Goal: Task Accomplishment & Management: Manage account settings

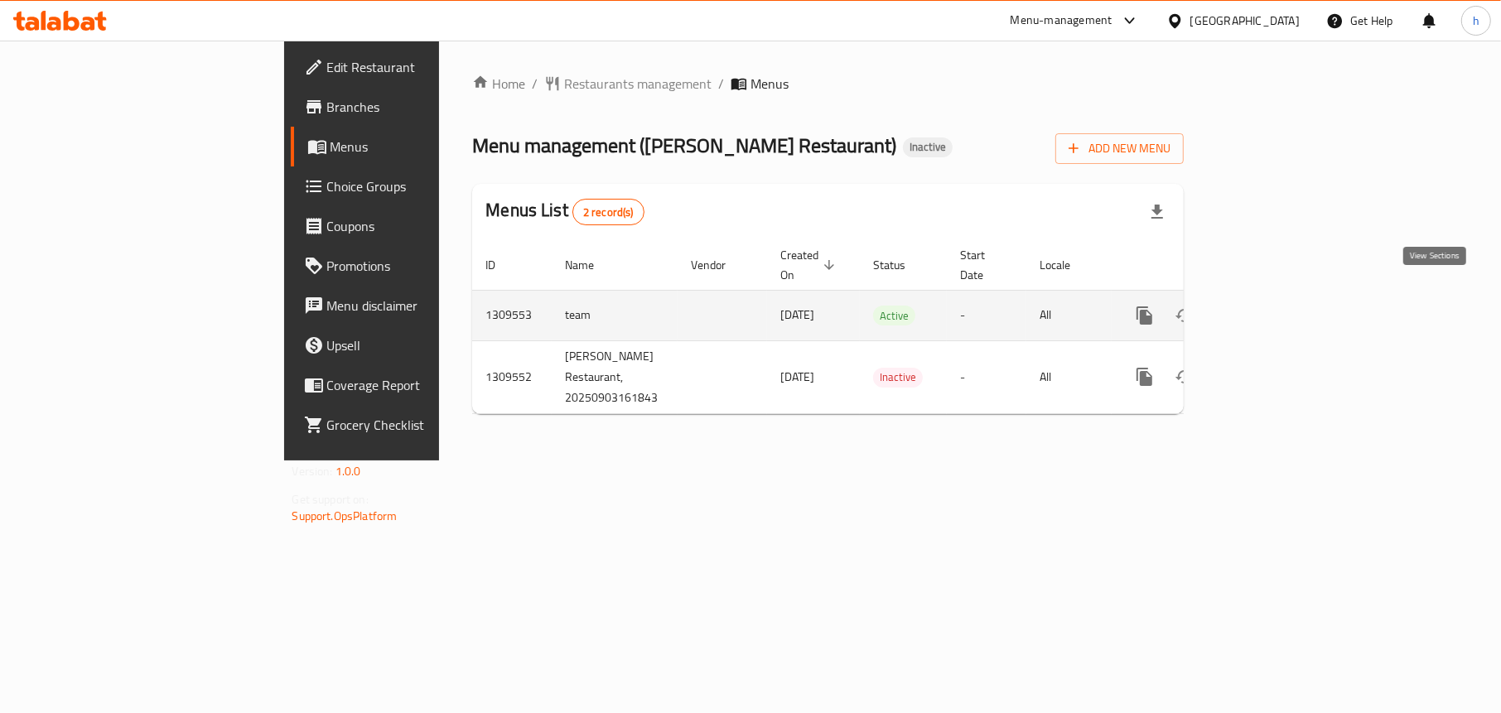
click at [1272, 308] on icon "enhanced table" at bounding box center [1264, 315] width 15 height 15
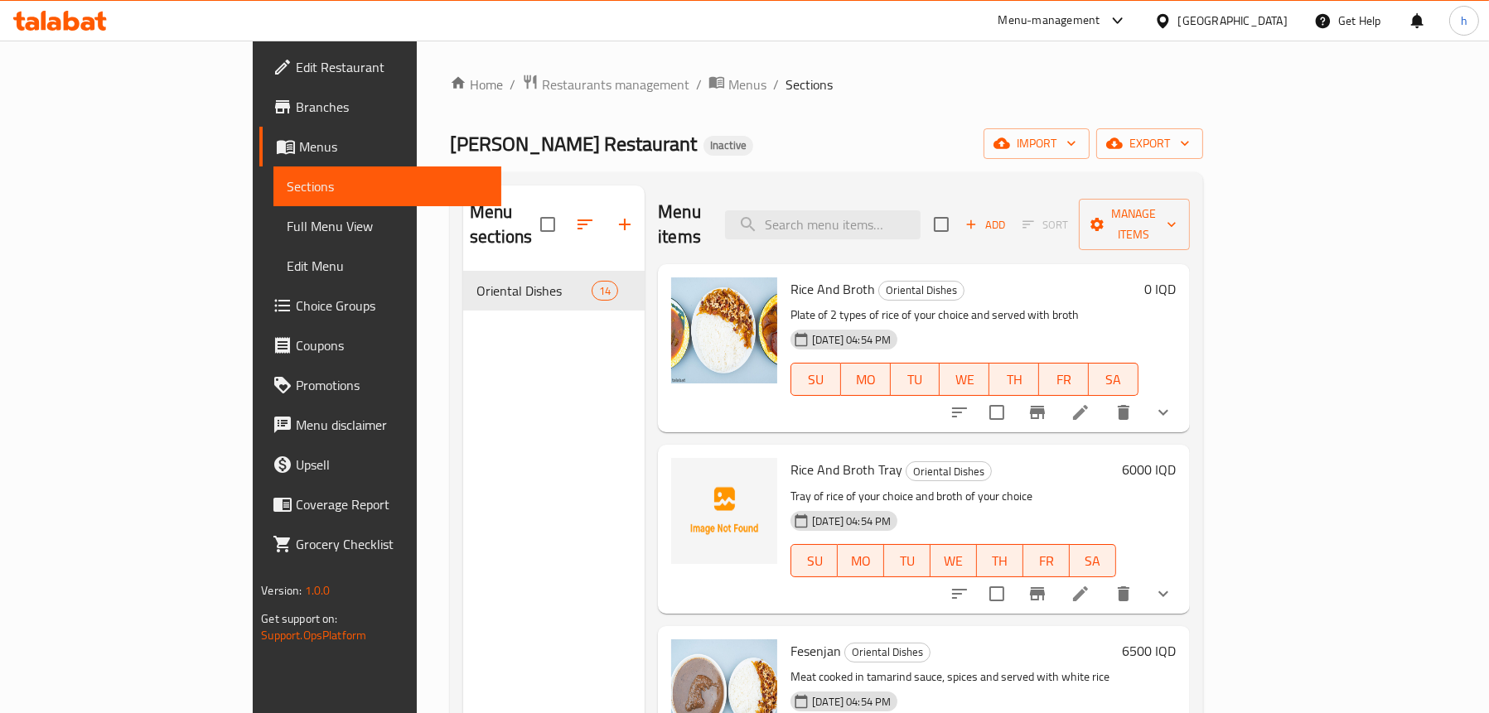
click at [287, 219] on span "Full Menu View" at bounding box center [387, 226] width 201 height 20
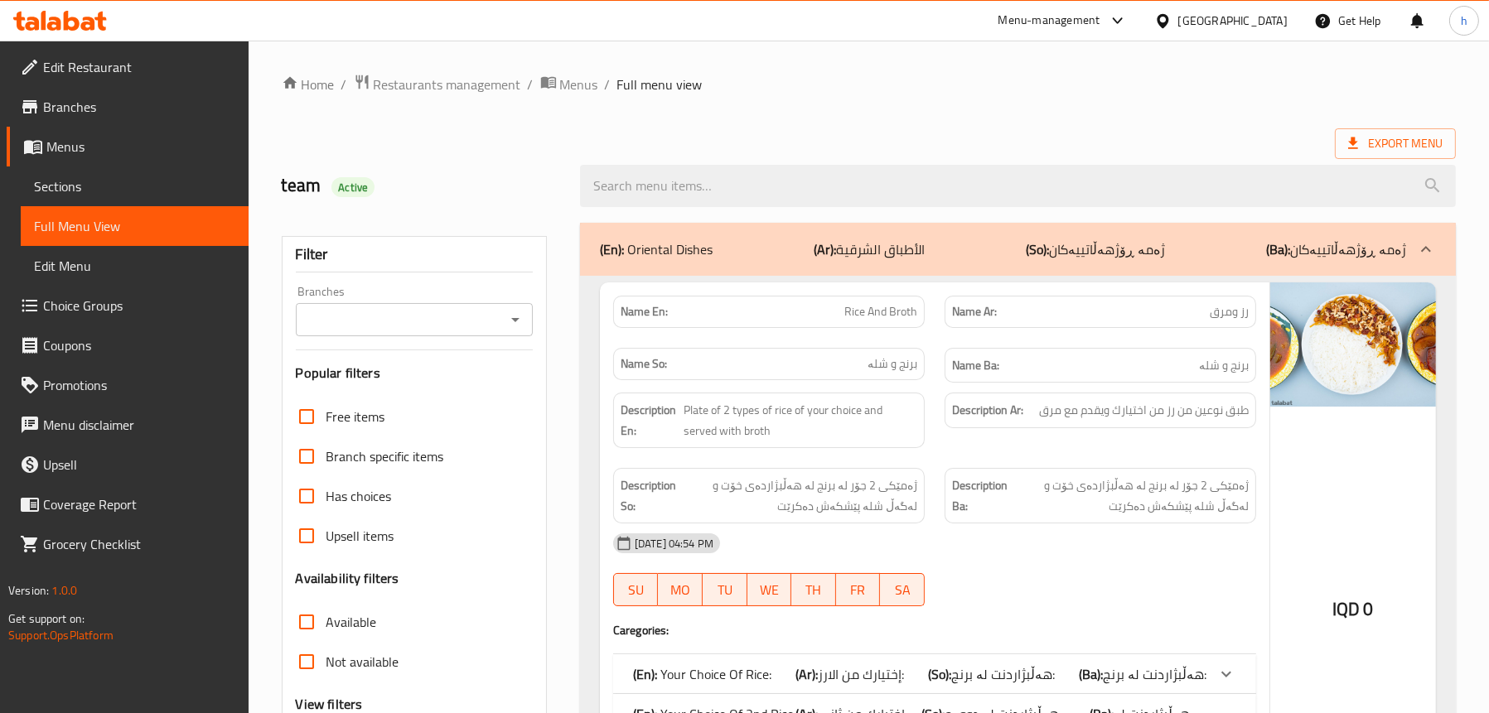
click at [513, 316] on icon "Open" at bounding box center [515, 320] width 20 height 20
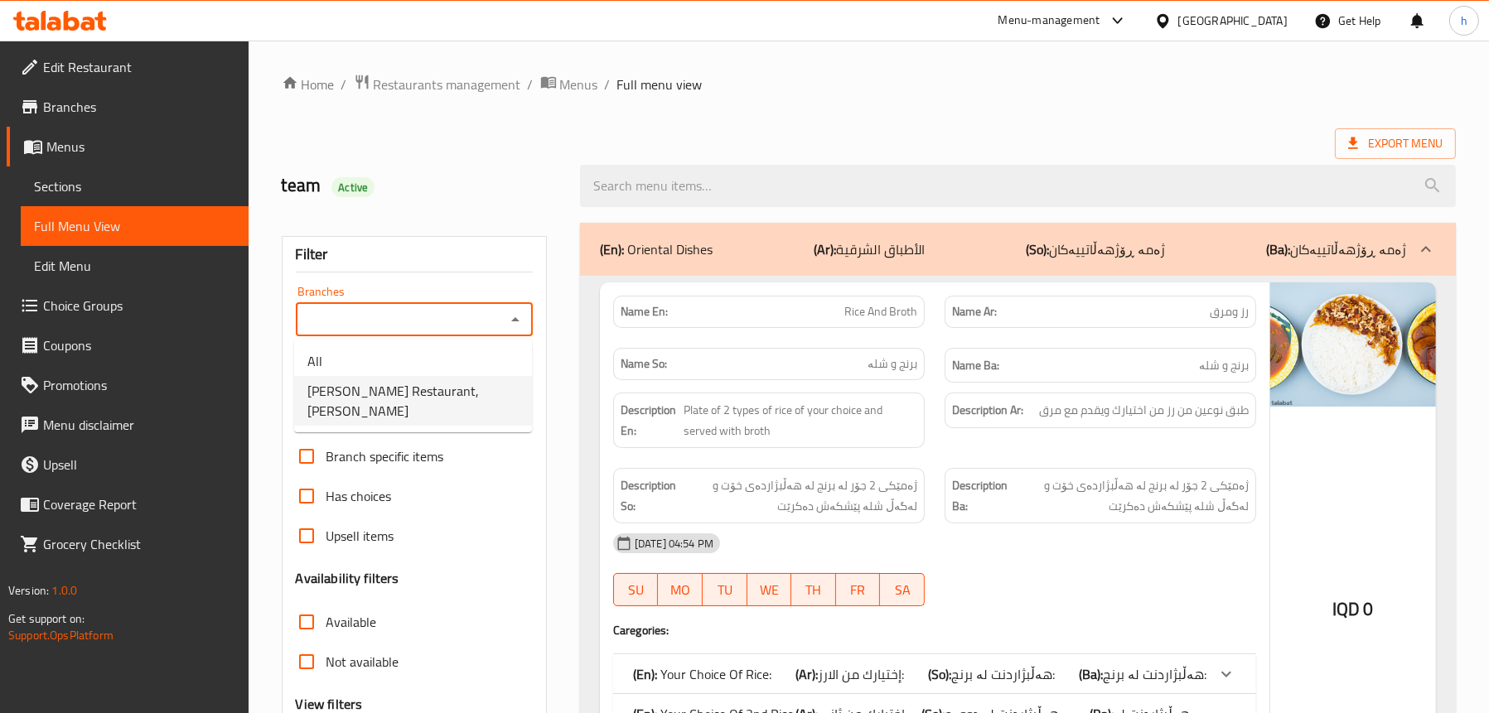
click at [397, 389] on span "Nadim Restaurant, Al Ishteraki" at bounding box center [412, 401] width 211 height 40
type input "Nadim Restaurant, Al Ishteraki"
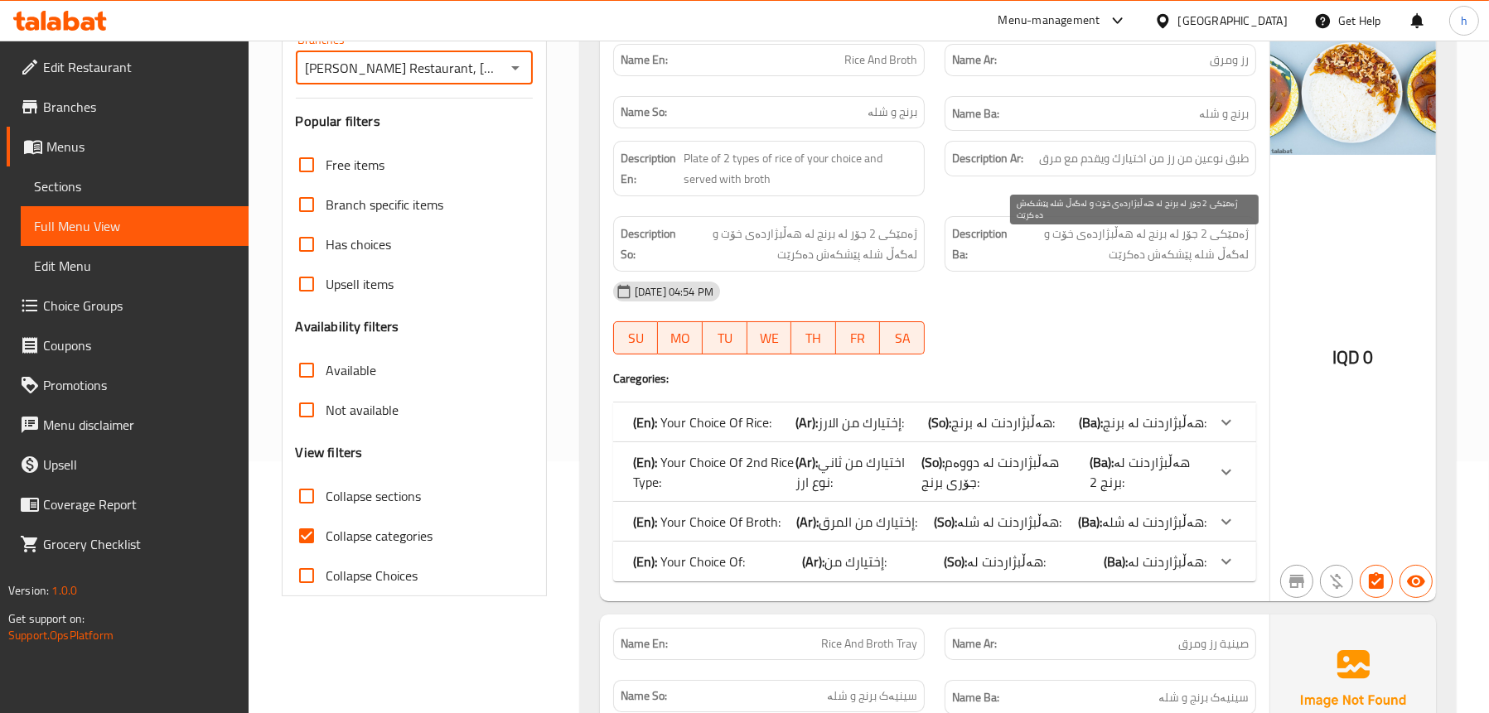
scroll to position [331, 0]
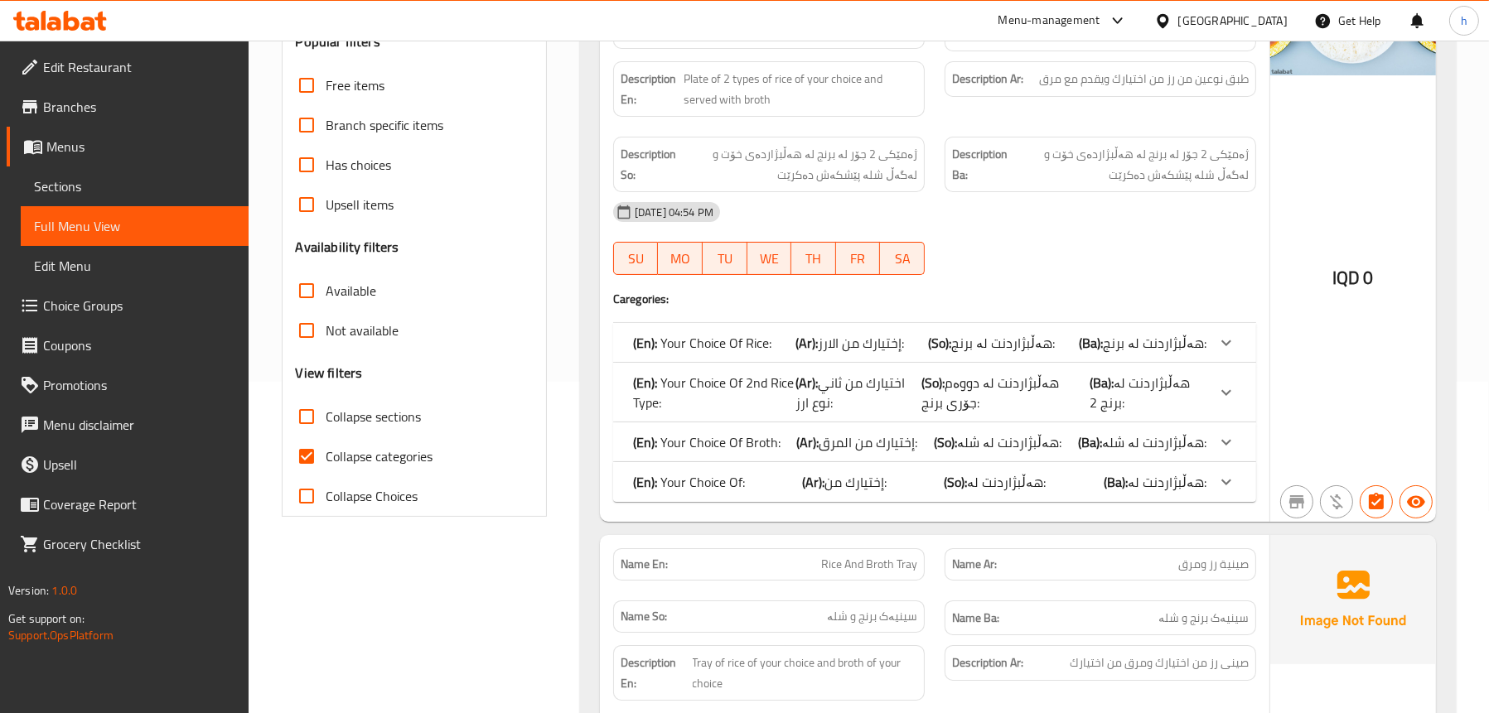
click at [757, 353] on div "(En): Your Choice Of: (Ar): إختيارك من: (So): هەڵبژاردنت لە: (Ba): هەڵبژاردنت ل…" at bounding box center [919, 343] width 573 height 20
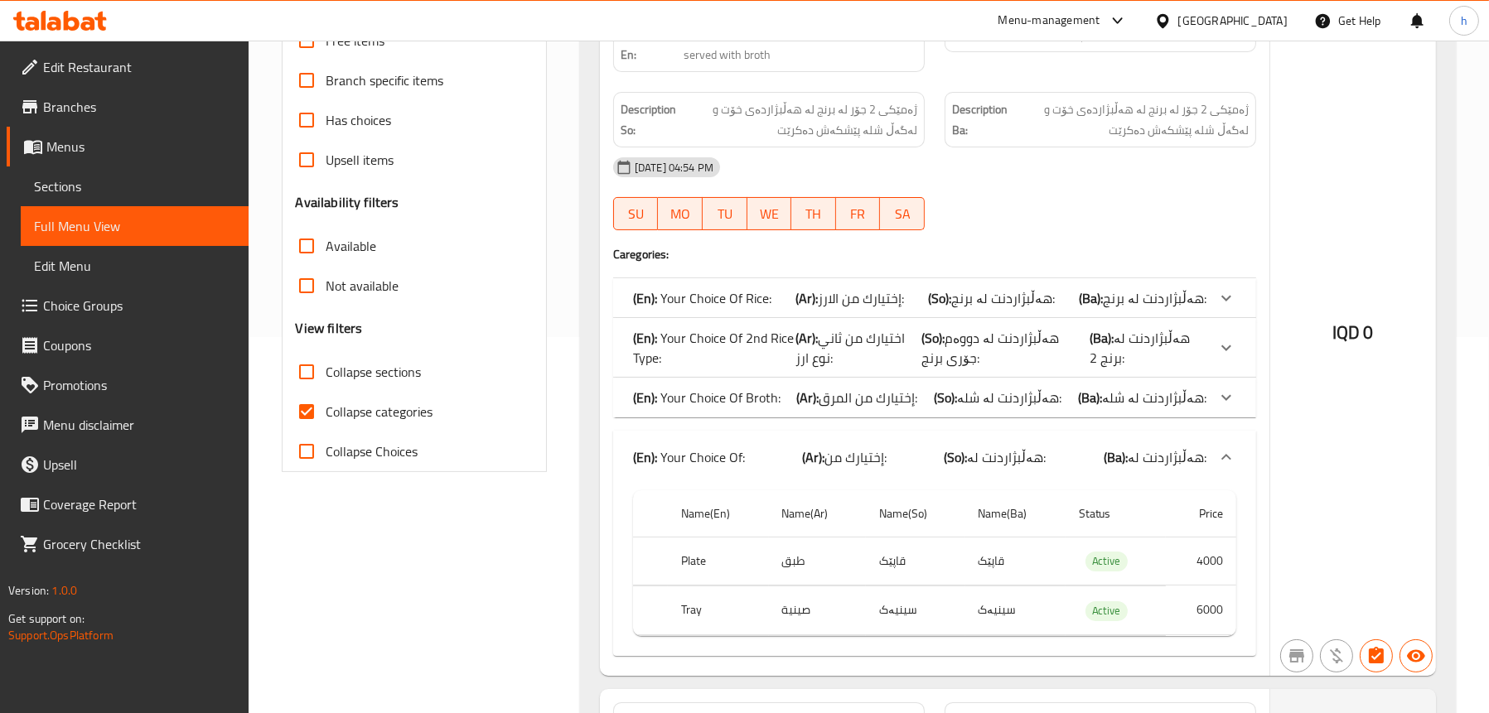
scroll to position [414, 0]
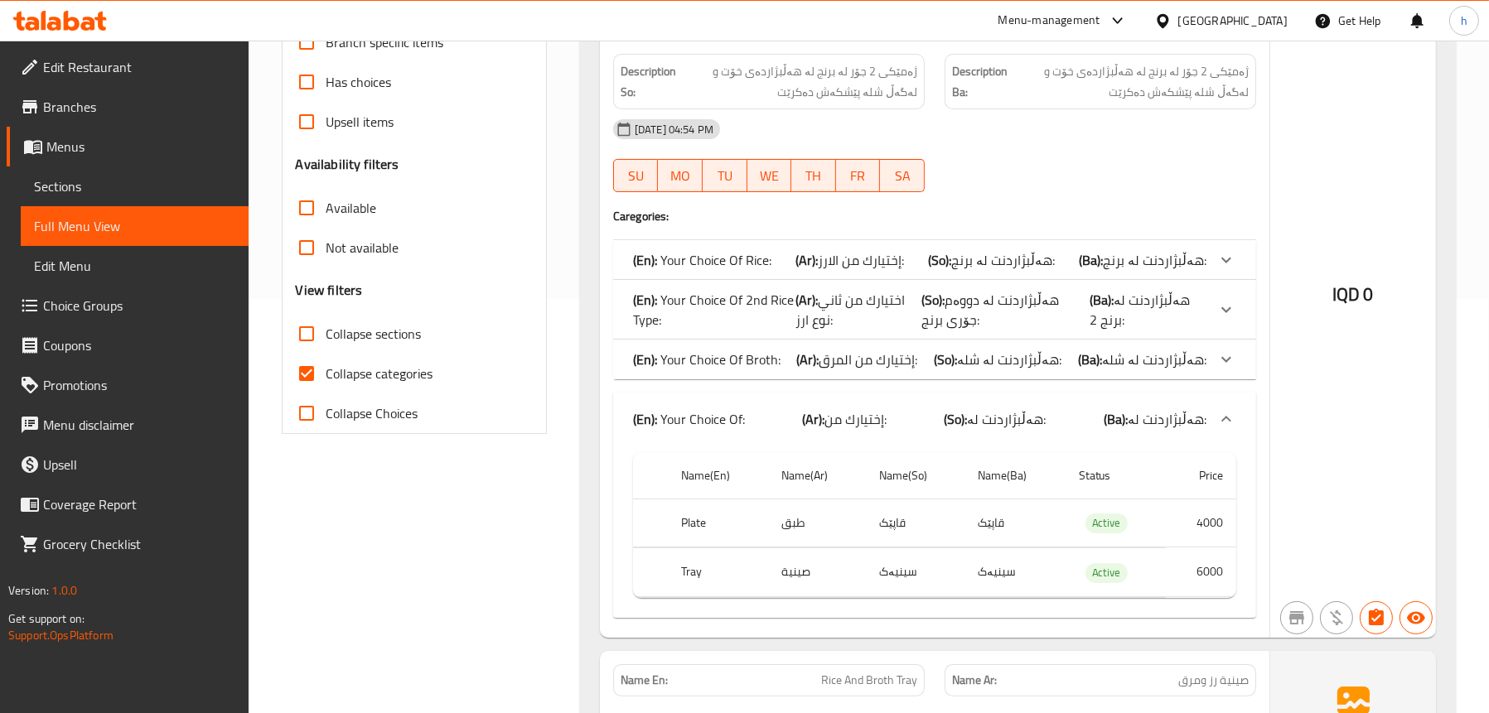
click at [714, 270] on p "(En): Your Choice Of Broth:" at bounding box center [702, 260] width 138 height 20
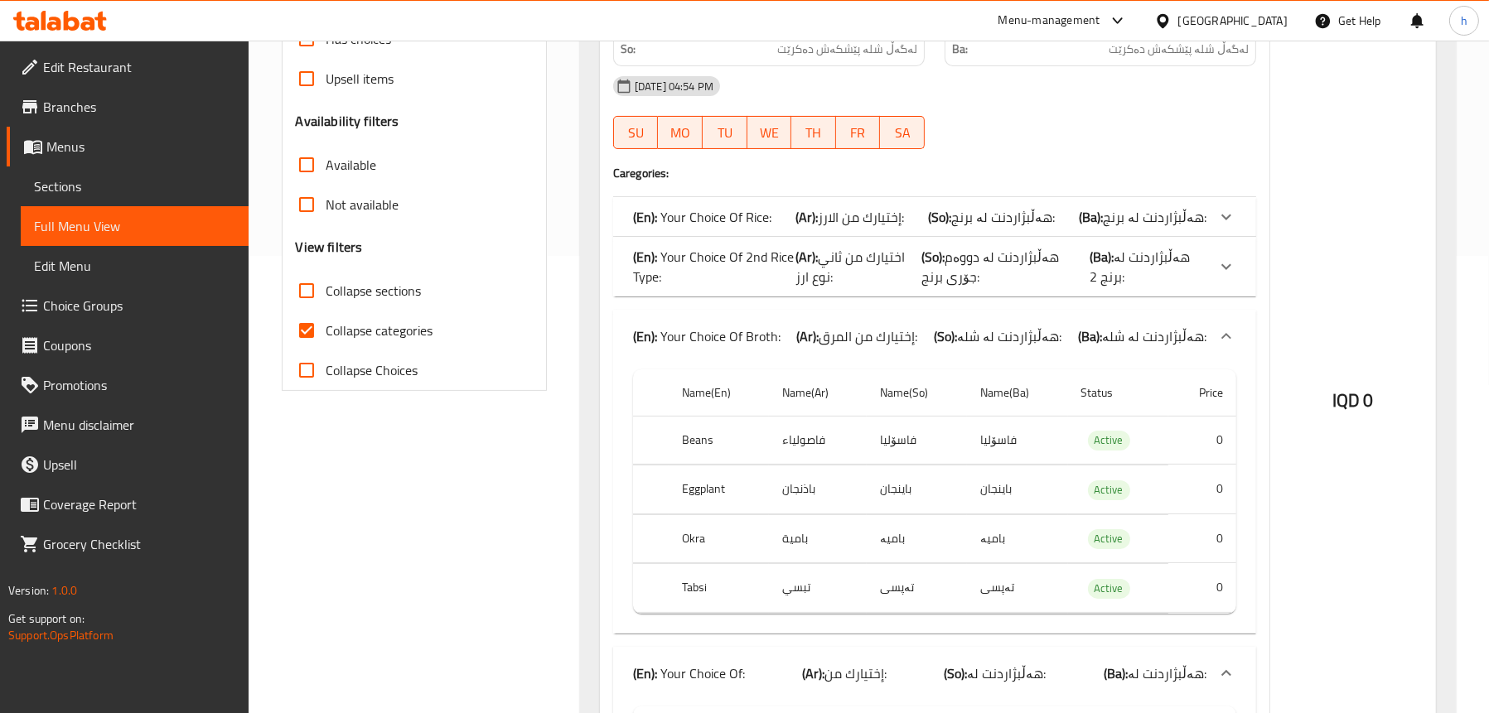
scroll to position [497, 0]
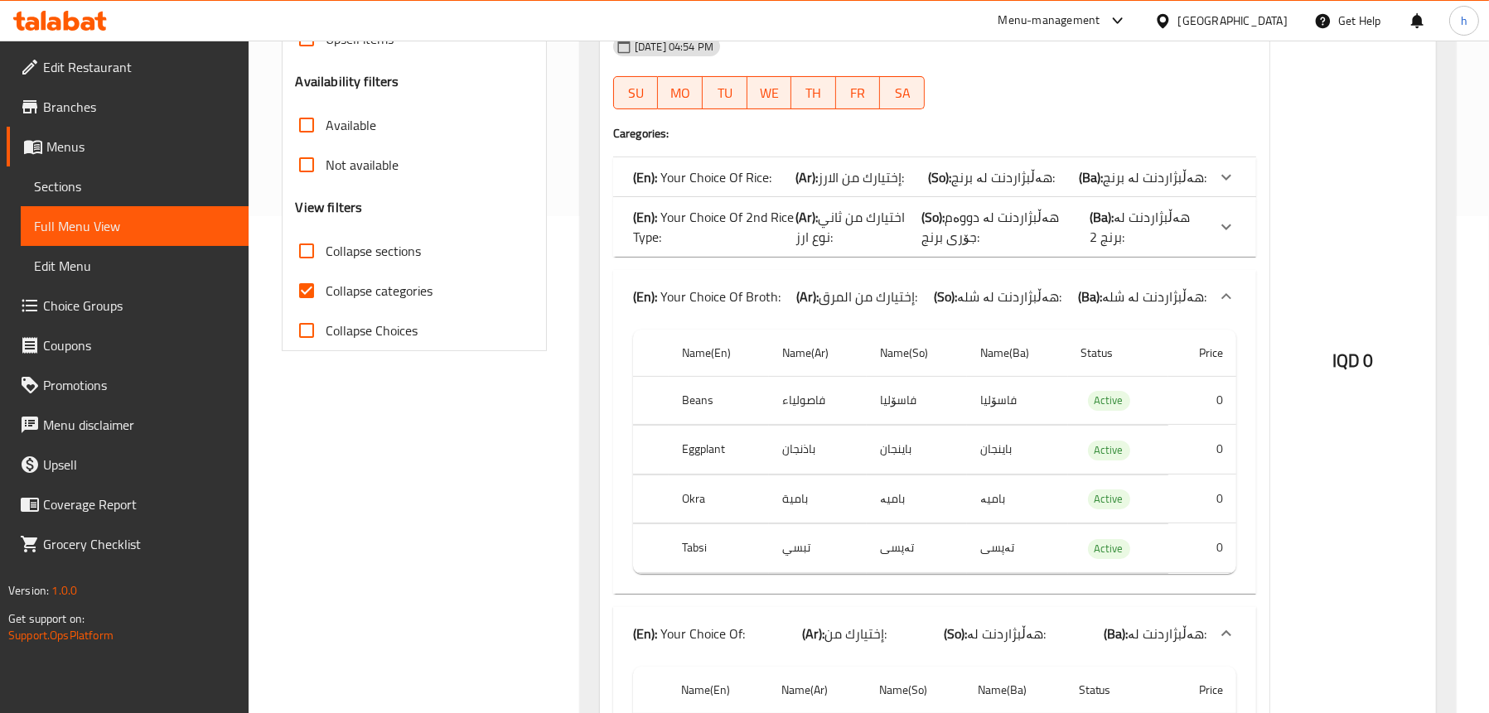
click at [739, 187] on p "(En): Your Choice Of 2nd Rice Type:" at bounding box center [702, 177] width 138 height 20
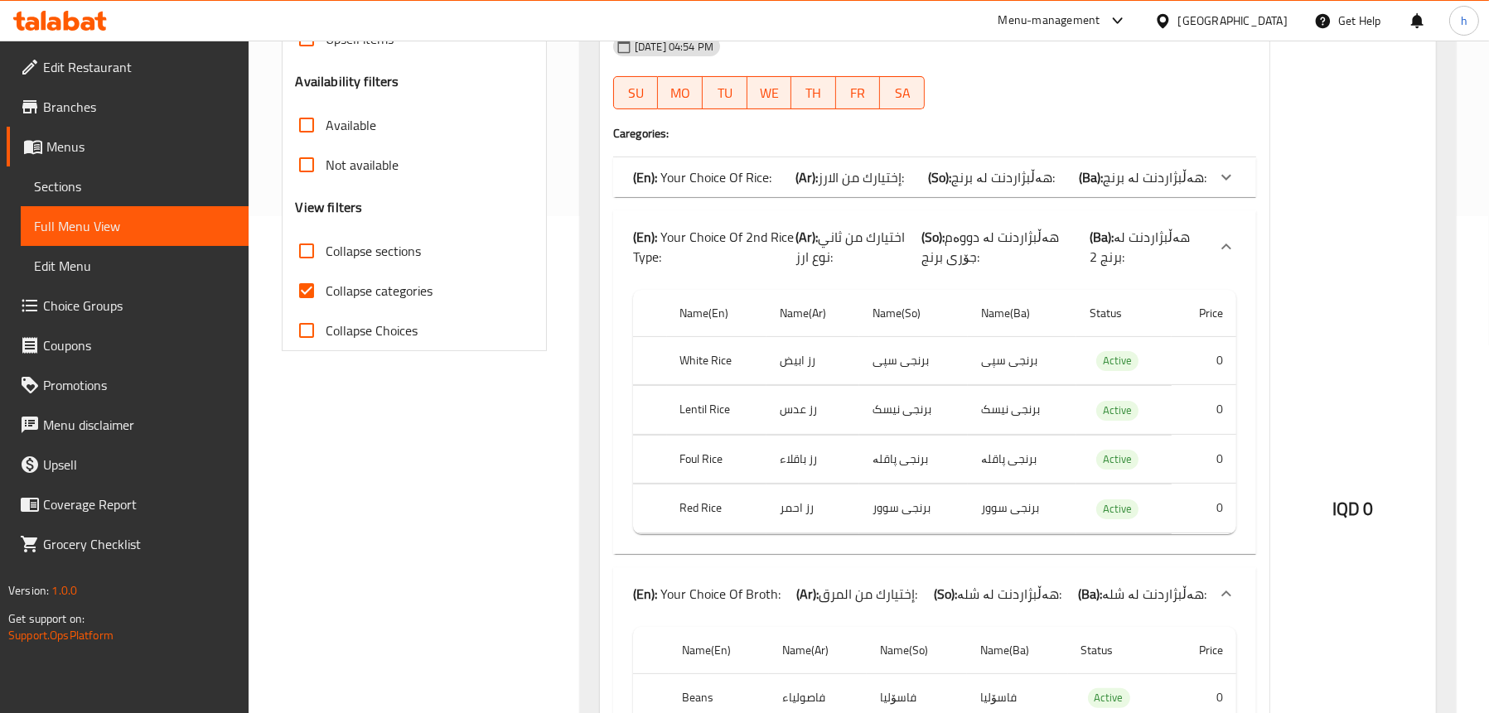
click at [805, 176] on b "(Ar):" at bounding box center [806, 177] width 22 height 25
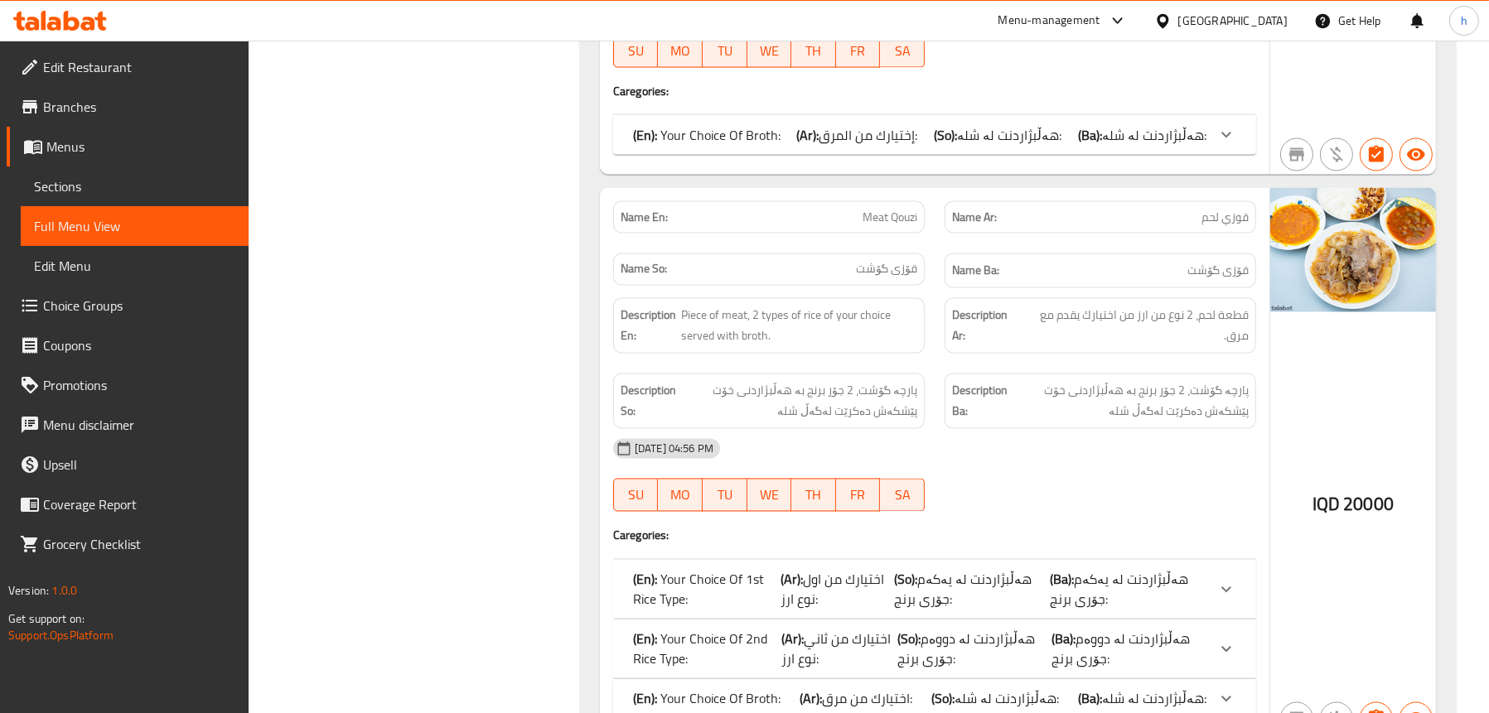
scroll to position [4142, 0]
click at [83, 4] on div at bounding box center [60, 20] width 120 height 33
click at [83, 21] on icon at bounding box center [60, 21] width 94 height 20
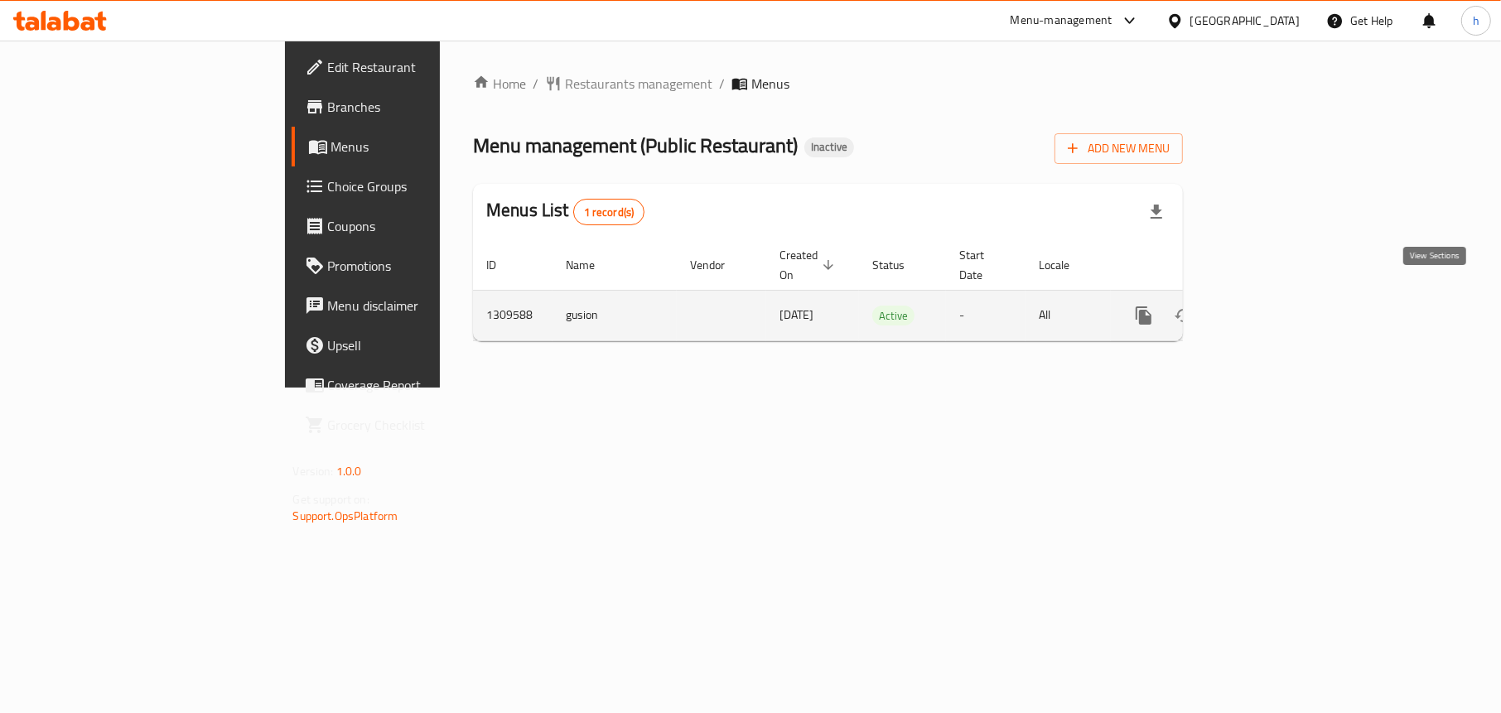
click at [1273, 306] on icon "enhanced table" at bounding box center [1263, 316] width 20 height 20
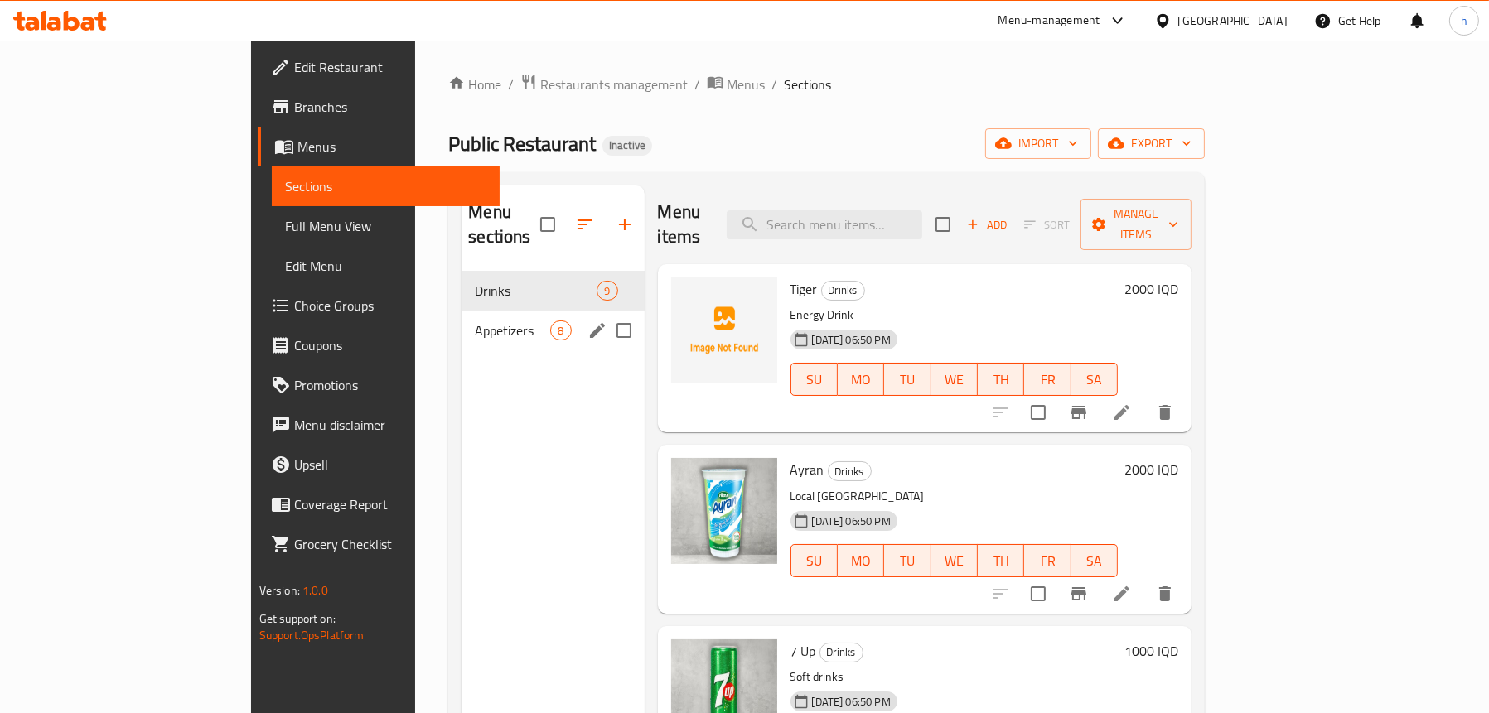
click at [461, 316] on div "Appetizers 8" at bounding box center [552, 331] width 182 height 40
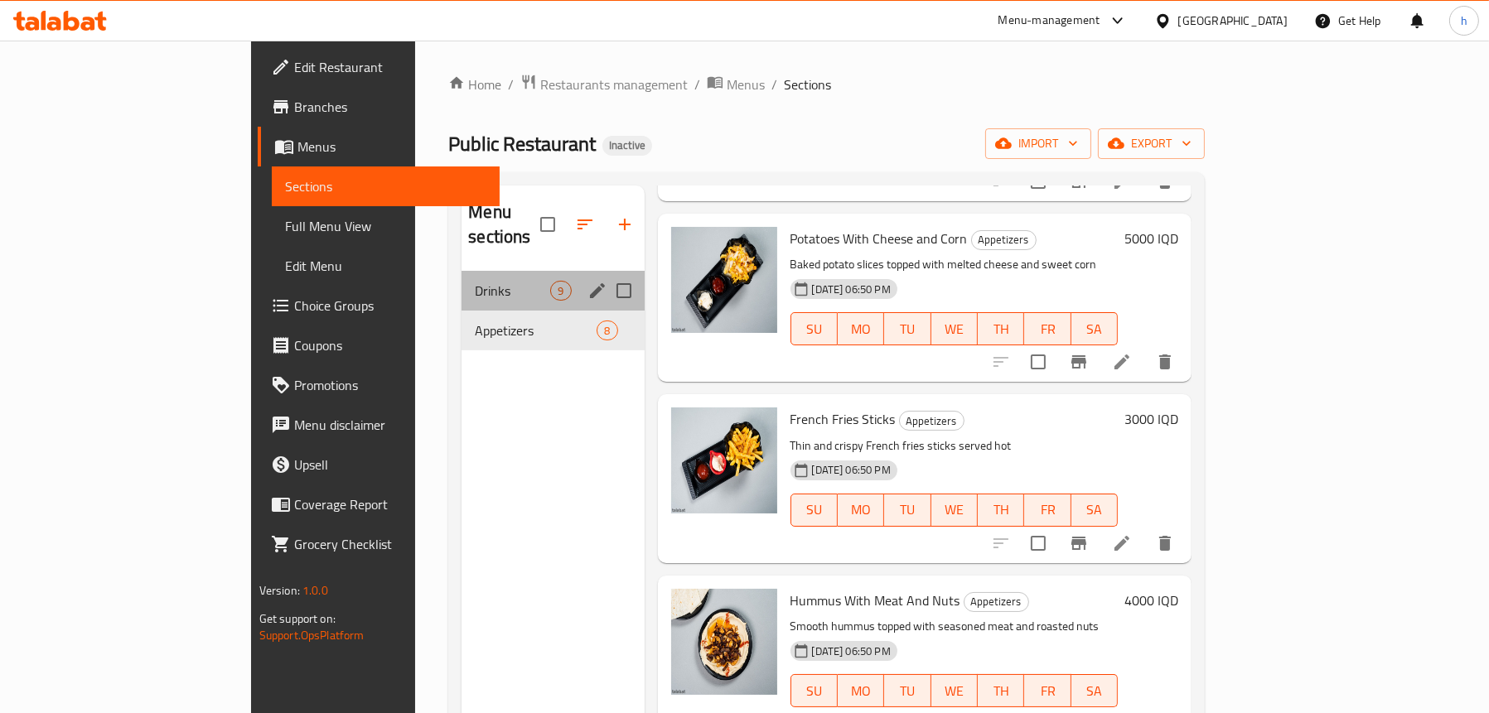
click at [461, 284] on div "Drinks 9" at bounding box center [552, 291] width 182 height 40
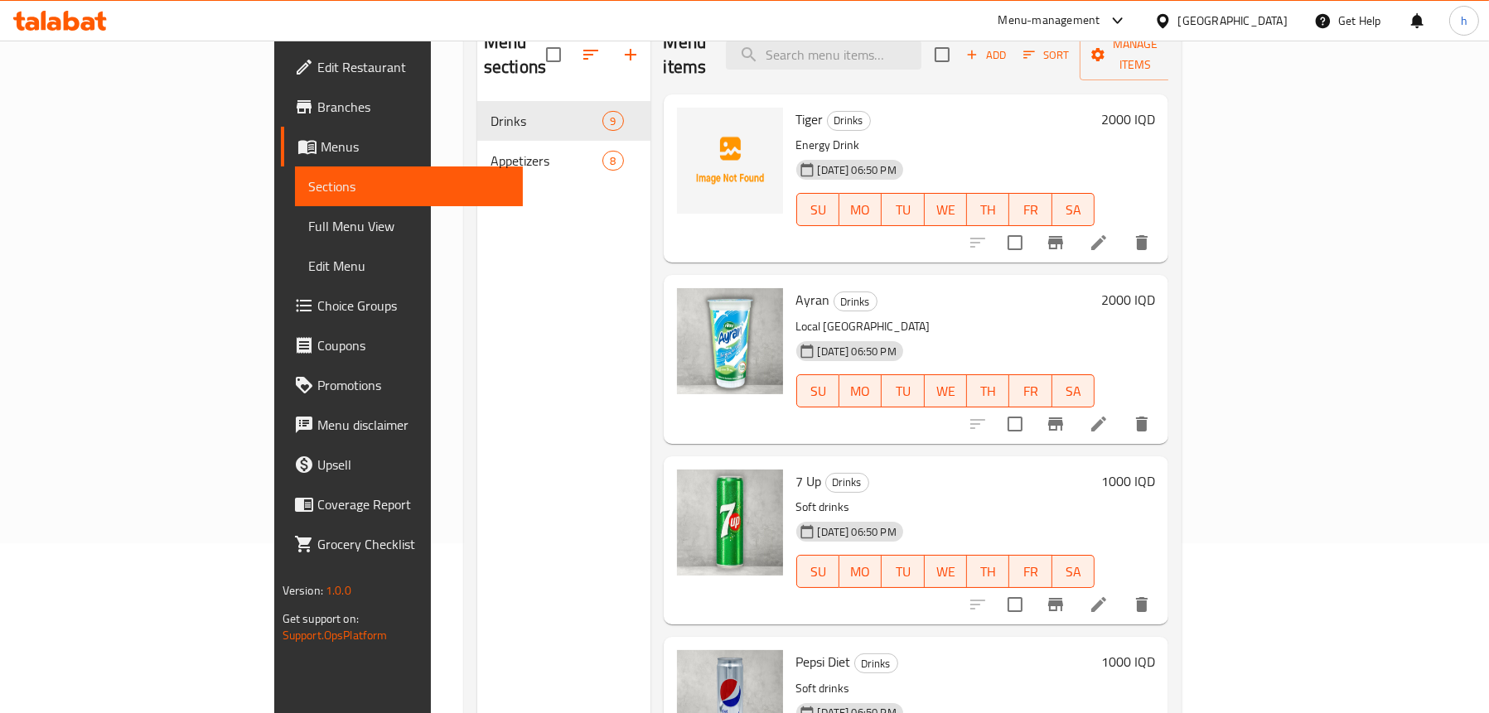
scroll to position [67, 0]
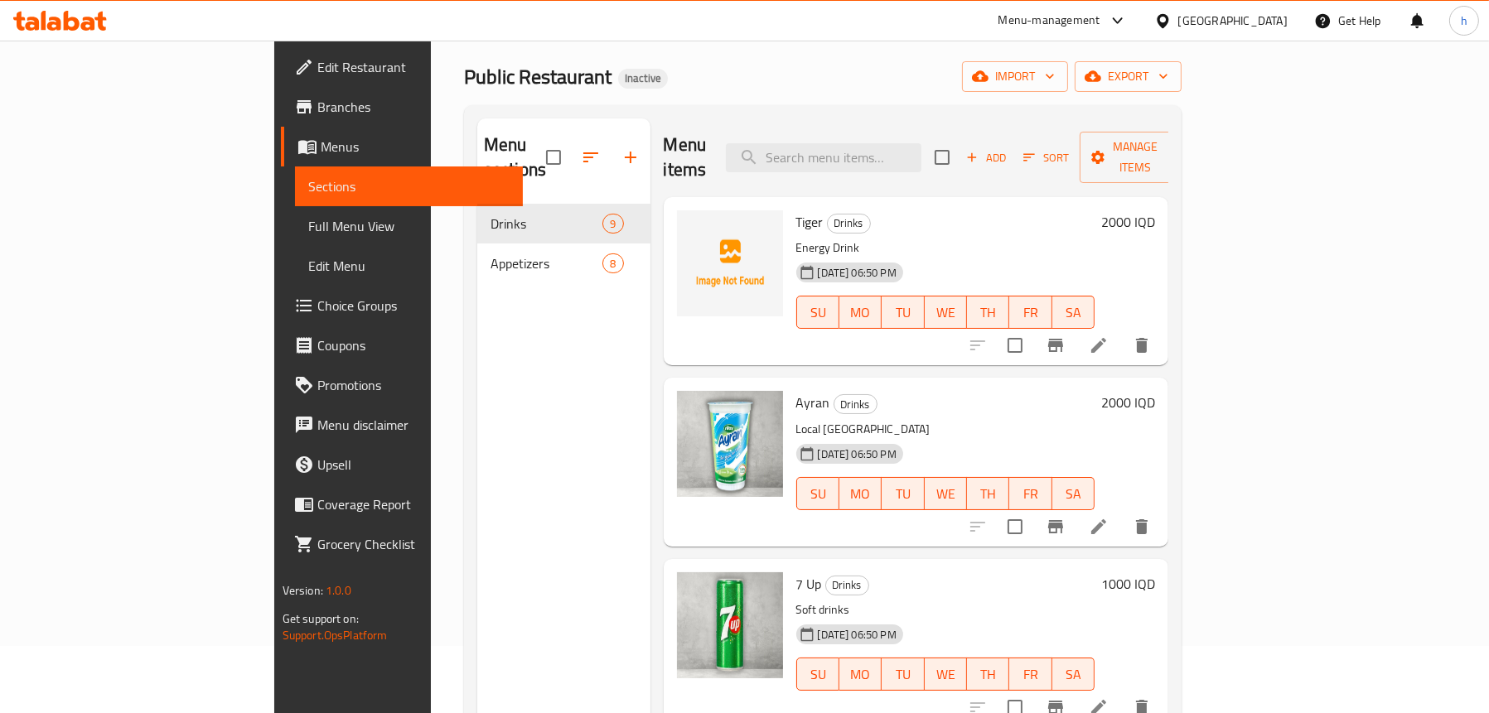
click at [308, 226] on span "Full Menu View" at bounding box center [408, 226] width 201 height 20
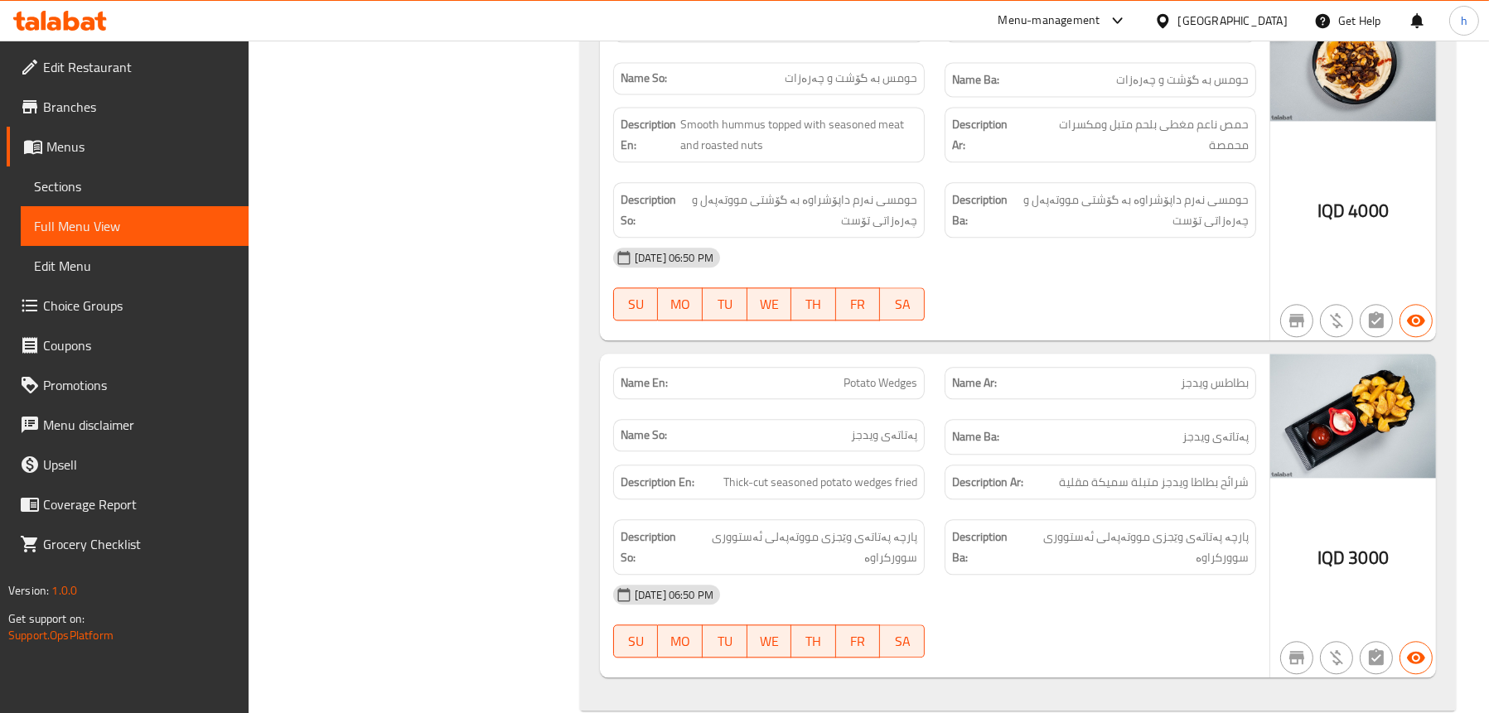
scroll to position [5378, 0]
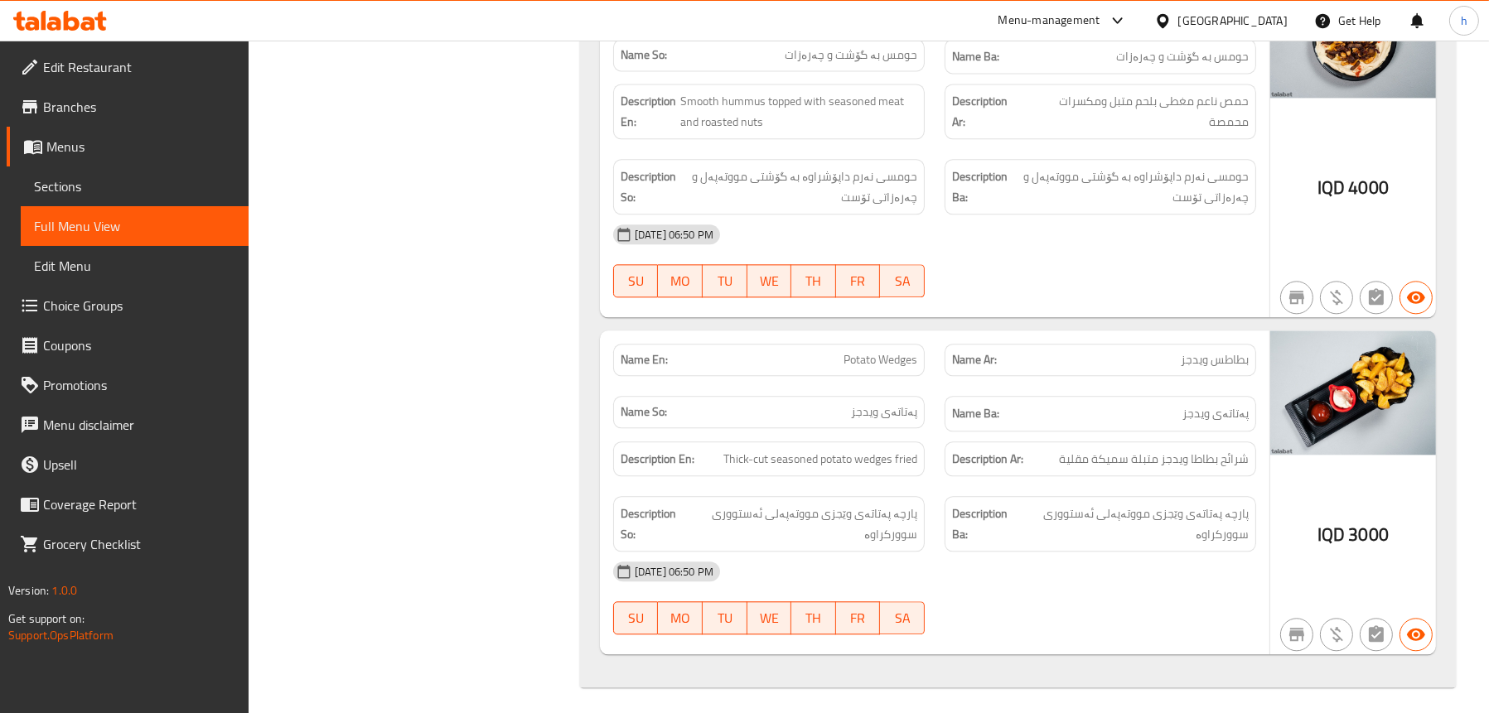
click at [123, 194] on span "Sections" at bounding box center [134, 186] width 201 height 20
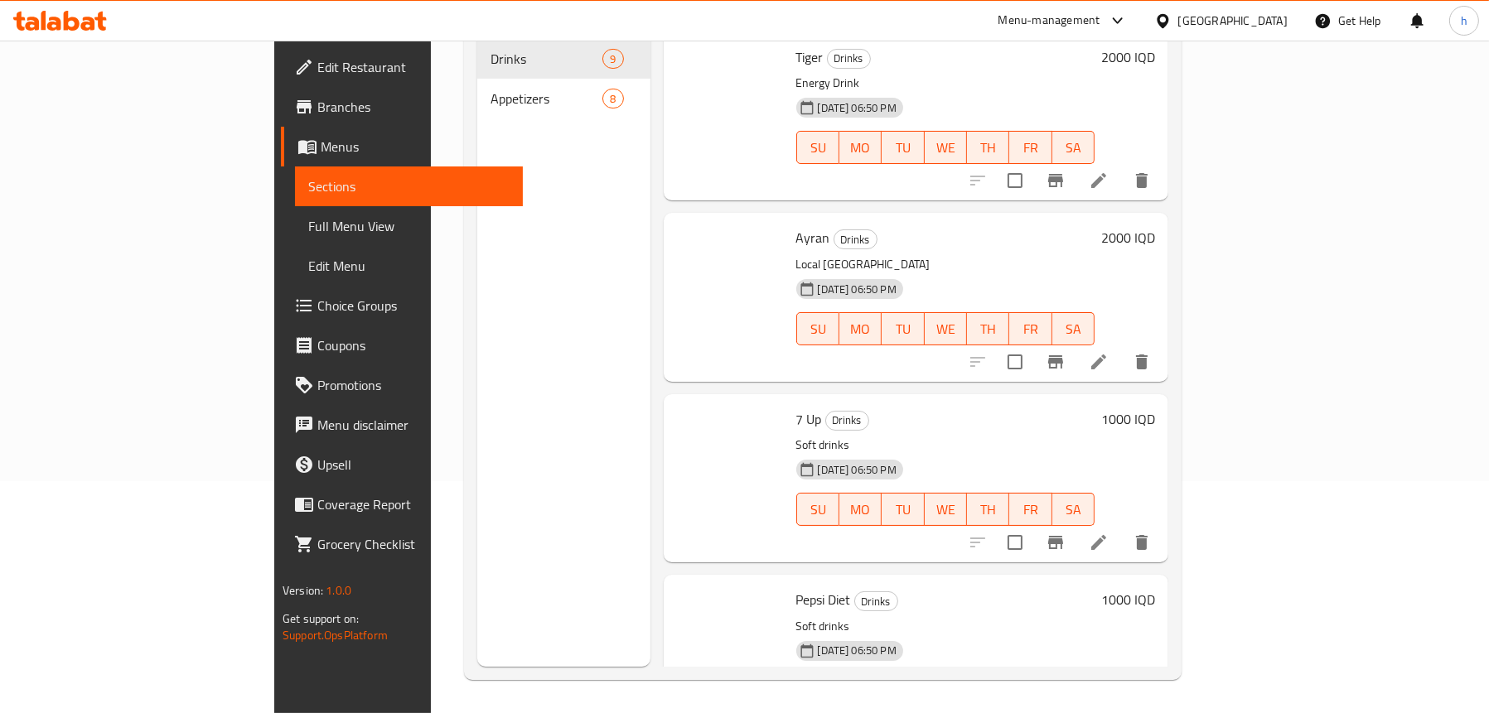
scroll to position [233, 0]
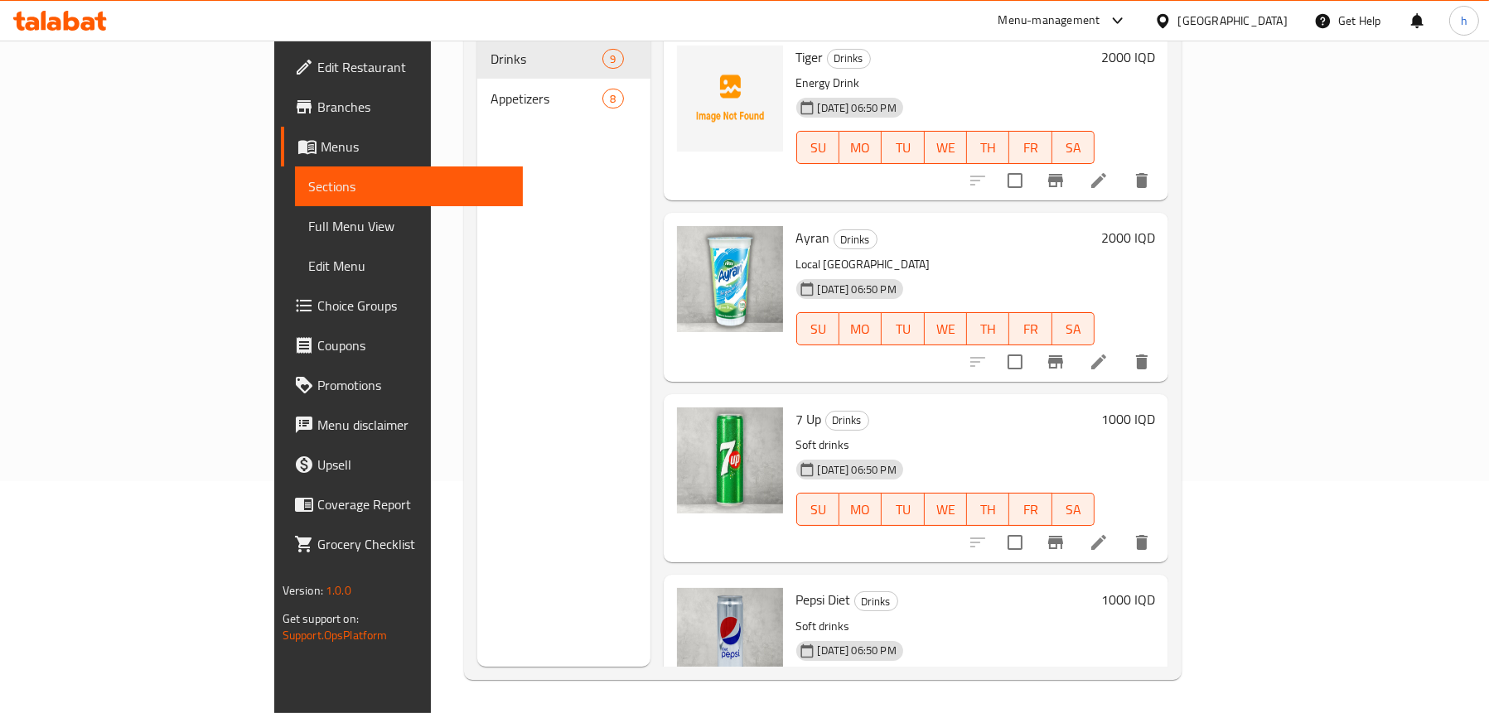
click at [321, 149] on span "Menus" at bounding box center [415, 147] width 189 height 20
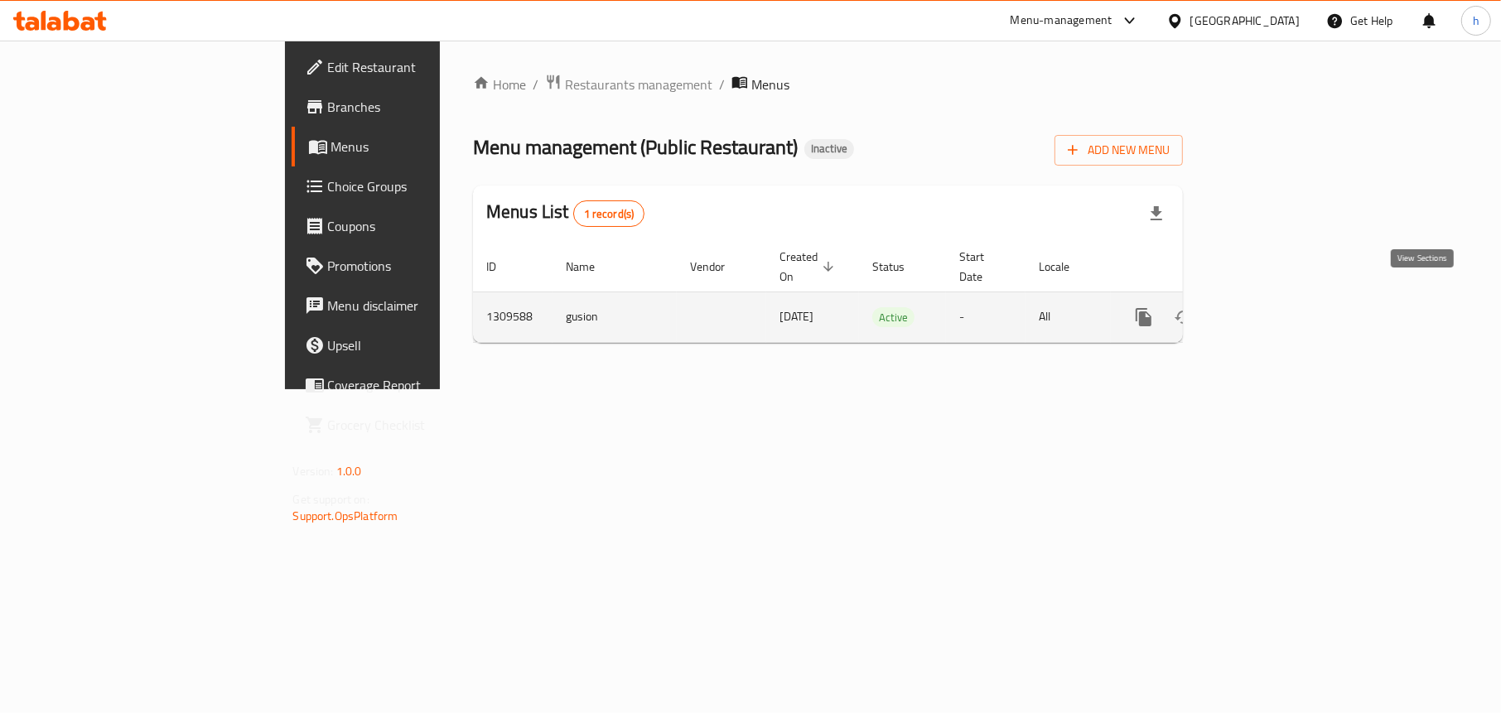
click at [1273, 307] on icon "enhanced table" at bounding box center [1263, 317] width 20 height 20
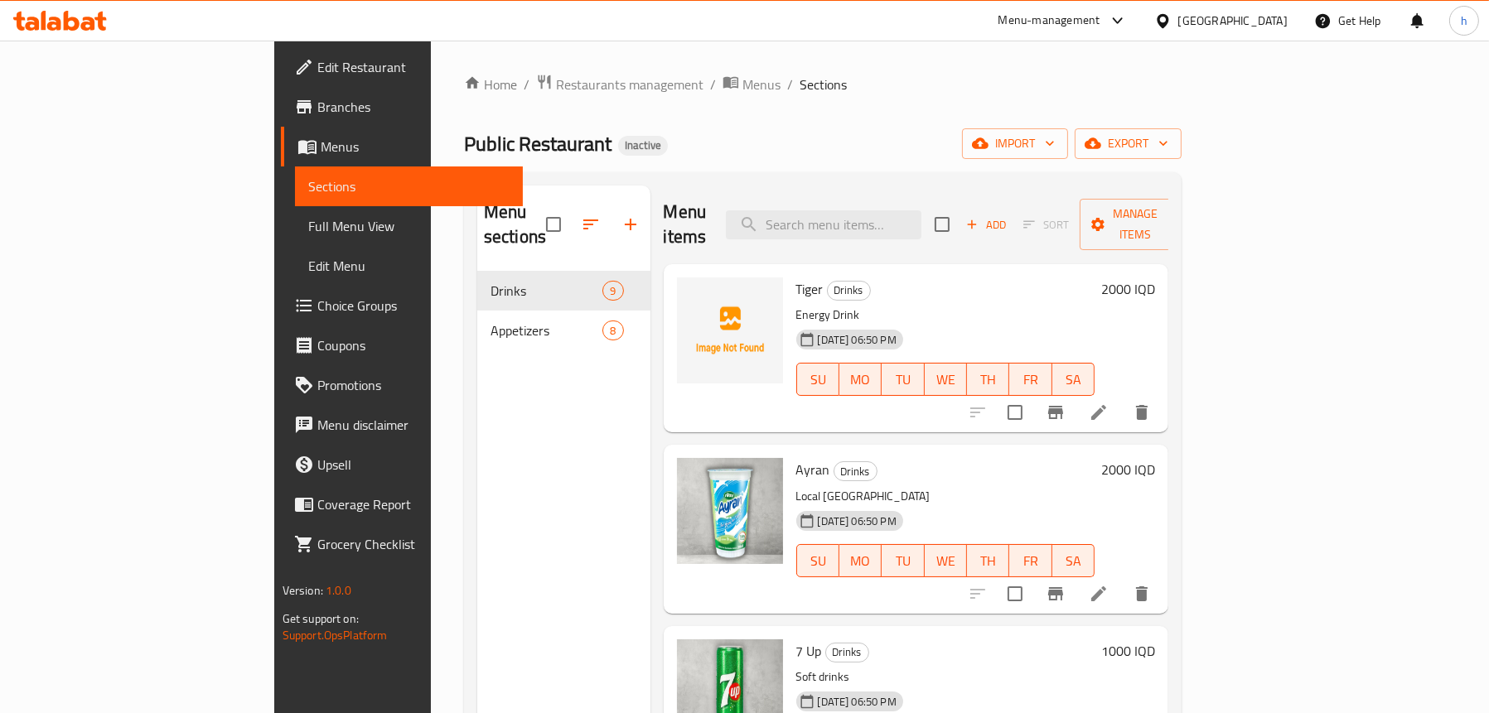
click at [308, 223] on span "Full Menu View" at bounding box center [408, 226] width 201 height 20
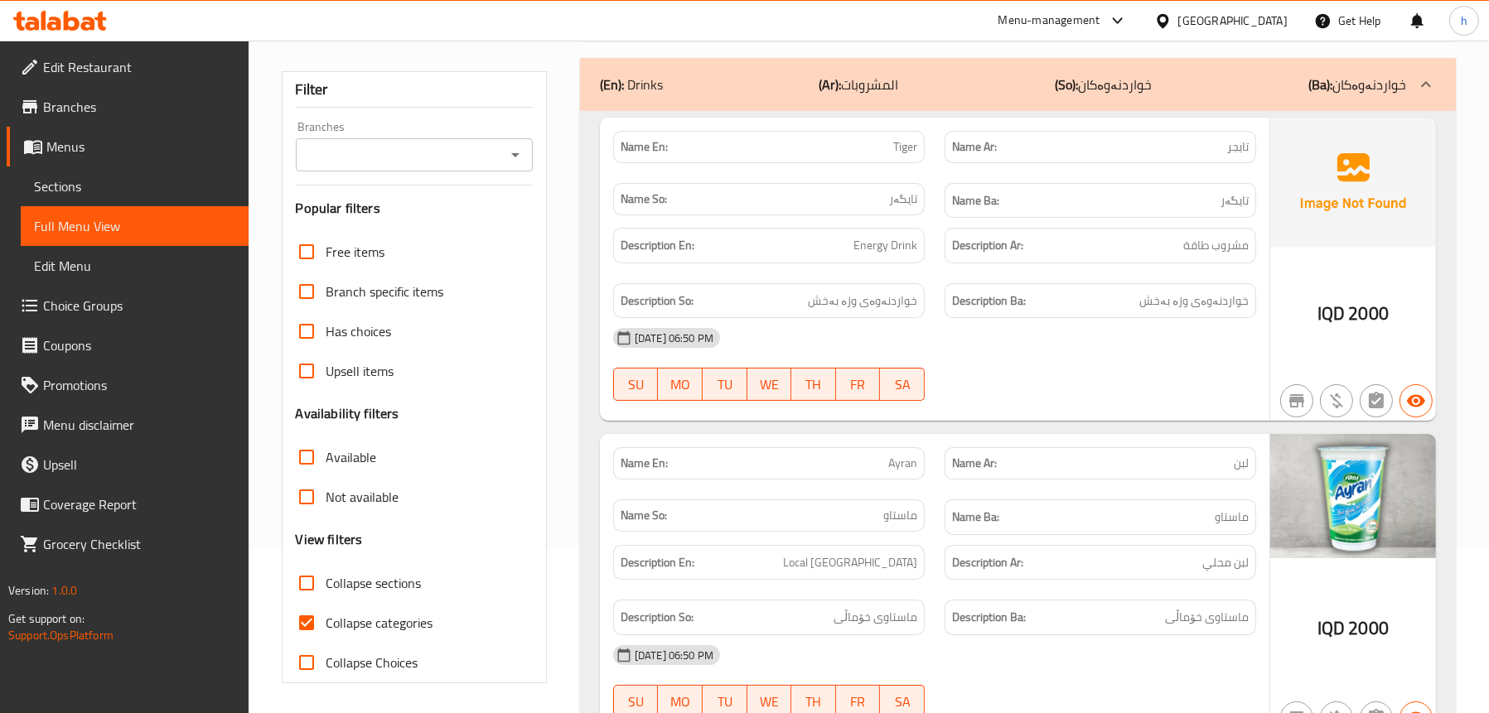
scroll to position [166, 0]
click at [103, 198] on link "Sections" at bounding box center [135, 187] width 228 height 40
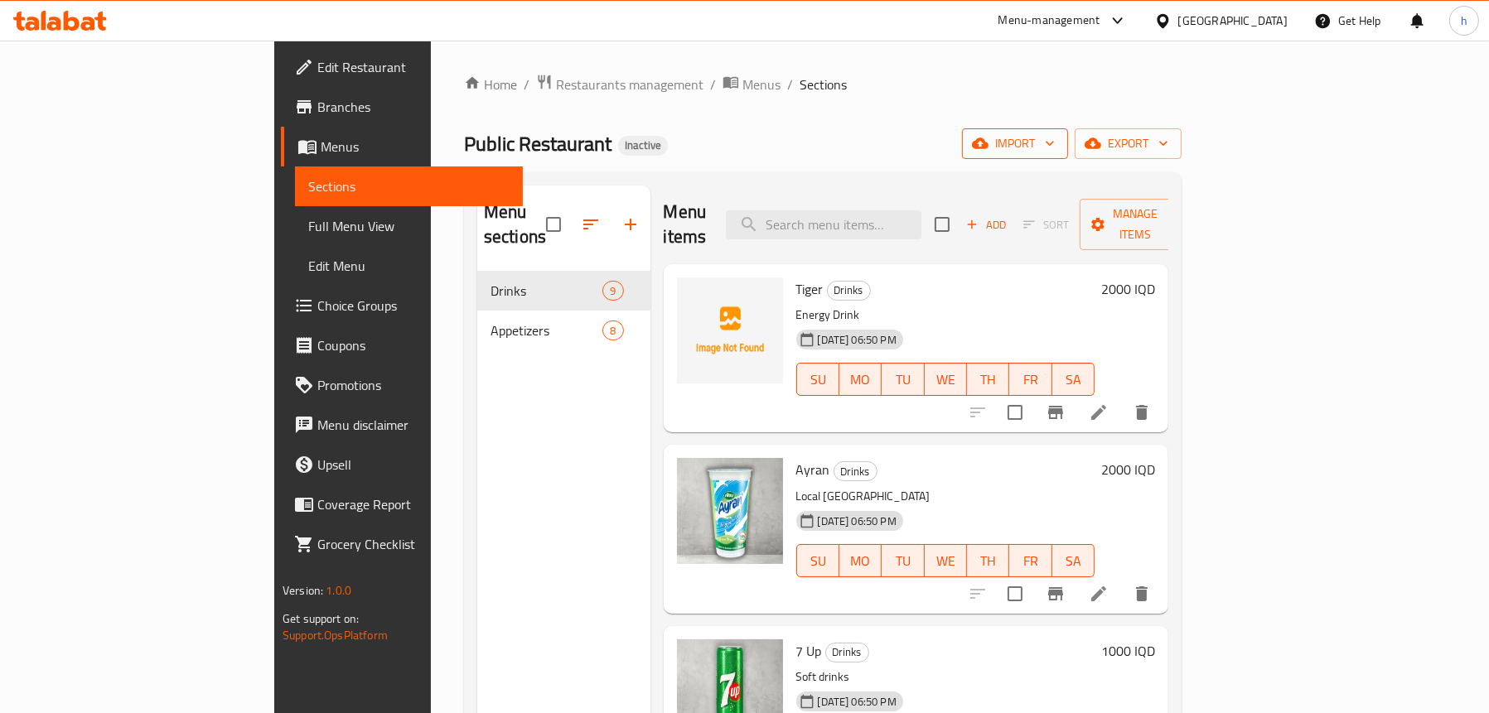
click at [1055, 135] on span "import" at bounding box center [1015, 143] width 80 height 21
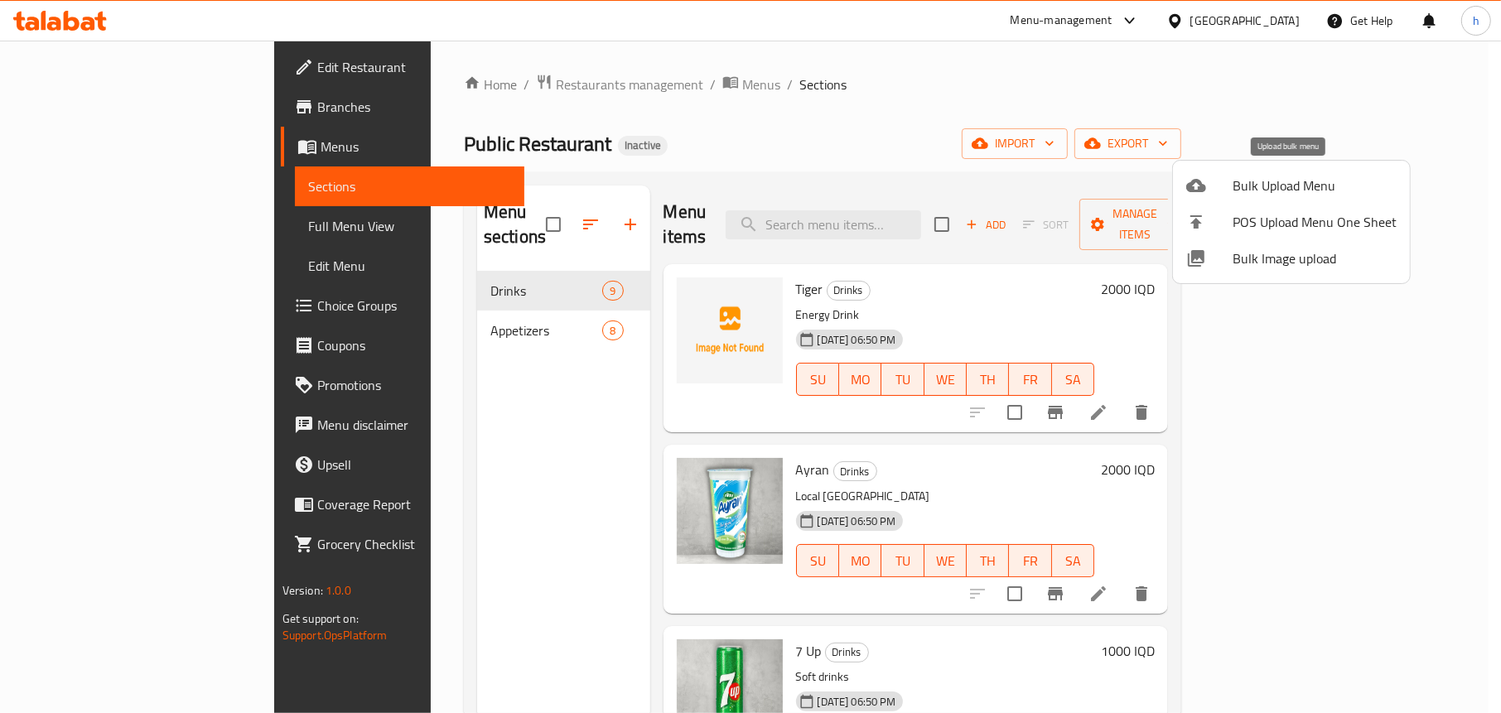
click at [1230, 182] on div at bounding box center [1209, 186] width 46 height 20
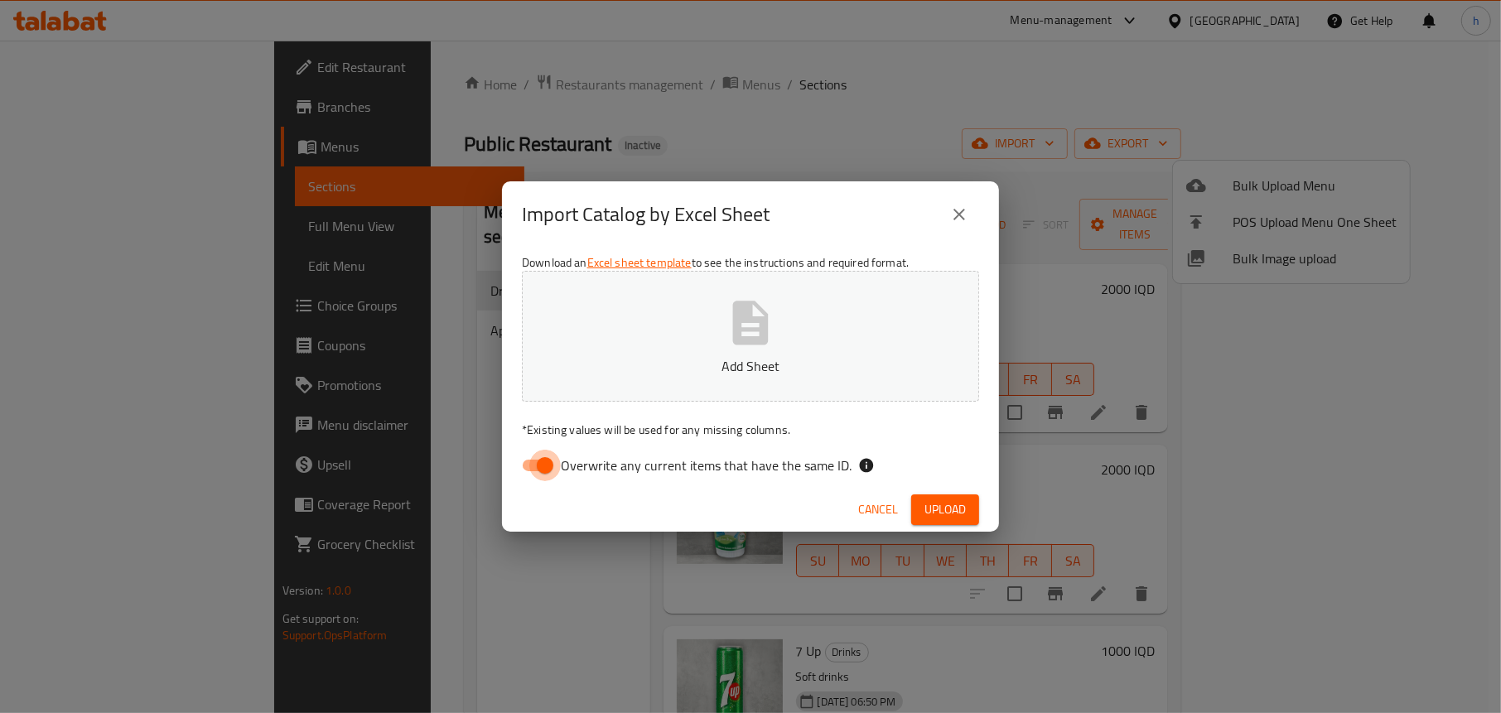
click at [546, 462] on input "Overwrite any current items that have the same ID." at bounding box center [545, 465] width 94 height 31
checkbox input "false"
click at [702, 355] on button "Add Sheet" at bounding box center [750, 336] width 457 height 131
click at [931, 501] on span "Upload" at bounding box center [944, 510] width 41 height 21
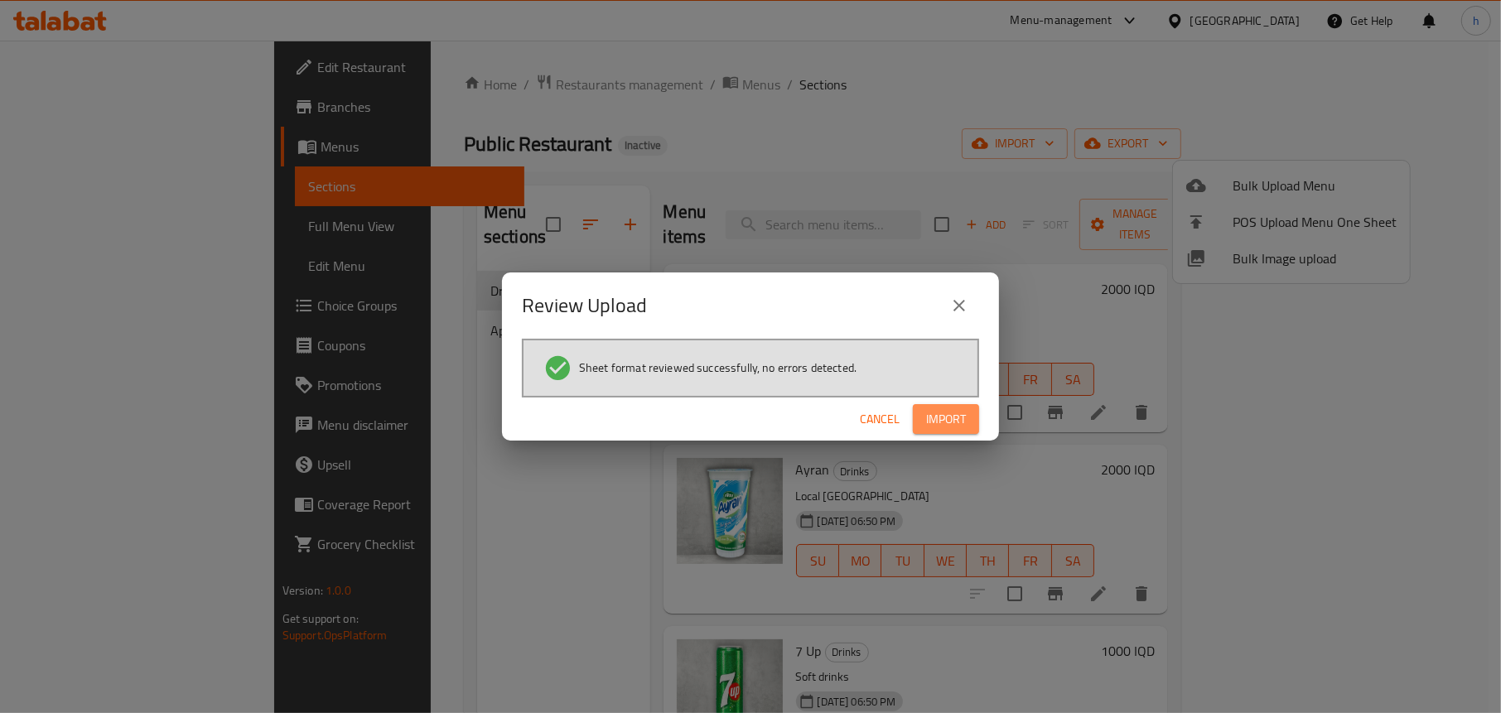
click at [953, 410] on span "Import" at bounding box center [946, 419] width 40 height 21
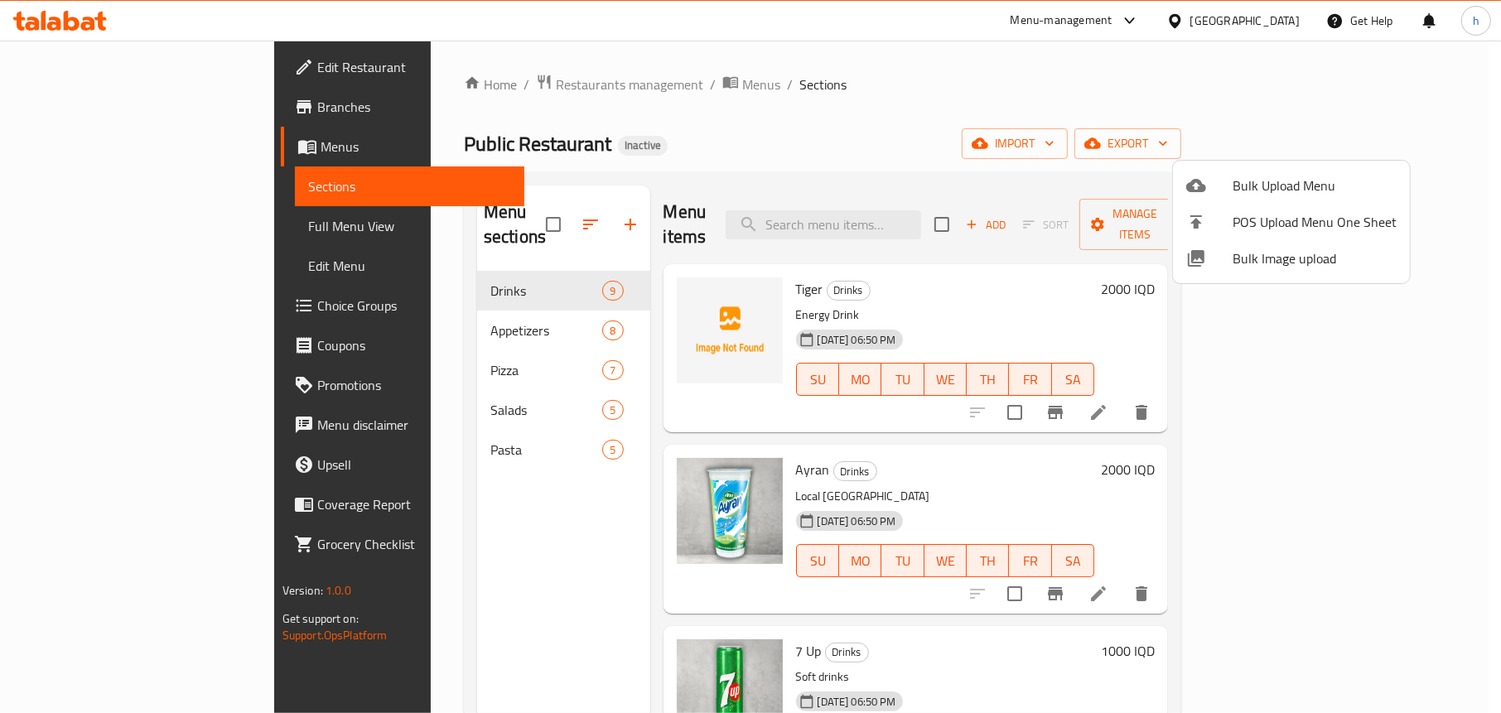
click at [523, 158] on div at bounding box center [750, 356] width 1501 height 713
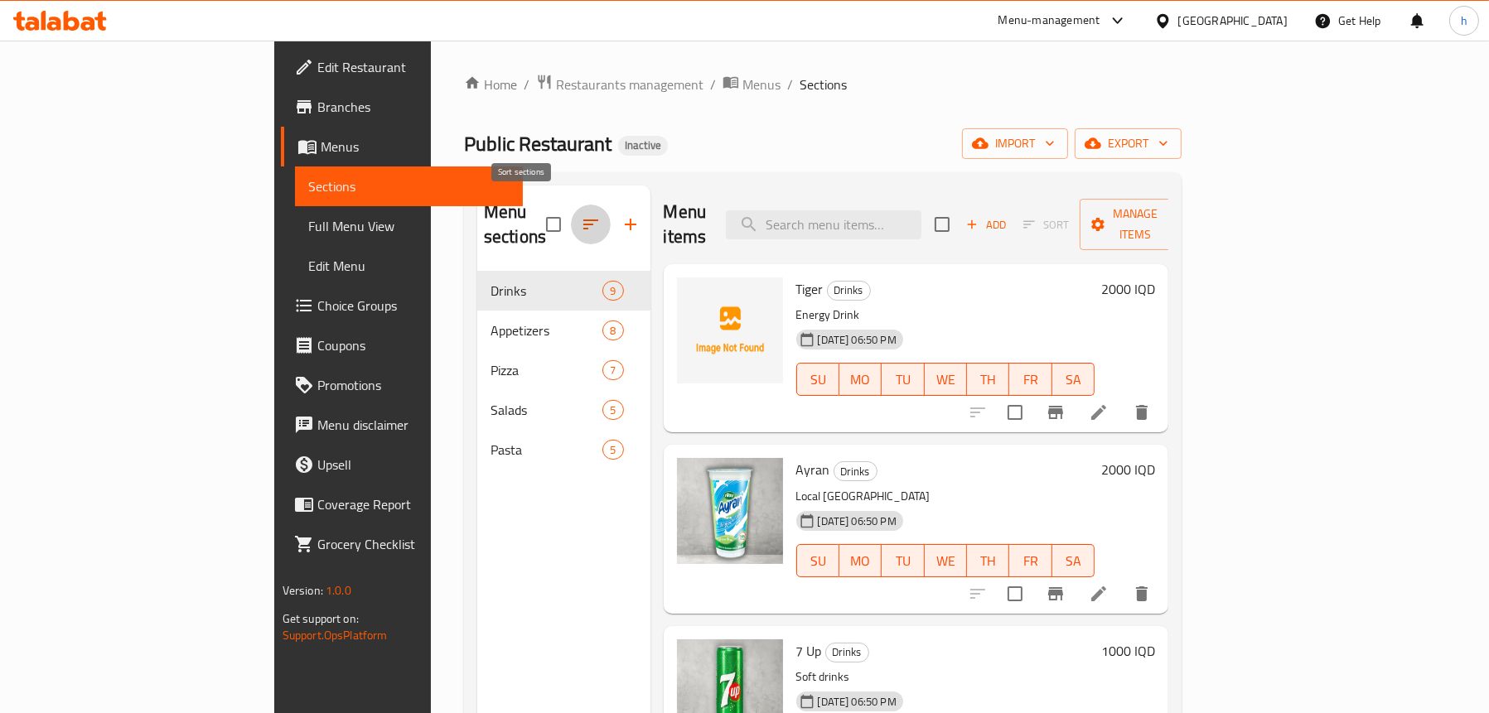
click at [581, 215] on icon "button" at bounding box center [591, 225] width 20 height 20
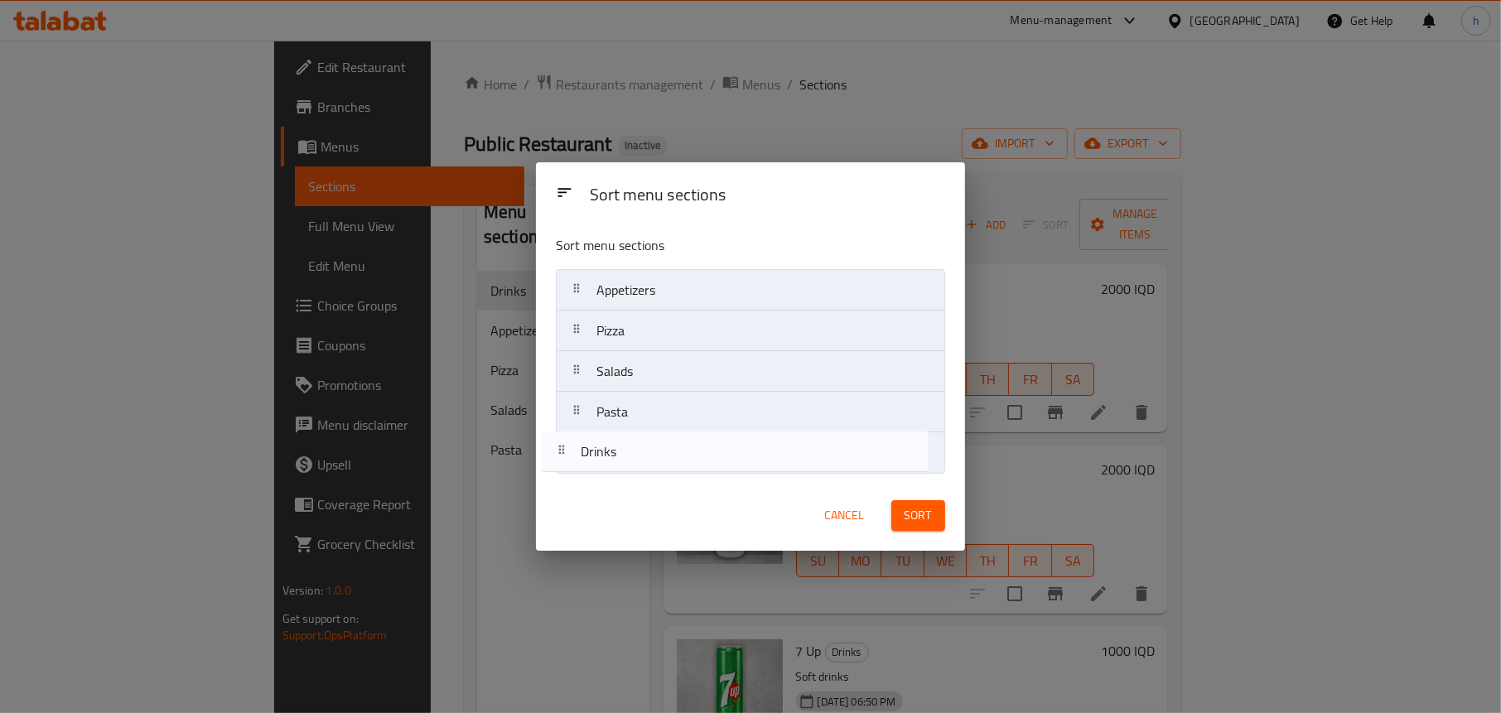
drag, startPoint x: 655, startPoint y: 297, endPoint x: 639, endPoint y: 463, distance: 167.2
click at [639, 463] on nav "Drinks Appetizers Pizza Salads Pasta" at bounding box center [750, 371] width 389 height 205
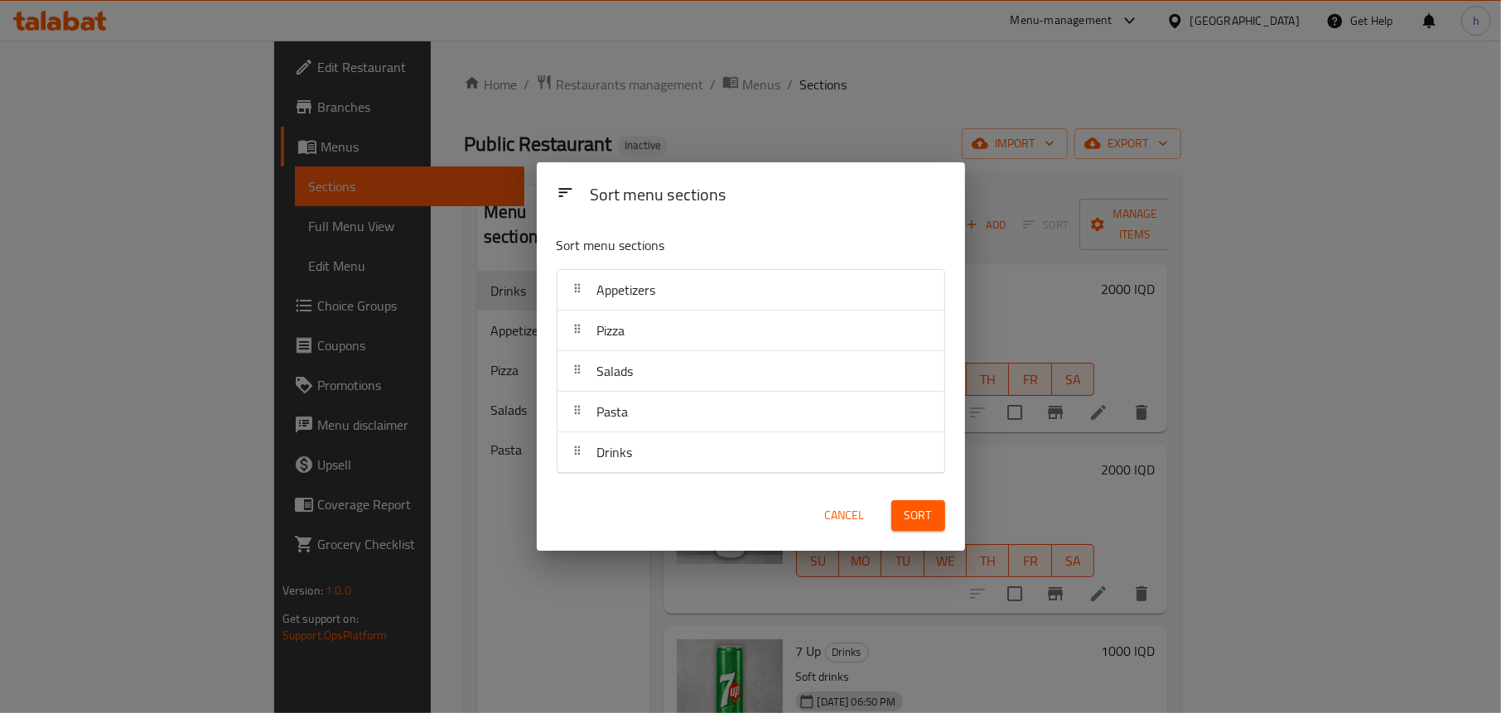
click at [915, 505] on span "Sort" at bounding box center [918, 515] width 27 height 21
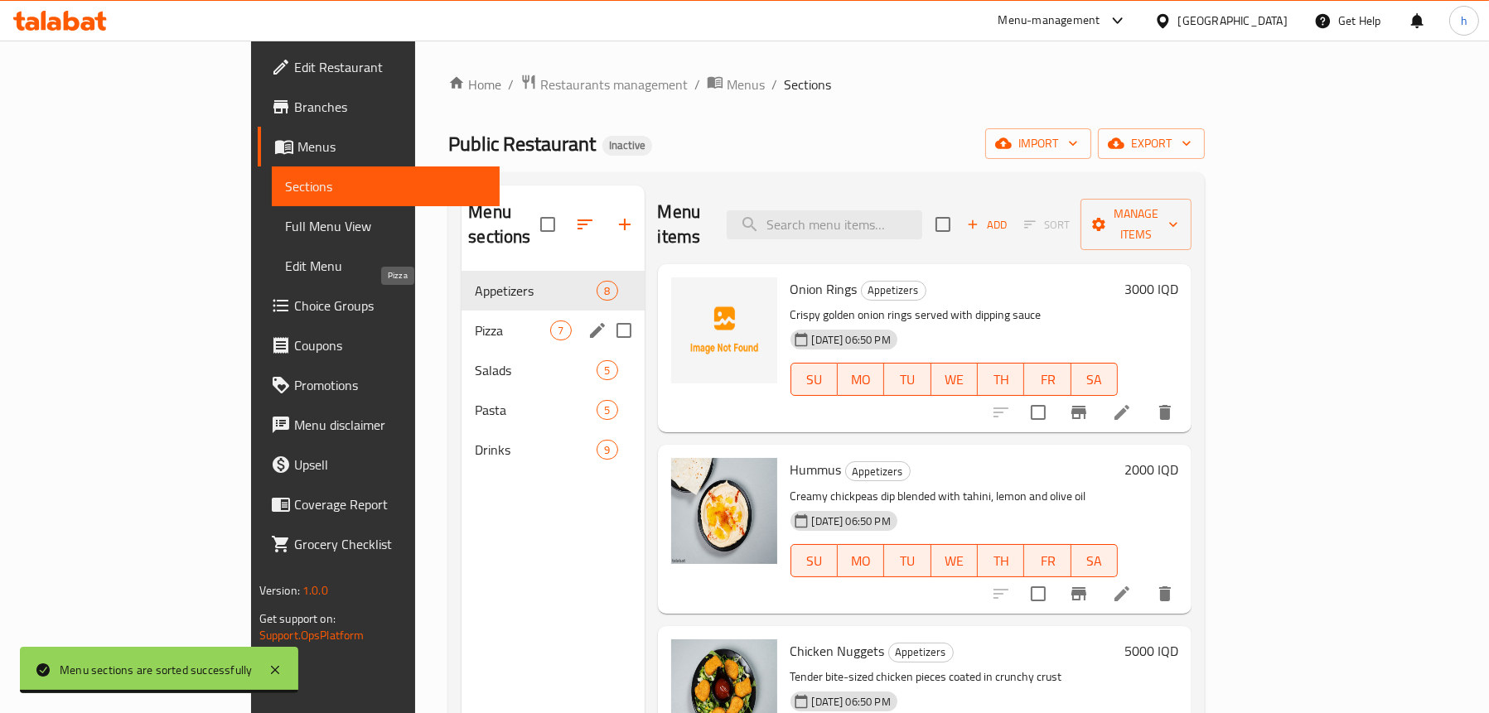
click at [475, 321] on span "Pizza" at bounding box center [512, 331] width 75 height 20
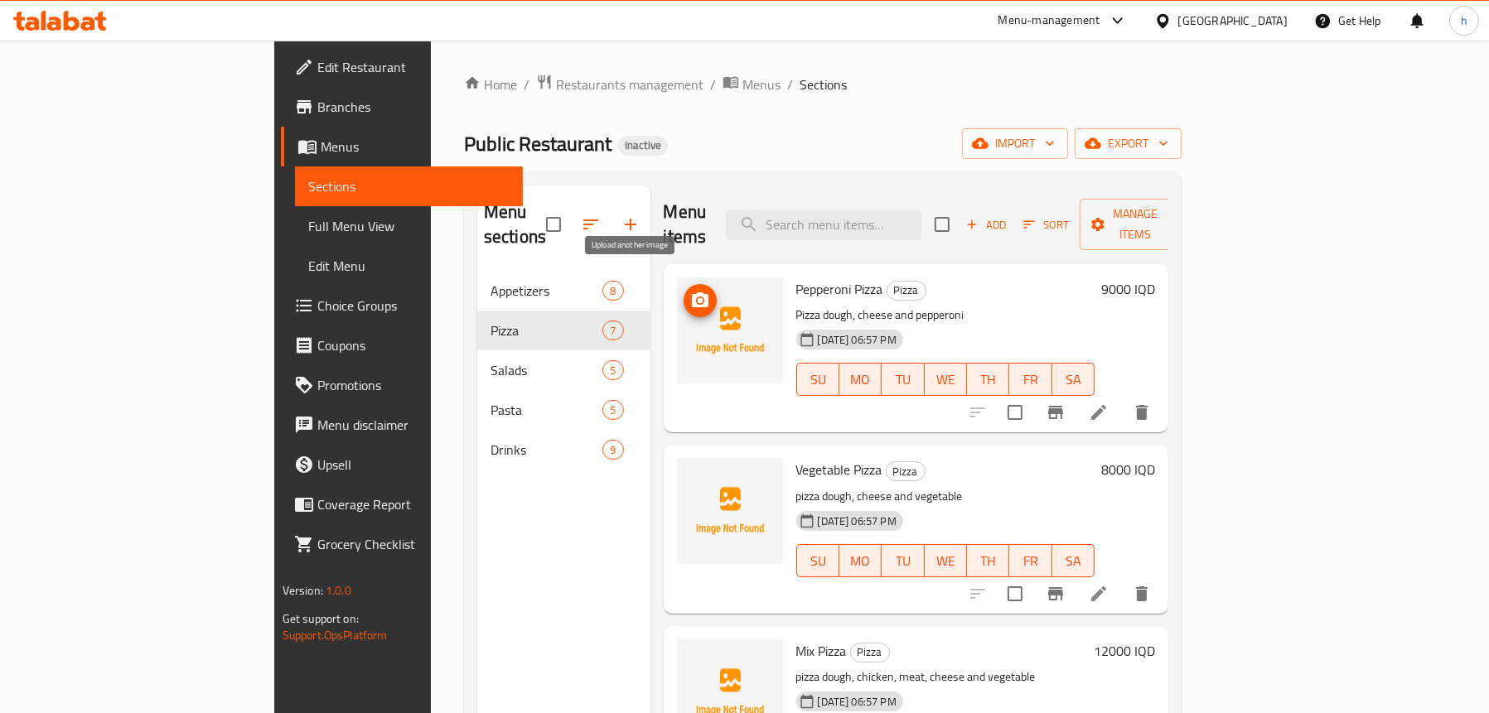
click at [692, 292] on icon "upload picture" at bounding box center [700, 299] width 17 height 15
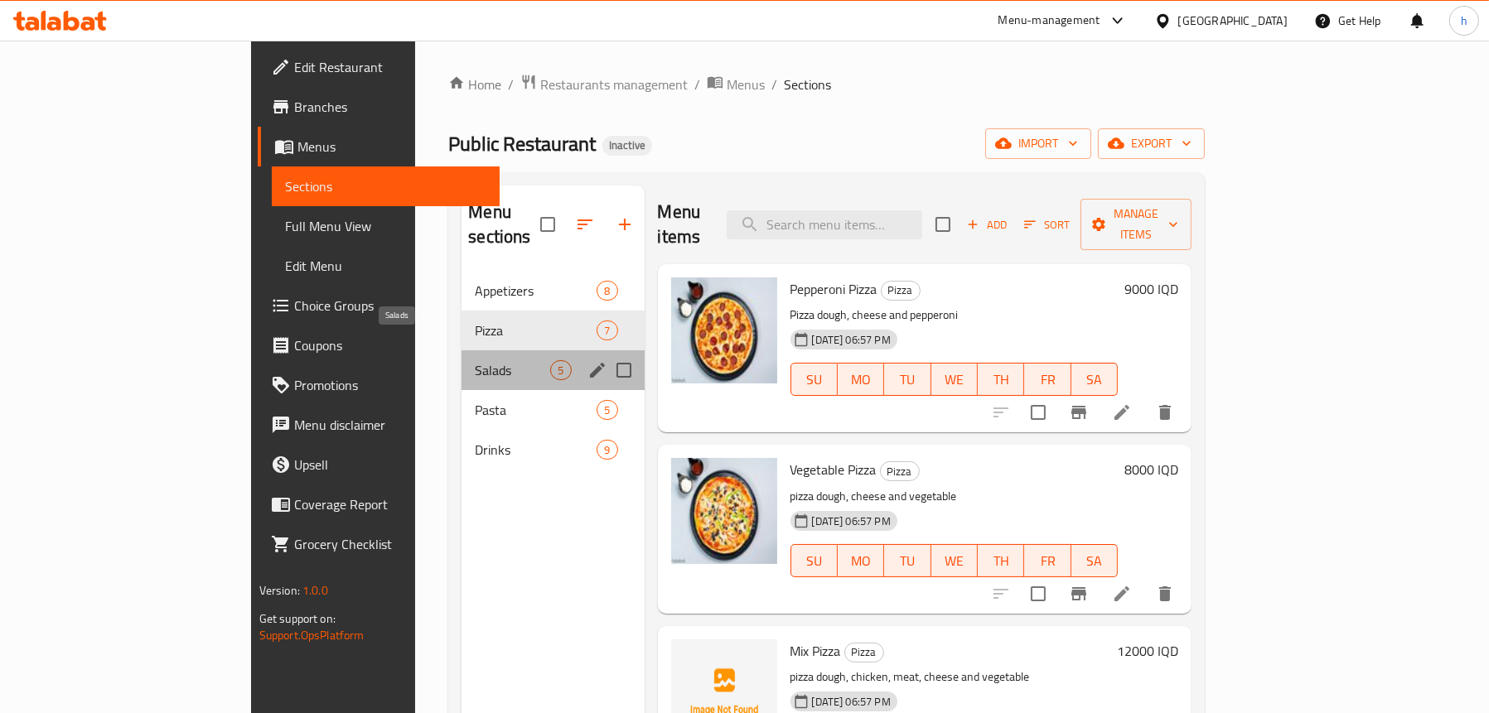
click at [475, 360] on span "Salads" at bounding box center [512, 370] width 75 height 20
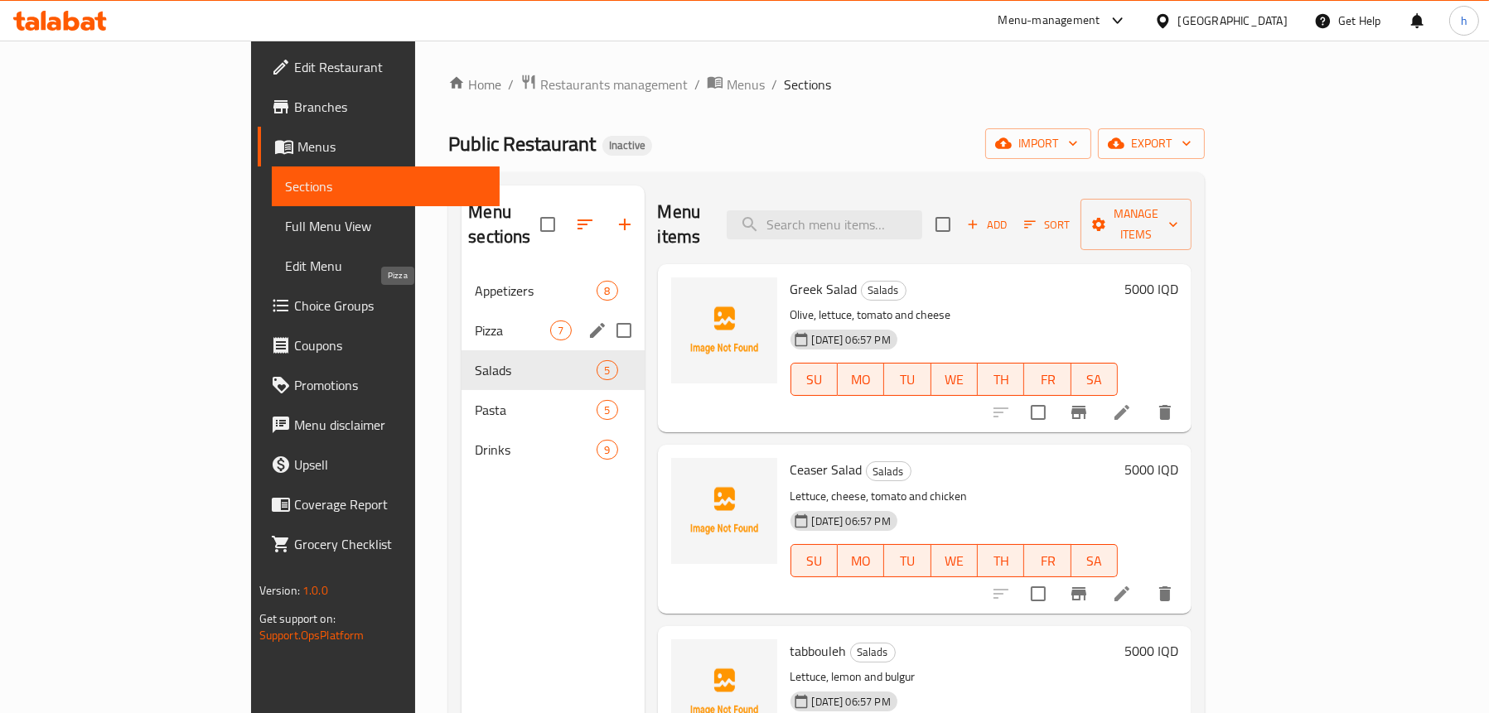
click at [475, 321] on span "Pizza" at bounding box center [512, 331] width 75 height 20
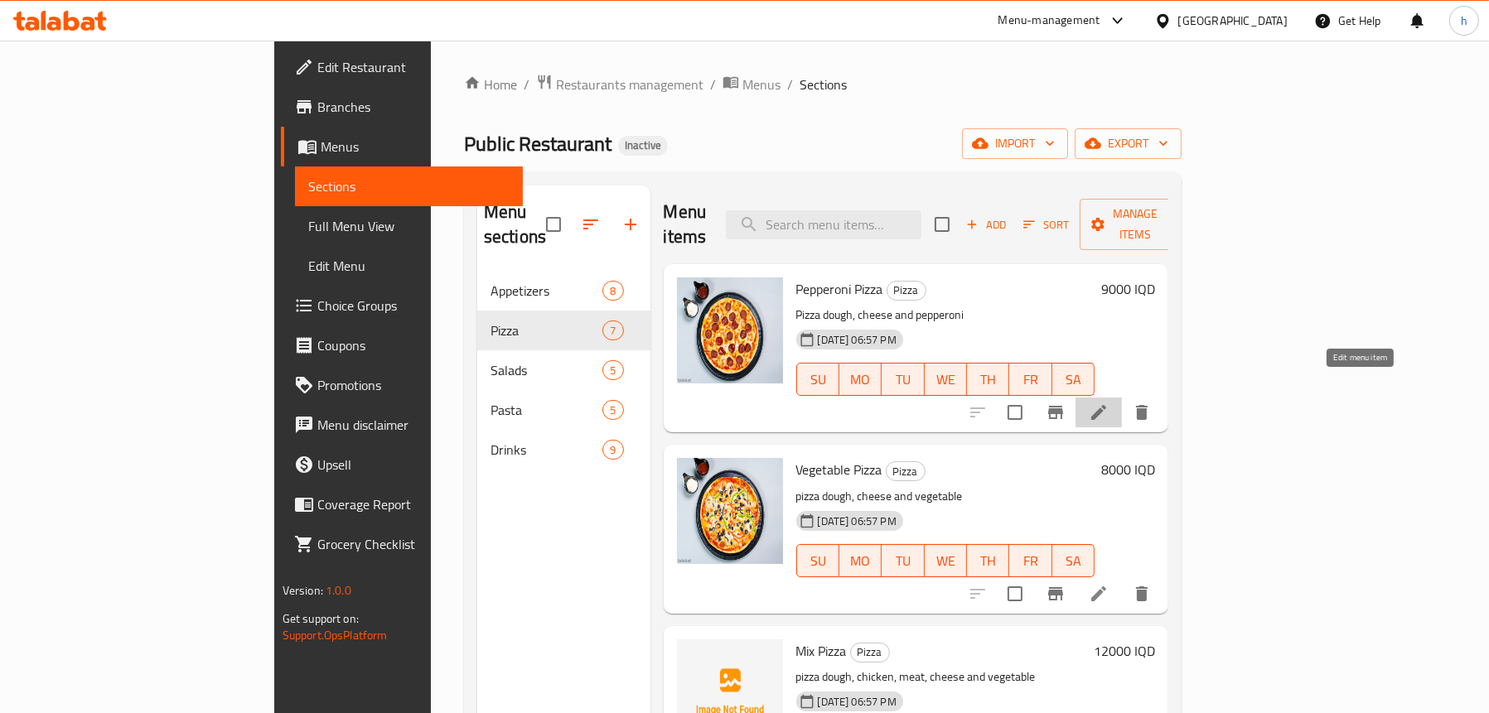
click at [1106, 405] on icon at bounding box center [1098, 412] width 15 height 15
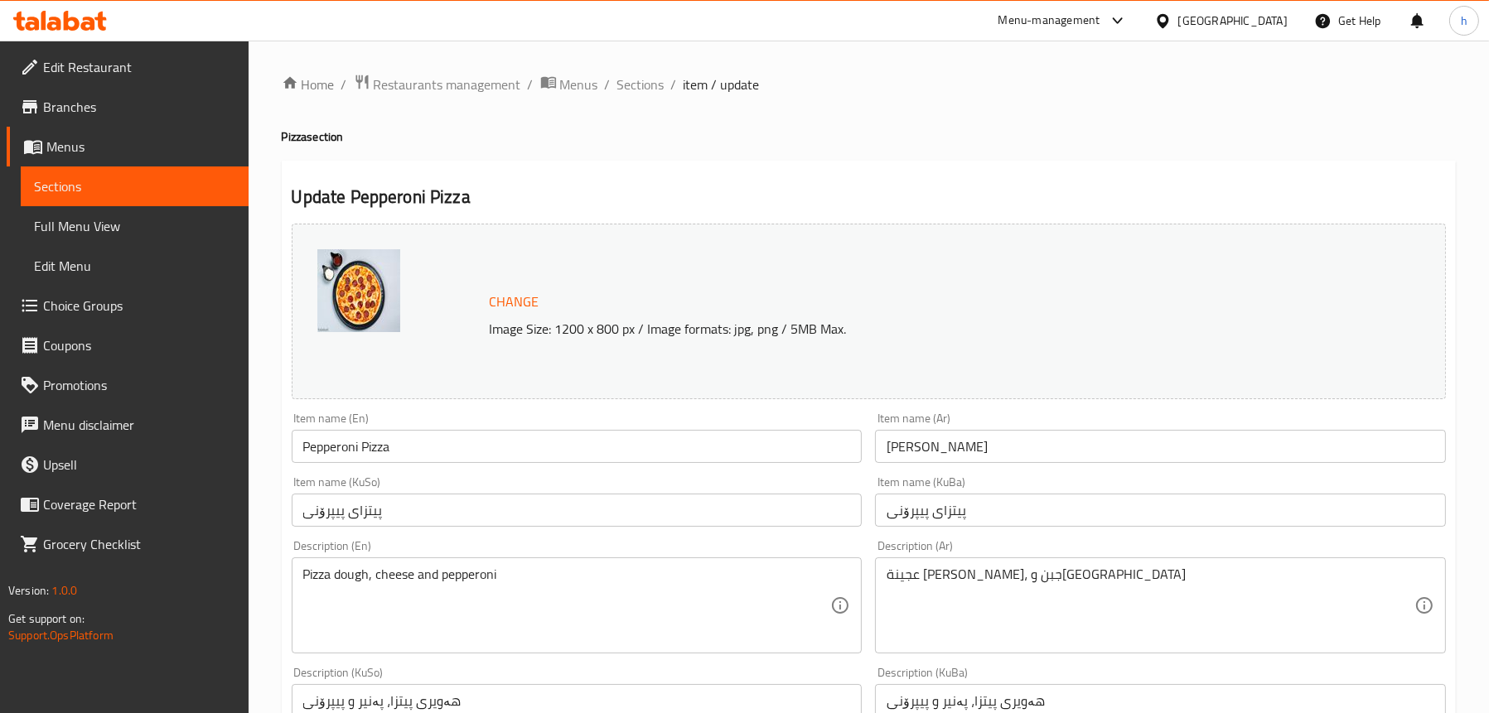
click at [99, 189] on span "Sections" at bounding box center [134, 186] width 201 height 20
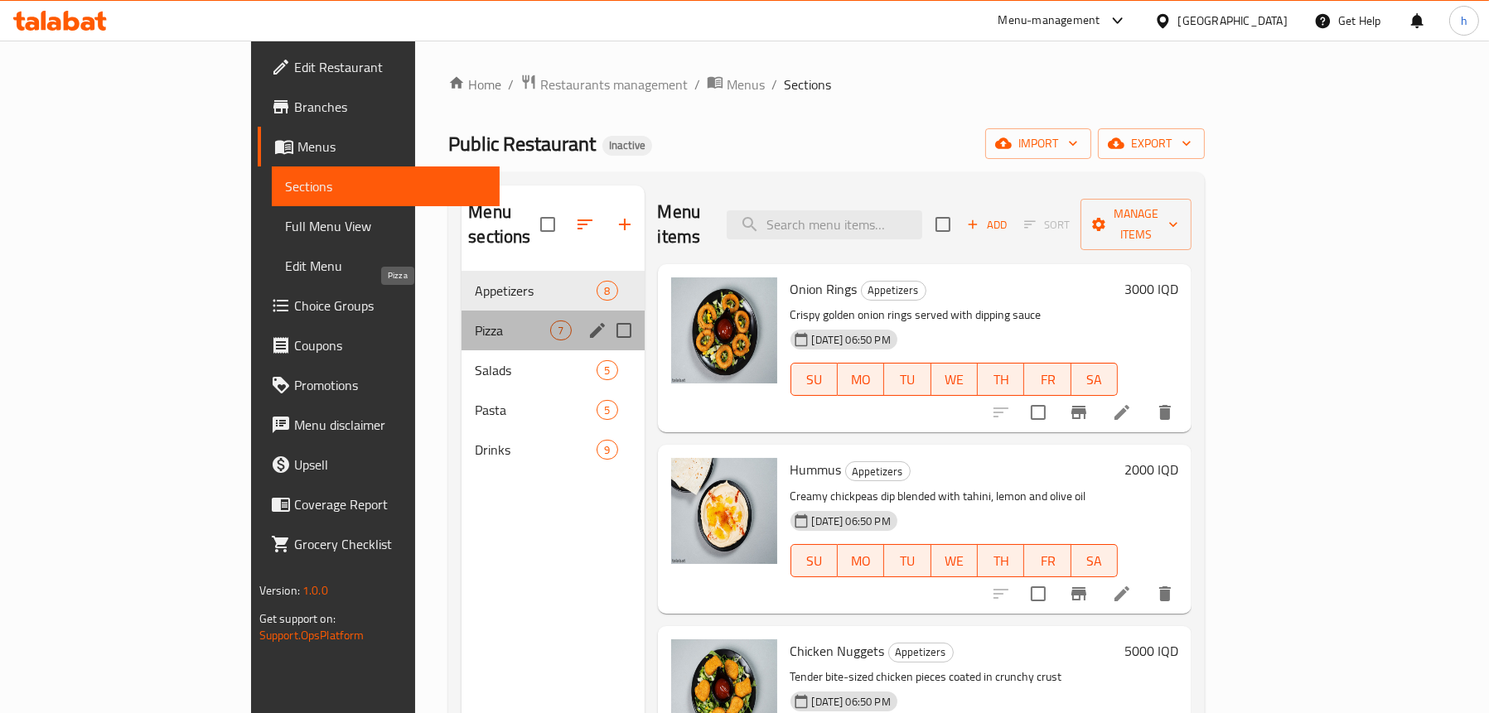
click at [475, 321] on span "Pizza" at bounding box center [512, 331] width 75 height 20
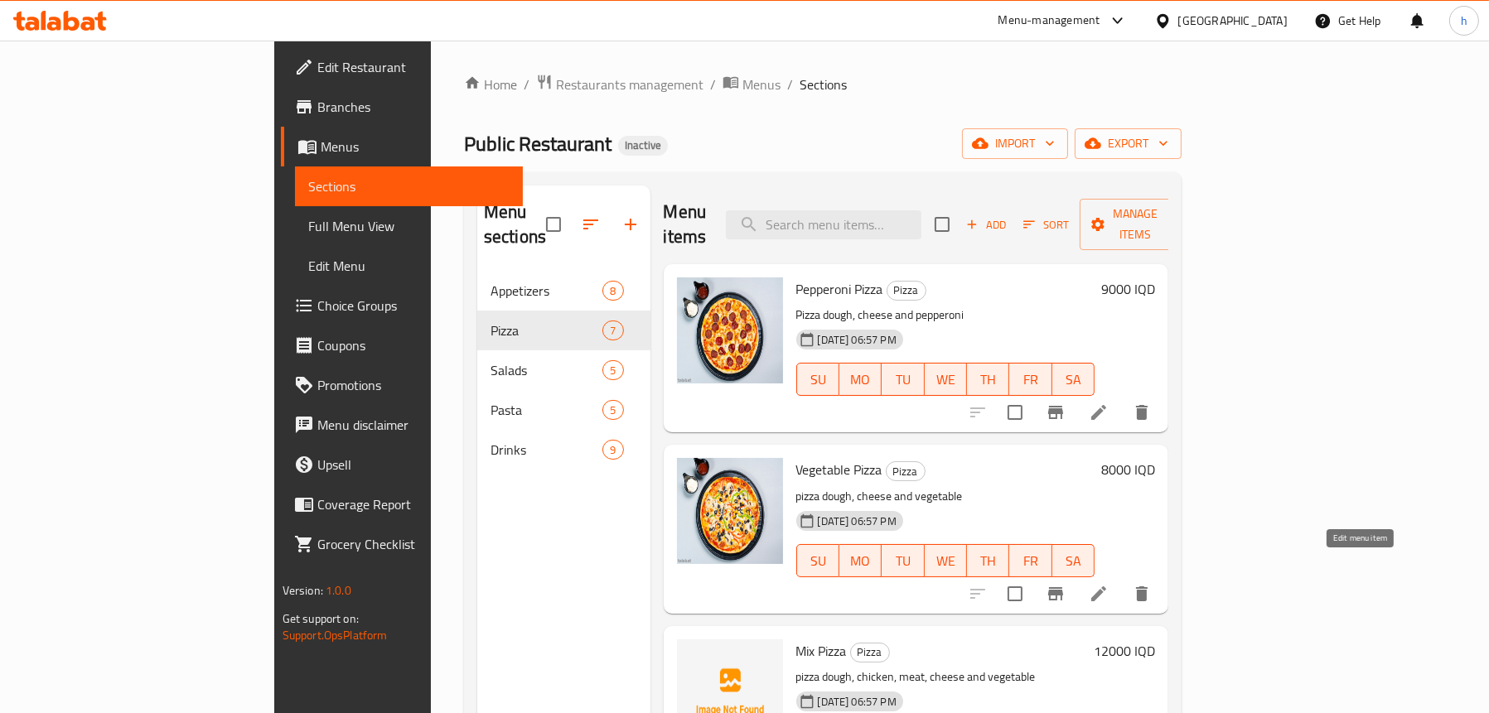
click at [1108, 584] on icon at bounding box center [1098, 594] width 20 height 20
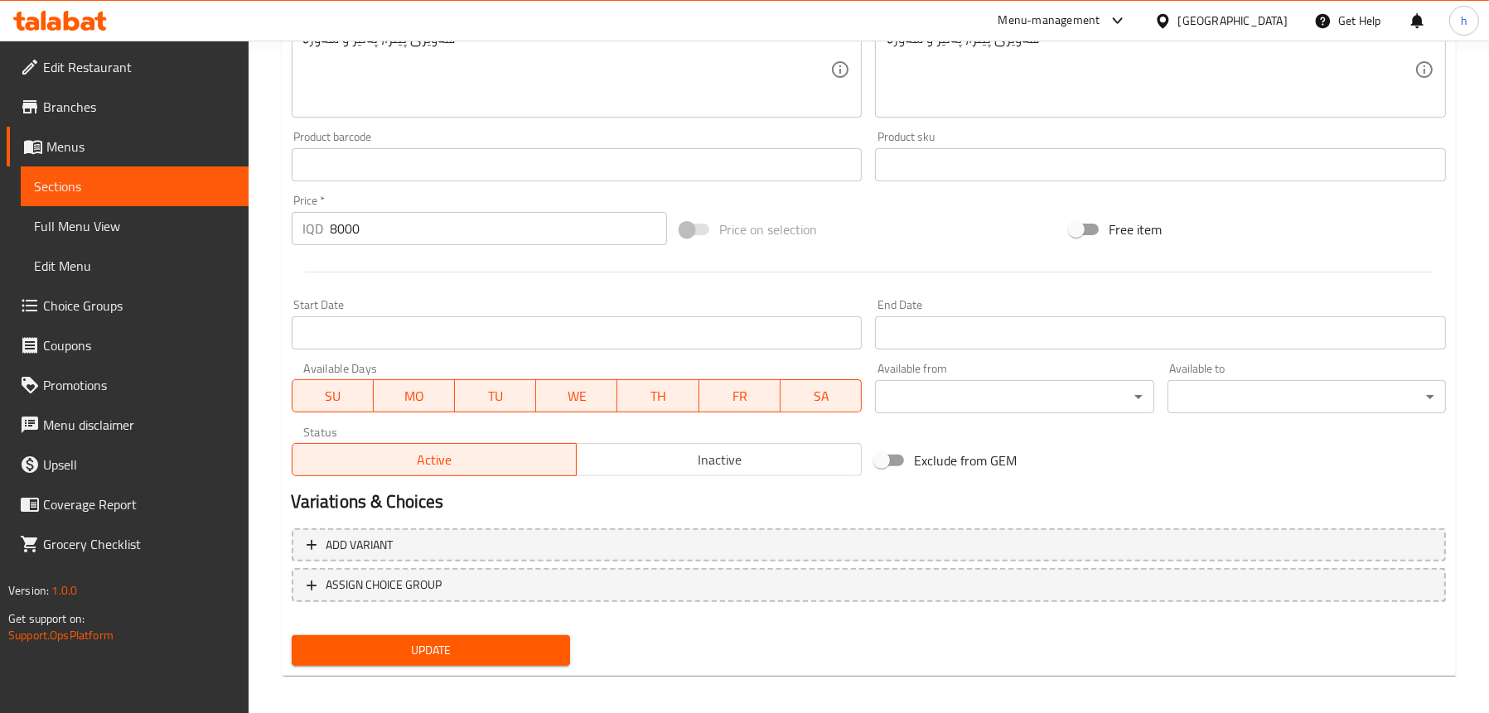
type textarea "Pizza dough, cheese and vegetable"
click at [413, 664] on button "Update" at bounding box center [431, 650] width 278 height 31
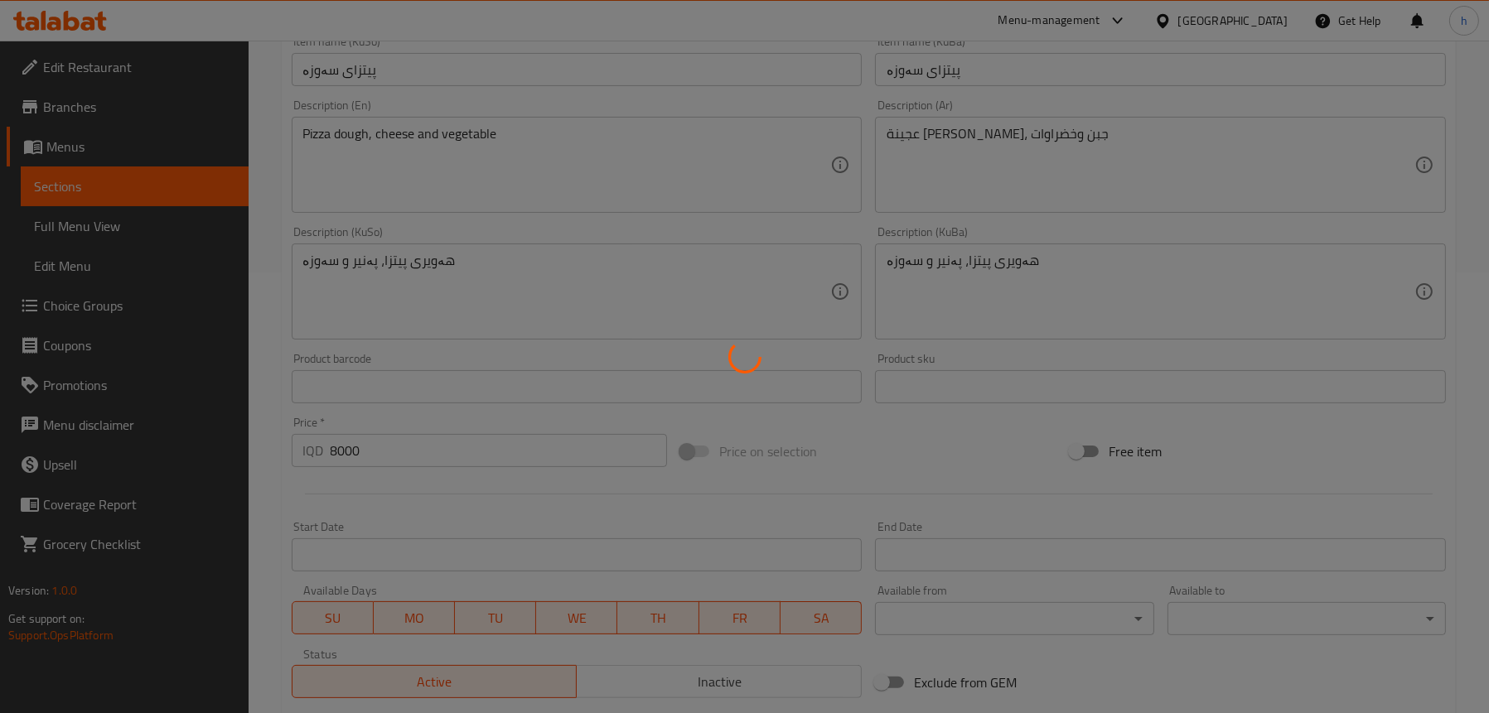
scroll to position [414, 0]
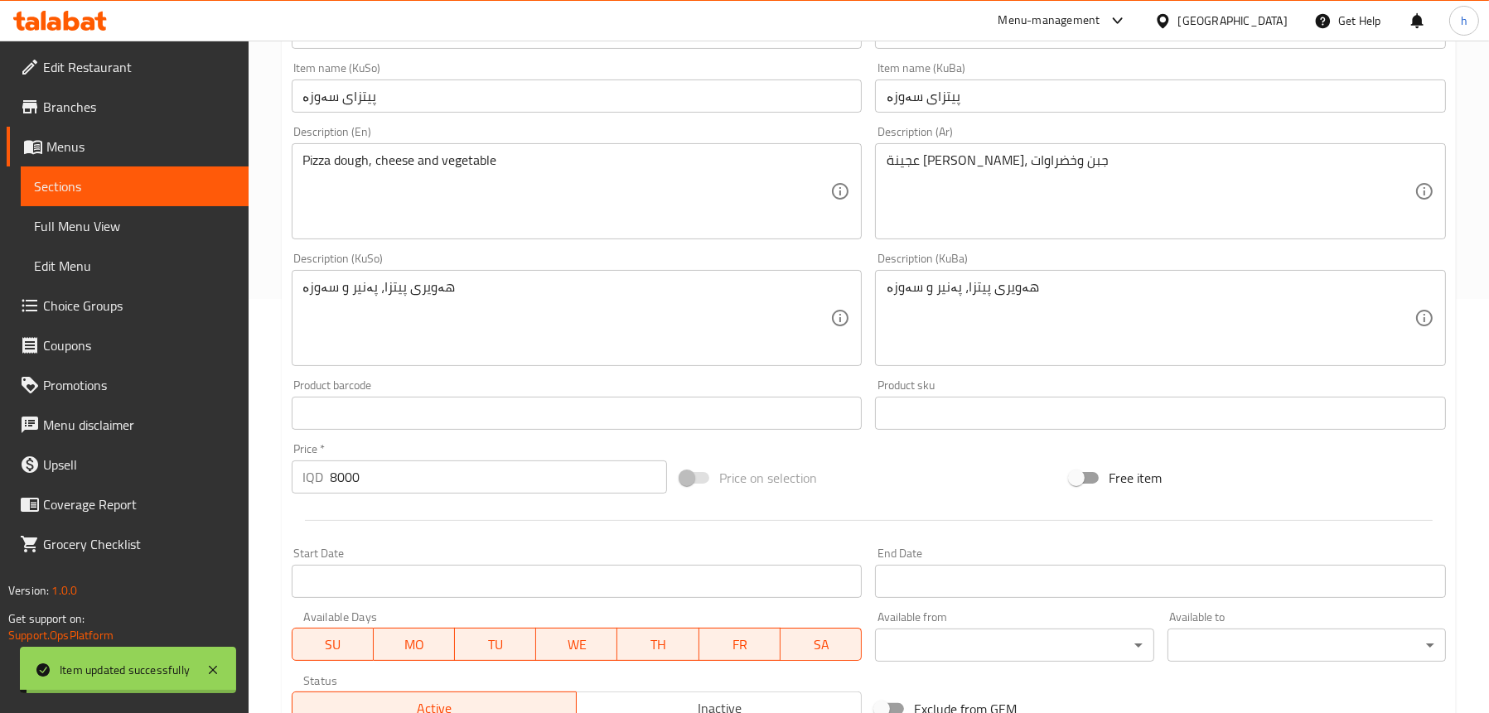
click at [96, 191] on span "Sections" at bounding box center [134, 186] width 201 height 20
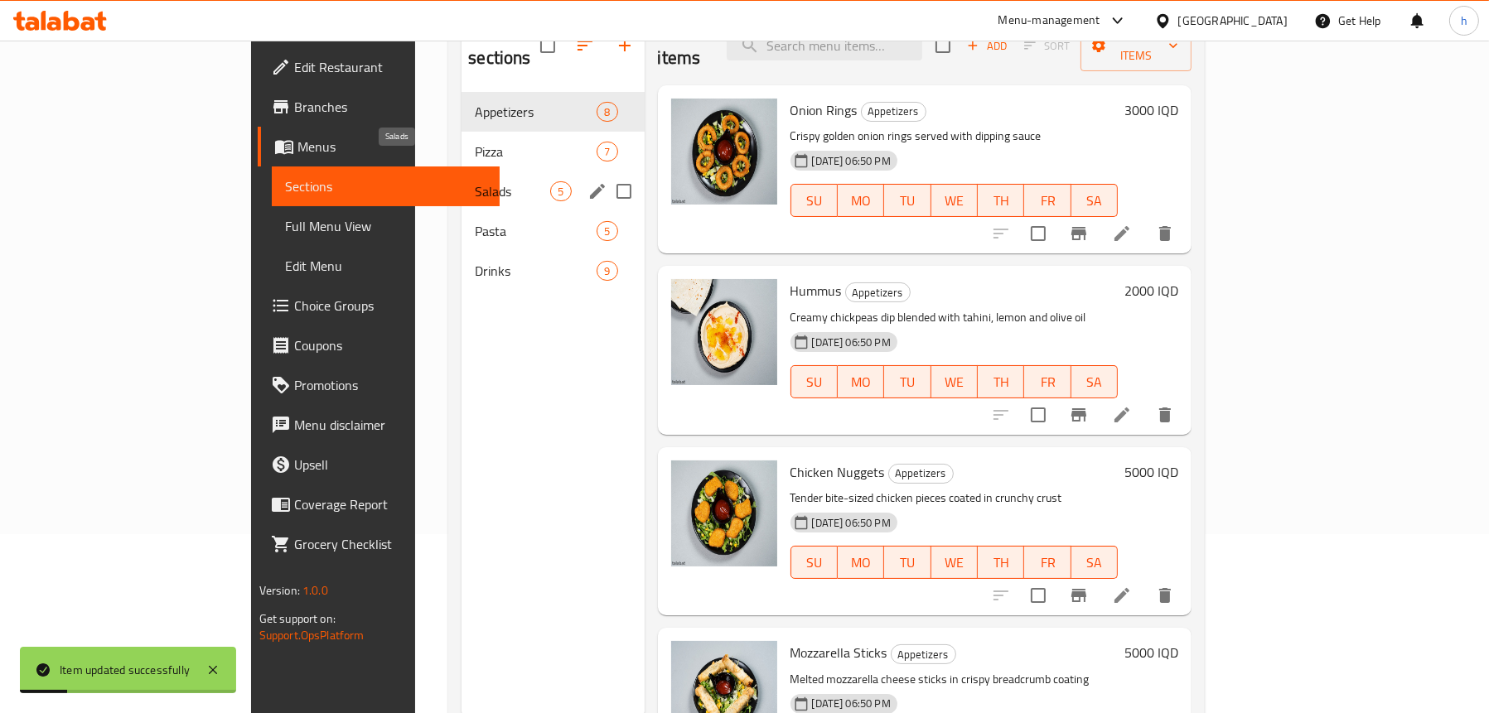
scroll to position [150, 0]
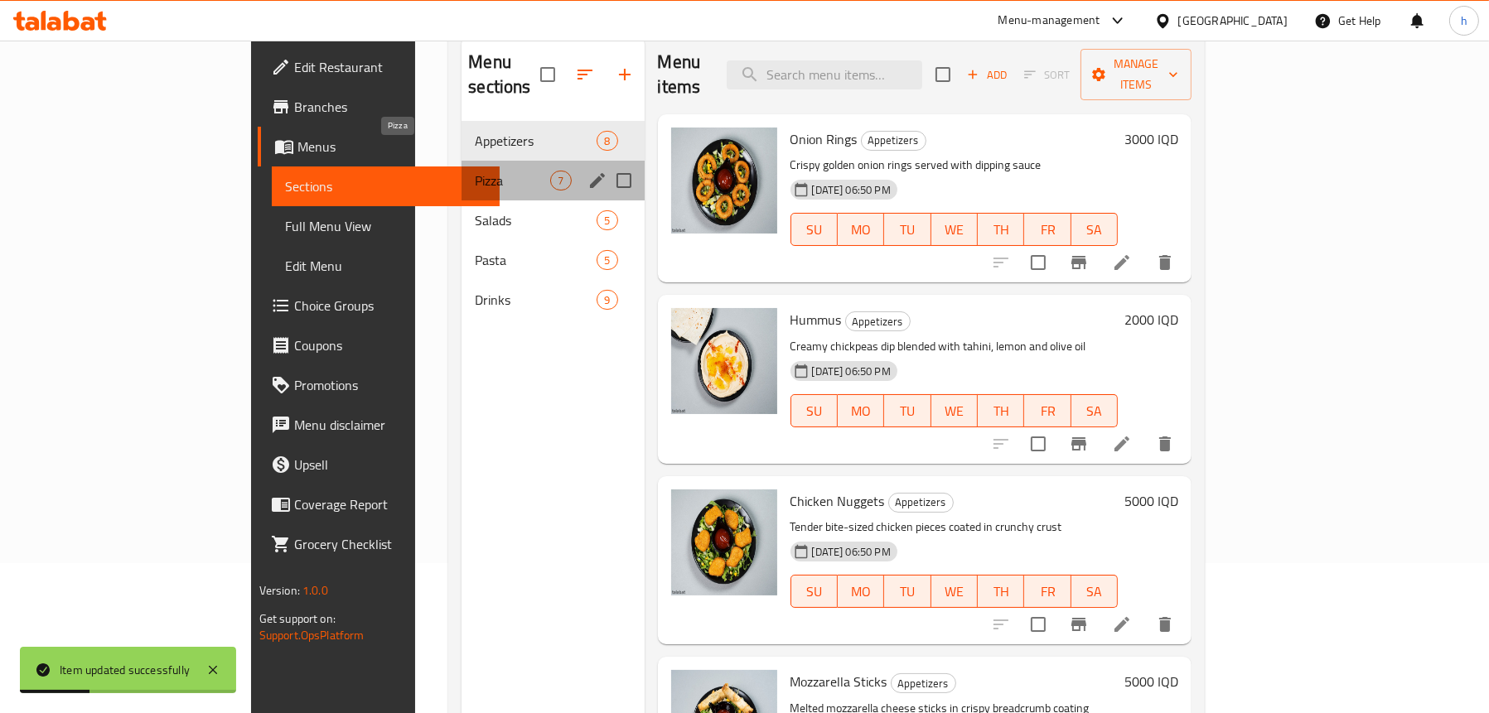
click at [475, 171] on span "Pizza" at bounding box center [512, 181] width 75 height 20
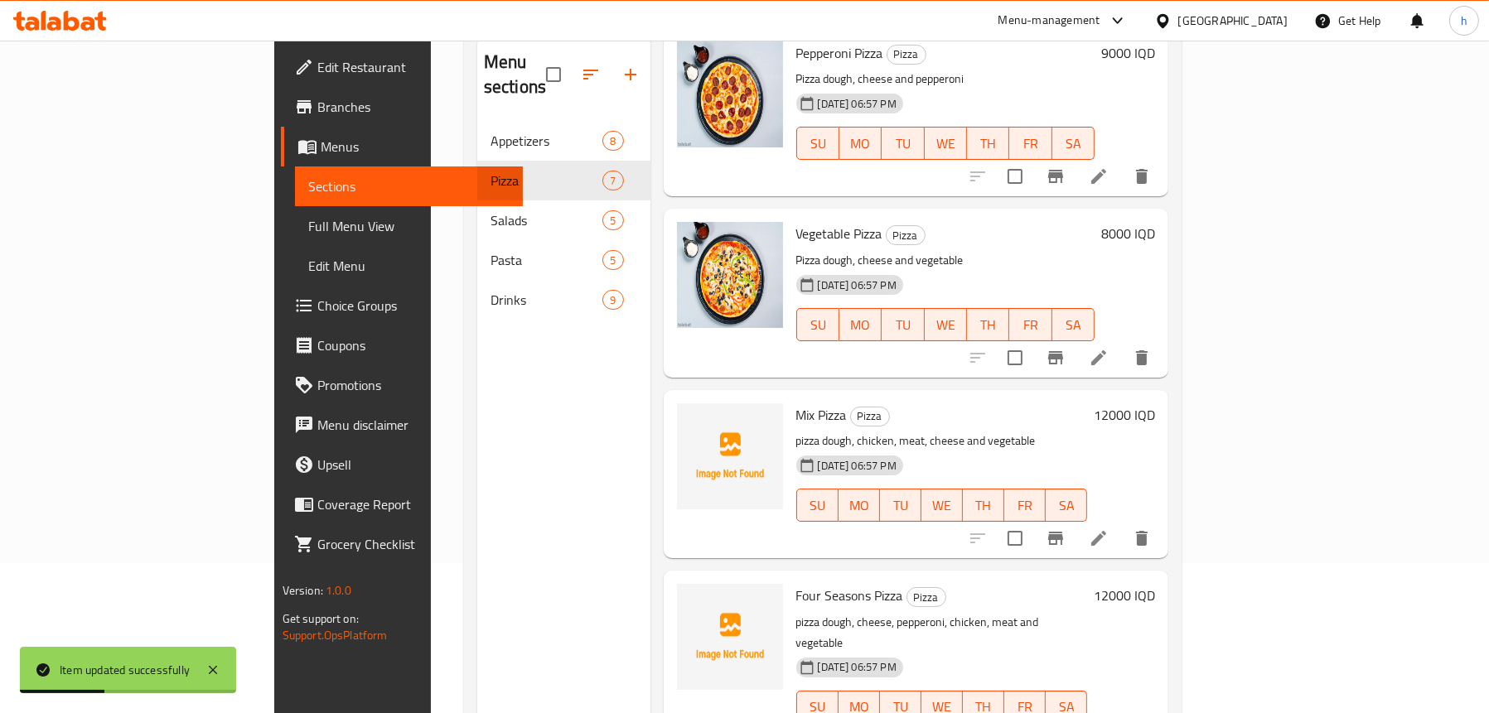
scroll to position [166, 0]
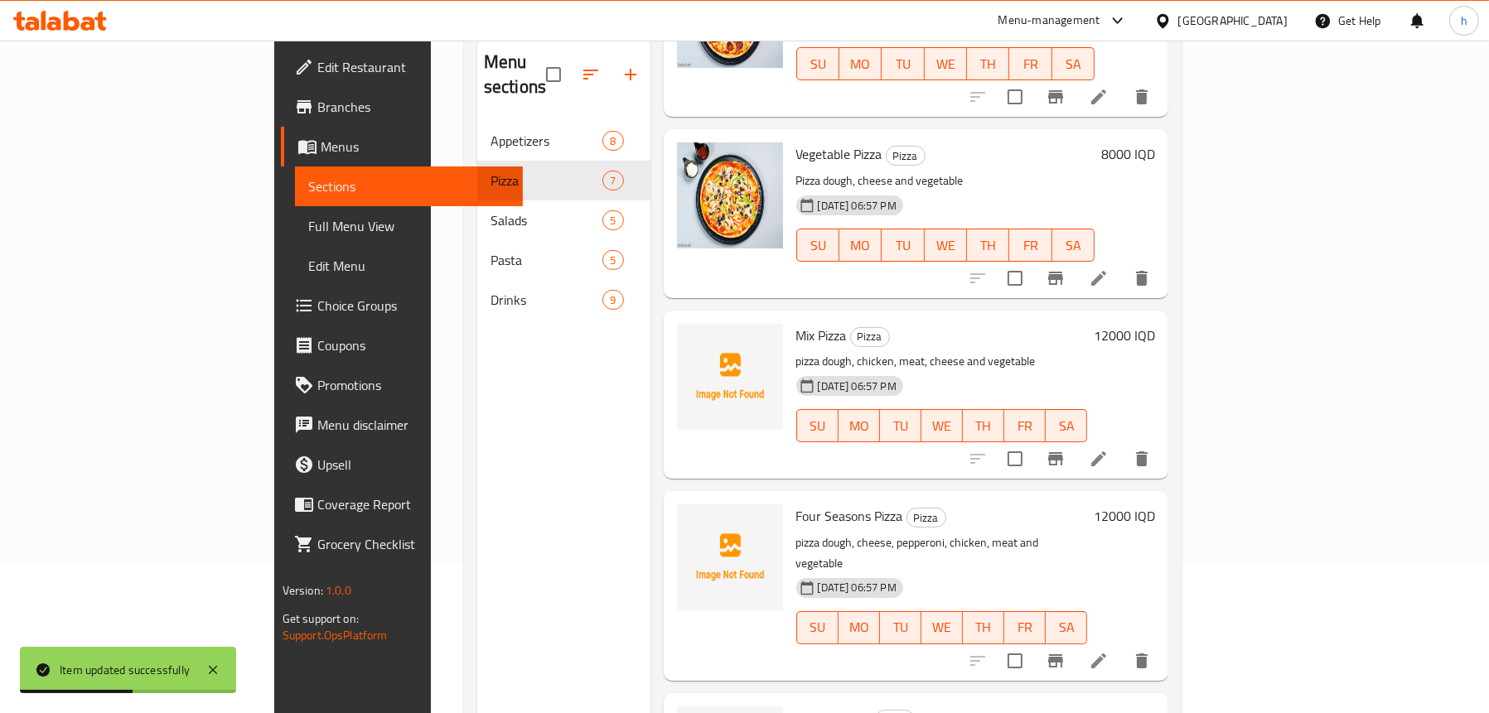
click at [1108, 449] on icon at bounding box center [1098, 459] width 20 height 20
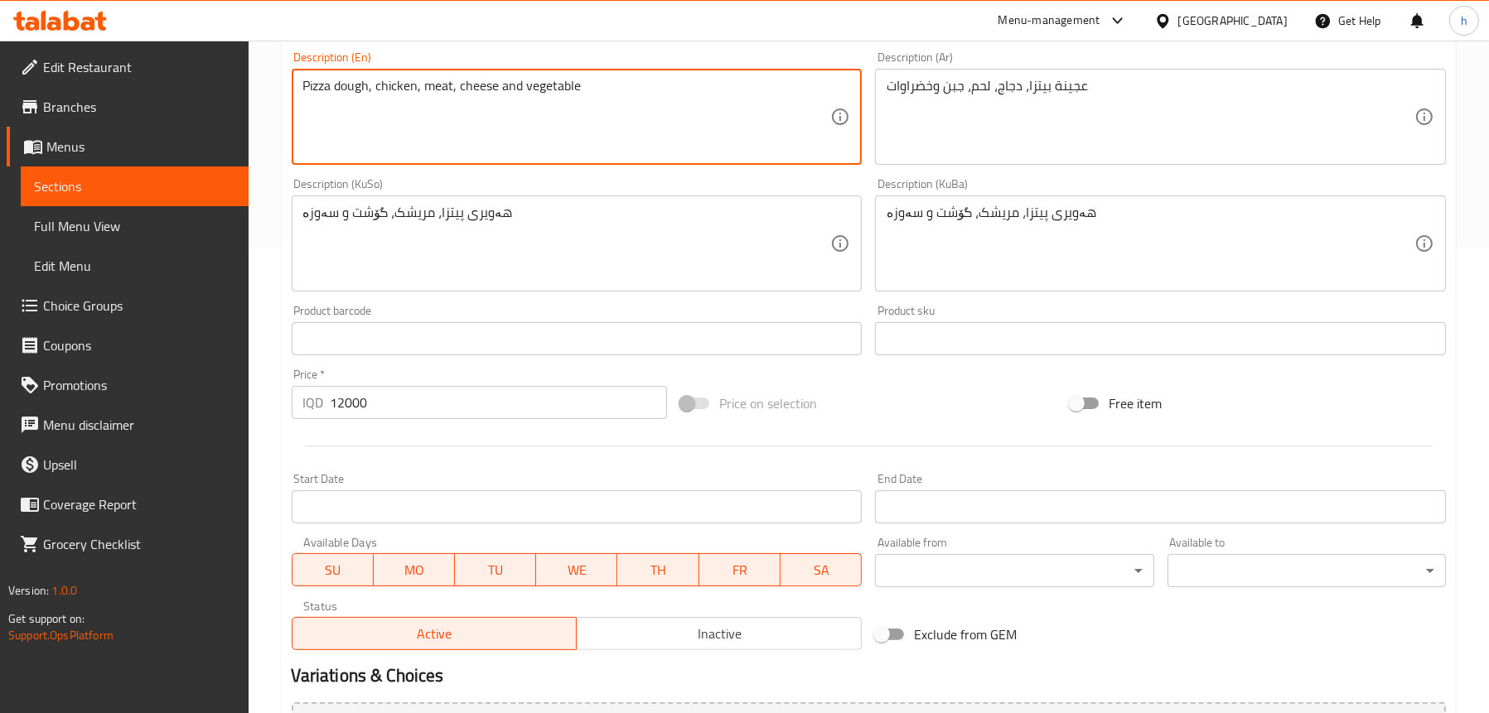
scroll to position [647, 0]
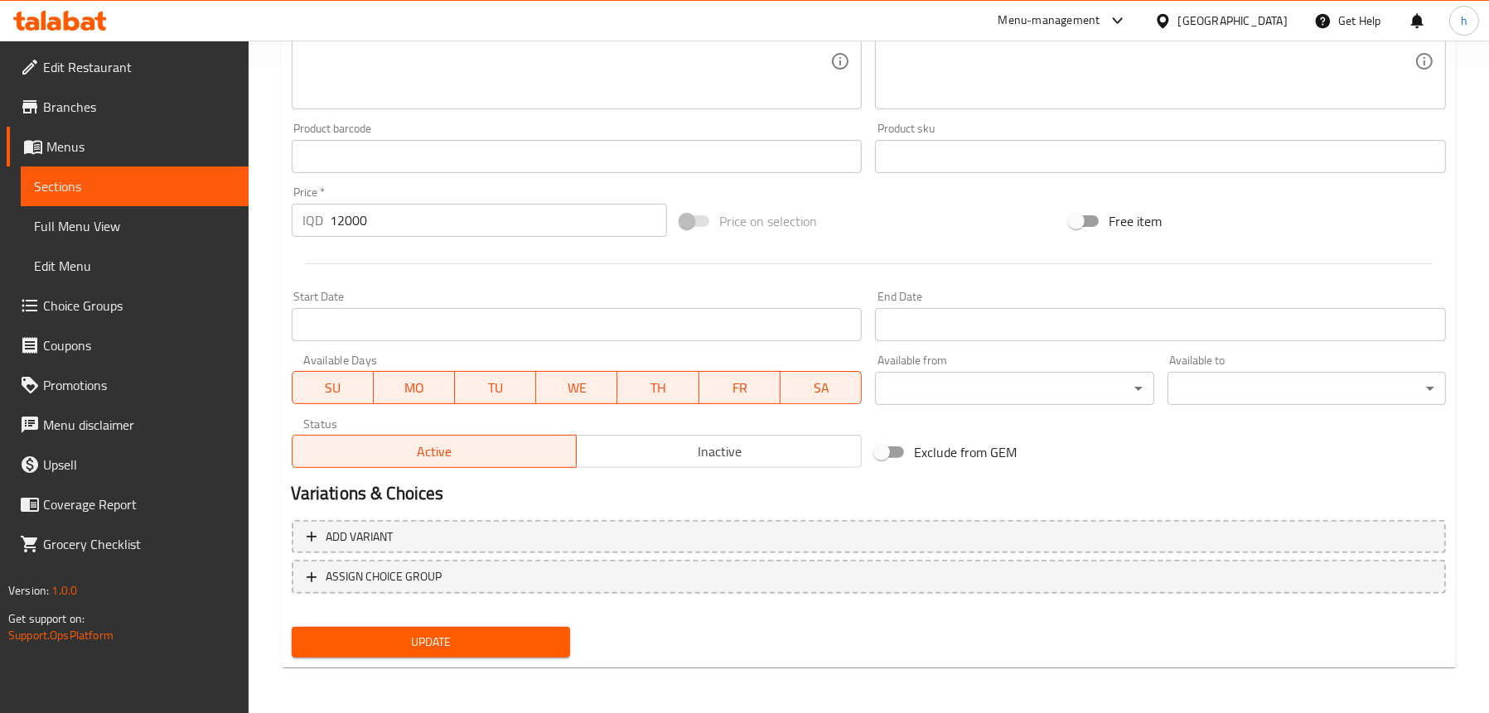
type textarea "Pizza dough, chicken, meat, cheese and vegetable"
click at [395, 639] on span "Update" at bounding box center [431, 642] width 252 height 21
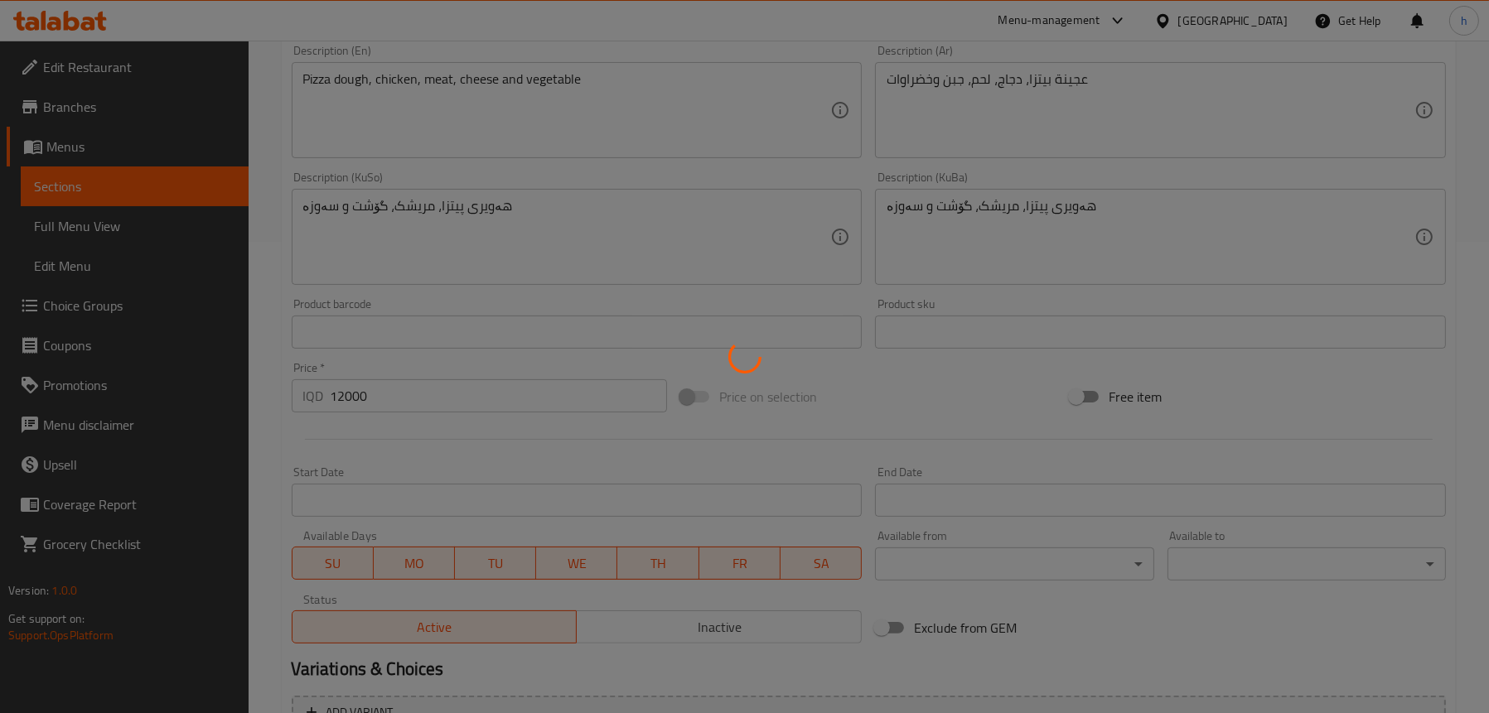
scroll to position [316, 0]
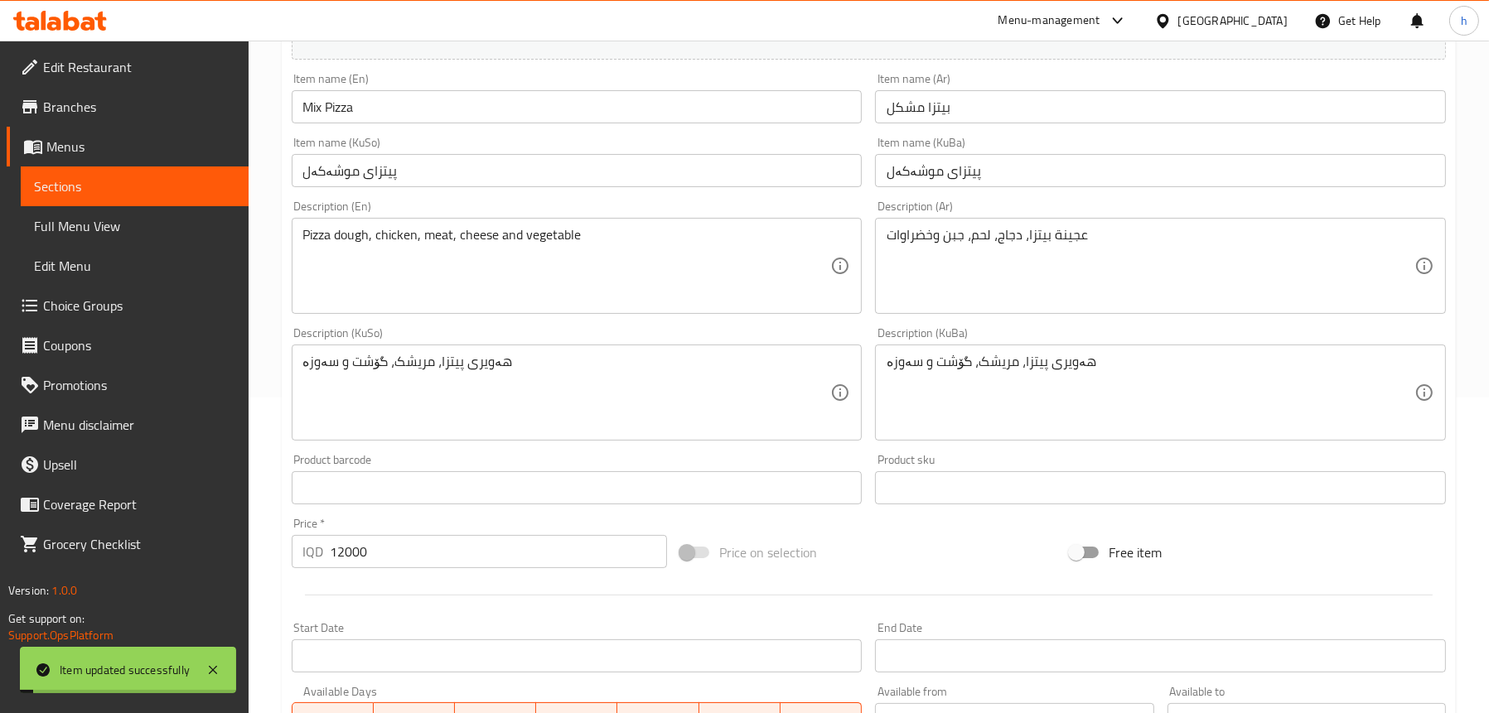
click at [34, 186] on span "Sections" at bounding box center [134, 186] width 201 height 20
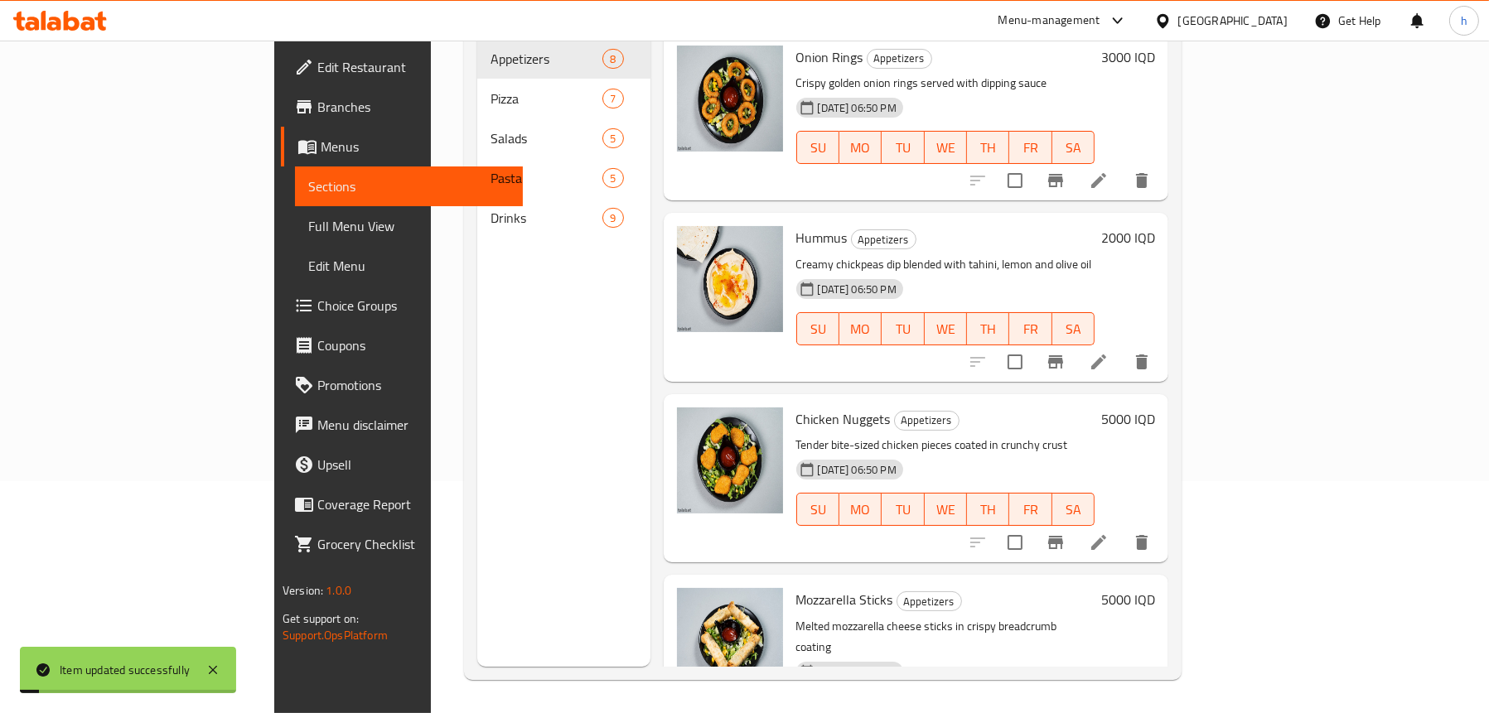
scroll to position [233, 0]
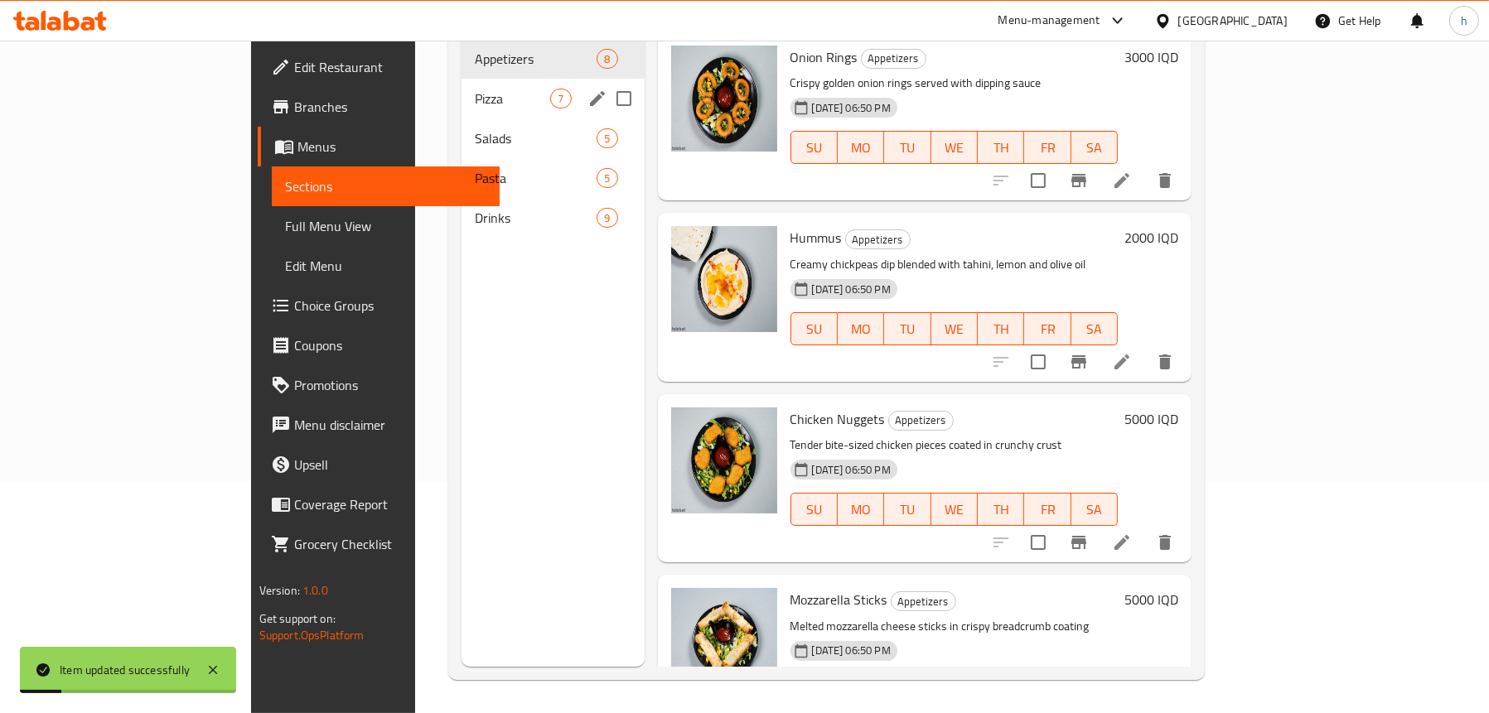
click at [475, 89] on span "Pizza" at bounding box center [512, 99] width 75 height 20
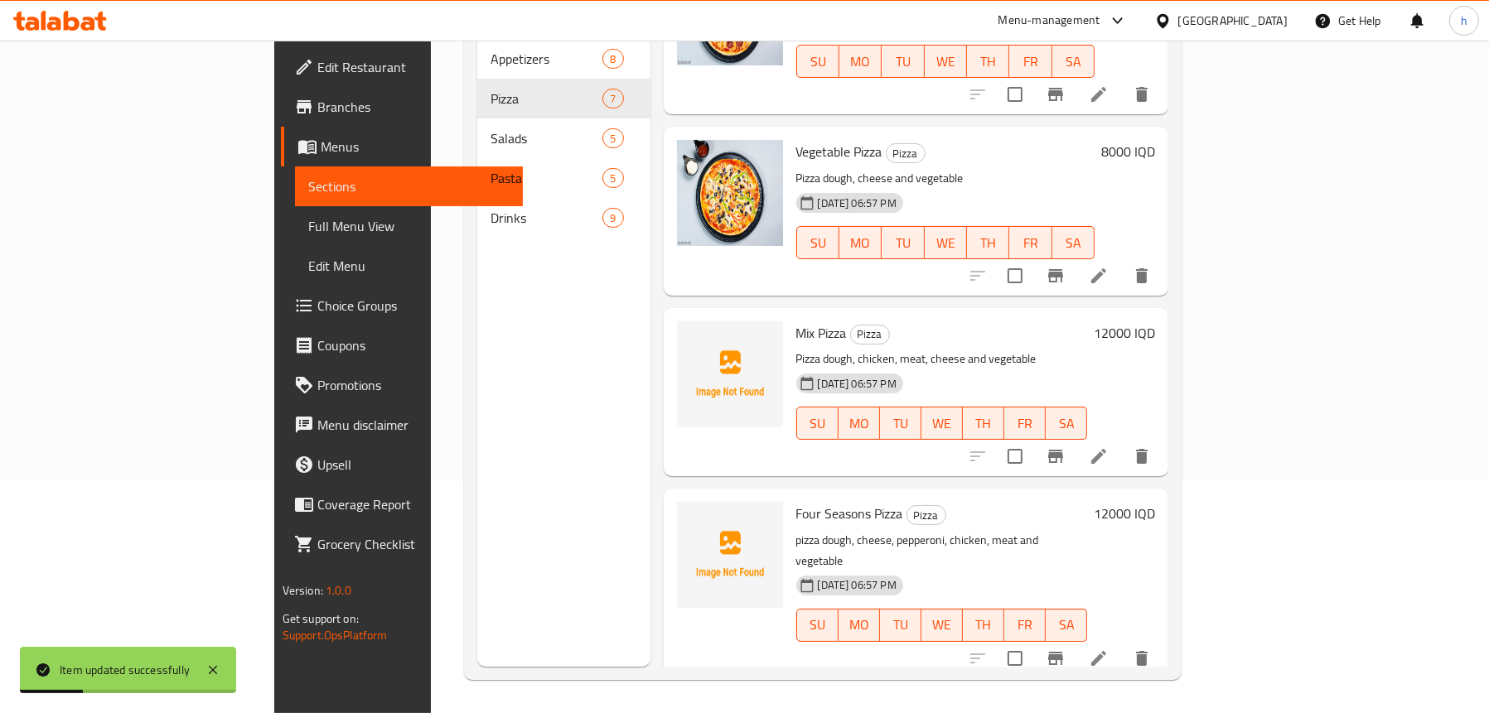
scroll to position [166, 0]
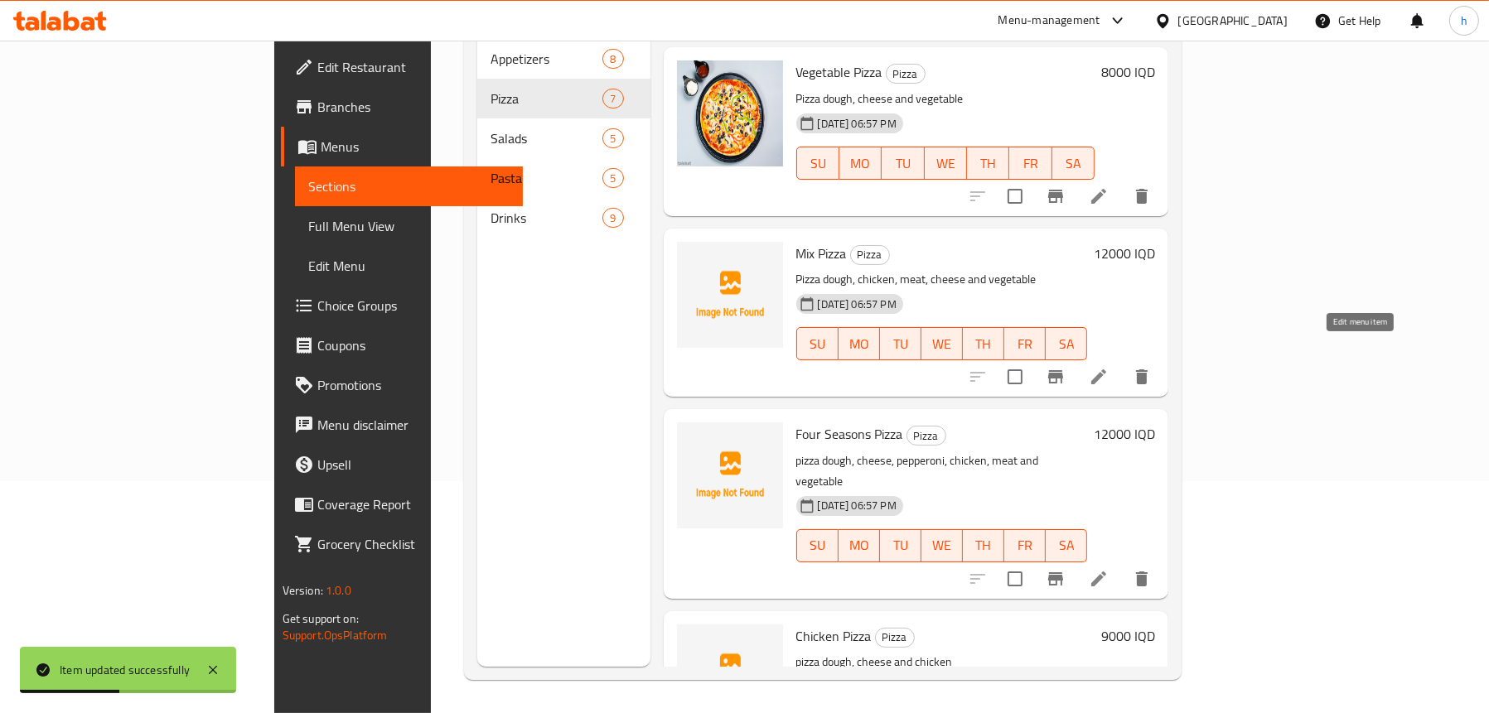
click at [1106, 369] on icon at bounding box center [1098, 376] width 15 height 15
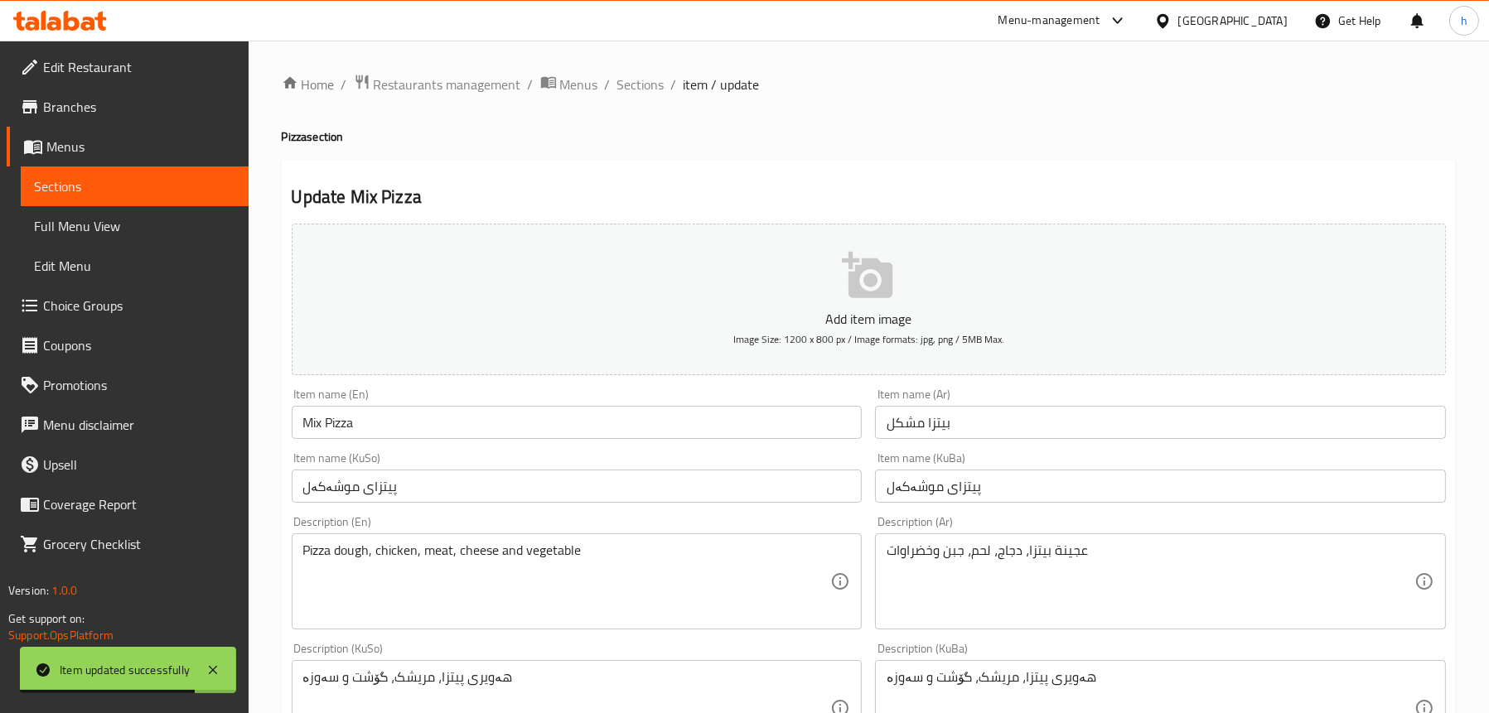
click at [102, 183] on span "Sections" at bounding box center [134, 186] width 201 height 20
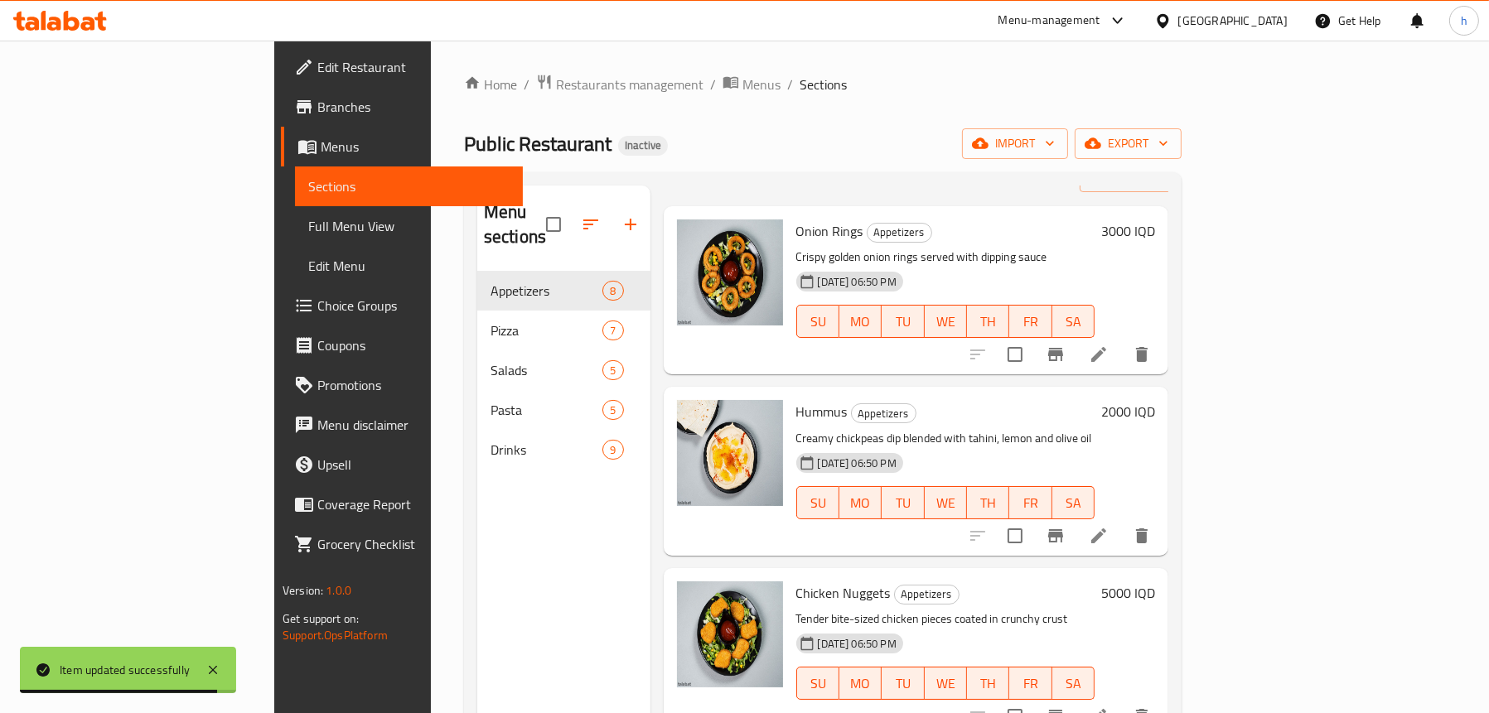
scroll to position [249, 0]
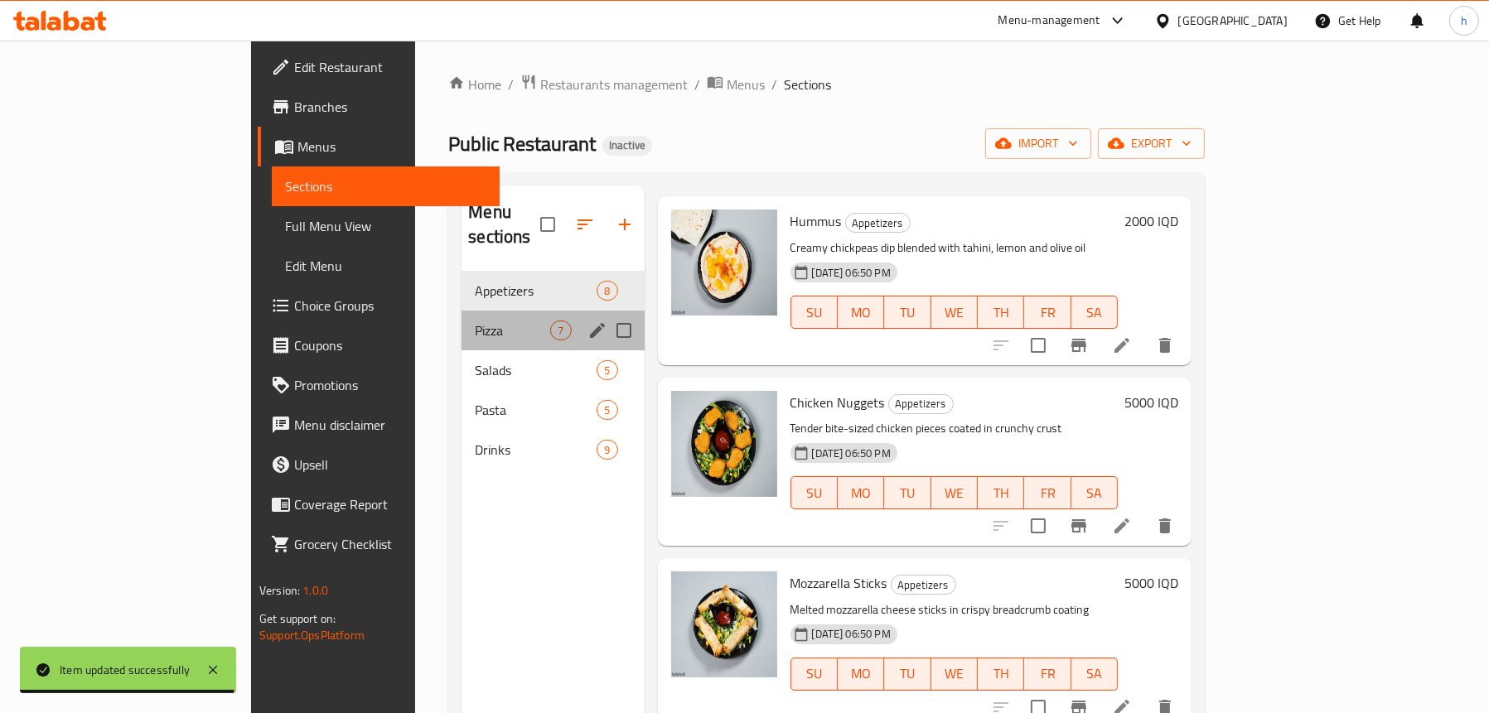
click at [461, 311] on div "Pizza 7" at bounding box center [552, 331] width 182 height 40
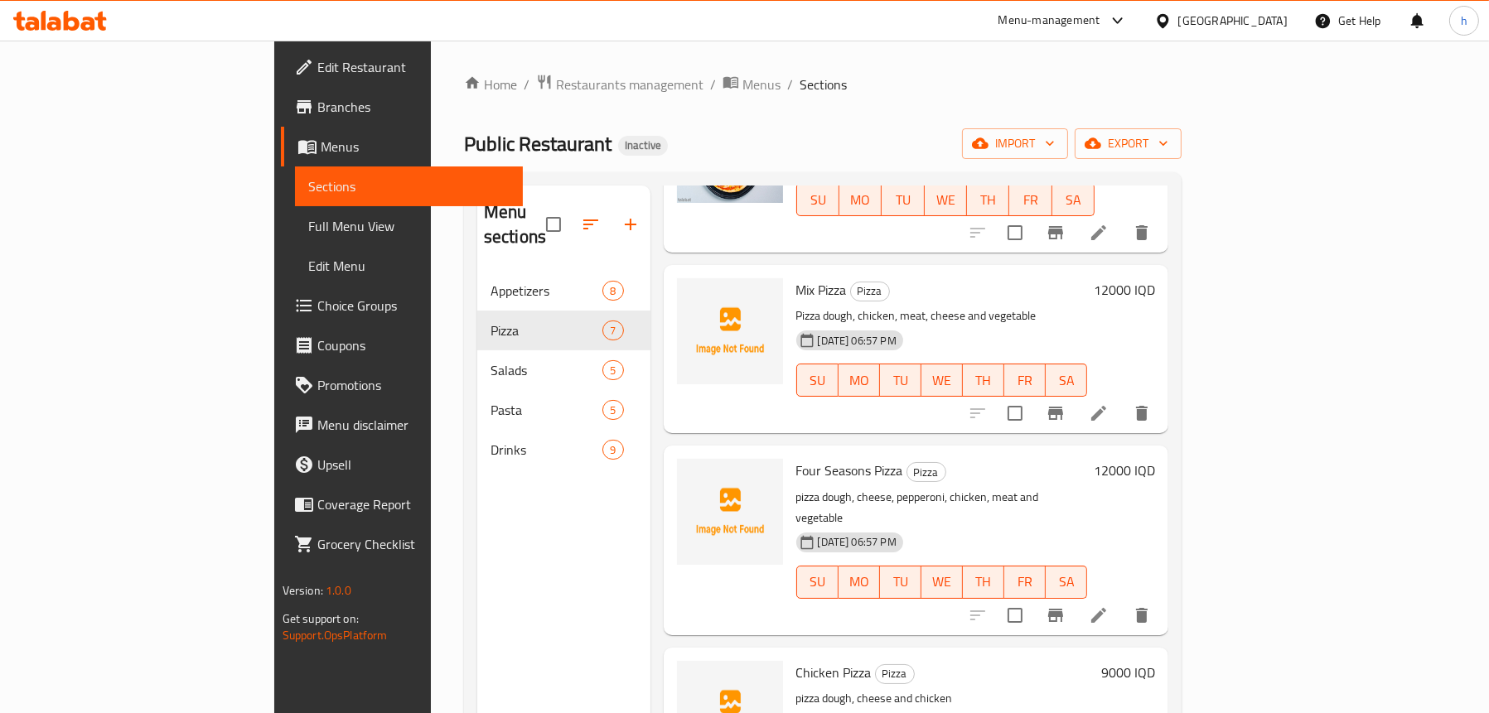
scroll to position [497, 0]
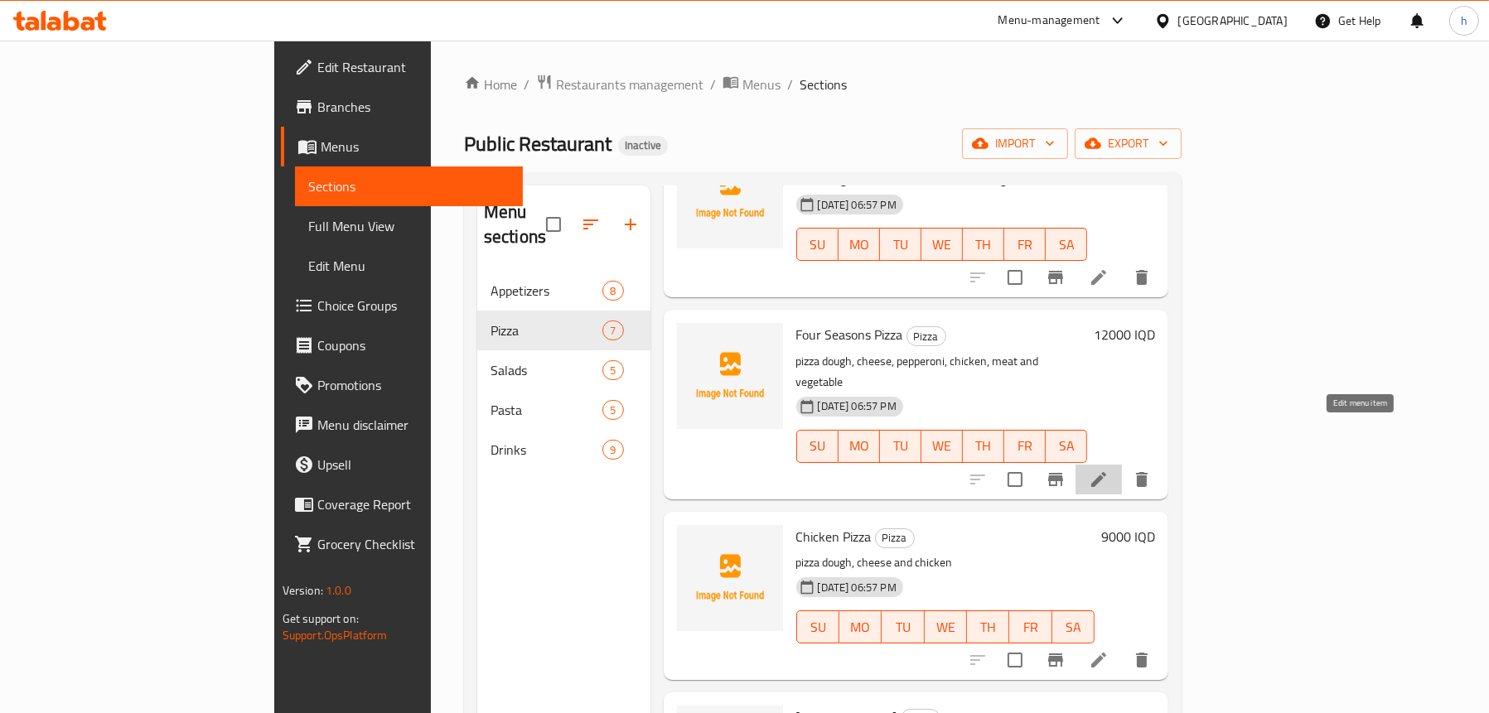
click at [1106, 472] on icon at bounding box center [1098, 479] width 15 height 15
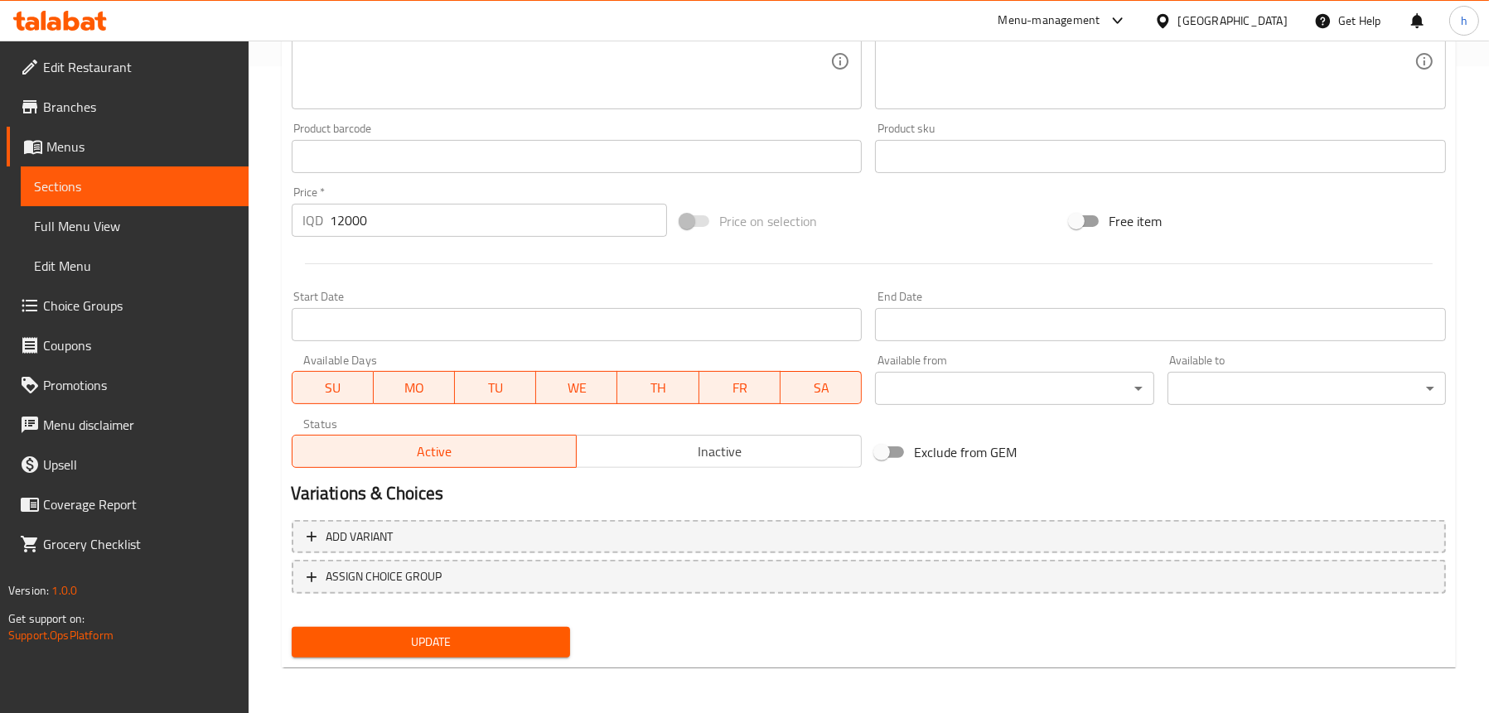
type textarea "Pizza dough, cheese, pepperoni, chicken, meat and vegetable"
click at [373, 638] on span "Update" at bounding box center [431, 642] width 252 height 21
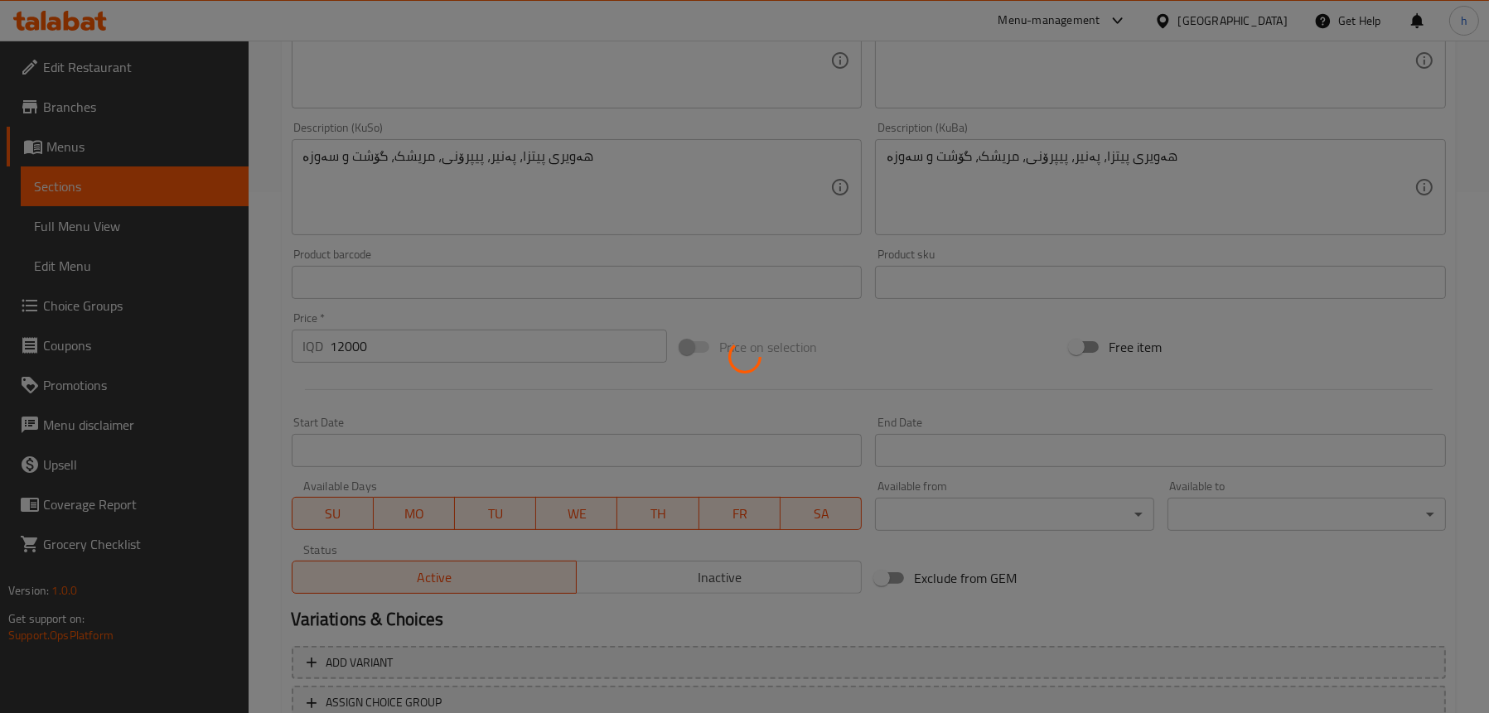
scroll to position [398, 0]
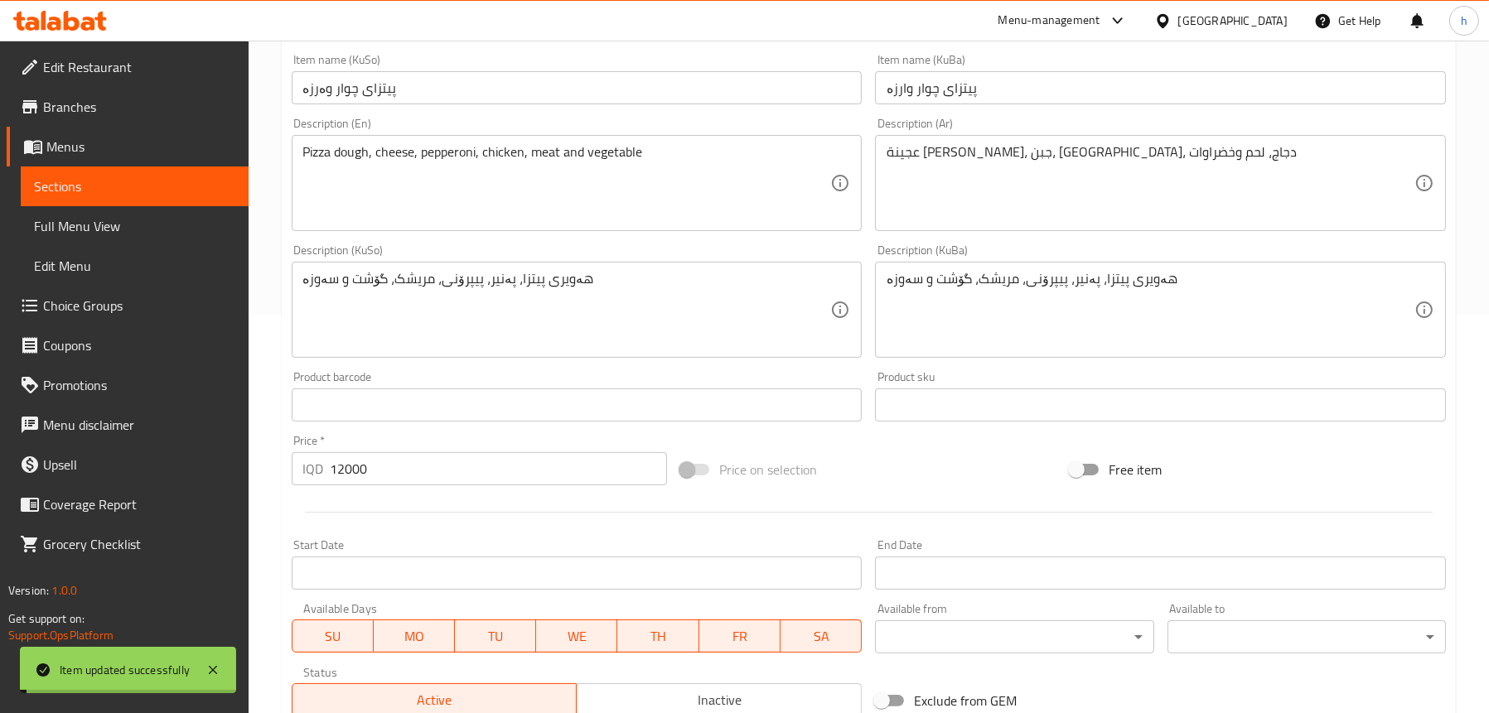
click at [87, 184] on span "Sections" at bounding box center [134, 186] width 201 height 20
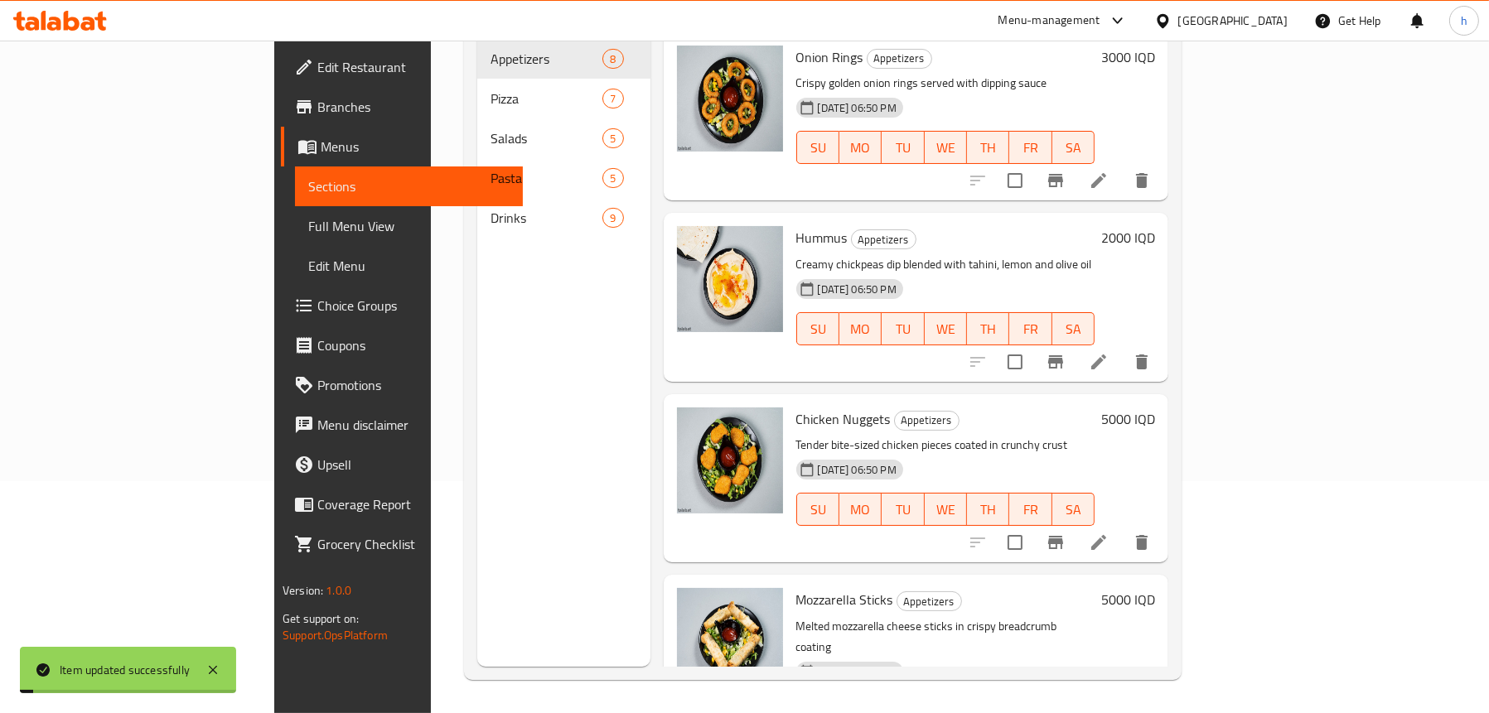
scroll to position [233, 0]
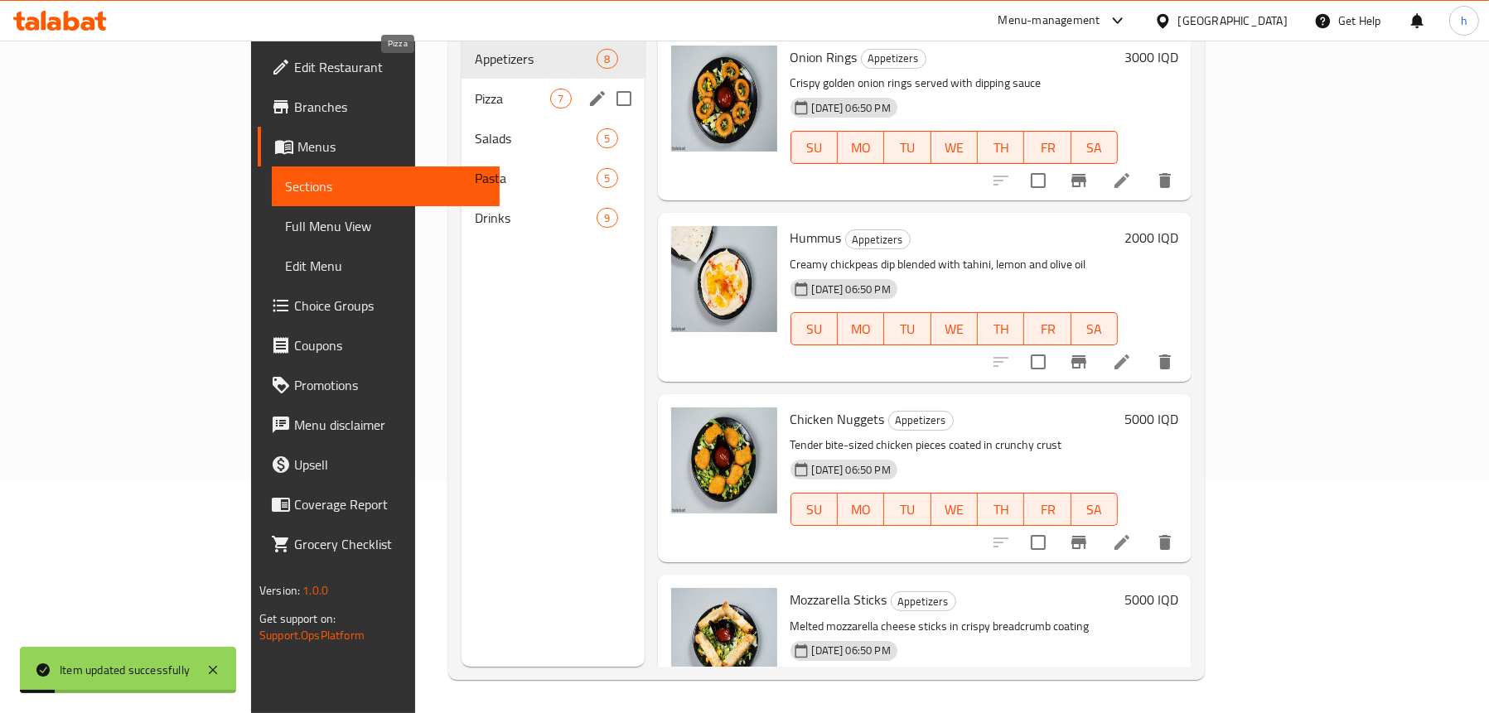
click at [475, 89] on span "Pizza" at bounding box center [512, 99] width 75 height 20
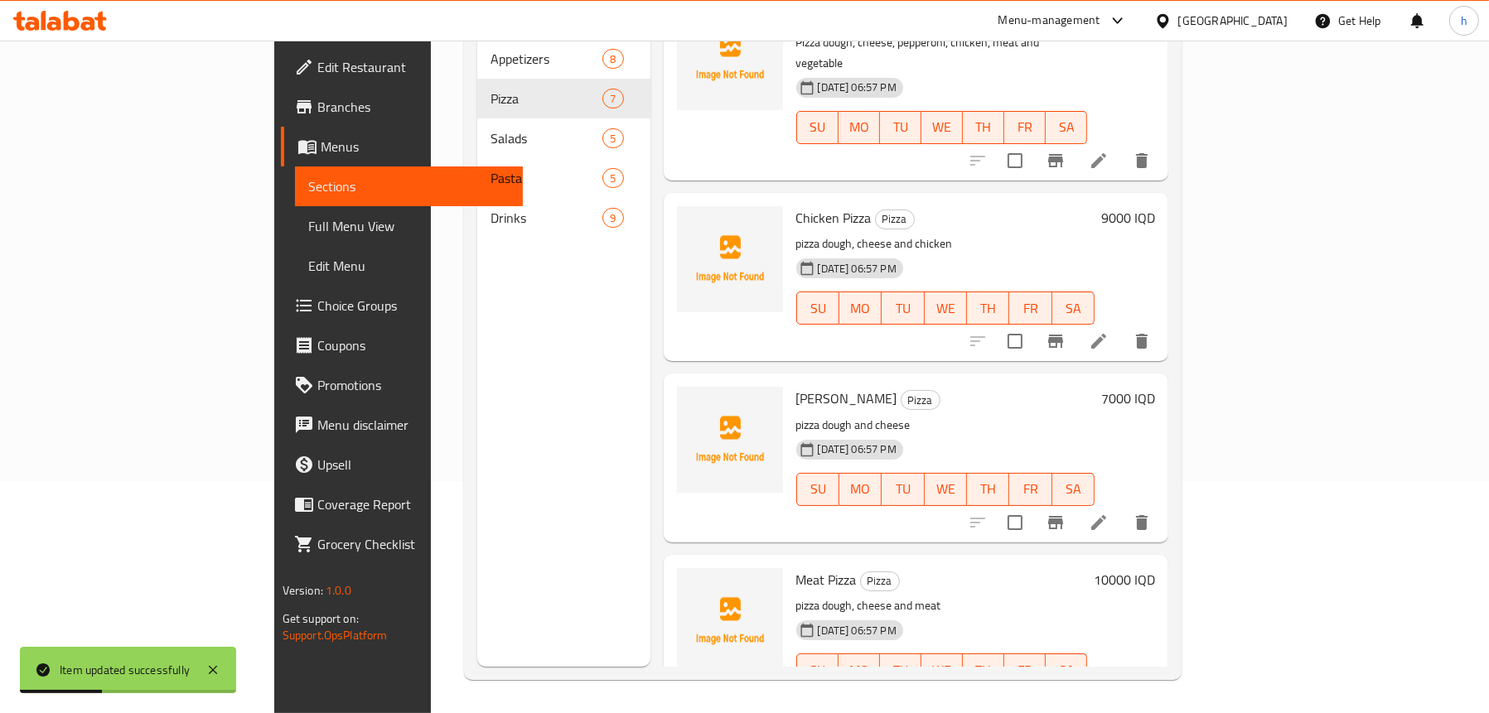
scroll to position [593, 0]
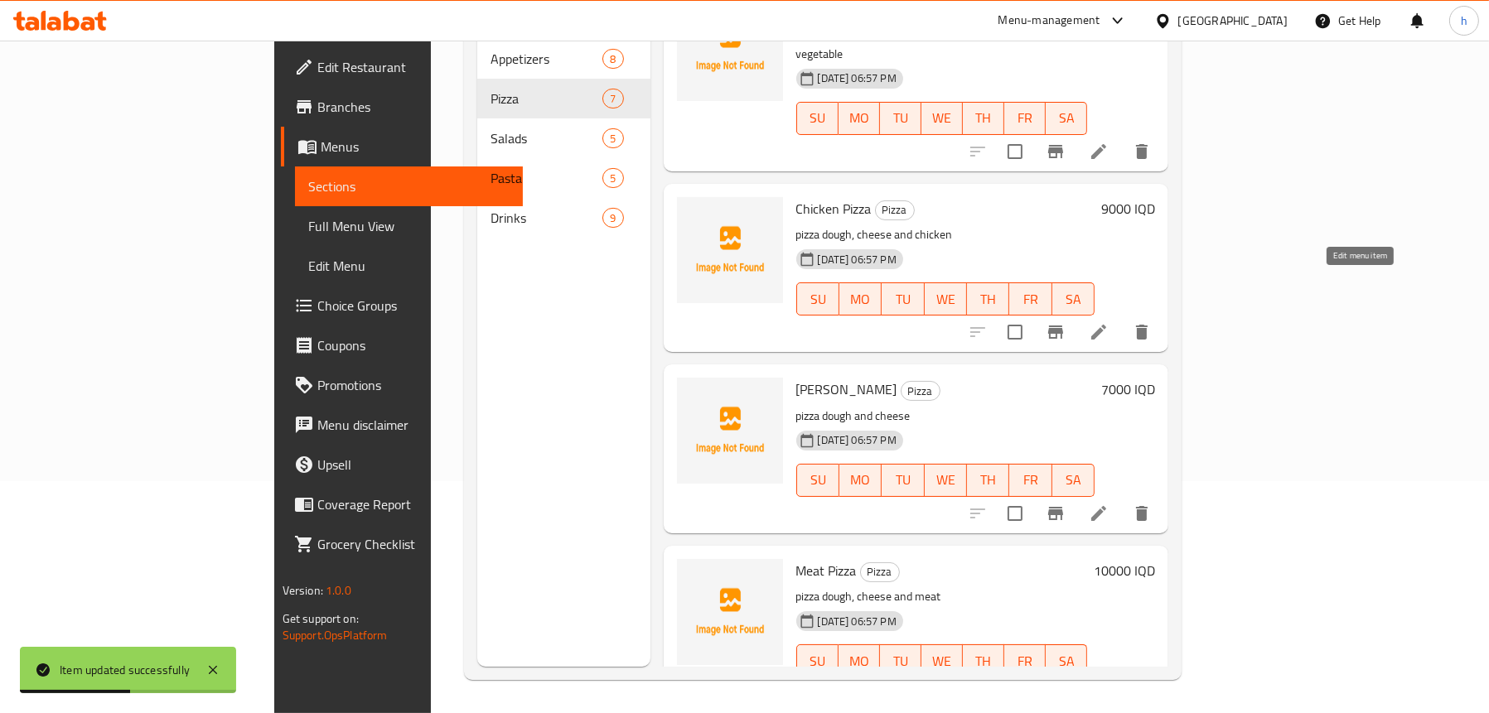
click at [1108, 322] on icon at bounding box center [1098, 332] width 20 height 20
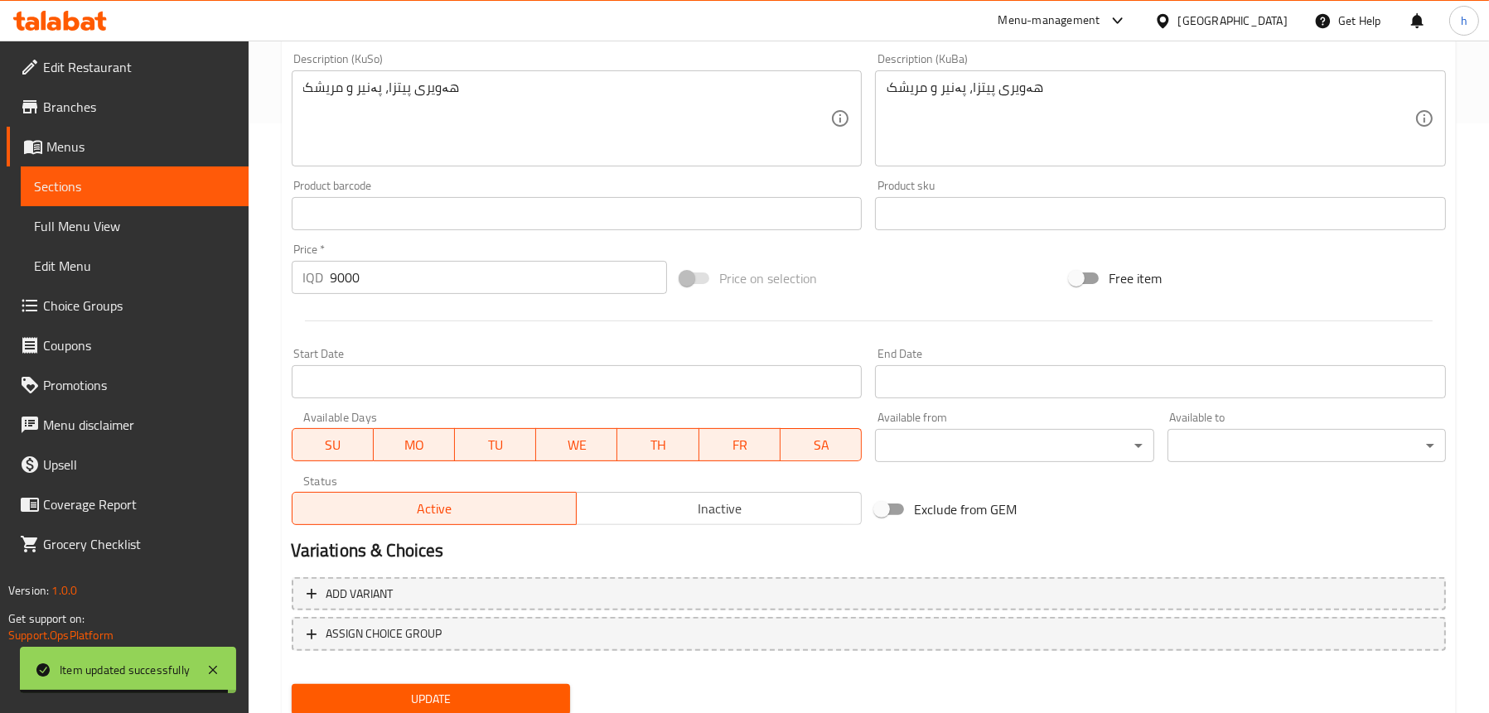
scroll to position [647, 0]
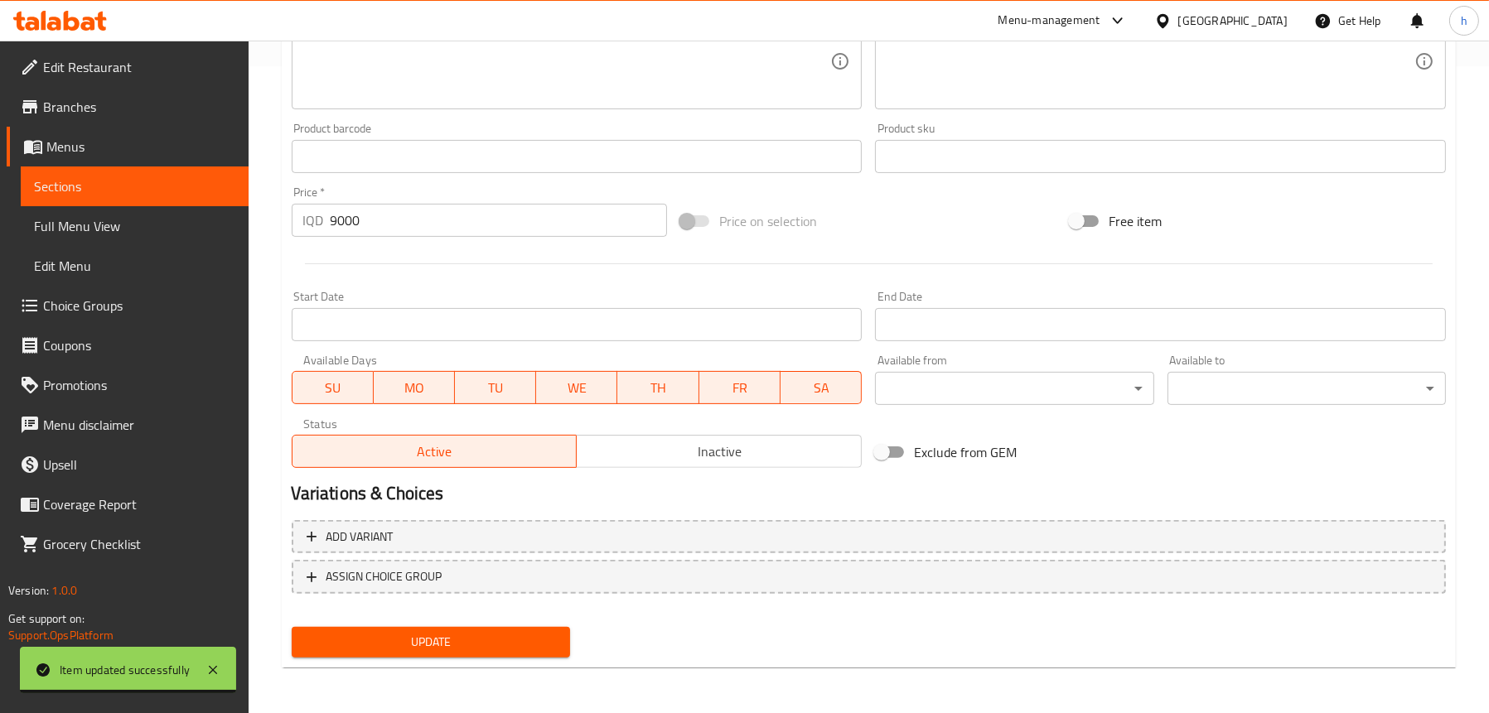
type textarea "Pizza dough, cheese and chicken"
click at [400, 636] on span "Update" at bounding box center [431, 642] width 252 height 21
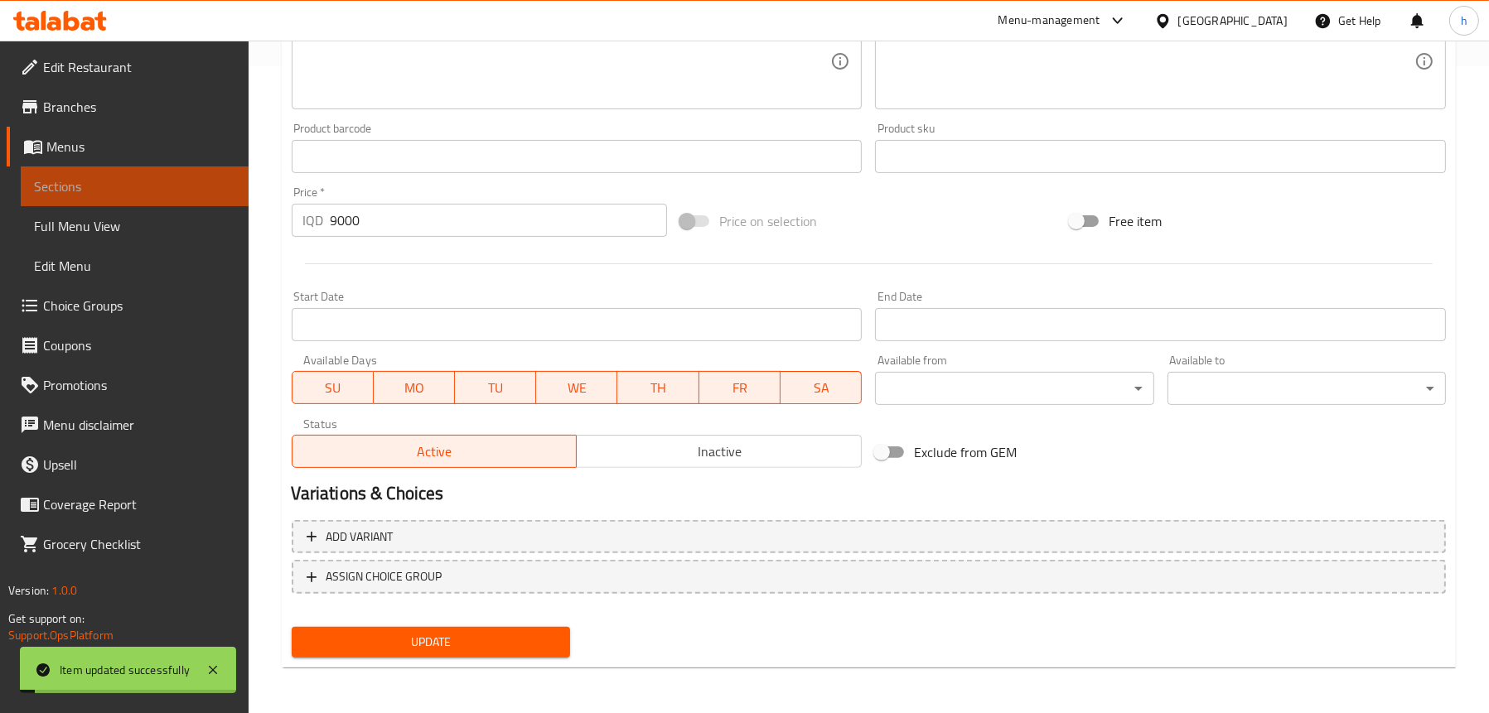
click at [130, 176] on span "Sections" at bounding box center [134, 186] width 201 height 20
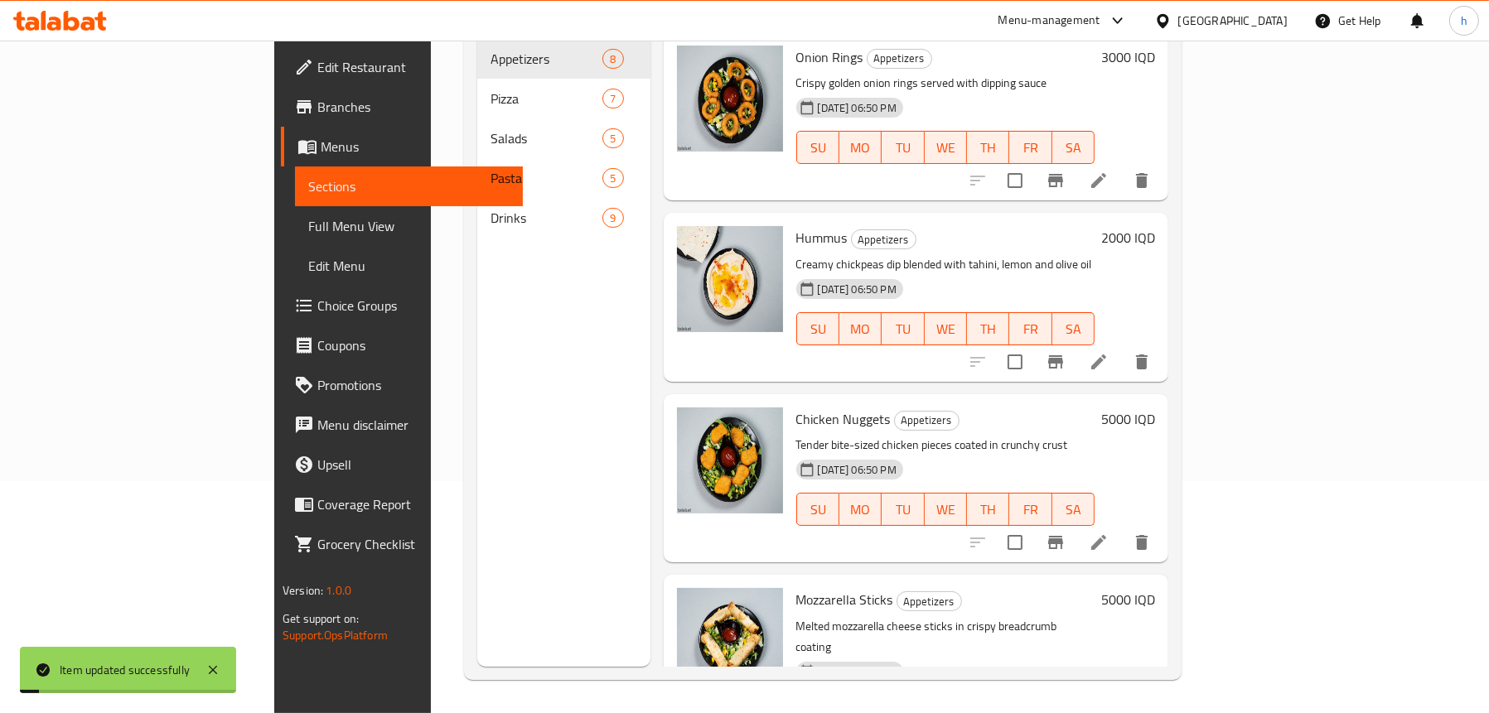
scroll to position [233, 0]
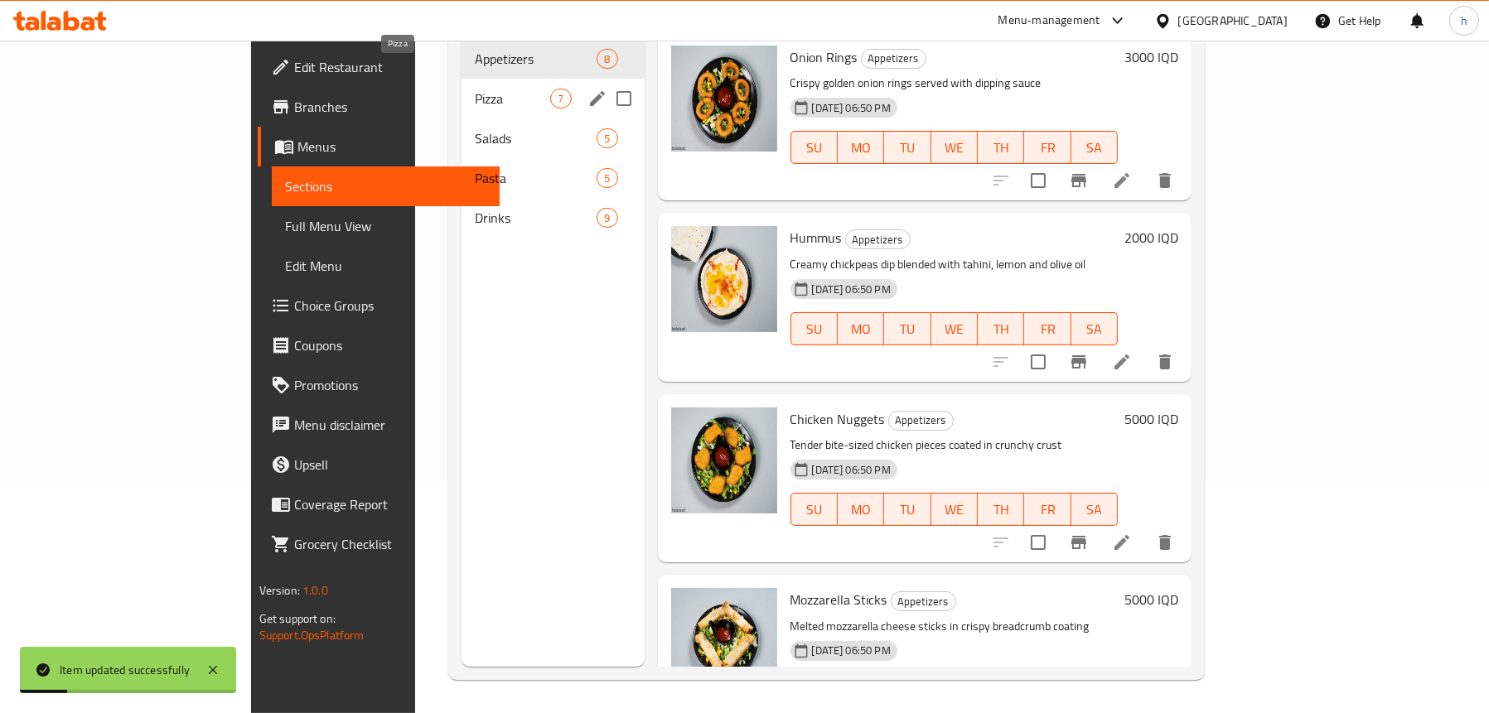
click at [475, 89] on span "Pizza" at bounding box center [512, 99] width 75 height 20
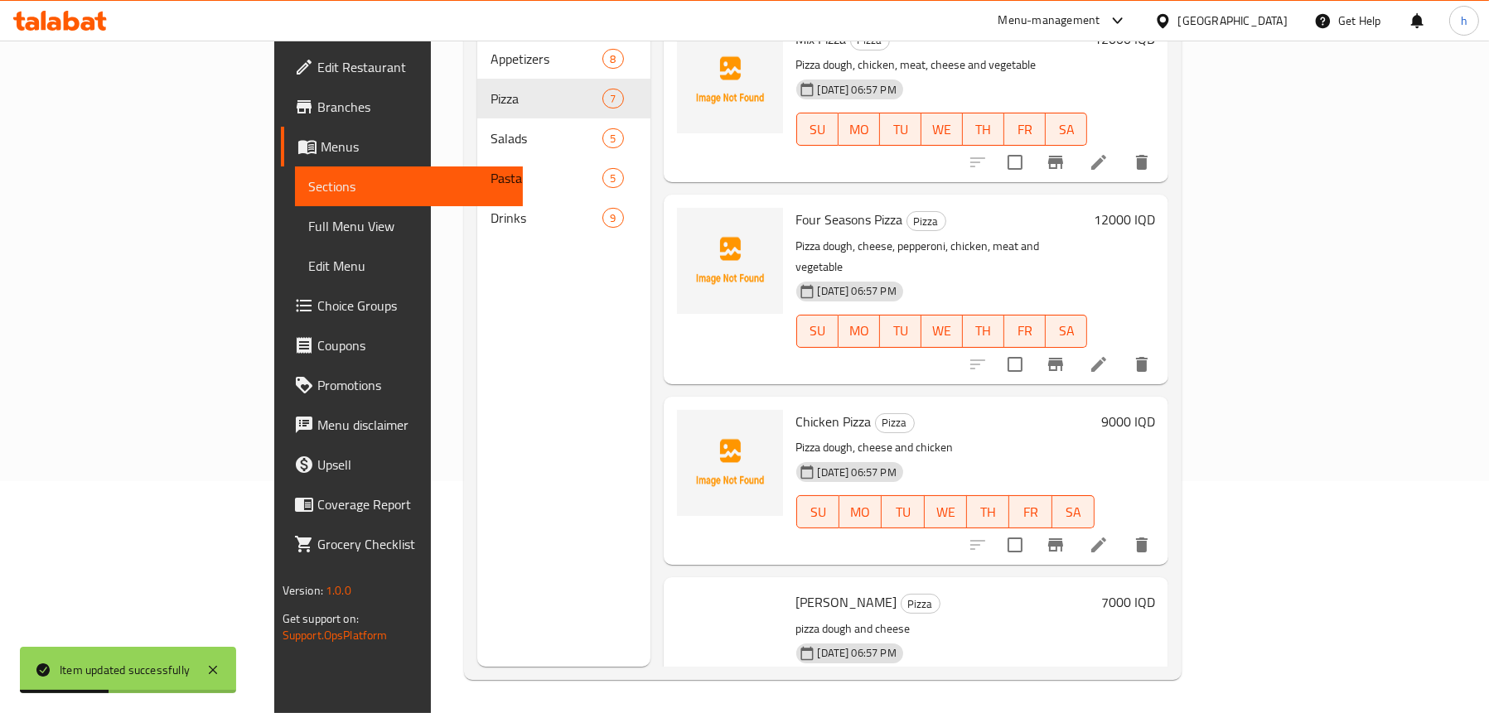
scroll to position [497, 0]
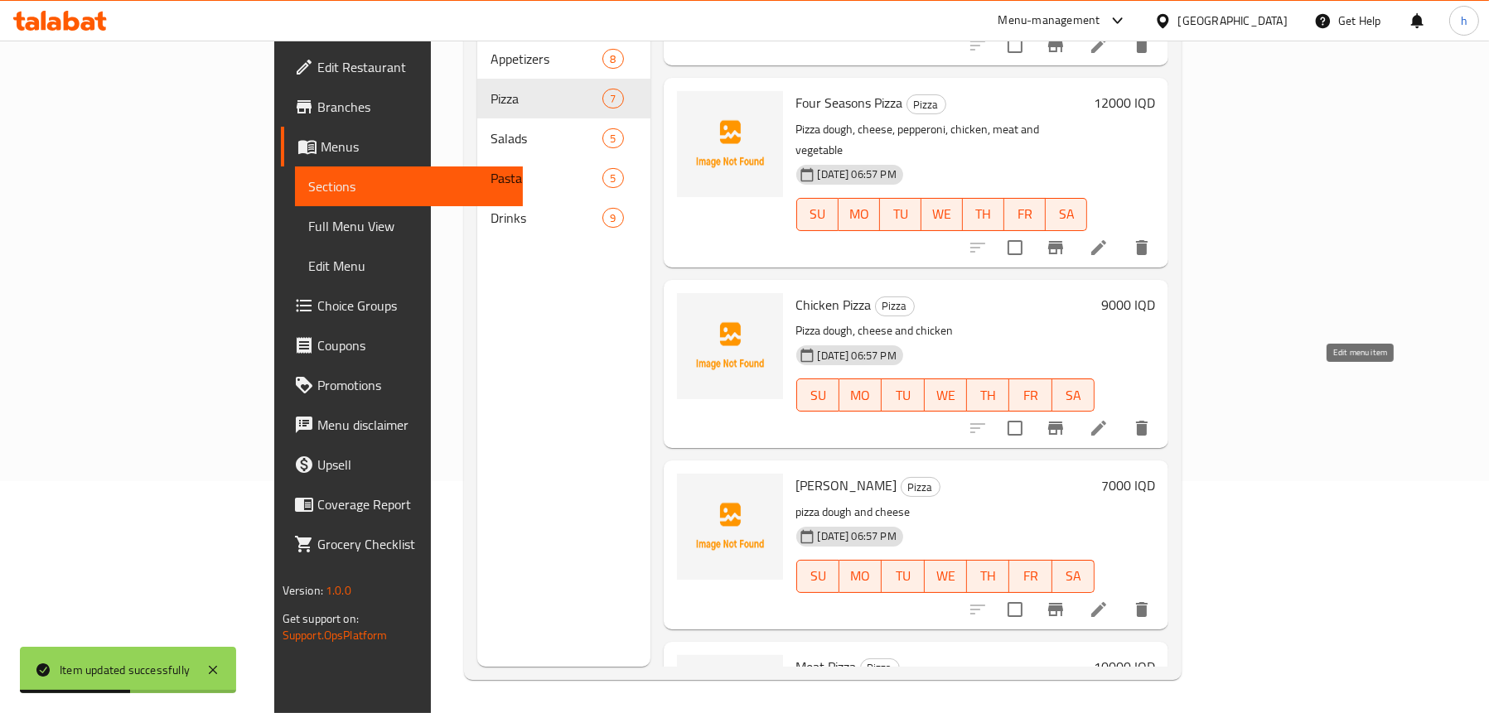
click at [1108, 418] on icon at bounding box center [1098, 428] width 20 height 20
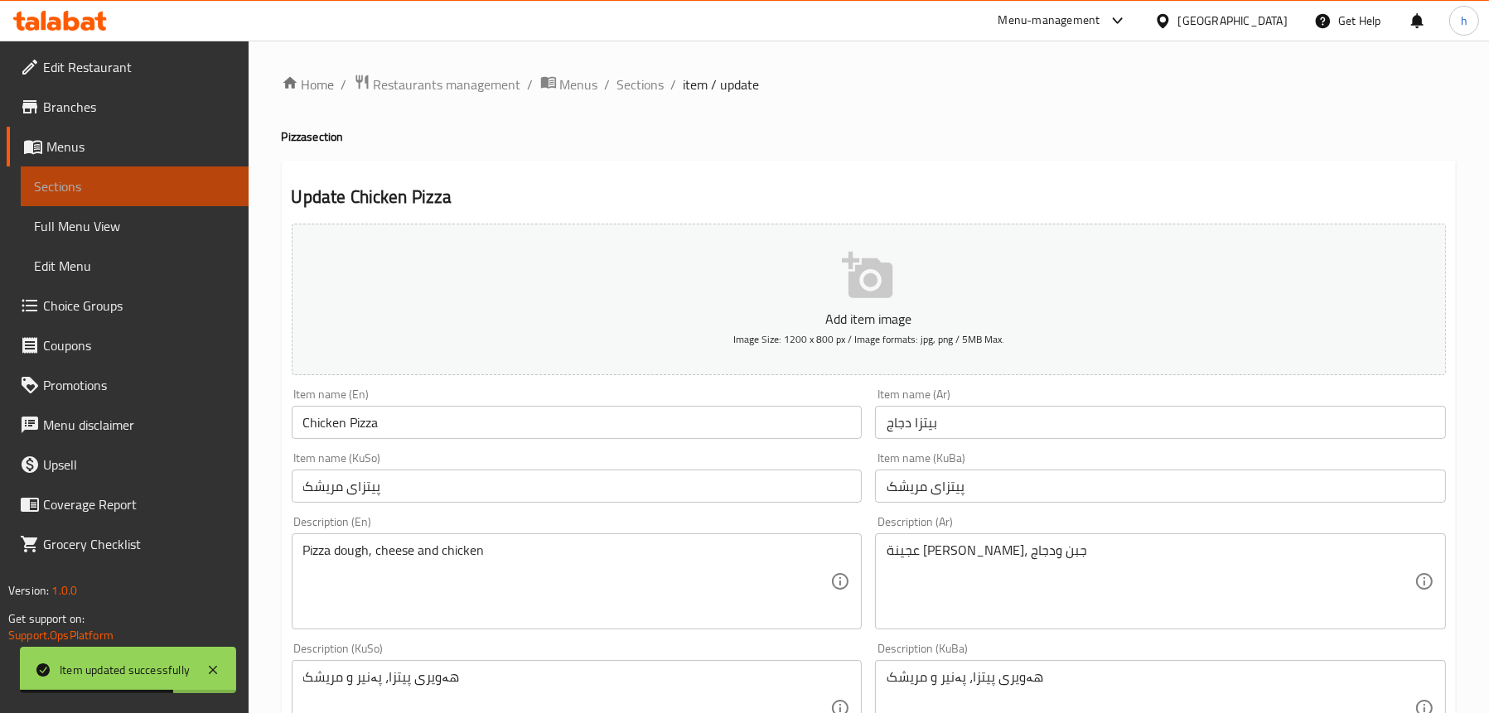
click at [116, 181] on span "Sections" at bounding box center [134, 186] width 201 height 20
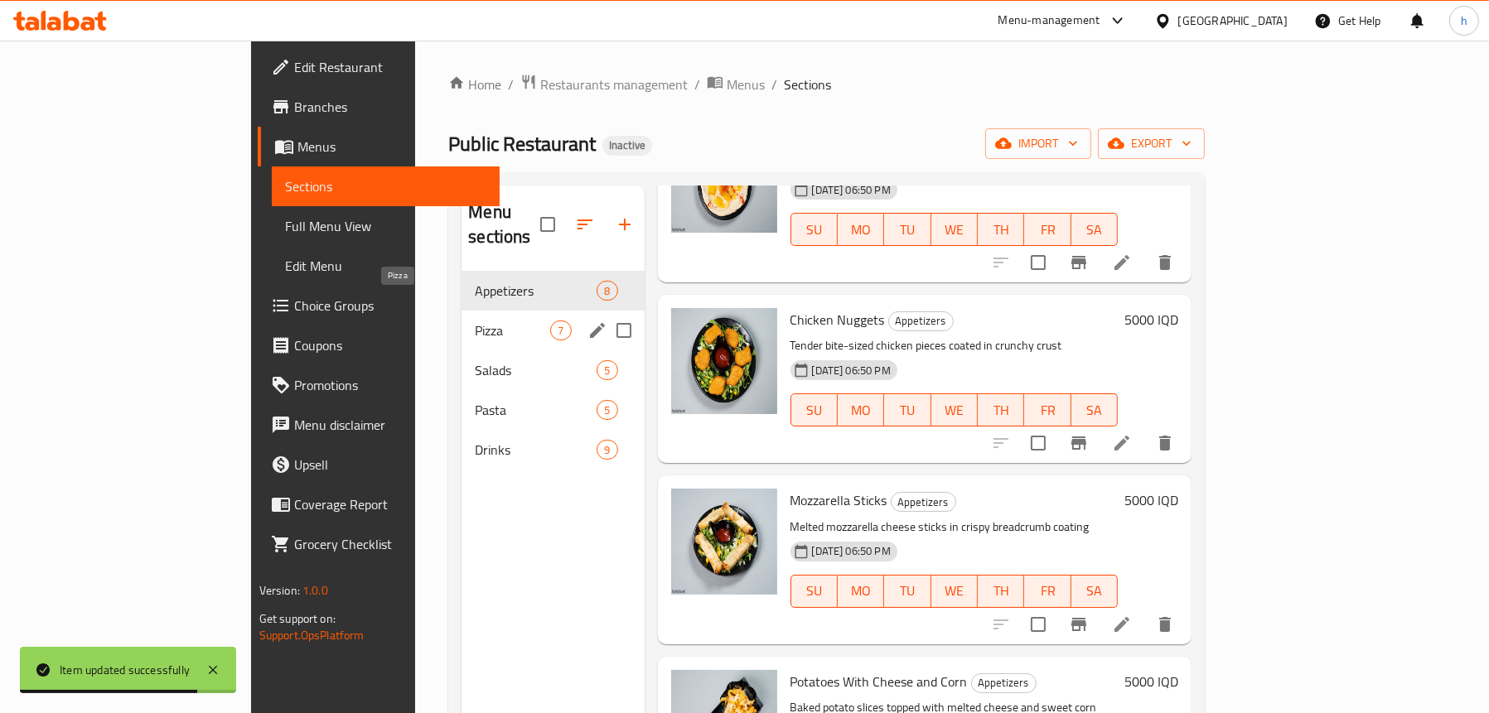
click at [475, 321] on span "Pizza" at bounding box center [512, 331] width 75 height 20
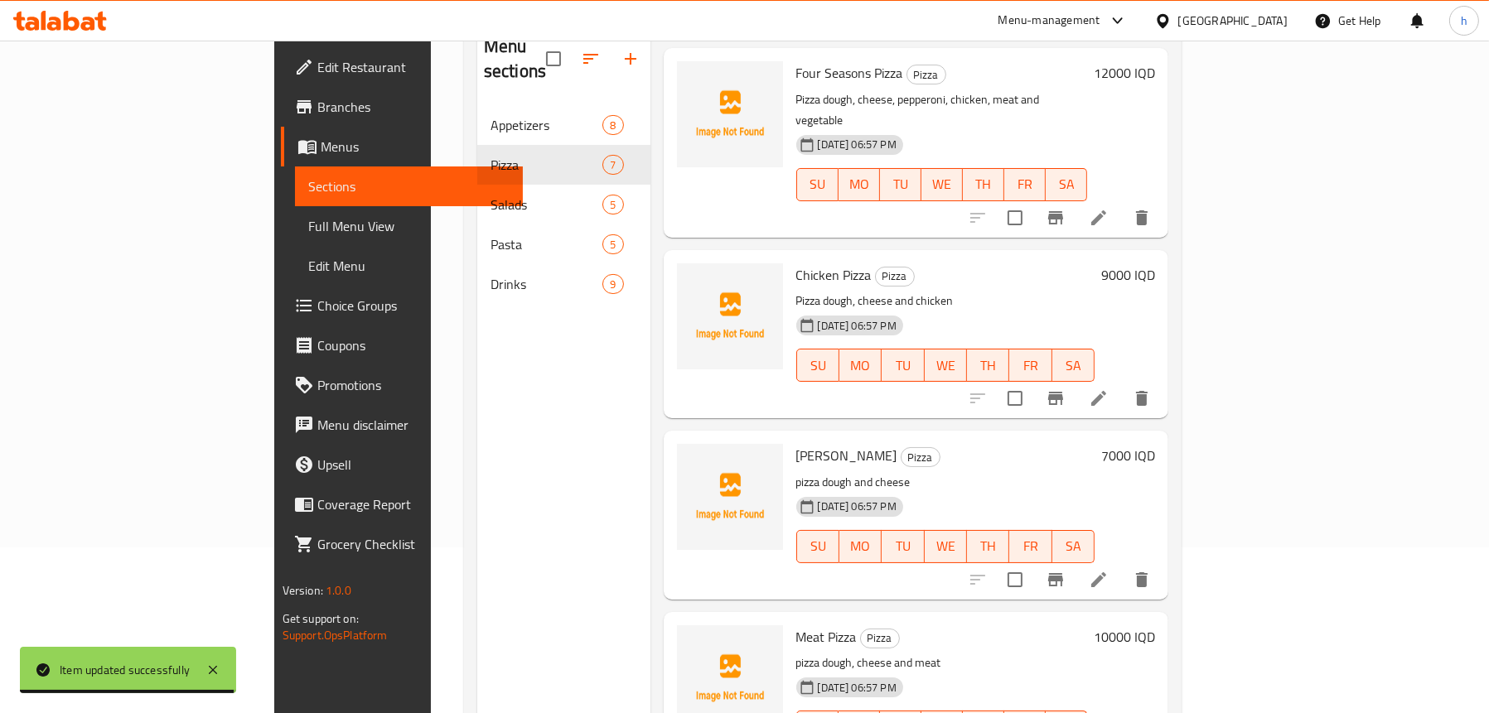
scroll to position [233, 0]
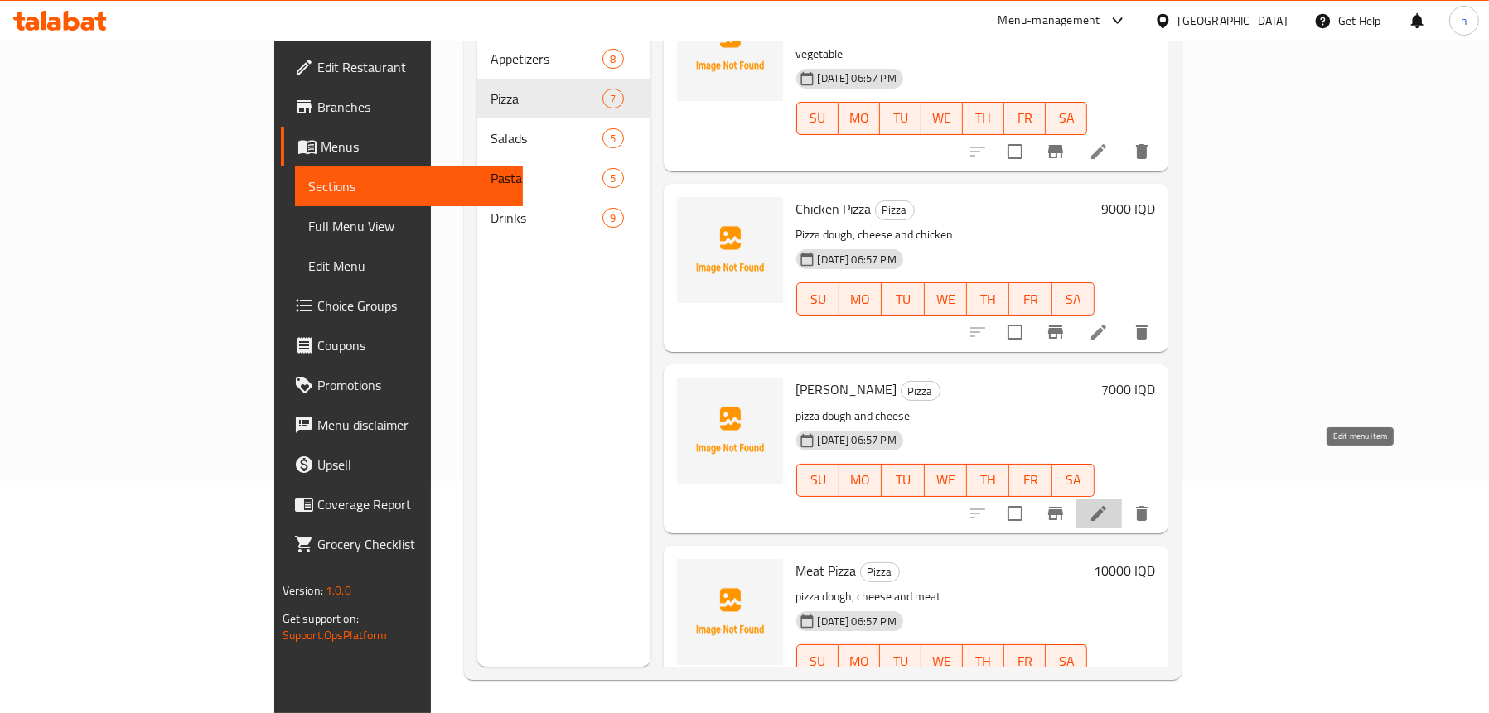
click at [1108, 504] on icon at bounding box center [1098, 514] width 20 height 20
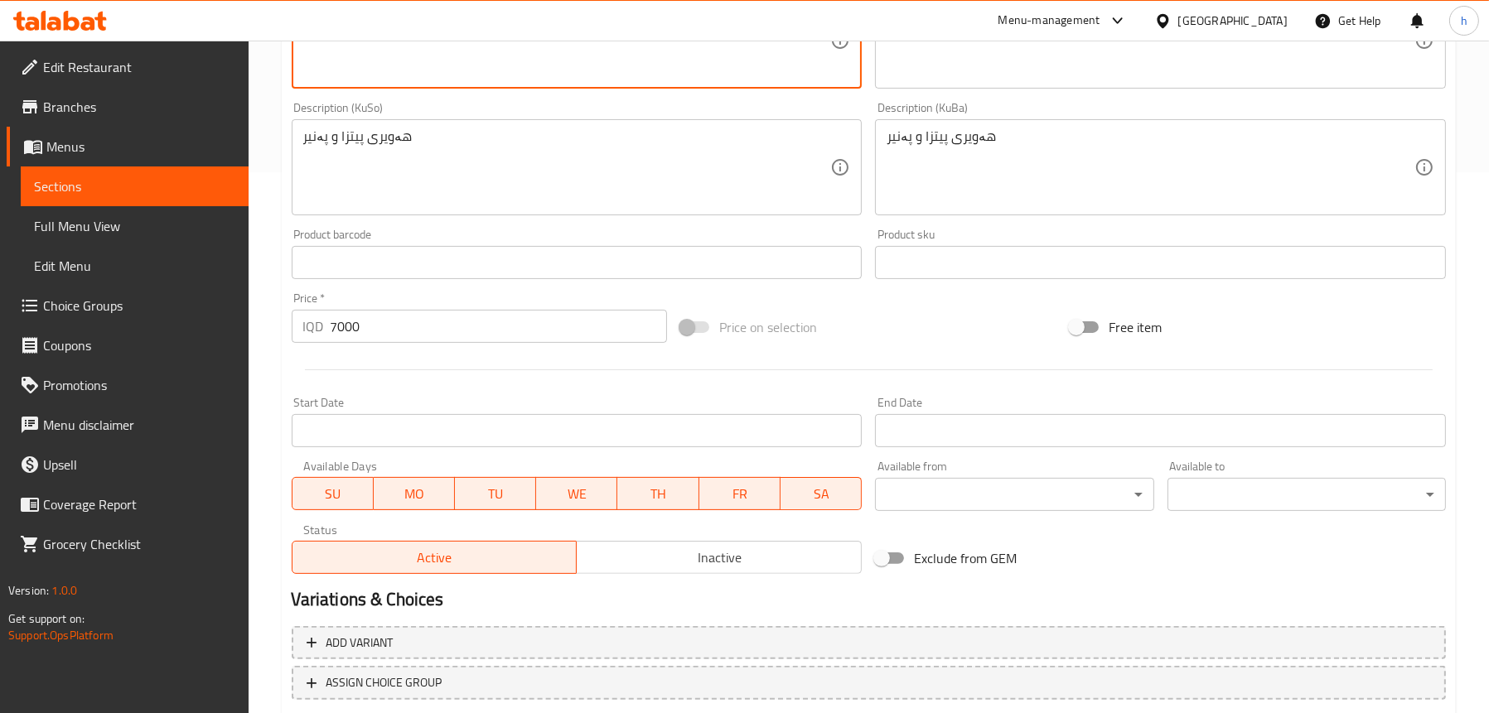
scroll to position [647, 0]
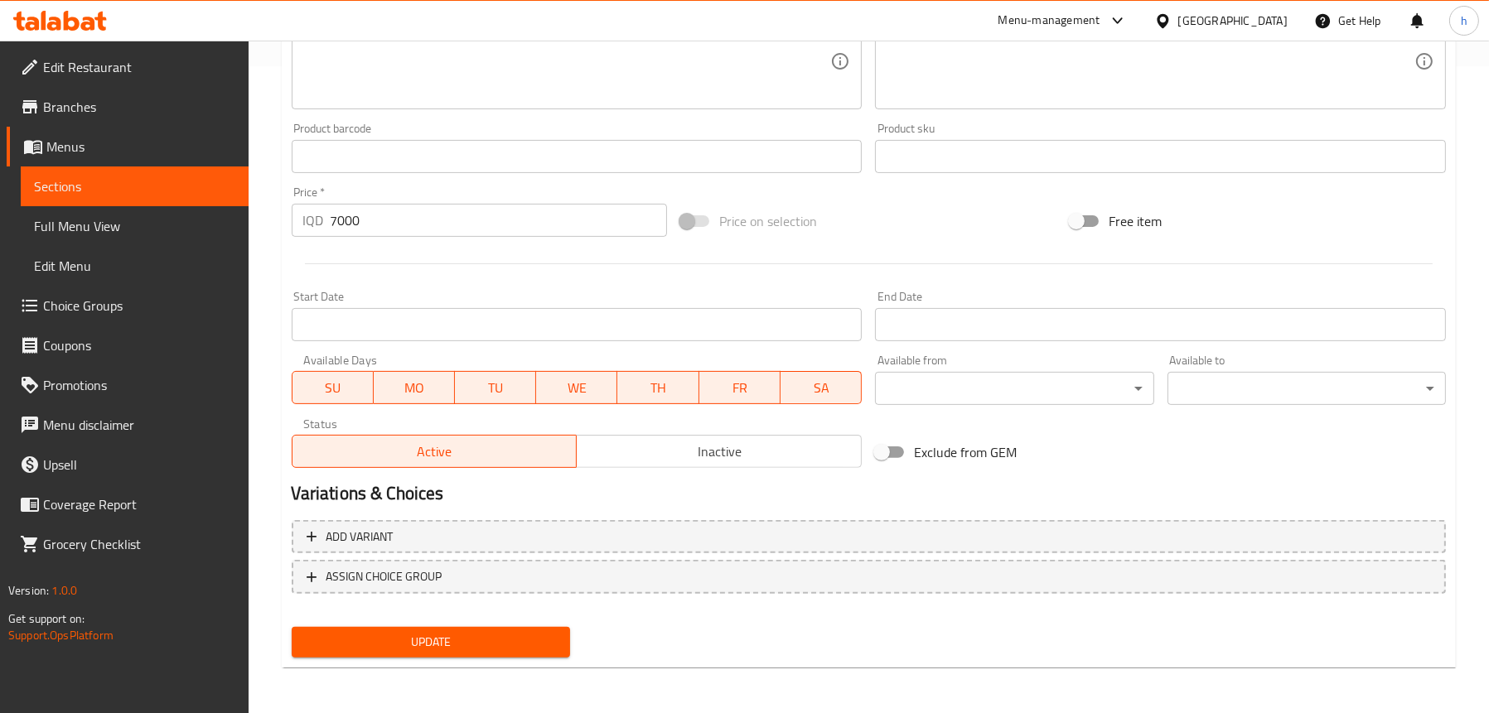
type textarea "Pizza dough and cheese"
click at [409, 639] on span "Update" at bounding box center [431, 642] width 252 height 21
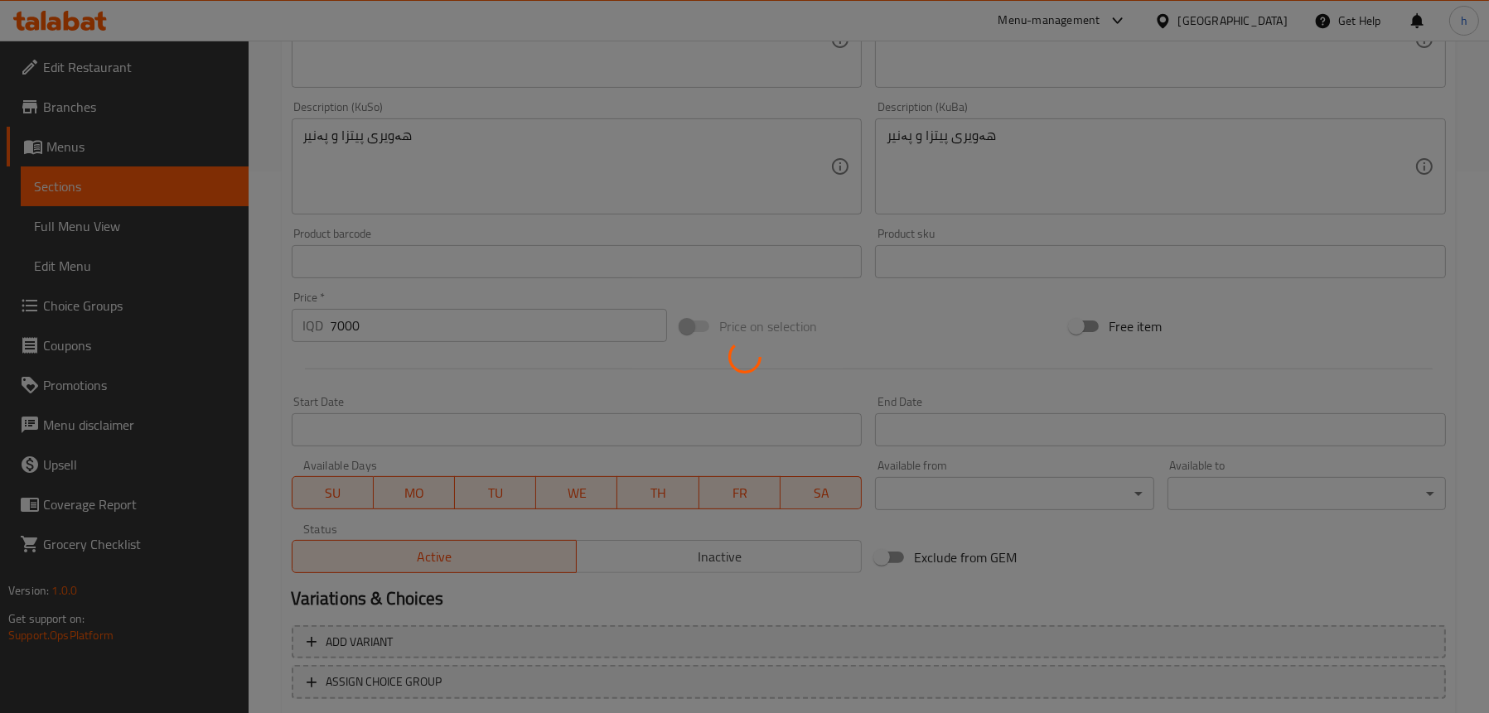
scroll to position [316, 0]
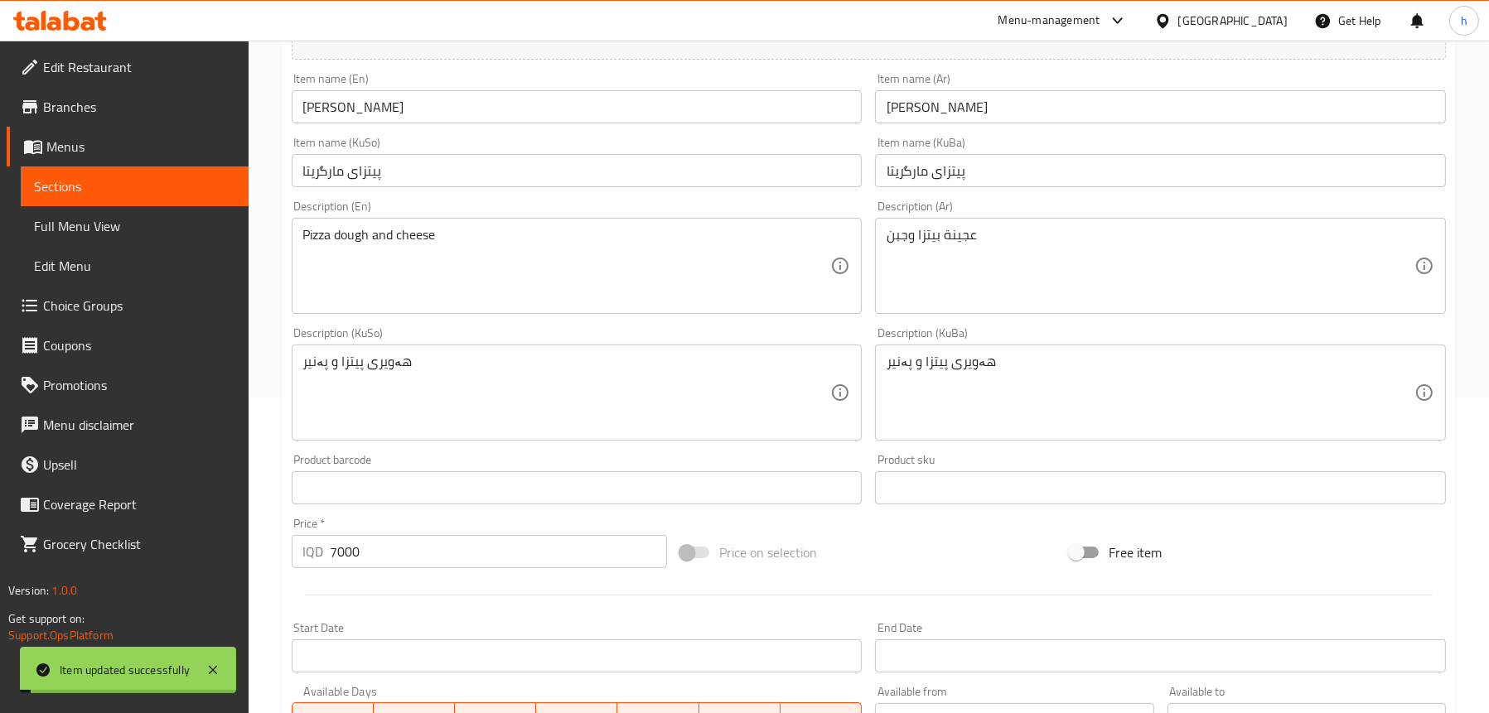
click at [108, 184] on span "Sections" at bounding box center [134, 186] width 201 height 20
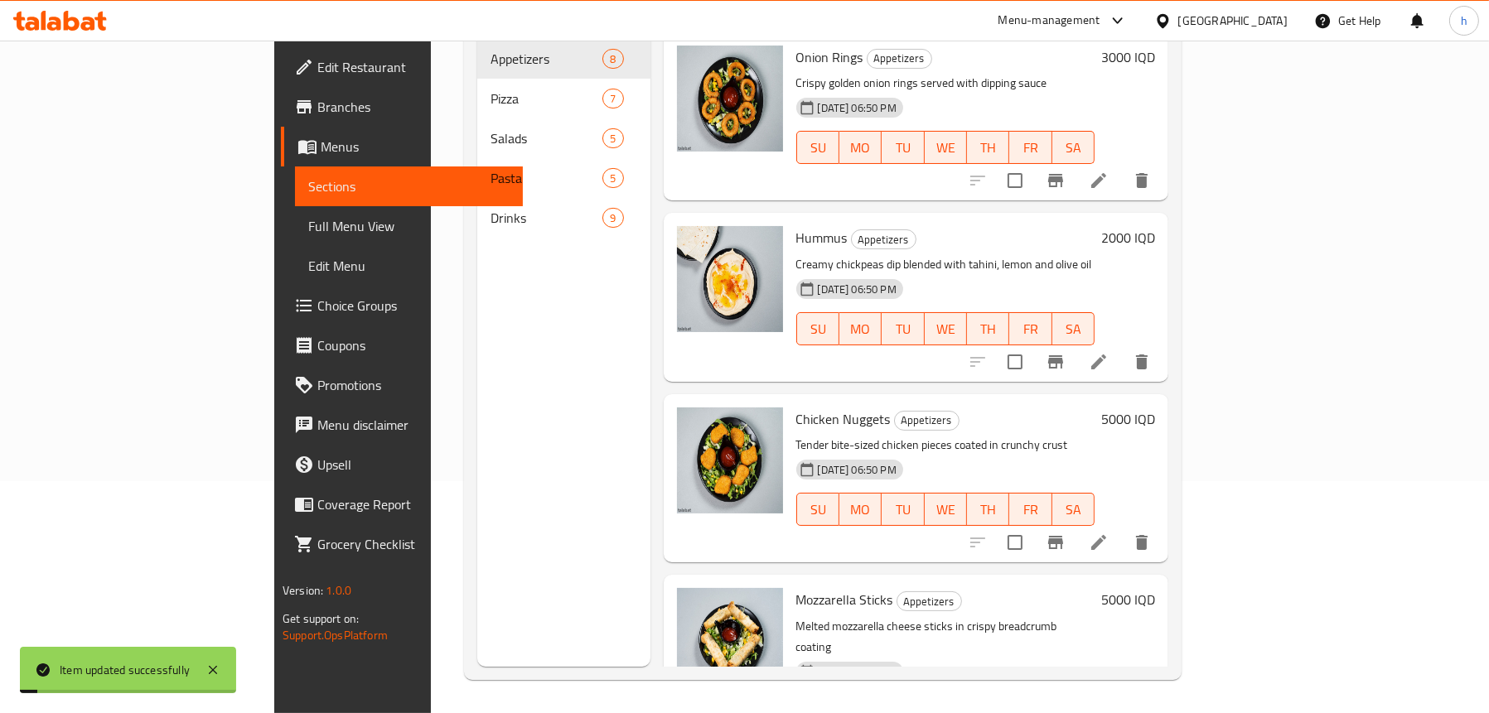
scroll to position [233, 0]
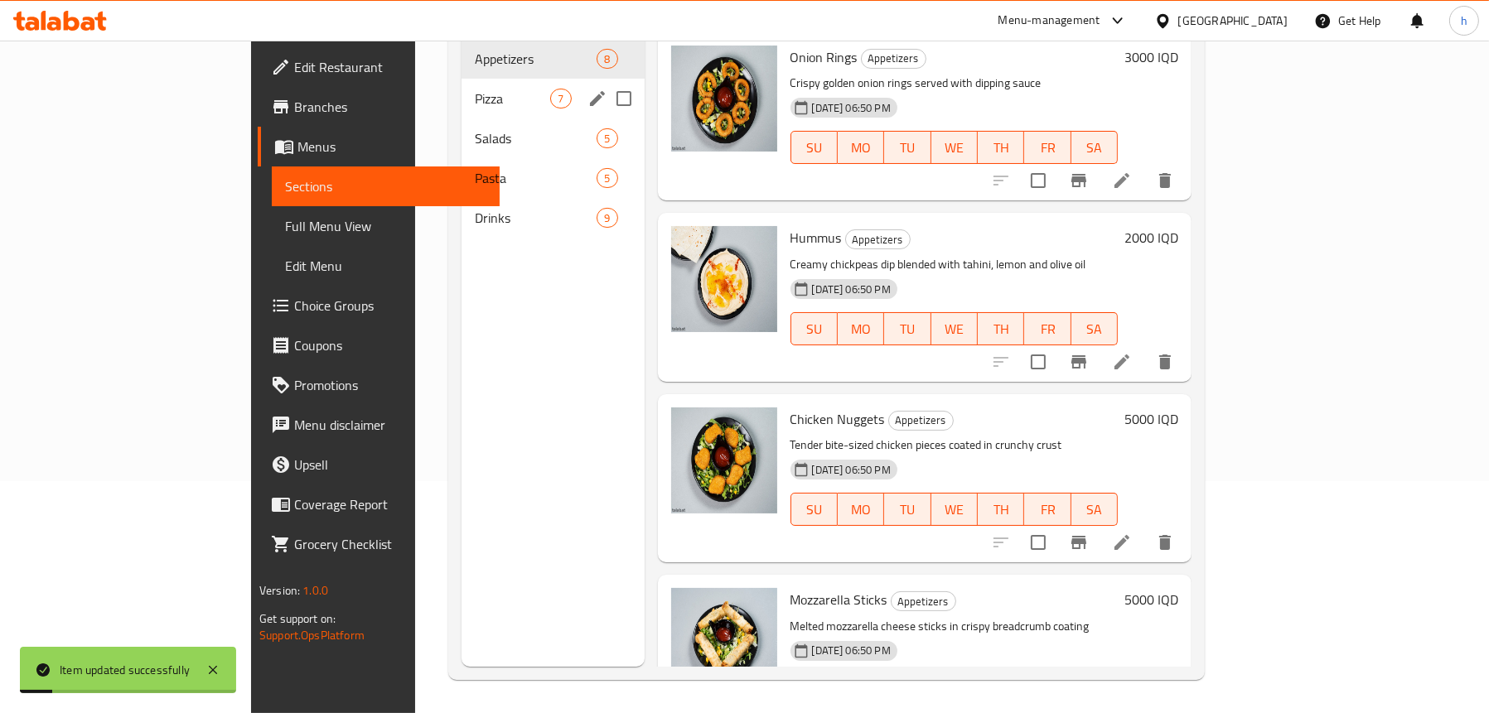
click at [461, 85] on div "Pizza 7" at bounding box center [552, 99] width 182 height 40
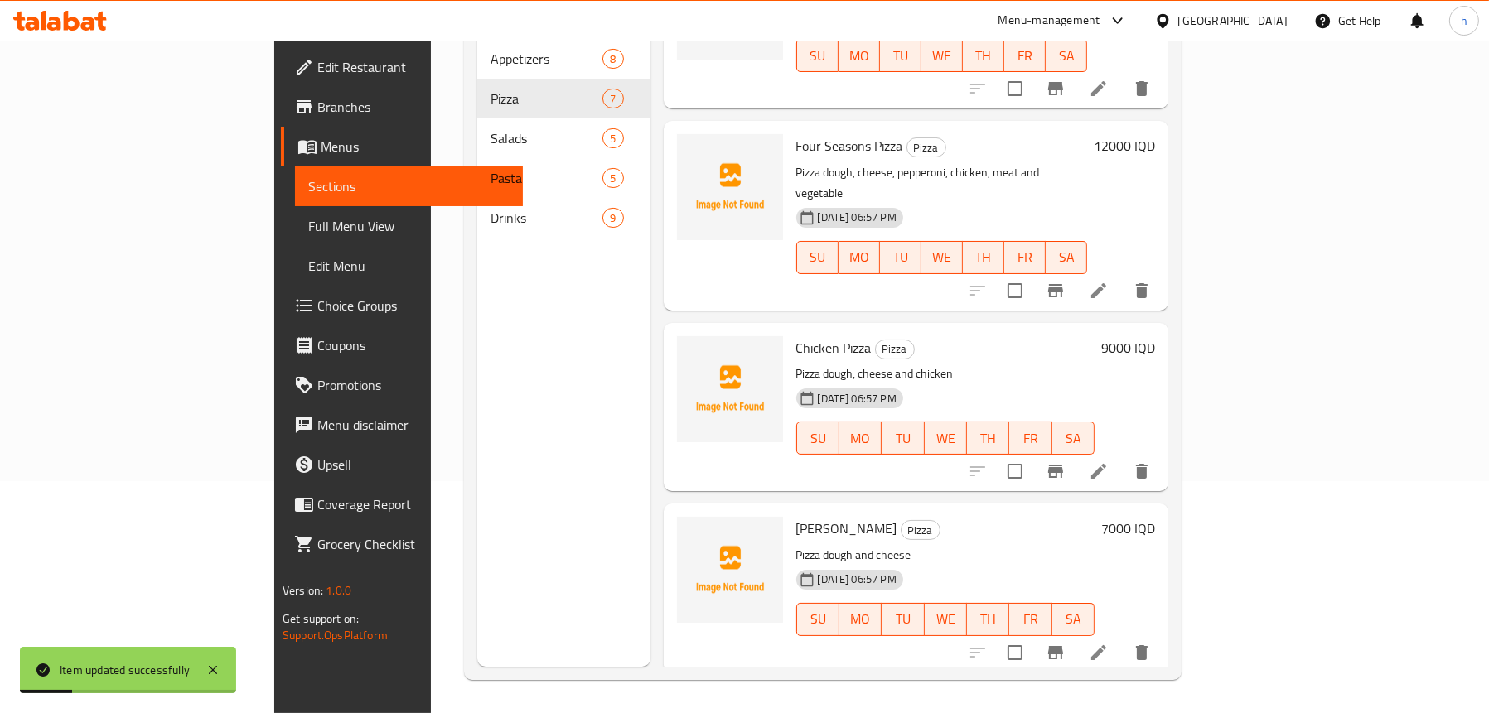
scroll to position [593, 0]
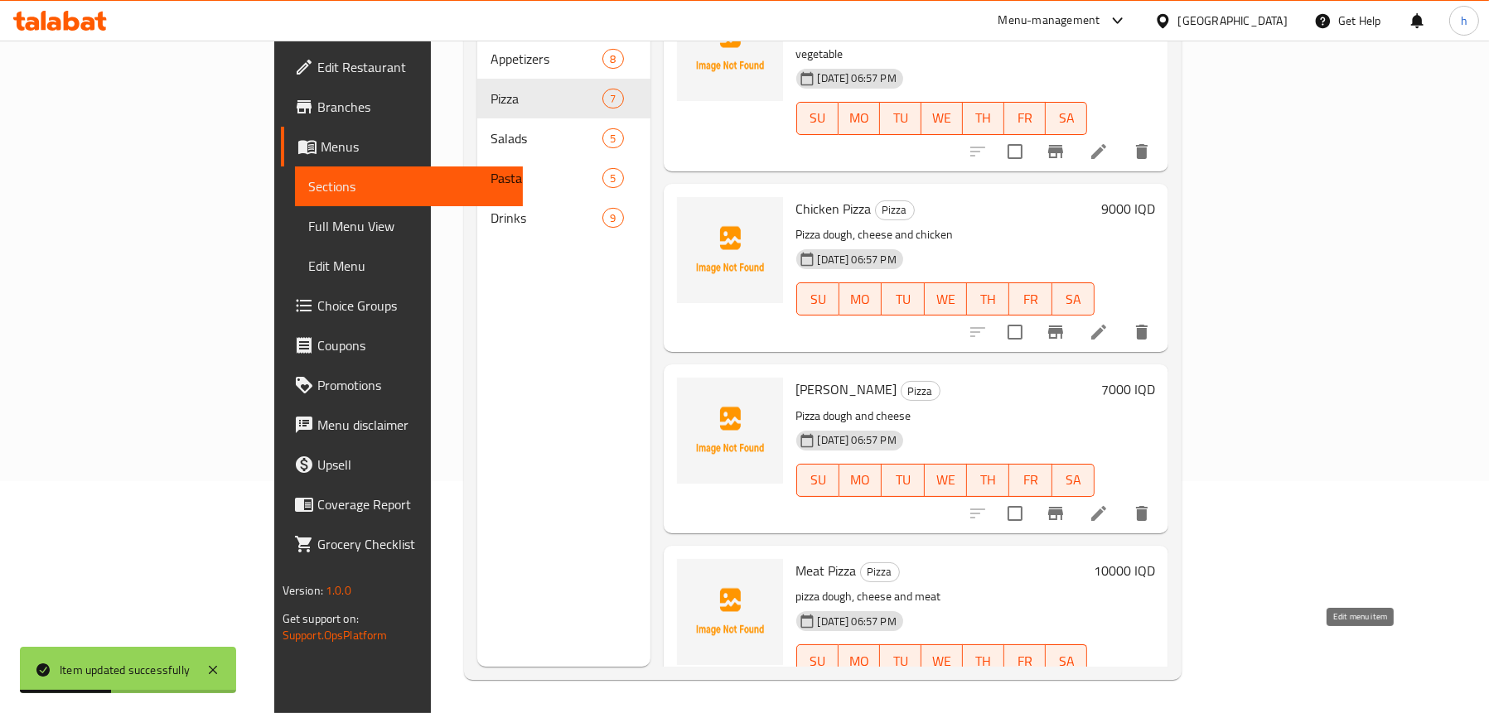
click at [1108, 684] on icon at bounding box center [1098, 694] width 20 height 20
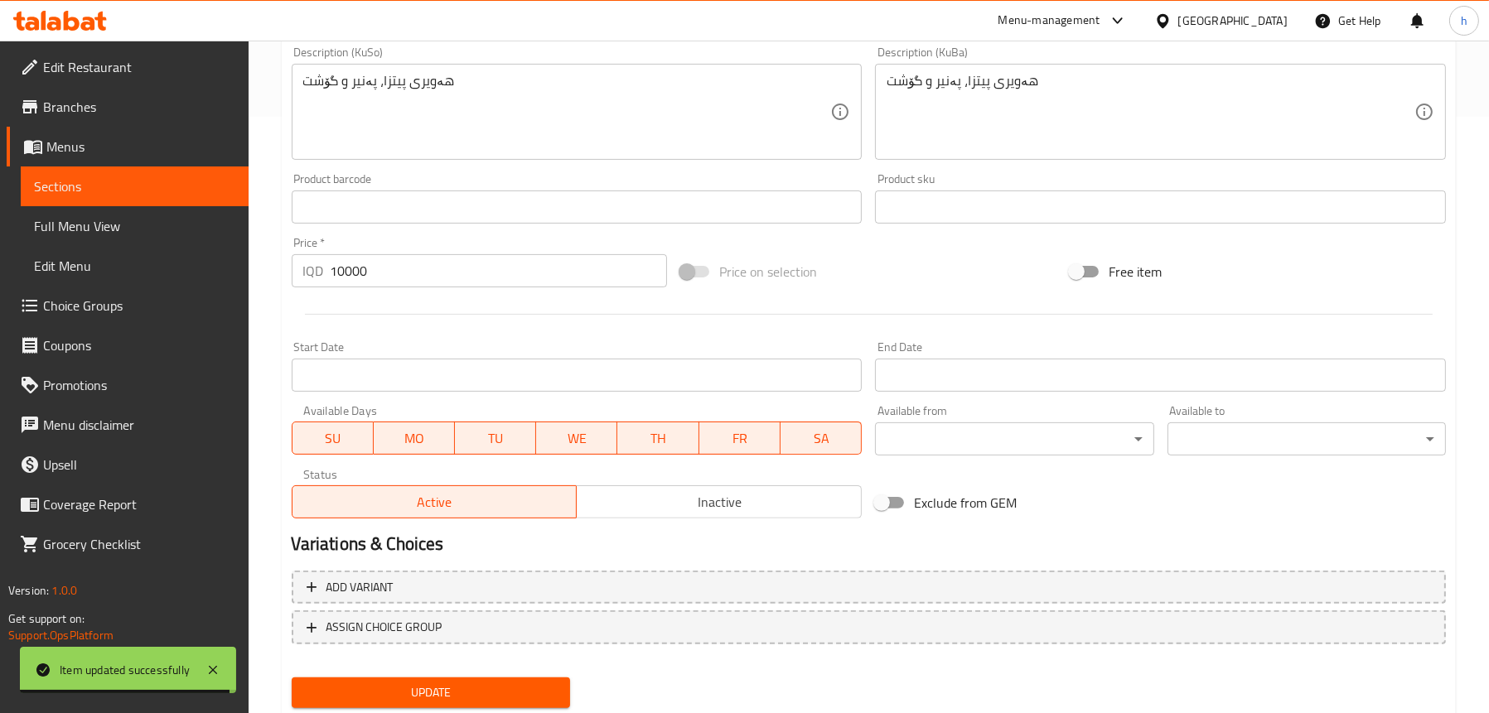
scroll to position [647, 0]
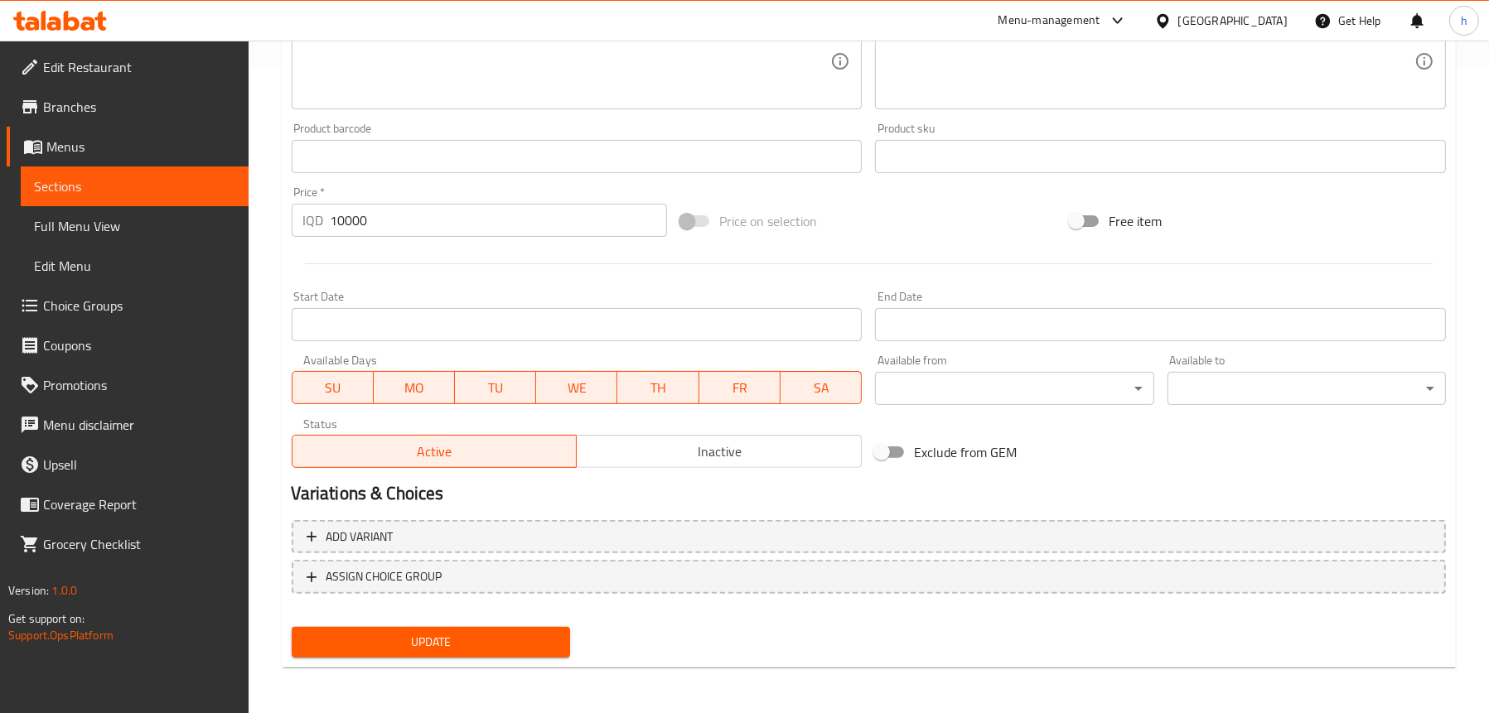
type textarea "Pizza dough, cheese and meat"
click at [366, 663] on div "Update" at bounding box center [431, 642] width 292 height 44
click at [365, 659] on div "Update" at bounding box center [431, 642] width 292 height 44
click at [360, 642] on span "Update" at bounding box center [431, 642] width 252 height 21
click at [79, 192] on span "Sections" at bounding box center [134, 186] width 201 height 20
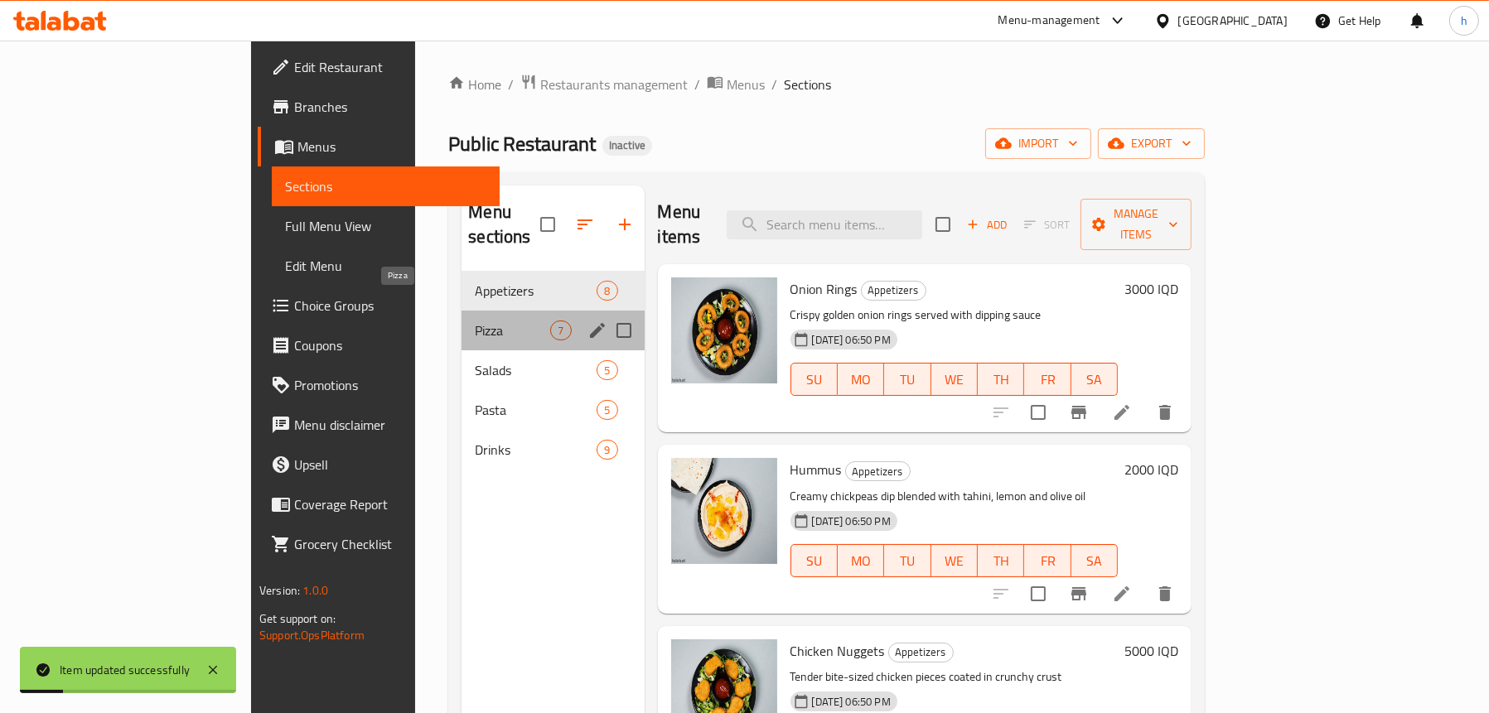
click at [475, 321] on span "Pizza" at bounding box center [512, 331] width 75 height 20
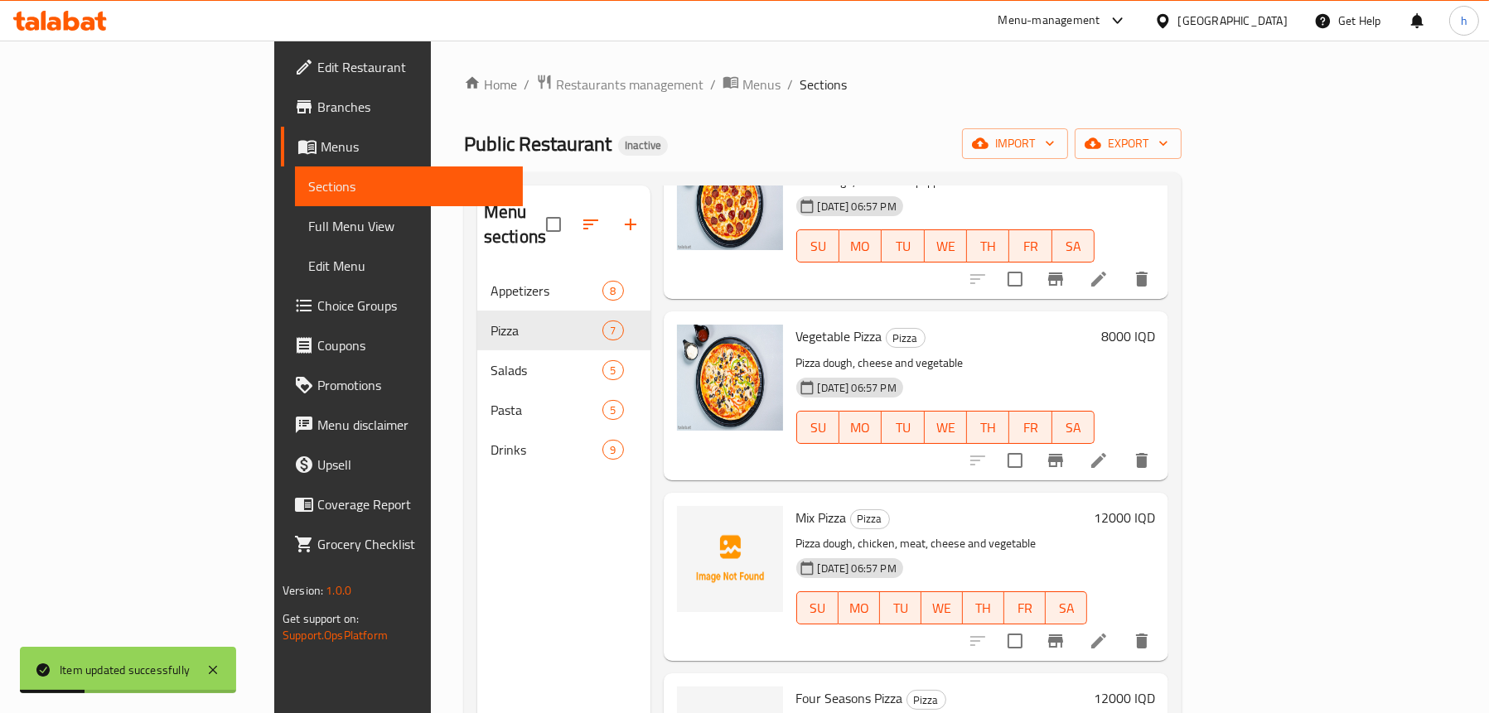
scroll to position [331, 0]
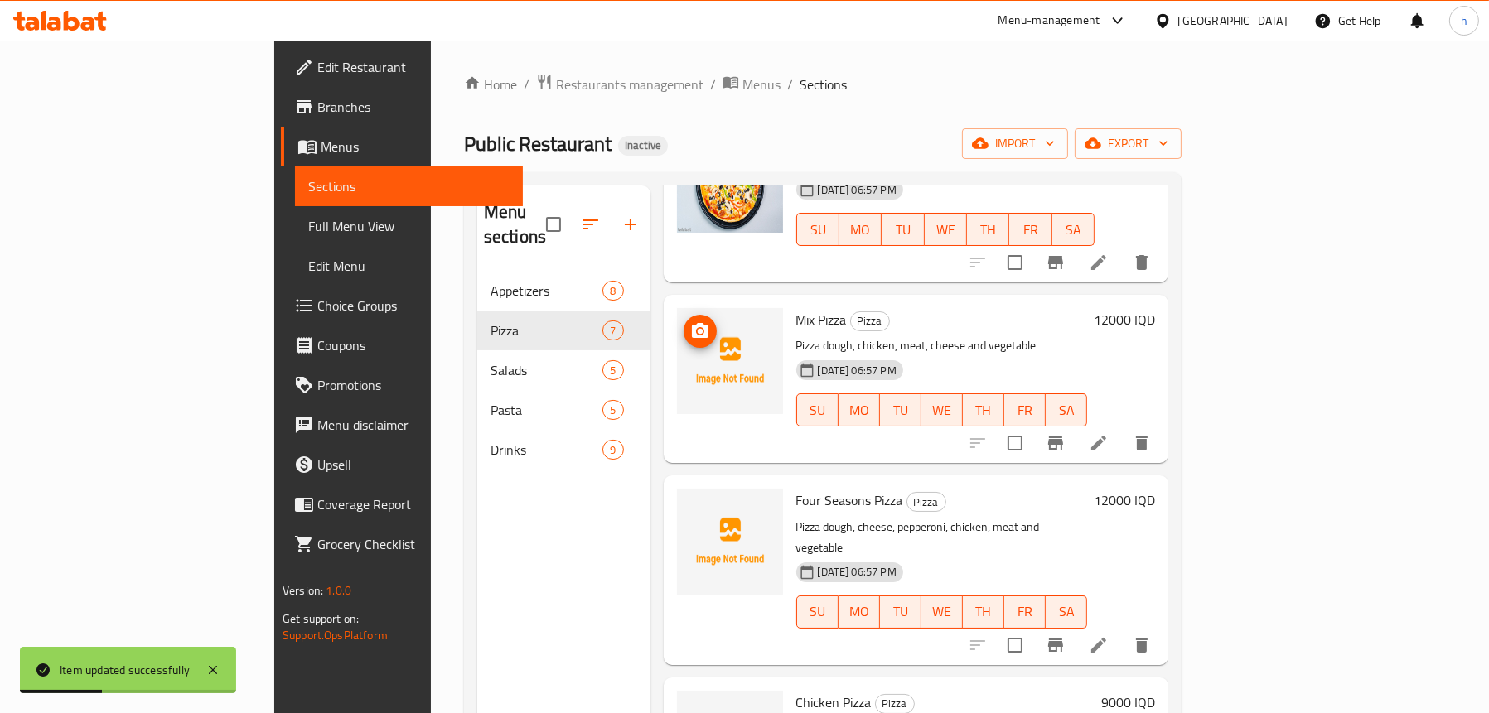
click at [683, 322] on button "upload picture" at bounding box center [699, 331] width 33 height 33
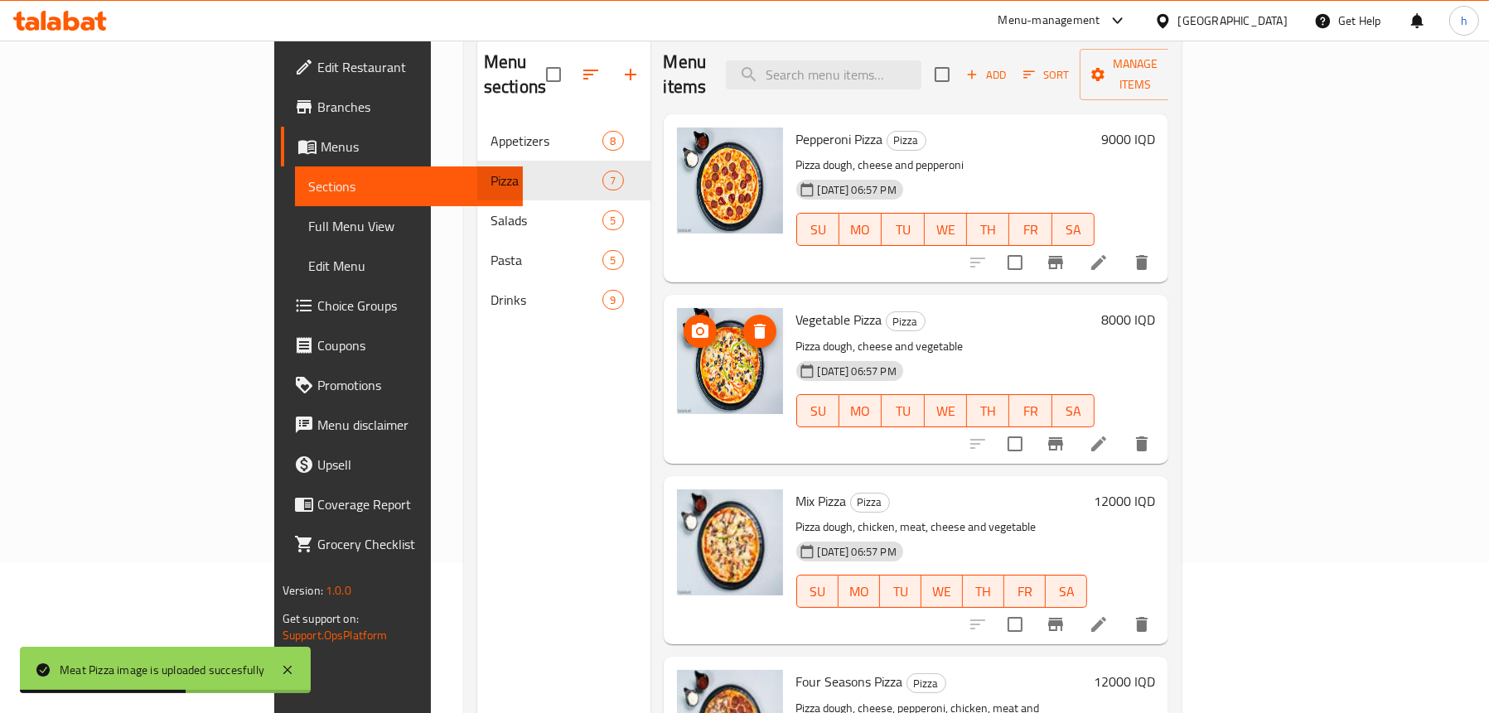
scroll to position [0, 0]
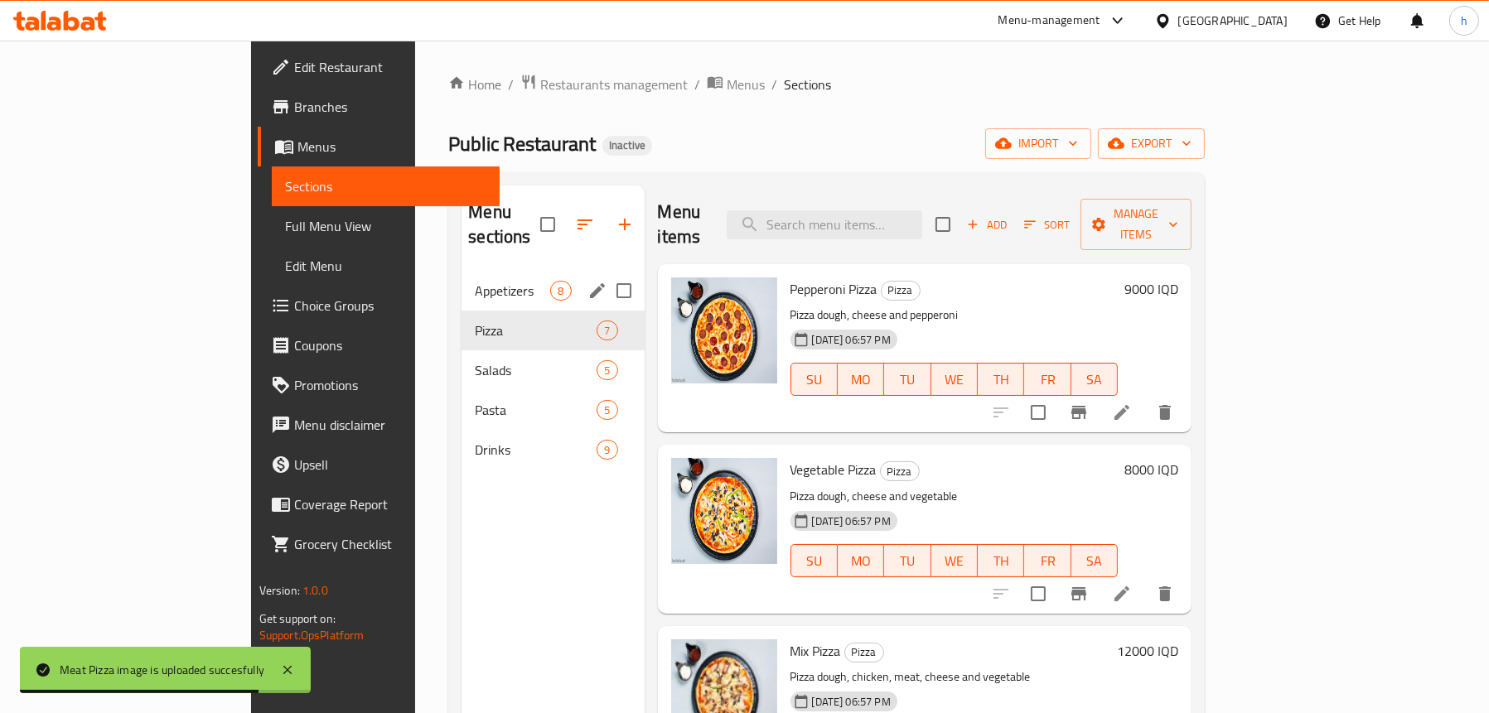
click at [461, 278] on div "Appetizers 8" at bounding box center [552, 291] width 182 height 40
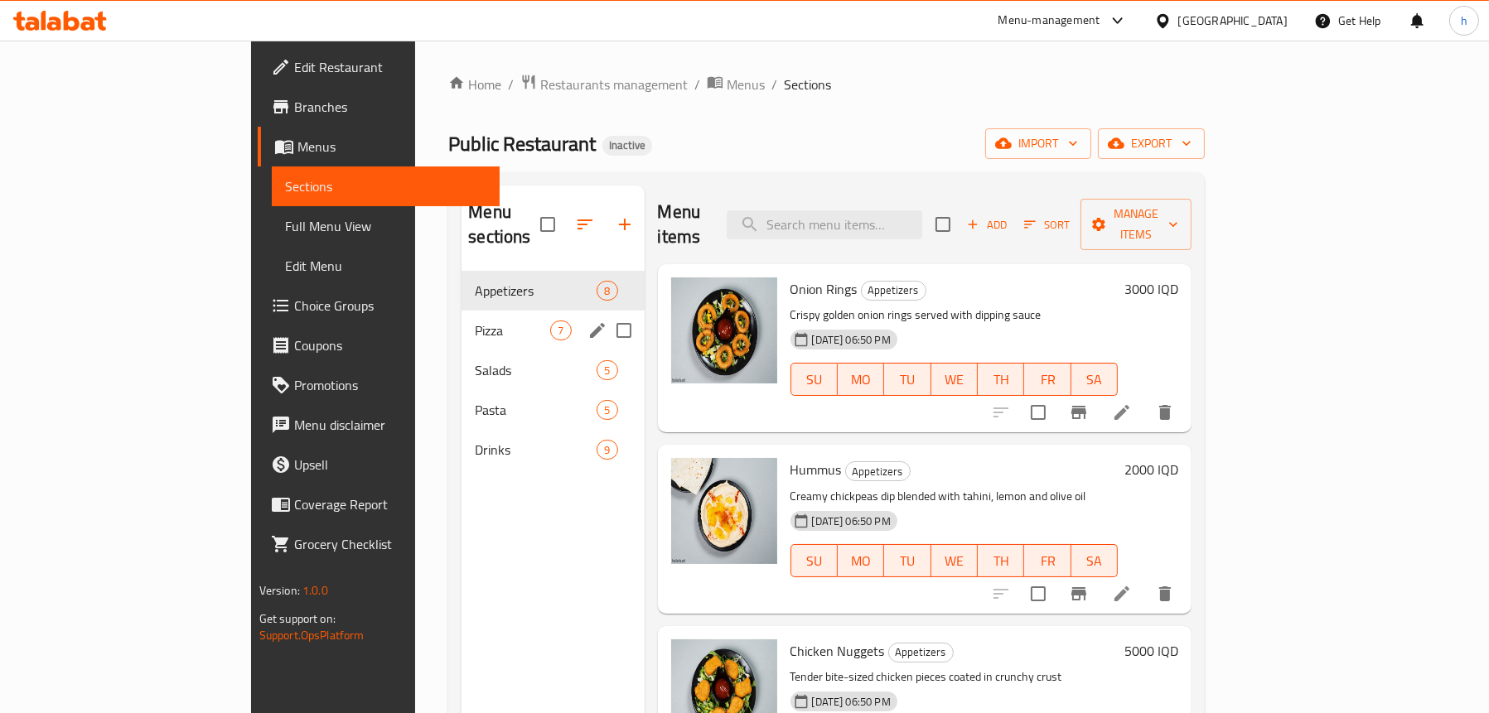
click at [475, 321] on span "Pizza" at bounding box center [512, 331] width 75 height 20
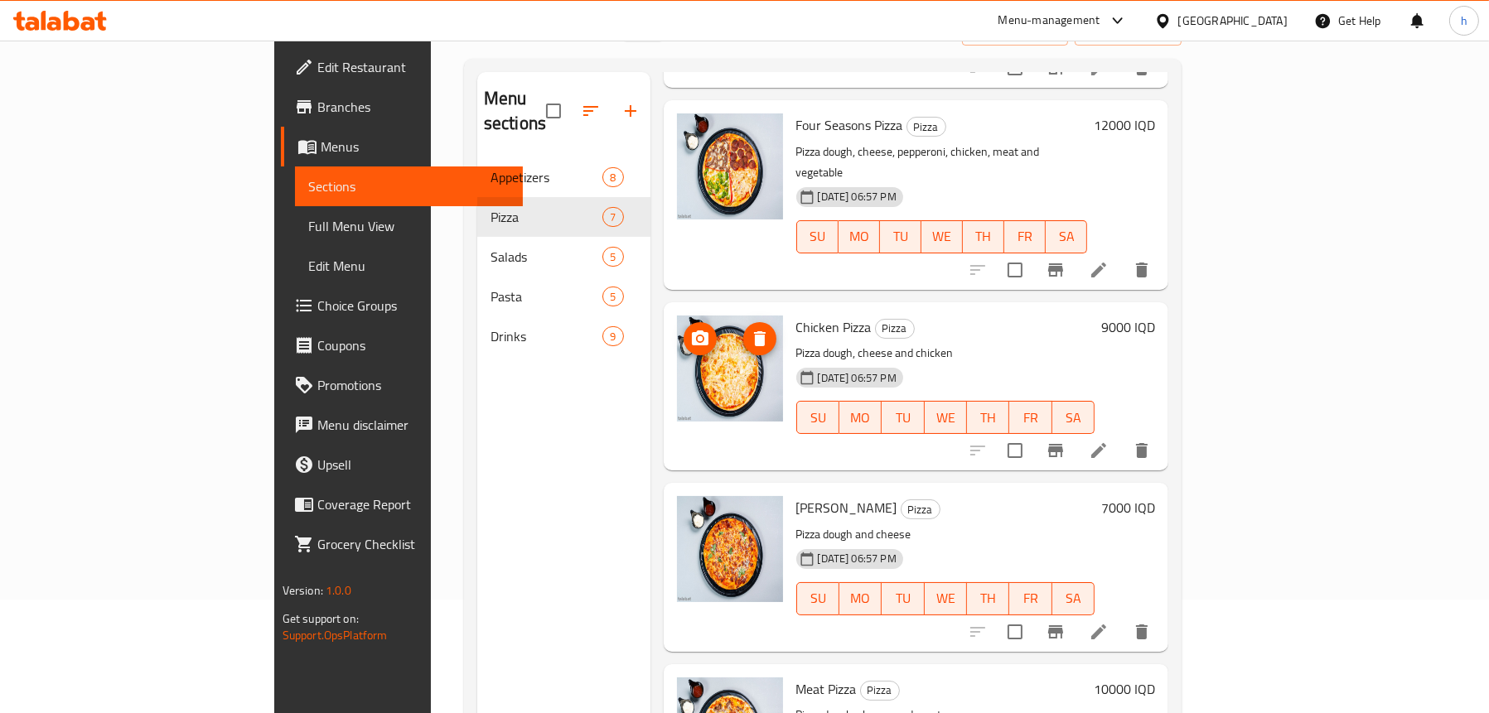
scroll to position [233, 0]
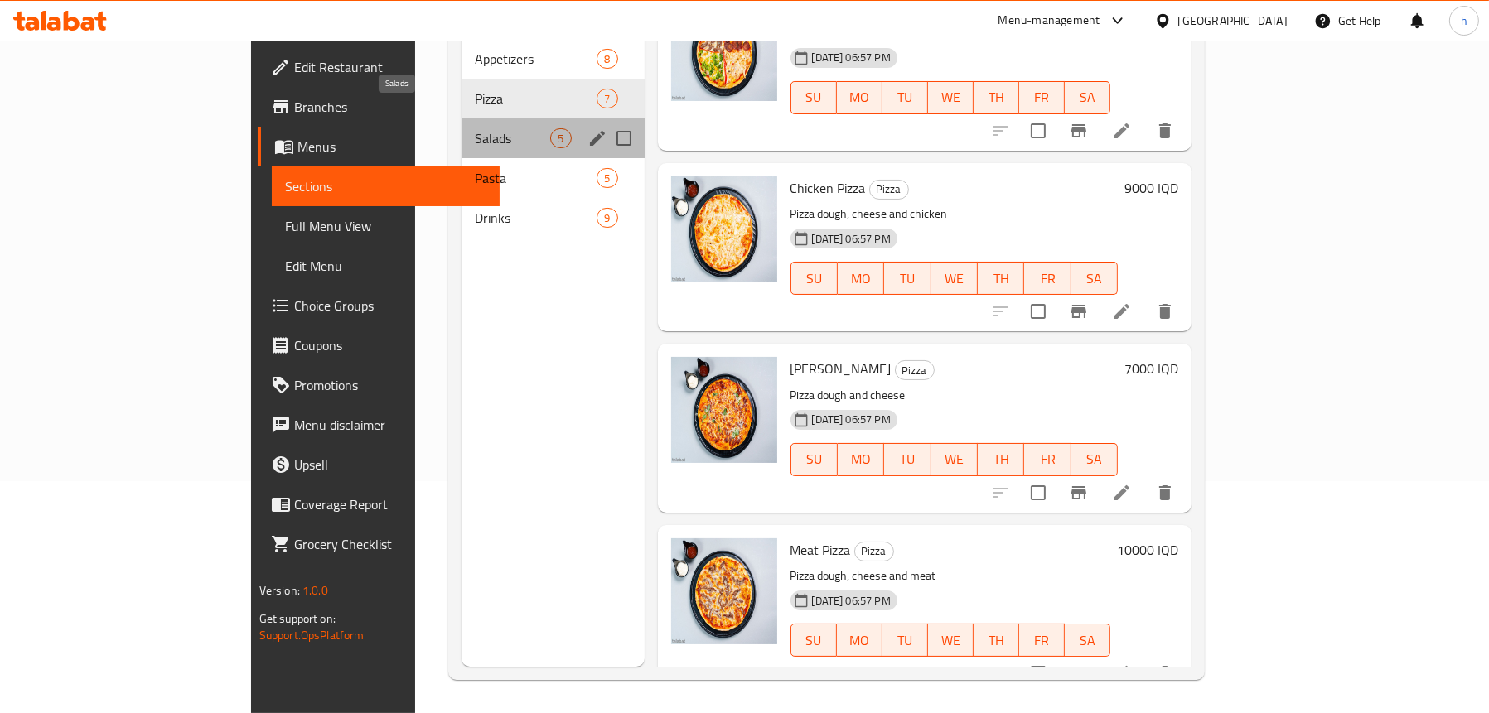
click at [475, 128] on span "Salads" at bounding box center [512, 138] width 75 height 20
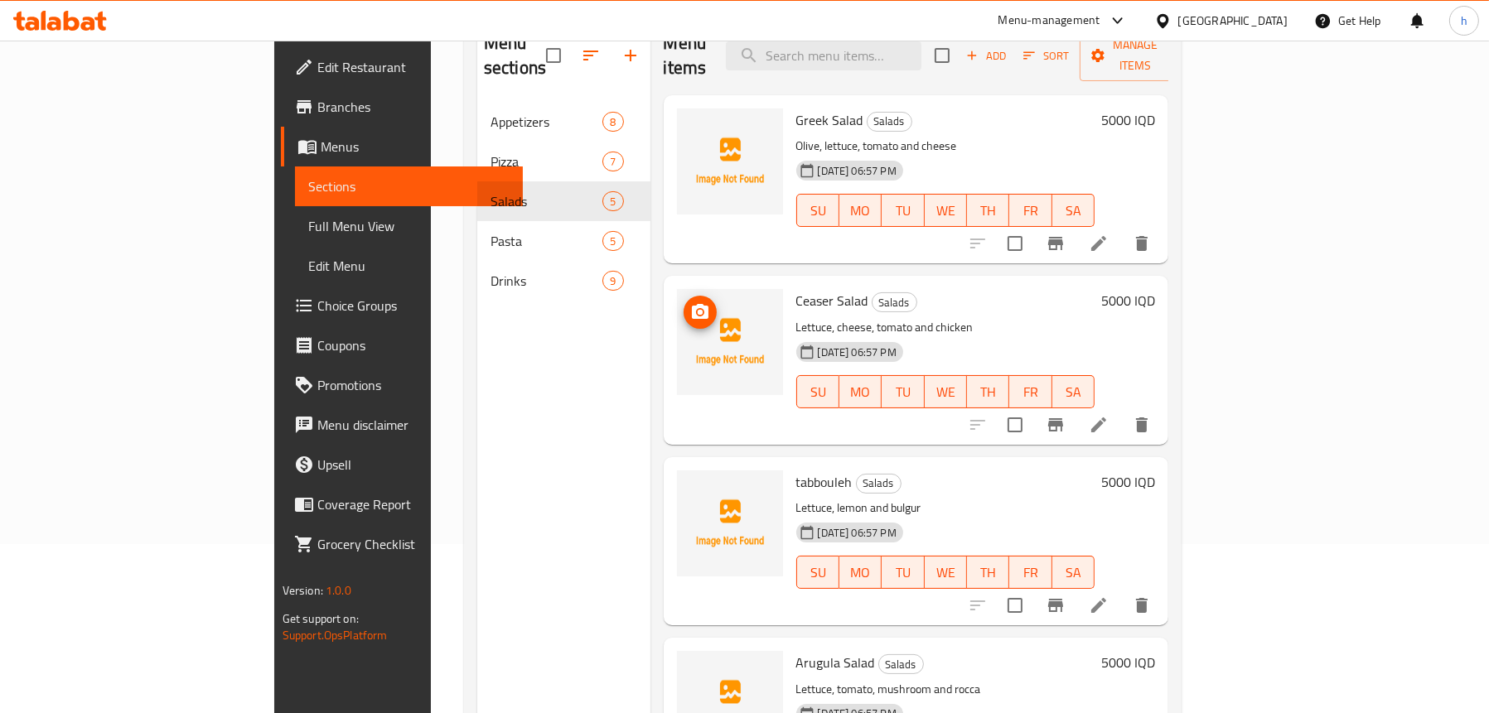
scroll to position [67, 0]
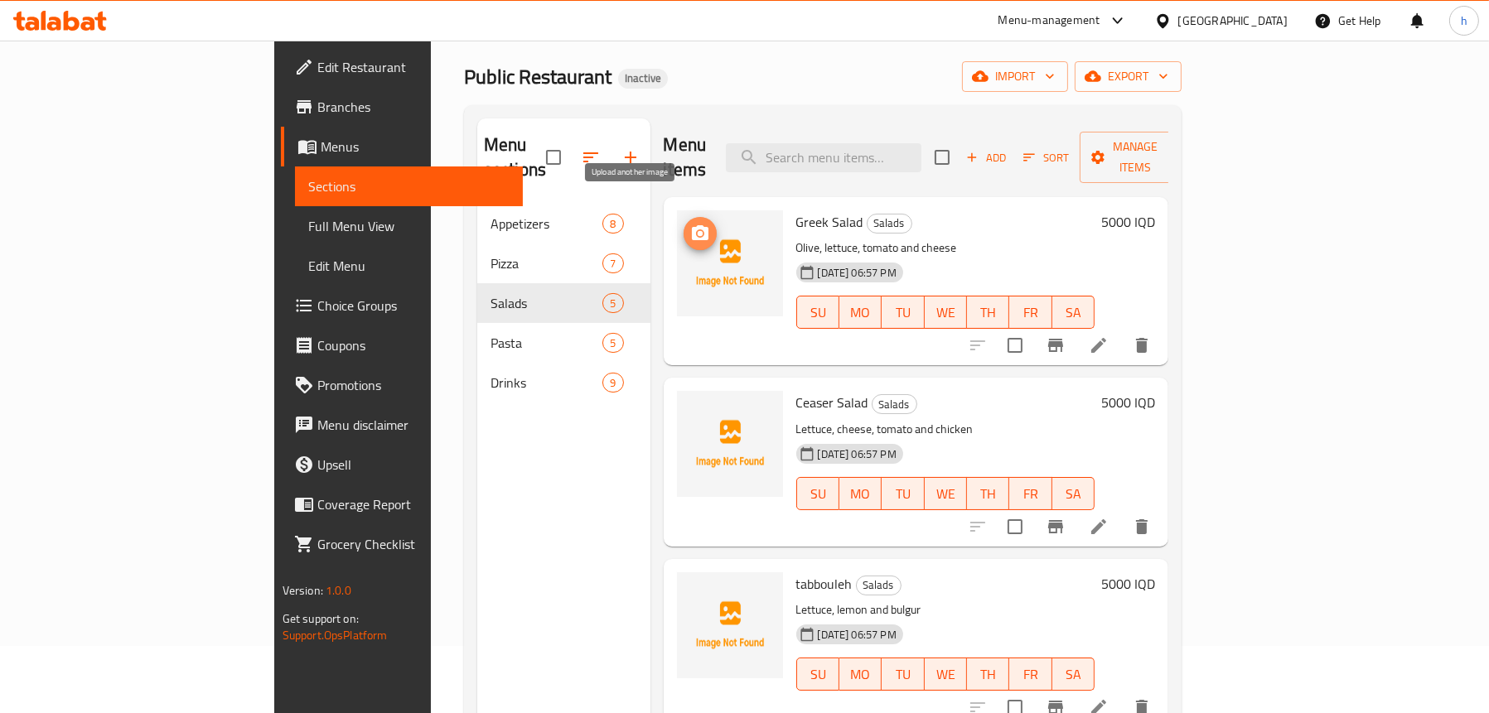
click at [690, 224] on icon "upload picture" at bounding box center [700, 234] width 20 height 20
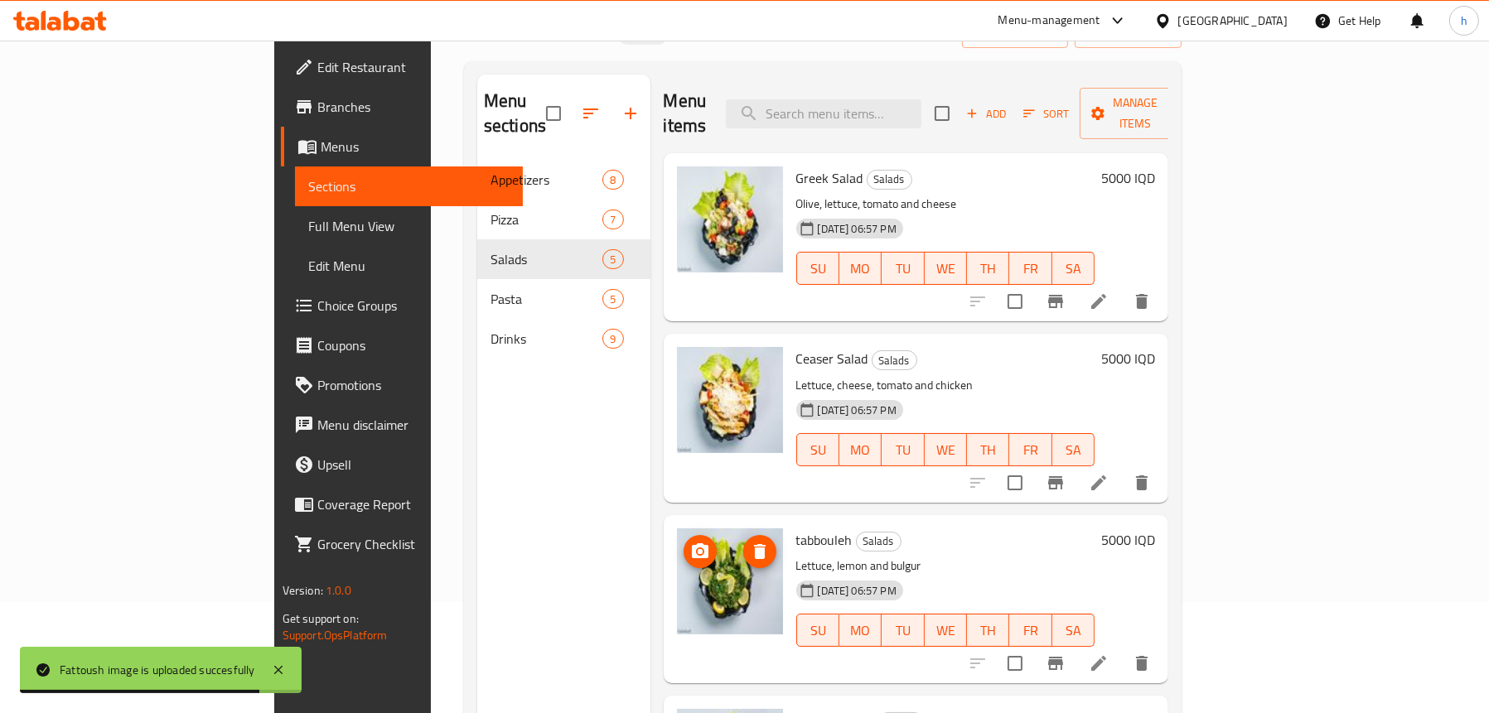
scroll to position [0, 0]
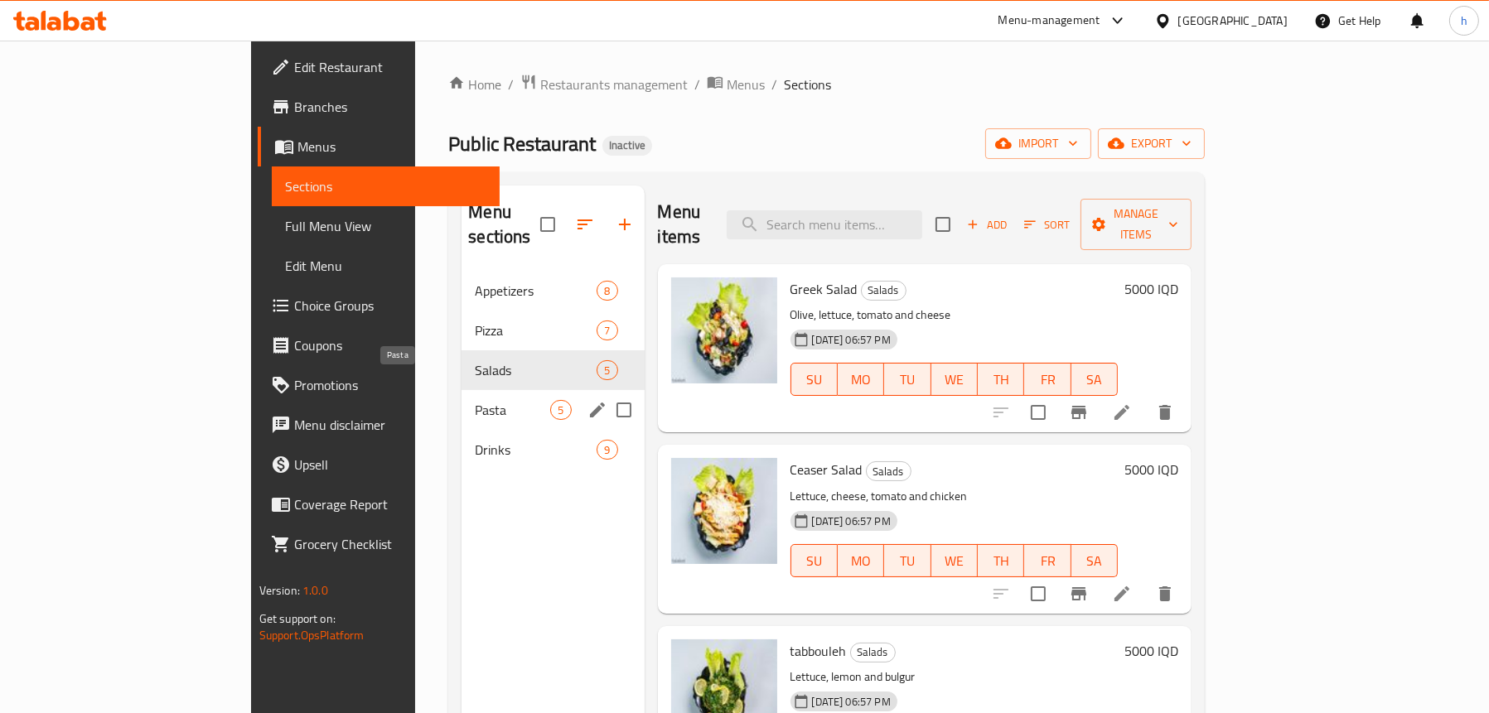
click at [475, 400] on span "Pasta" at bounding box center [512, 410] width 75 height 20
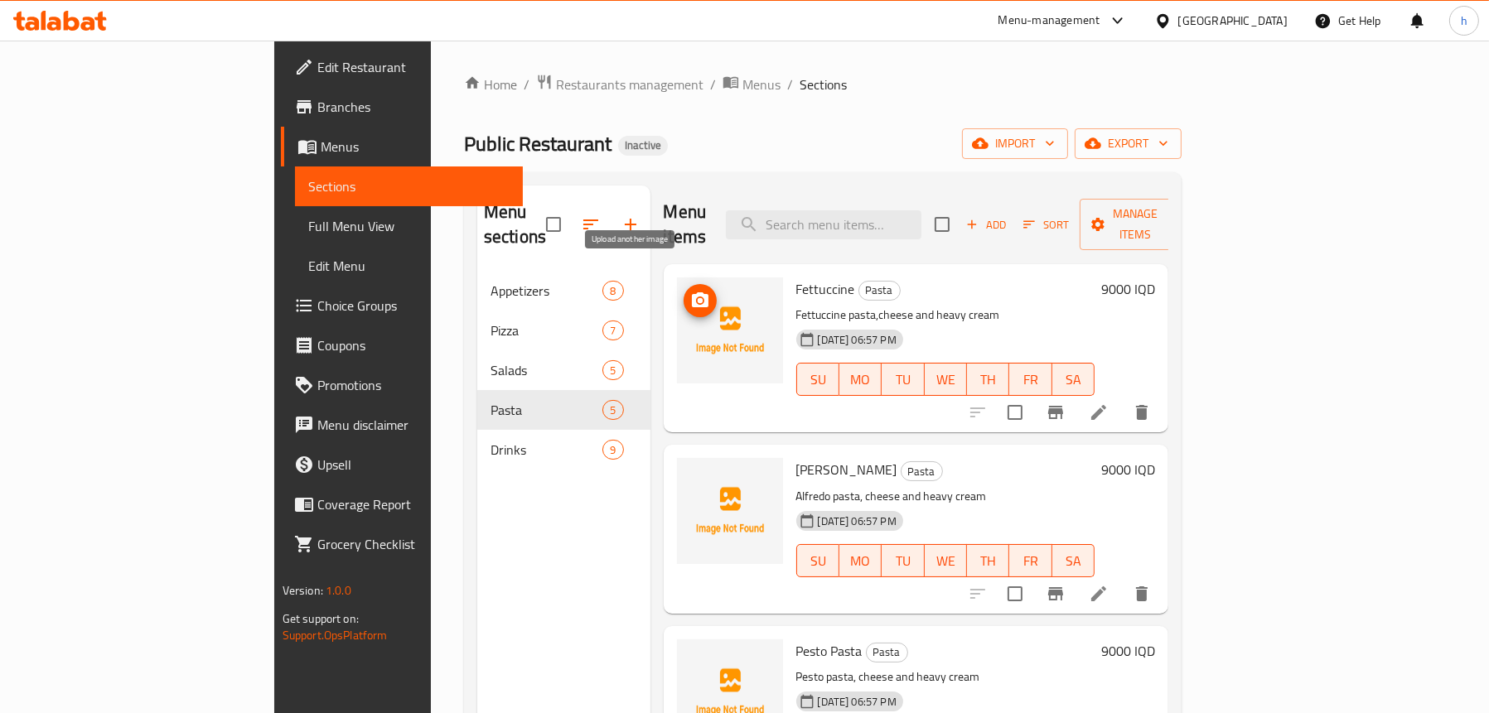
click at [692, 292] on icon "upload picture" at bounding box center [700, 299] width 17 height 15
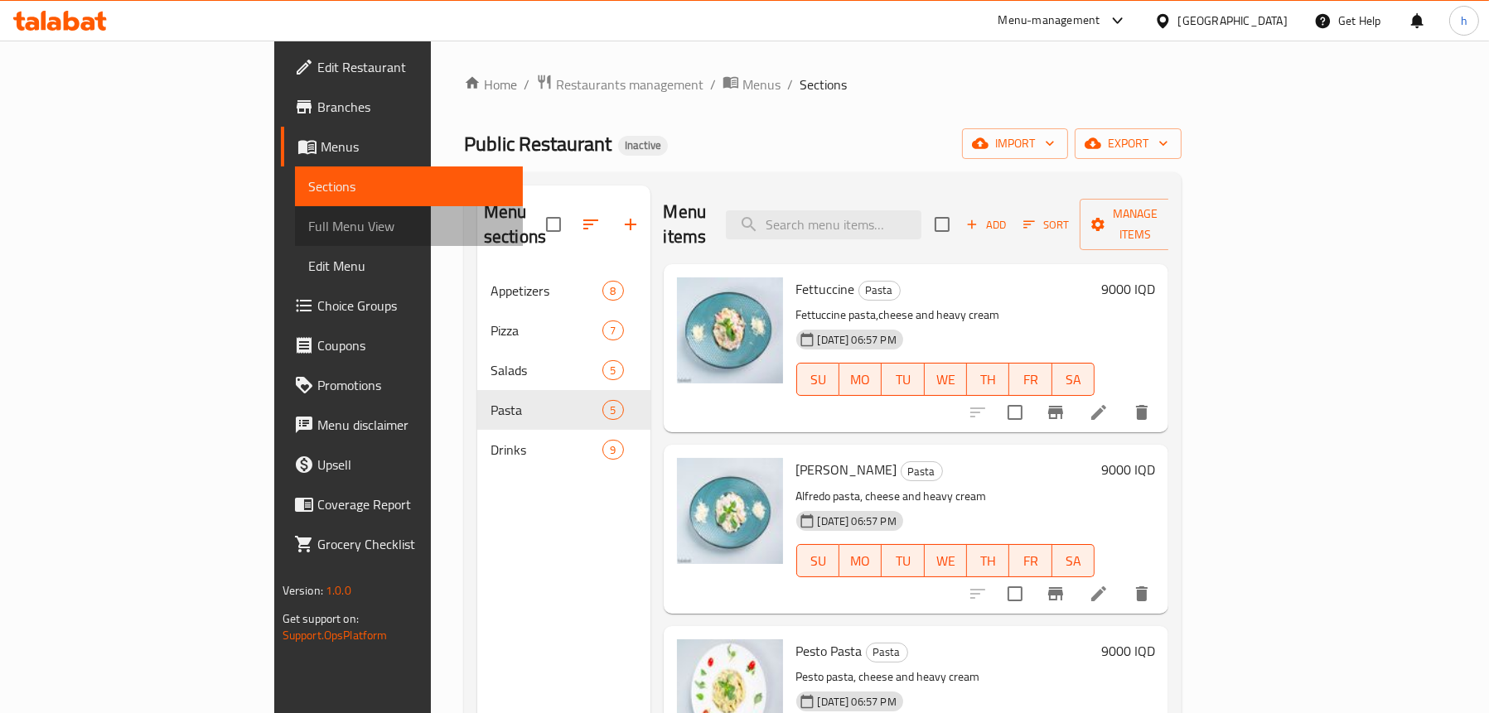
click at [308, 225] on span "Full Menu View" at bounding box center [408, 226] width 201 height 20
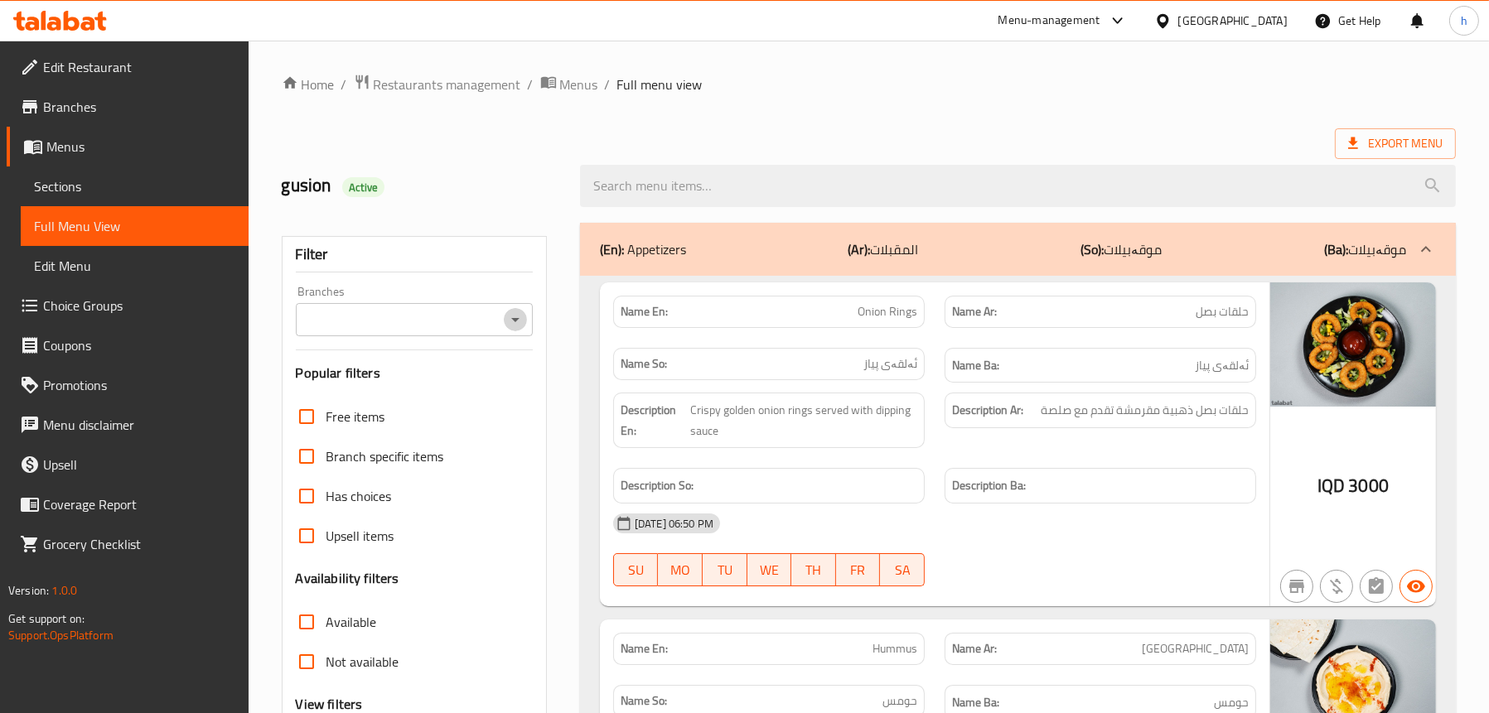
click at [509, 328] on icon "Open" at bounding box center [515, 320] width 20 height 20
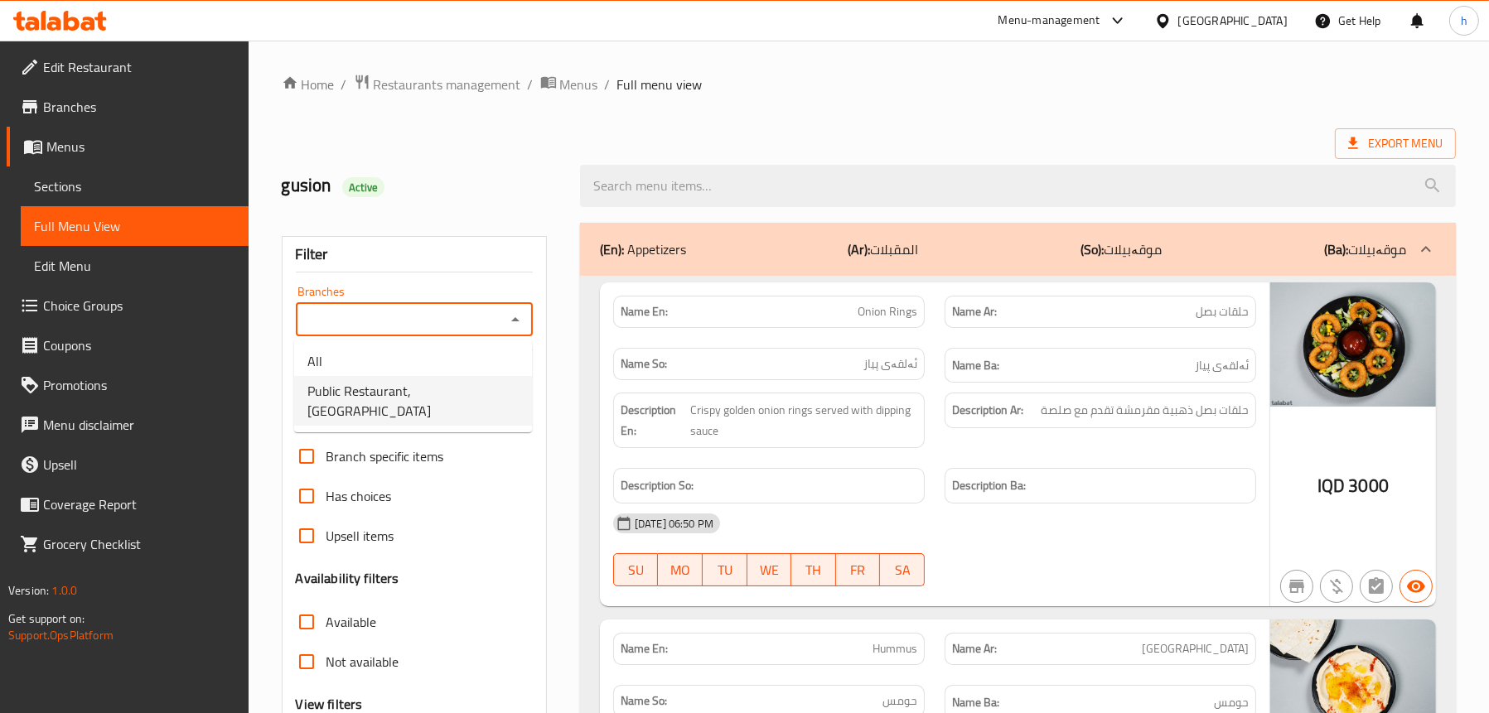
click at [413, 384] on span "Public Restaurant,Hesarok" at bounding box center [412, 401] width 211 height 40
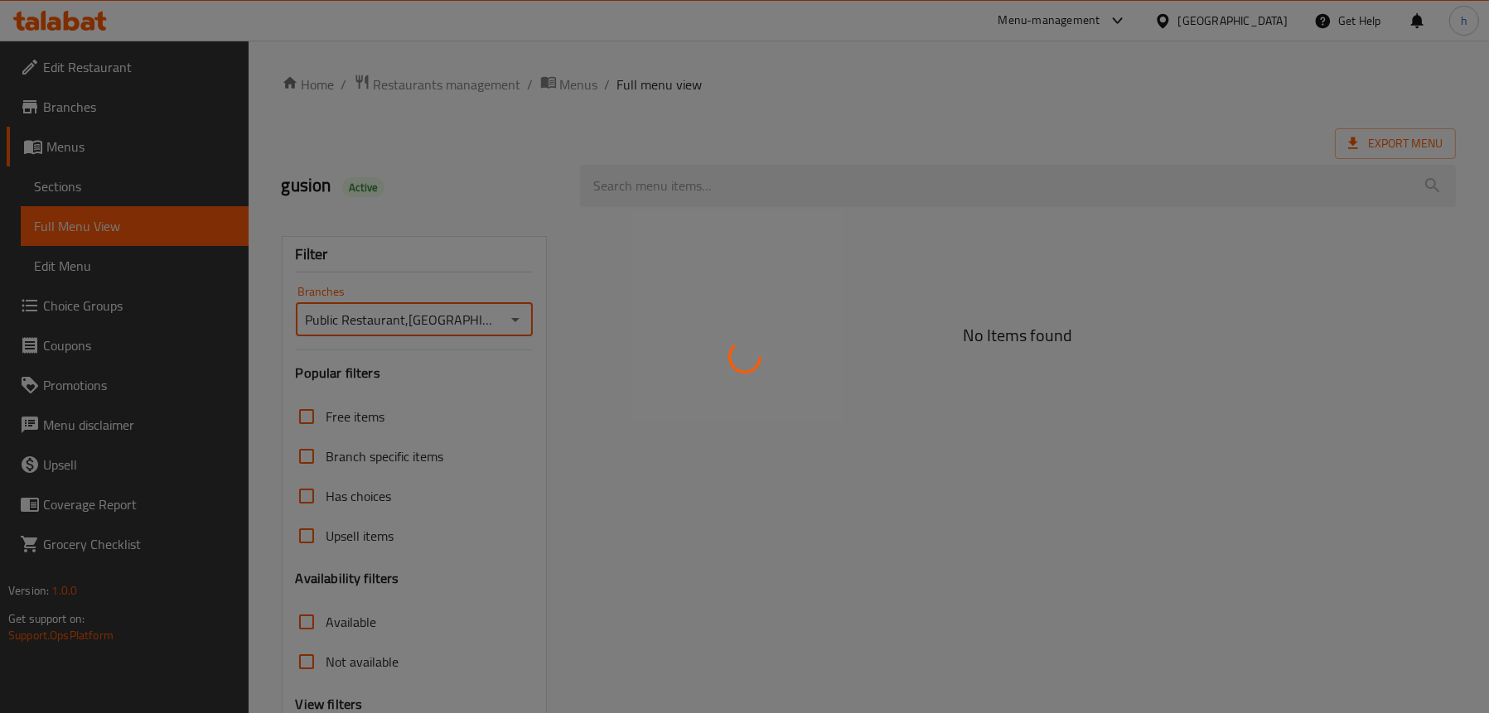
type input "Public Restaurant,Hesarok"
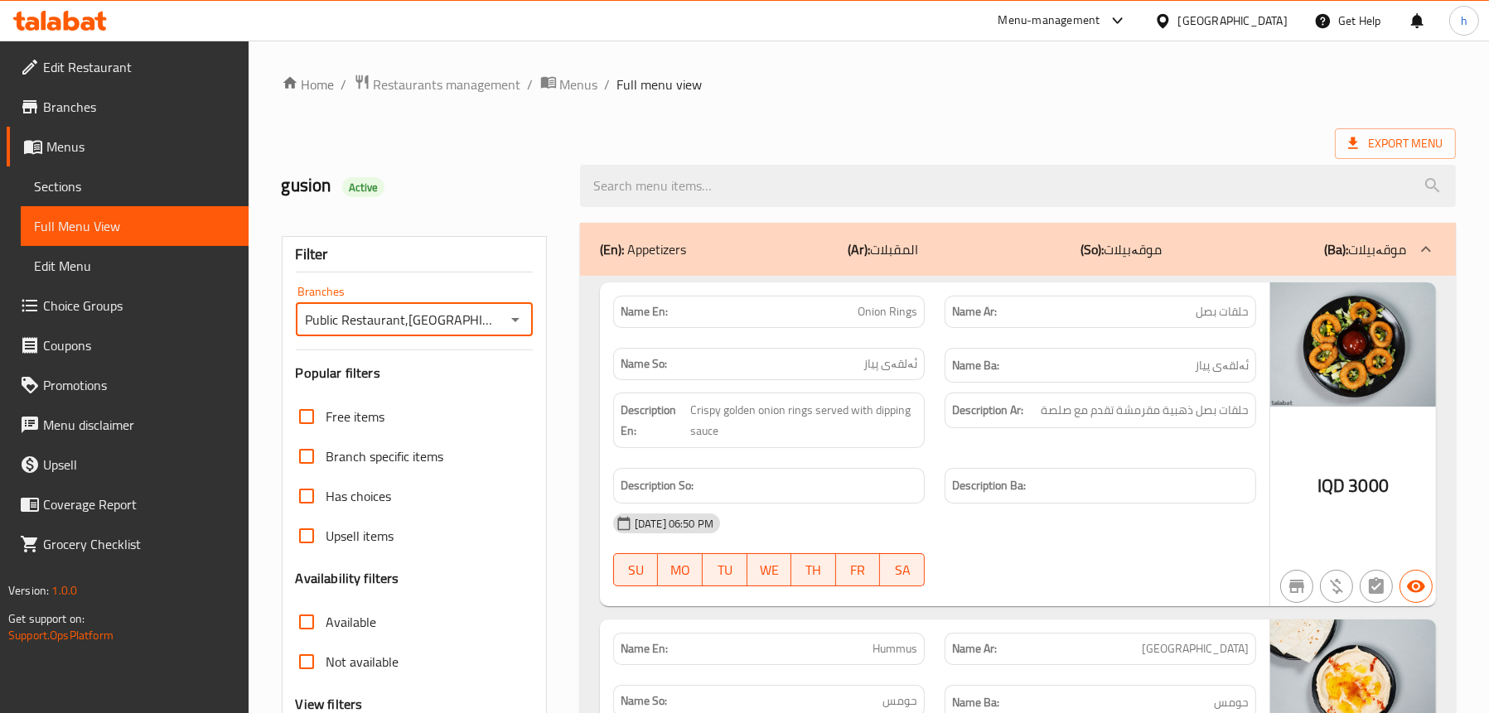
click at [848, 258] on div "(En): Appetizers (Ar): المقبلات (So): موقەبیلات (Ba): موقەبیلات" at bounding box center [1003, 249] width 806 height 20
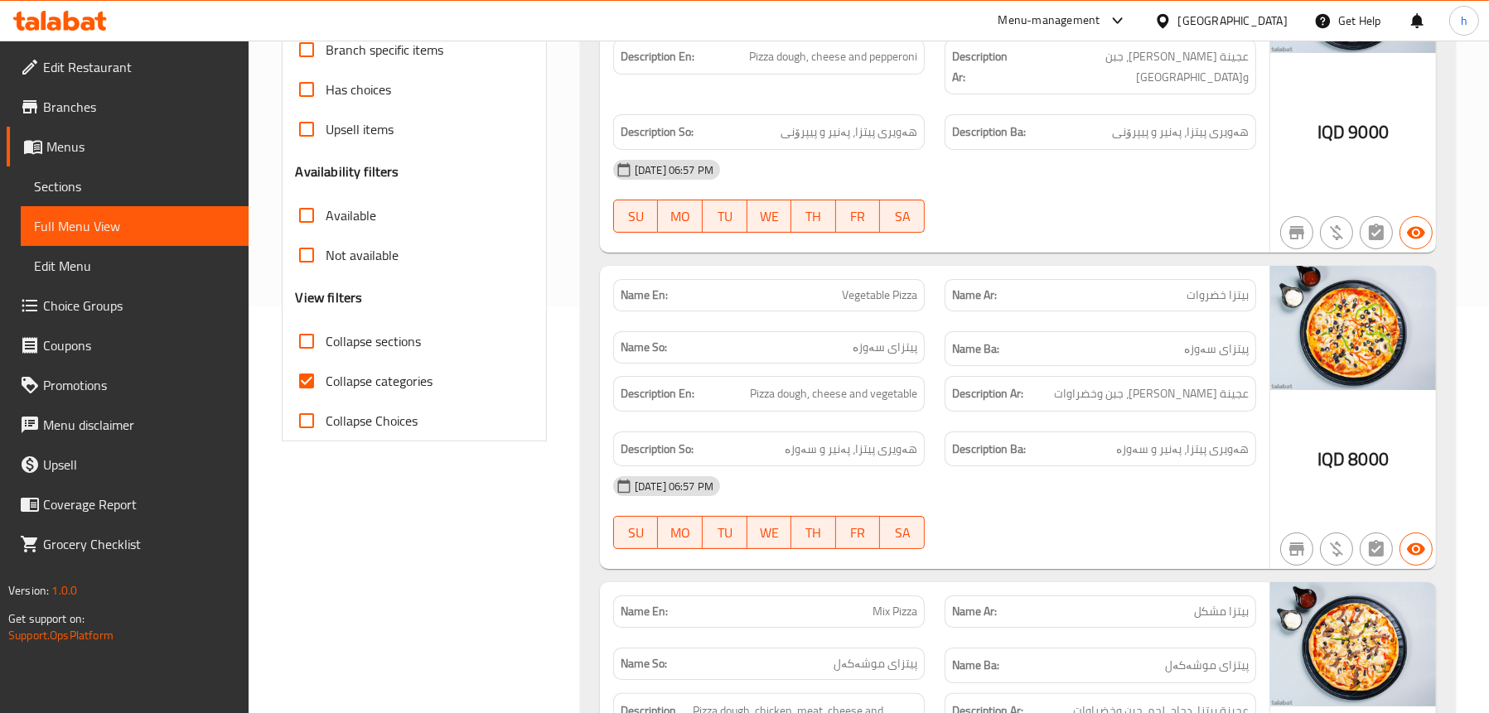
scroll to position [414, 0]
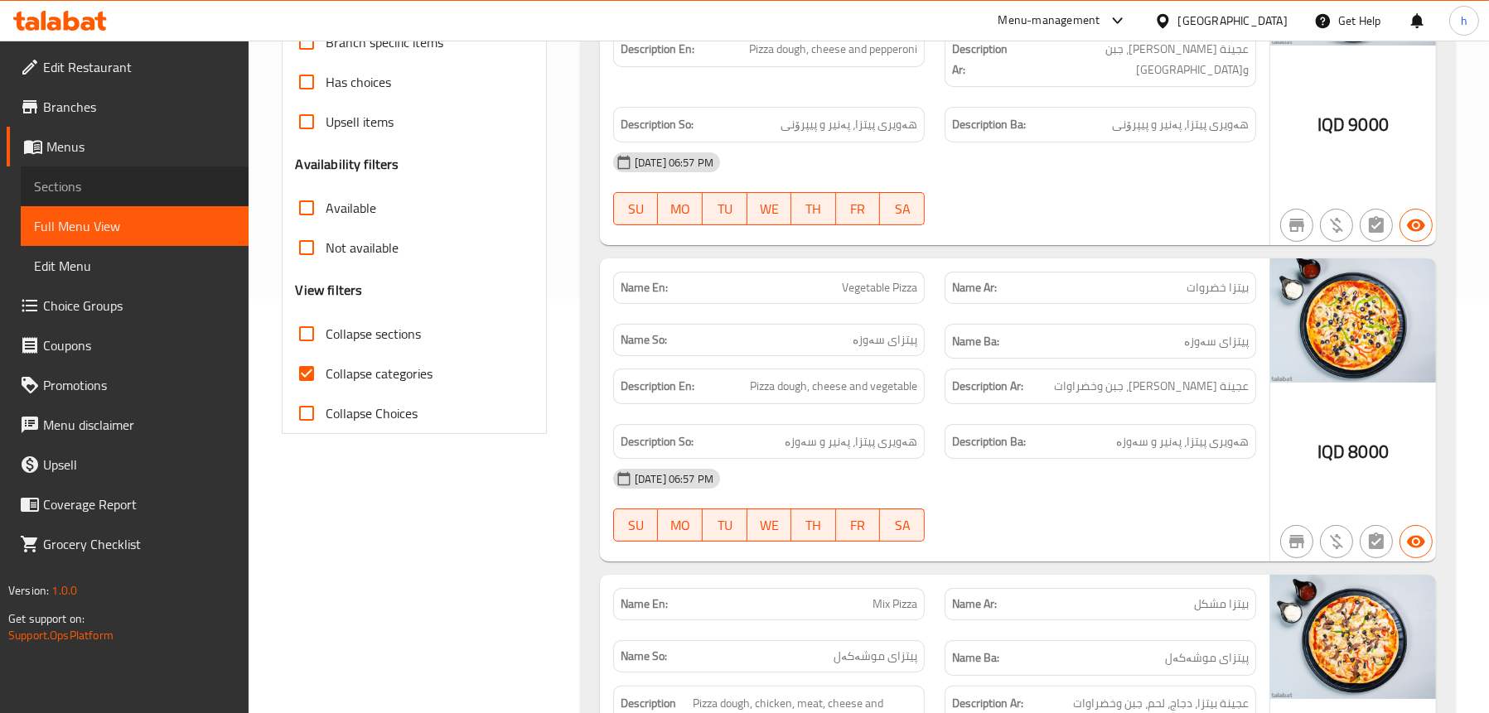
click at [82, 182] on span "Sections" at bounding box center [134, 186] width 201 height 20
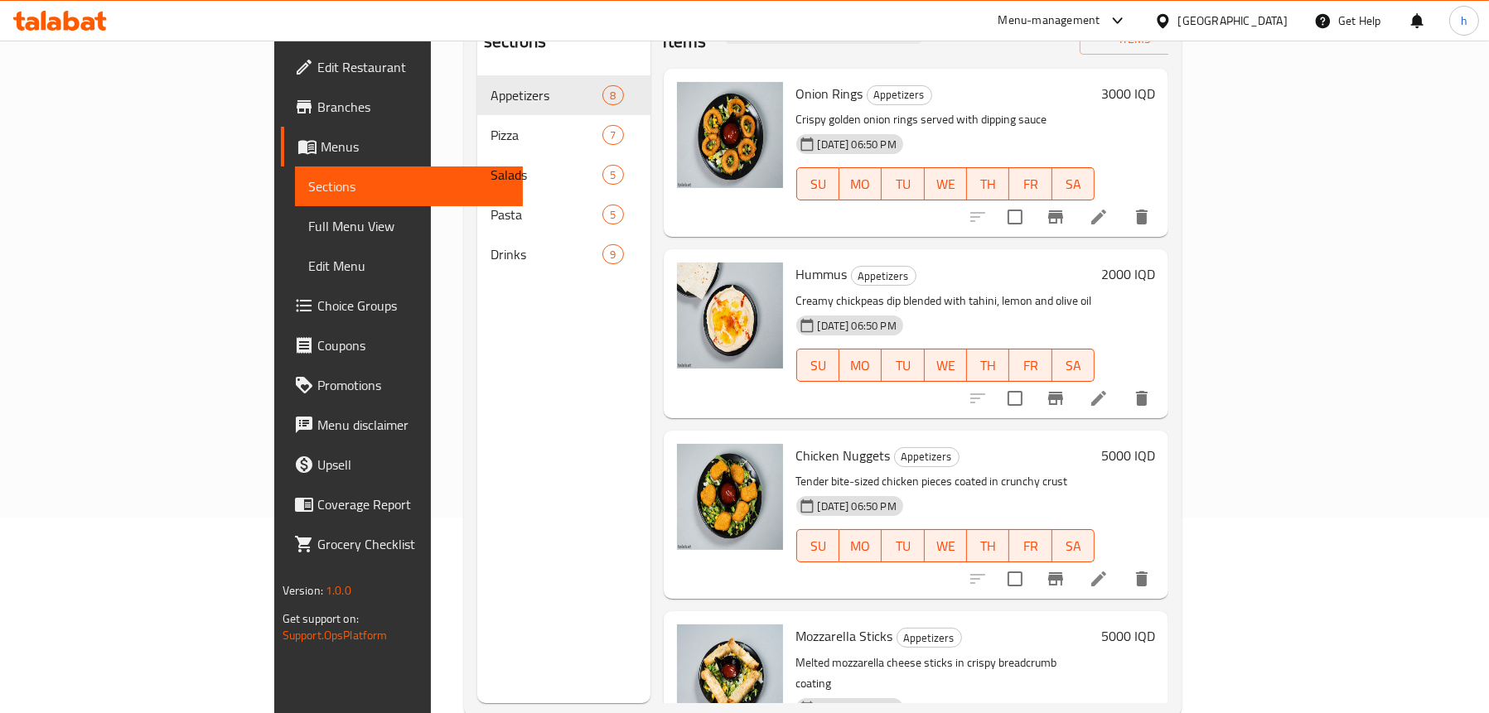
scroll to position [67, 0]
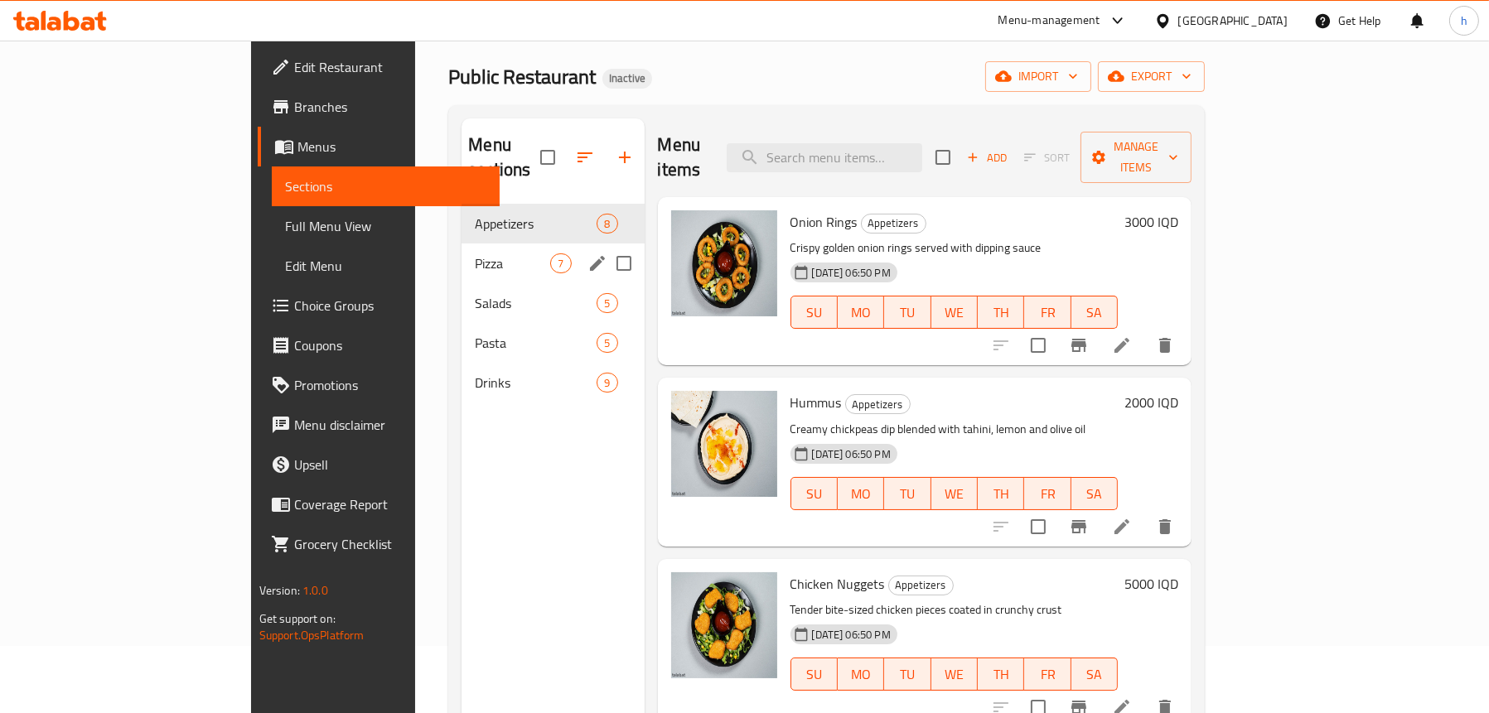
click at [461, 250] on div "Pizza 7" at bounding box center [552, 264] width 182 height 40
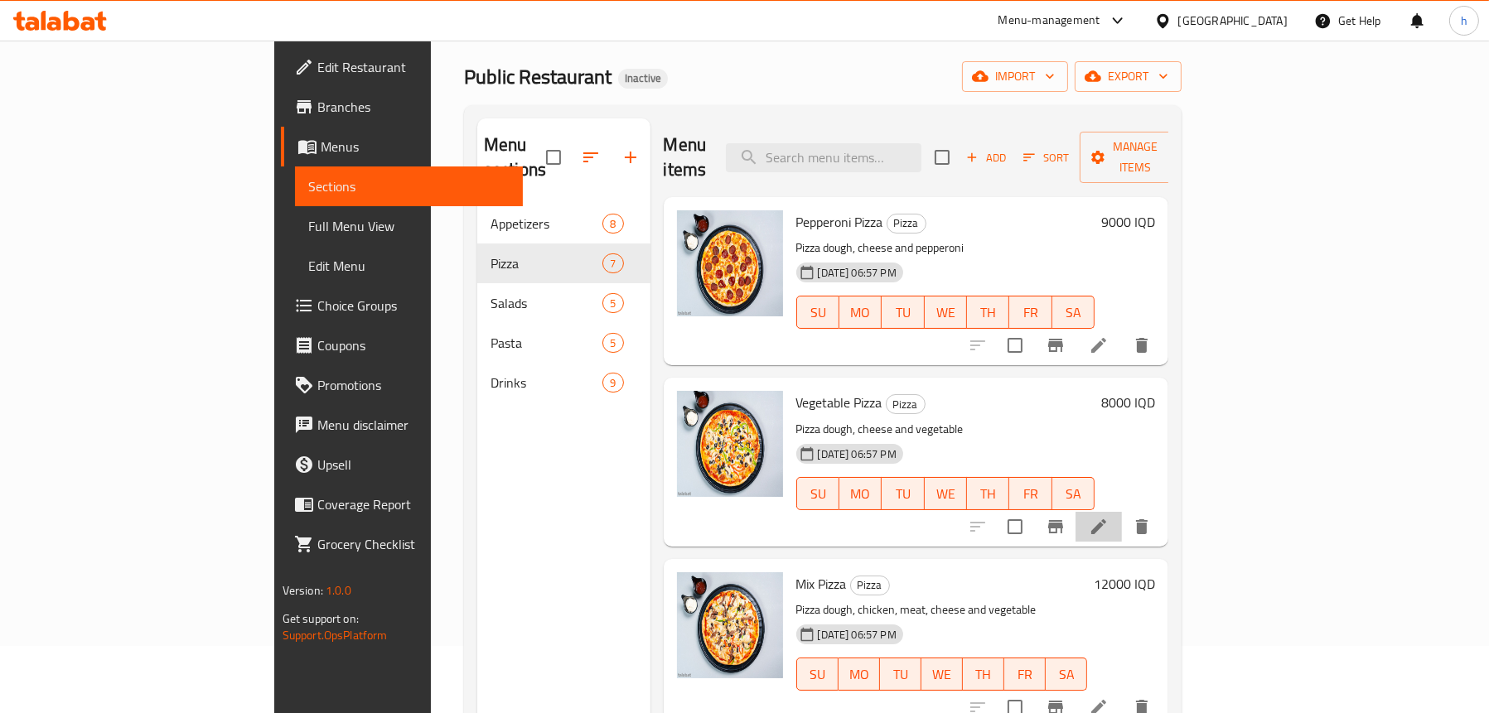
click at [1122, 512] on li at bounding box center [1098, 527] width 46 height 30
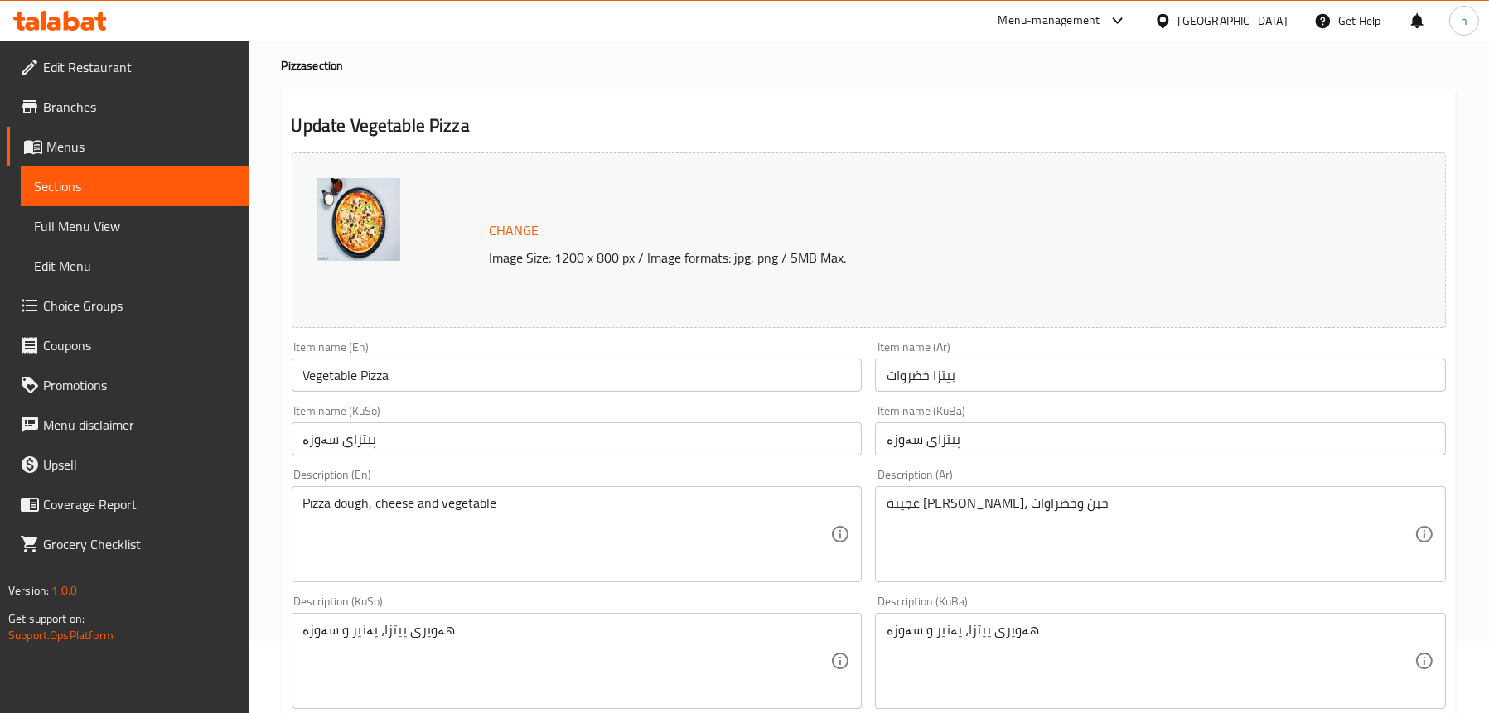
scroll to position [166, 0]
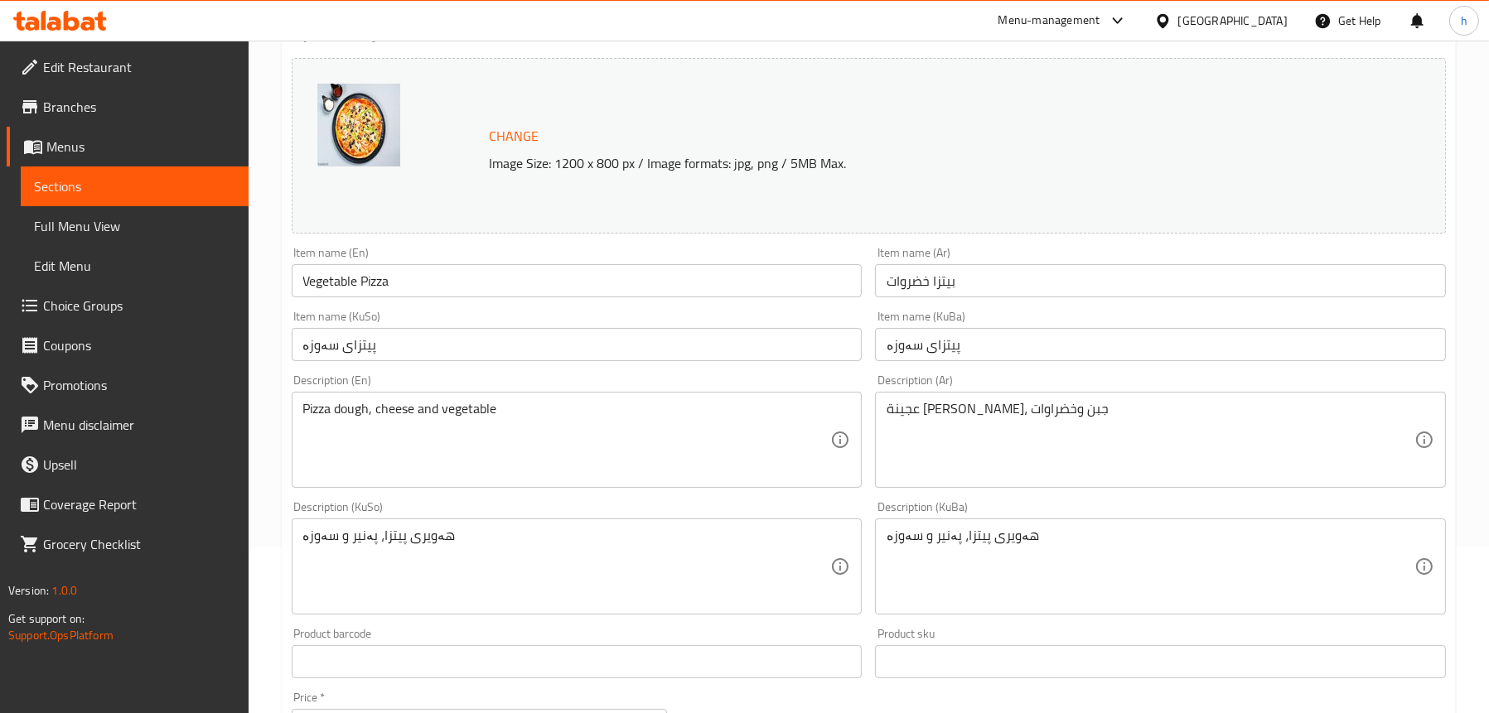
click at [907, 398] on div "عجينة بيتزا، جبن وخضراوات Description (Ar)" at bounding box center [1160, 440] width 571 height 96
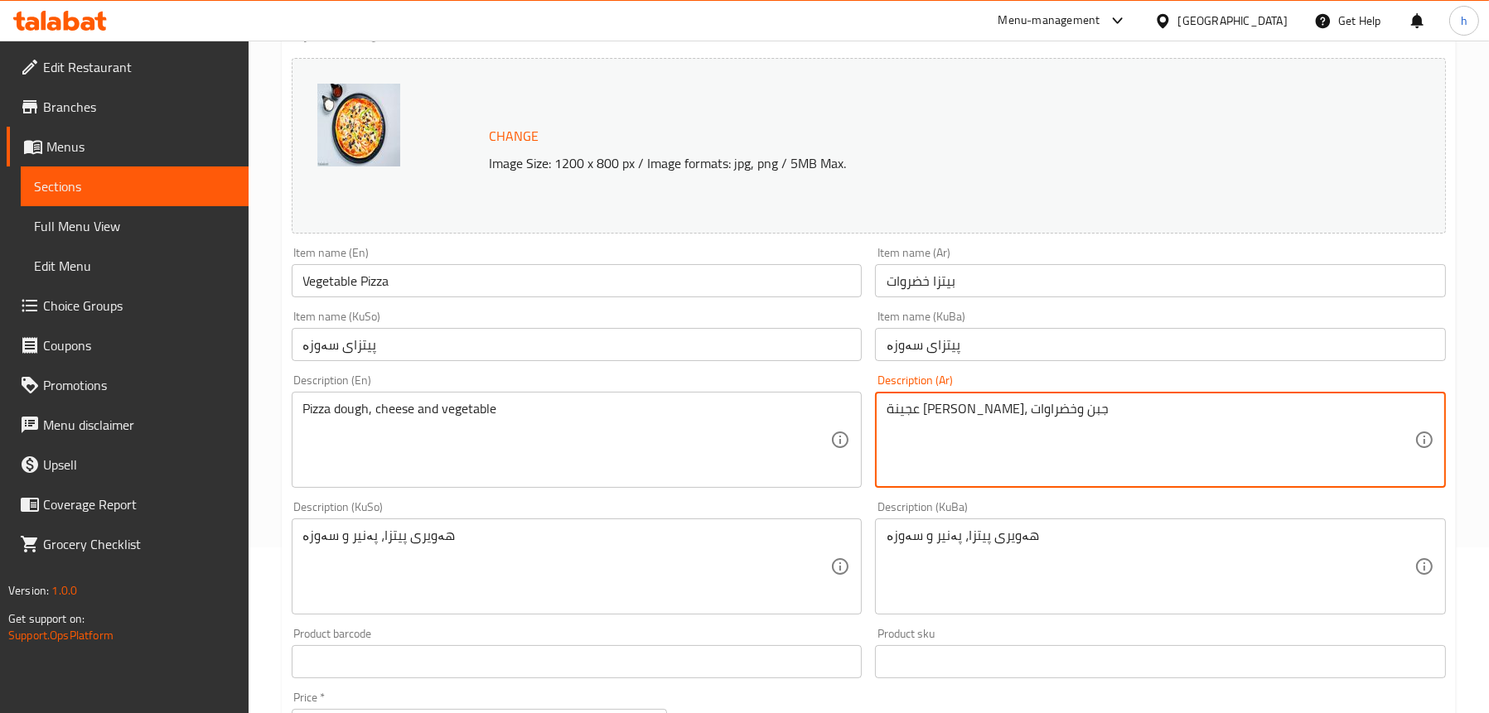
click at [906, 410] on textarea "عجينة بيتزا، جبن وخضراوات" at bounding box center [1150, 440] width 528 height 79
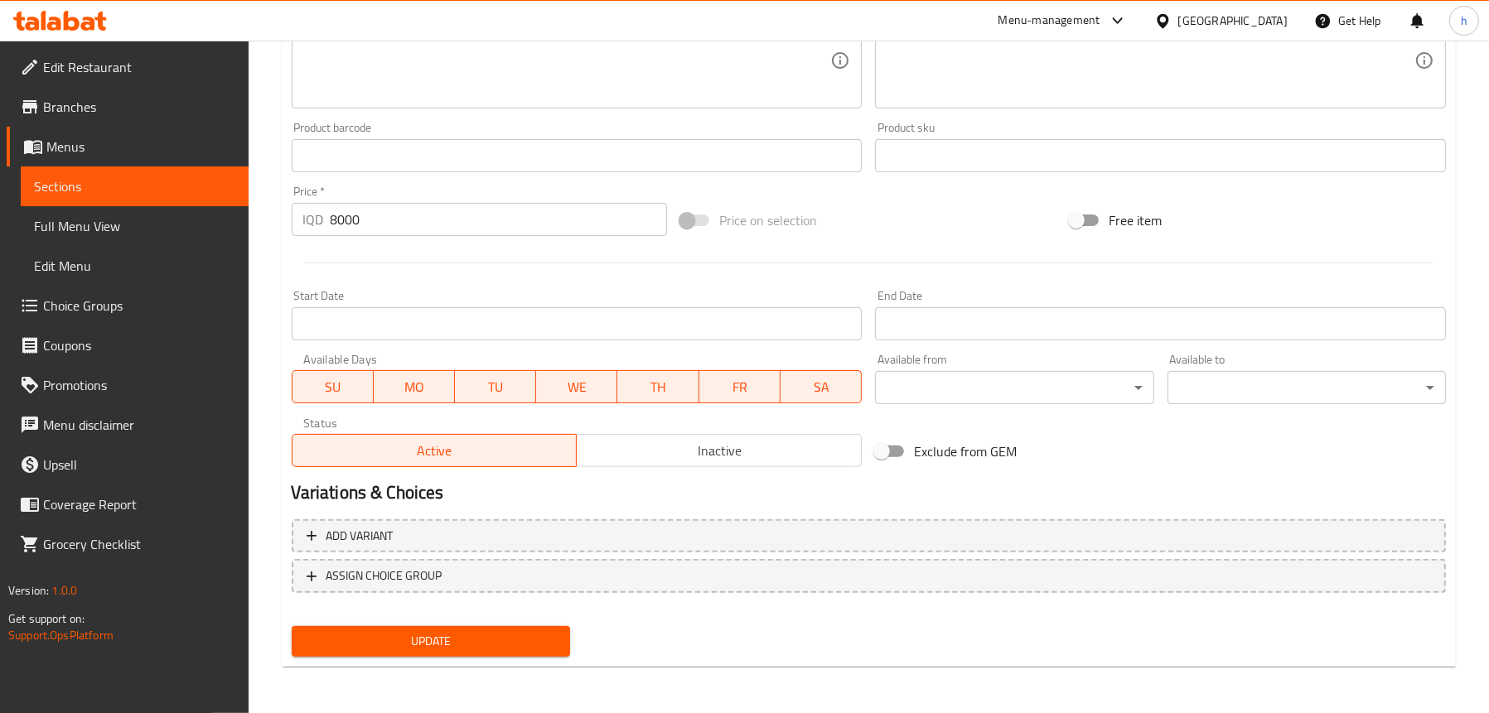
type textarea "عجينة بيتزا، جبن وخضروات"
click at [350, 644] on span "Update" at bounding box center [431, 641] width 252 height 21
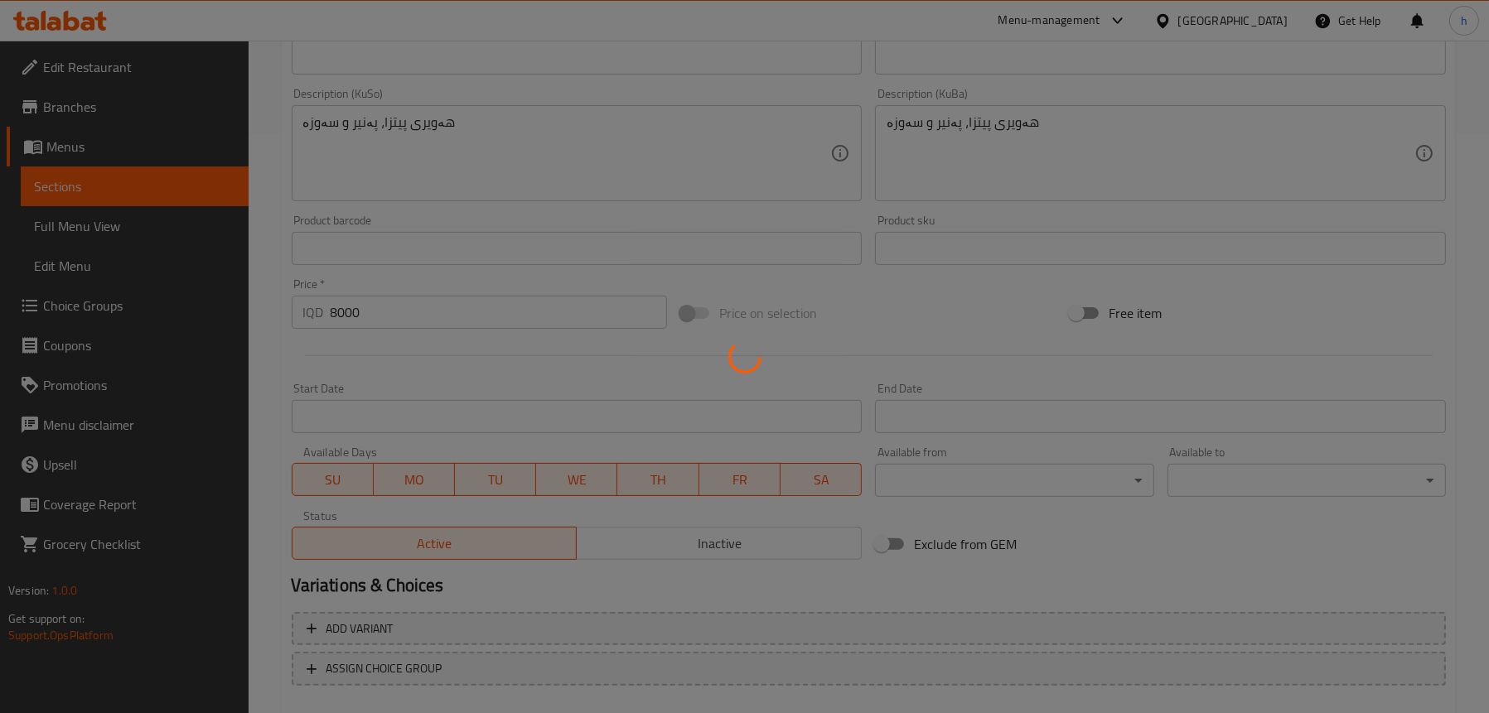
scroll to position [340, 0]
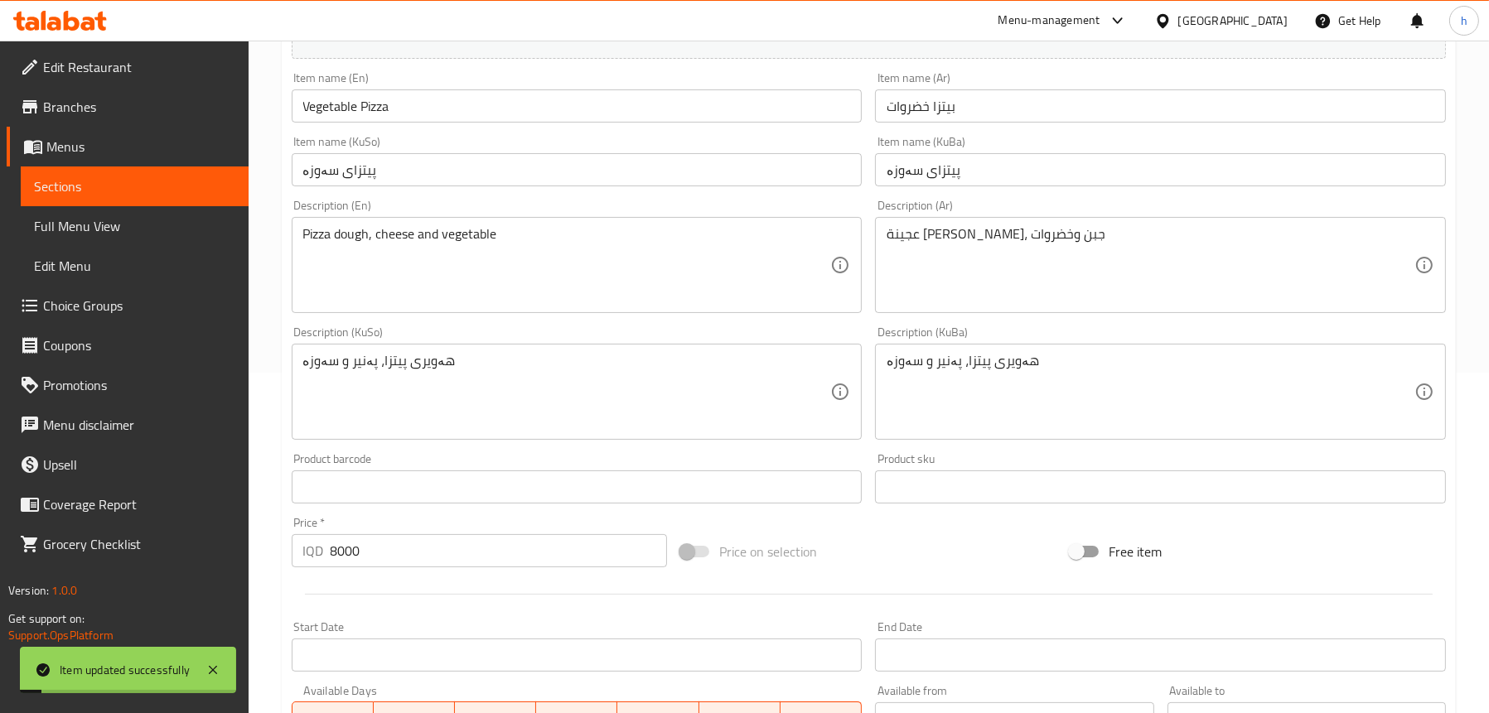
click at [75, 219] on span "Full Menu View" at bounding box center [134, 226] width 201 height 20
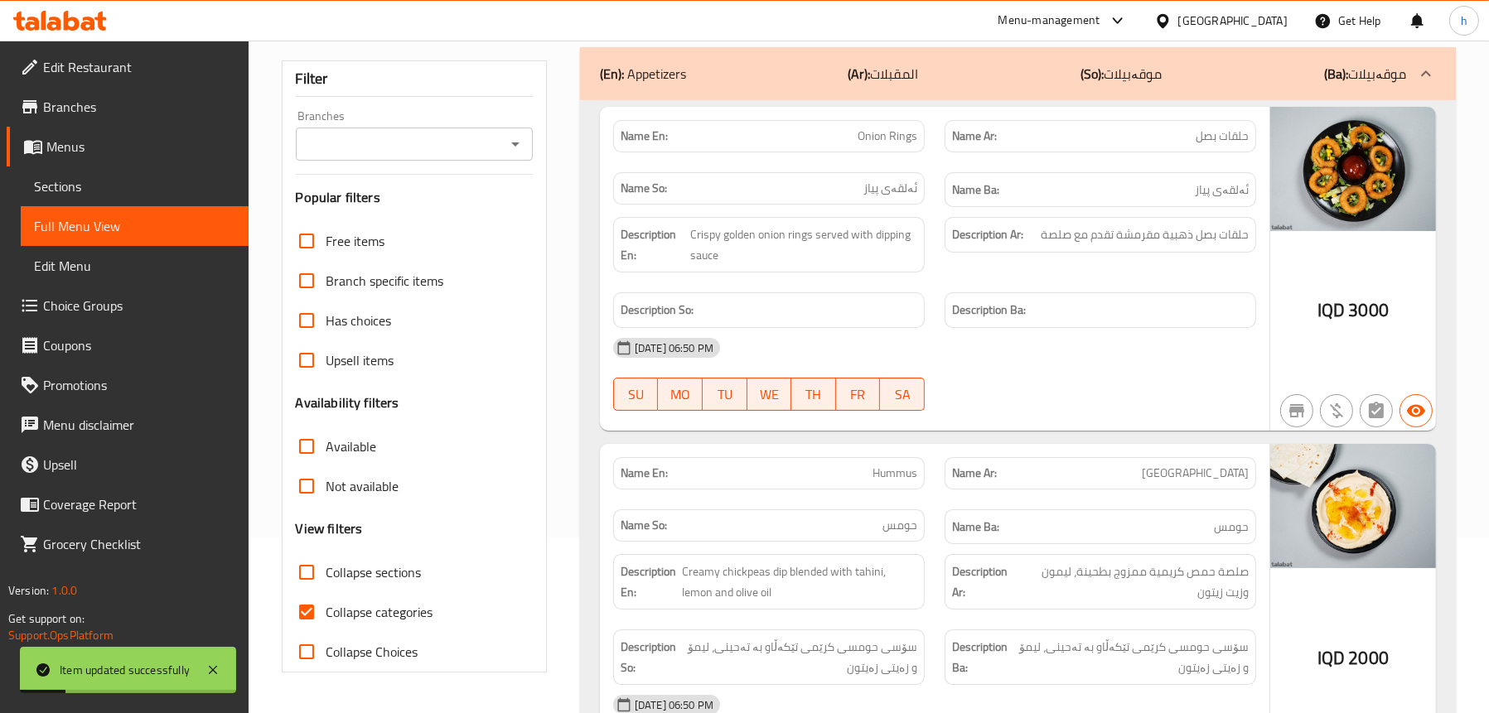
scroll to position [175, 0]
click at [512, 135] on icon "Open" at bounding box center [515, 145] width 20 height 20
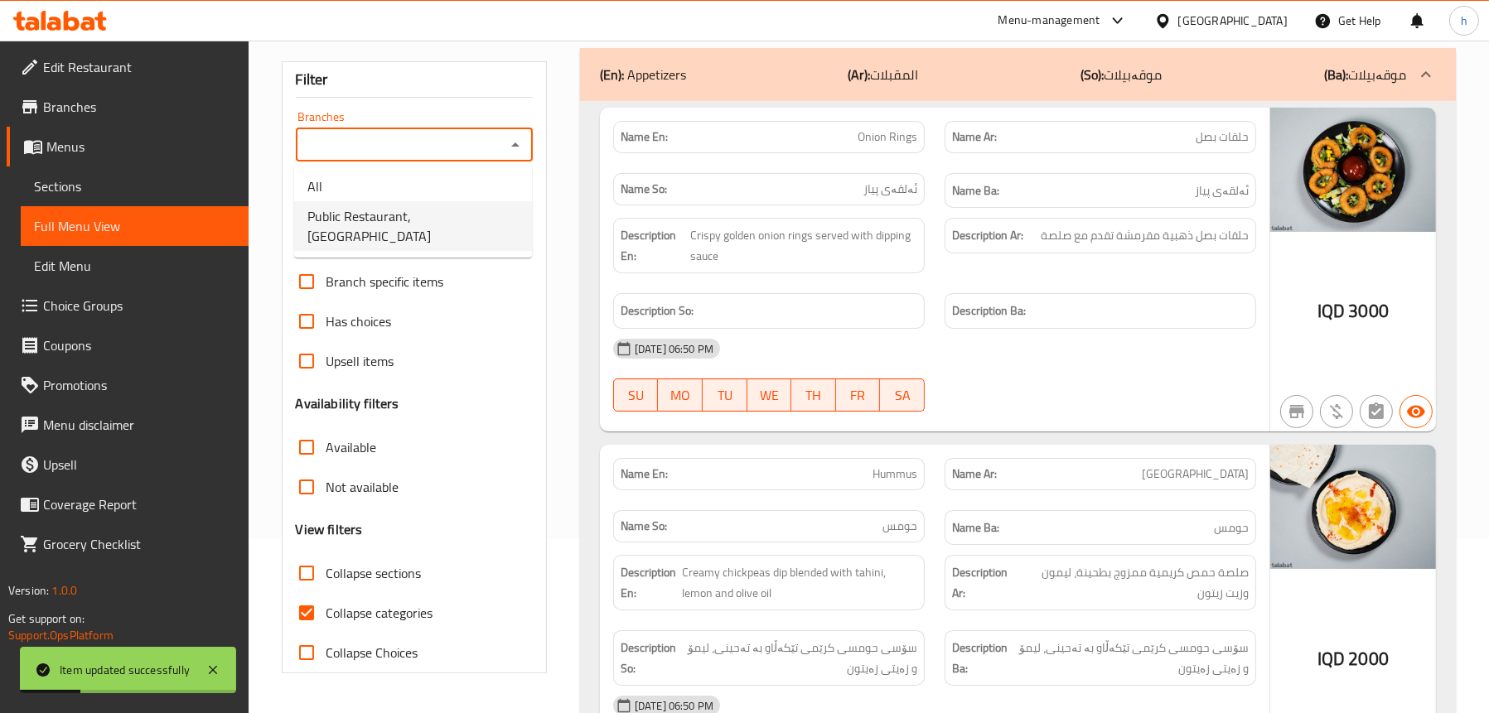
click at [474, 209] on li "Public Restaurant,Hesarok" at bounding box center [413, 226] width 238 height 50
type input "Public Restaurant,Hesarok"
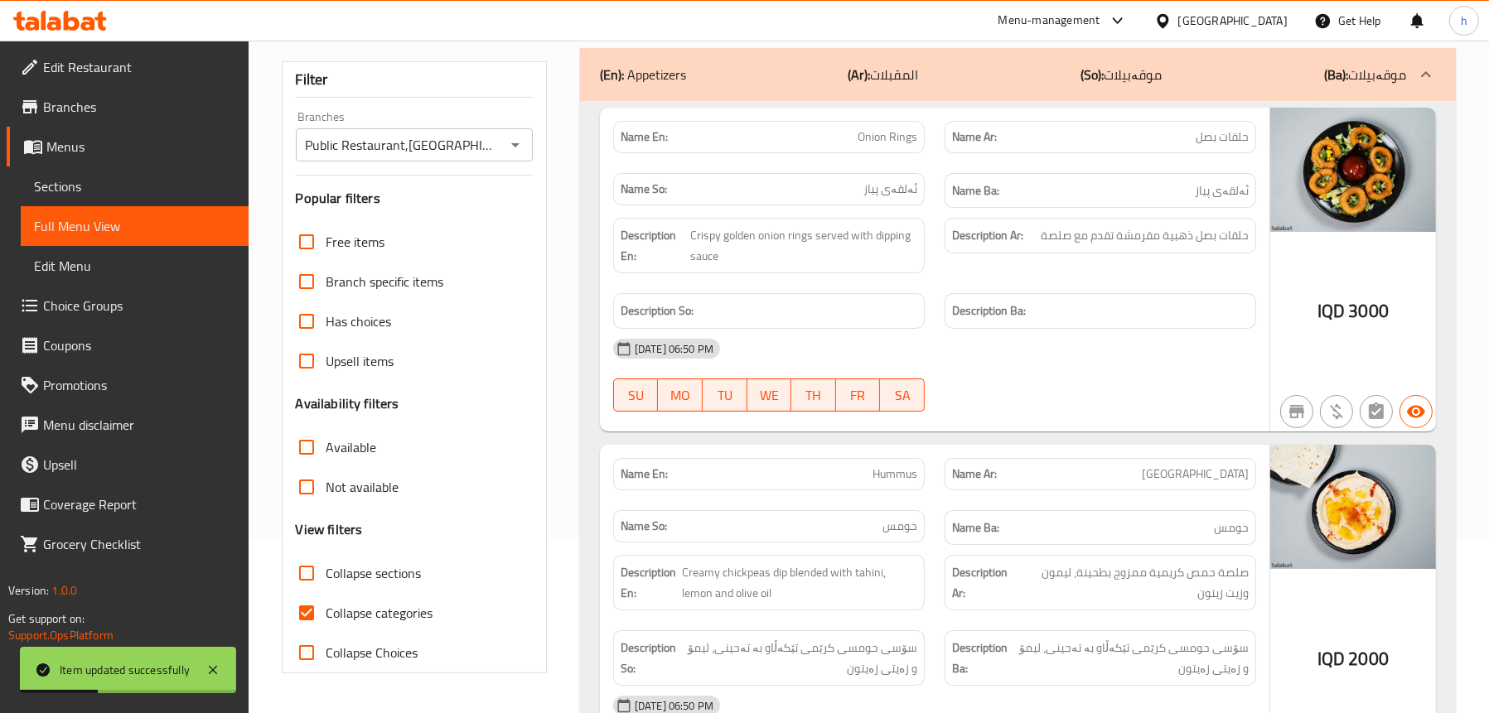
drag, startPoint x: 769, startPoint y: 67, endPoint x: 759, endPoint y: 89, distance: 23.7
click at [768, 70] on div "(En): Appetizers (Ar): المقبلات (So): موقەبیلات (Ba): موقەبیلات" at bounding box center [1003, 75] width 806 height 20
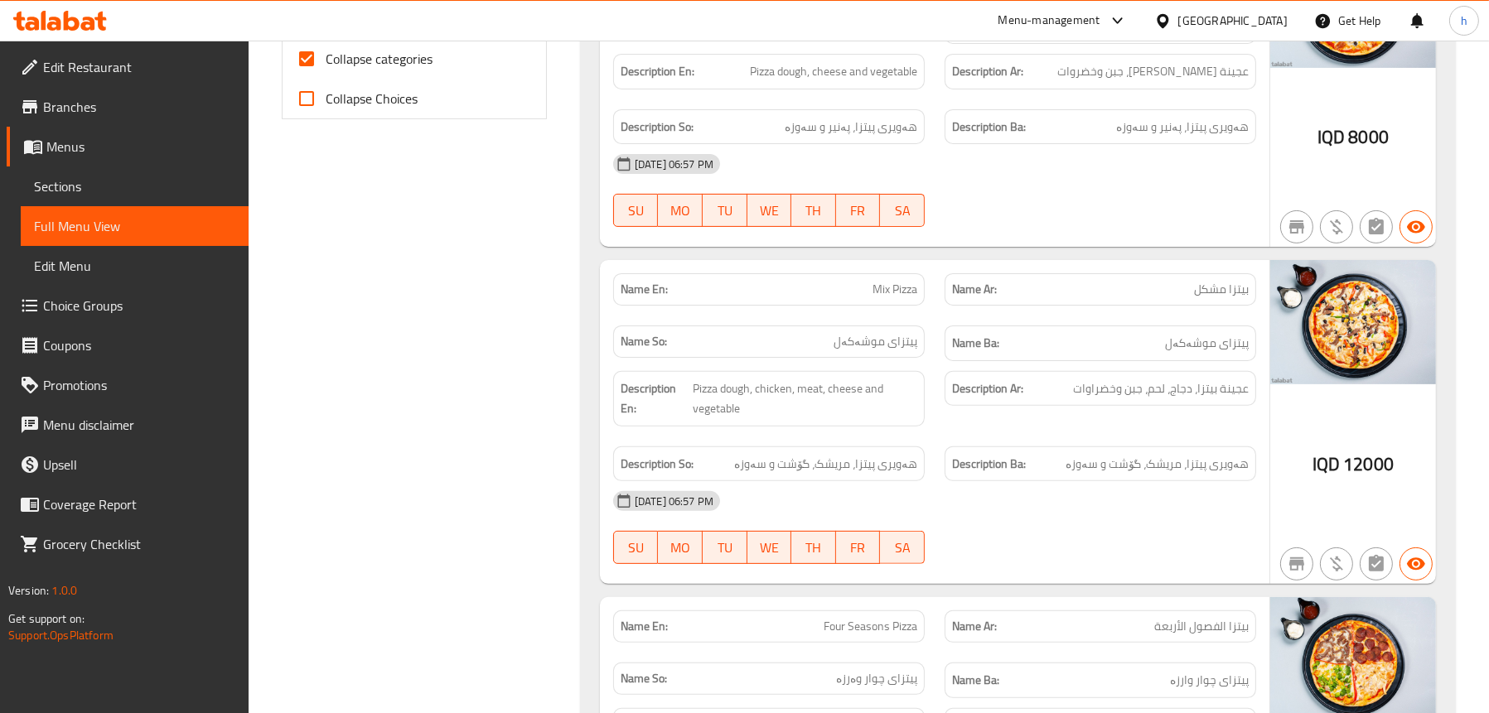
scroll to position [755, 0]
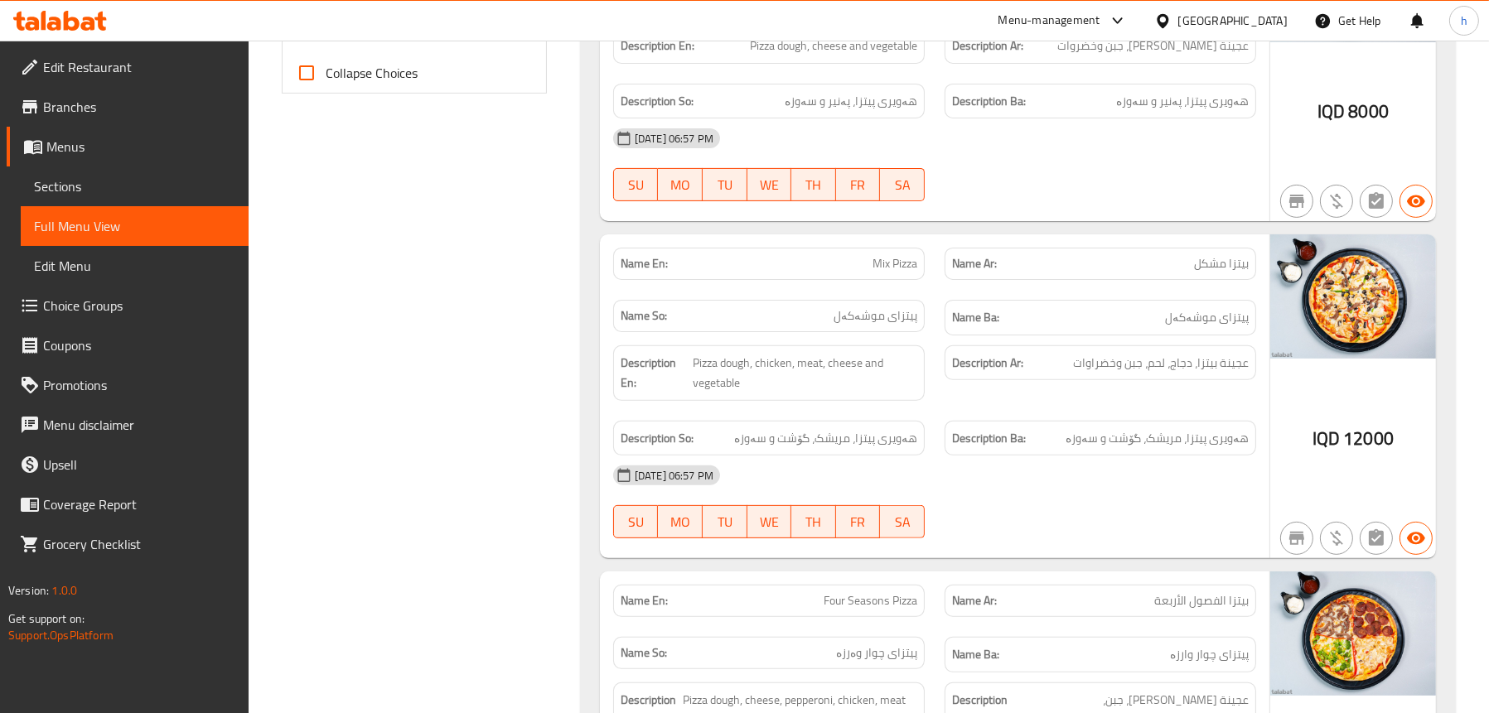
click at [165, 169] on link "Sections" at bounding box center [135, 187] width 228 height 40
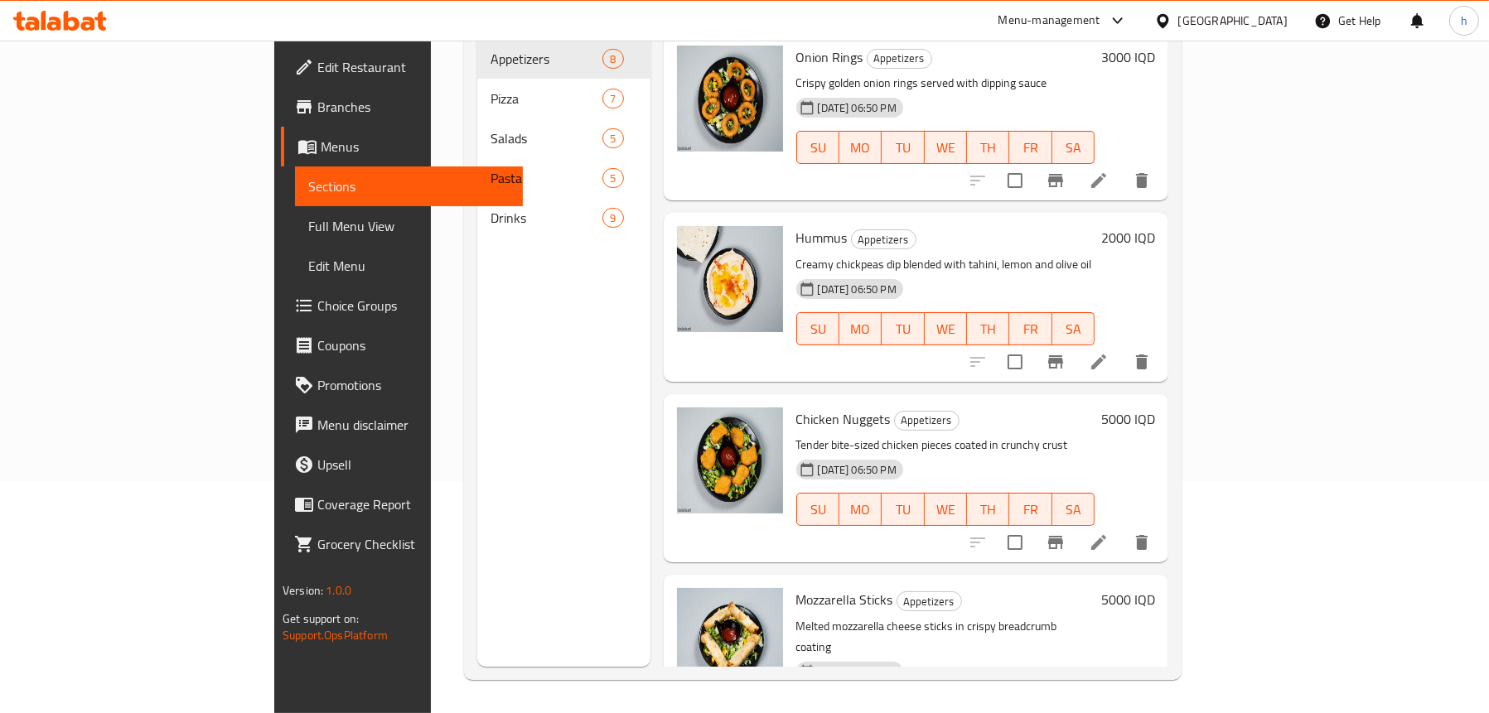
scroll to position [233, 0]
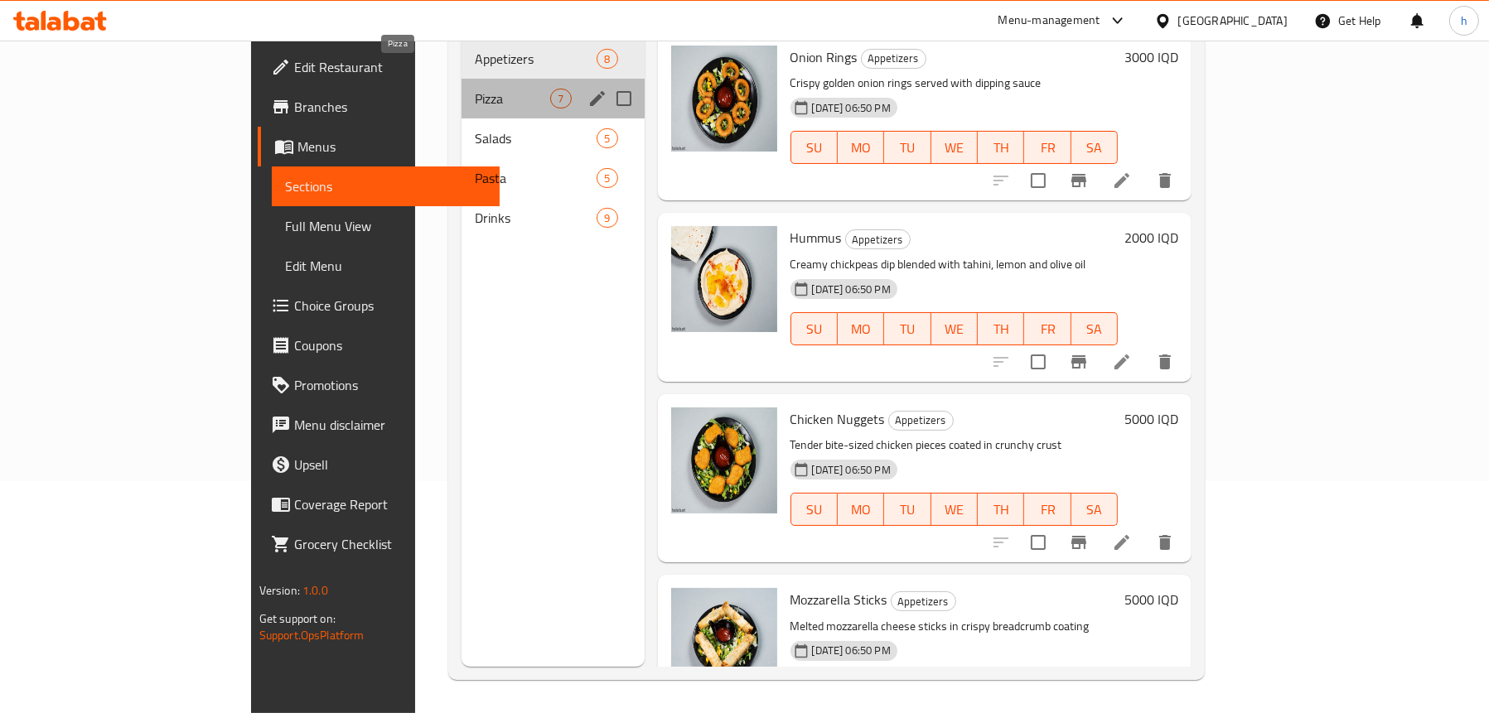
click at [475, 89] on span "Pizza" at bounding box center [512, 99] width 75 height 20
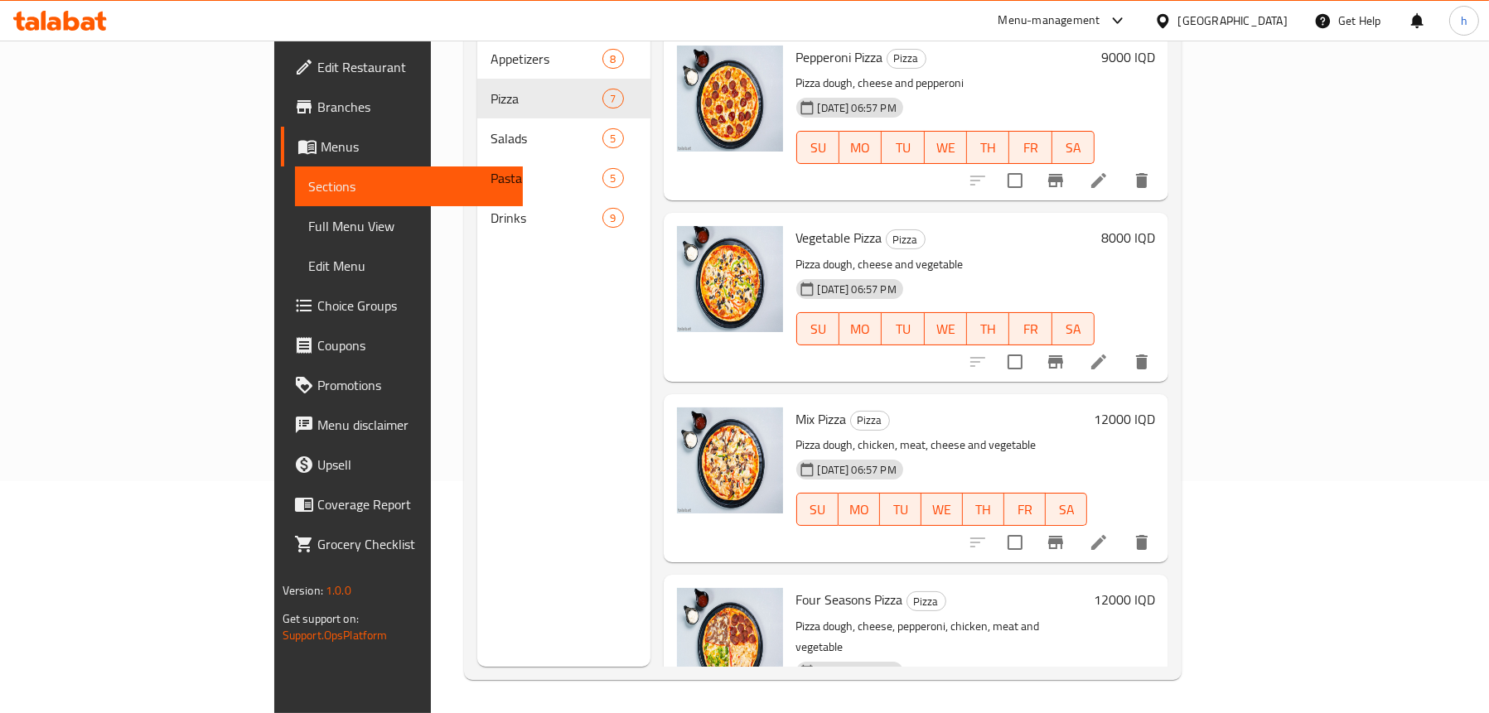
click at [1108, 533] on icon at bounding box center [1098, 543] width 20 height 20
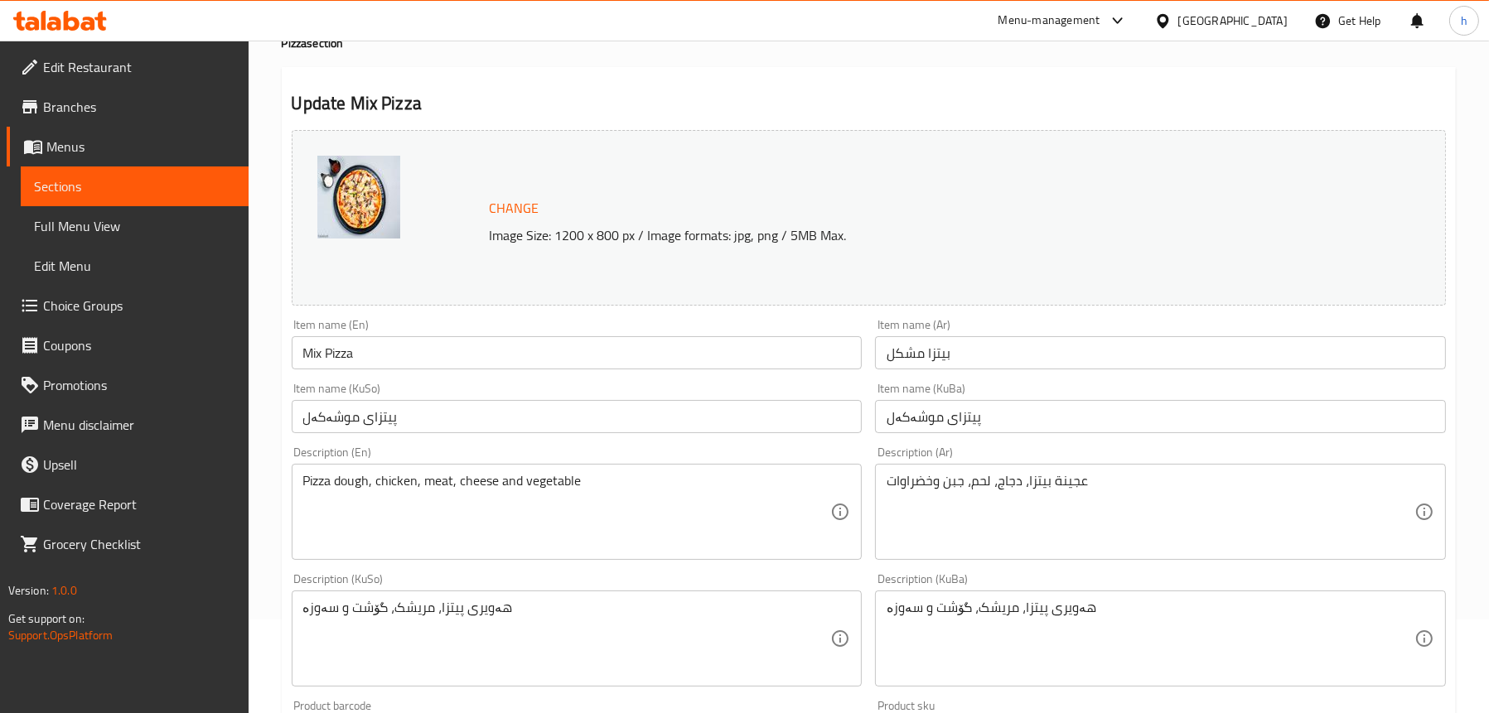
scroll to position [166, 0]
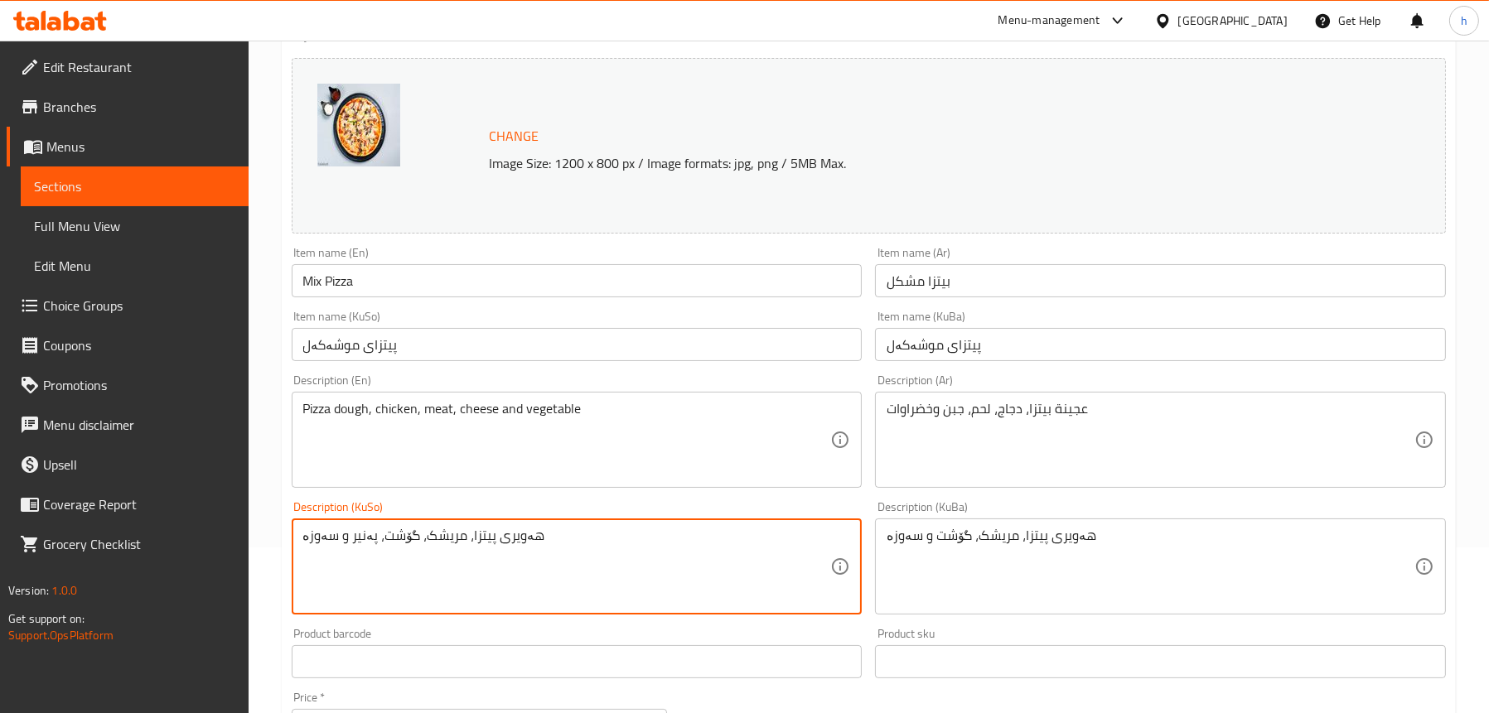
drag, startPoint x: 563, startPoint y: 553, endPoint x: 288, endPoint y: 544, distance: 275.2
click at [288, 544] on div "Description (KuSo) هەویری پیتزا، مریشک، گۆشت، پەنیر و سەوزە Description (KuSo)" at bounding box center [577, 558] width 584 height 127
type textarea "هەویری پیتزا، مریشک، گۆشت، پەنیر و سەوزە"
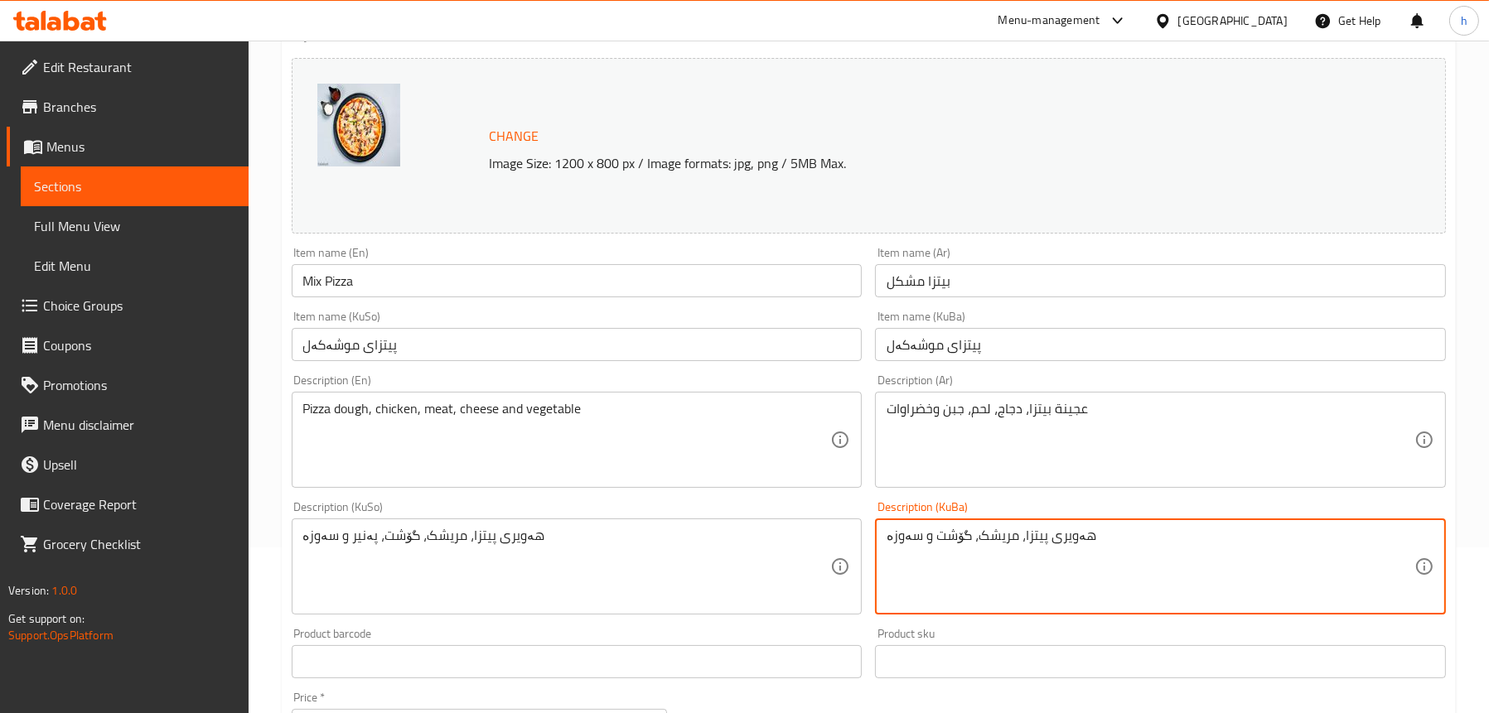
click at [1067, 537] on textarea "هەویری پیتزا، مریشک، گۆشت و سەوزە" at bounding box center [1150, 567] width 528 height 79
paste textarea "، پەنیر"
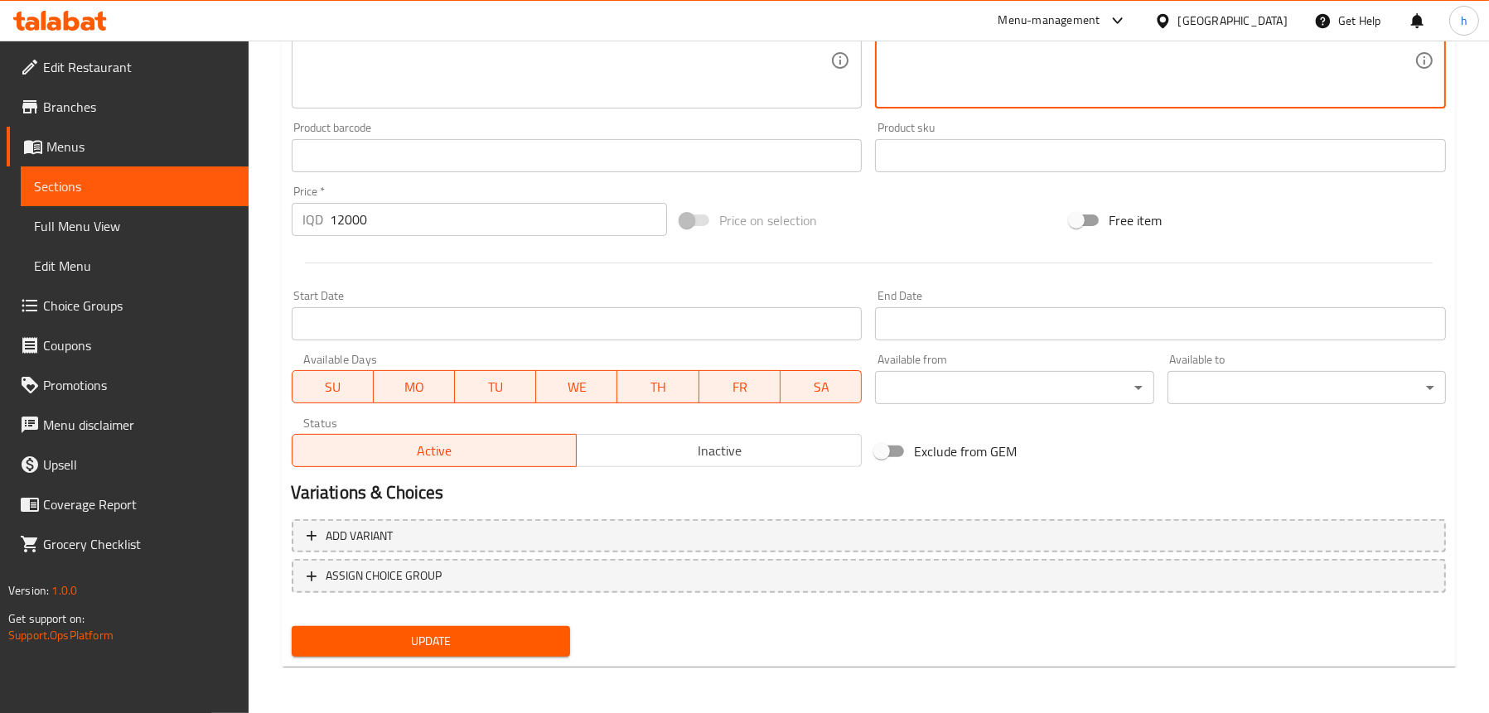
type textarea "هەویری پیتزا، مریشک، گۆشت، پەنیر و سەوزە"
click at [398, 642] on span "Update" at bounding box center [431, 641] width 252 height 21
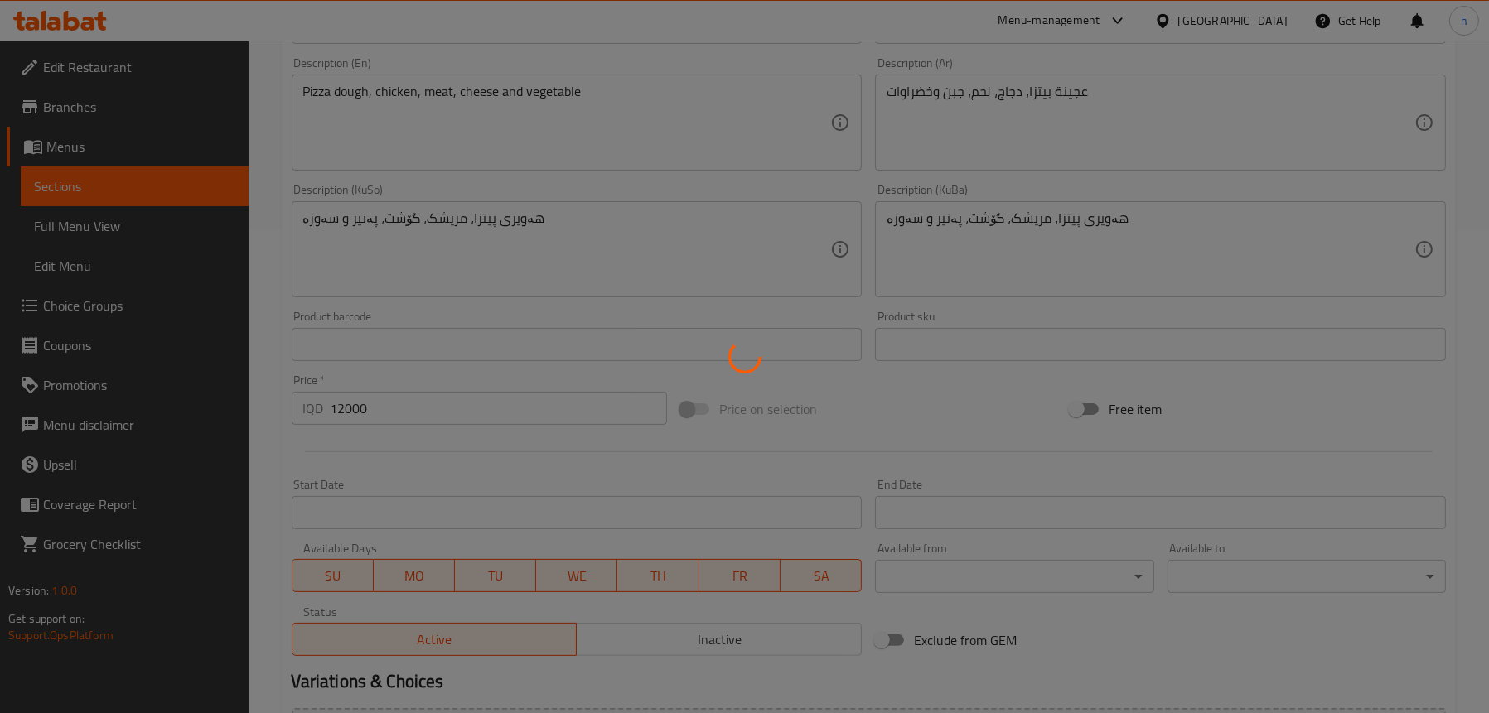
scroll to position [258, 0]
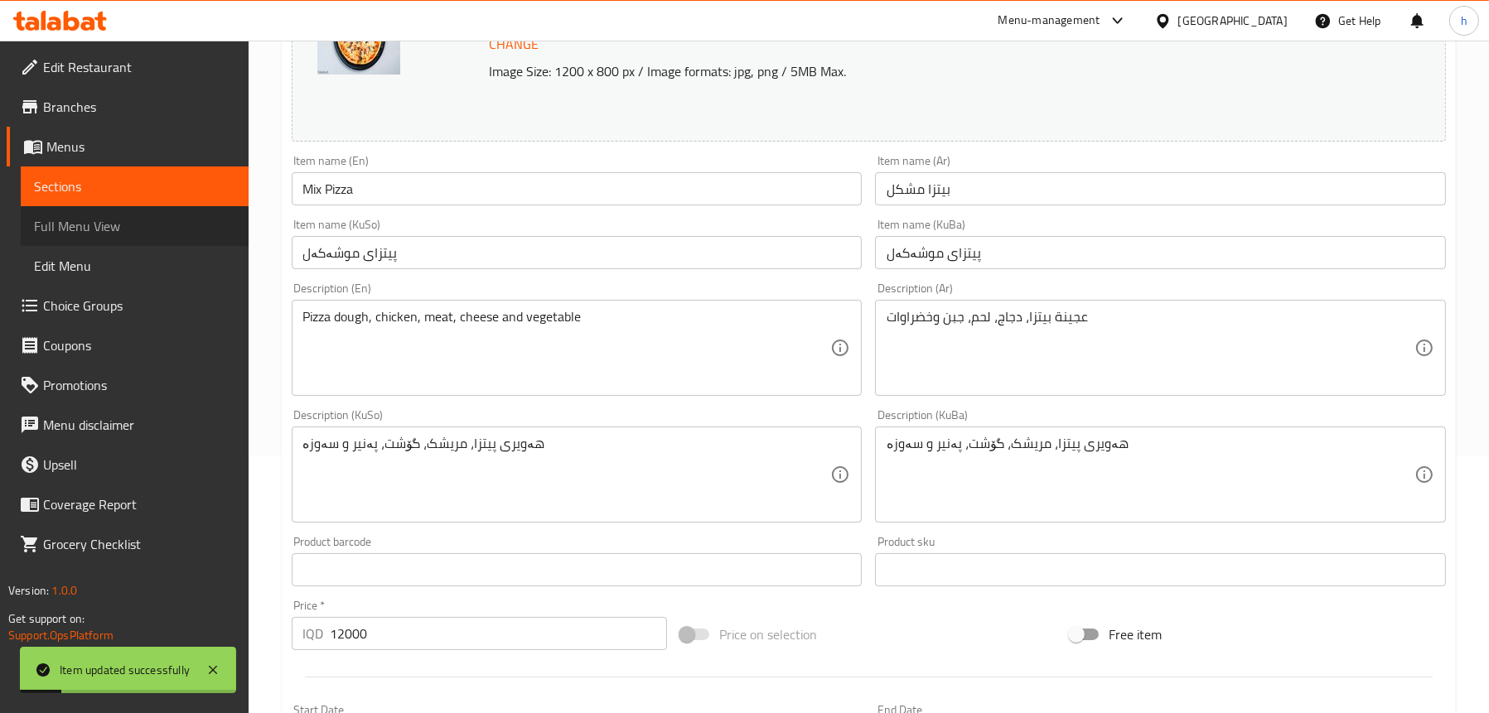
click at [124, 219] on span "Full Menu View" at bounding box center [134, 226] width 201 height 20
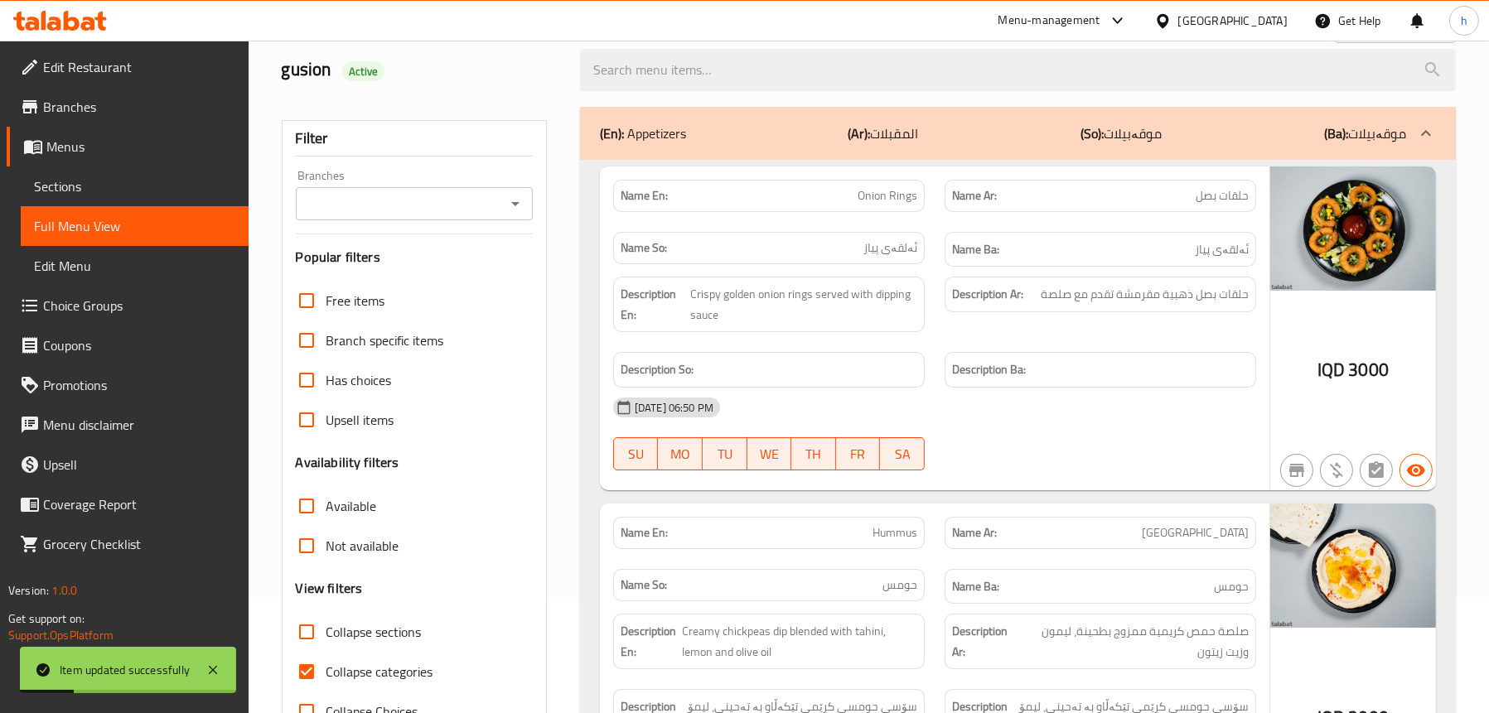
scroll to position [9, 0]
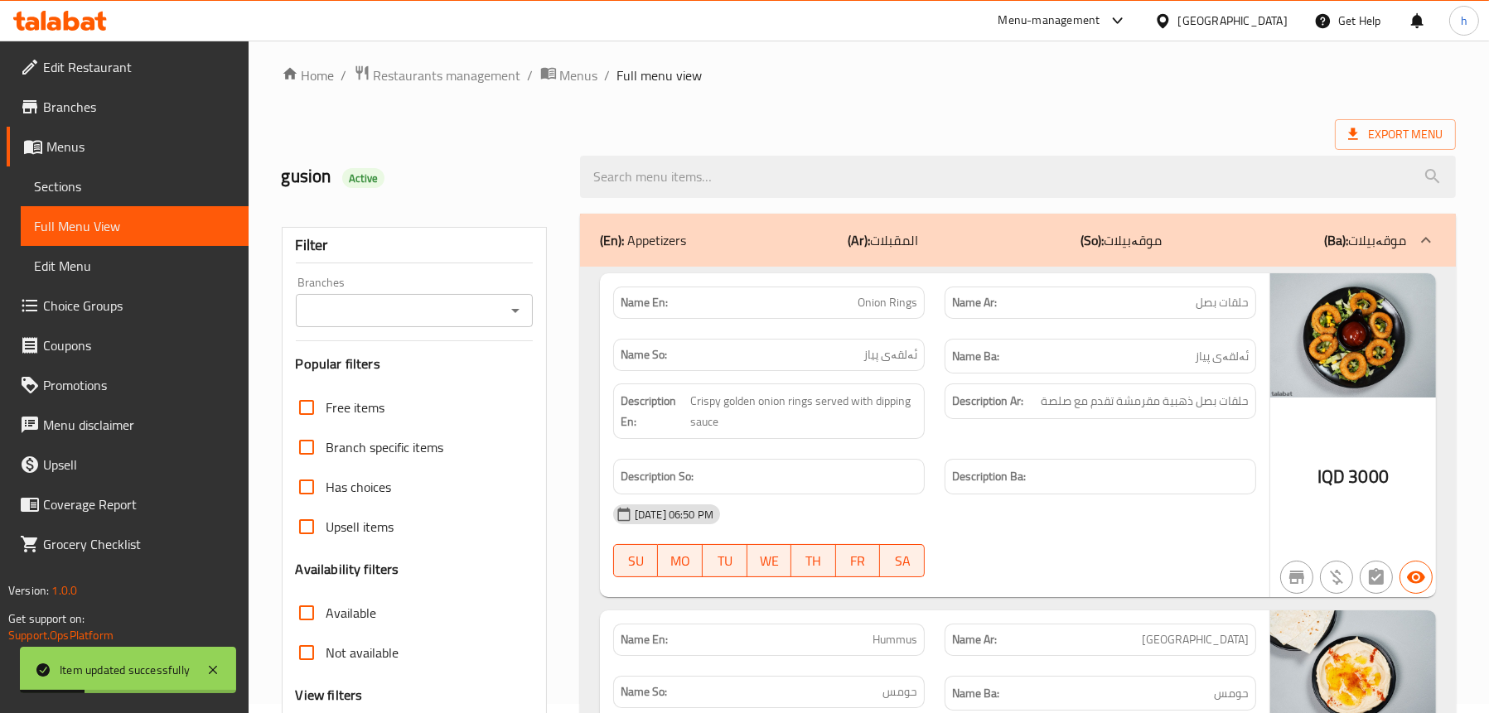
click at [522, 310] on icon "Open" at bounding box center [515, 311] width 20 height 20
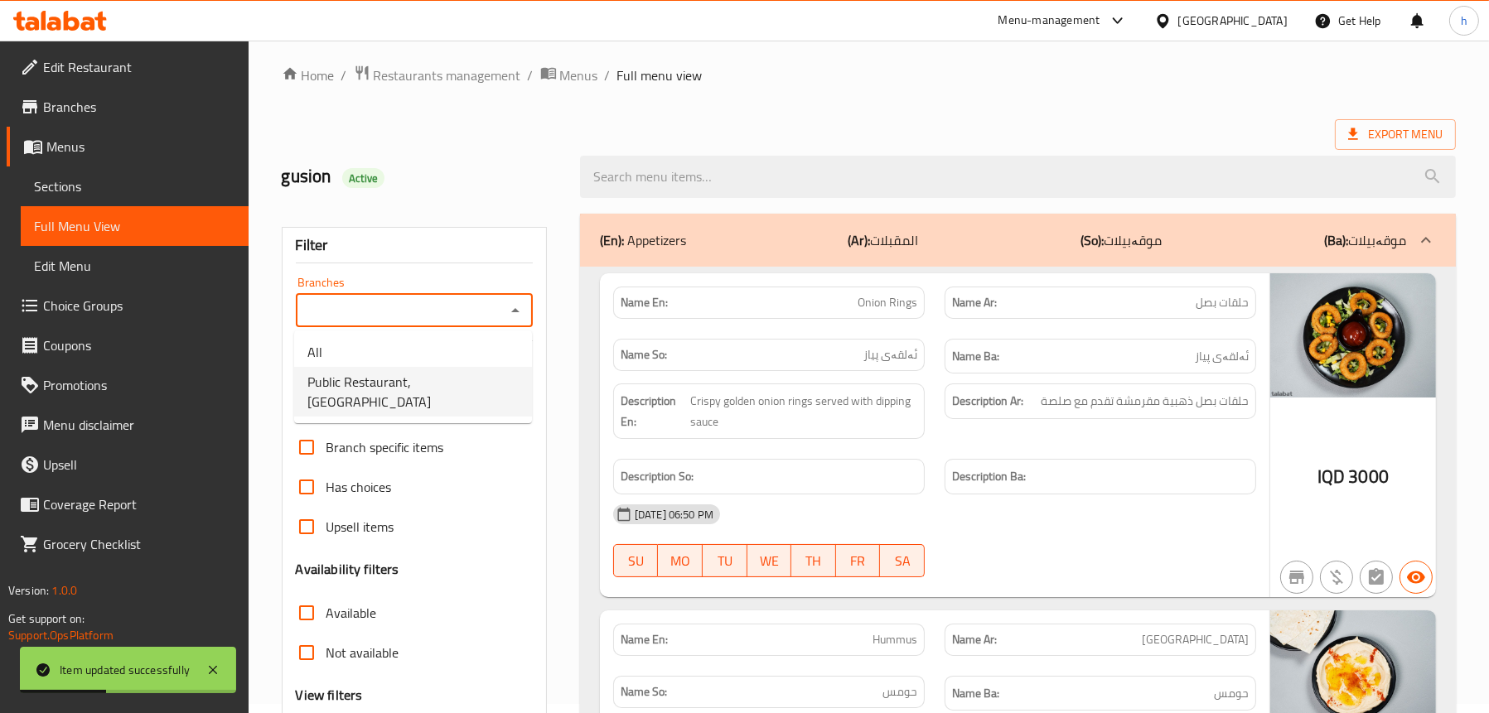
click at [410, 376] on span "Public Restaurant,Hesarok" at bounding box center [412, 392] width 211 height 40
type input "Public Restaurant,Hesarok"
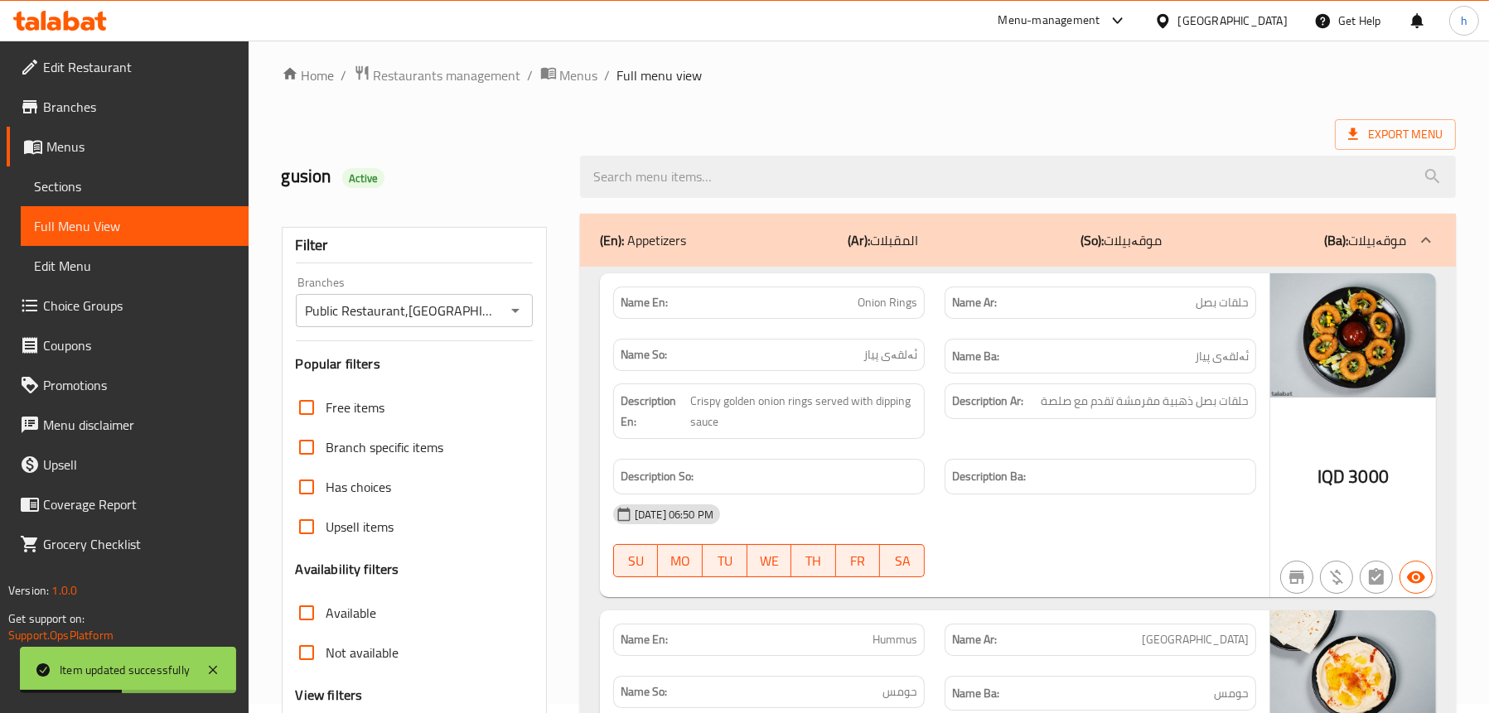
click at [726, 247] on div "(En): Appetizers (Ar): المقبلات (So): موقەبیلات (Ba): موقەبیلات" at bounding box center [1003, 240] width 806 height 20
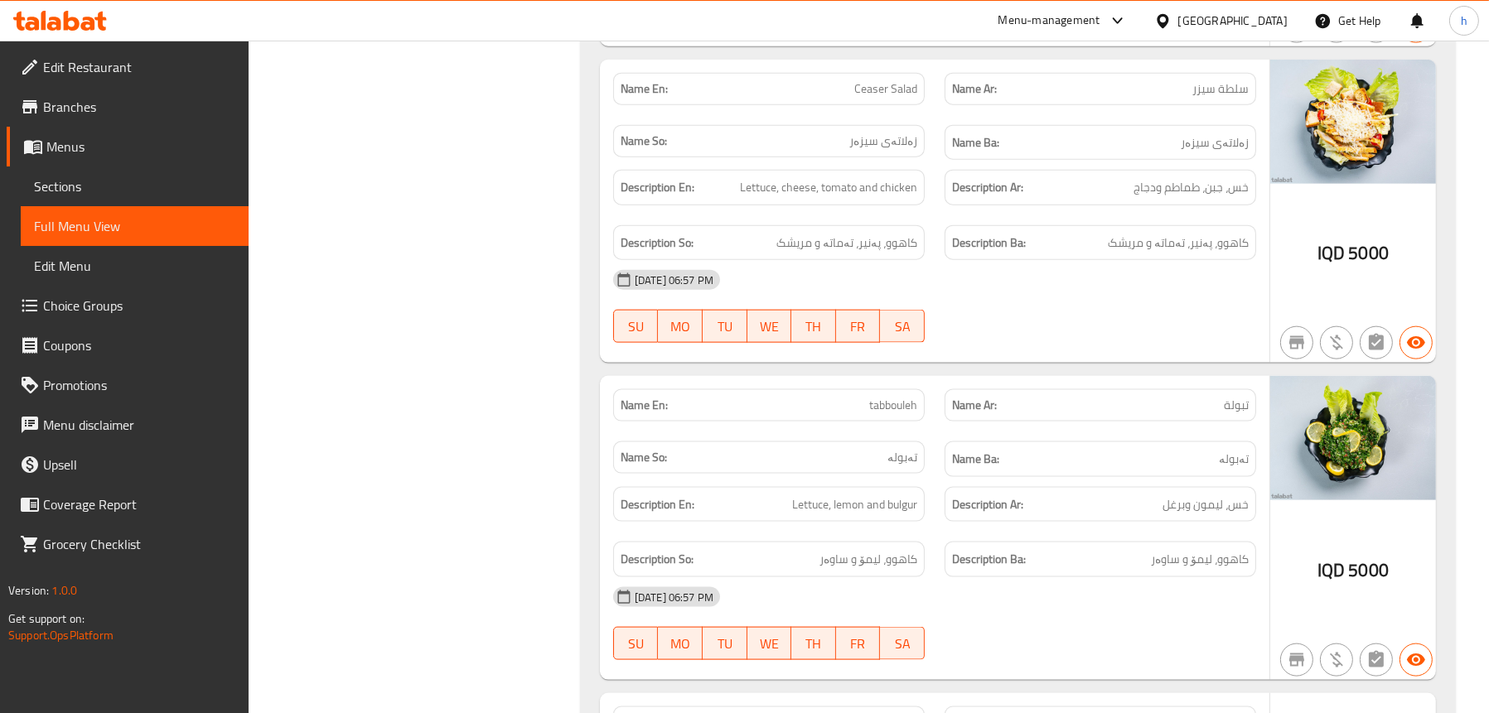
scroll to position [2991, 0]
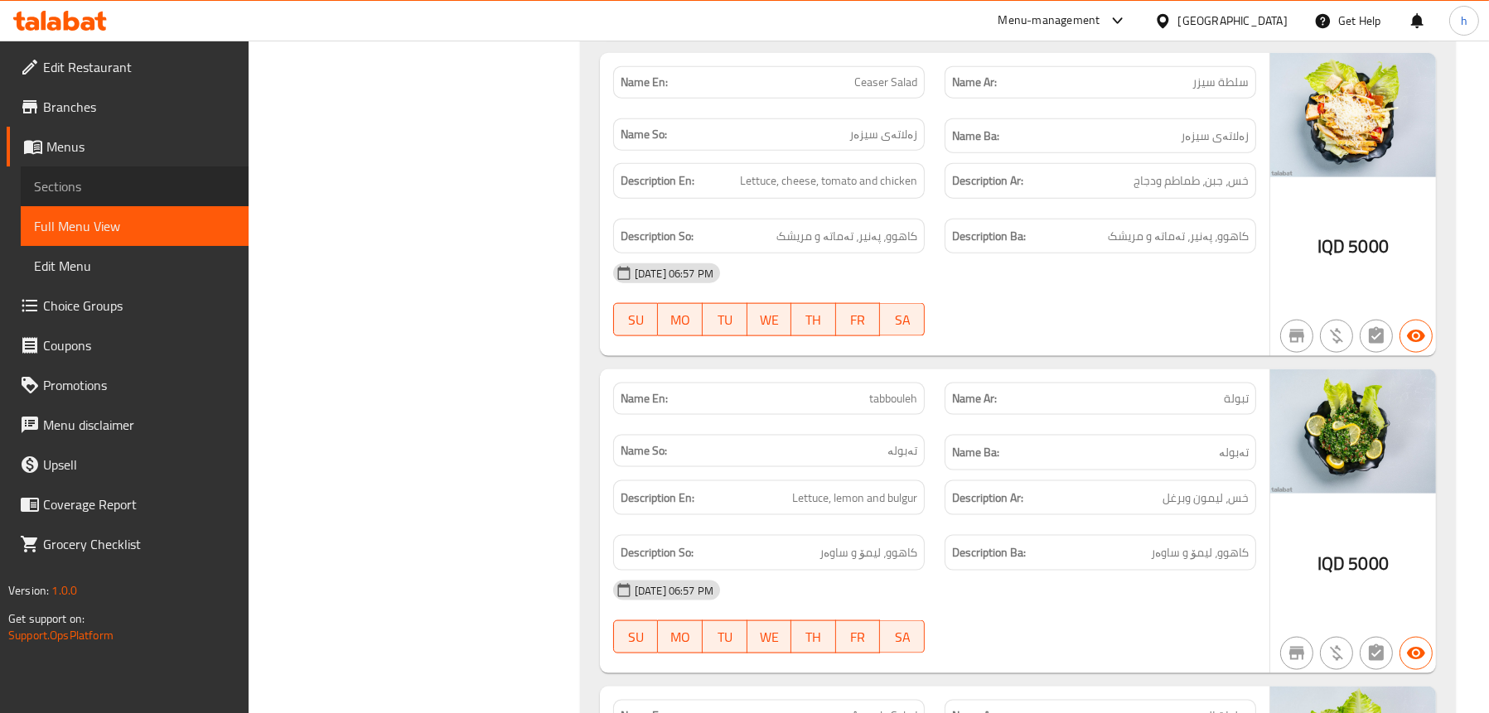
click at [99, 184] on span "Sections" at bounding box center [134, 186] width 201 height 20
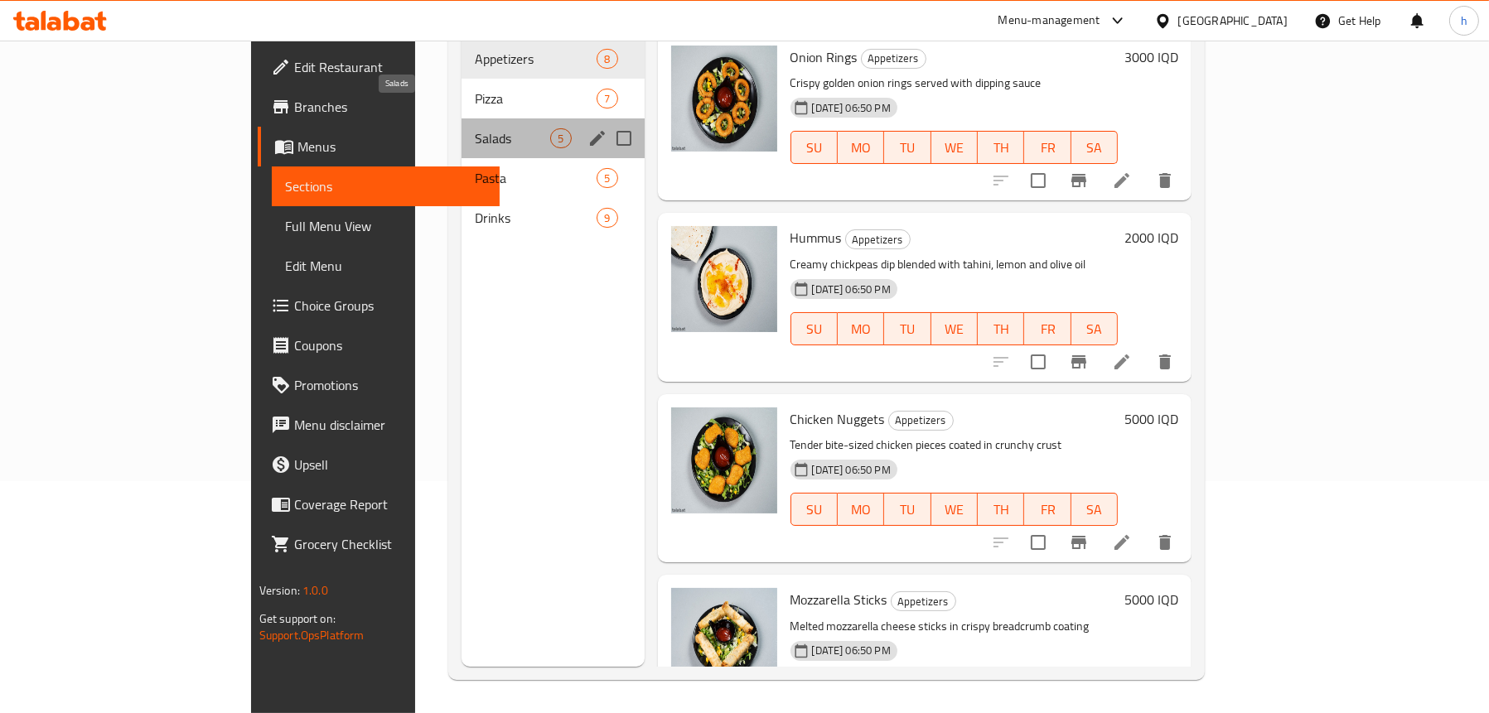
click at [475, 128] on span "Salads" at bounding box center [512, 138] width 75 height 20
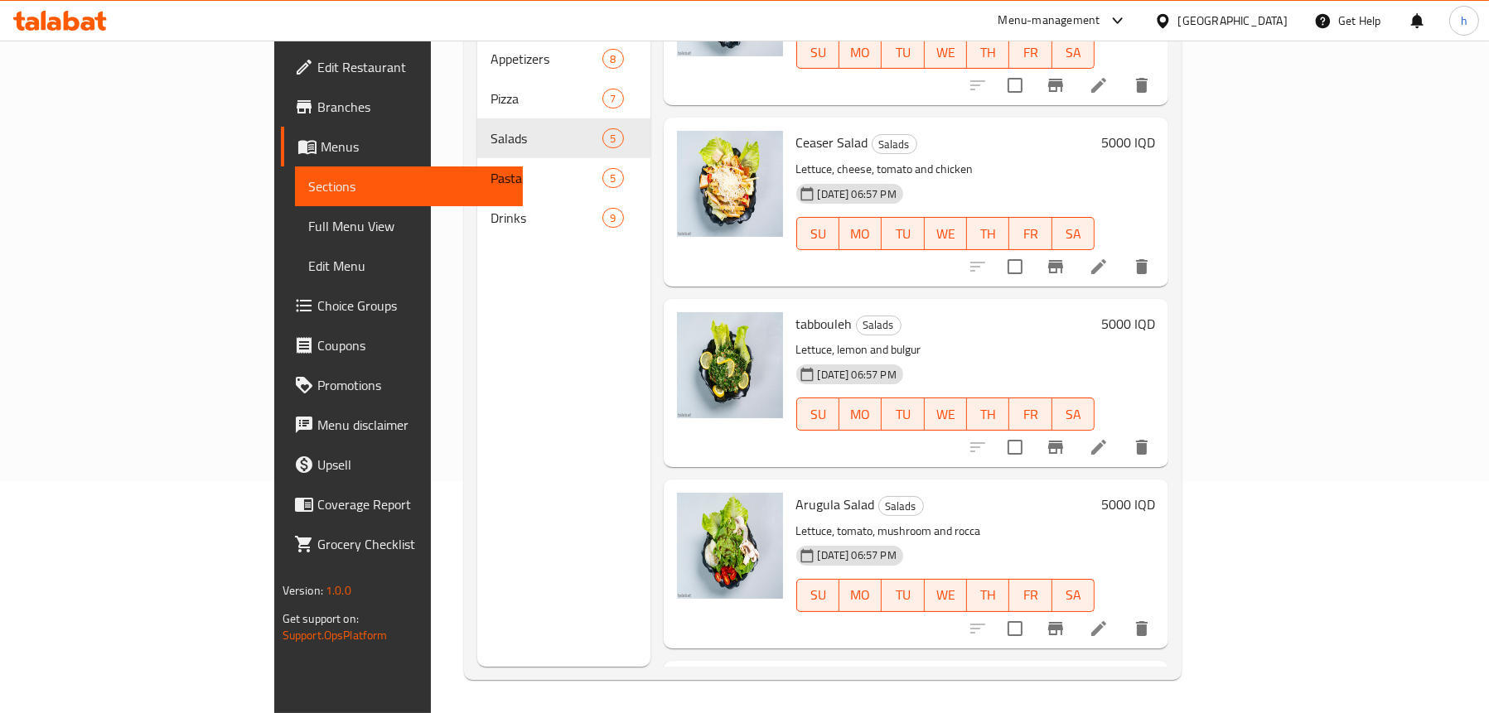
scroll to position [232, 0]
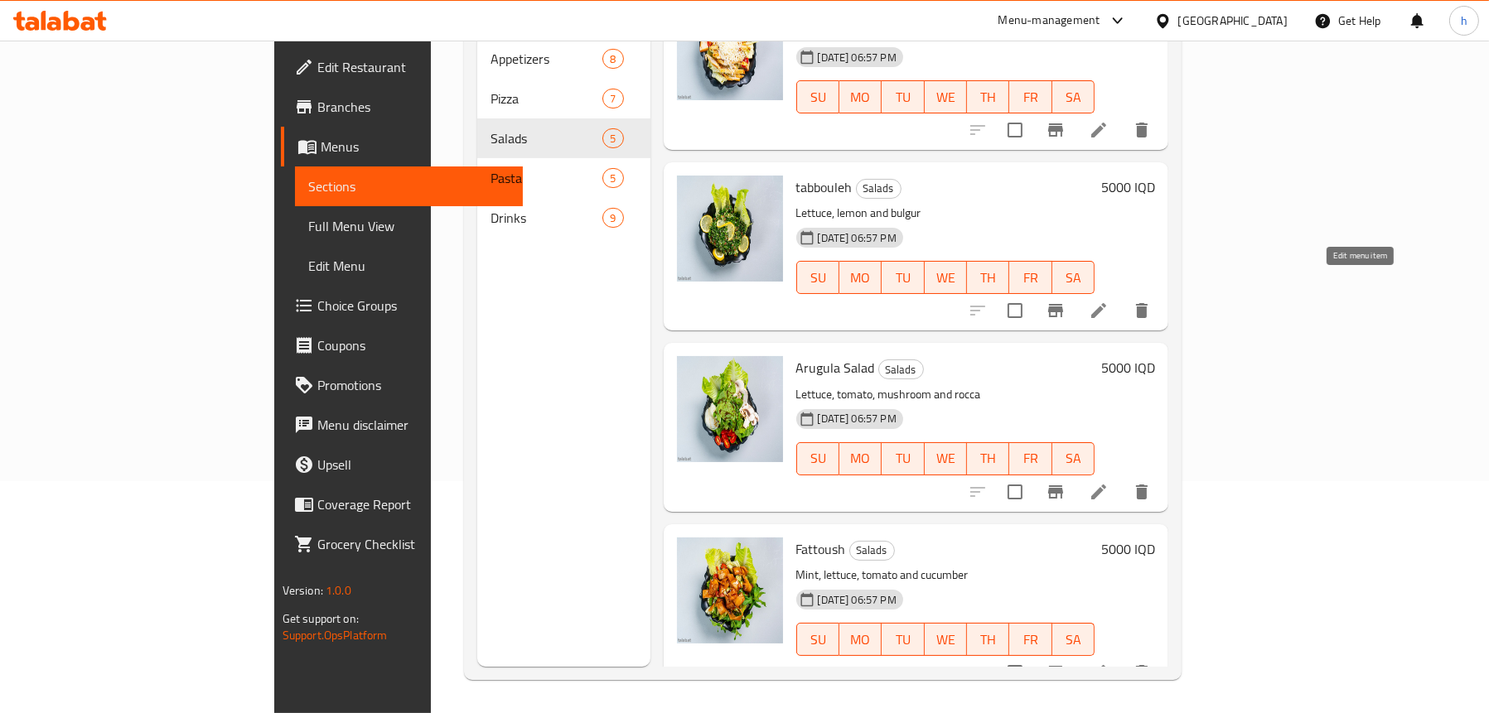
click at [1108, 301] on icon at bounding box center [1098, 311] width 20 height 20
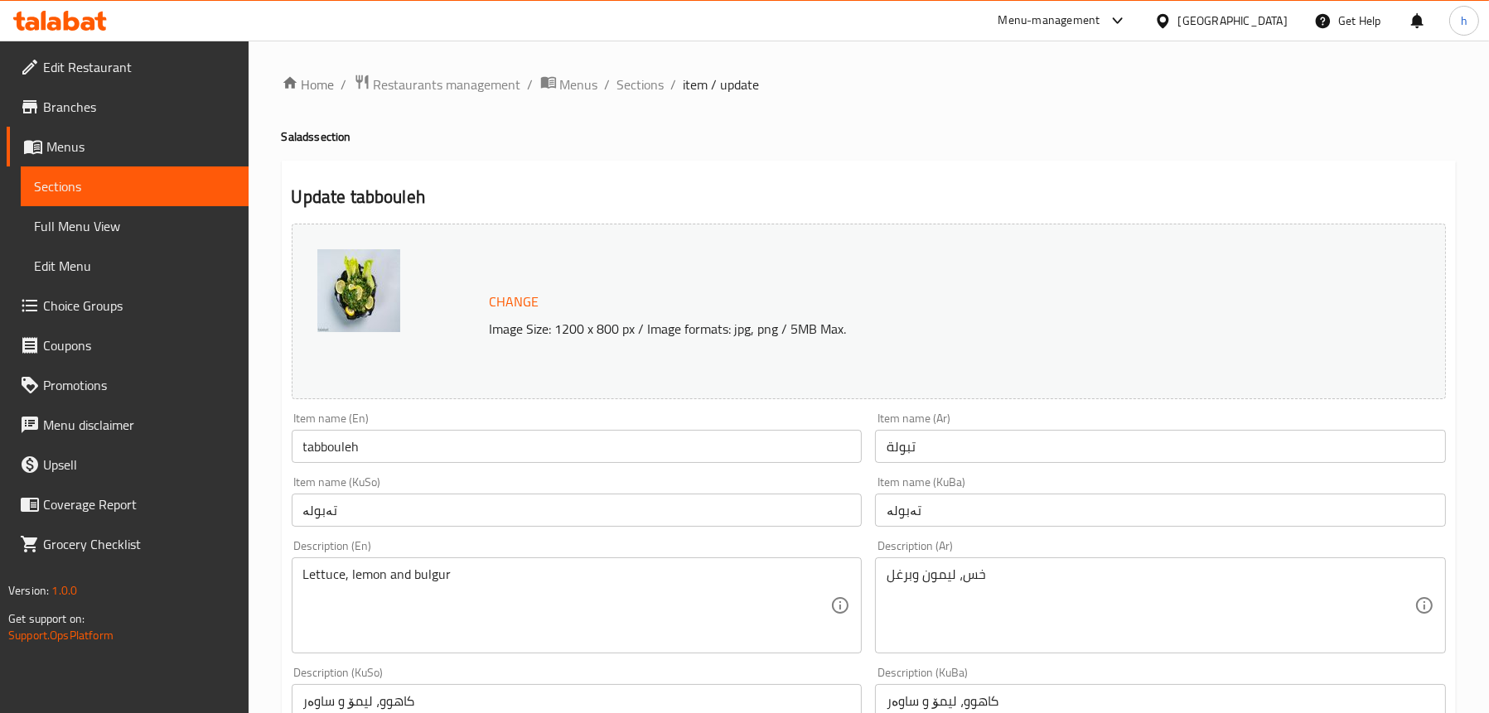
click at [381, 450] on input "tabbouleh" at bounding box center [577, 446] width 571 height 33
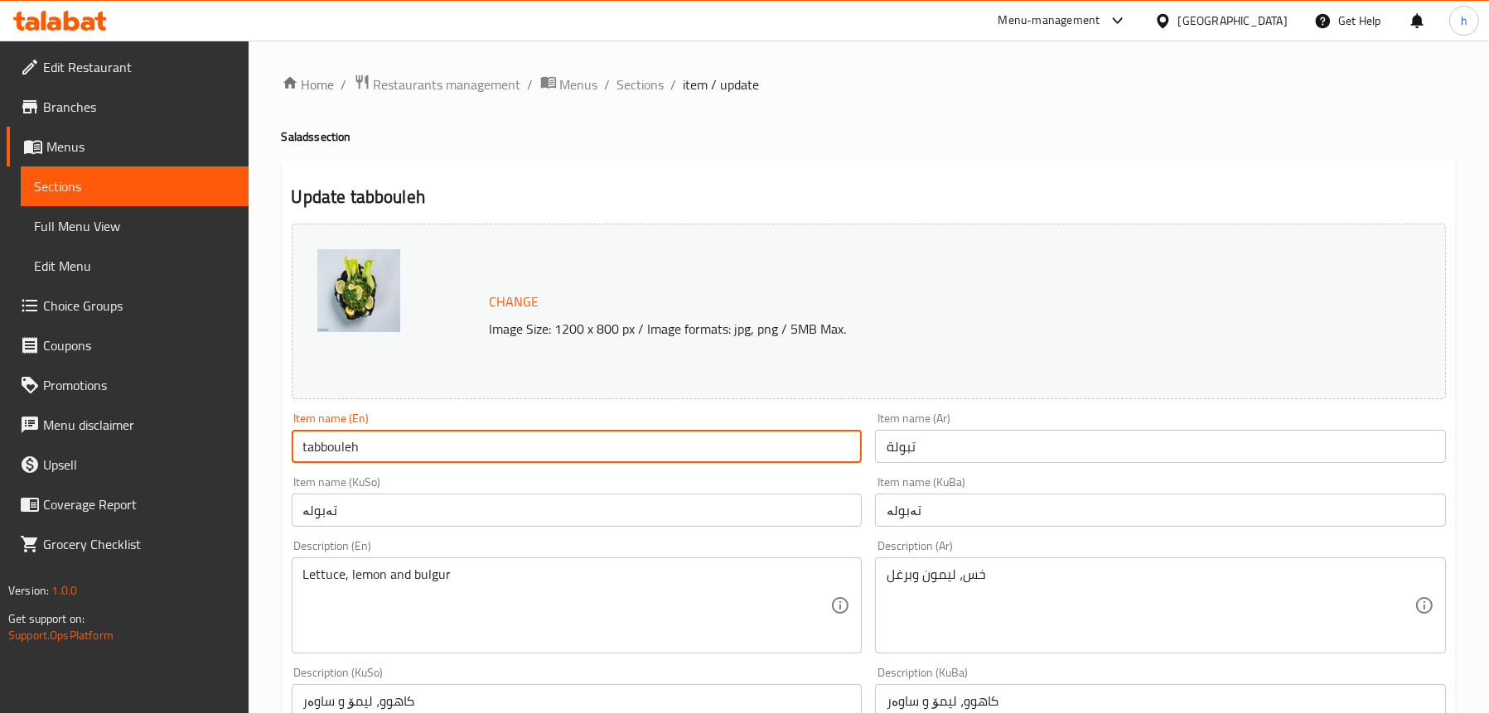
click at [381, 450] on input "tabbouleh" at bounding box center [577, 446] width 571 height 33
paste input "Tabbouleh"
type input "Tabbouleh"
click at [313, 506] on input "تەبولە" at bounding box center [577, 510] width 571 height 33
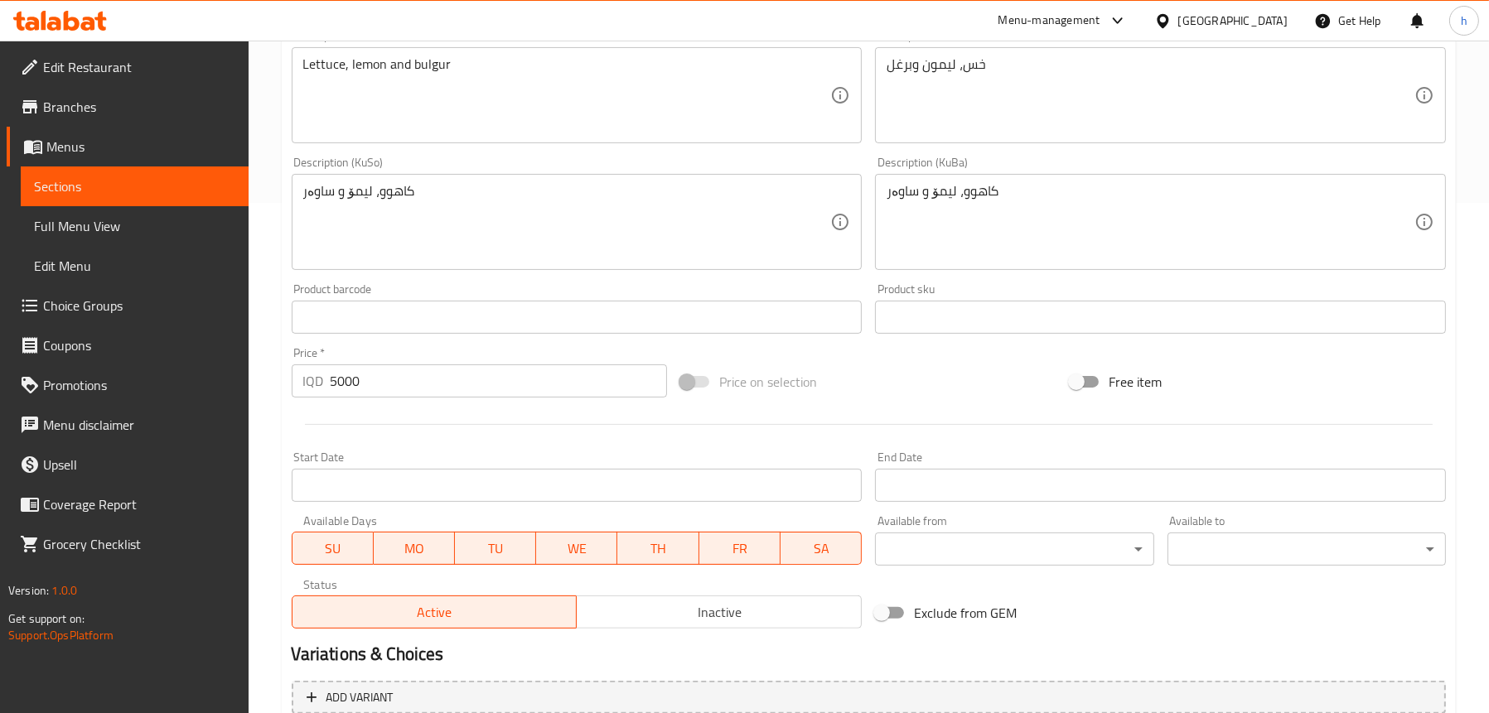
scroll to position [672, 0]
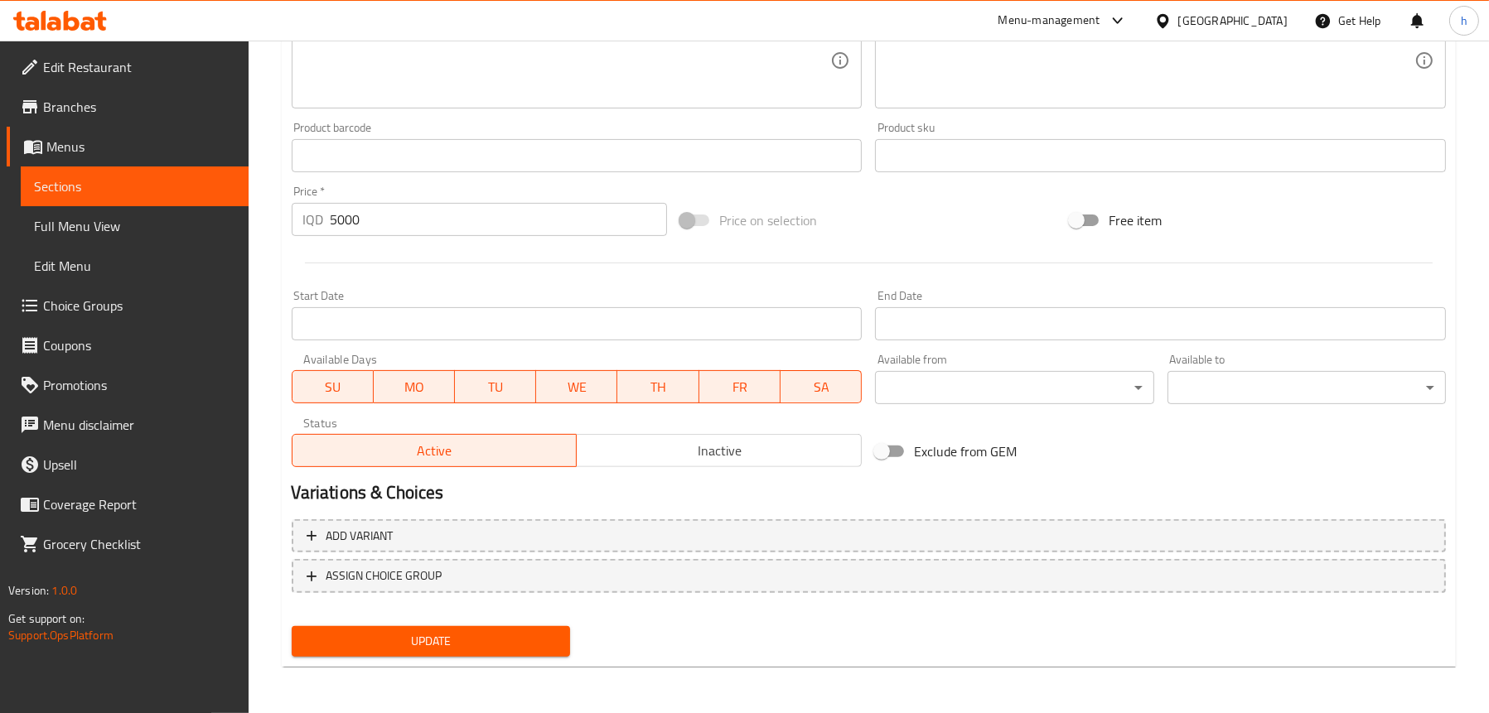
type input "تەبوولە"
click at [401, 639] on span "Update" at bounding box center [431, 641] width 252 height 21
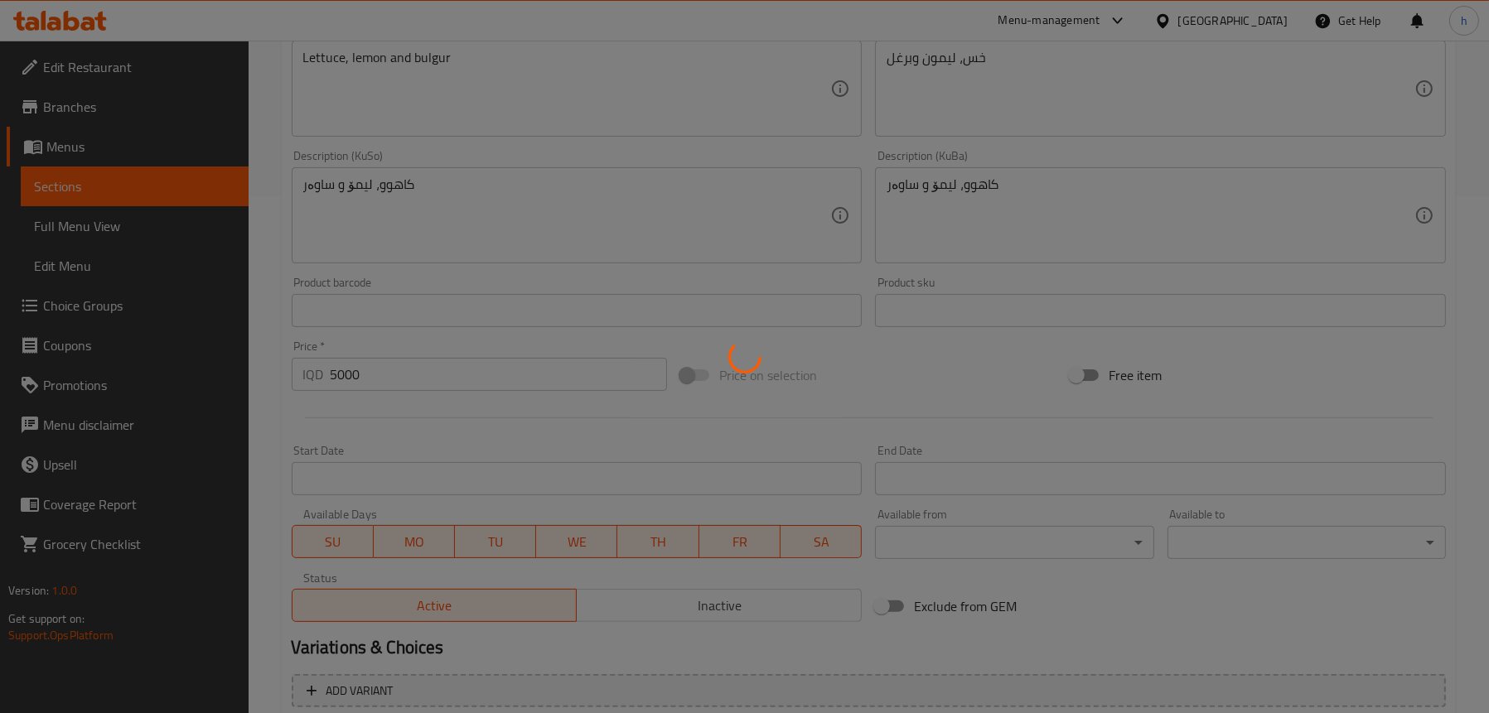
scroll to position [340, 0]
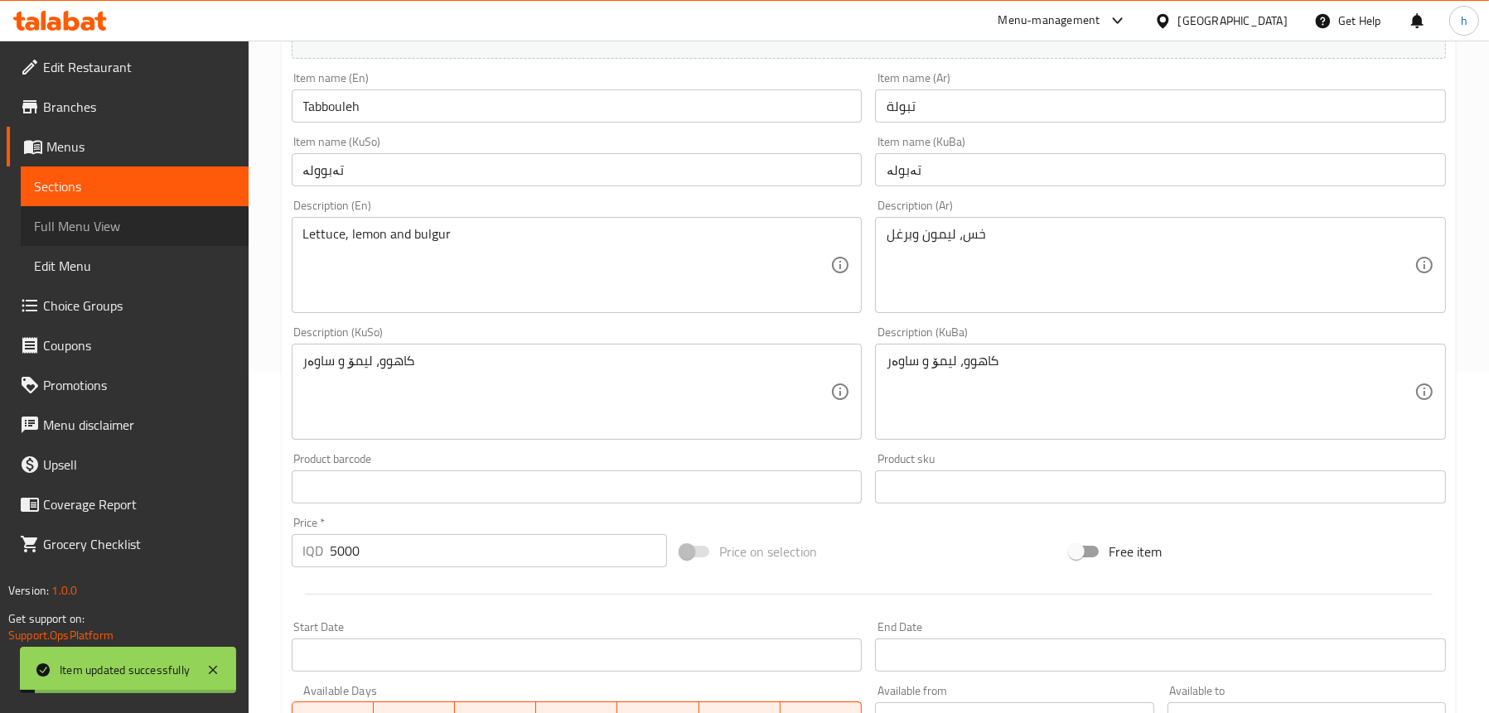
click at [172, 225] on span "Full Menu View" at bounding box center [134, 226] width 201 height 20
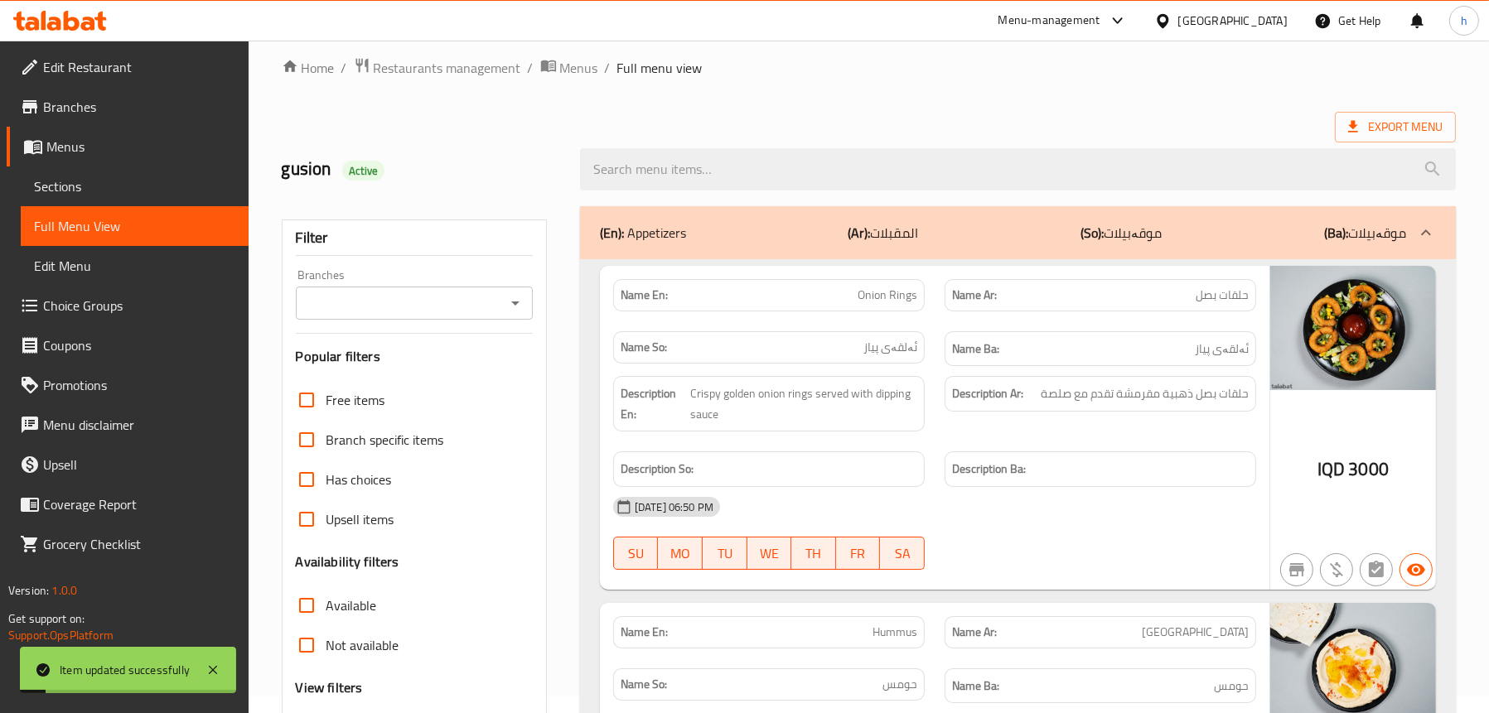
scroll to position [9, 0]
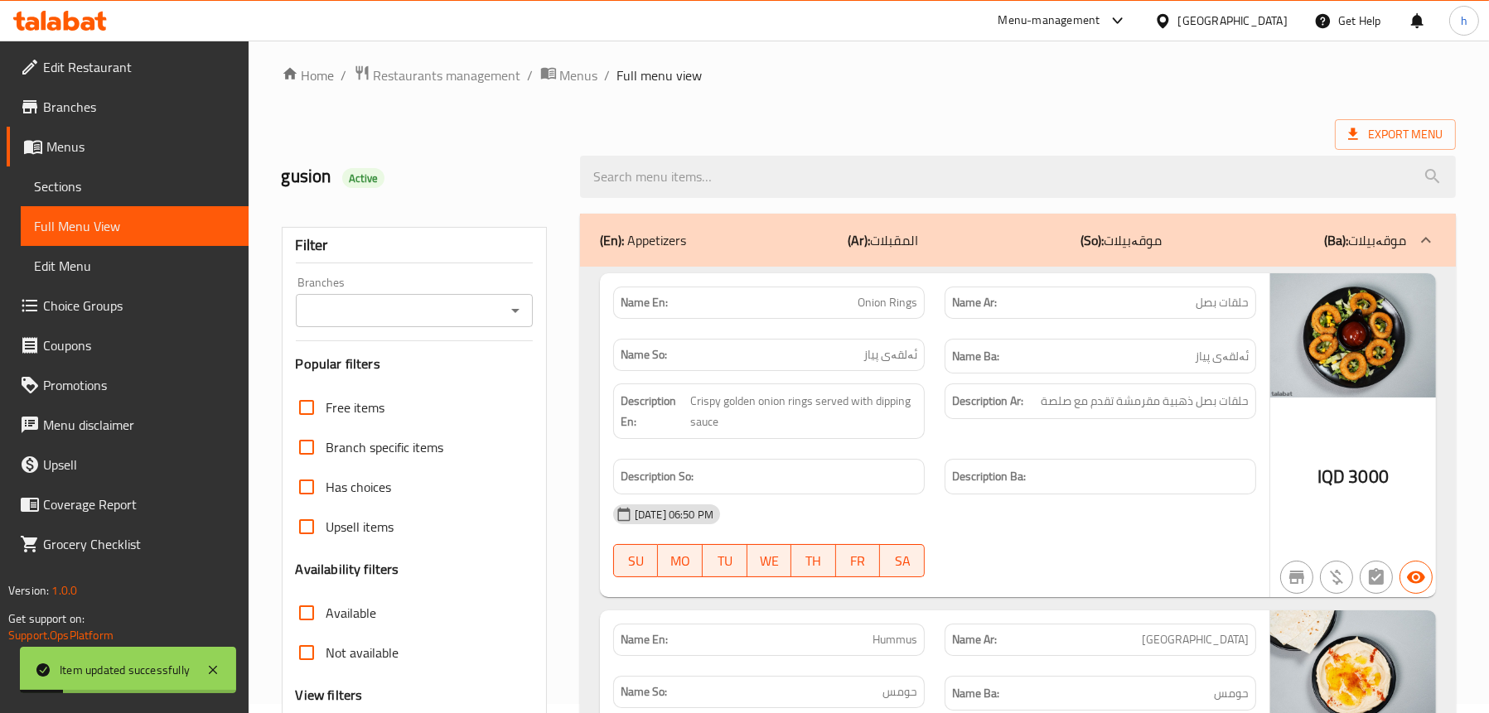
click at [510, 306] on icon "Open" at bounding box center [515, 311] width 20 height 20
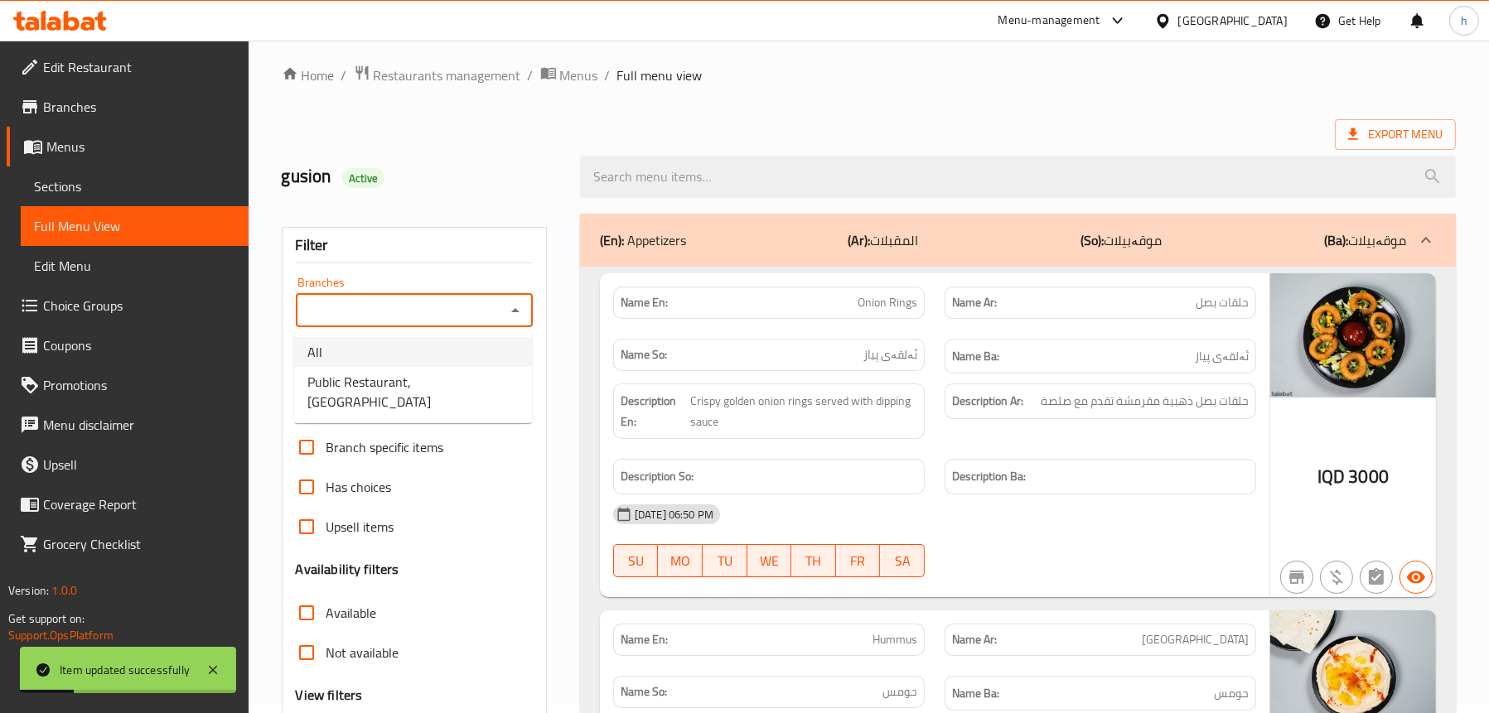
click at [427, 373] on span "Public Restaurant,Hesarok" at bounding box center [412, 392] width 211 height 40
type input "Public Restaurant,Hesarok"
click at [713, 244] on div "(En): Appetizers (Ar): المقبلات (So): موقەبیلات (Ba): موقەبیلات" at bounding box center [1003, 240] width 806 height 20
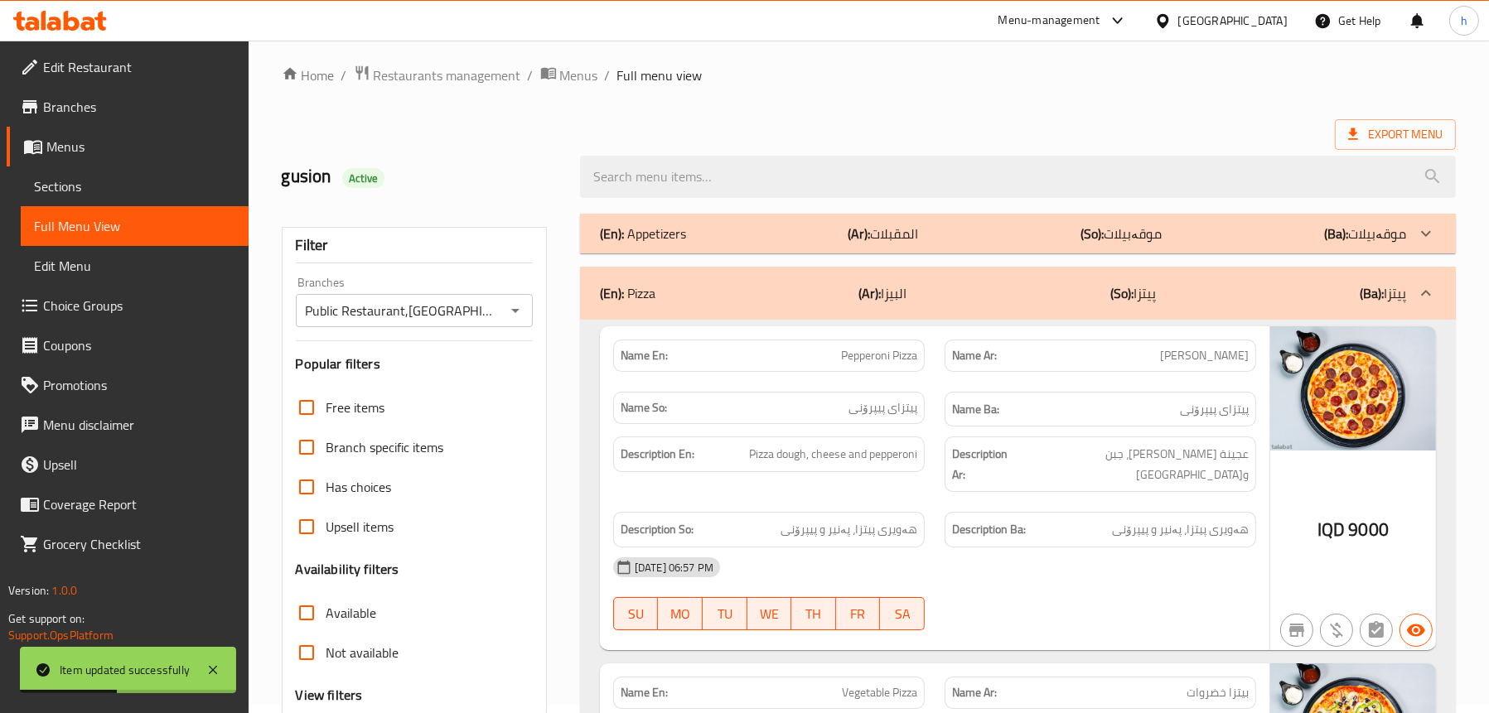
click at [851, 232] on b "(Ar):" at bounding box center [859, 233] width 22 height 25
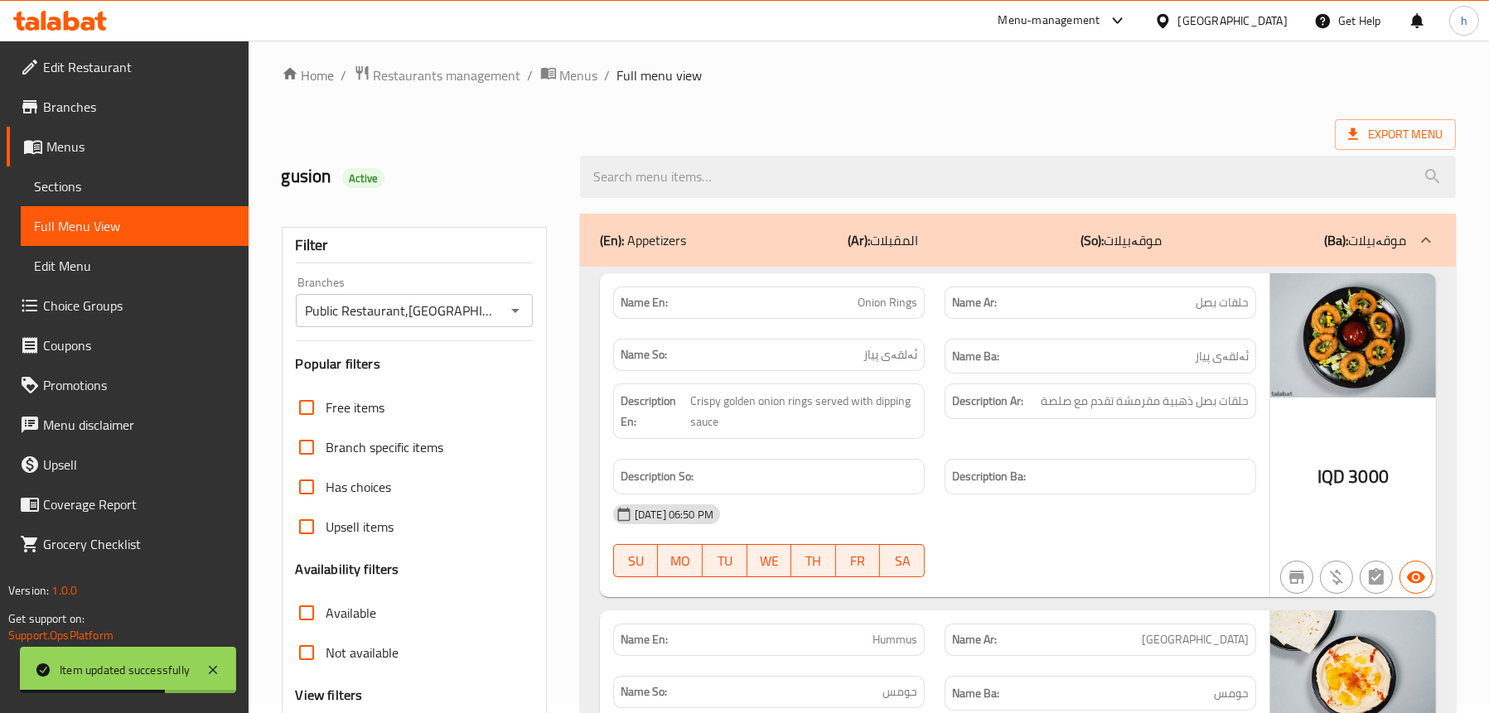
click at [845, 244] on div "(En): Appetizers (Ar): المقبلات (So): موقەبیلات (Ba): موقەبیلات" at bounding box center [1003, 240] width 806 height 20
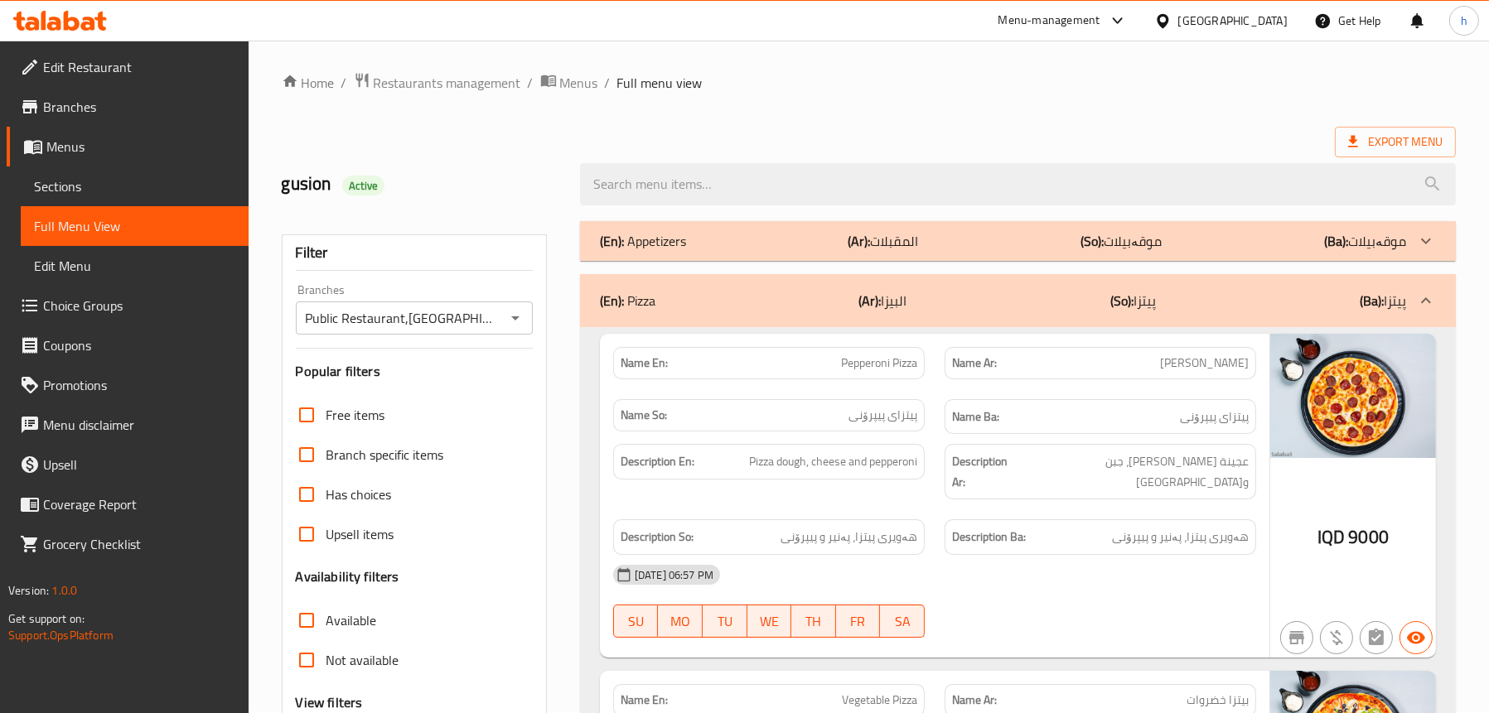
scroll to position [0, 0]
click at [675, 239] on p "(En): Appetizers" at bounding box center [643, 243] width 86 height 20
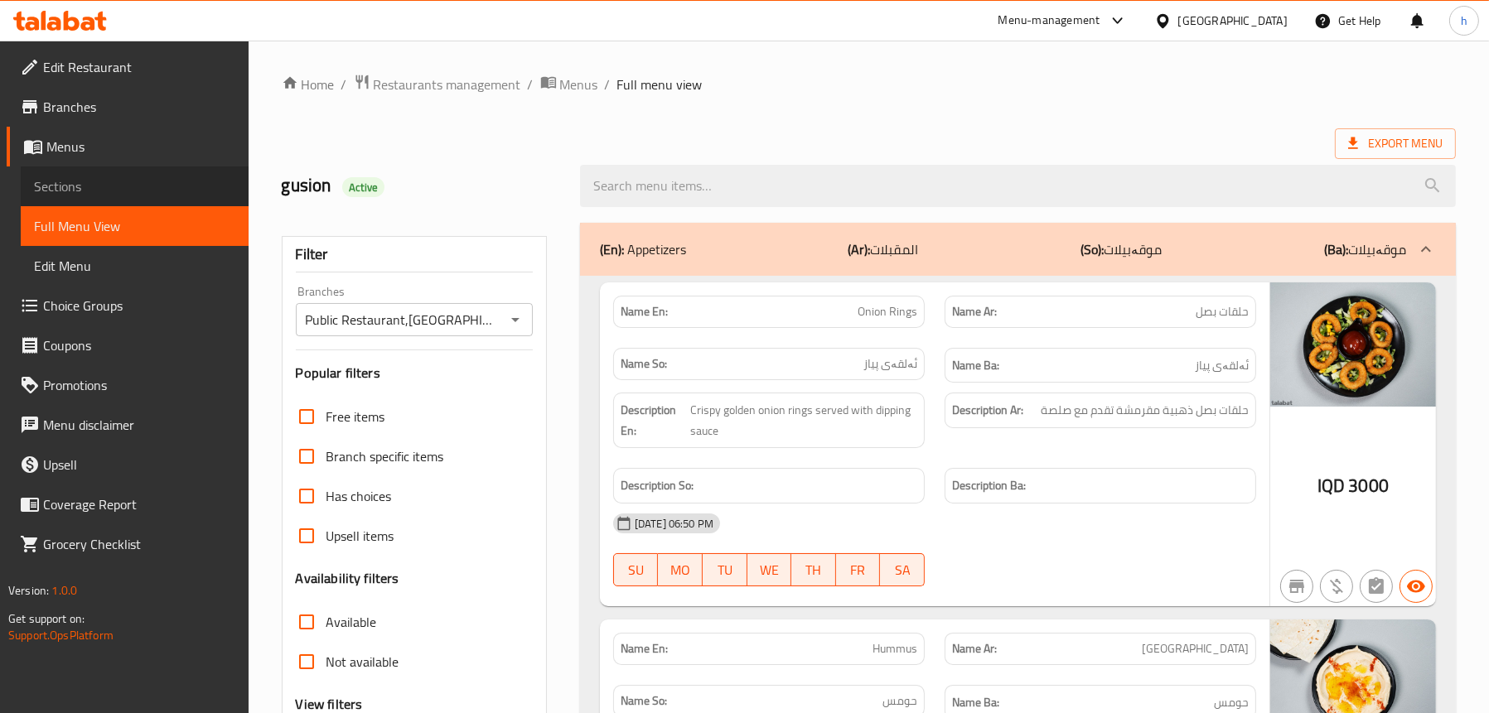
click at [101, 189] on span "Sections" at bounding box center [134, 186] width 201 height 20
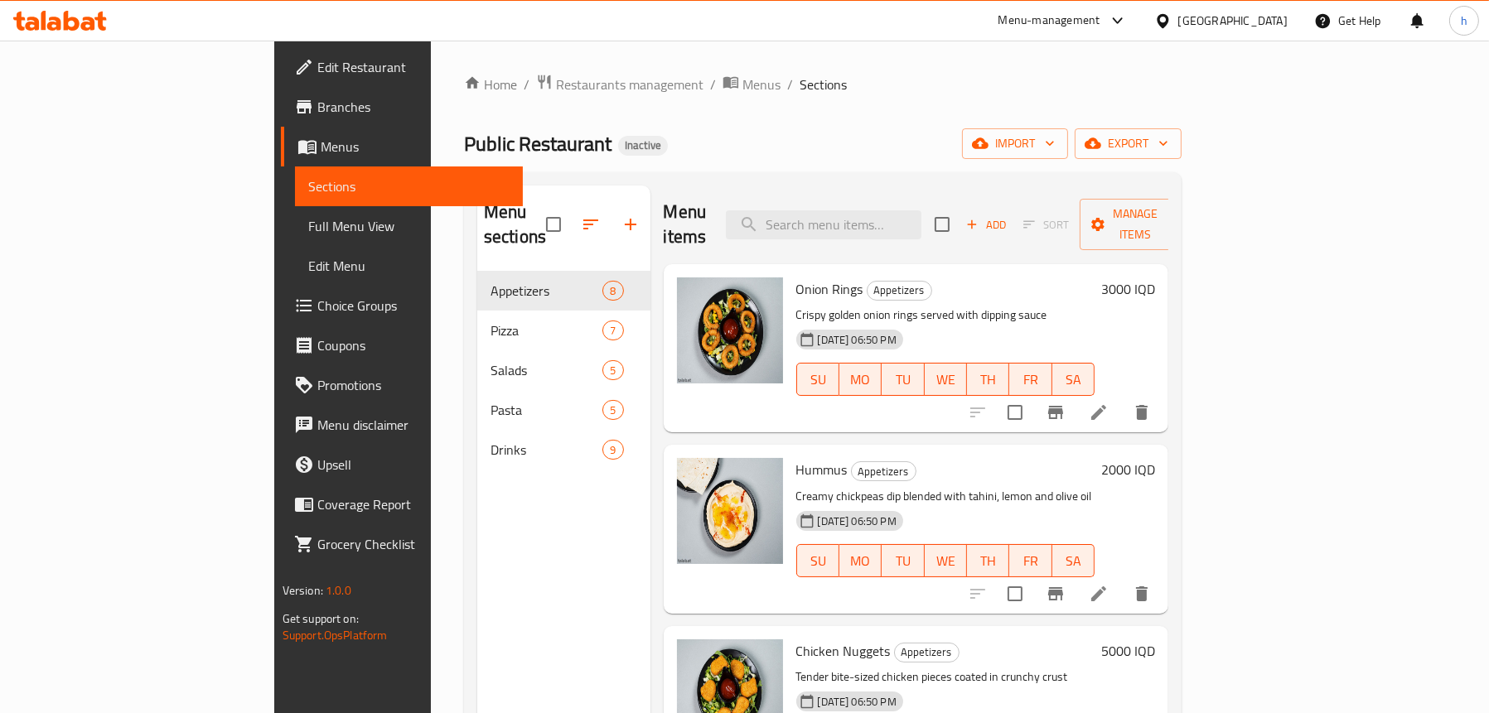
click at [308, 217] on span "Full Menu View" at bounding box center [408, 226] width 201 height 20
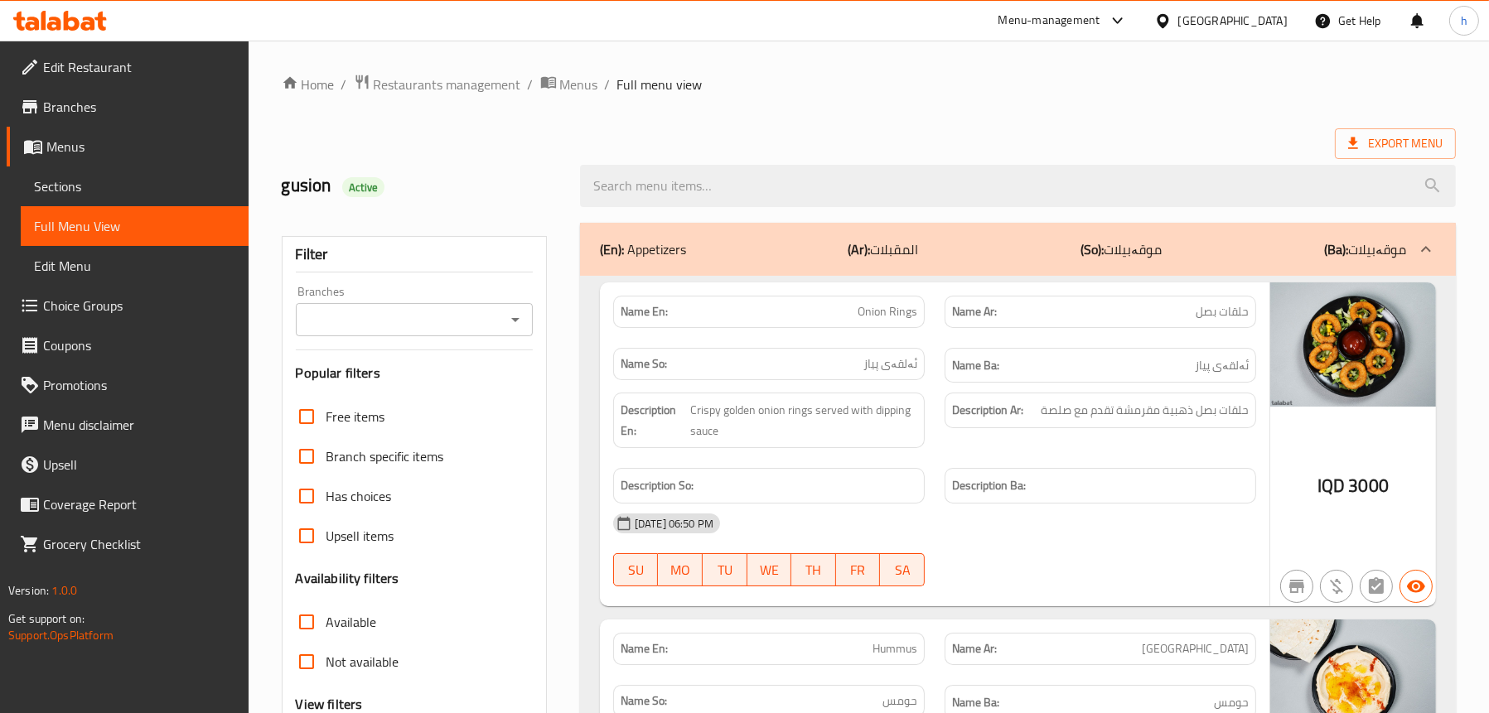
click at [501, 316] on div "Branches" at bounding box center [414, 319] width 237 height 33
click at [517, 320] on icon "Open" at bounding box center [515, 320] width 8 height 4
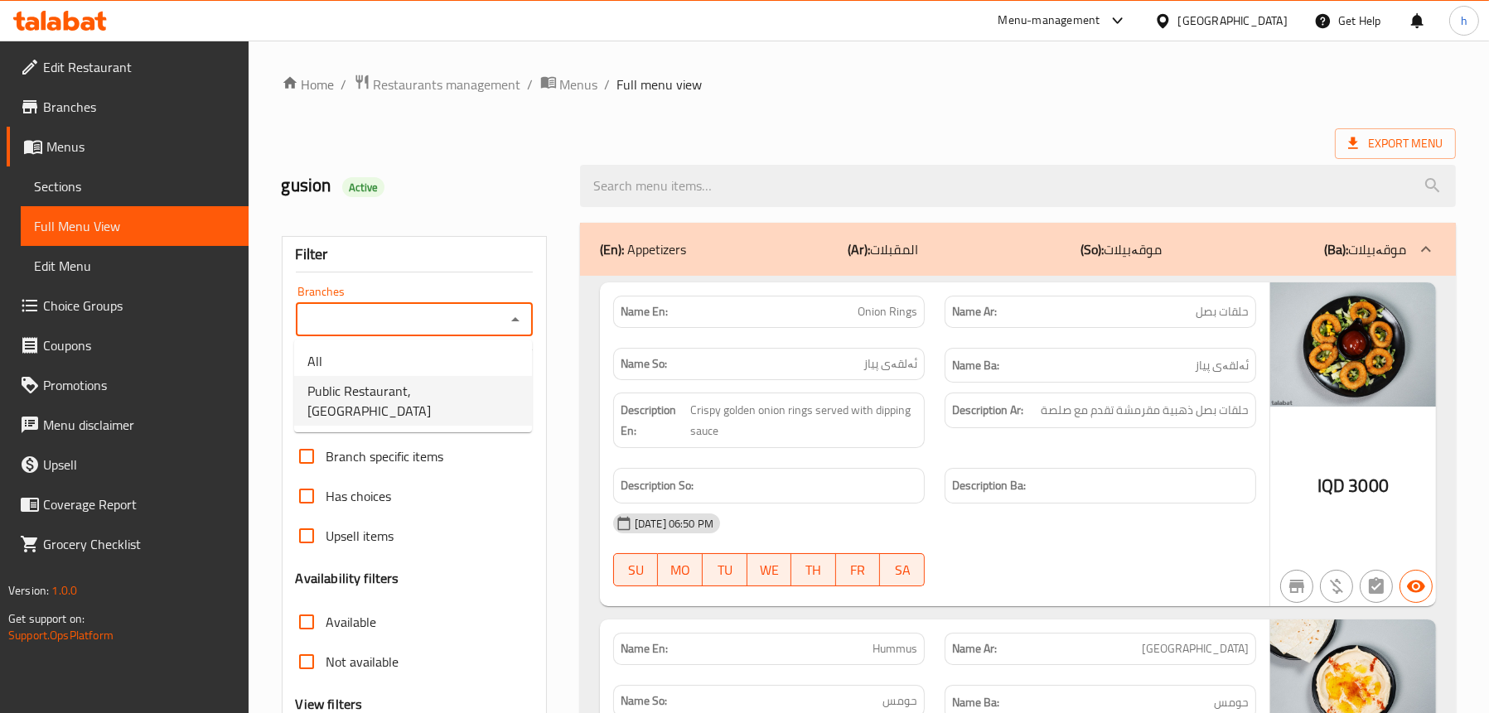
click at [427, 392] on span "Public Restaurant,Hesarok" at bounding box center [412, 401] width 211 height 40
type input "Public Restaurant,Hesarok"
click at [64, 147] on span "Menus" at bounding box center [140, 147] width 189 height 20
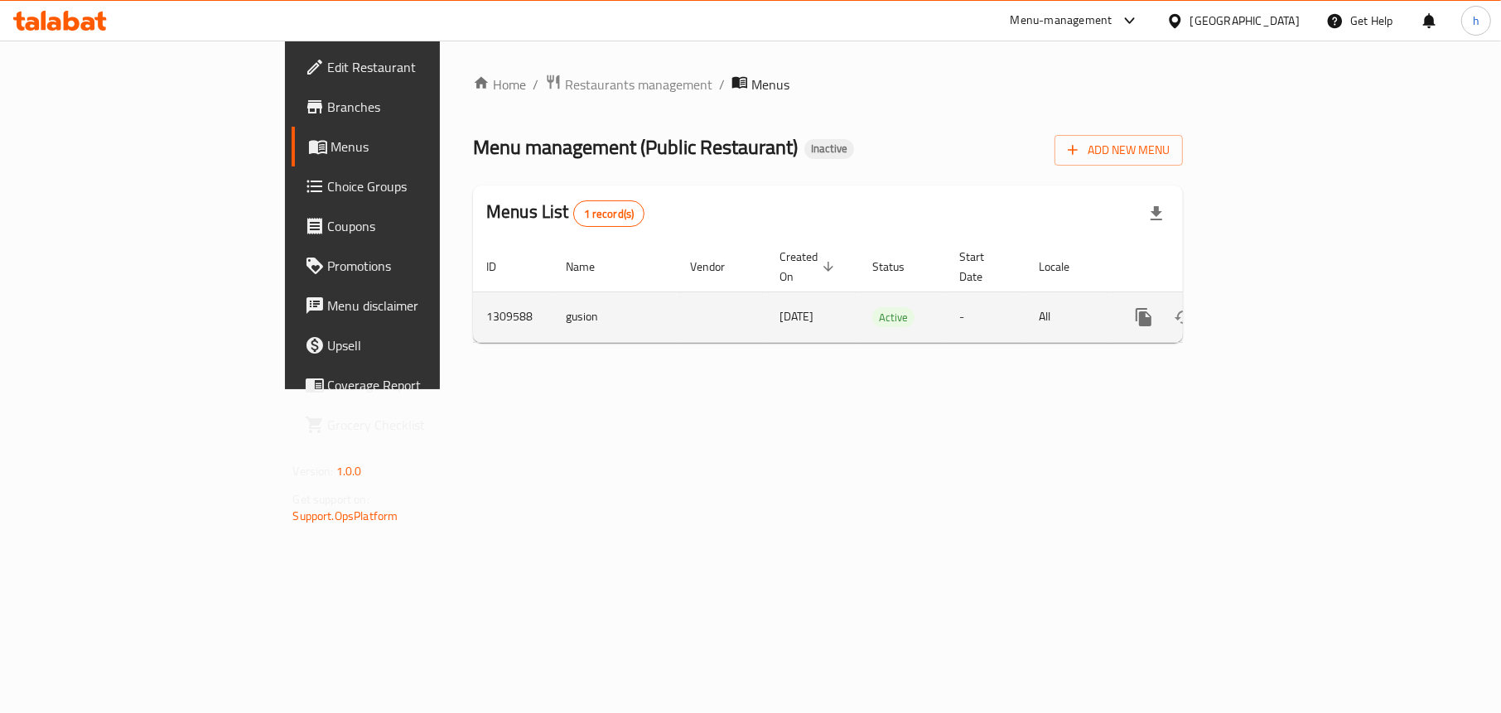
click at [1283, 302] on link "enhanced table" at bounding box center [1263, 317] width 40 height 40
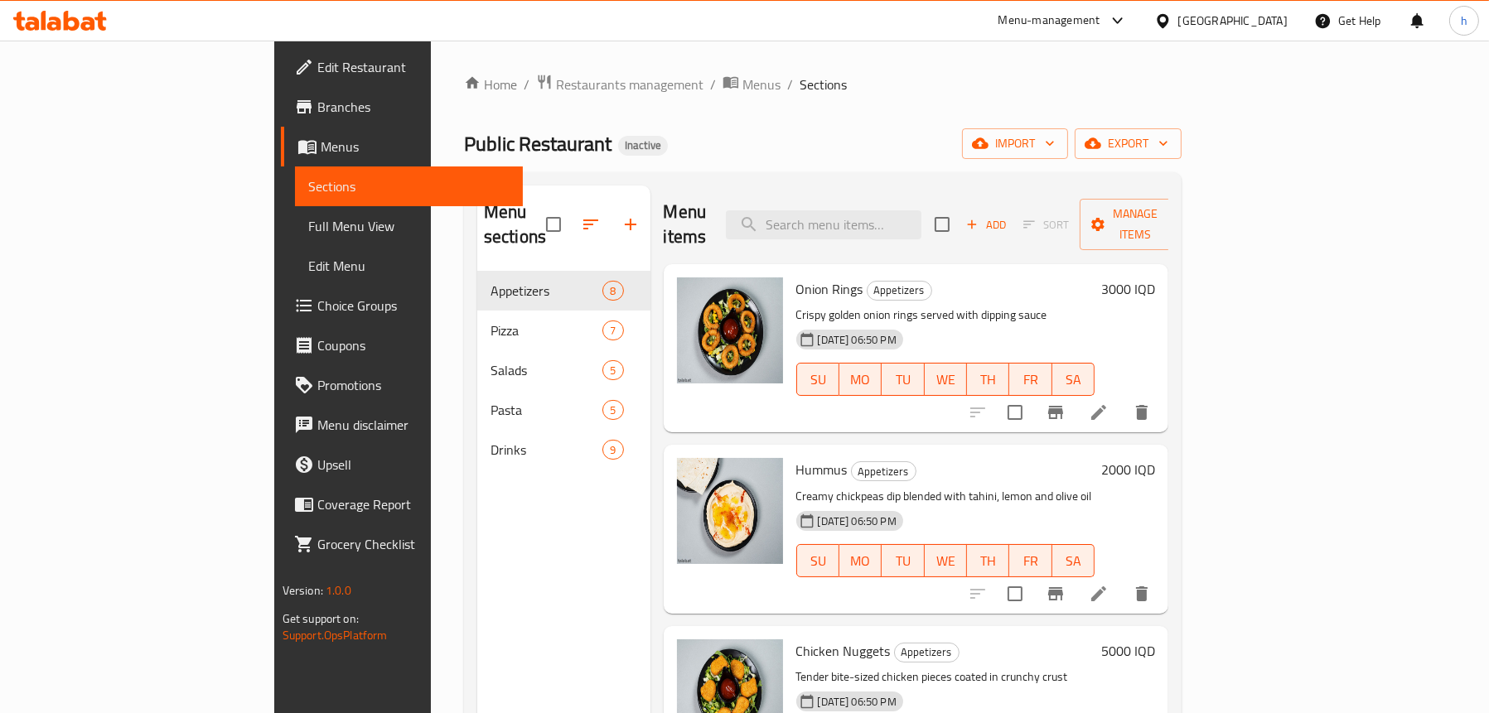
click at [308, 216] on span "Full Menu View" at bounding box center [408, 226] width 201 height 20
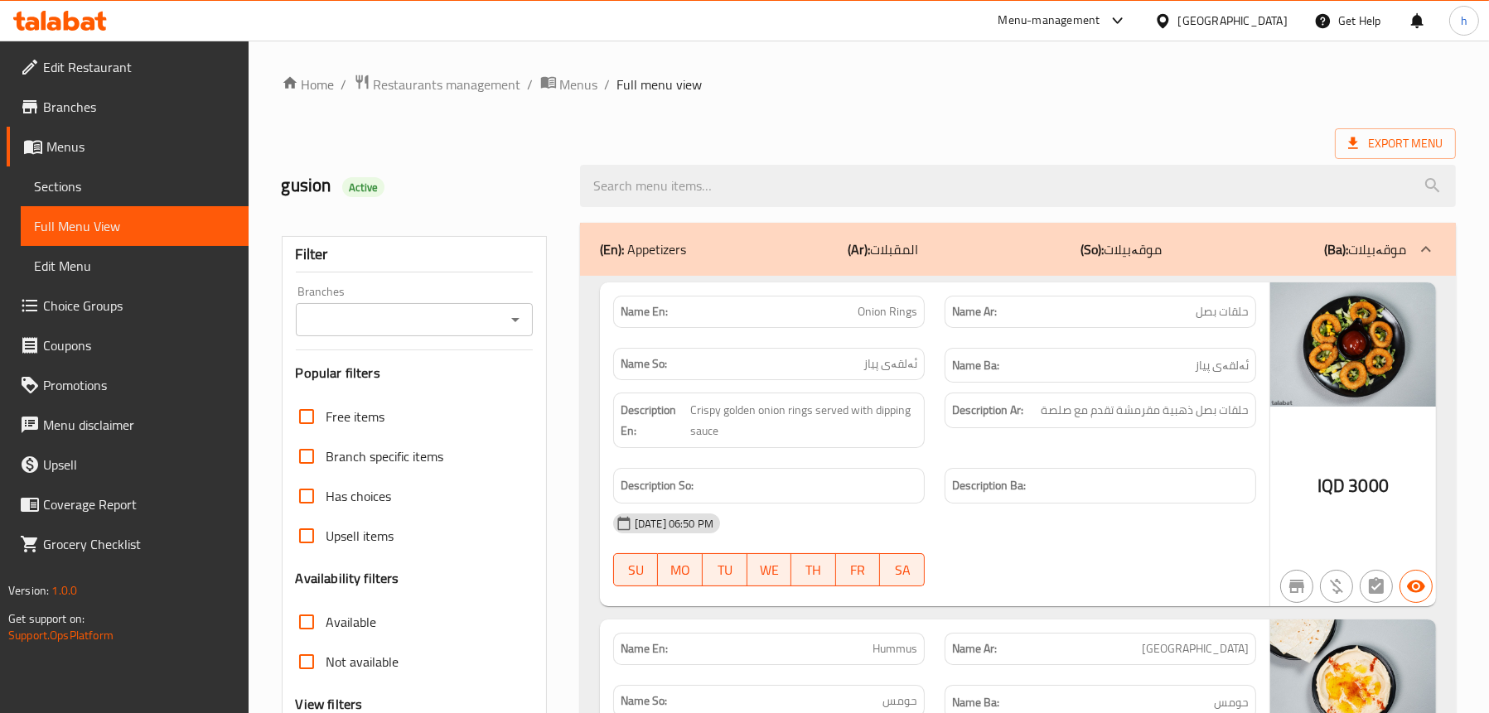
click at [807, 248] on div "(En): Appetizers (Ar): المقبلات (So): موقەبیلات (Ba): موقەبیلات" at bounding box center [1003, 249] width 806 height 20
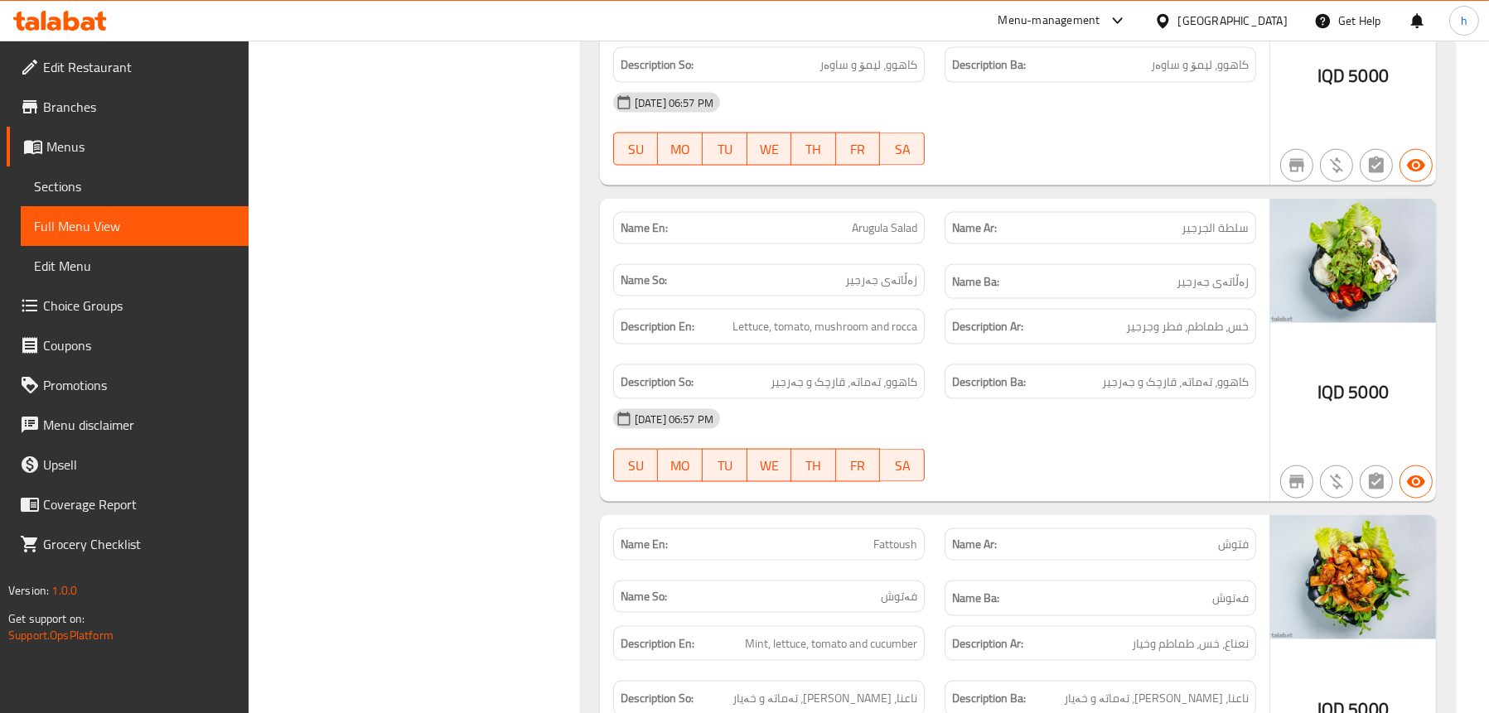
scroll to position [3810, 0]
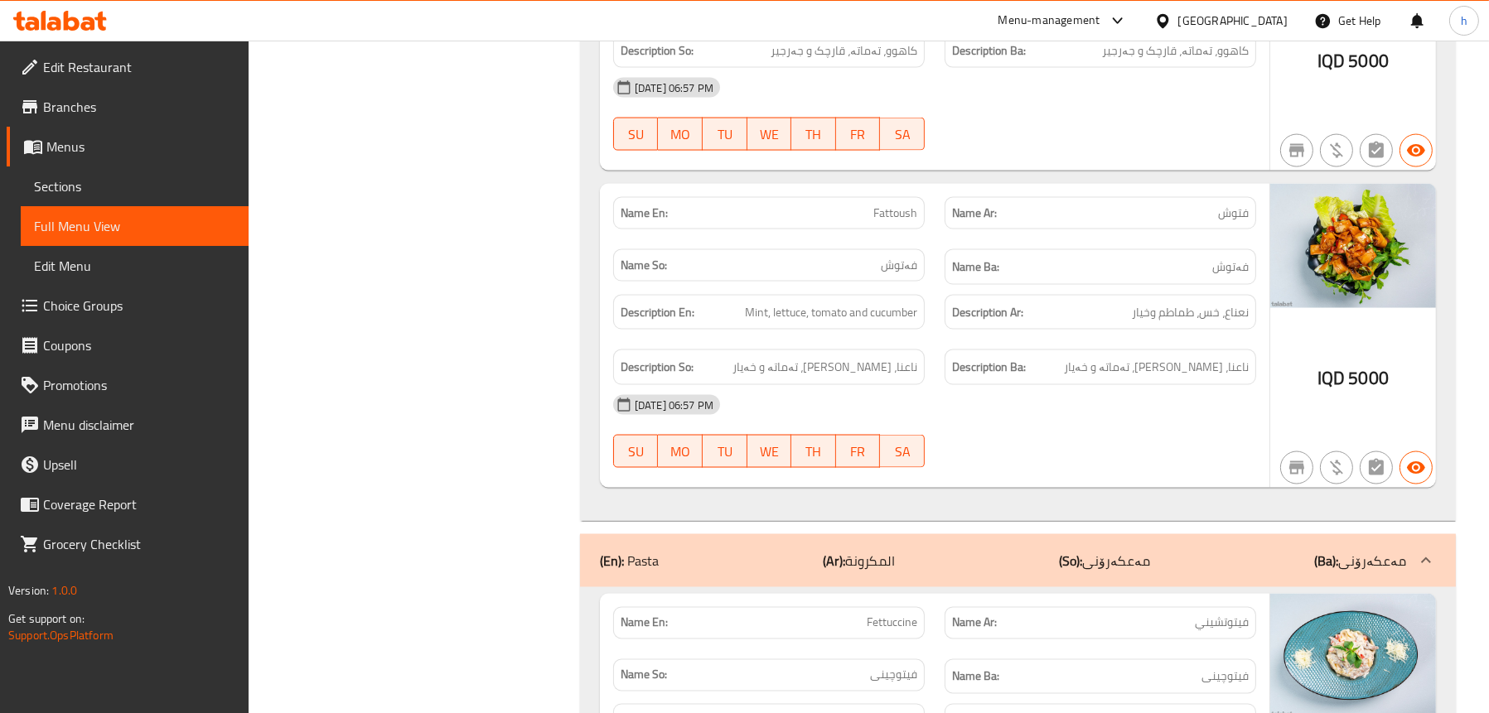
click at [81, 184] on span "Sections" at bounding box center [134, 186] width 201 height 20
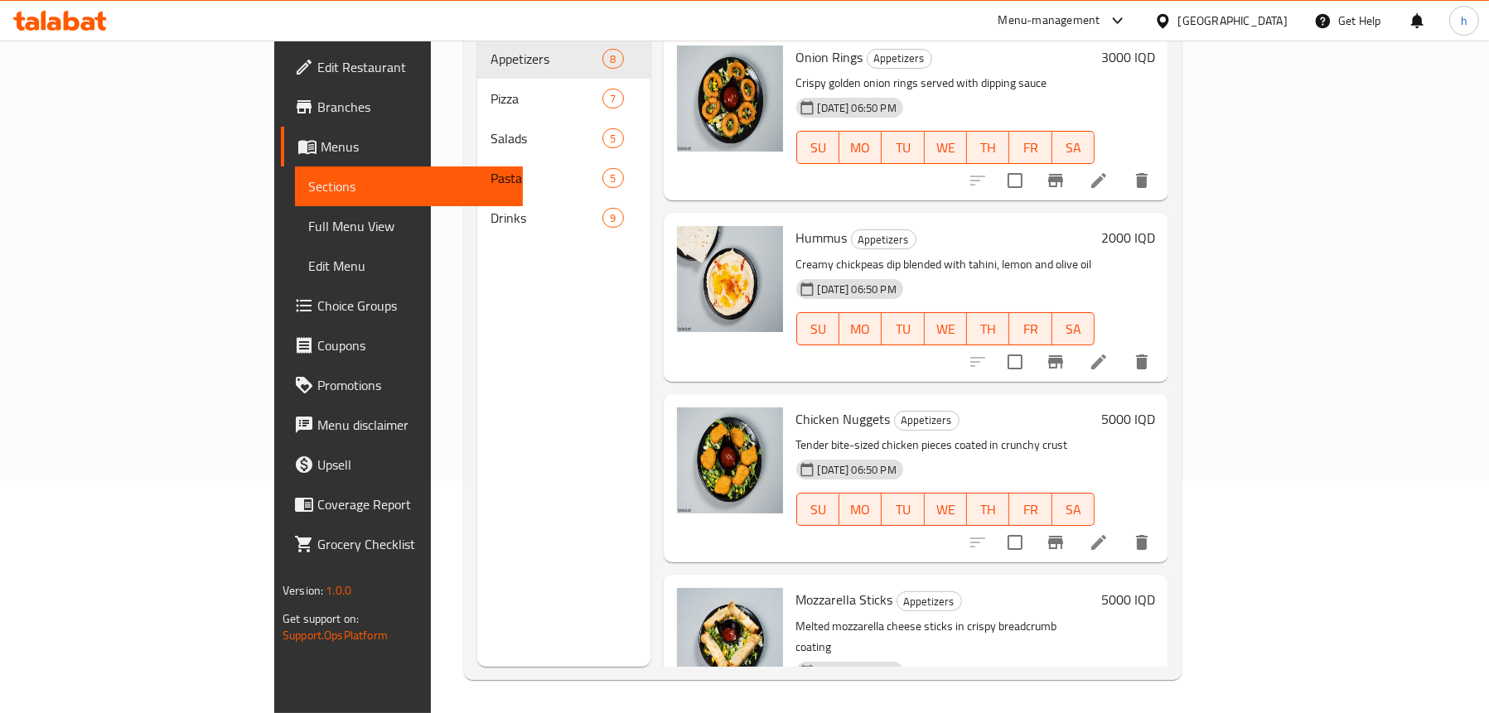
scroll to position [233, 0]
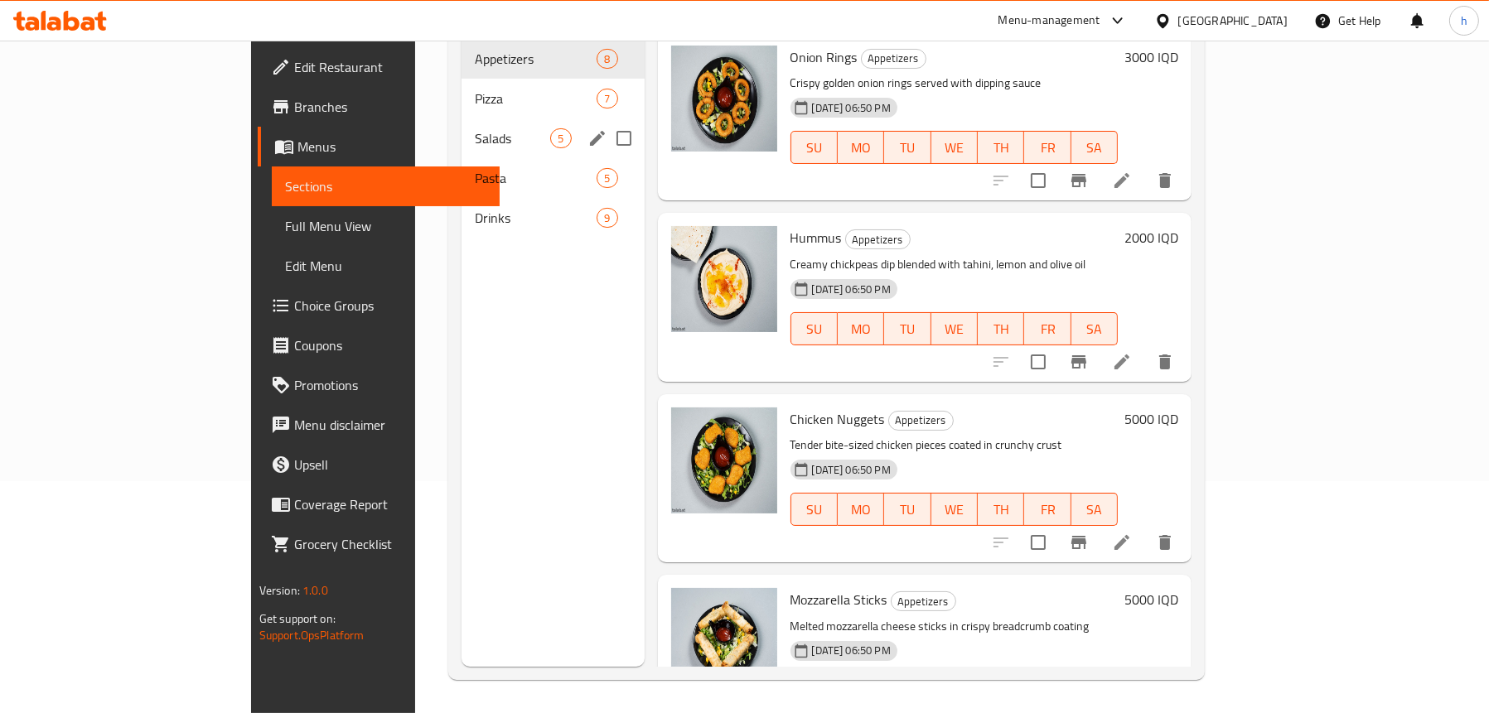
click at [461, 118] on div "Salads 5" at bounding box center [552, 138] width 182 height 40
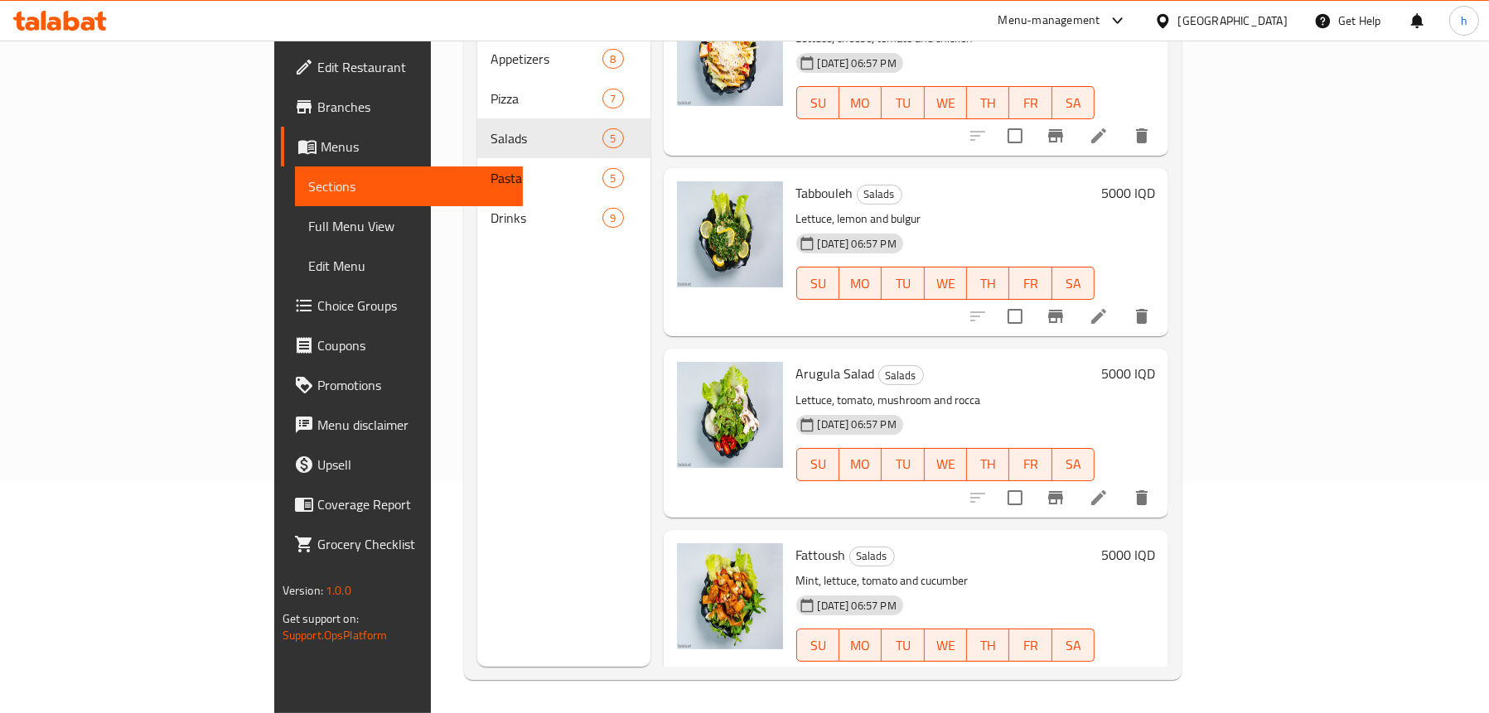
scroll to position [232, 0]
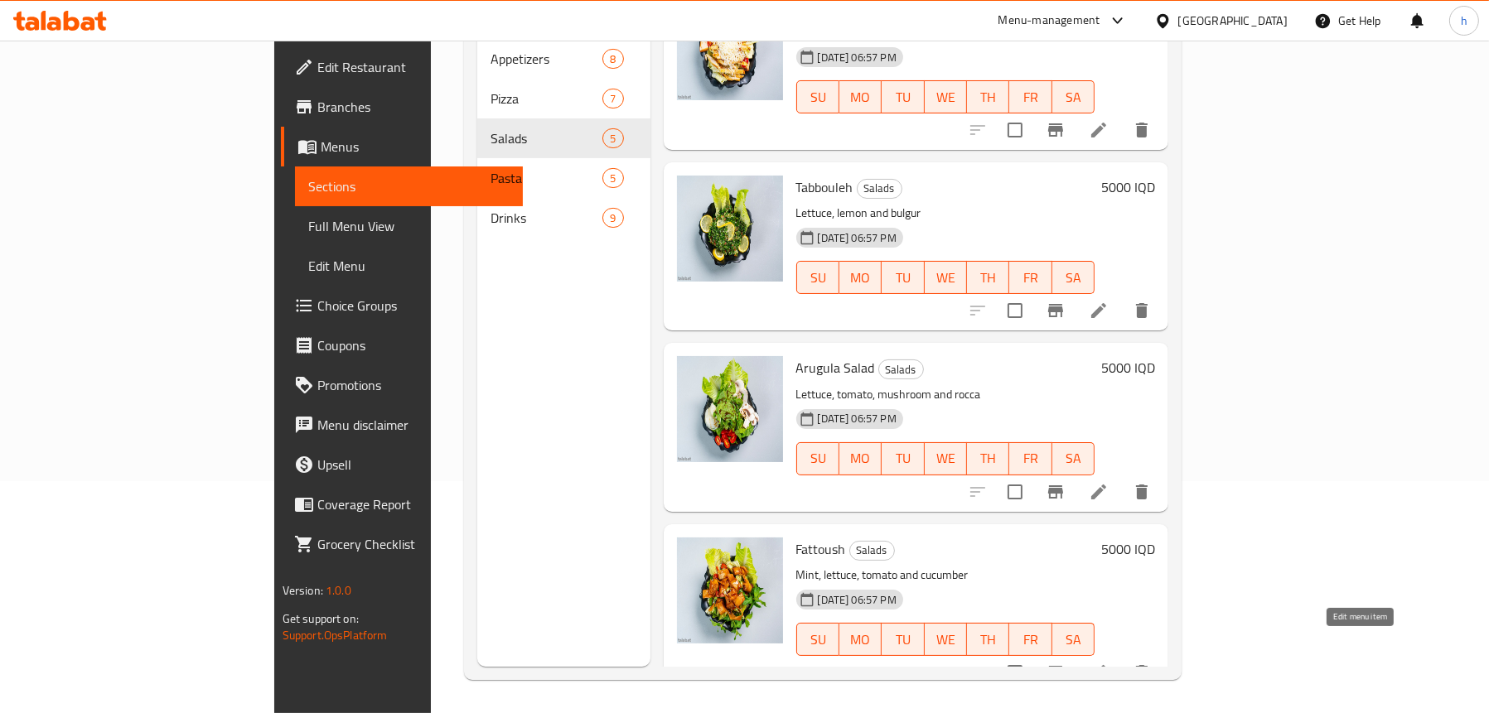
click at [1108, 663] on icon at bounding box center [1098, 673] width 20 height 20
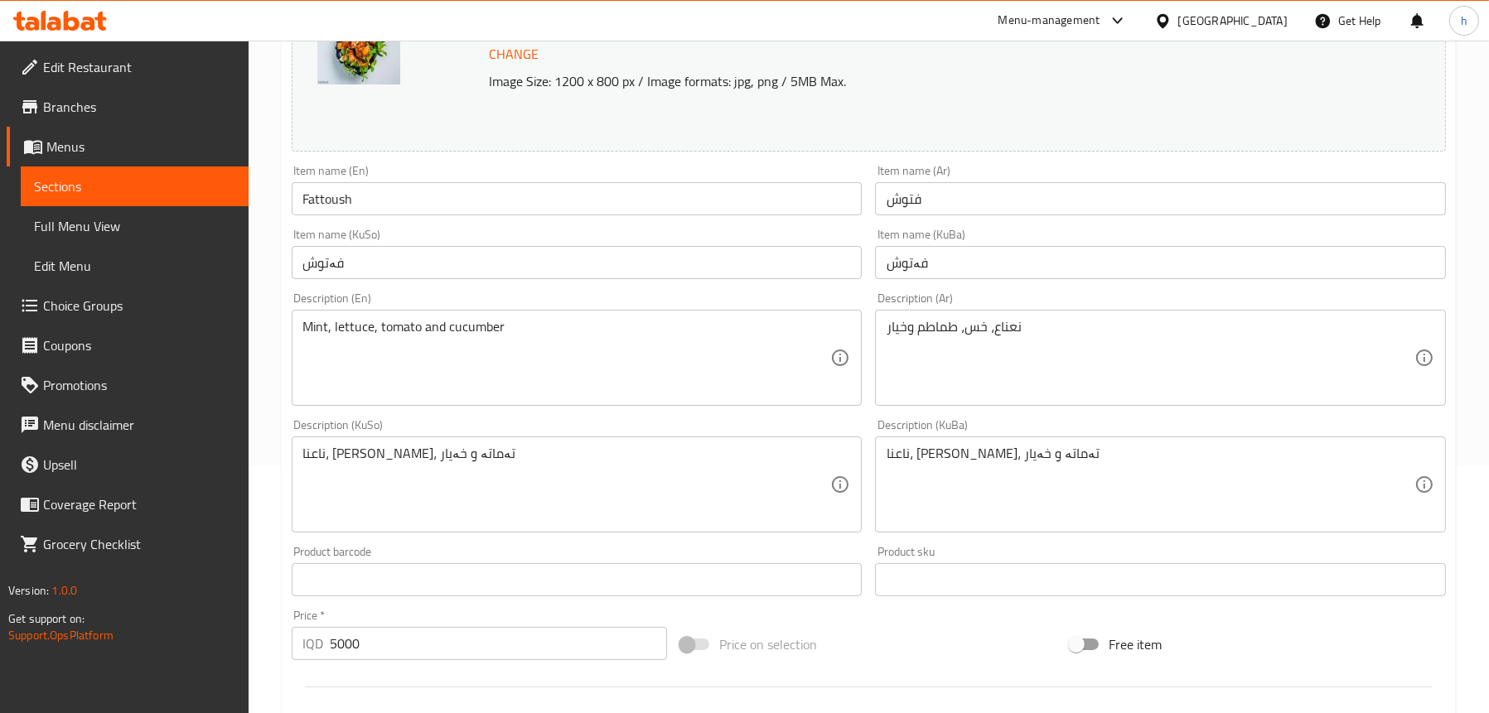
scroll to position [249, 0]
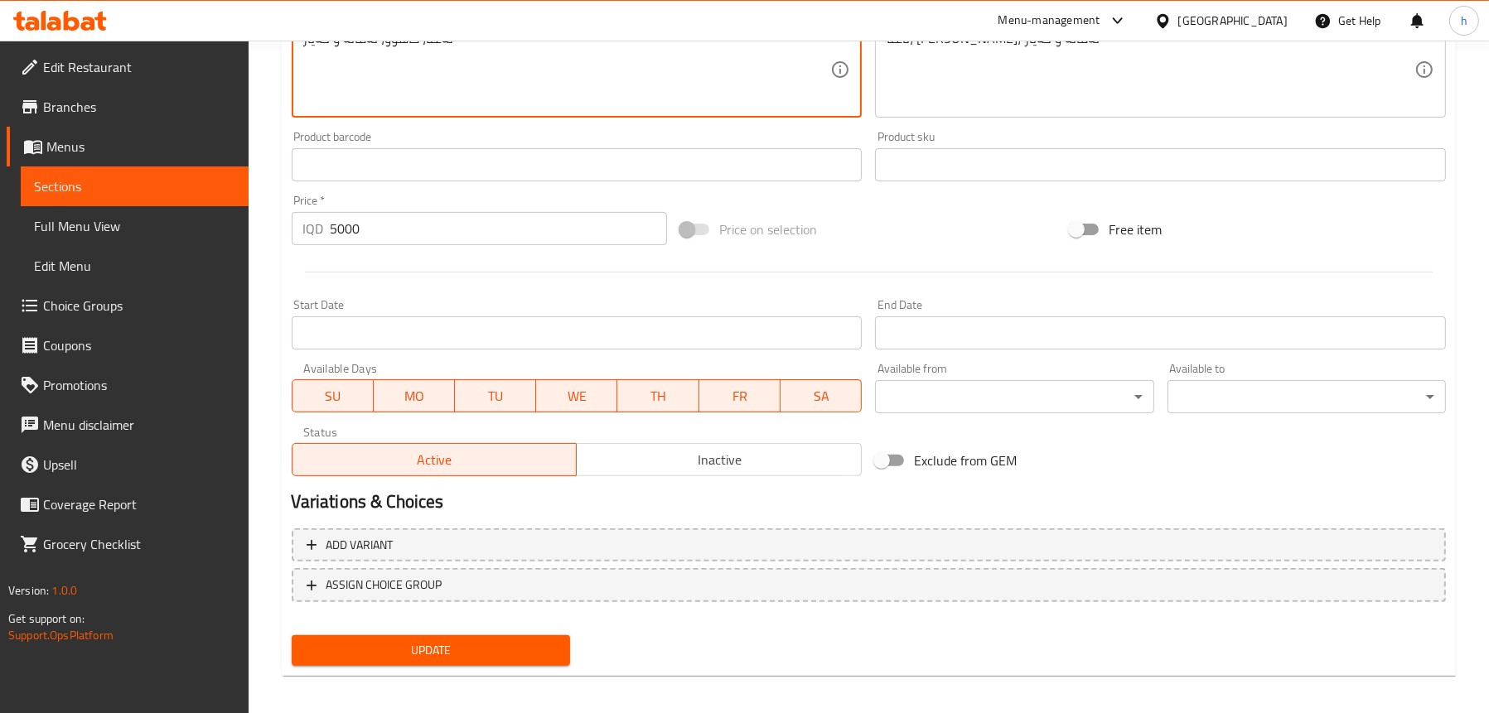
type textarea "نەعنا، کاهوو، تەماتە و خەیار"
click at [390, 647] on span "Update" at bounding box center [431, 650] width 252 height 21
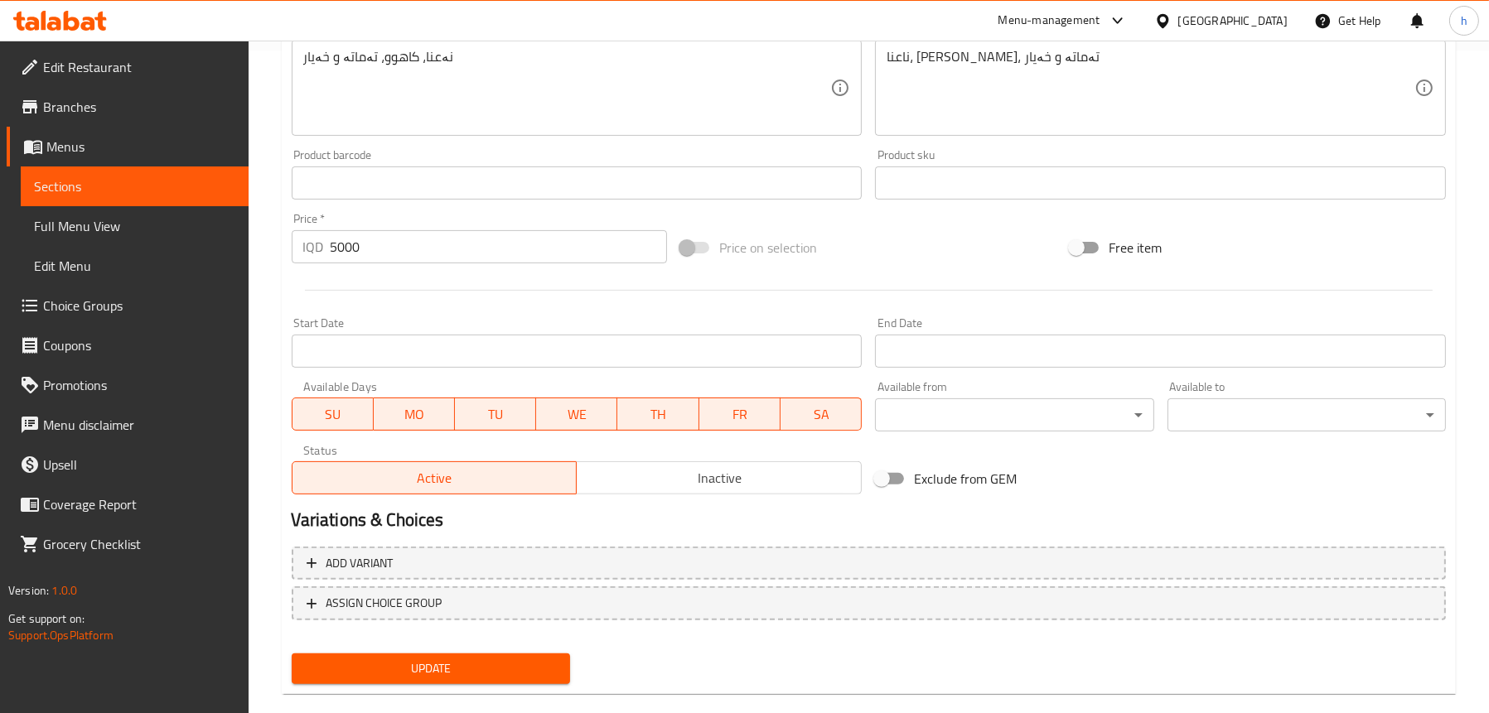
scroll to position [220, 0]
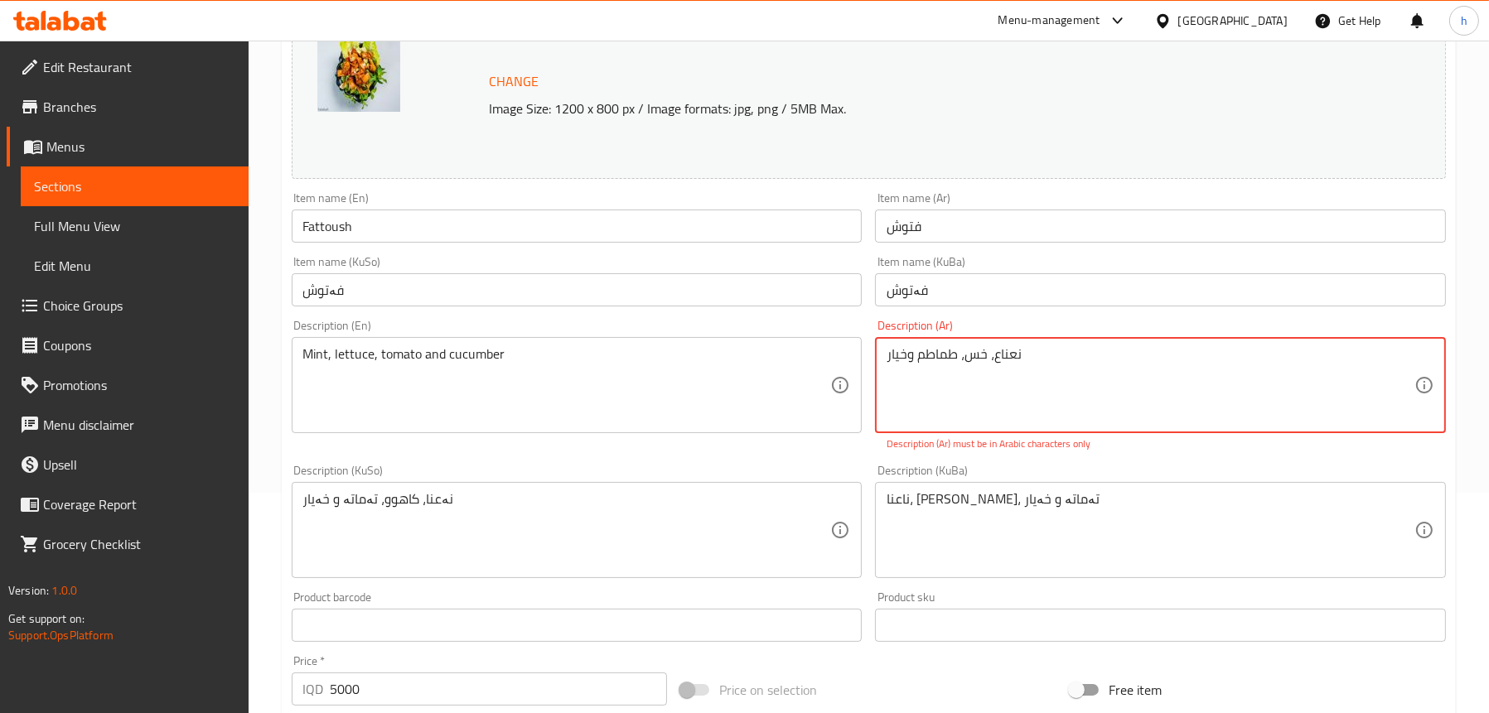
click at [1041, 374] on textarea "نعناع، ​​خس، طماطم وخيار" at bounding box center [1150, 385] width 528 height 79
click at [1017, 379] on textarea "نعناع، ​​خس، طماطم وخيار" at bounding box center [1150, 385] width 528 height 79
click at [997, 355] on textarea "نعناع، ​​خس، طماطم وخيار نعناع، خس، طماطم صخيار" at bounding box center [1150, 385] width 528 height 79
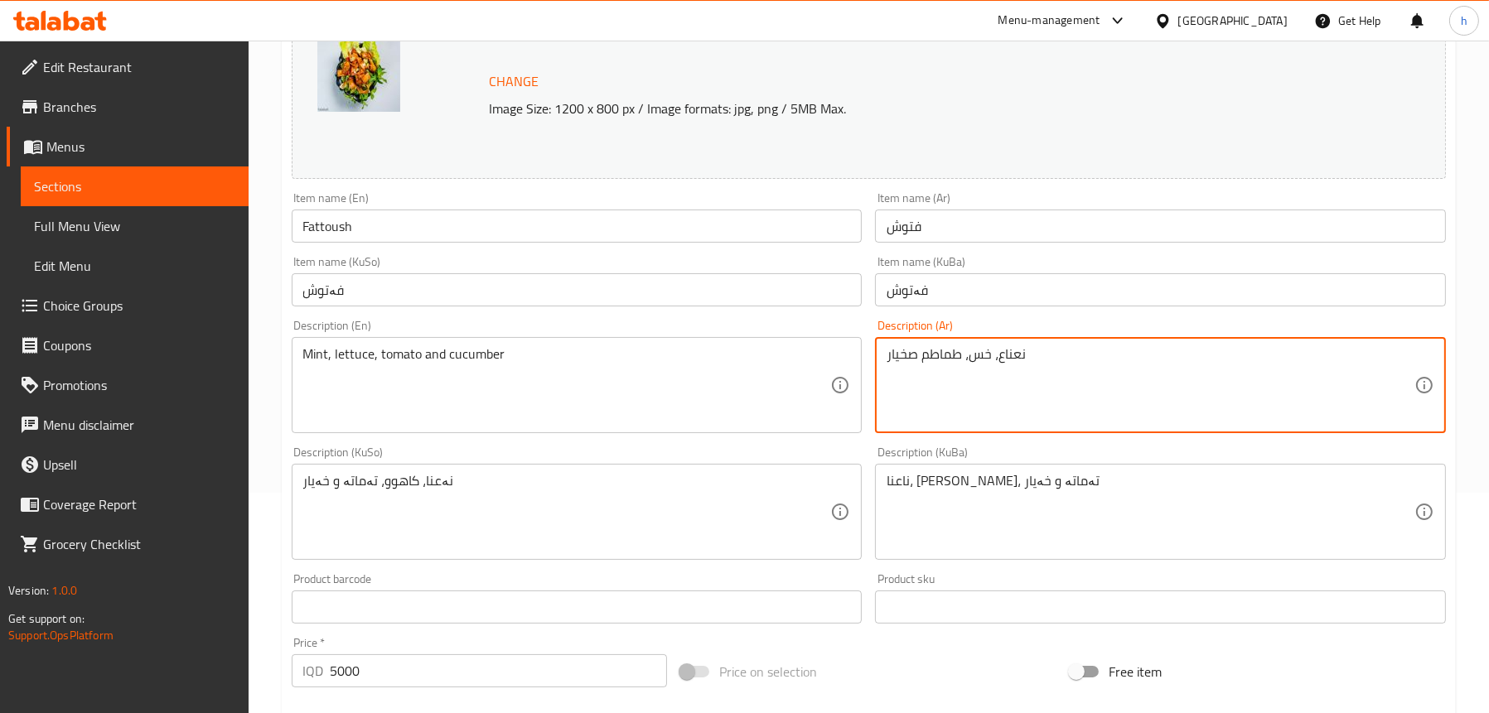
drag, startPoint x: 910, startPoint y: 358, endPoint x: 918, endPoint y: 355, distance: 8.6
click at [918, 355] on textarea "نعناع، خس، طماطم صخيار" at bounding box center [1150, 385] width 528 height 79
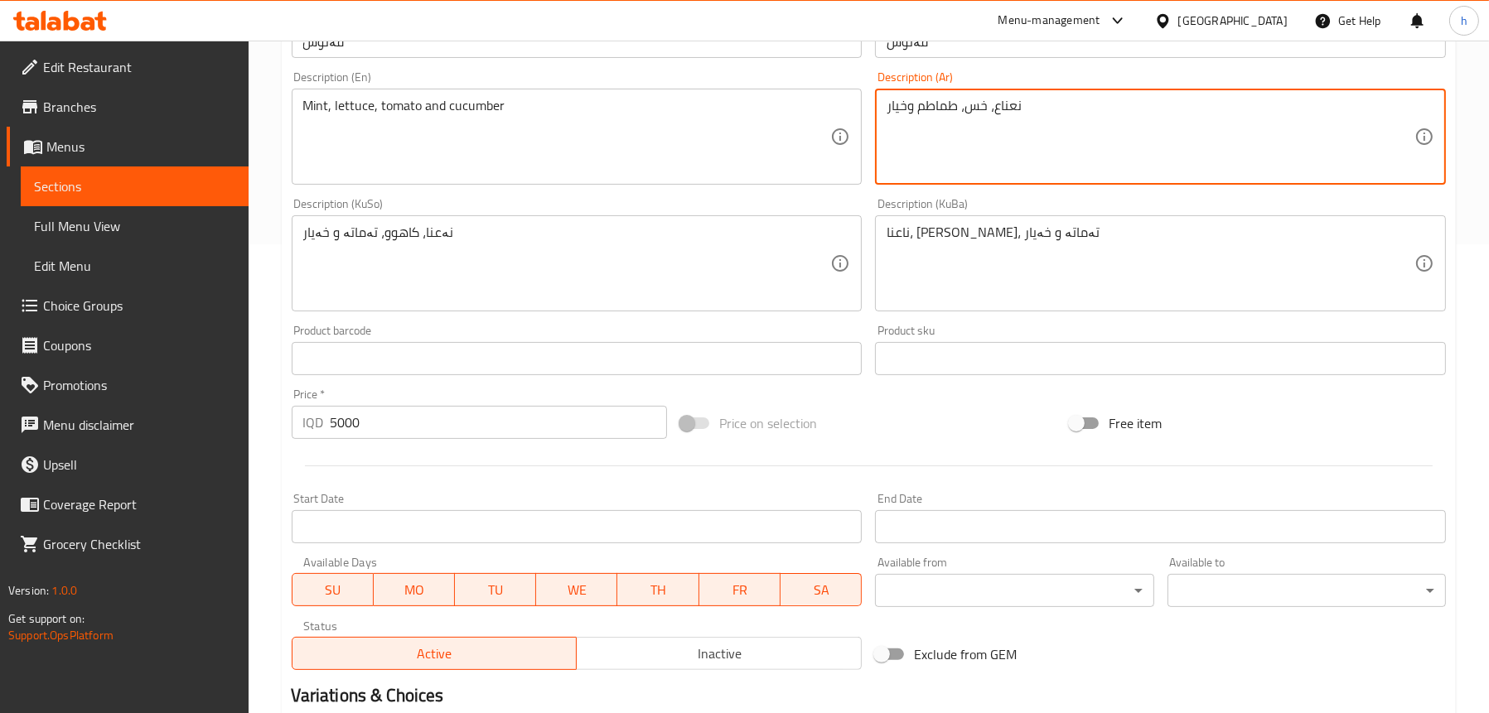
scroll to position [672, 0]
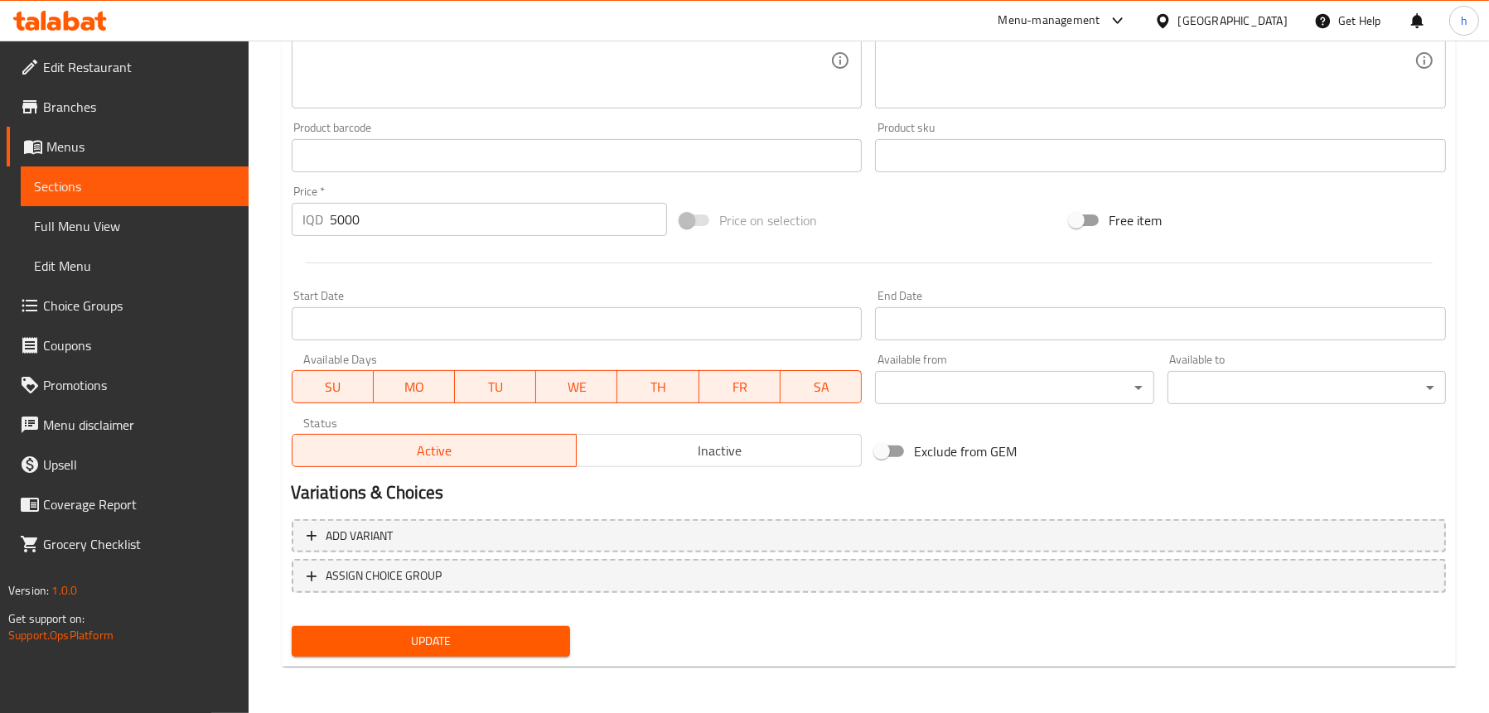
type textarea "نعناع، خس، طماطم وخيار"
click at [399, 639] on span "Update" at bounding box center [431, 641] width 252 height 21
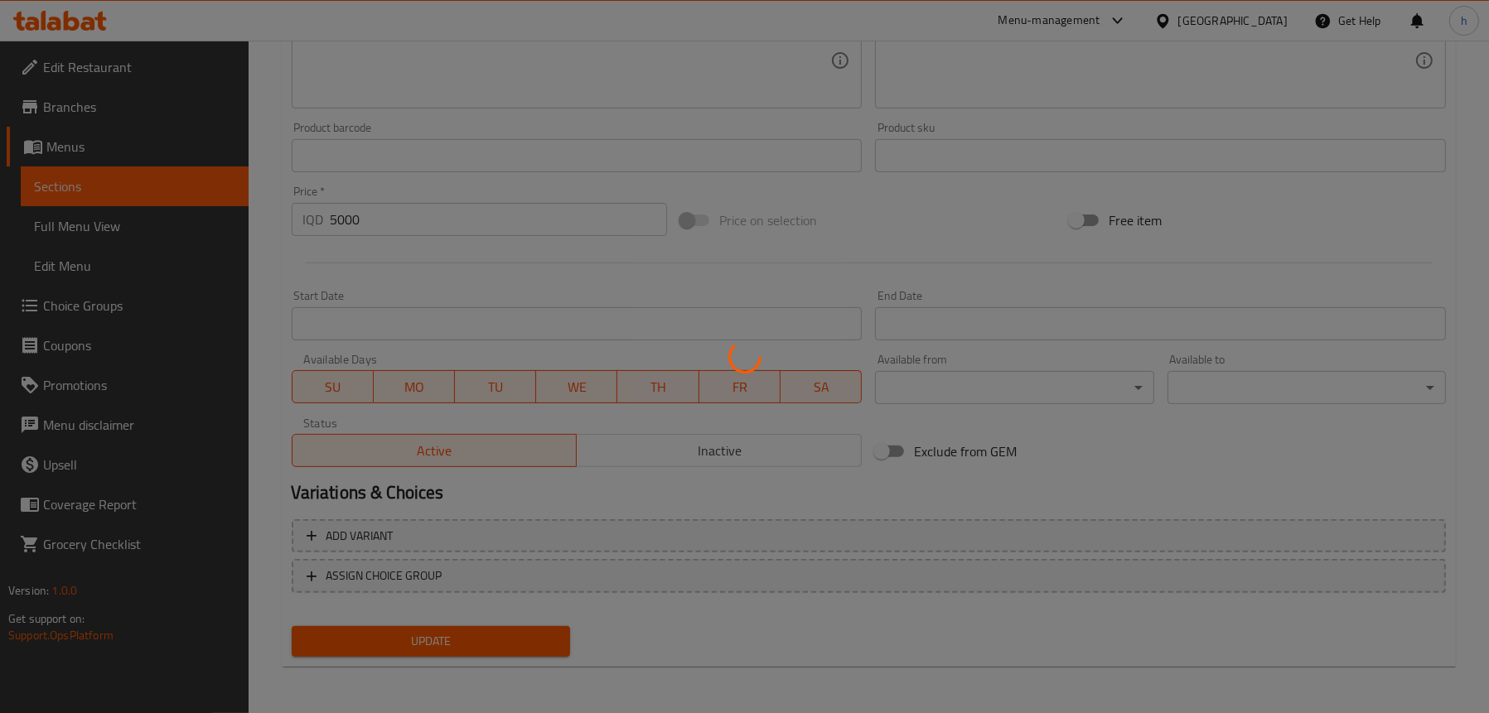
scroll to position [340, 0]
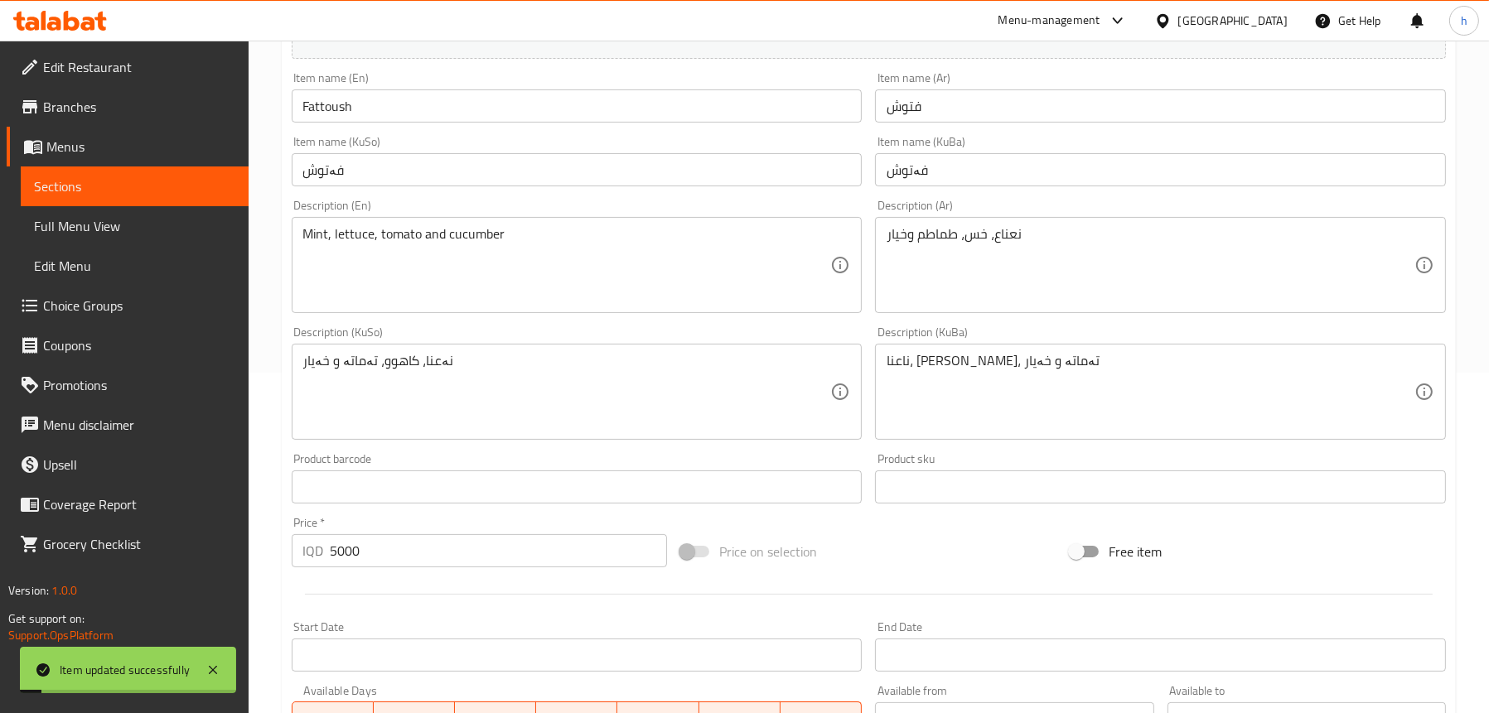
click at [130, 229] on span "Full Menu View" at bounding box center [134, 226] width 201 height 20
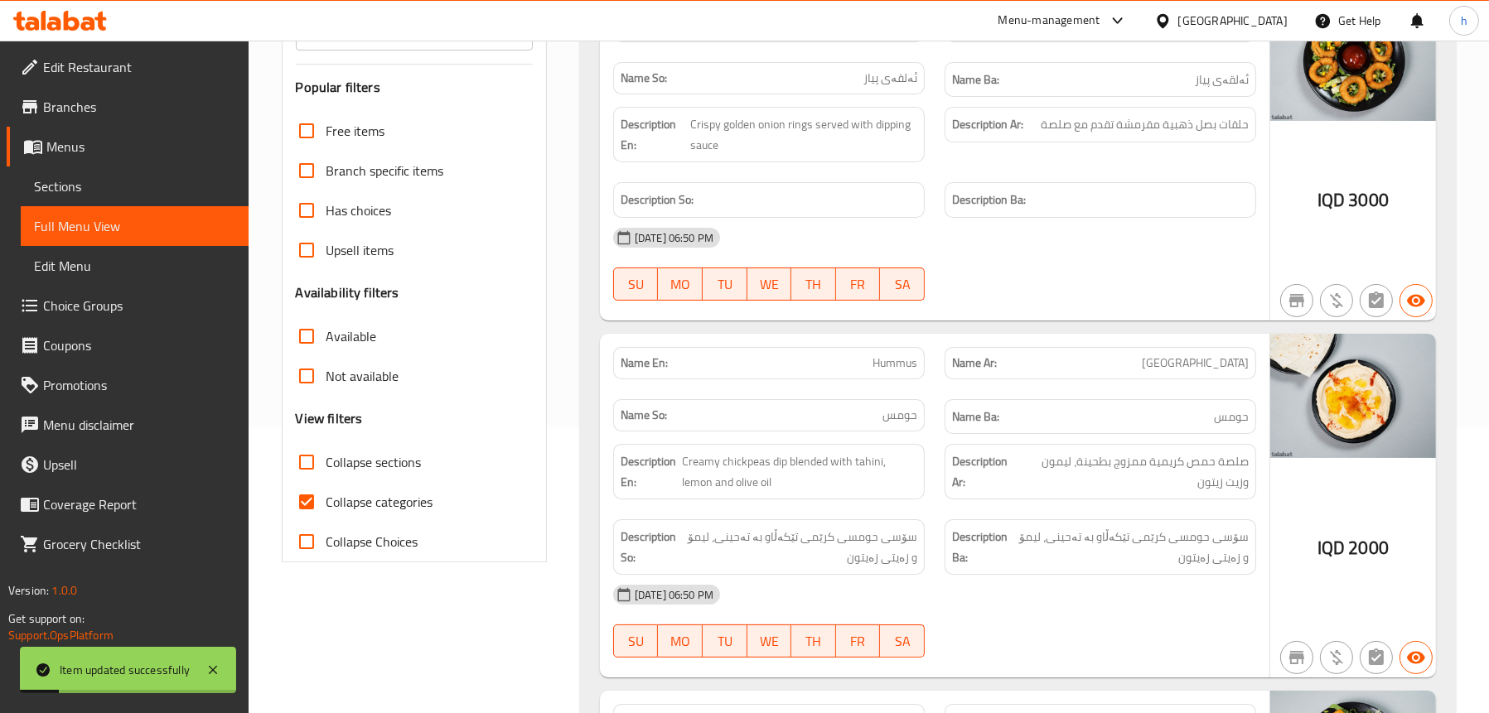
scroll to position [92, 0]
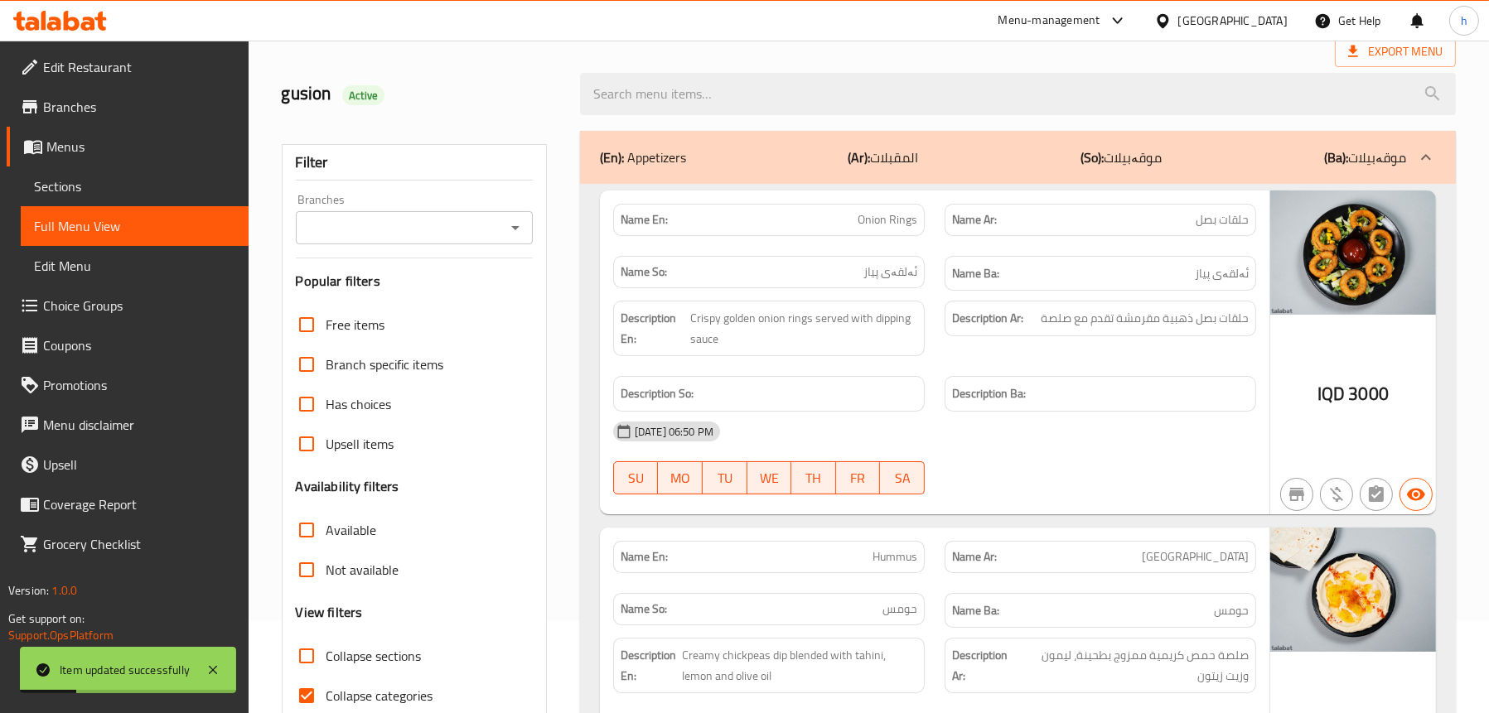
click at [516, 226] on icon "Open" at bounding box center [515, 228] width 8 height 4
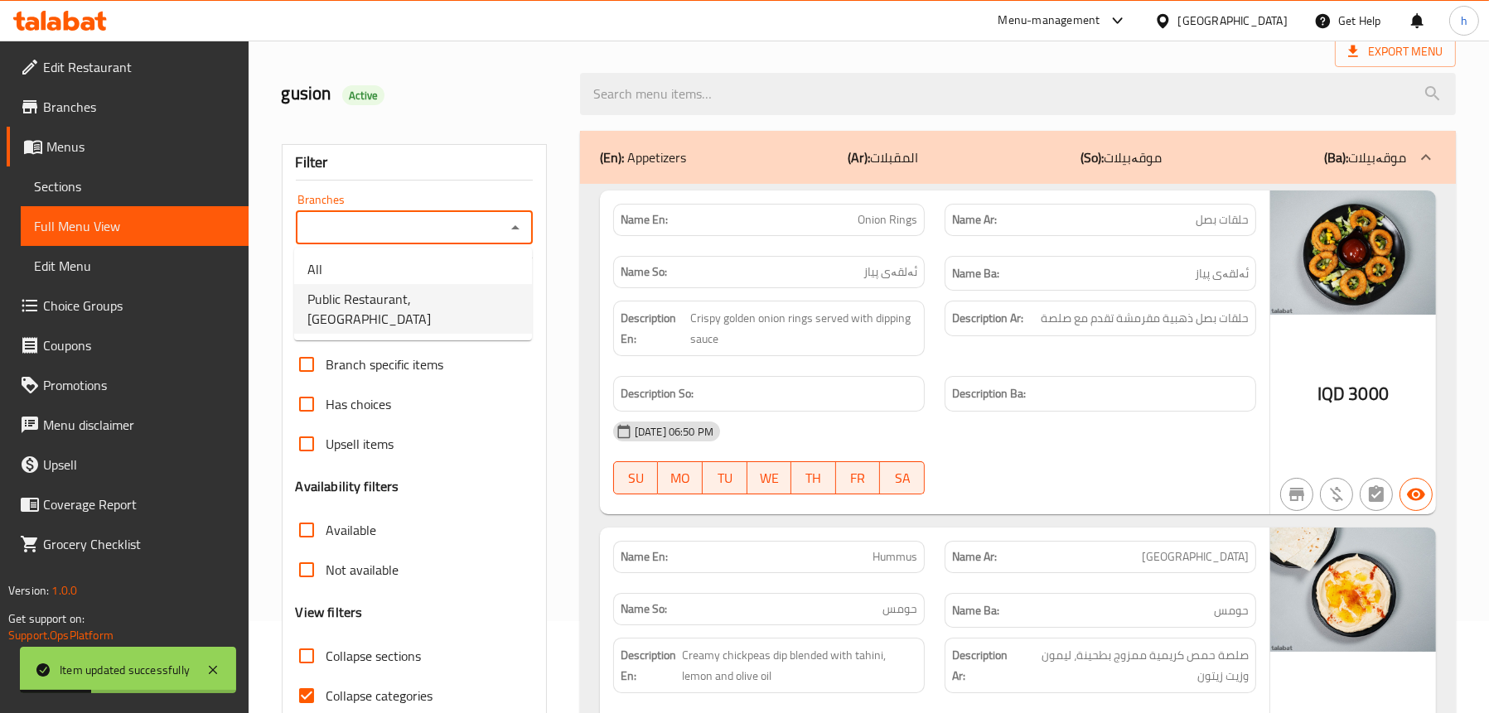
click at [475, 287] on li "Public Restaurant,Hesarok" at bounding box center [413, 309] width 238 height 50
type input "Public Restaurant,Hesarok"
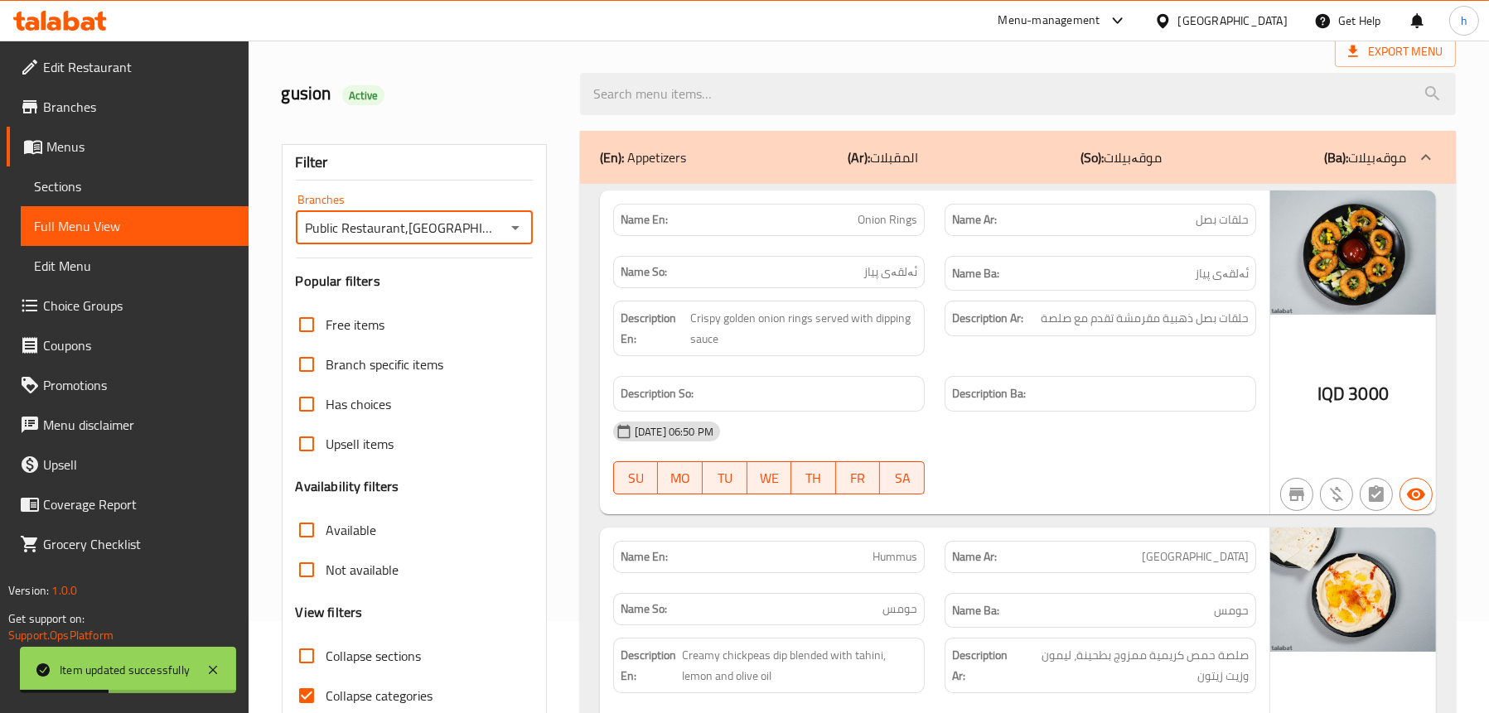
click at [726, 158] on div "(En): Appetizers (Ar): المقبلات (So): موقەبیلات (Ba): موقەبیلات" at bounding box center [1003, 157] width 806 height 20
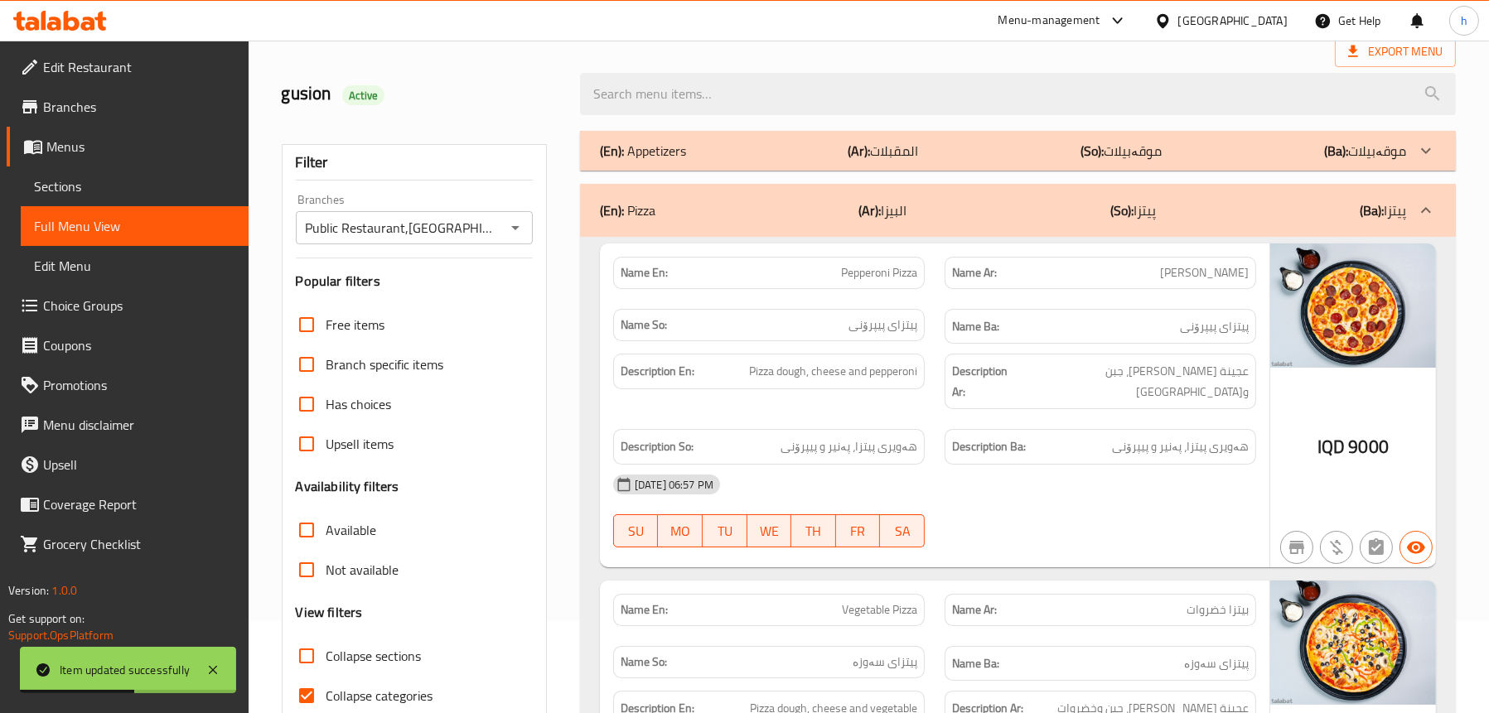
click at [833, 224] on div "(En): Pizza (Ar): البيزا (So): پیتزا (Ba): پیتزا" at bounding box center [1018, 210] width 876 height 53
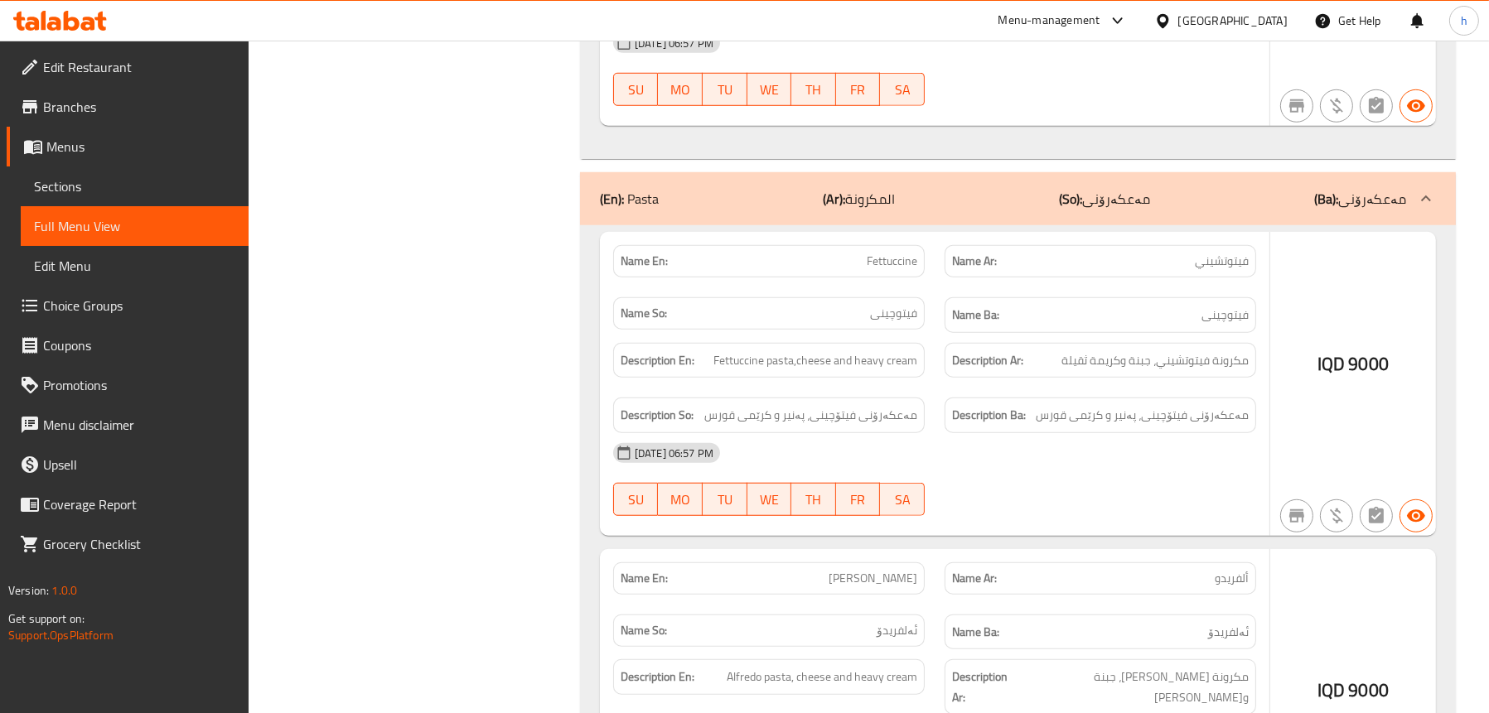
scroll to position [1832, 0]
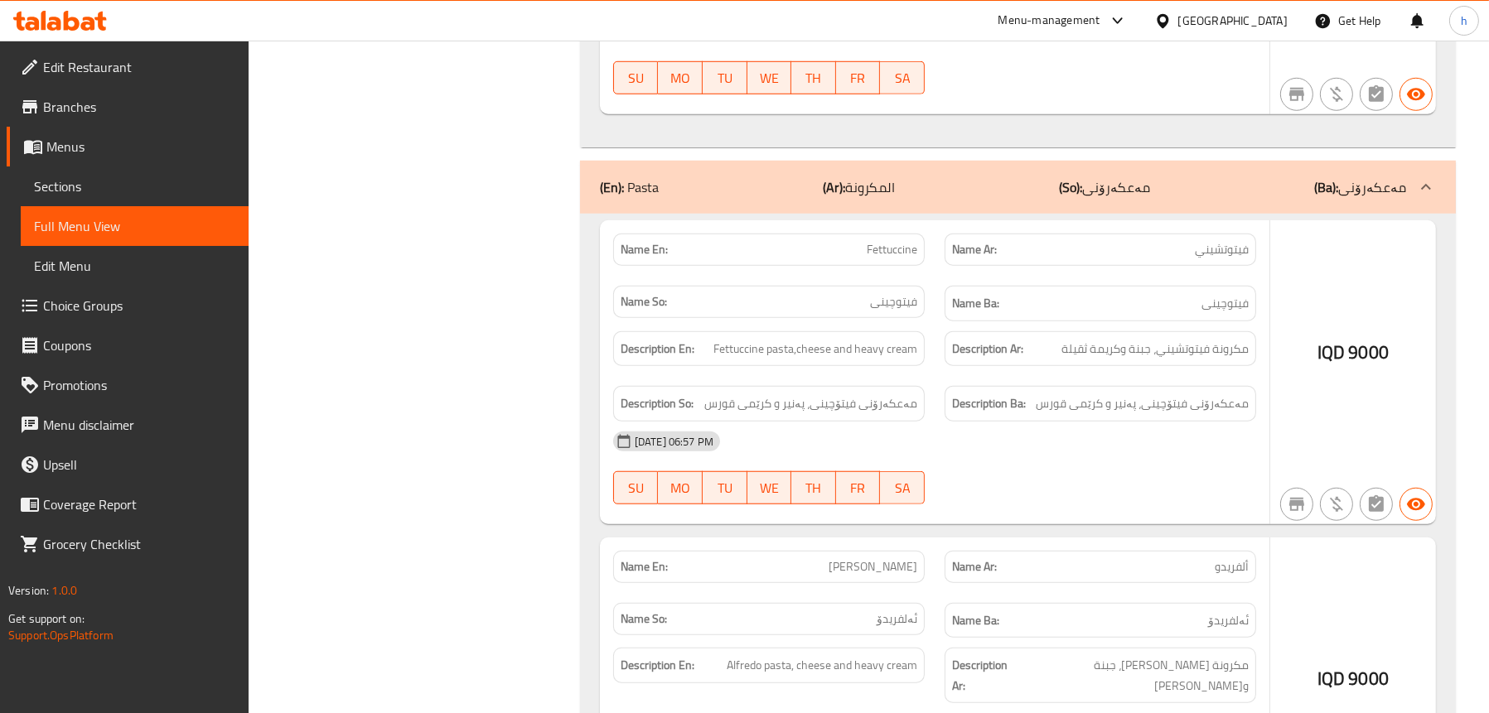
click at [113, 176] on span "Sections" at bounding box center [134, 186] width 201 height 20
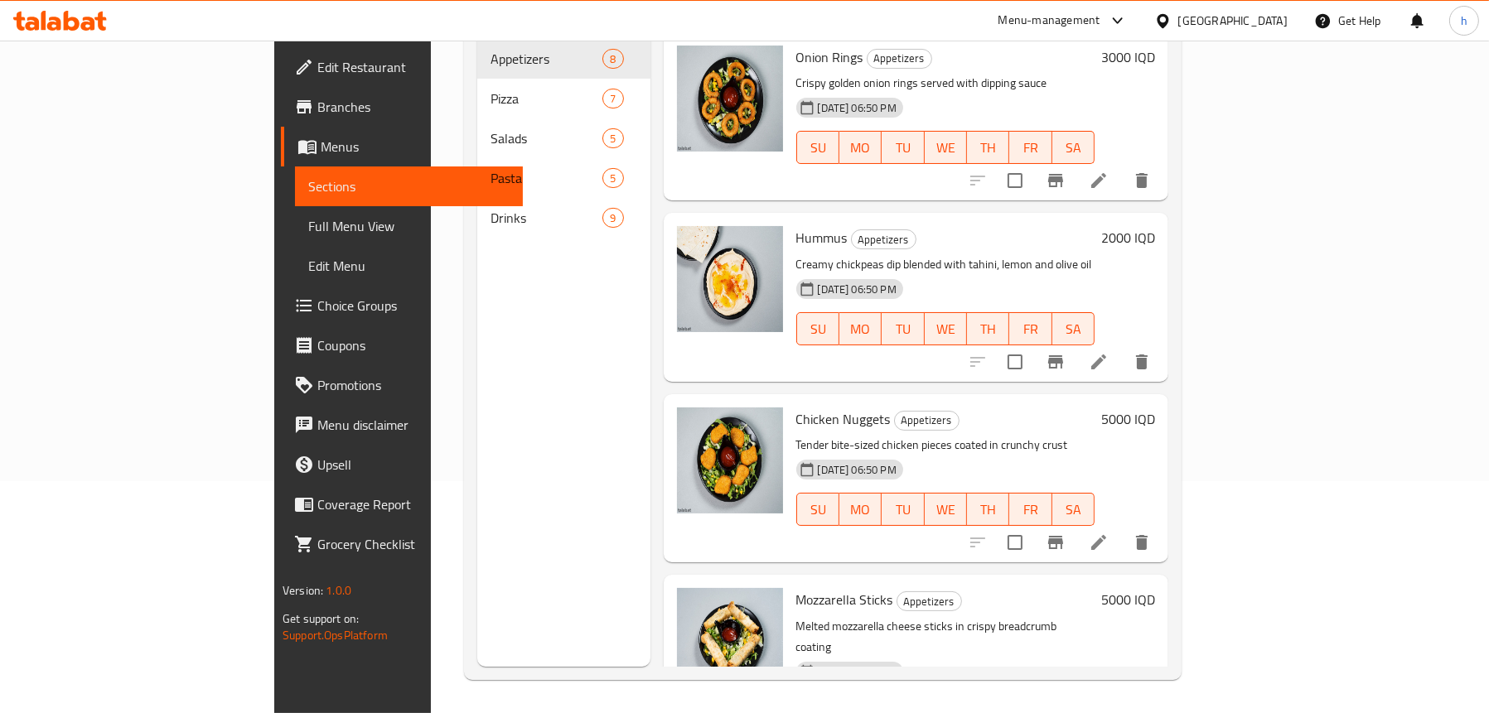
scroll to position [233, 0]
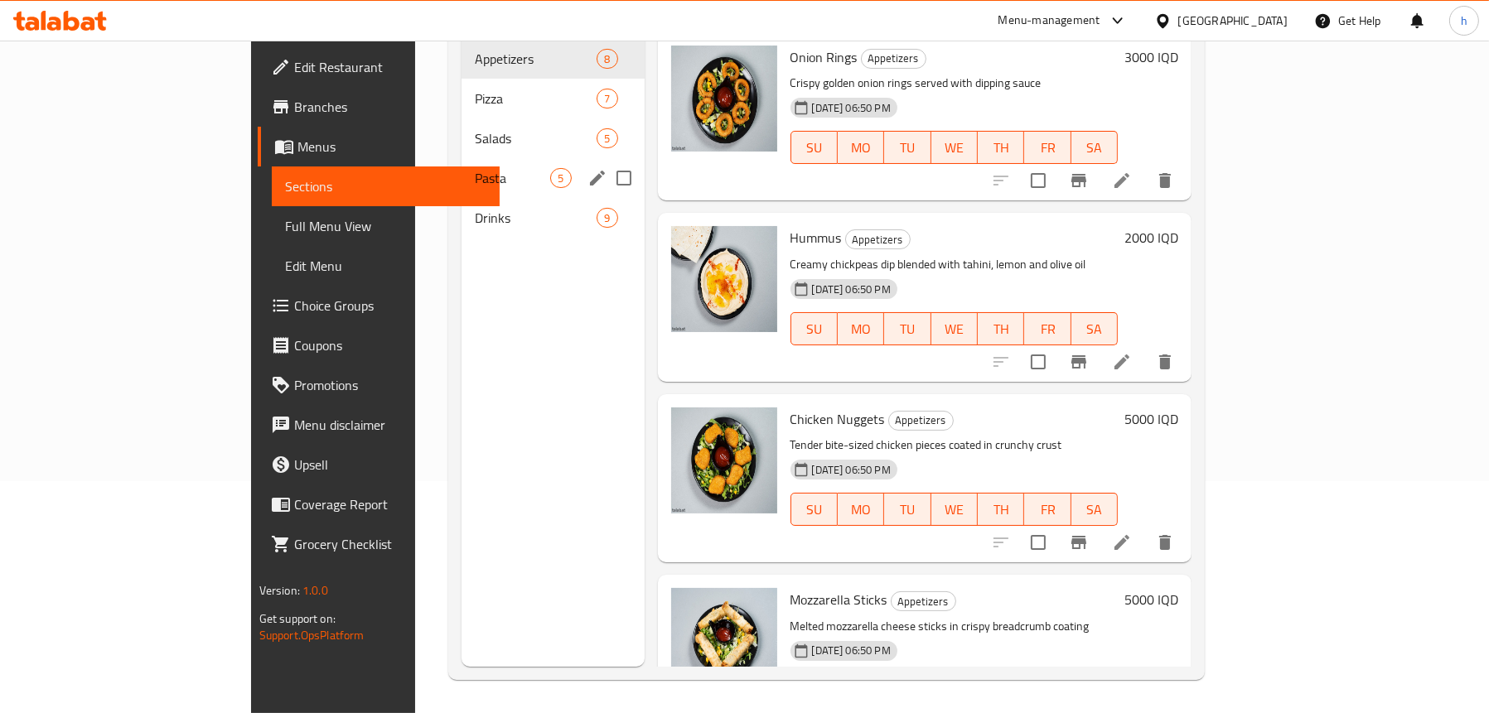
click at [475, 168] on span "Pasta" at bounding box center [512, 178] width 75 height 20
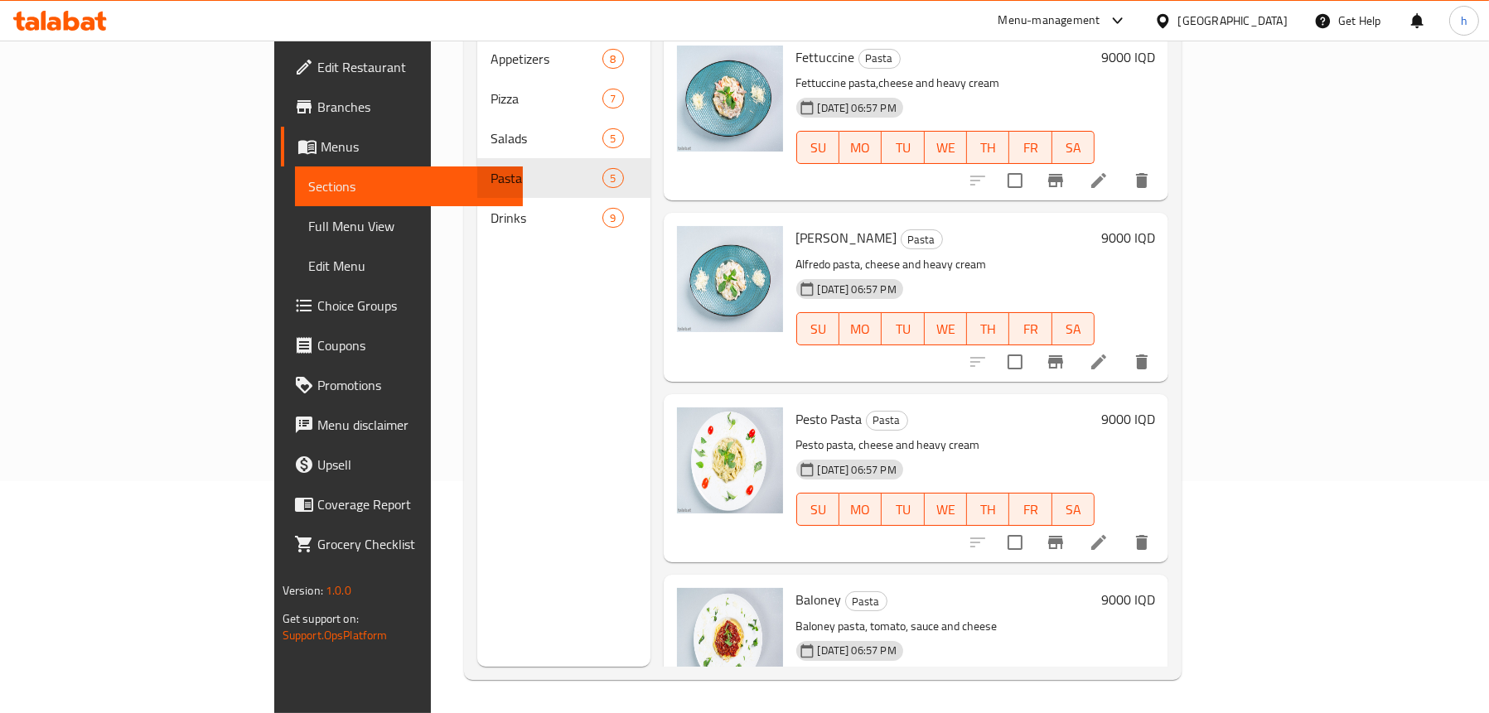
click at [1122, 166] on li at bounding box center [1098, 181] width 46 height 30
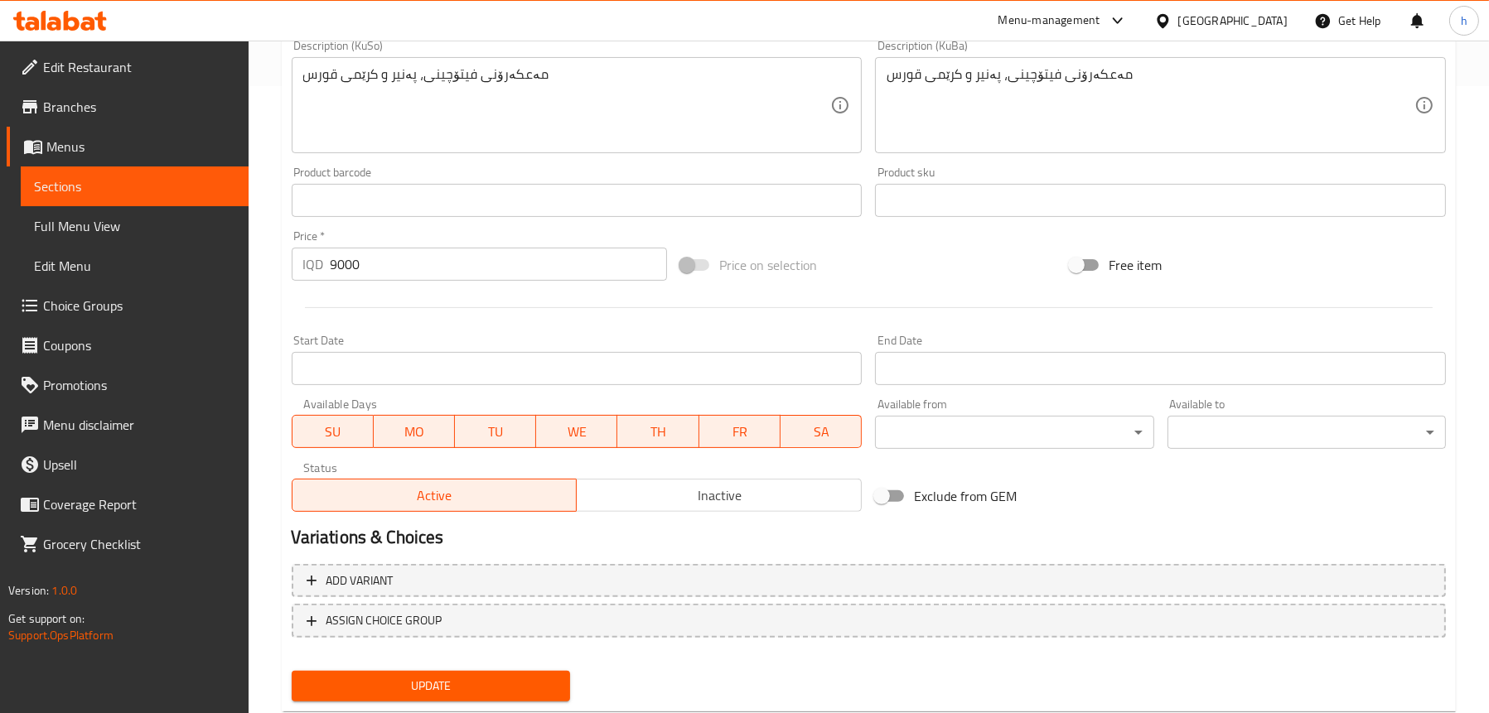
scroll to position [672, 0]
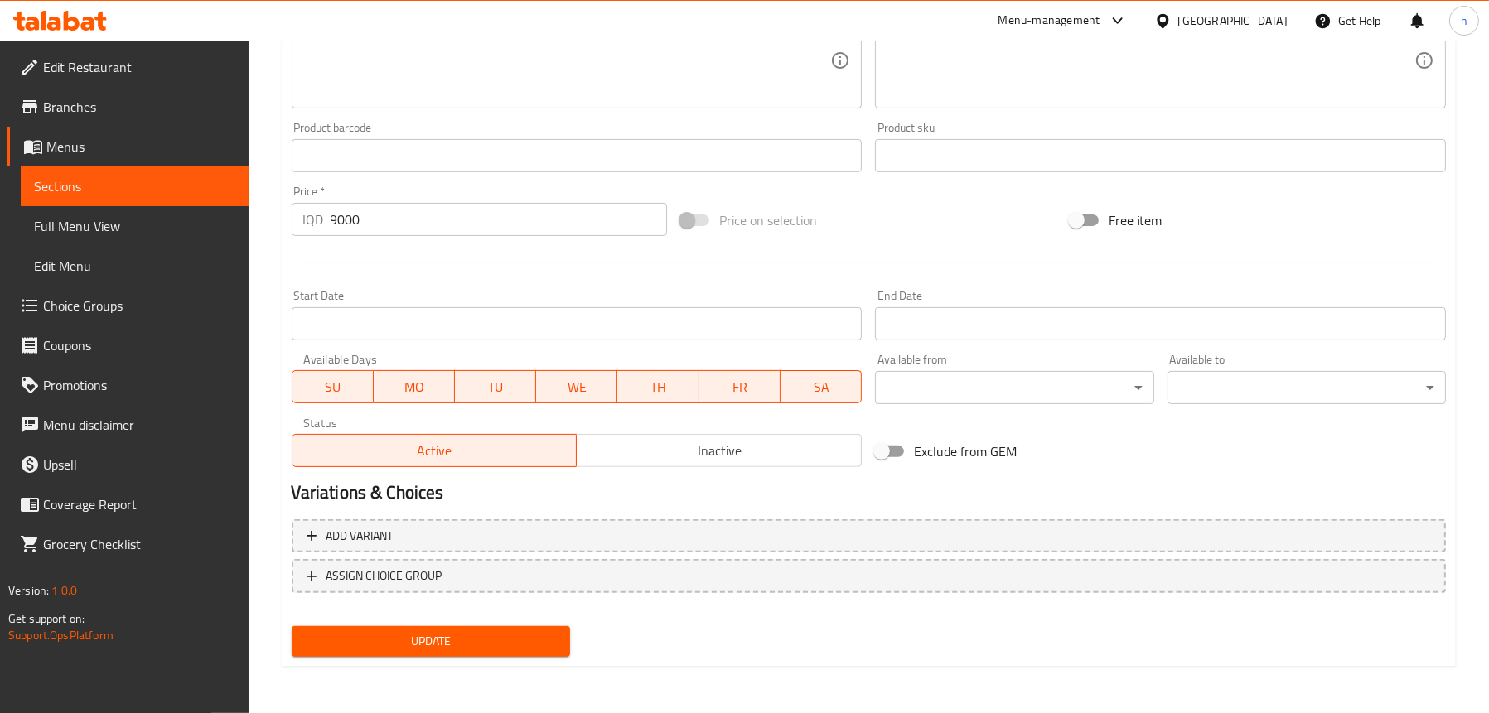
type textarea "Fettuccine pasta, cheese and heavy cream"
click at [424, 650] on span "Update" at bounding box center [431, 641] width 252 height 21
click at [105, 217] on span "Full Menu View" at bounding box center [134, 226] width 201 height 20
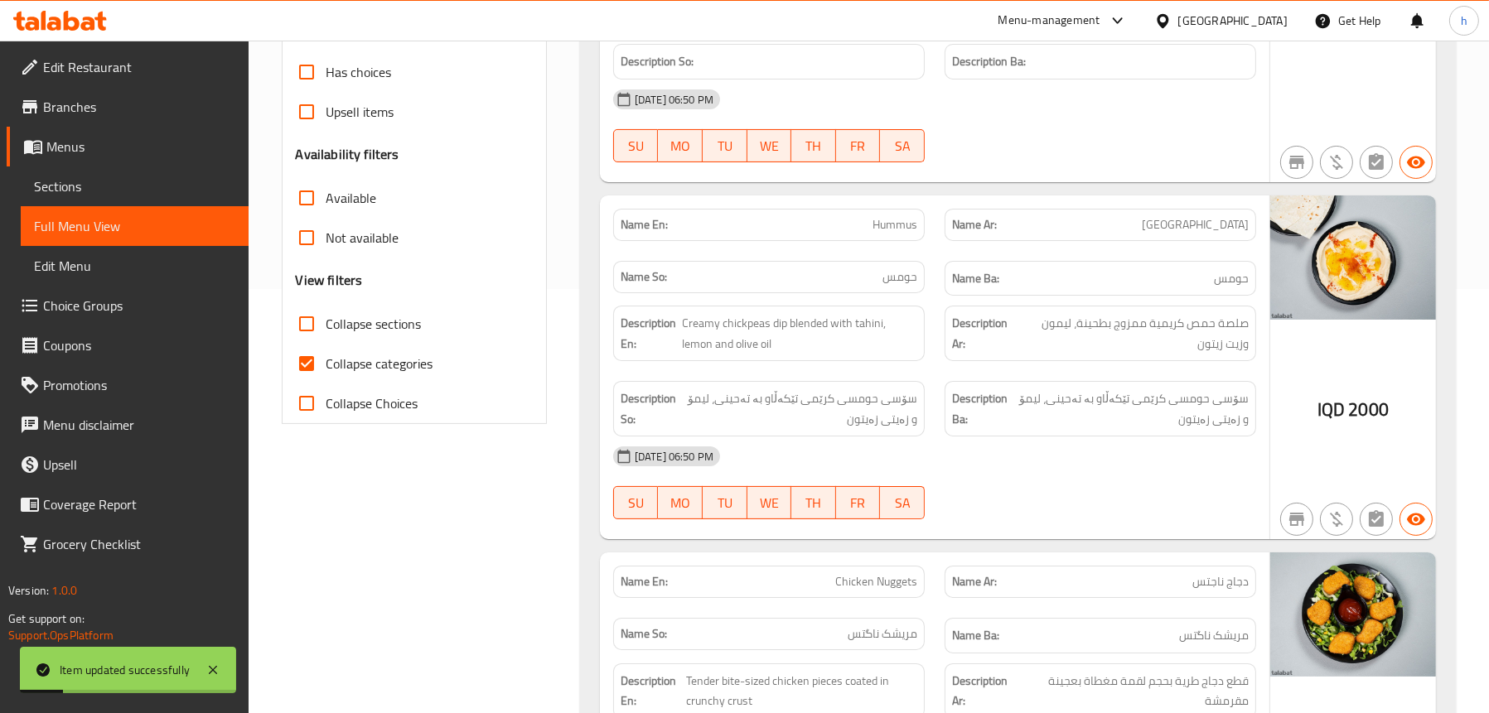
scroll to position [423, 0]
click at [396, 368] on span "Collapse categories" at bounding box center [379, 365] width 107 height 20
click at [326, 368] on input "Collapse categories" at bounding box center [307, 365] width 40 height 40
checkbox input "false"
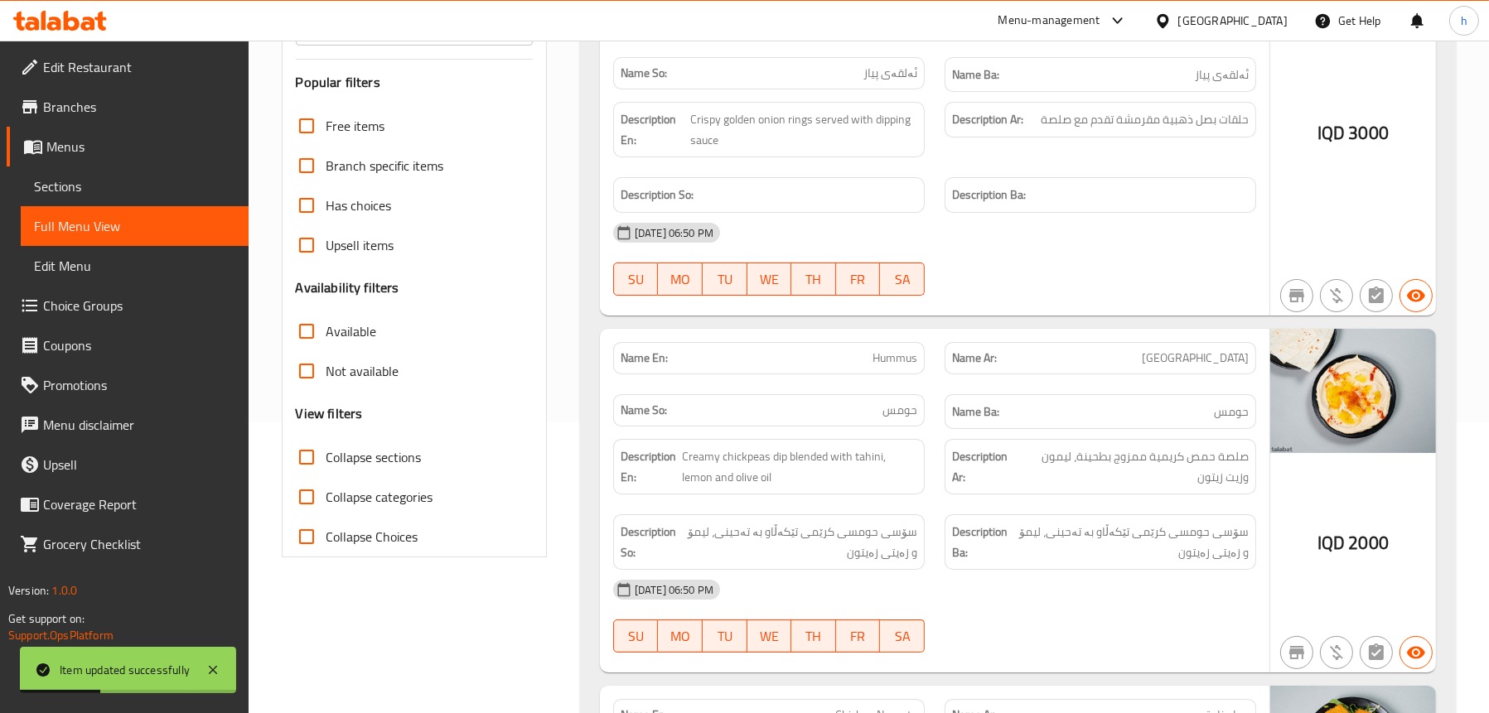
scroll to position [175, 0]
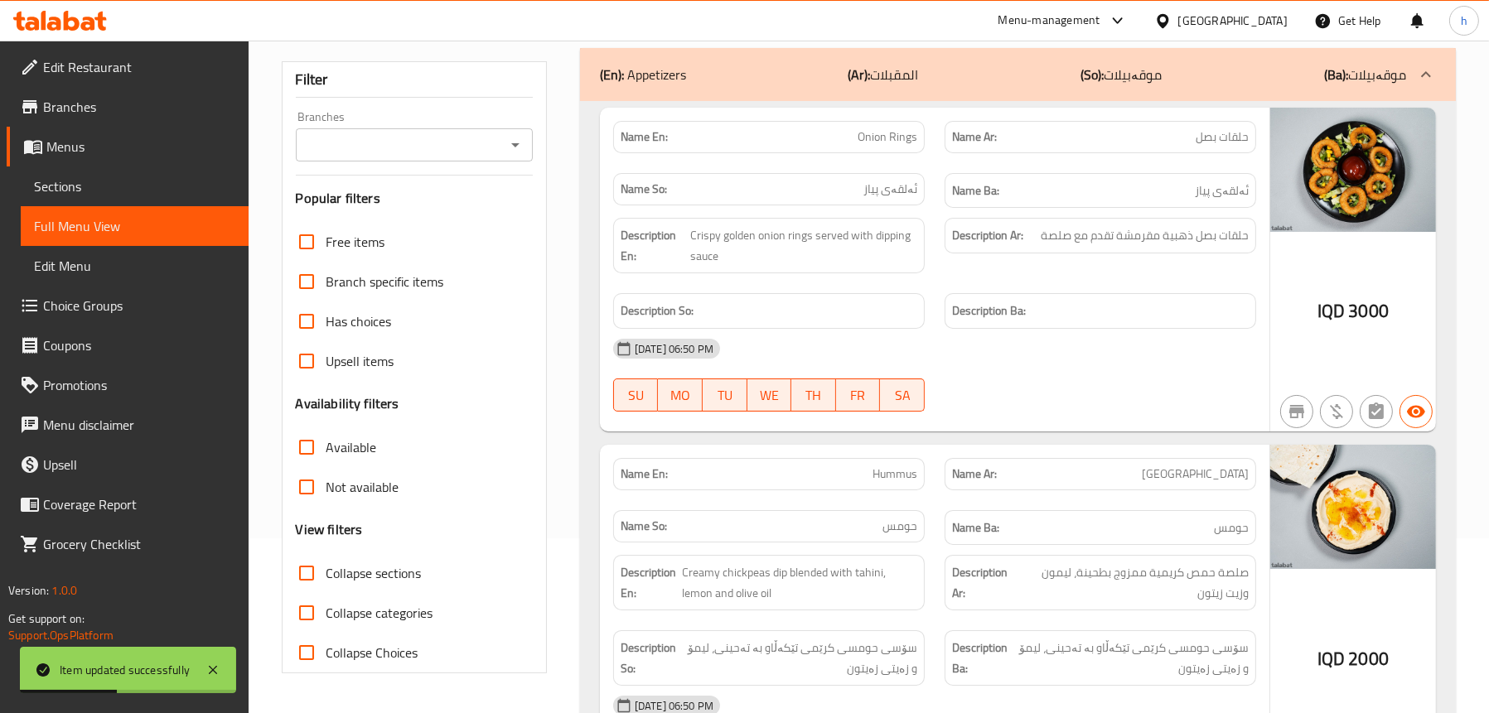
click at [522, 147] on icon "Open" at bounding box center [515, 145] width 20 height 20
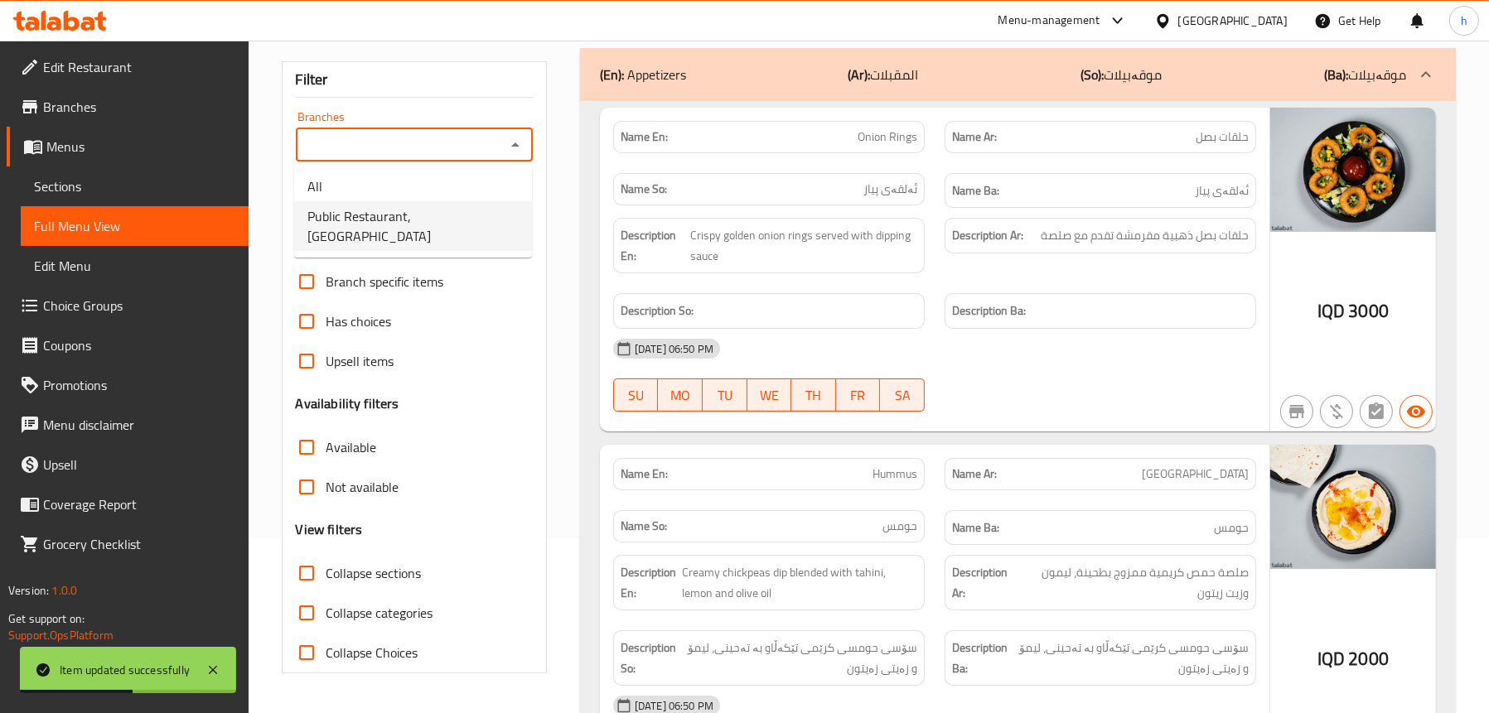
click at [482, 214] on li "Public Restaurant,Hesarok" at bounding box center [413, 226] width 238 height 50
type input "Public Restaurant,Hesarok"
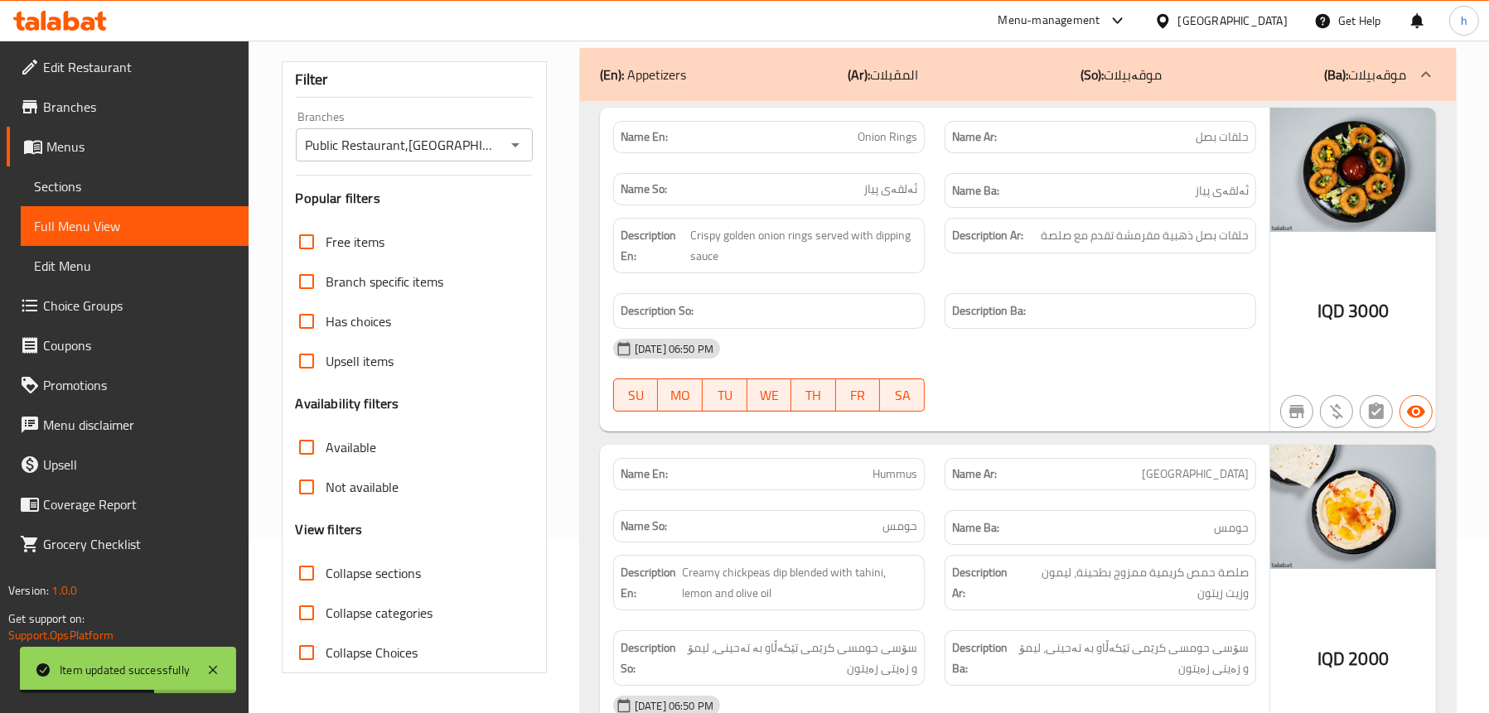
click at [731, 69] on div "(En): Appetizers (Ar): المقبلات (So): موقەبیلات (Ba): موقەبیلات" at bounding box center [1003, 75] width 806 height 20
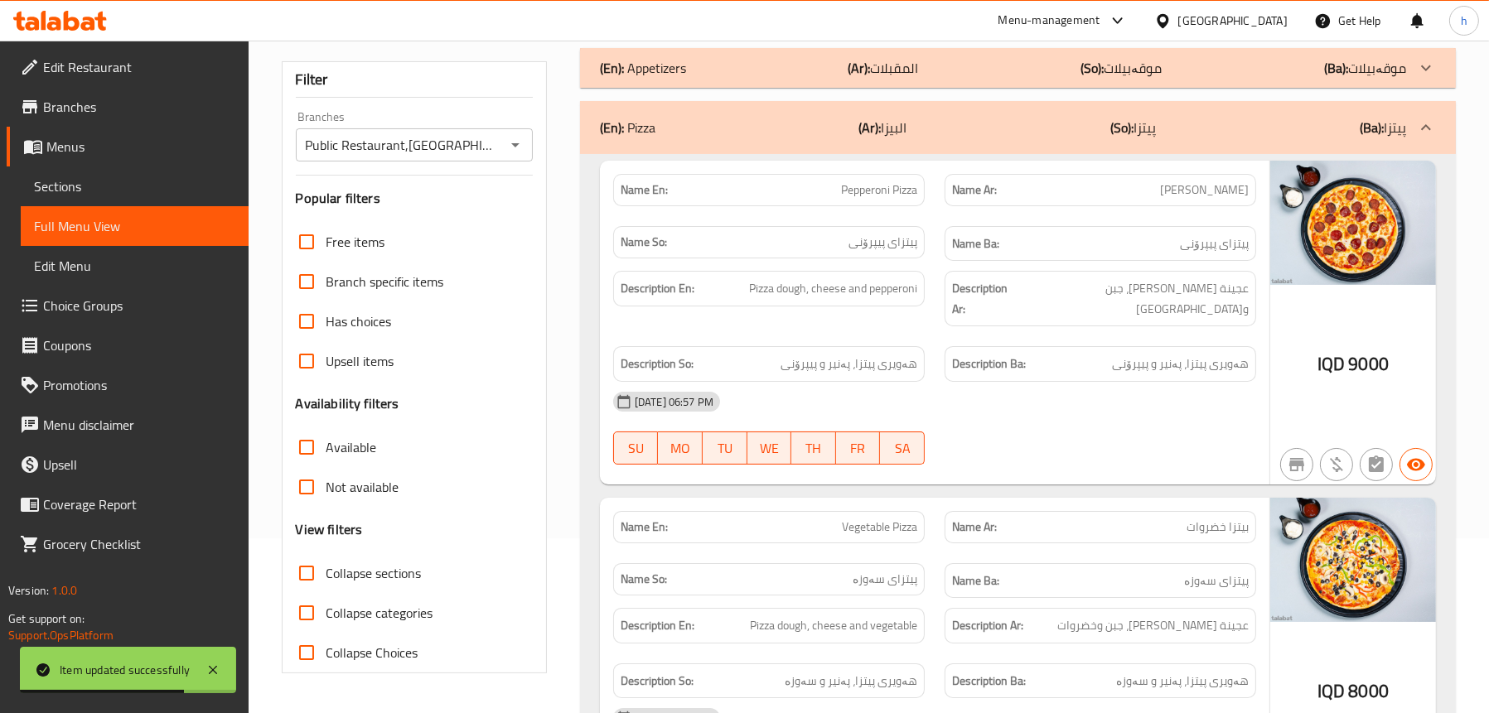
click at [676, 132] on div "(En): Pizza (Ar): البيزا (So): پیتزا (Ba): پیتزا" at bounding box center [1003, 128] width 806 height 20
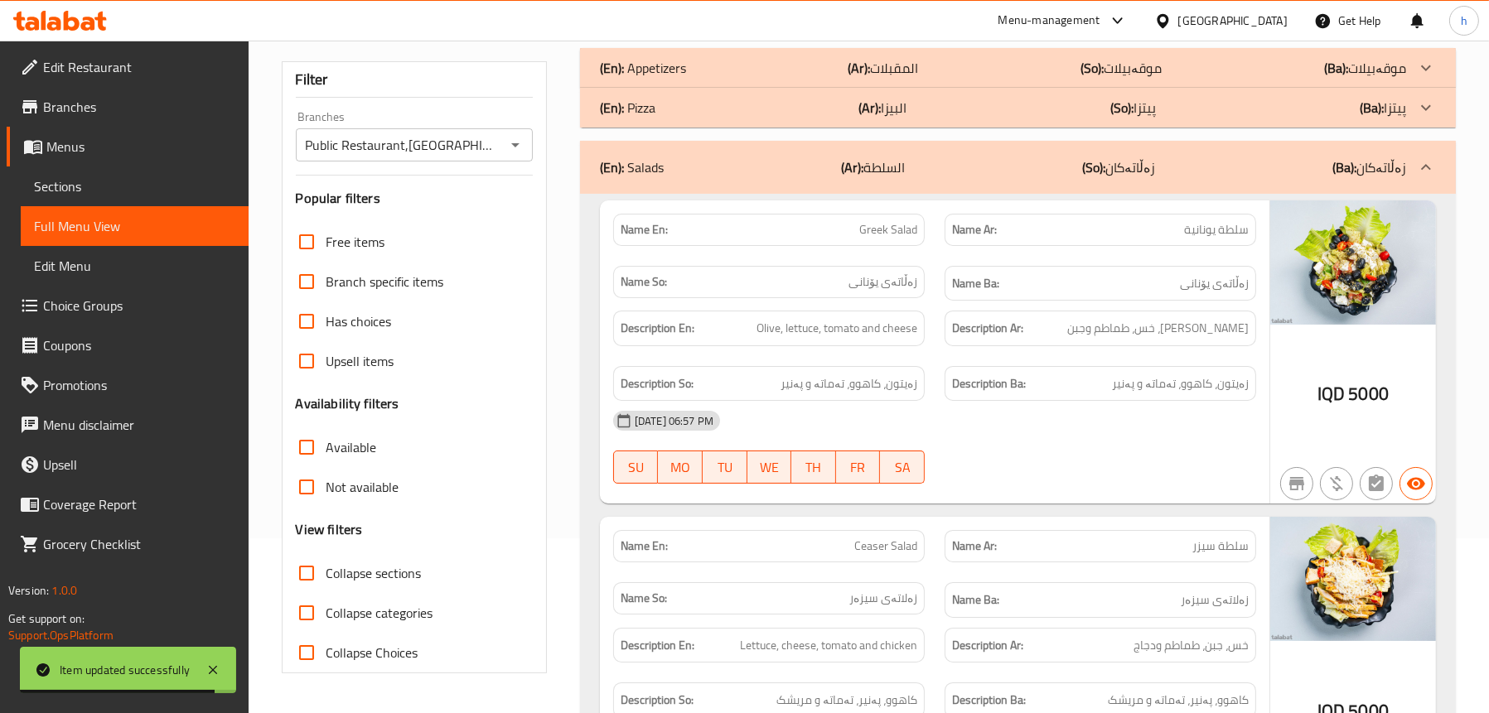
click at [901, 162] on p "(Ar): السلطة" at bounding box center [873, 167] width 64 height 20
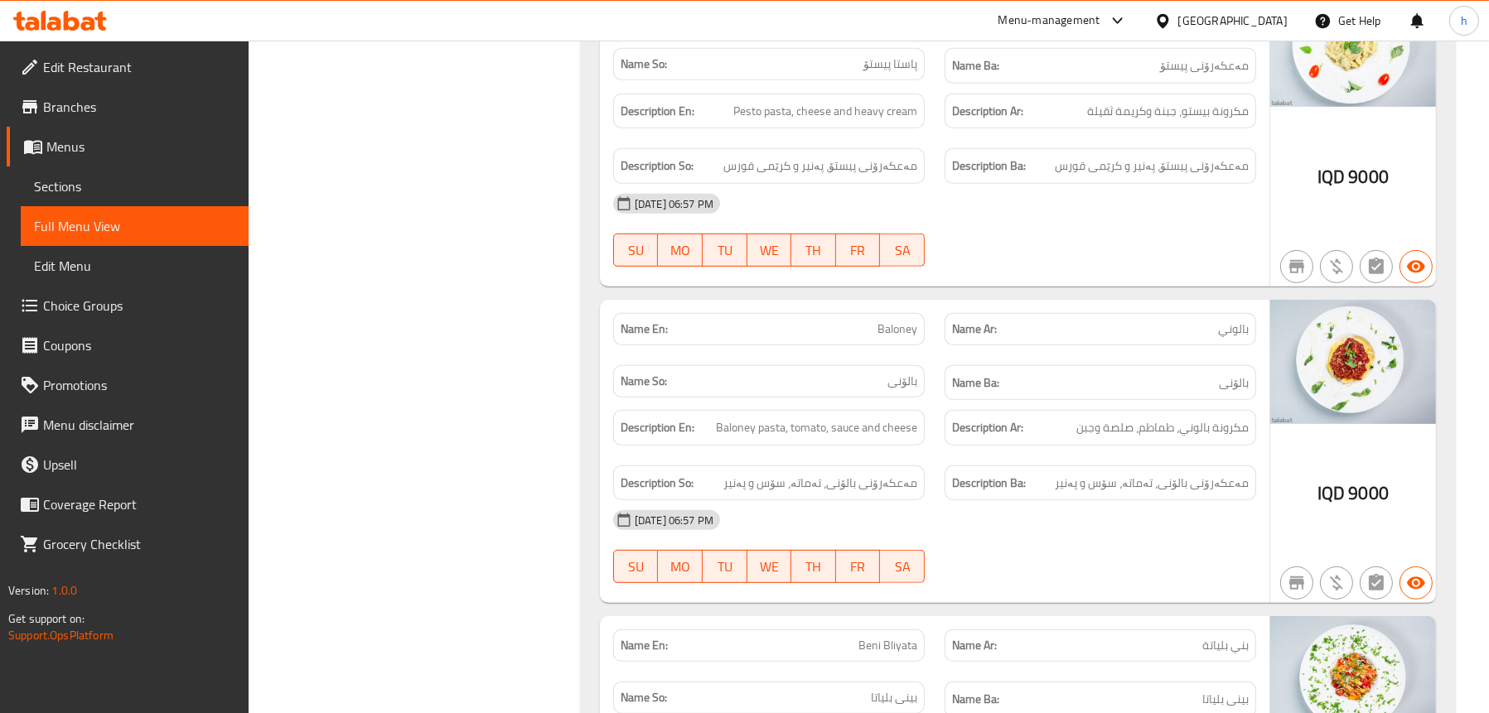
scroll to position [1583, 0]
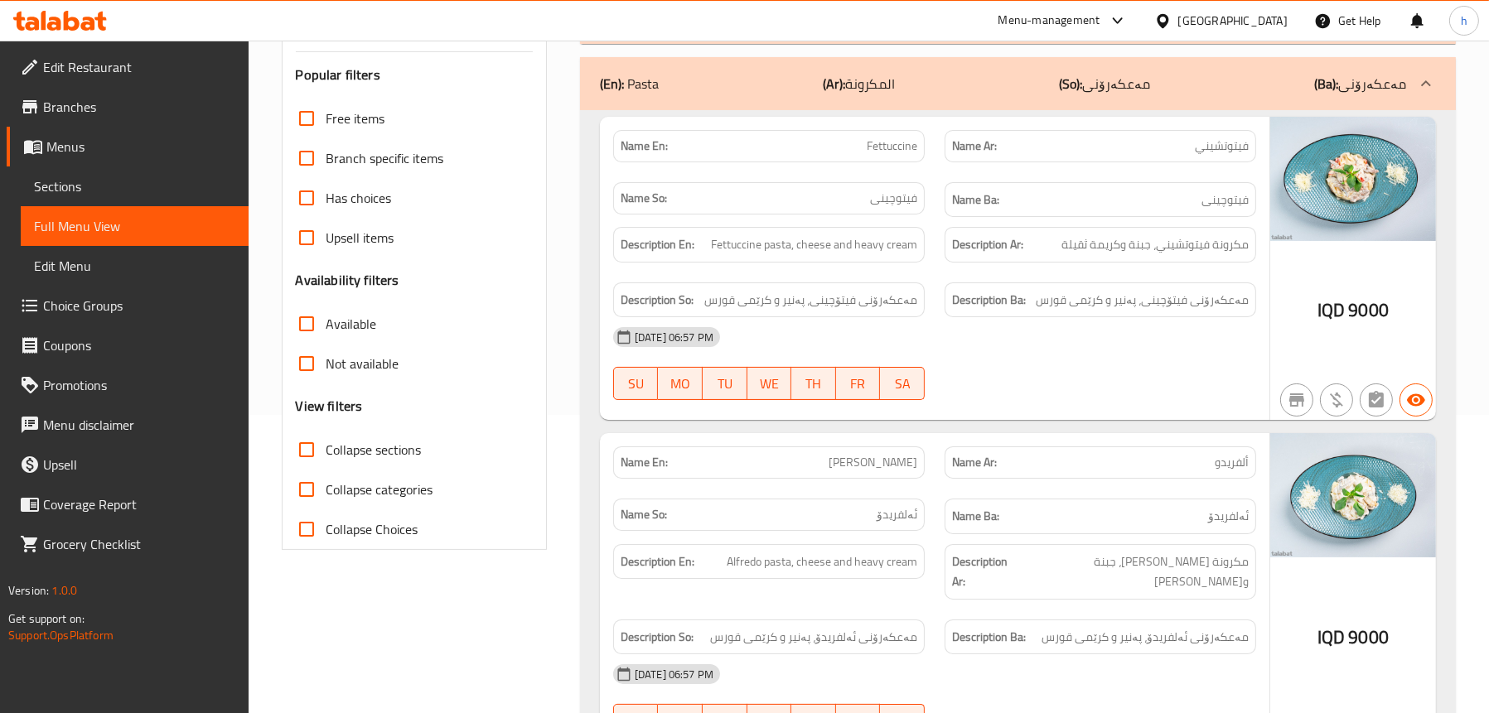
scroll to position [65, 0]
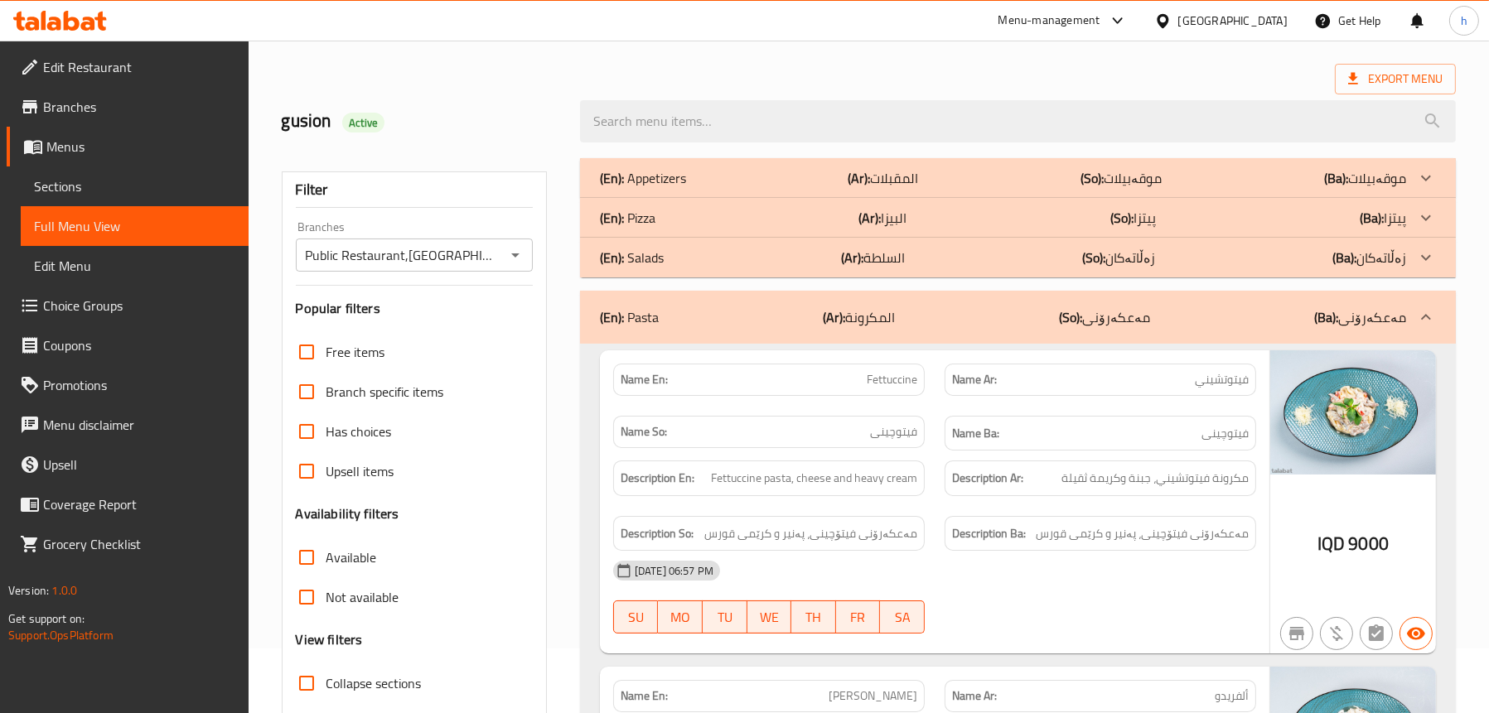
click at [659, 188] on p "(En): Salads" at bounding box center [643, 178] width 86 height 20
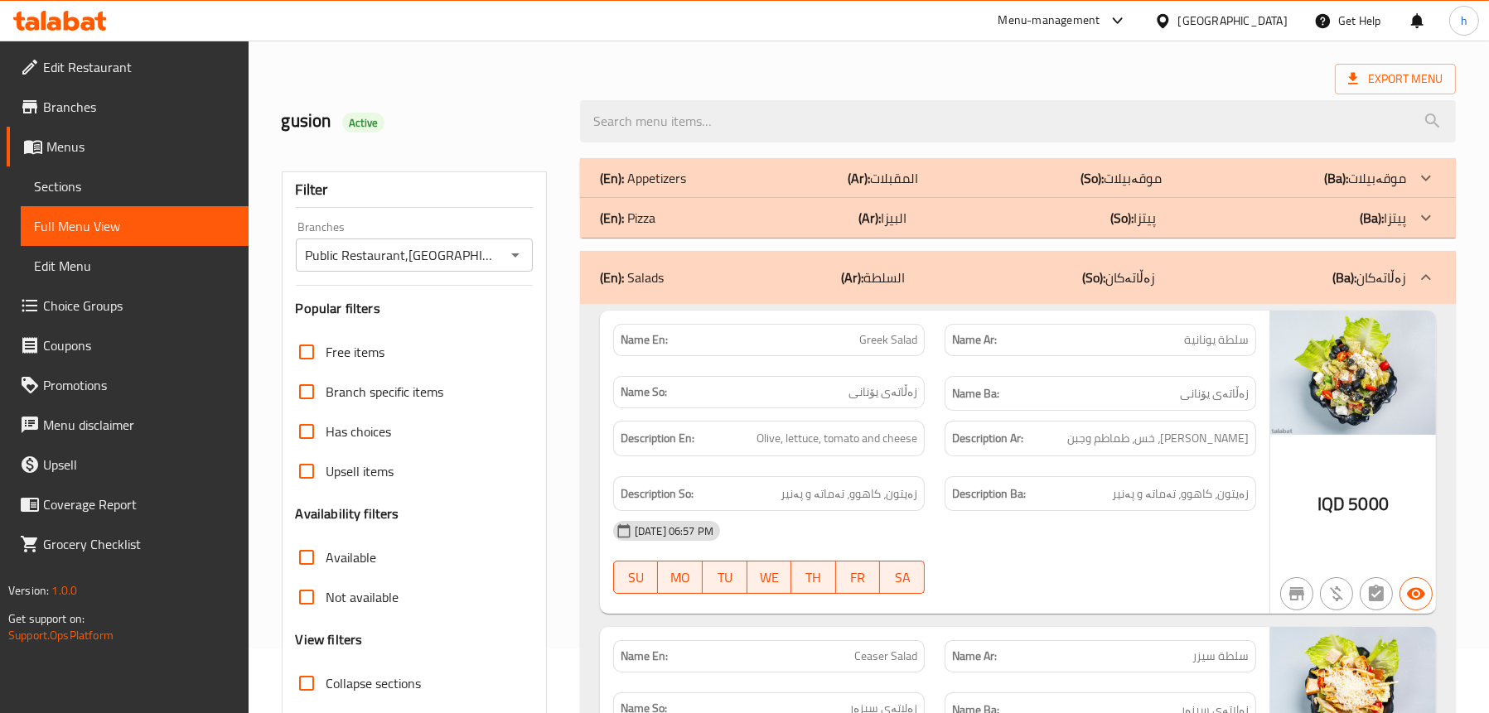
click at [671, 188] on div "(En): Pizza (Ar): البيزا (So): پیتزا (Ba): پیتزا" at bounding box center [1003, 178] width 806 height 20
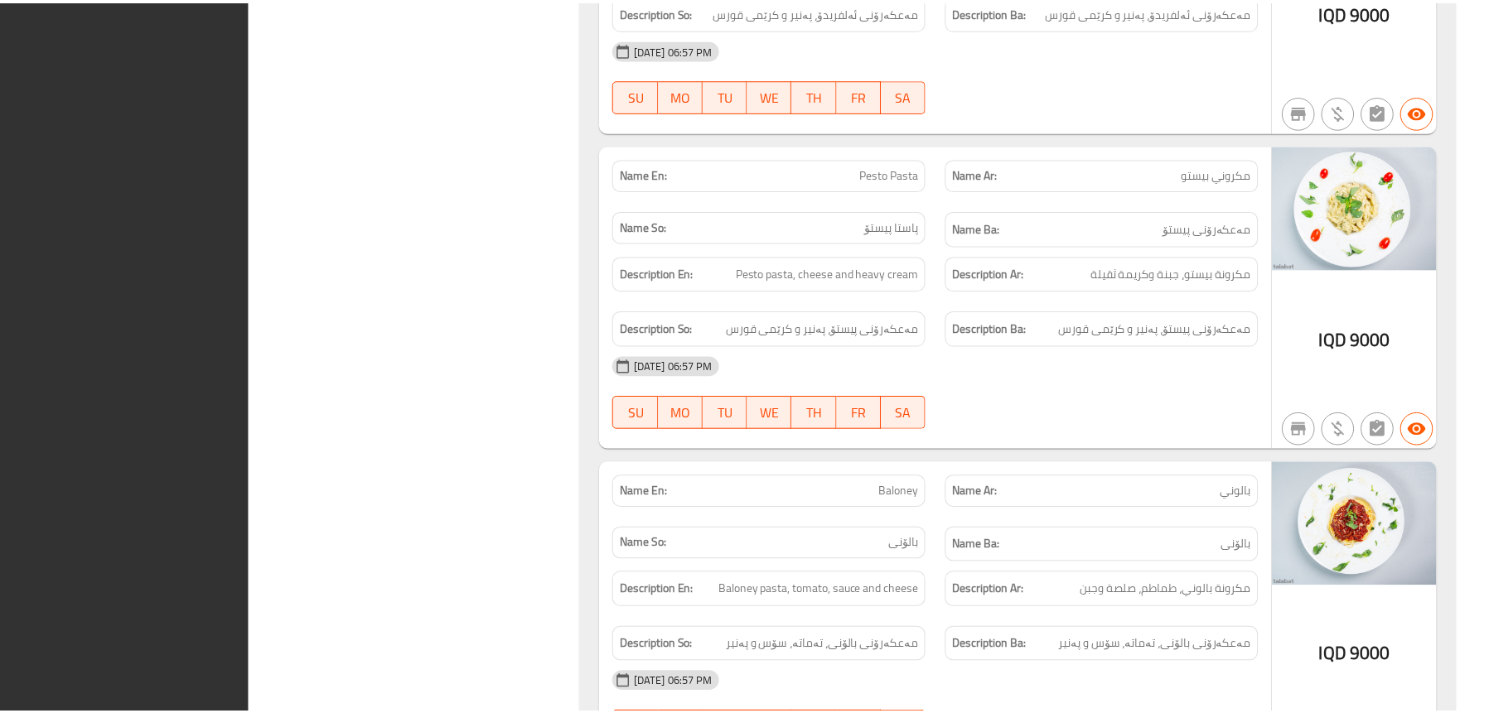
scroll to position [5353, 0]
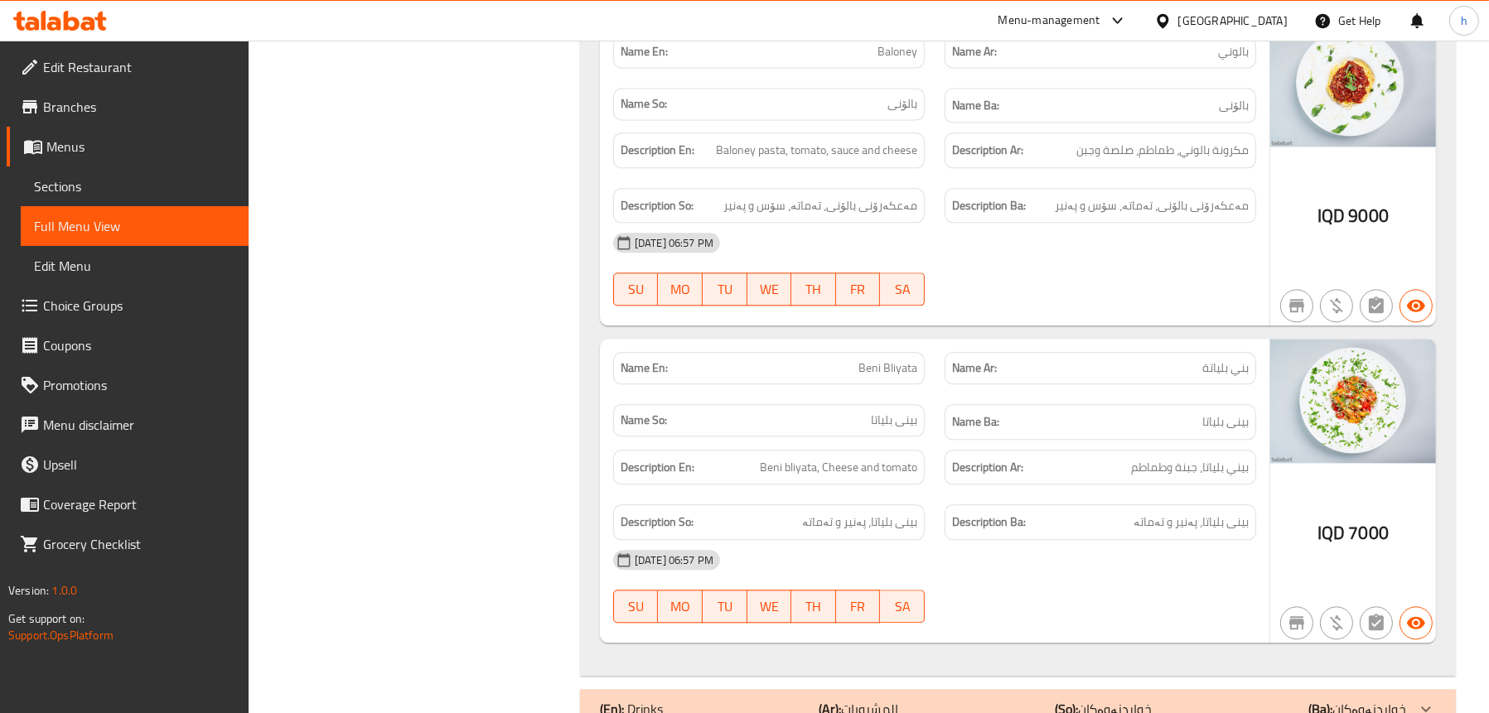
click at [75, 65] on span "Edit Restaurant" at bounding box center [139, 67] width 192 height 20
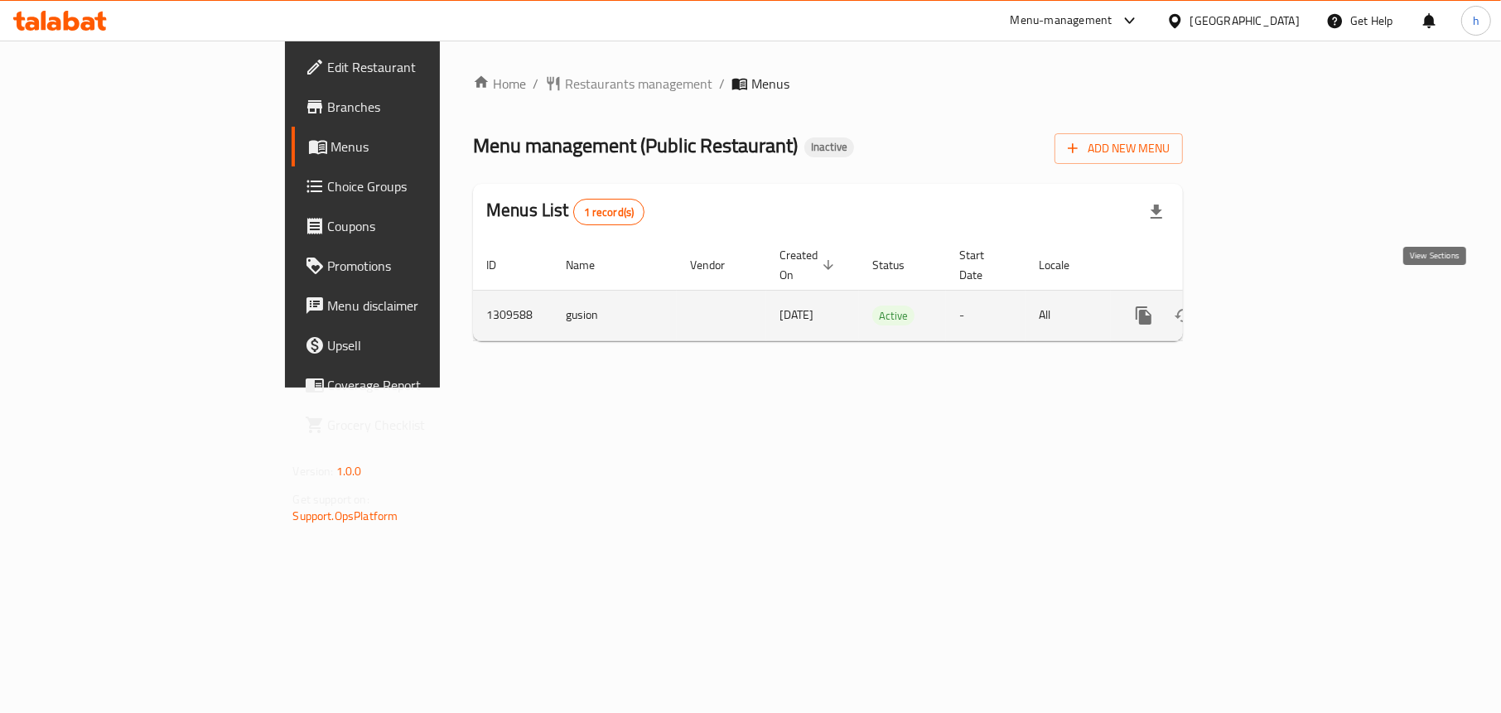
click at [1271, 308] on icon "enhanced table" at bounding box center [1263, 315] width 15 height 15
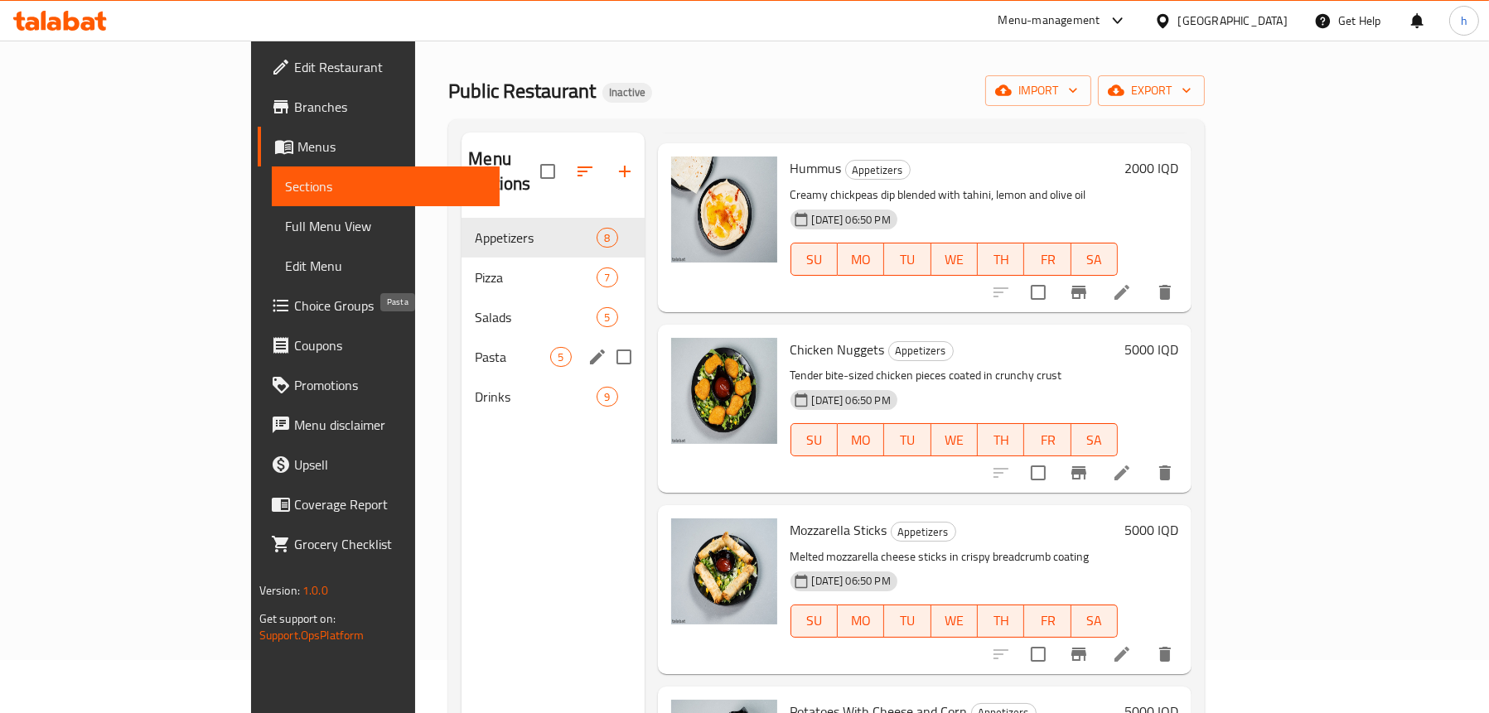
scroll to position [83, 0]
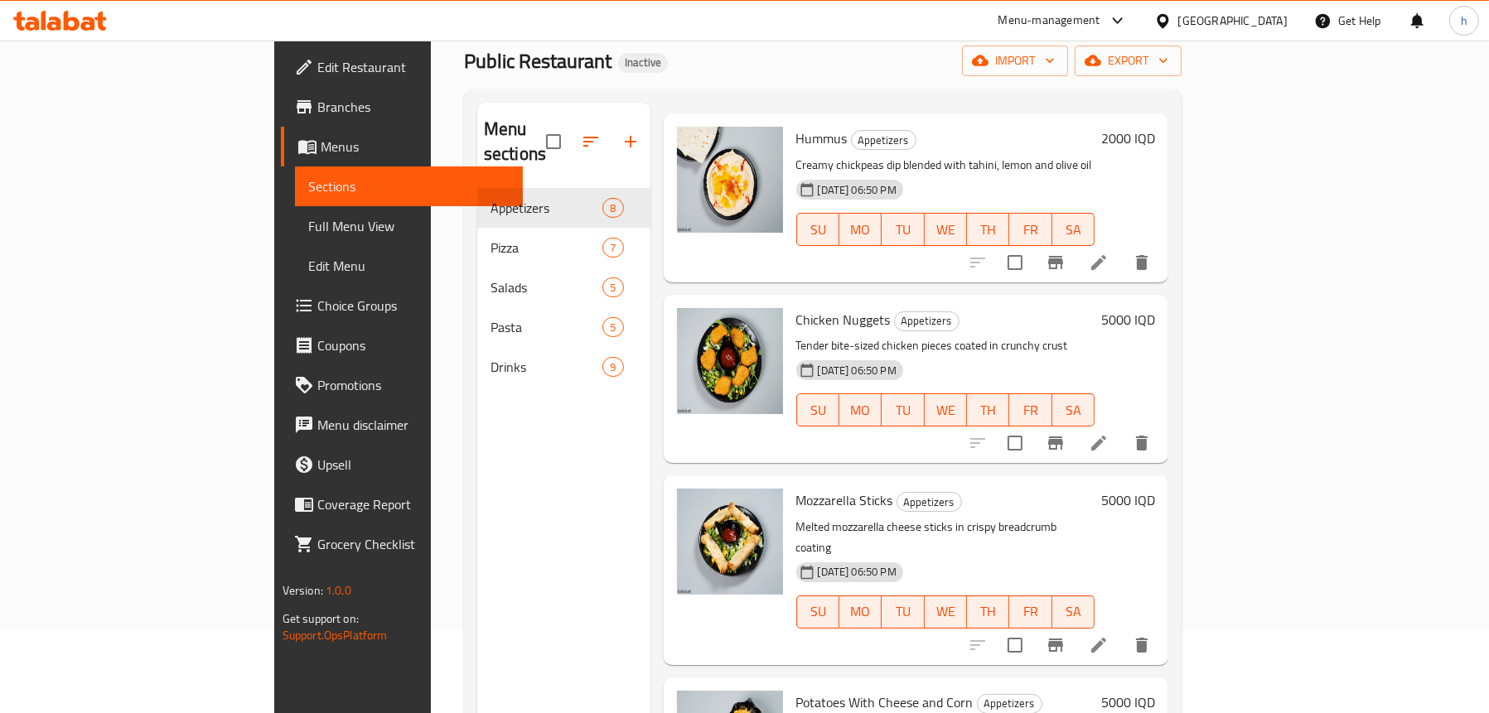
click at [317, 67] on span "Edit Restaurant" at bounding box center [413, 67] width 192 height 20
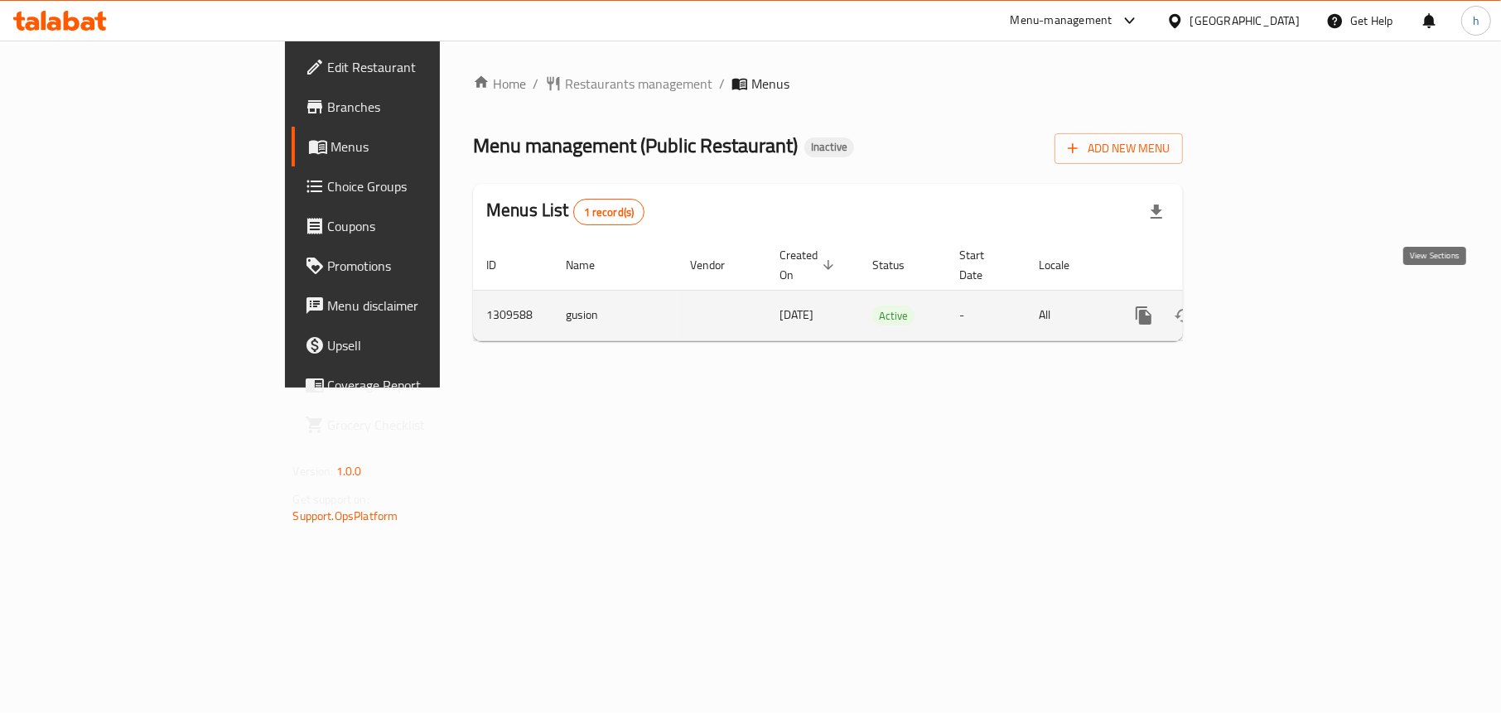
click at [1273, 306] on icon "enhanced table" at bounding box center [1263, 316] width 20 height 20
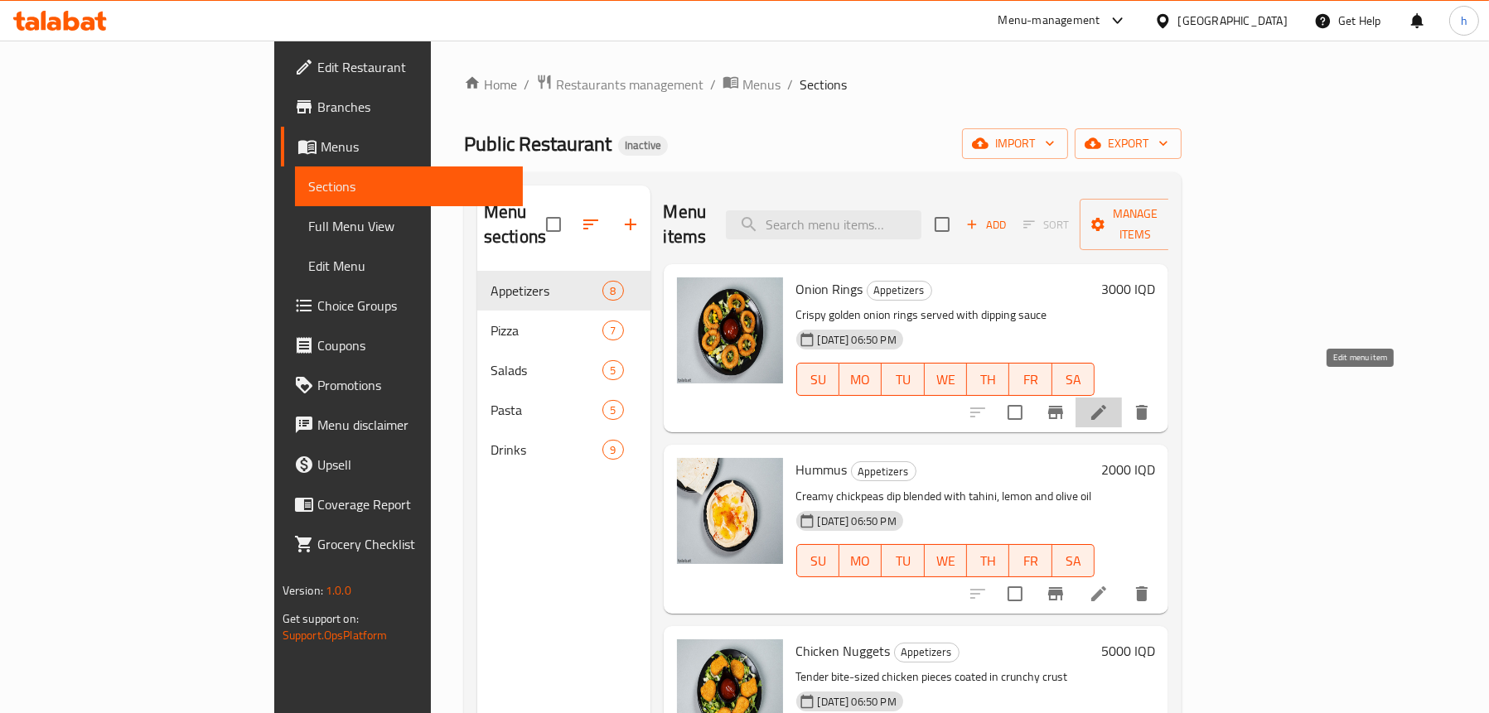
click at [1108, 403] on icon at bounding box center [1098, 413] width 20 height 20
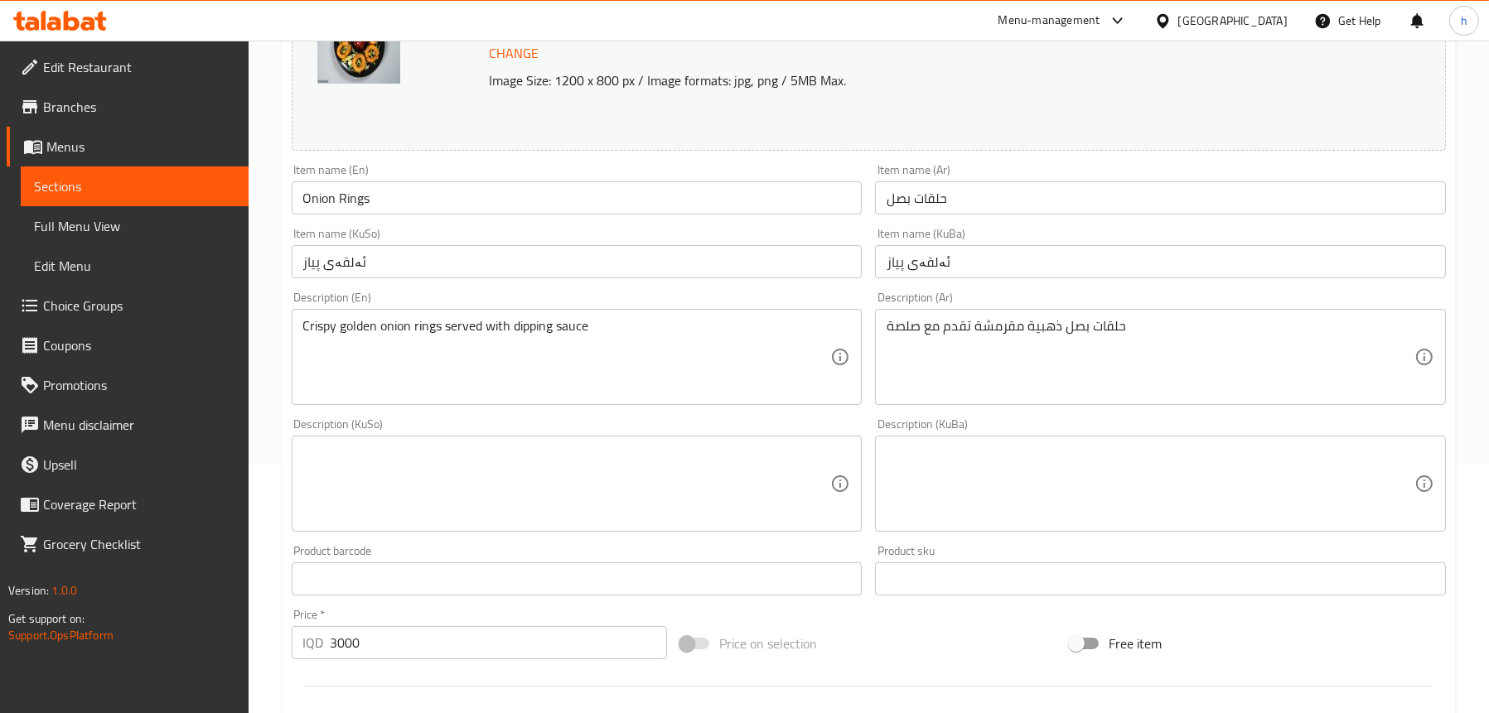
click at [96, 199] on link "Sections" at bounding box center [135, 187] width 228 height 40
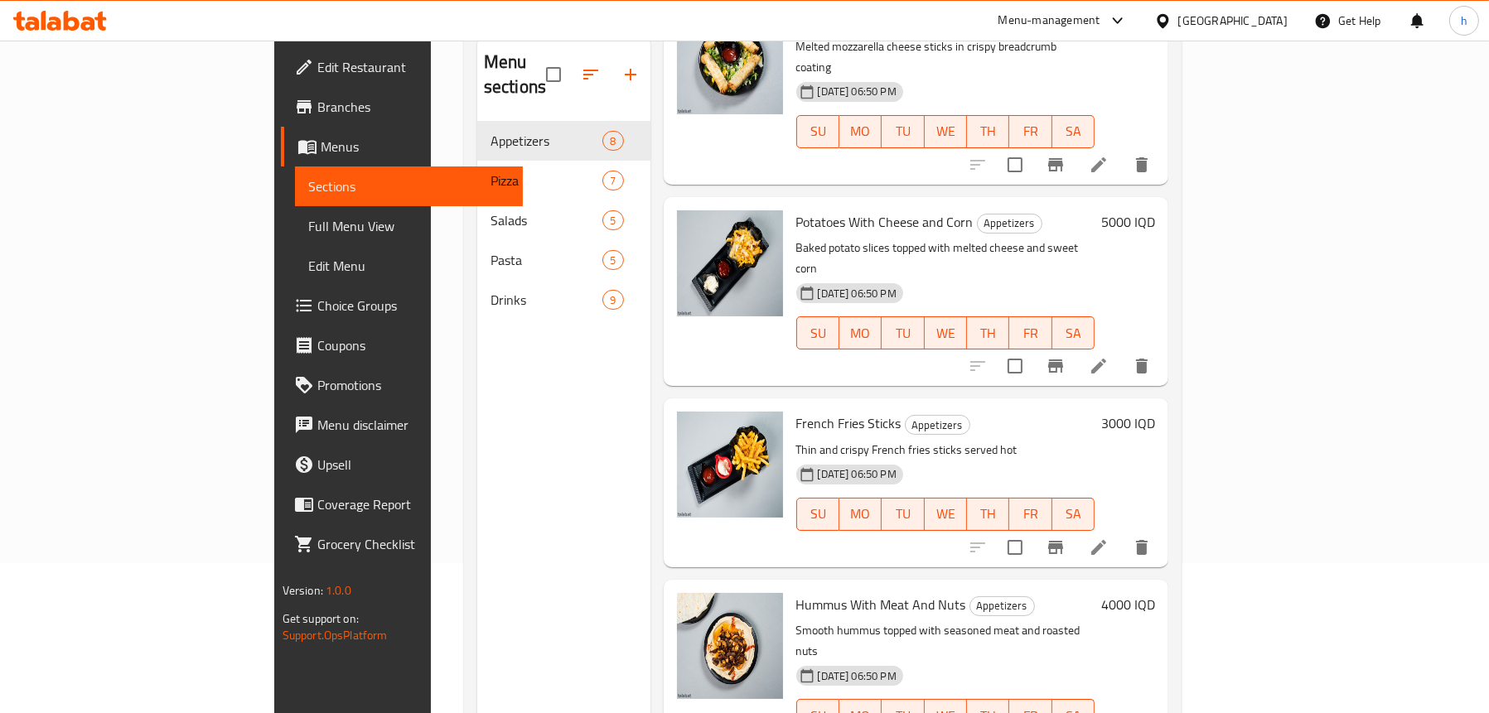
scroll to position [663, 0]
click at [321, 149] on span "Menus" at bounding box center [415, 147] width 189 height 20
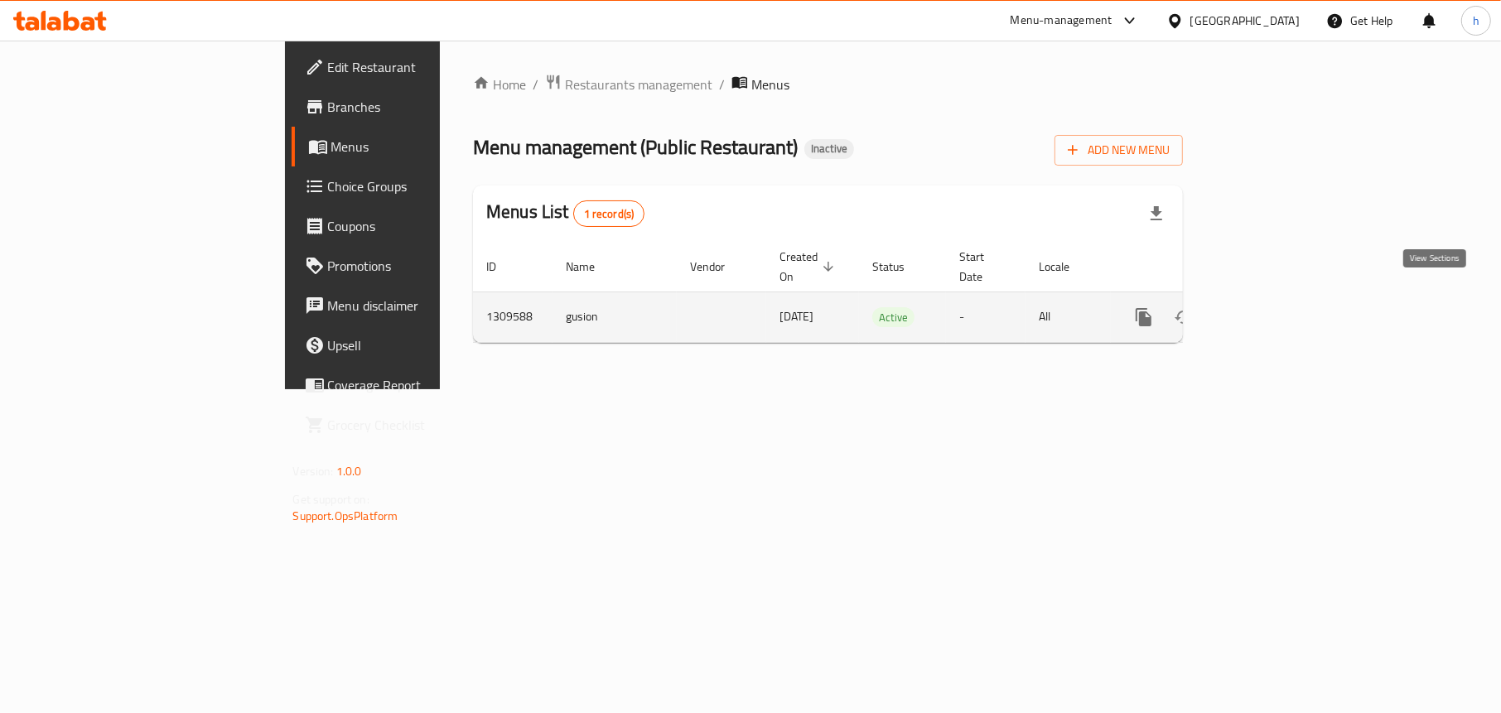
click at [1273, 307] on icon "enhanced table" at bounding box center [1263, 317] width 20 height 20
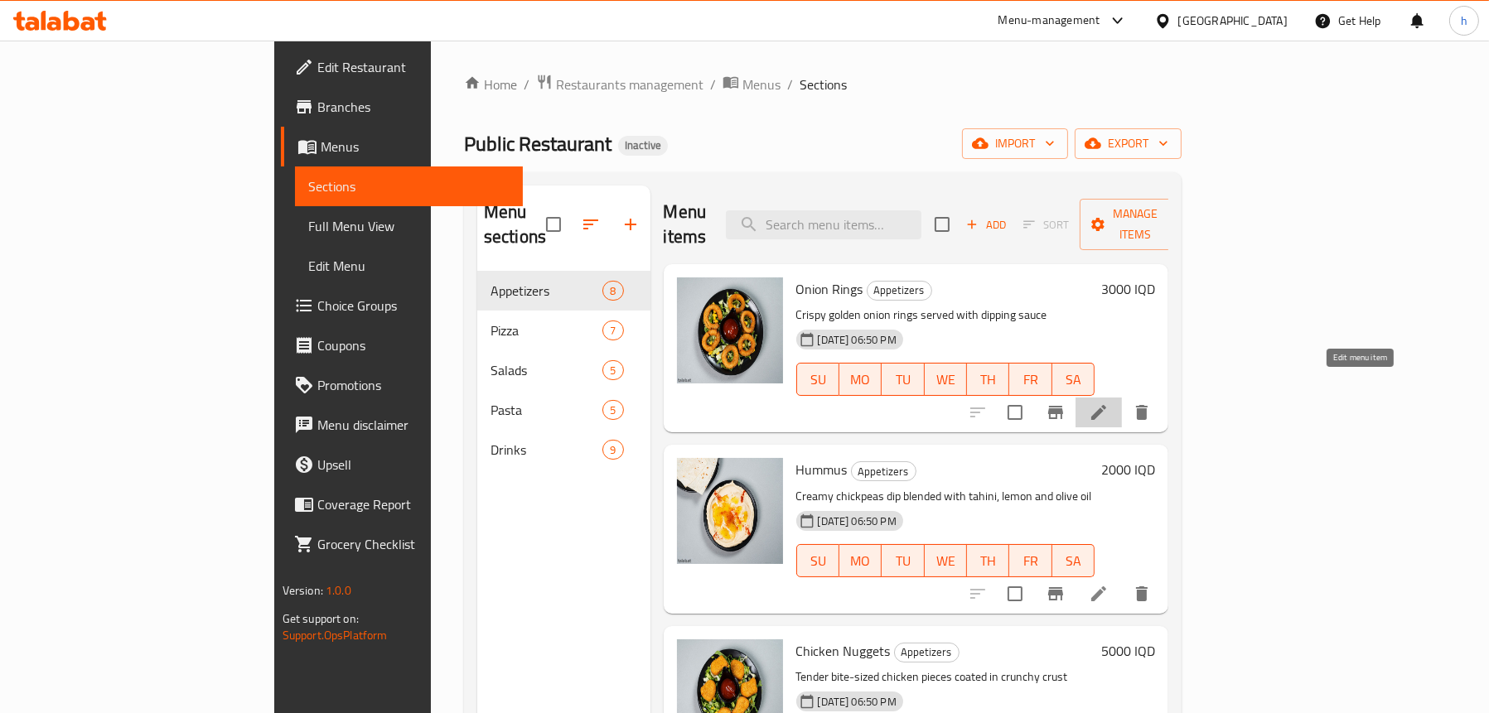
click at [1108, 403] on icon at bounding box center [1098, 413] width 20 height 20
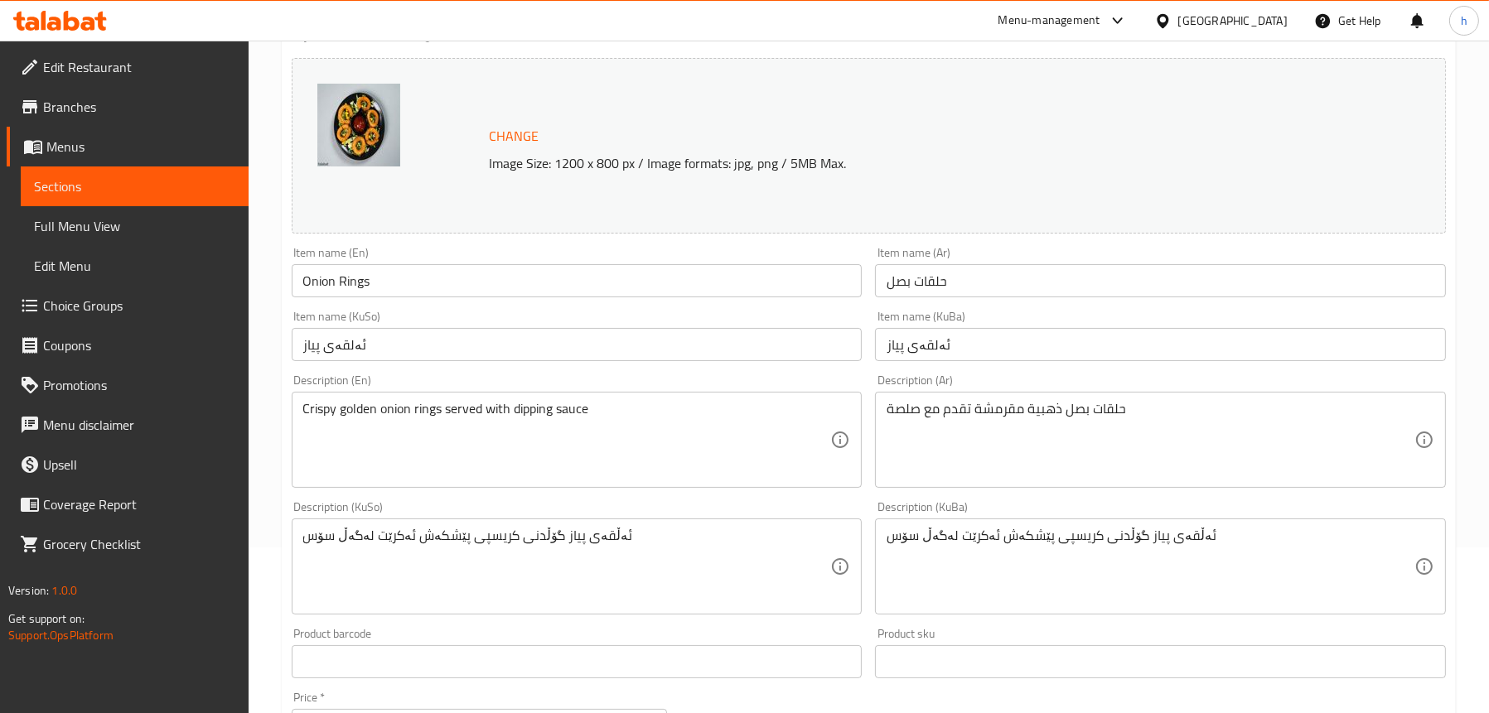
scroll to position [166, 0]
click at [82, 186] on span "Sections" at bounding box center [134, 186] width 201 height 20
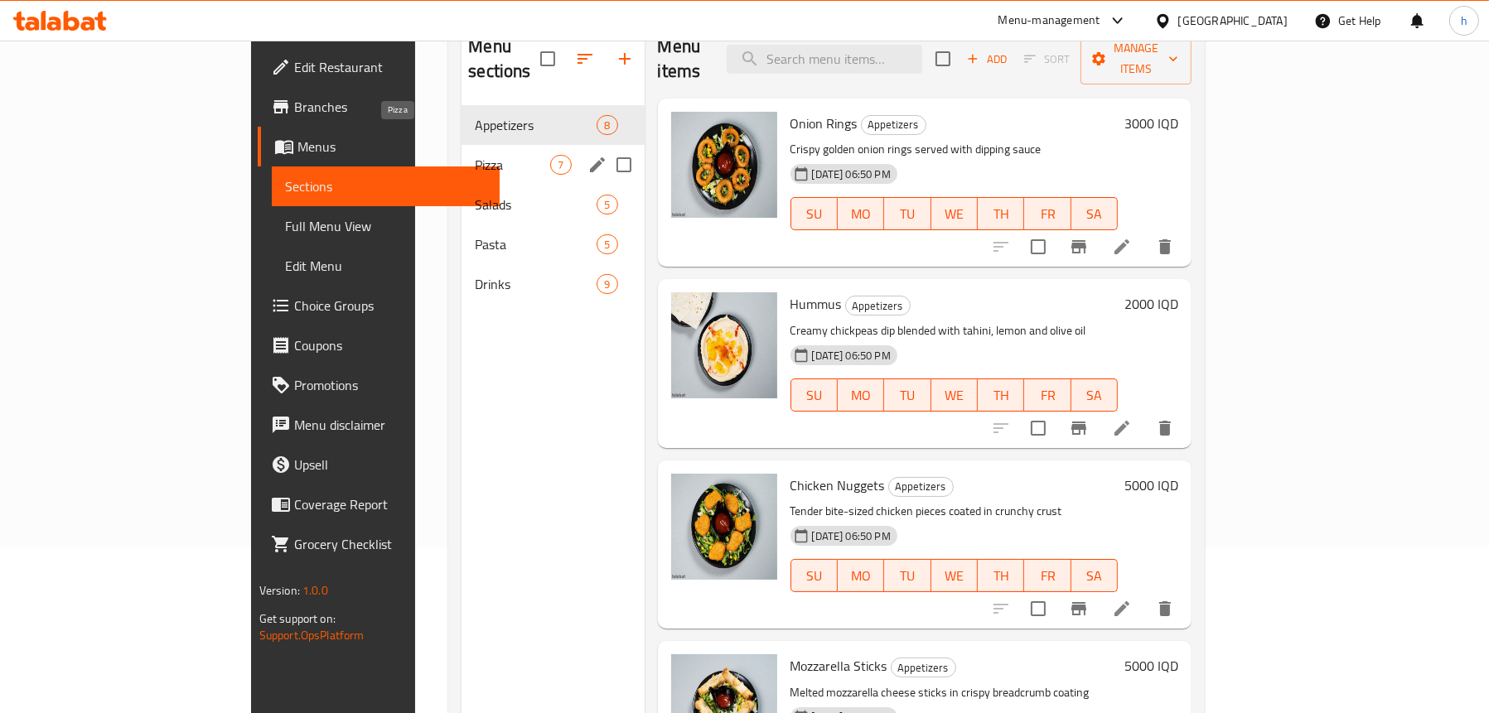
click at [475, 155] on span "Pizza" at bounding box center [512, 165] width 75 height 20
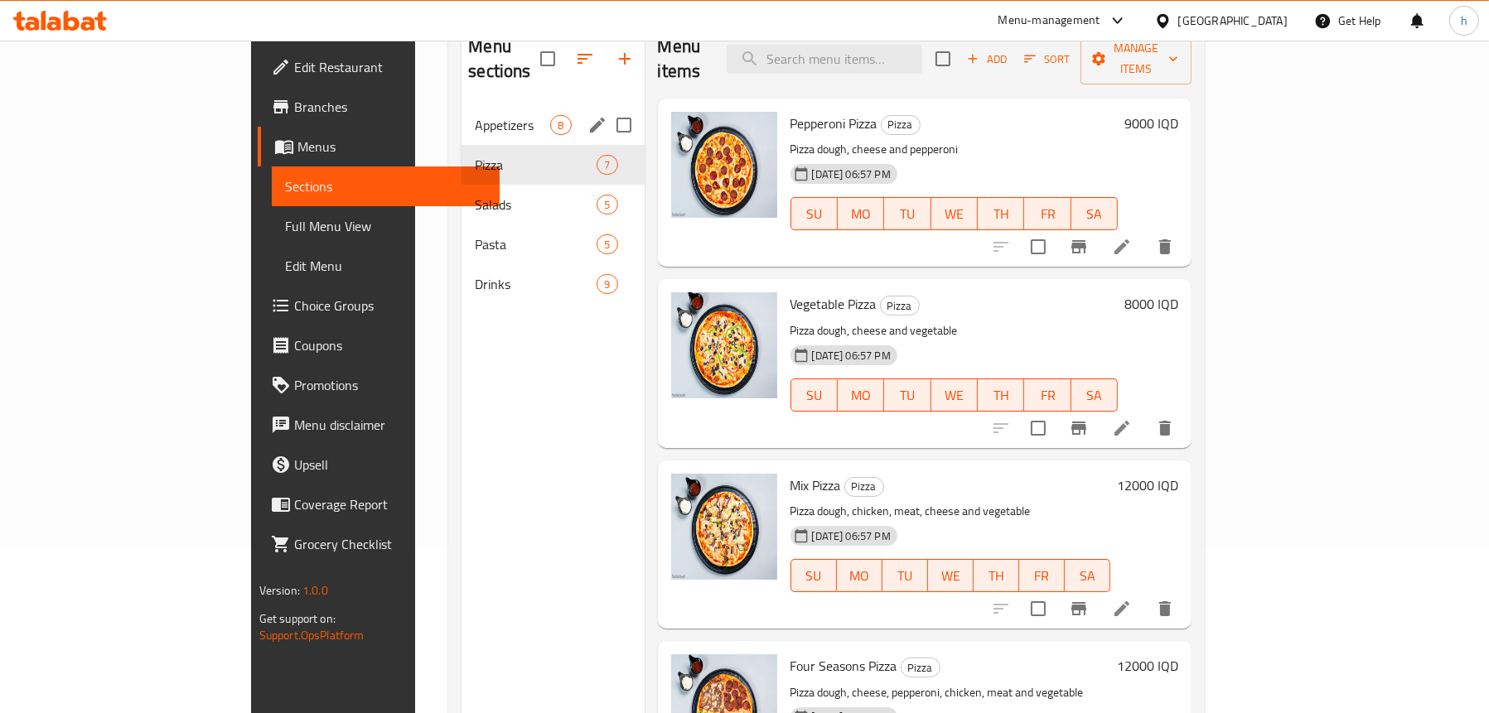
click at [461, 115] on div "Appetizers 8" at bounding box center [552, 125] width 182 height 40
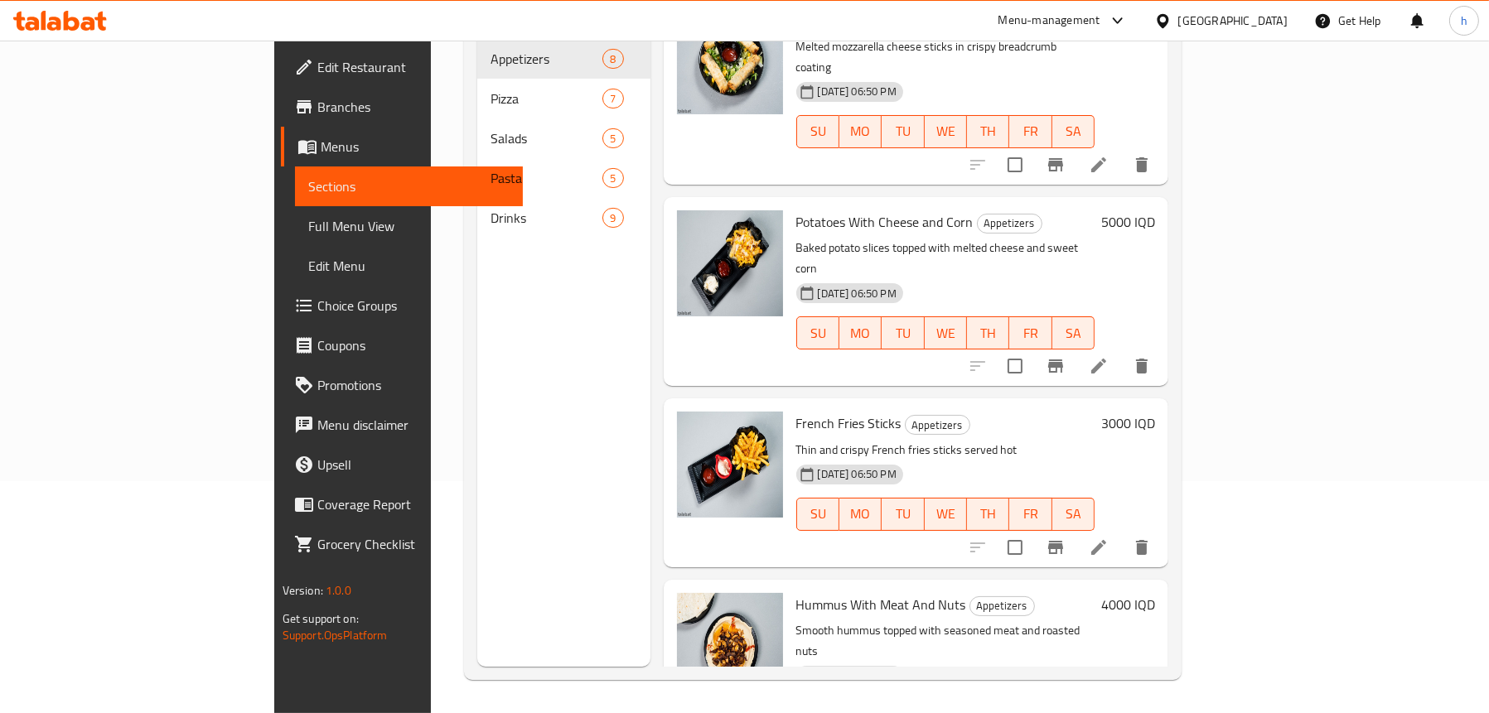
scroll to position [414, 0]
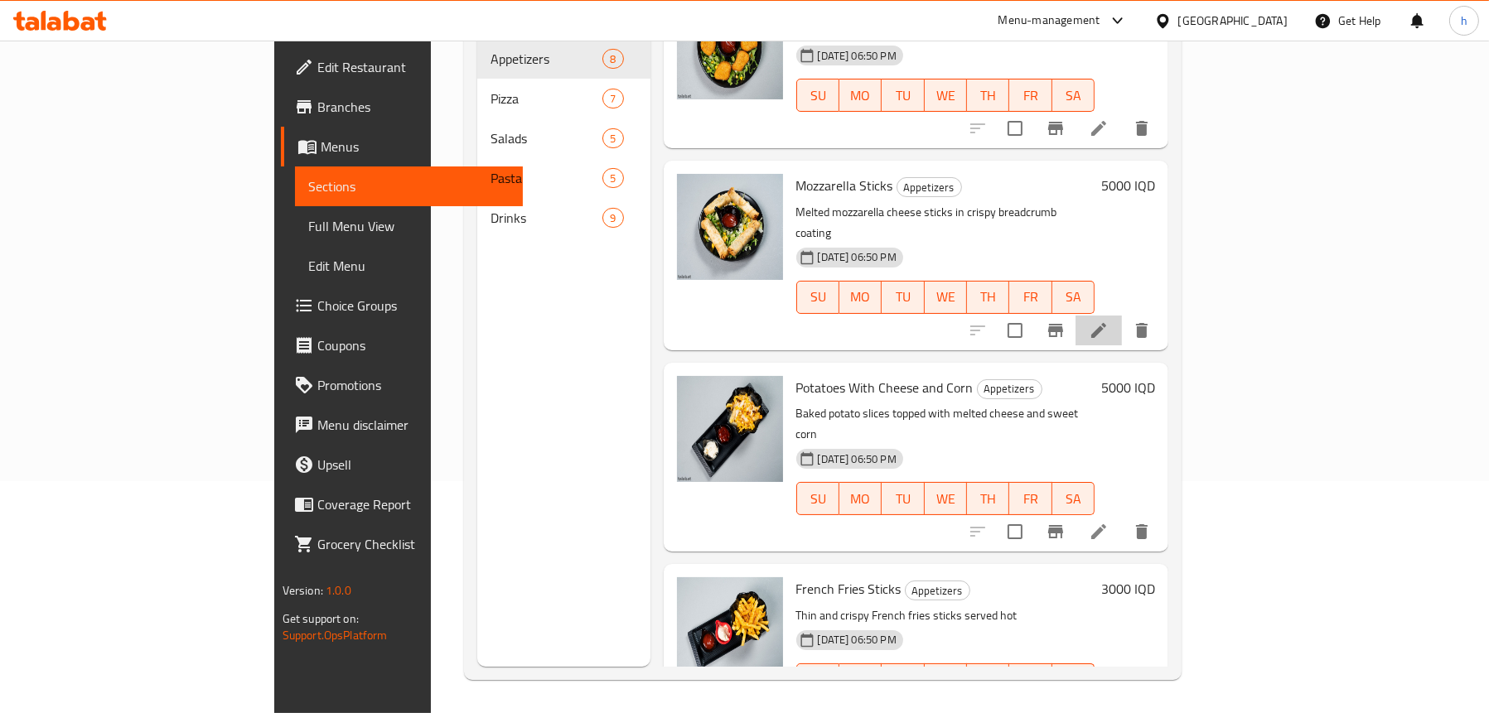
click at [1122, 316] on li at bounding box center [1098, 331] width 46 height 30
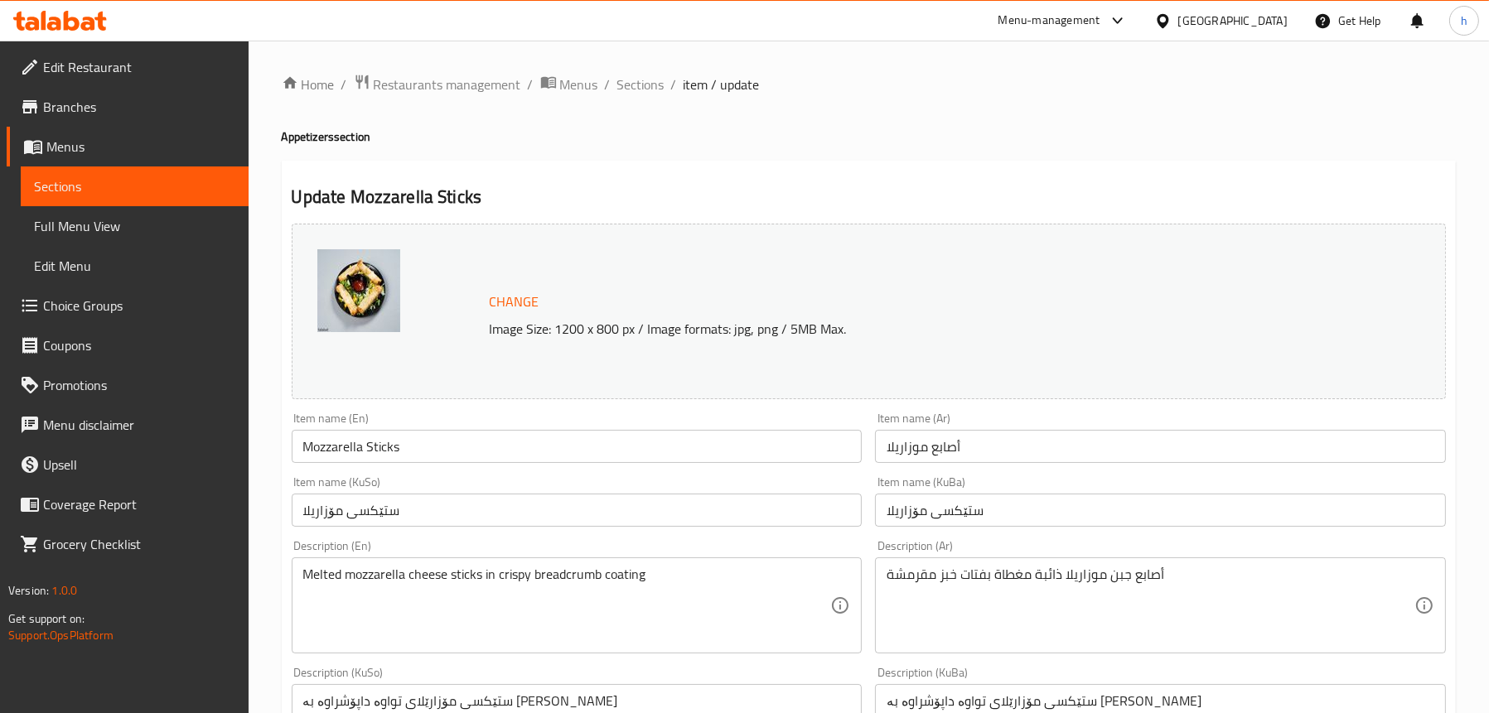
click at [99, 232] on span "Full Menu View" at bounding box center [134, 226] width 201 height 20
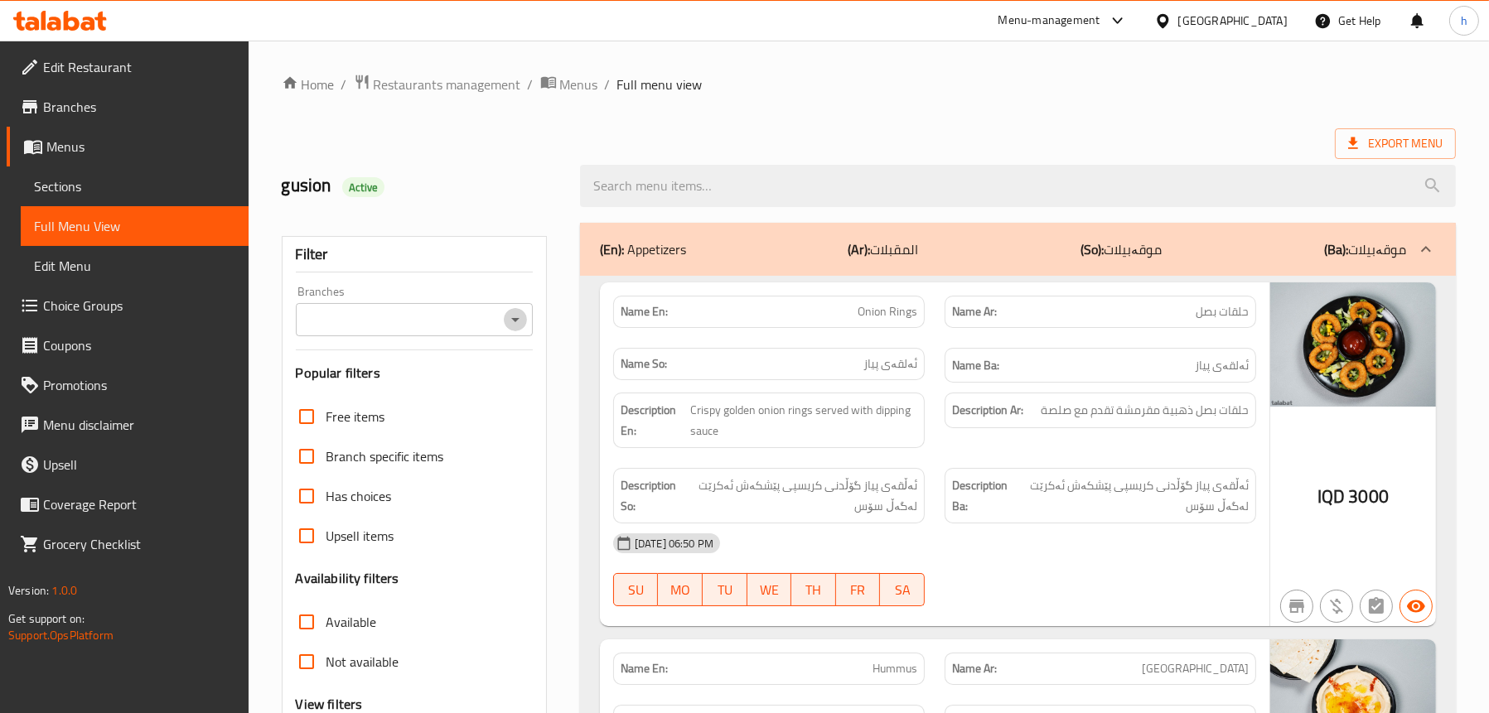
click at [514, 321] on icon "Open" at bounding box center [515, 320] width 20 height 20
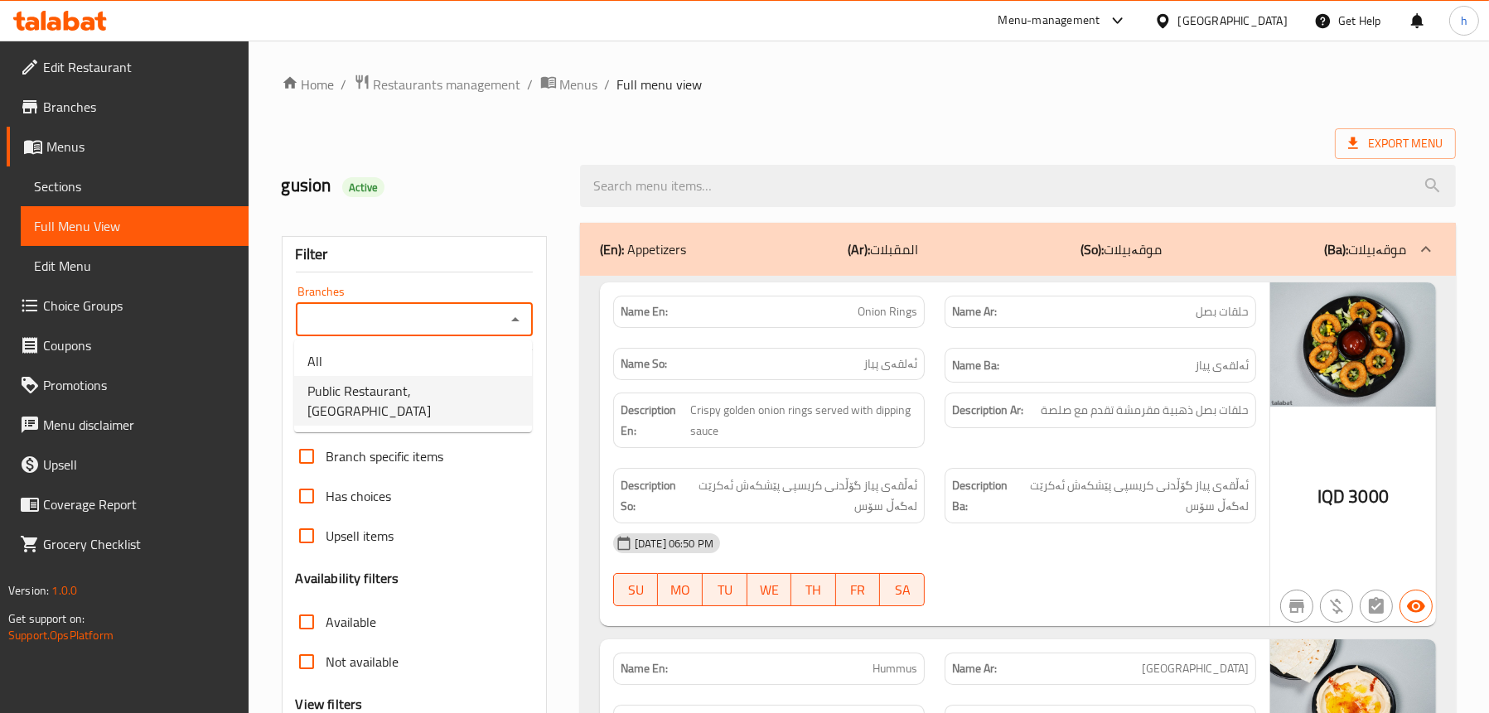
click at [401, 389] on span "Public Restaurant,Hesarok" at bounding box center [412, 401] width 211 height 40
type input "Public Restaurant,Hesarok"
click at [727, 244] on div "(En): Appetizers (Ar): المقبلات (So): موقەبیلات (Ba): موقەبیلات" at bounding box center [1003, 249] width 806 height 20
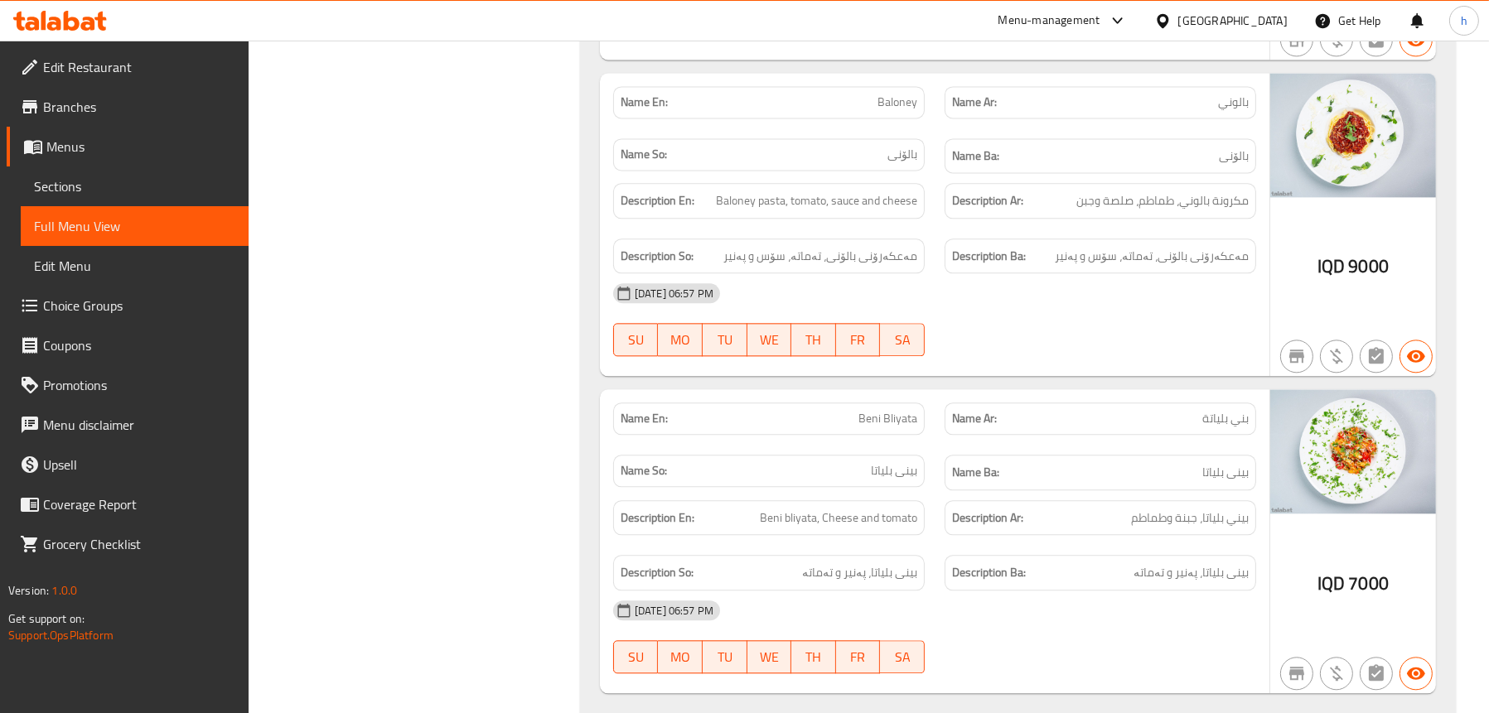
scroll to position [5467, 0]
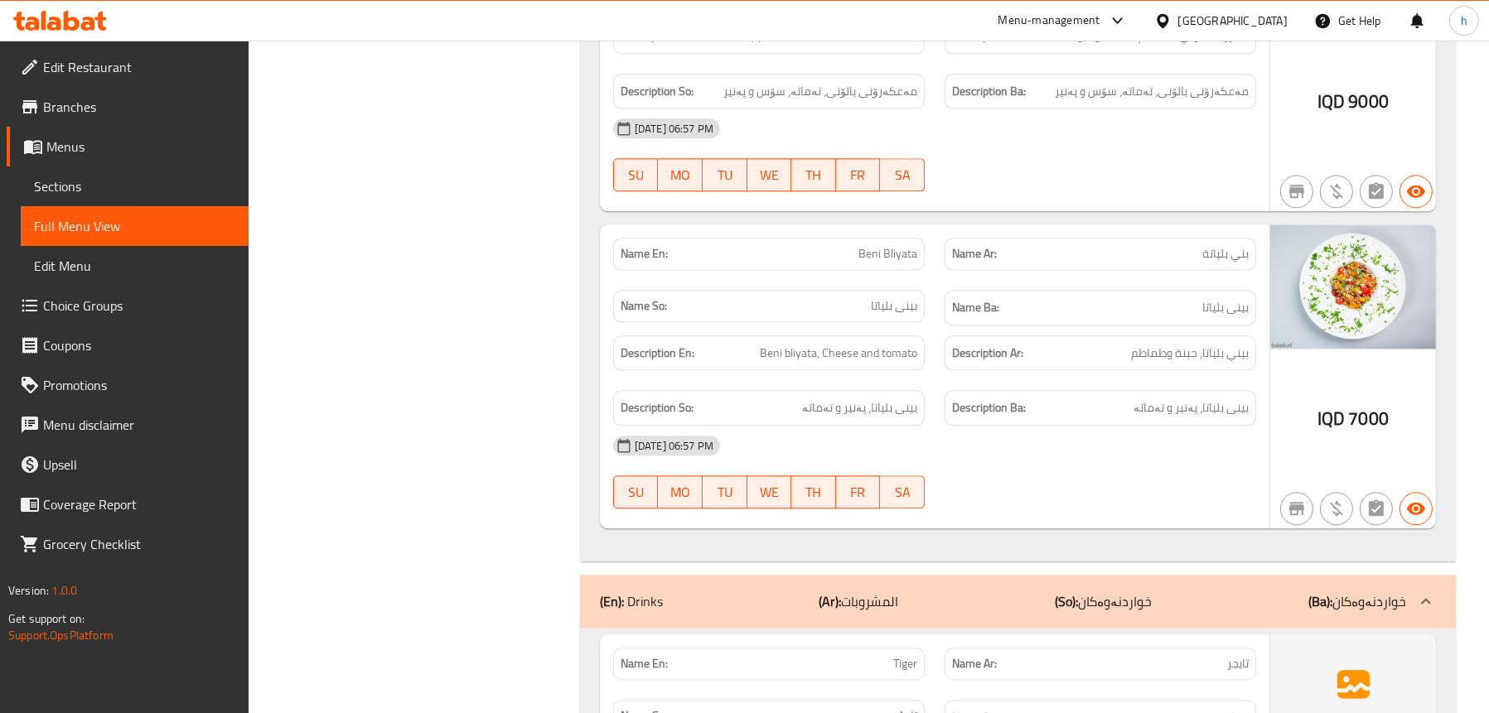
click at [75, 11] on icon at bounding box center [60, 21] width 94 height 20
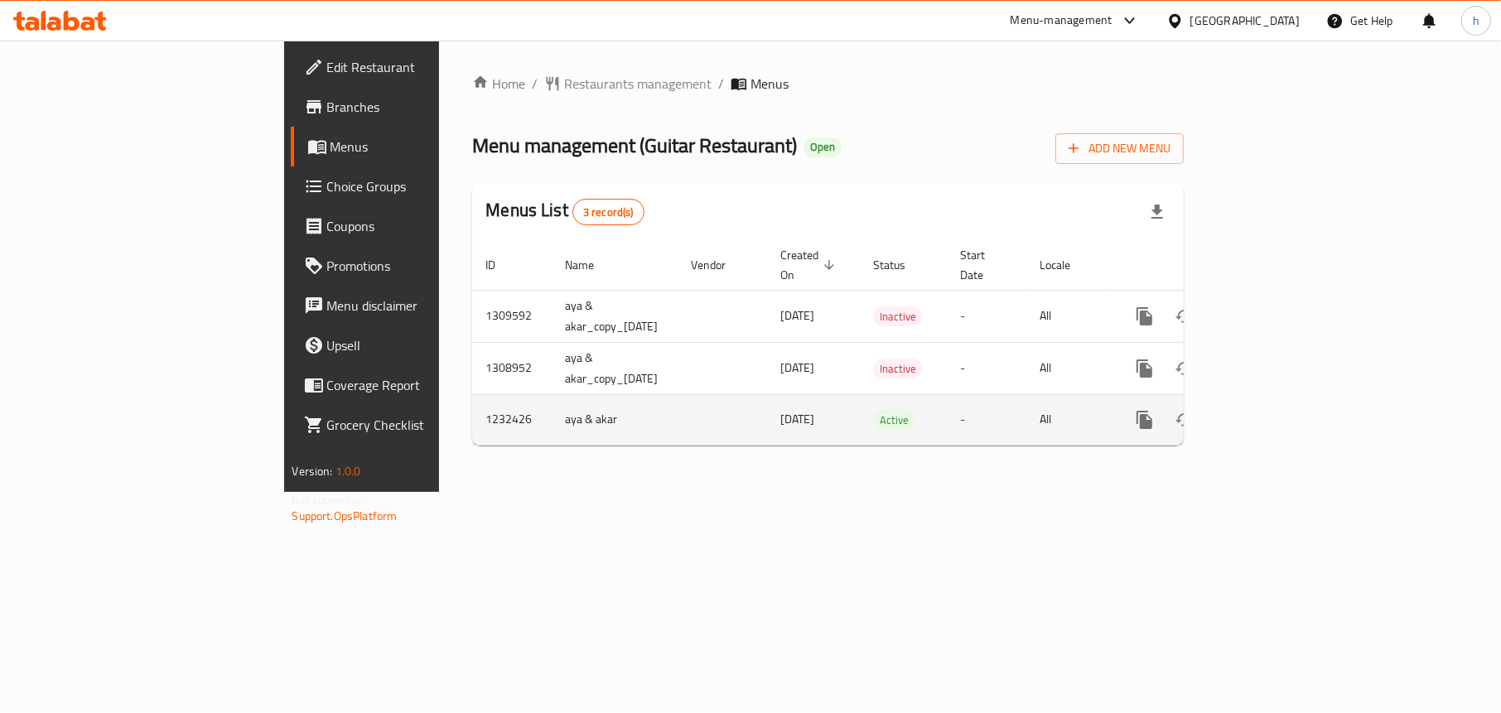
click at [1274, 410] on icon "enhanced table" at bounding box center [1264, 420] width 20 height 20
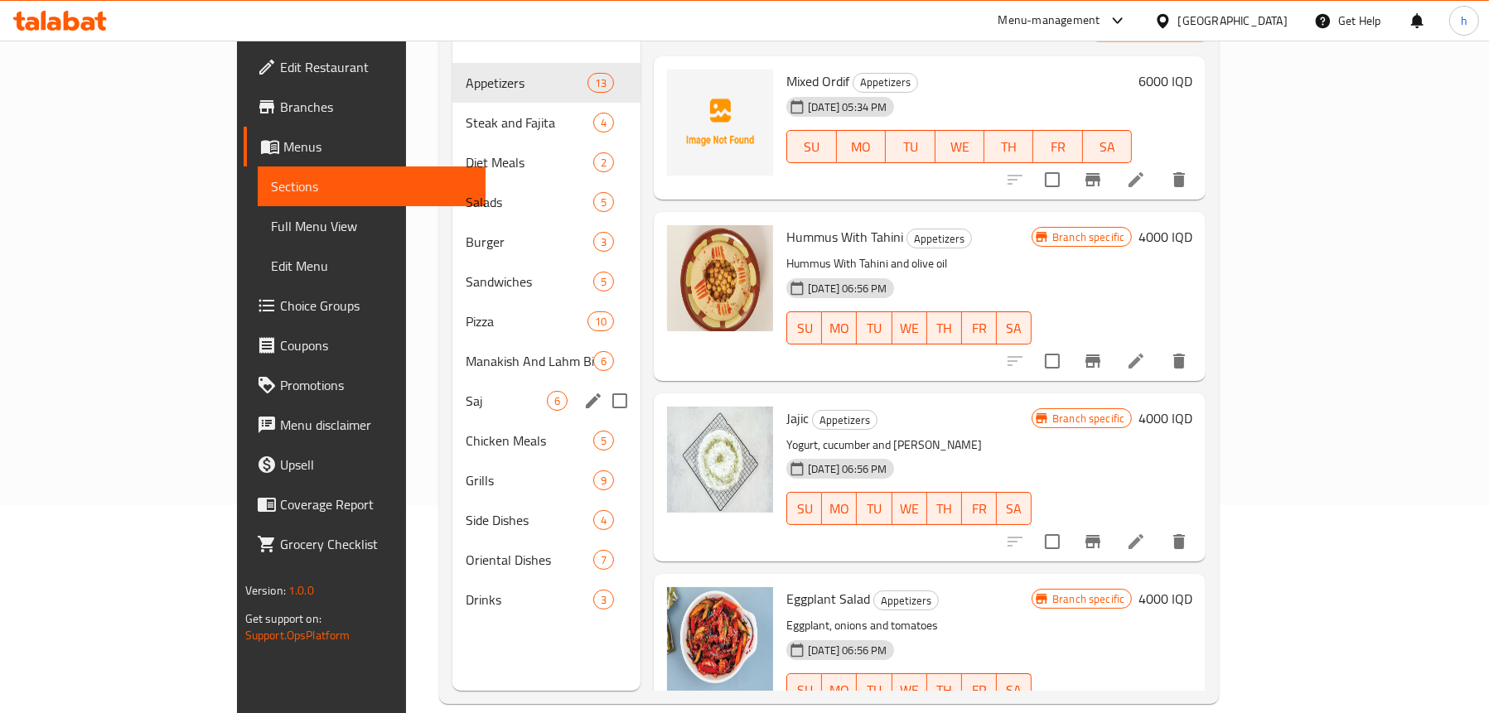
scroll to position [233, 0]
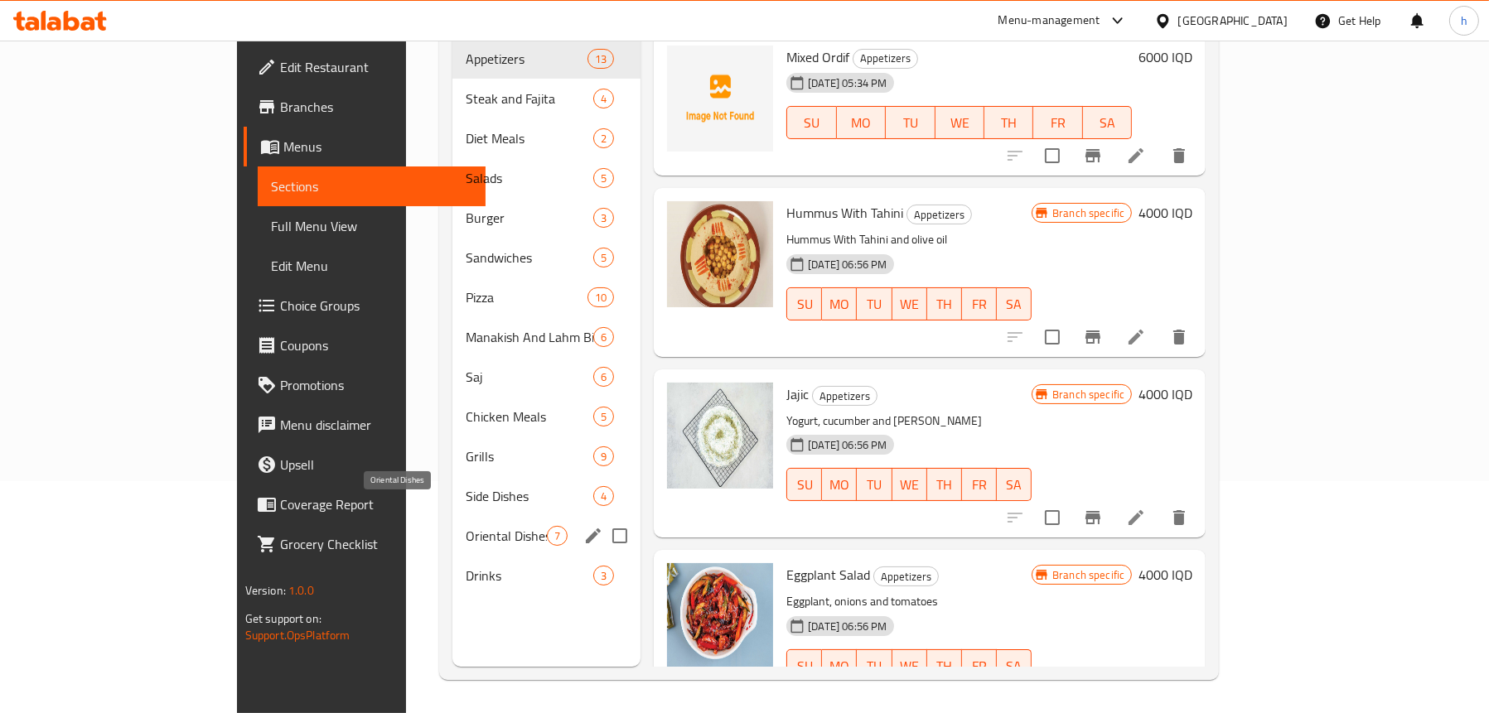
click at [466, 526] on span "Oriental Dishes" at bounding box center [506, 536] width 81 height 20
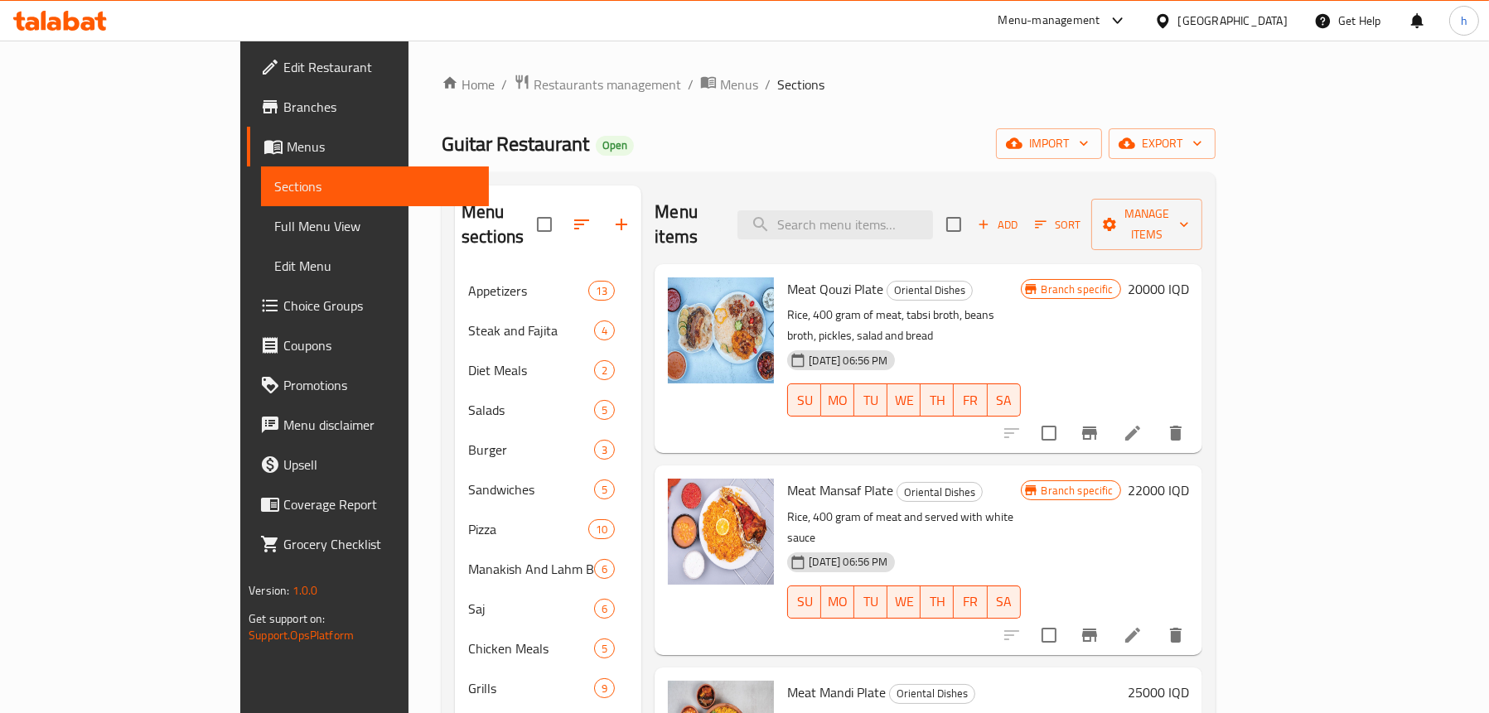
click at [1189, 278] on h6 "20000 IQD" at bounding box center [1157, 289] width 61 height 23
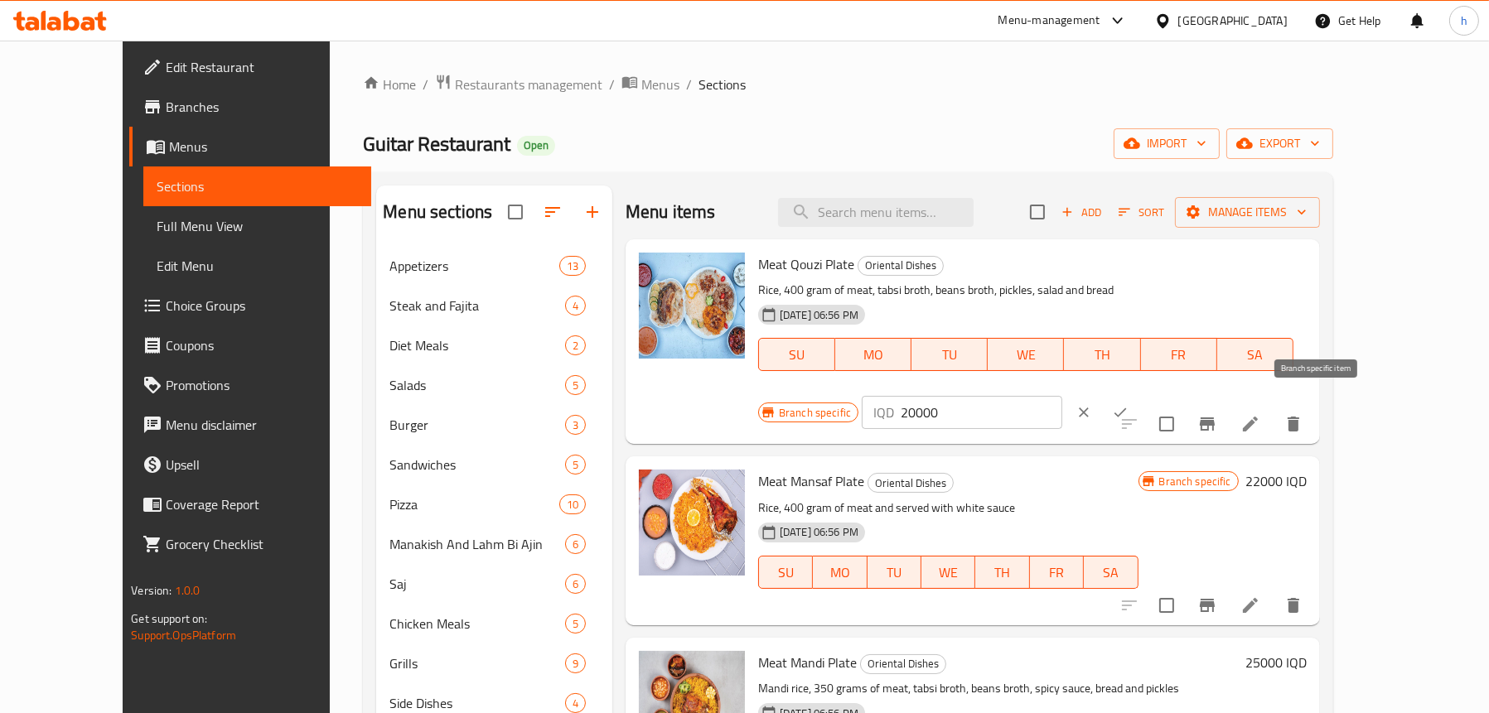
click at [1227, 404] on button "Branch-specific-item" at bounding box center [1207, 424] width 40 height 40
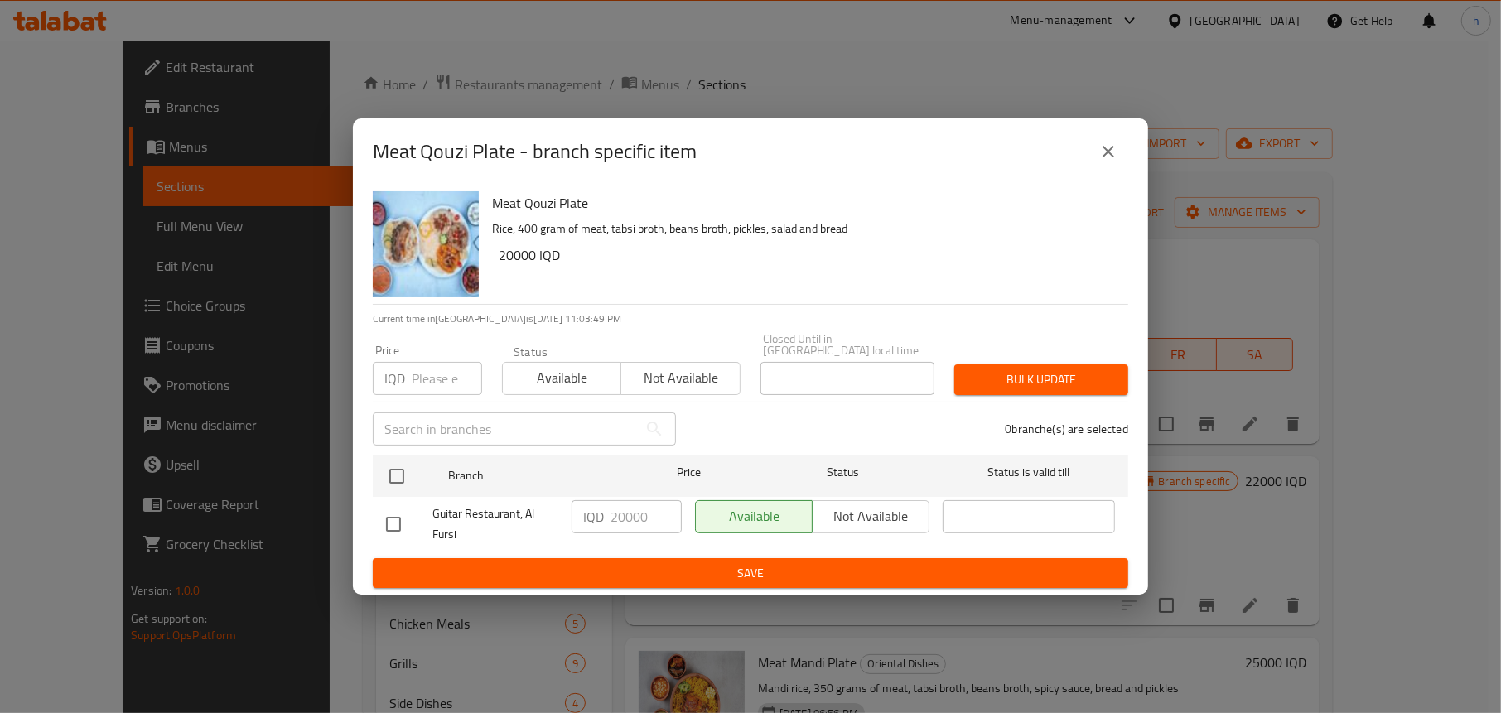
click at [1101, 154] on icon "close" at bounding box center [1108, 152] width 20 height 20
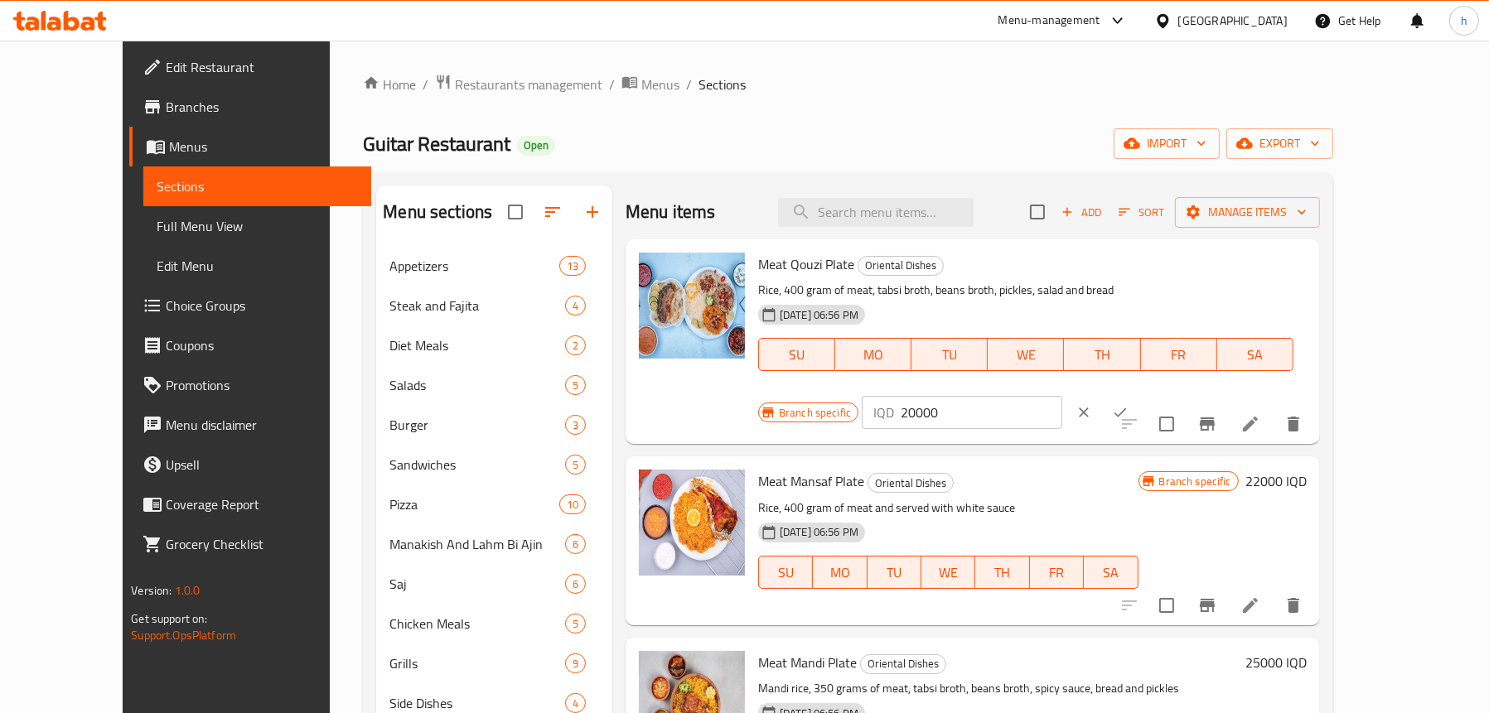
click at [1061, 396] on input "20000" at bounding box center [980, 412] width 161 height 33
type input "16000"
click at [73, 7] on div at bounding box center [60, 20] width 120 height 33
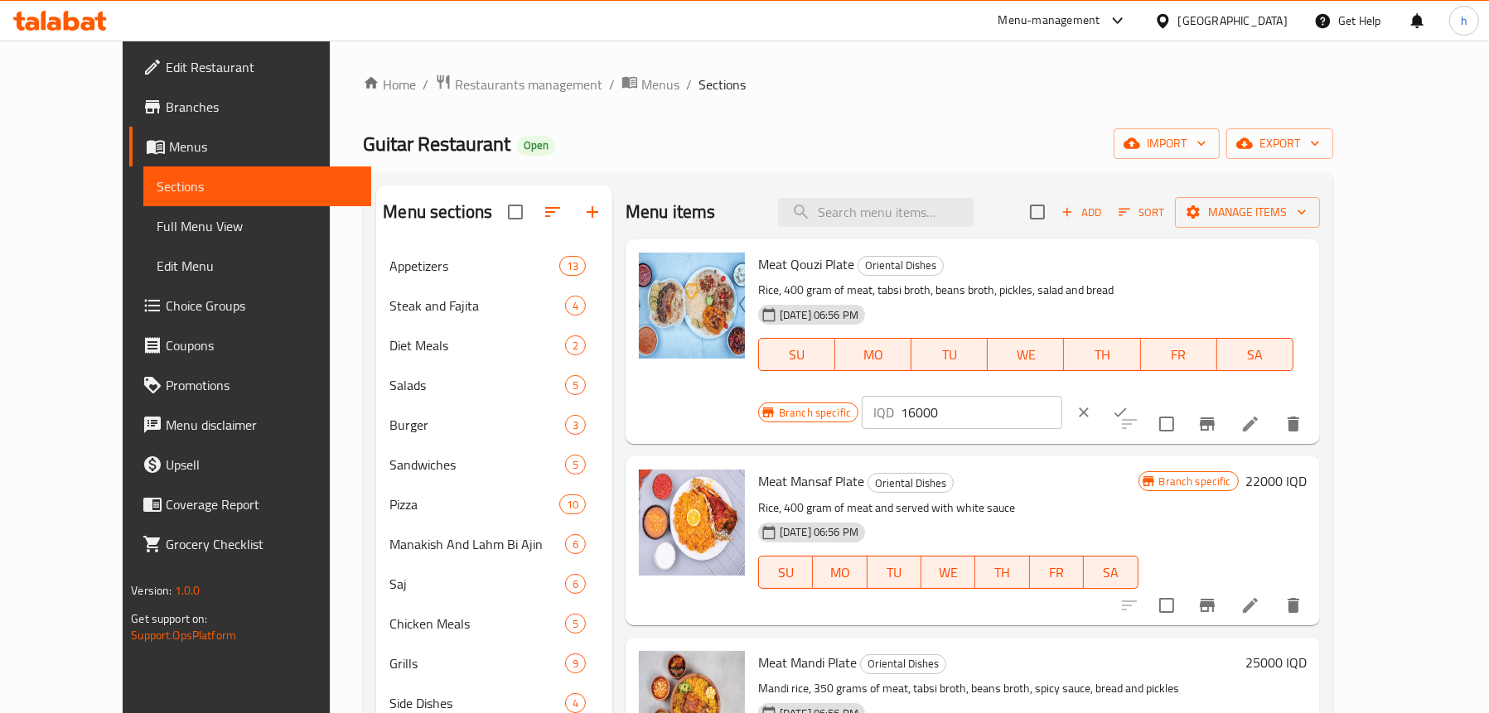
click at [81, 26] on icon at bounding box center [88, 24] width 14 height 14
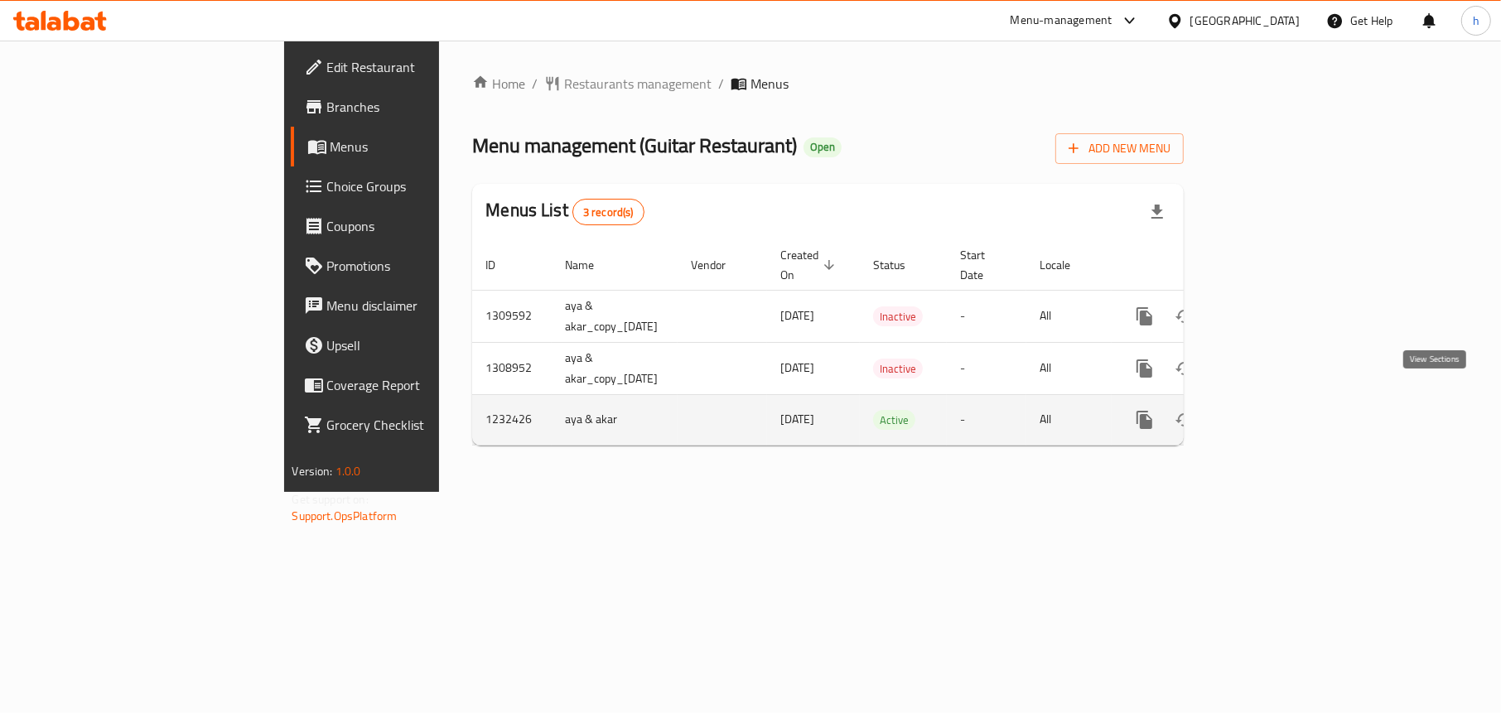
click at [1274, 410] on icon "enhanced table" at bounding box center [1264, 420] width 20 height 20
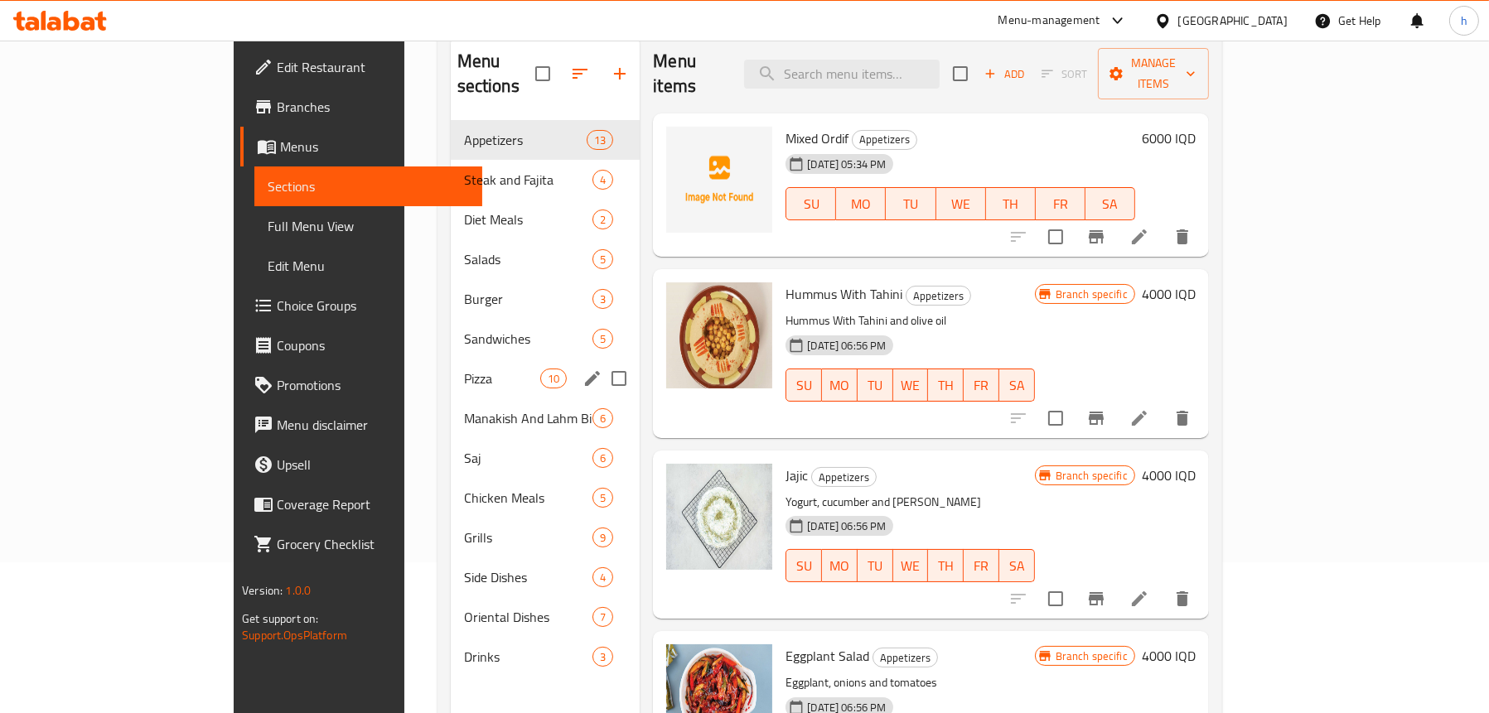
scroll to position [233, 0]
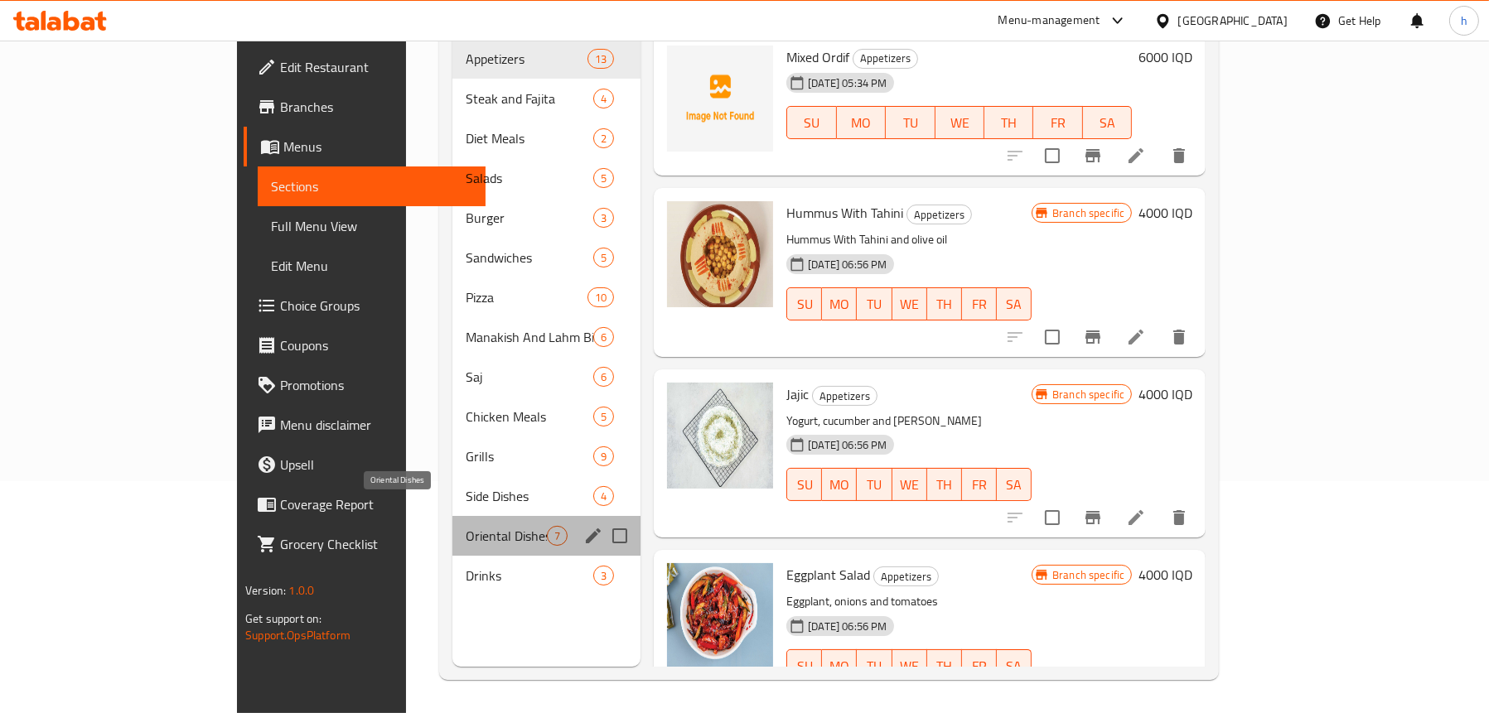
click at [466, 526] on span "Oriental Dishes" at bounding box center [506, 536] width 81 height 20
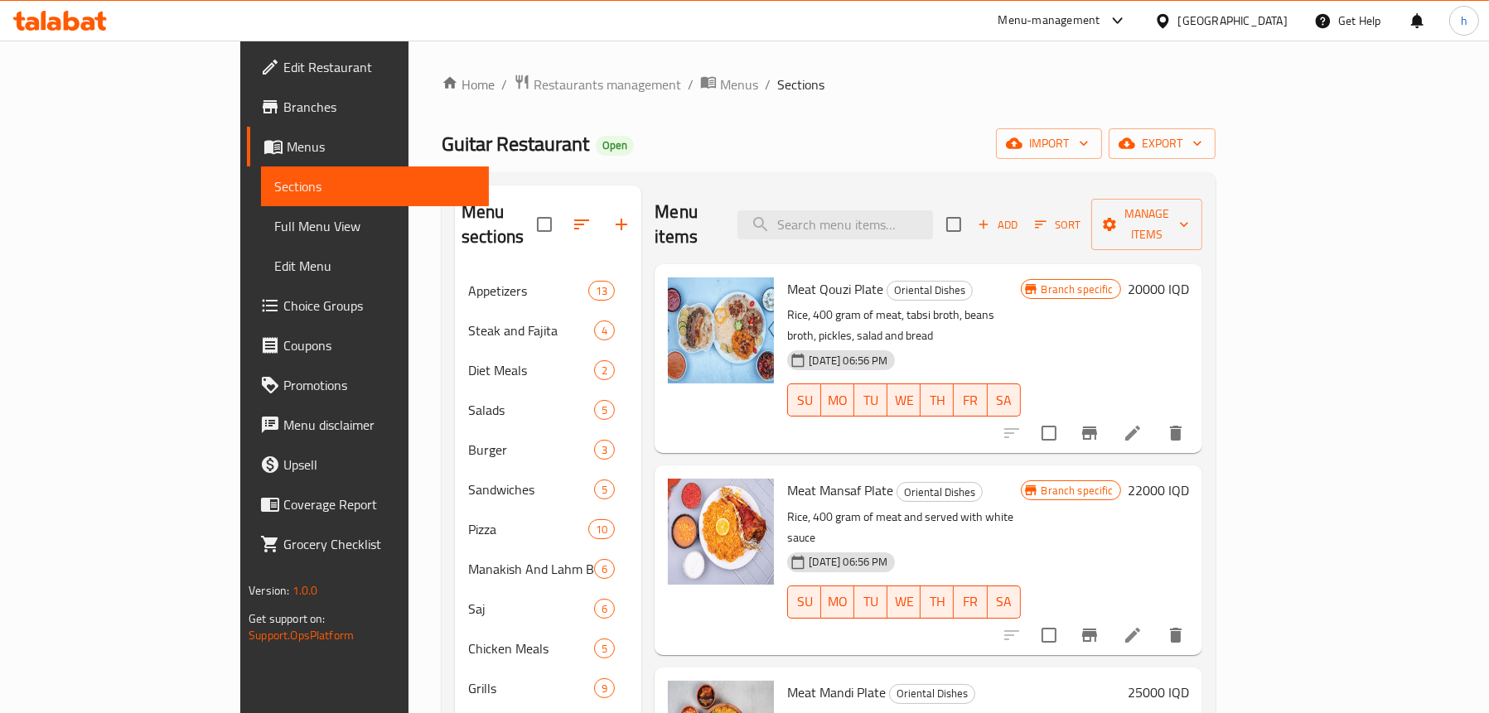
click at [1189, 278] on h6 "20000 IQD" at bounding box center [1157, 289] width 61 height 23
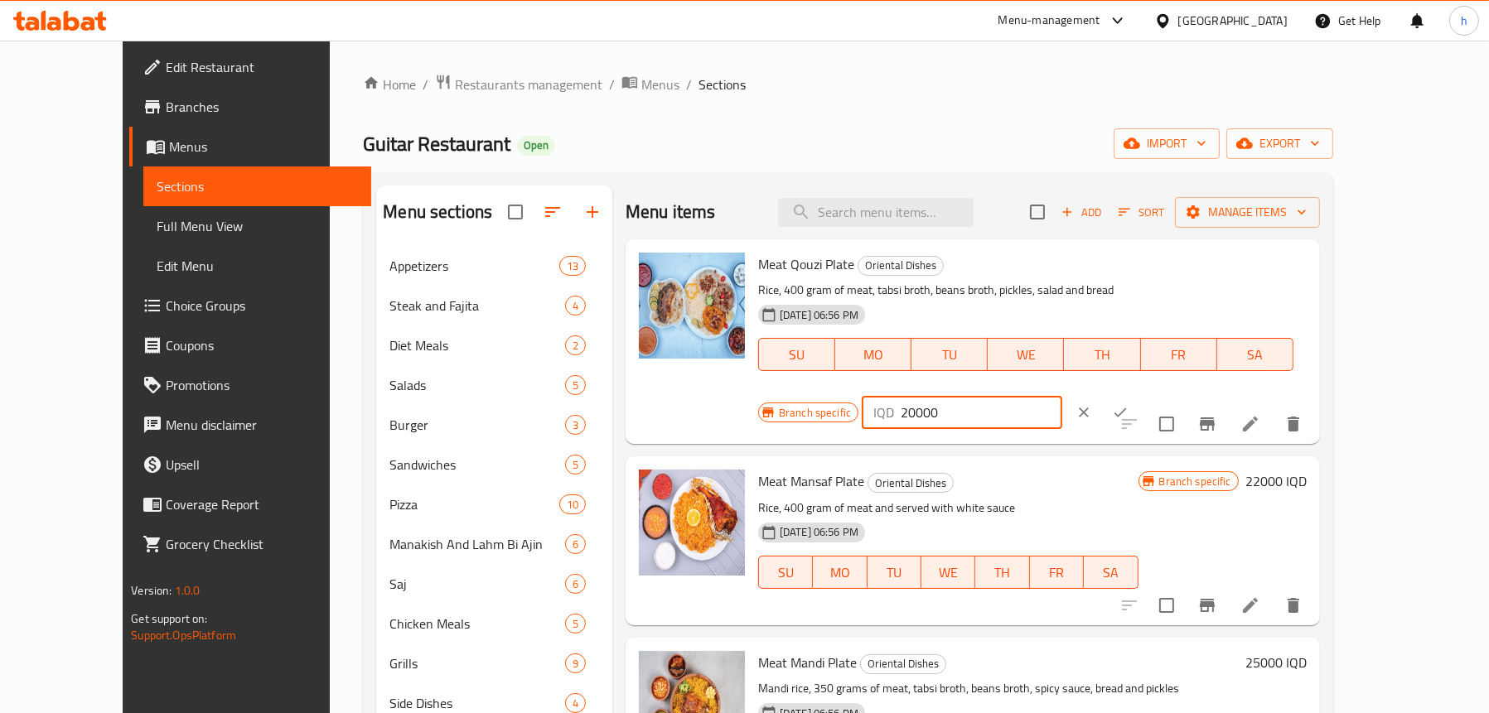
drag, startPoint x: 1278, startPoint y: 269, endPoint x: 1150, endPoint y: 286, distance: 129.5
click at [1061, 396] on div "IQD 20000 ​" at bounding box center [961, 412] width 200 height 33
type input "16000"
click at [1128, 404] on icon "ok" at bounding box center [1120, 412] width 17 height 17
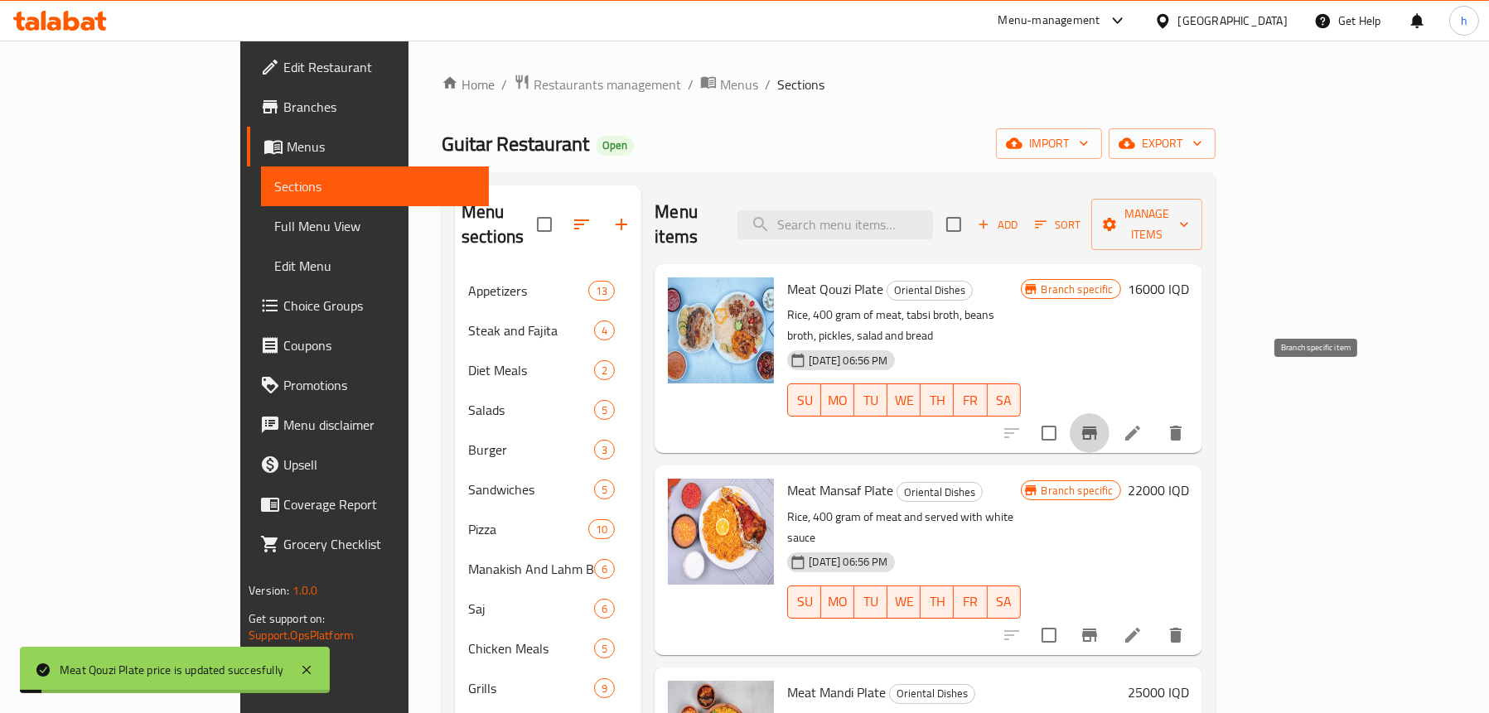
click at [1097, 427] on icon "Branch-specific-item" at bounding box center [1089, 433] width 15 height 13
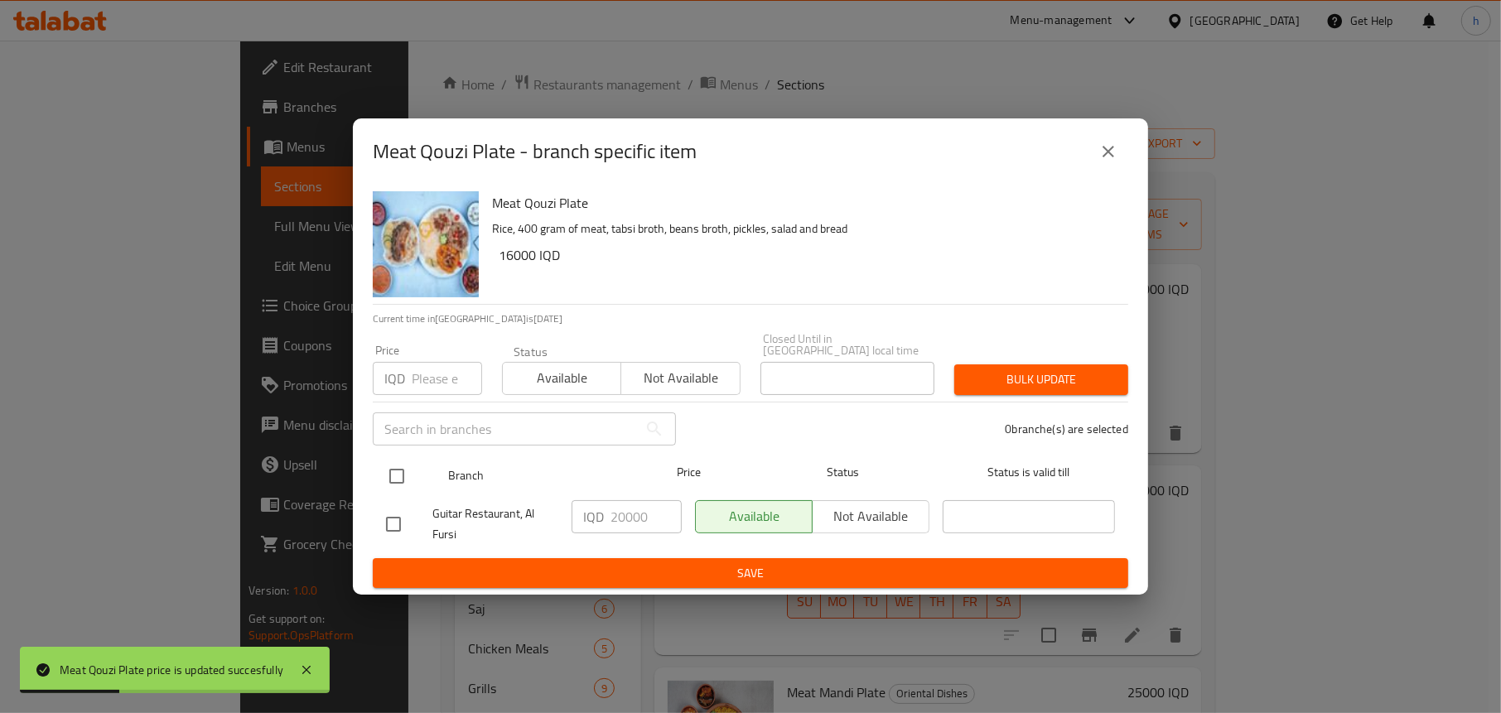
click at [391, 469] on input "checkbox" at bounding box center [396, 476] width 35 height 35
checkbox input "true"
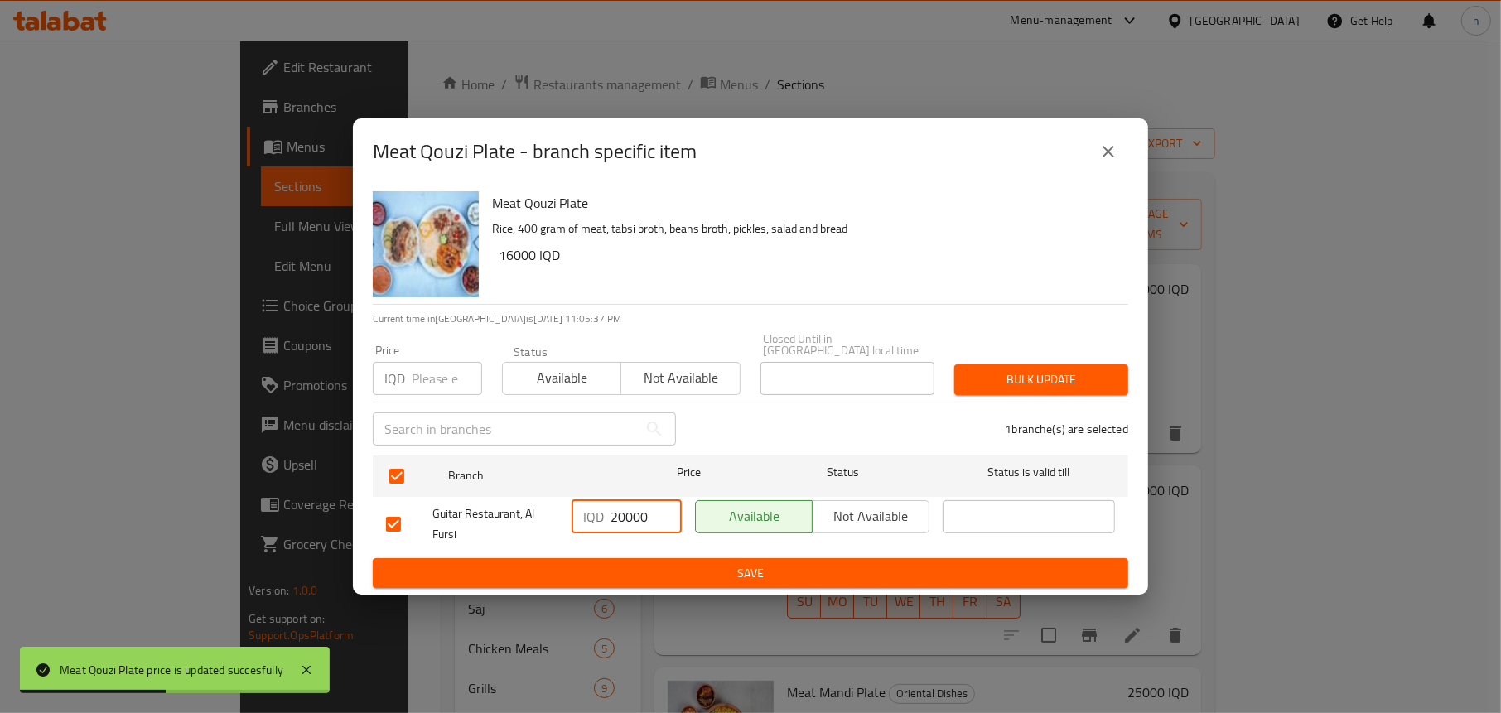
click at [625, 514] on input "20000" at bounding box center [646, 516] width 71 height 33
type input "16000"
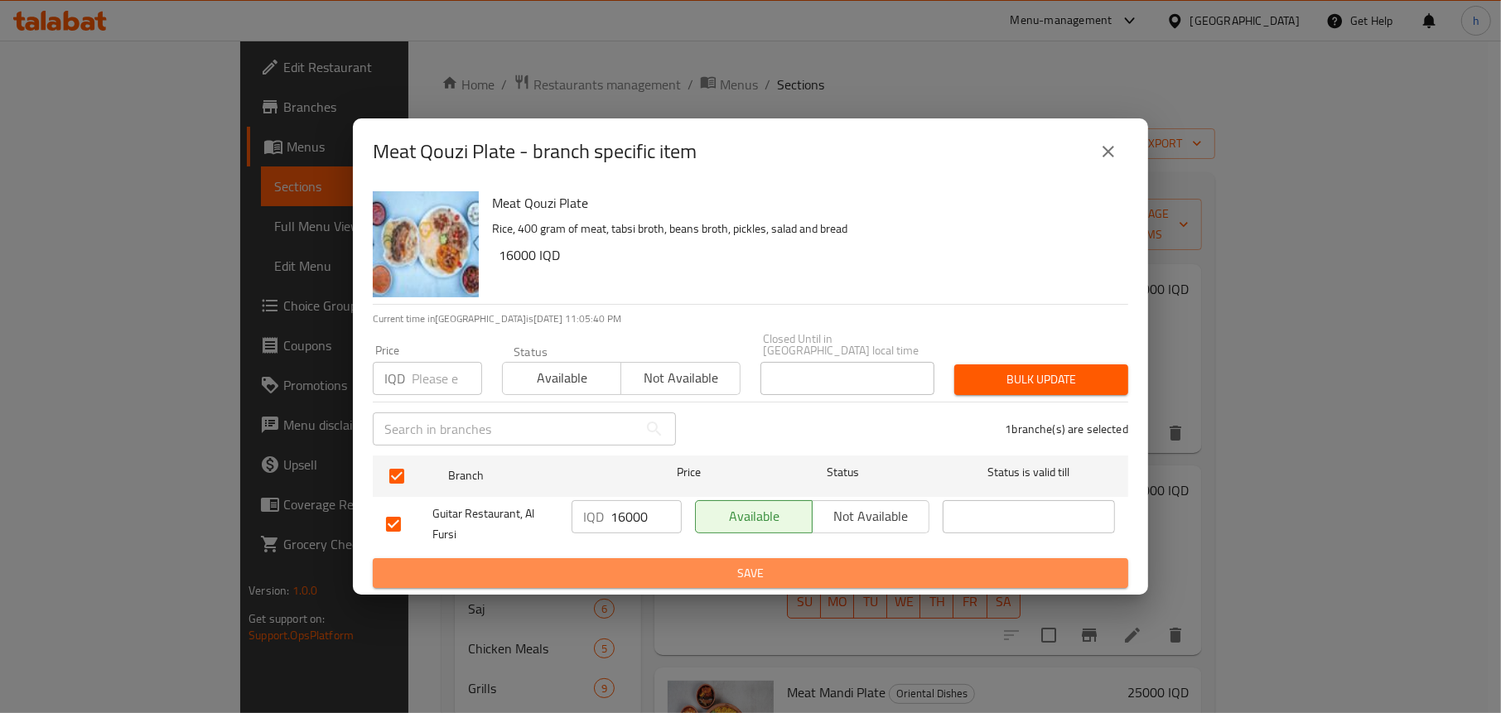
click at [690, 567] on span "Save" at bounding box center [750, 573] width 729 height 21
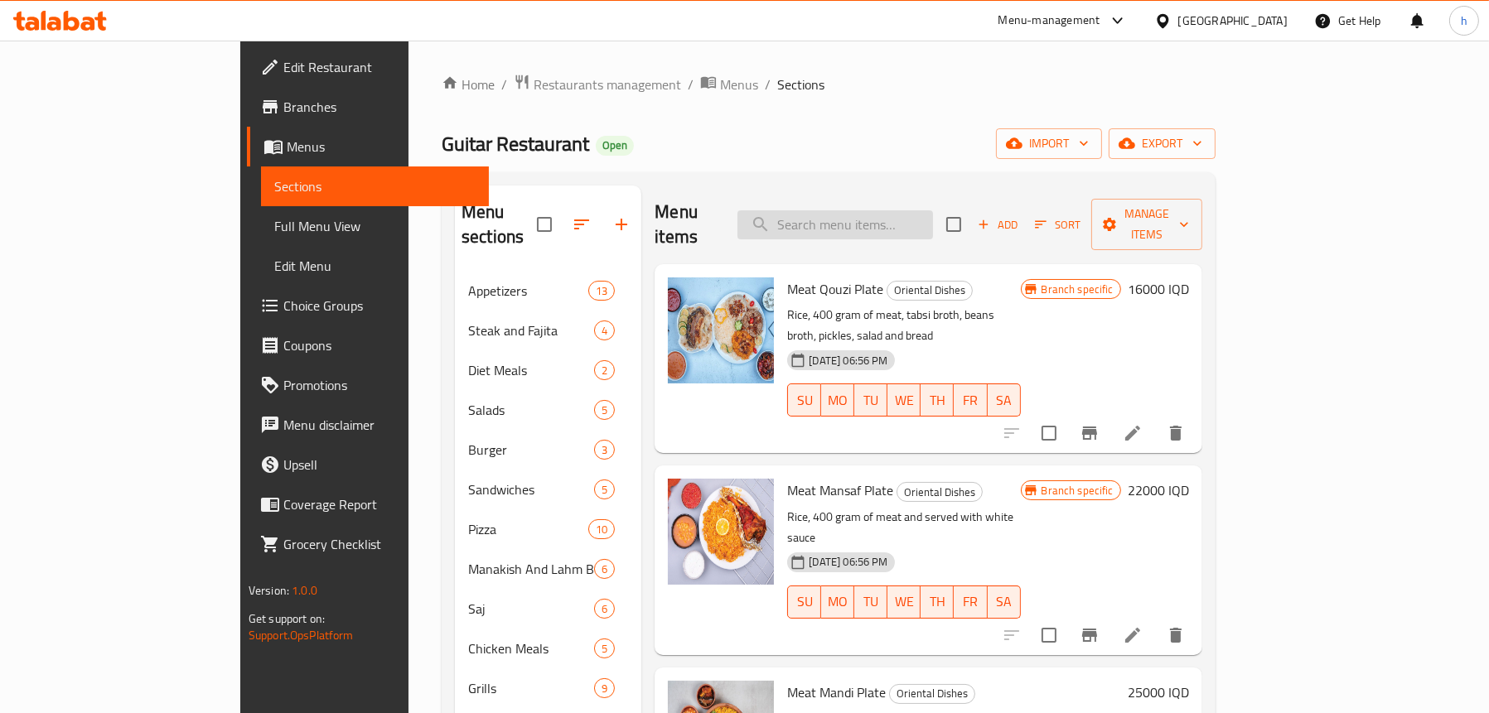
click at [933, 210] on input "search" at bounding box center [834, 224] width 195 height 29
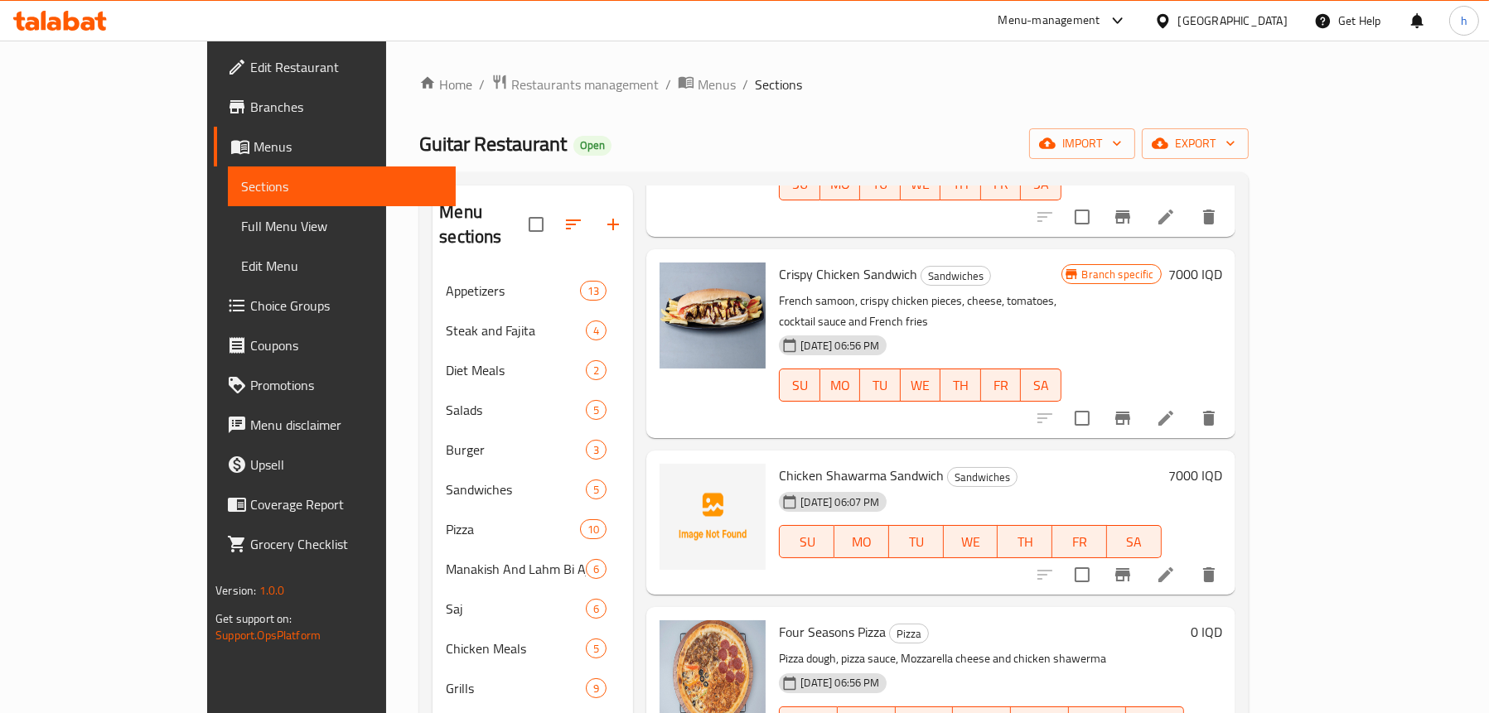
scroll to position [1077, 0]
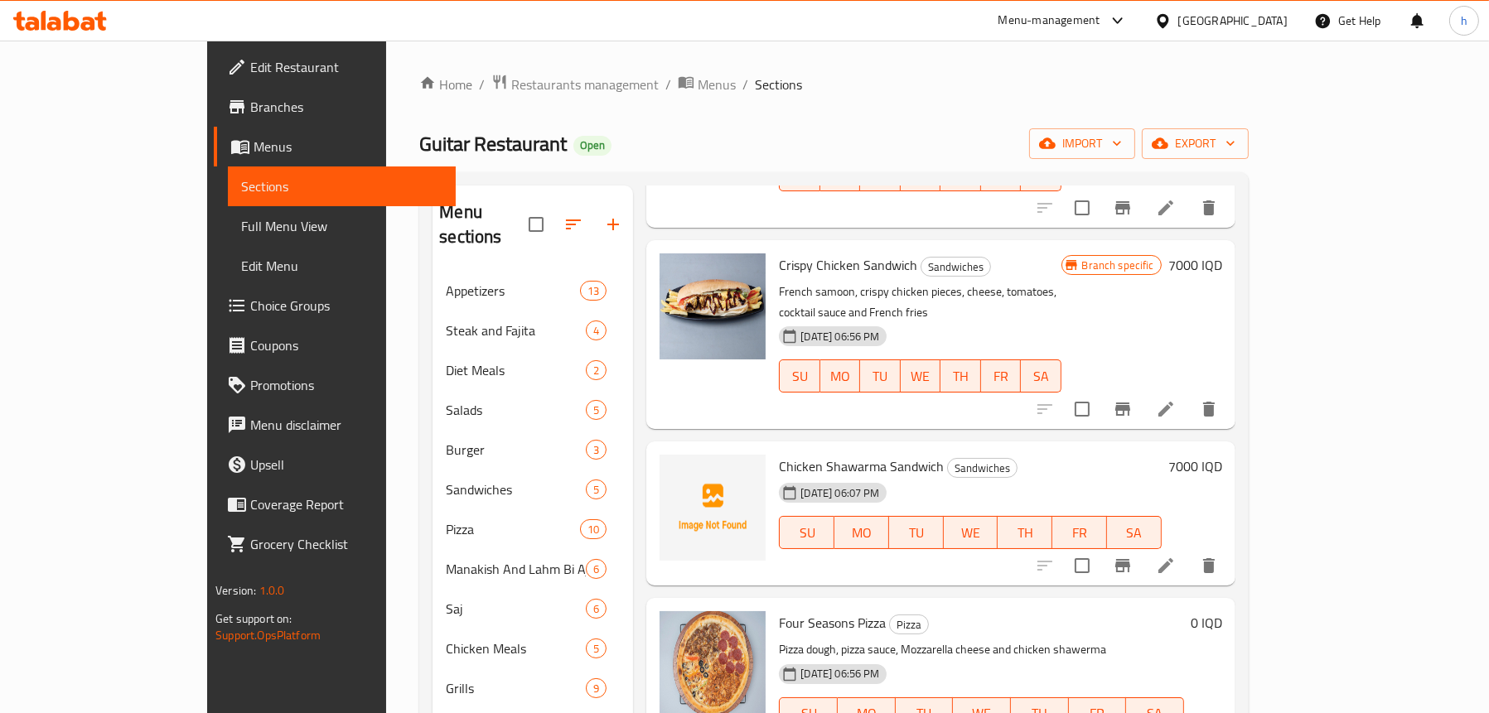
type input "chicken"
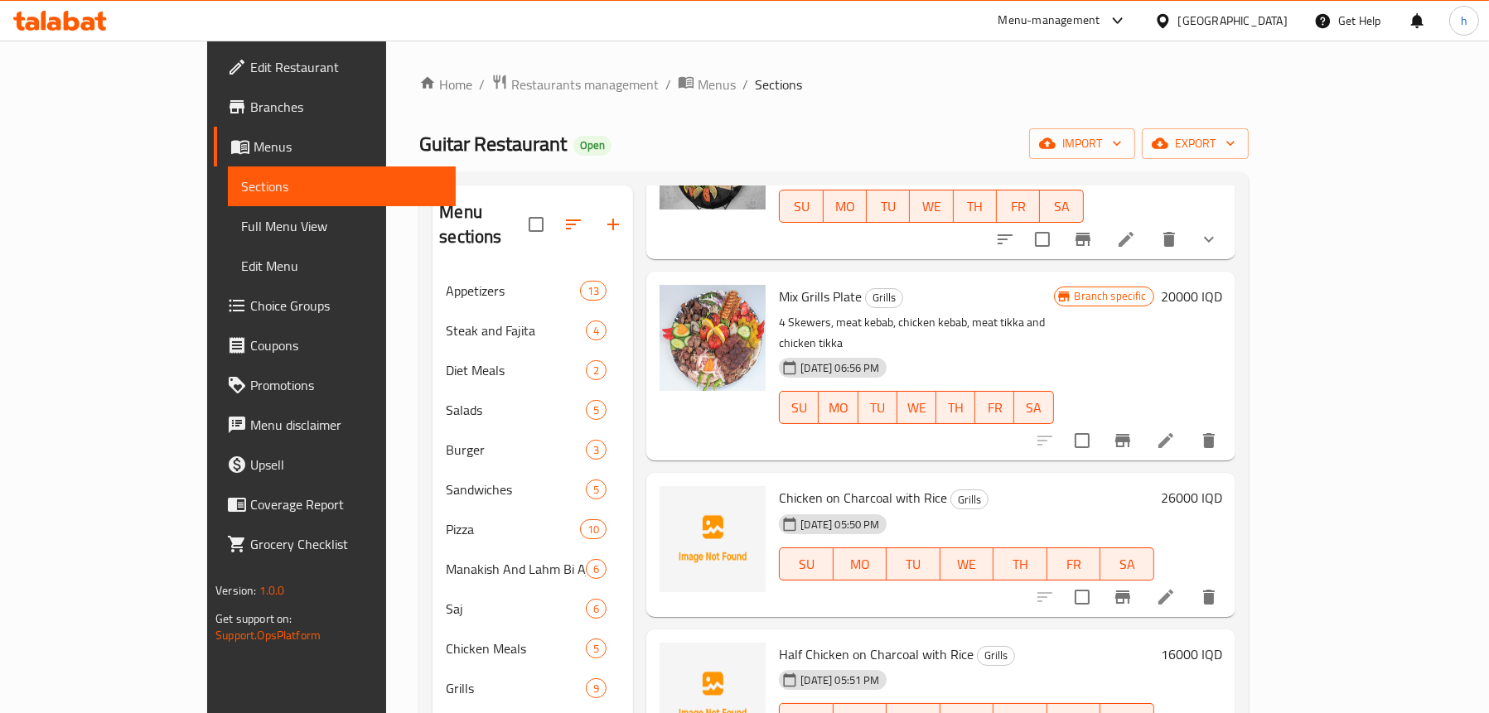
scroll to position [3645, 0]
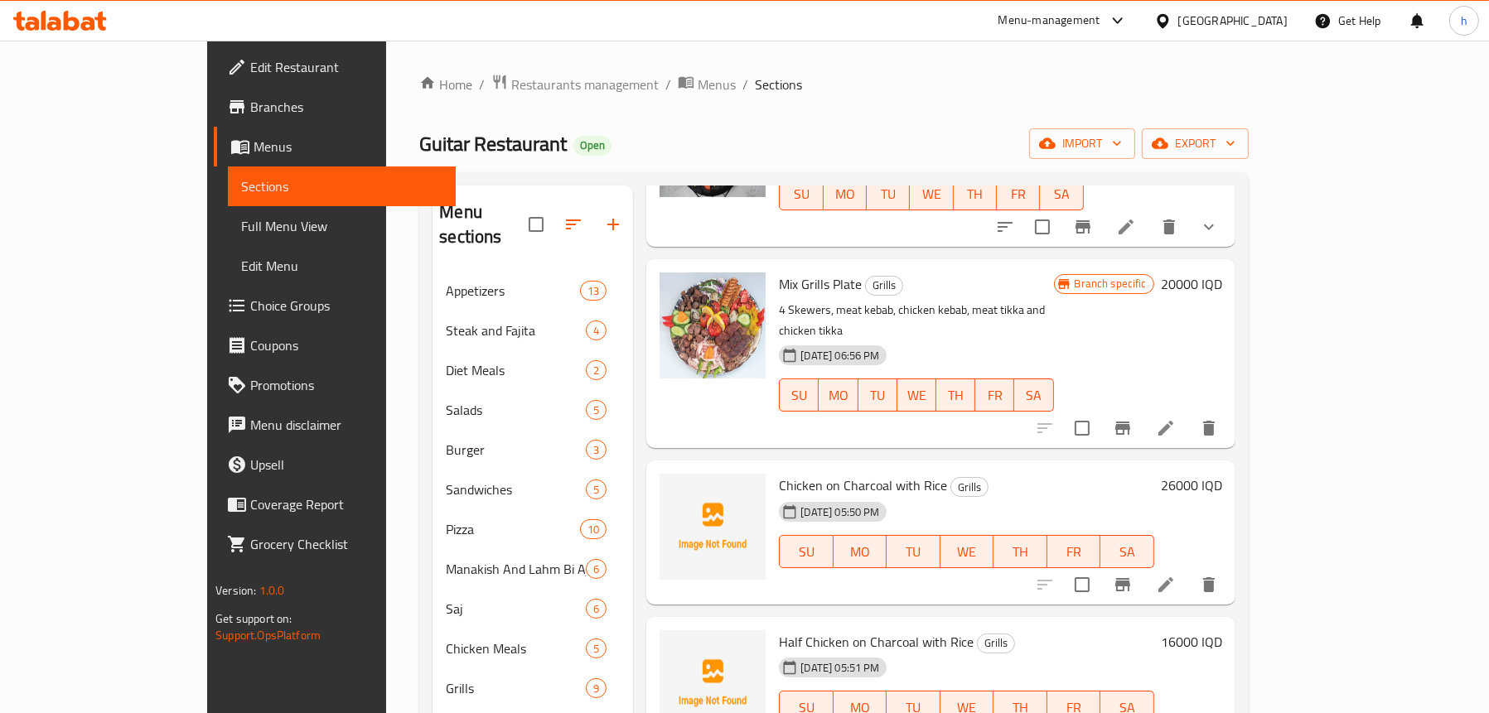
click at [1222, 474] on h6 "26000 IQD" at bounding box center [1191, 485] width 61 height 23
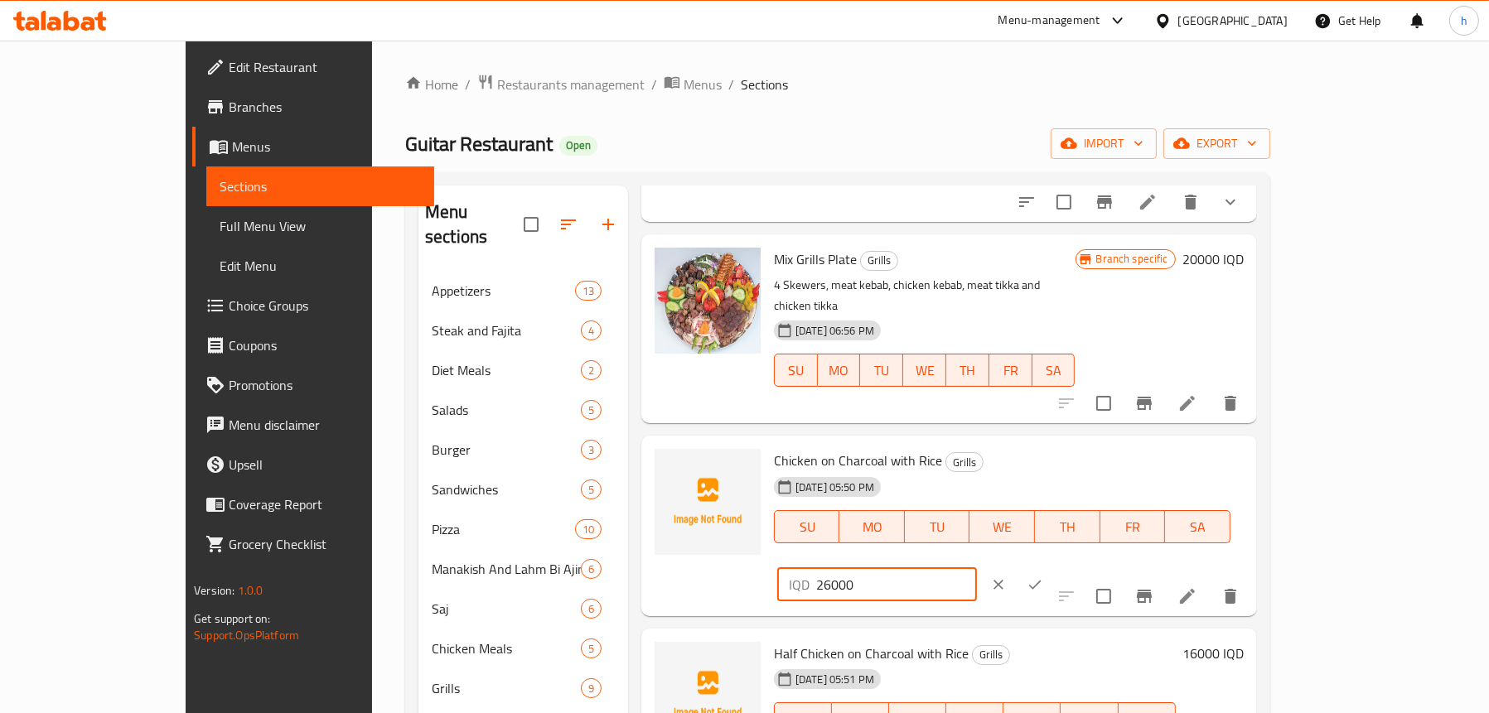
click at [977, 568] on input "26000" at bounding box center [896, 584] width 161 height 33
type input "18000"
click at [1053, 567] on button "ok" at bounding box center [1034, 585] width 36 height 36
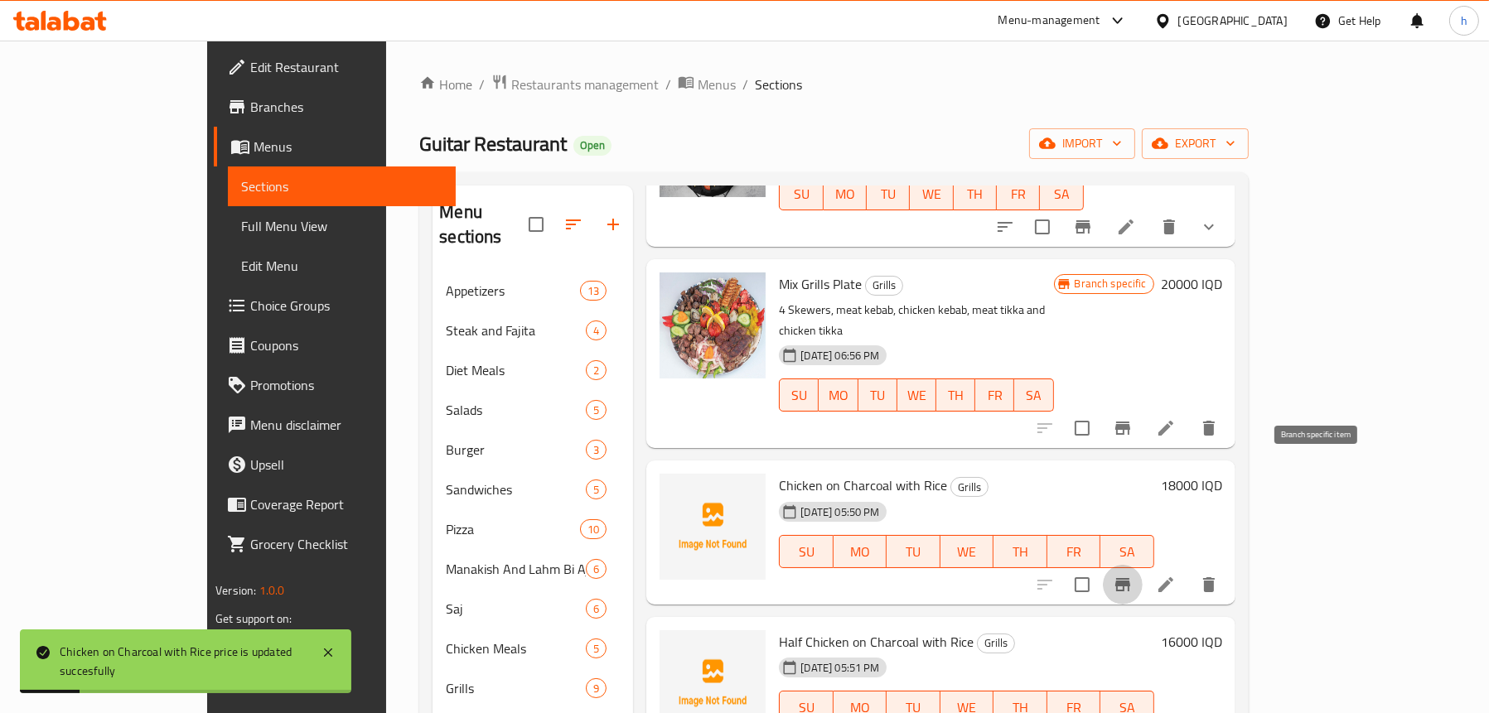
click at [1130, 578] on icon "Branch-specific-item" at bounding box center [1122, 584] width 15 height 13
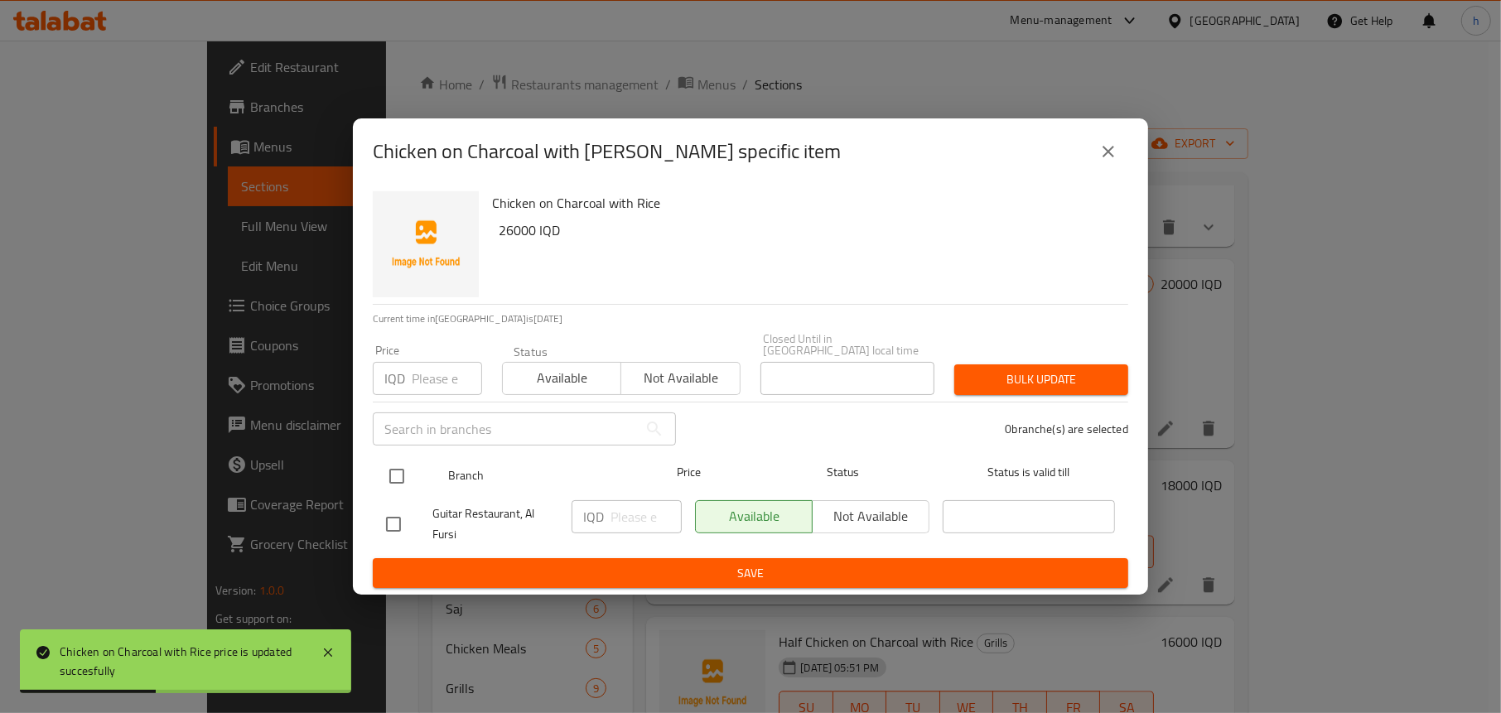
click at [402, 471] on input "checkbox" at bounding box center [396, 476] width 35 height 35
checkbox input "true"
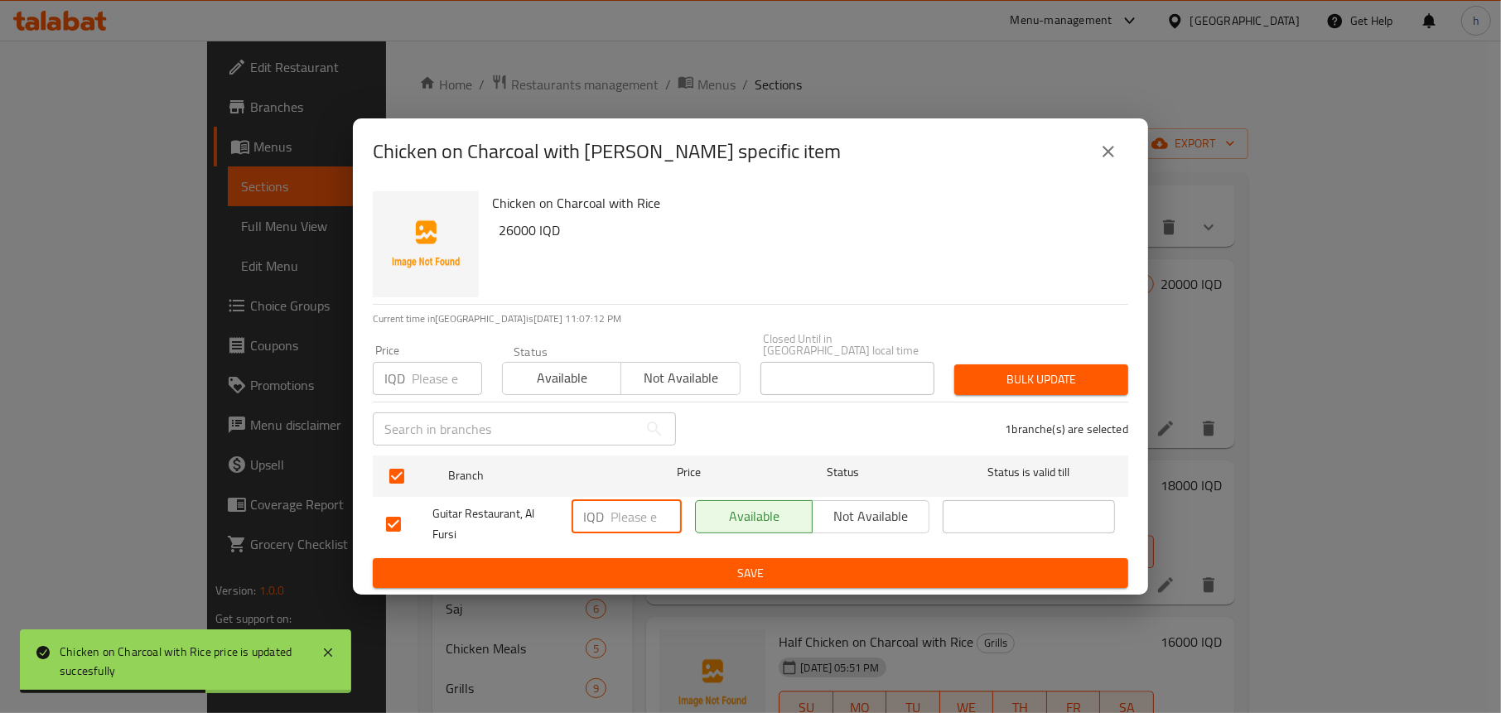
click at [633, 500] on input "number" at bounding box center [646, 516] width 71 height 33
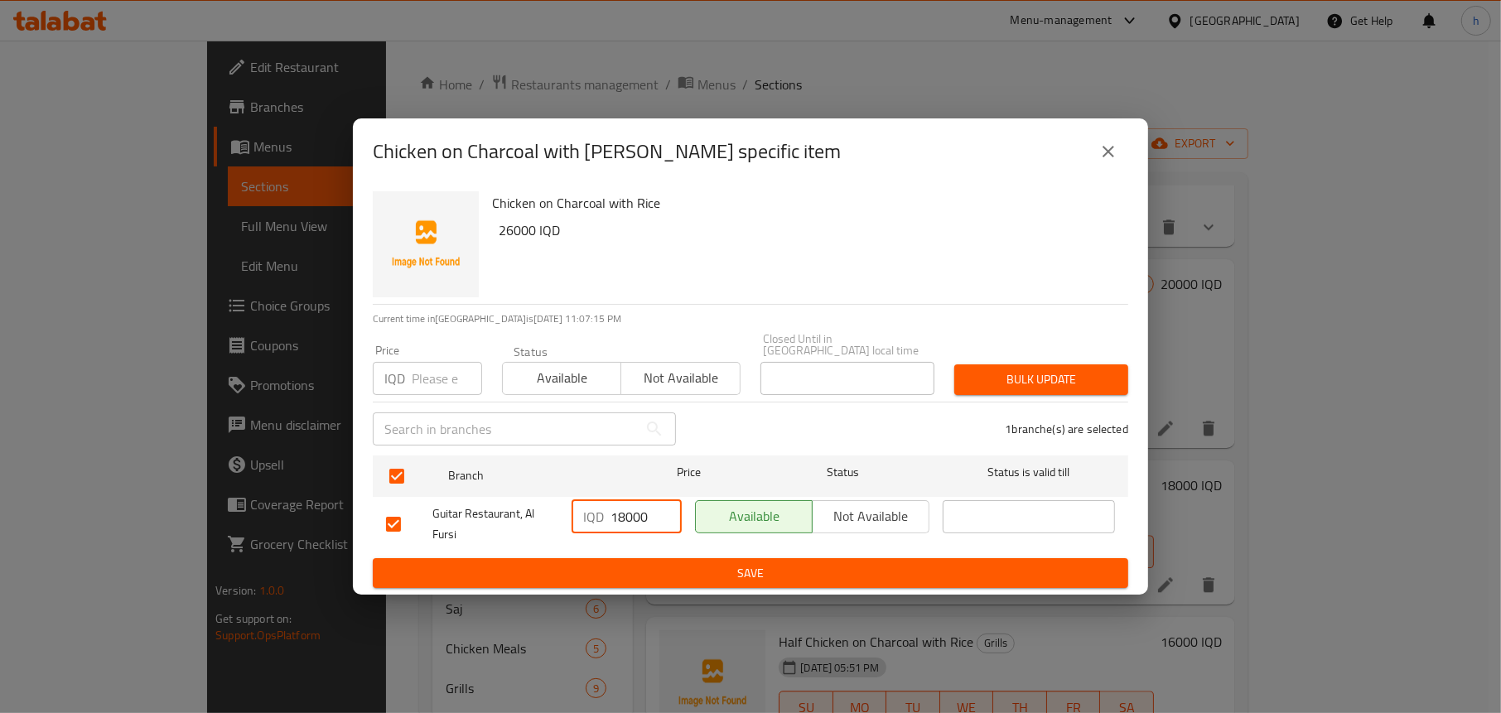
type input "18000"
click at [676, 558] on button "Save" at bounding box center [750, 573] width 755 height 31
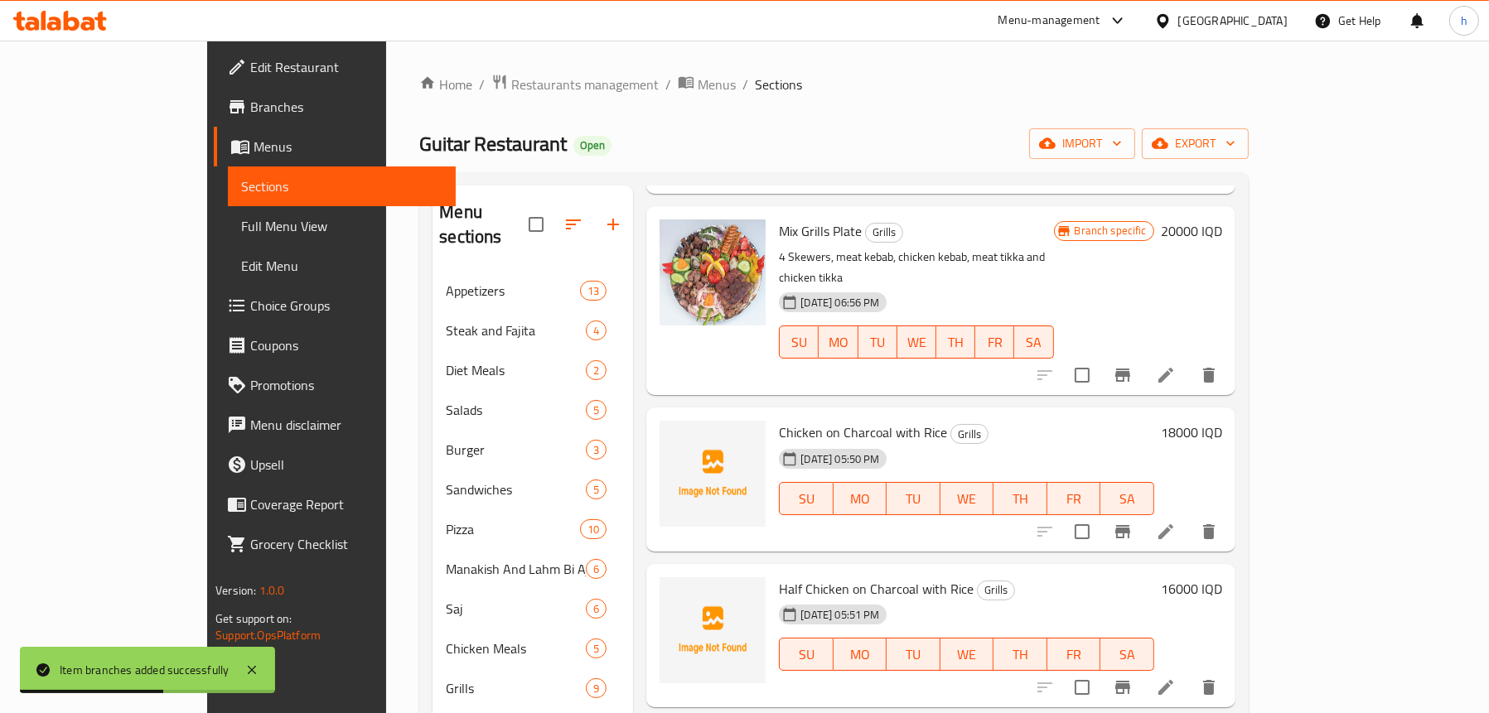
scroll to position [3728, 0]
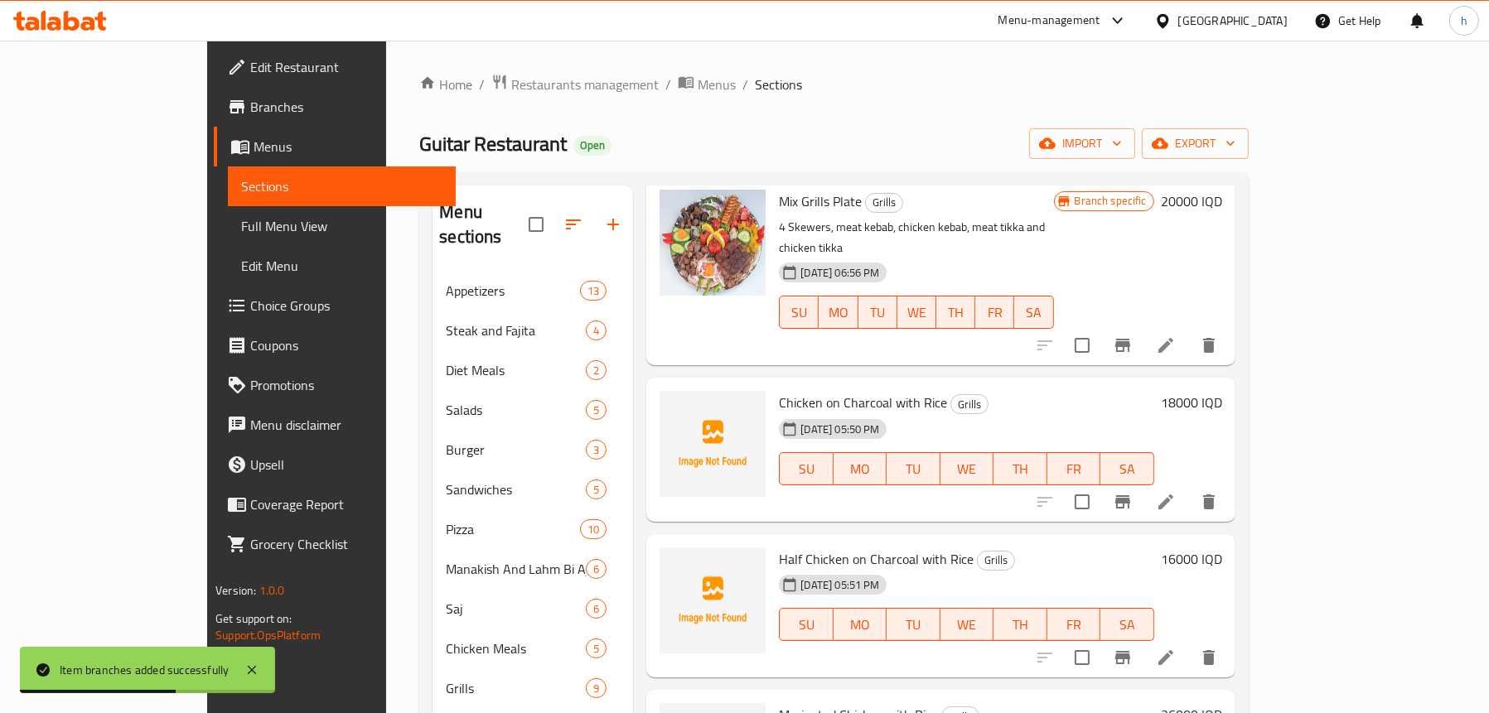
click at [1222, 548] on h6 "16000 IQD" at bounding box center [1191, 559] width 61 height 23
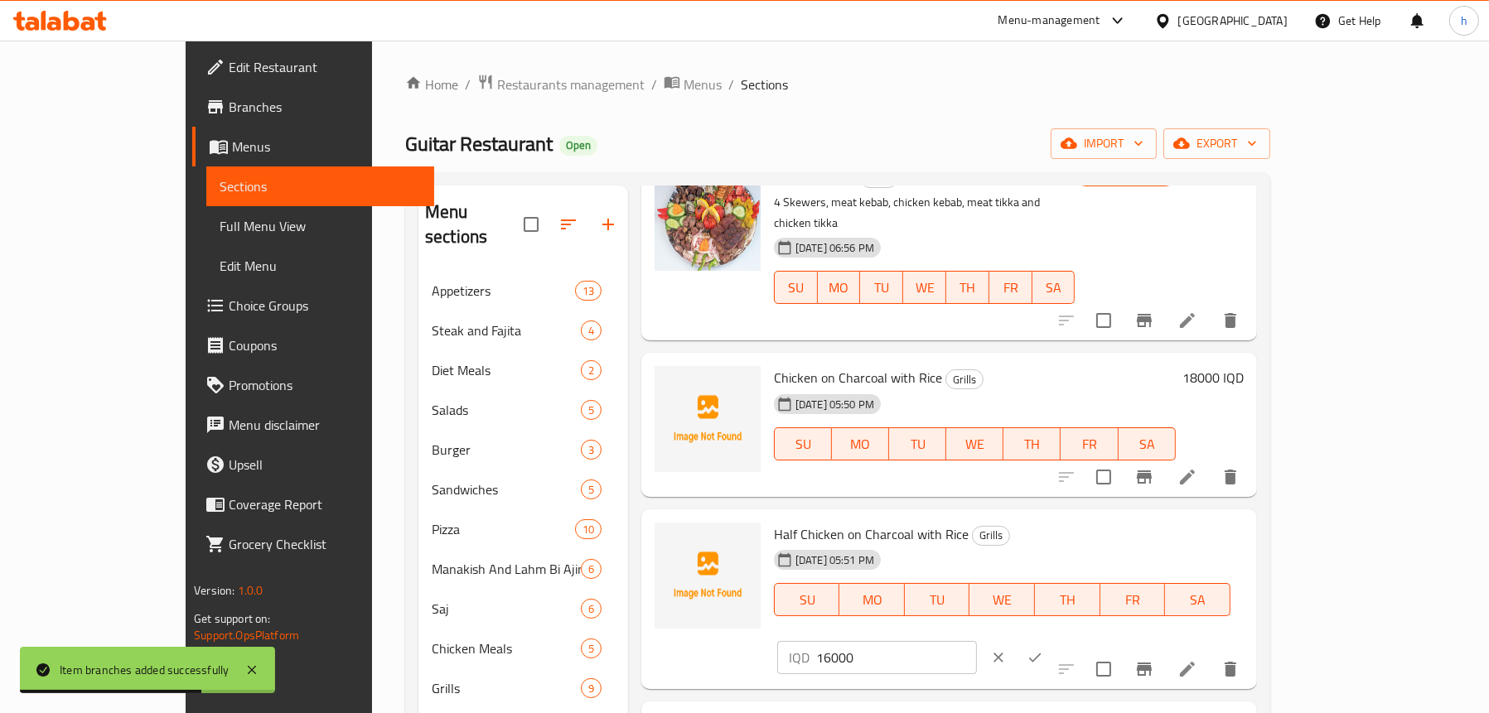
click at [977, 641] on input "16000" at bounding box center [896, 657] width 161 height 33
type input "10000"
click at [1043, 649] on icon "ok" at bounding box center [1034, 657] width 17 height 17
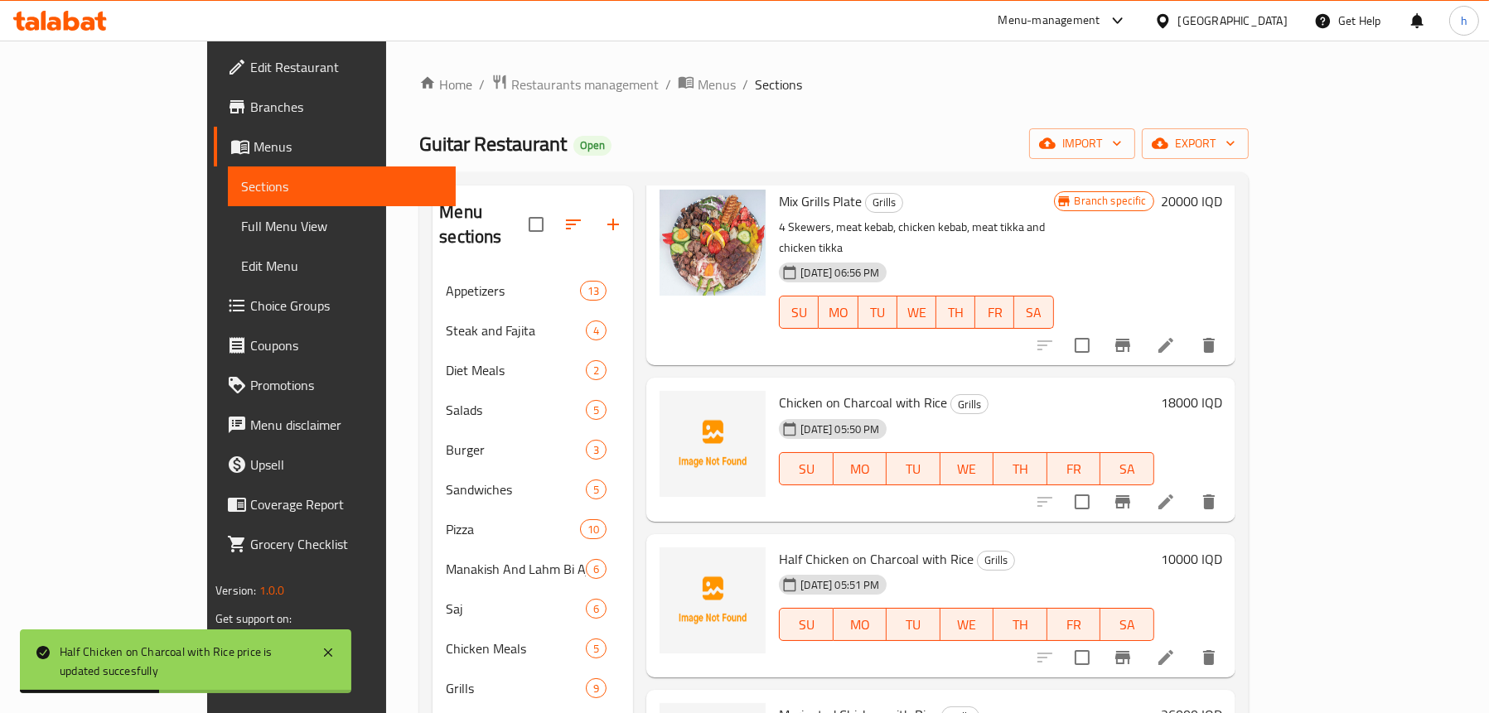
click at [1142, 638] on button "Branch-specific-item" at bounding box center [1123, 658] width 40 height 40
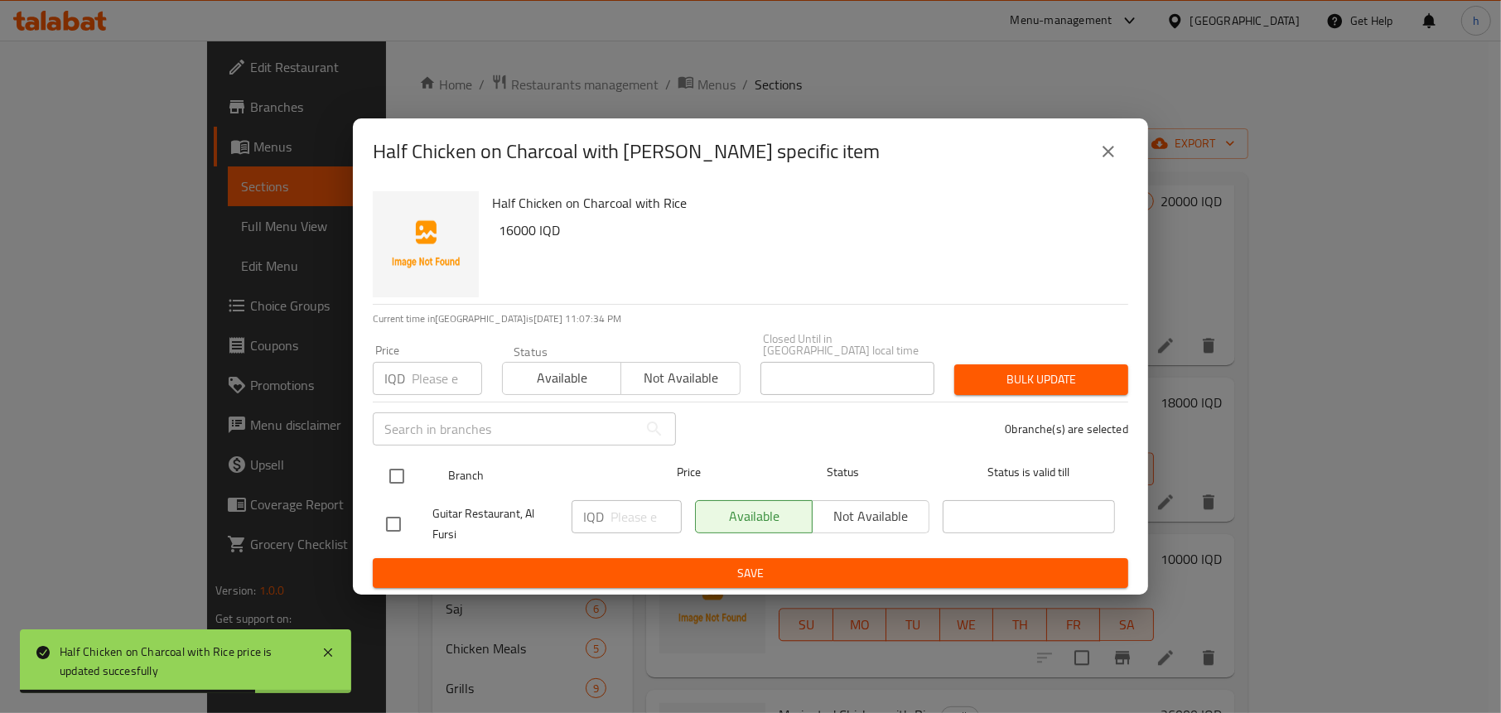
click at [400, 459] on input "checkbox" at bounding box center [396, 476] width 35 height 35
checkbox input "true"
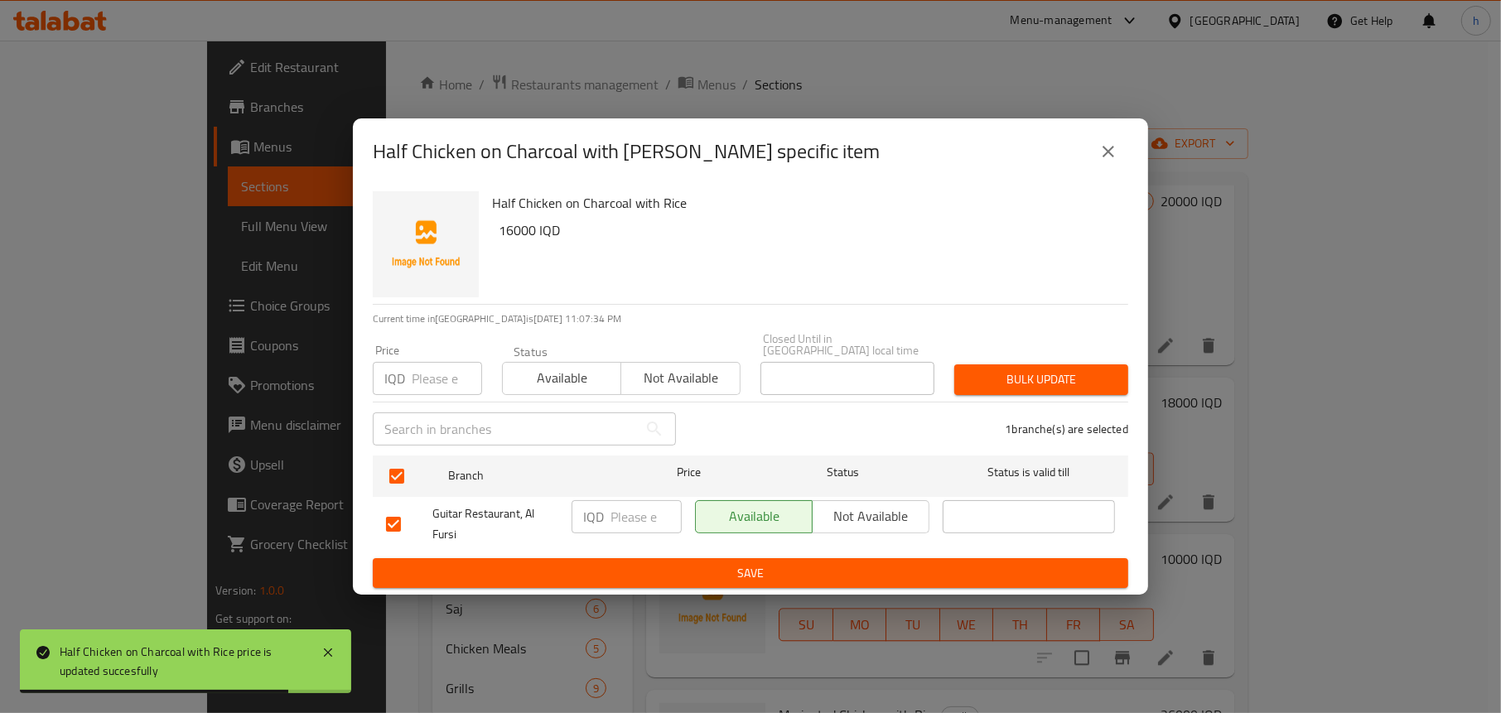
click at [627, 507] on input "number" at bounding box center [646, 516] width 71 height 33
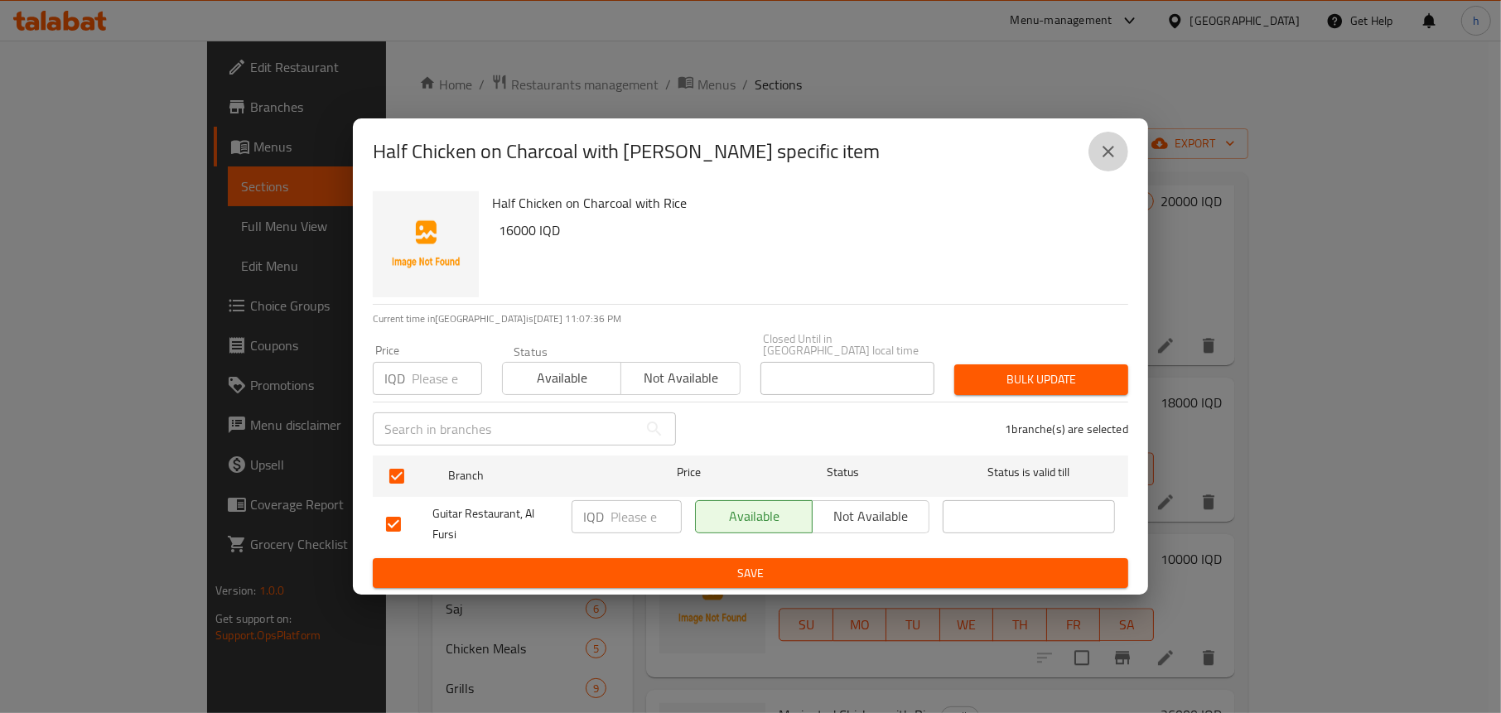
click at [1104, 153] on icon "close" at bounding box center [1109, 152] width 12 height 12
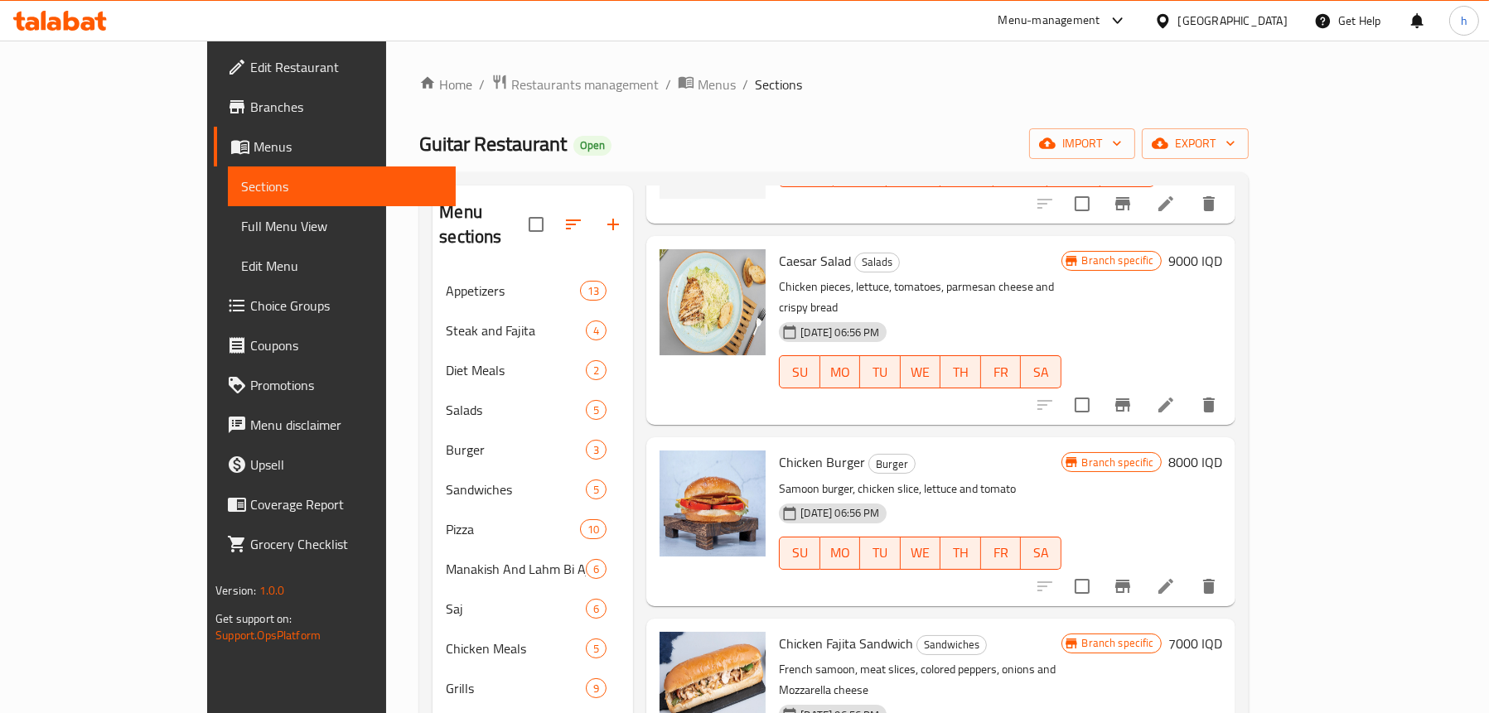
scroll to position [0, 0]
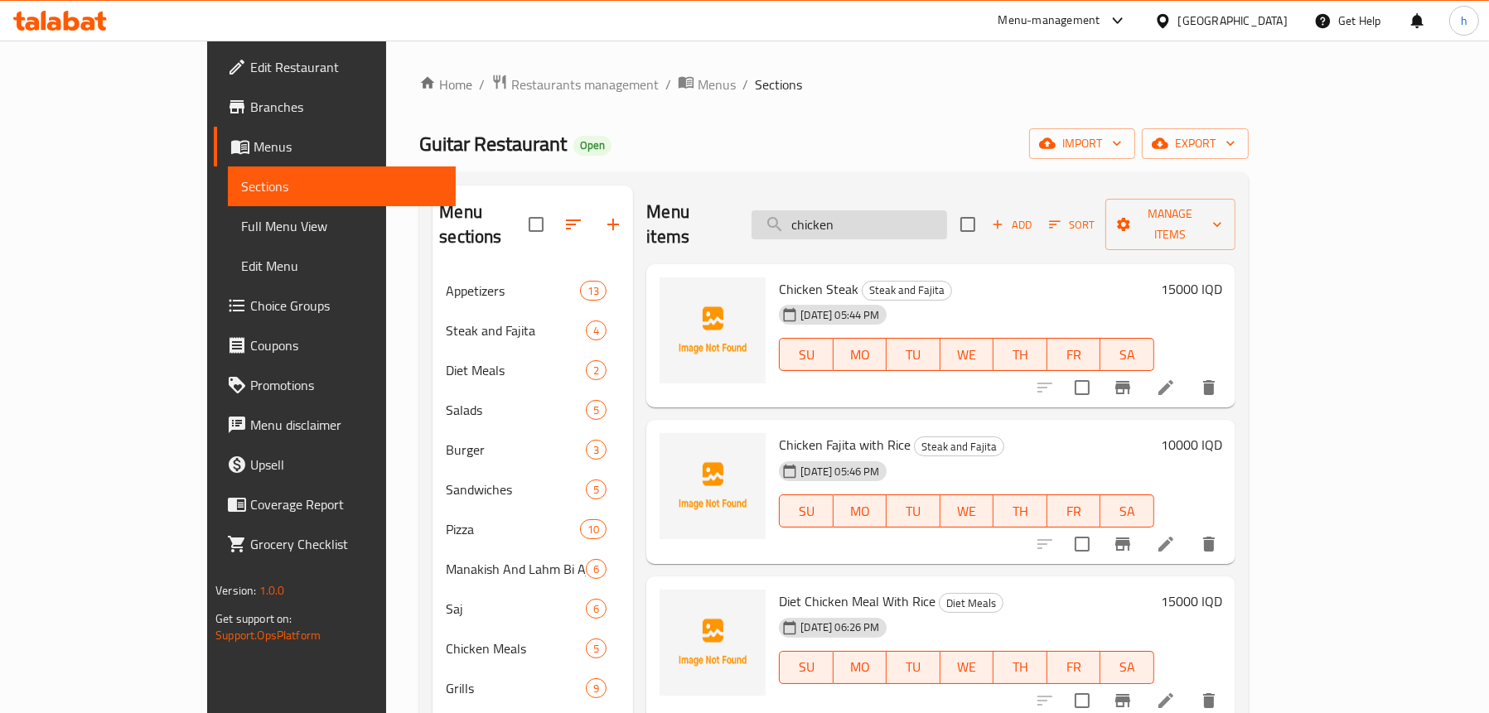
click at [905, 220] on input "chicken" at bounding box center [848, 224] width 195 height 29
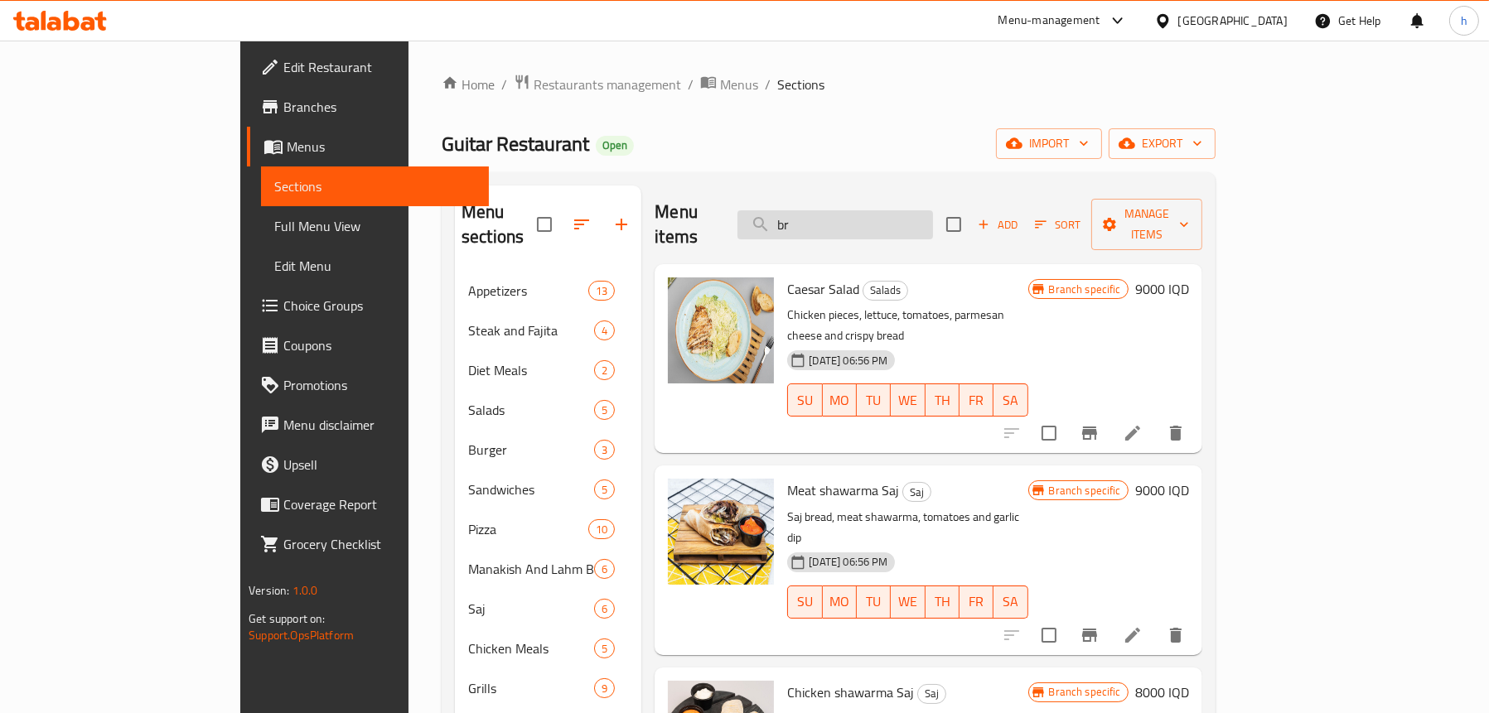
type input "b"
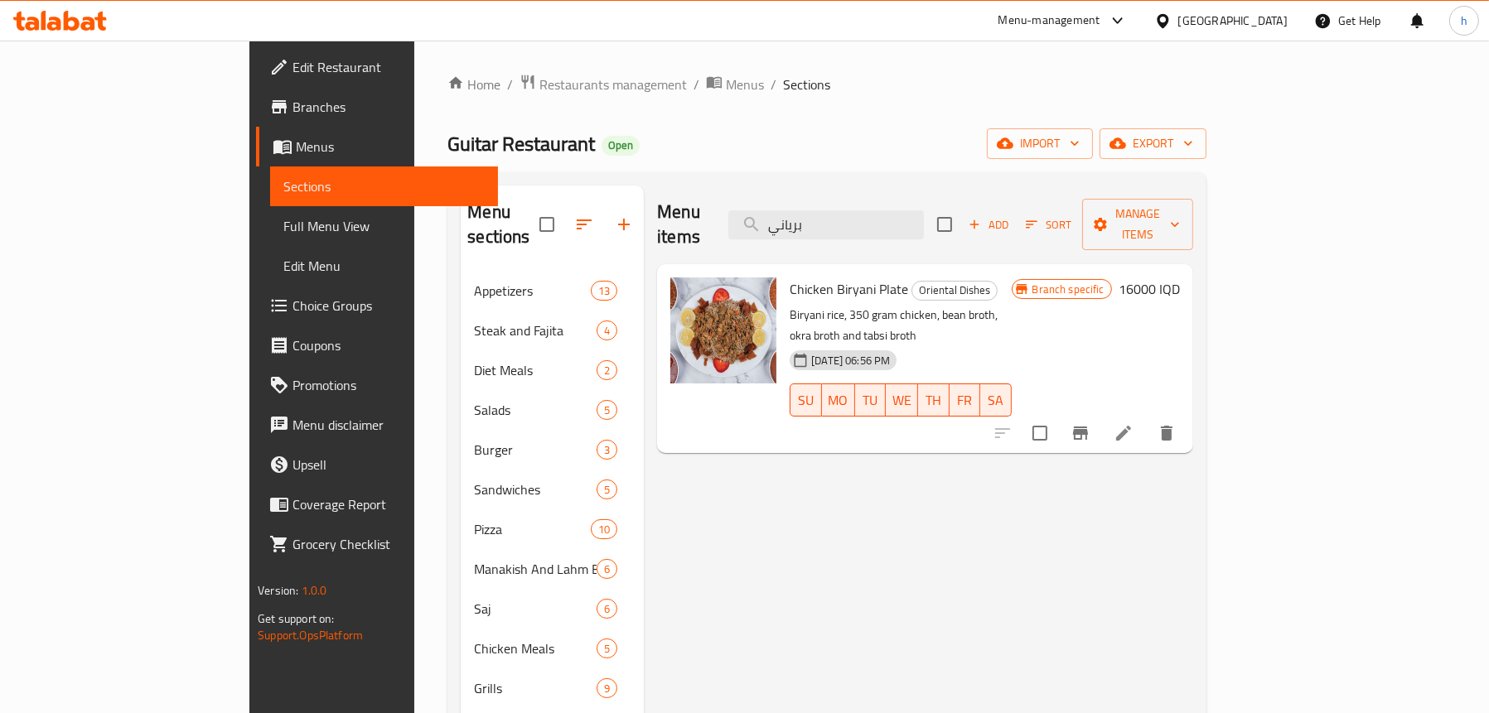
type input "برياني"
click at [1180, 278] on h6 "16000 IQD" at bounding box center [1148, 289] width 61 height 23
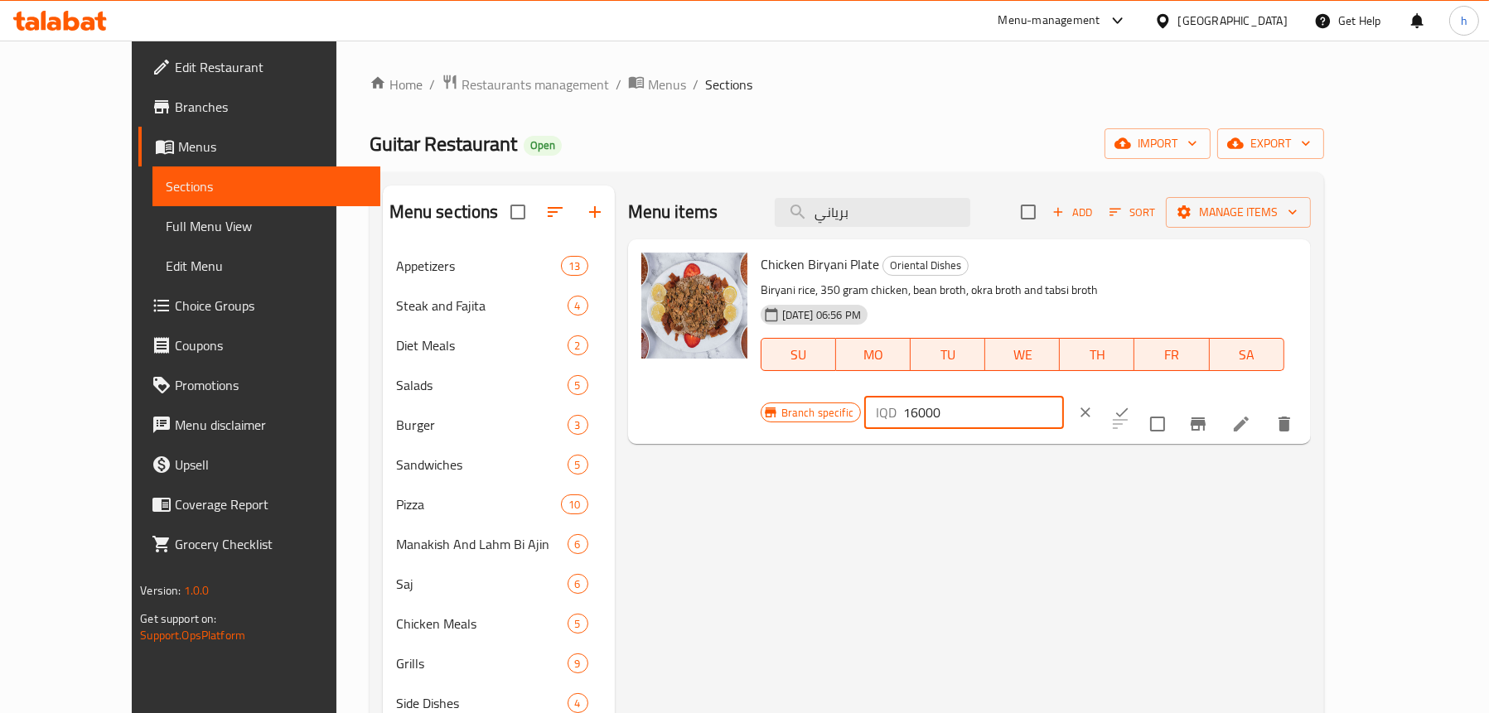
drag, startPoint x: 1207, startPoint y: 267, endPoint x: 1218, endPoint y: 273, distance: 12.2
click at [1064, 396] on input "16000" at bounding box center [983, 412] width 161 height 33
type input "14000"
click at [1128, 408] on icon "ok" at bounding box center [1122, 412] width 12 height 9
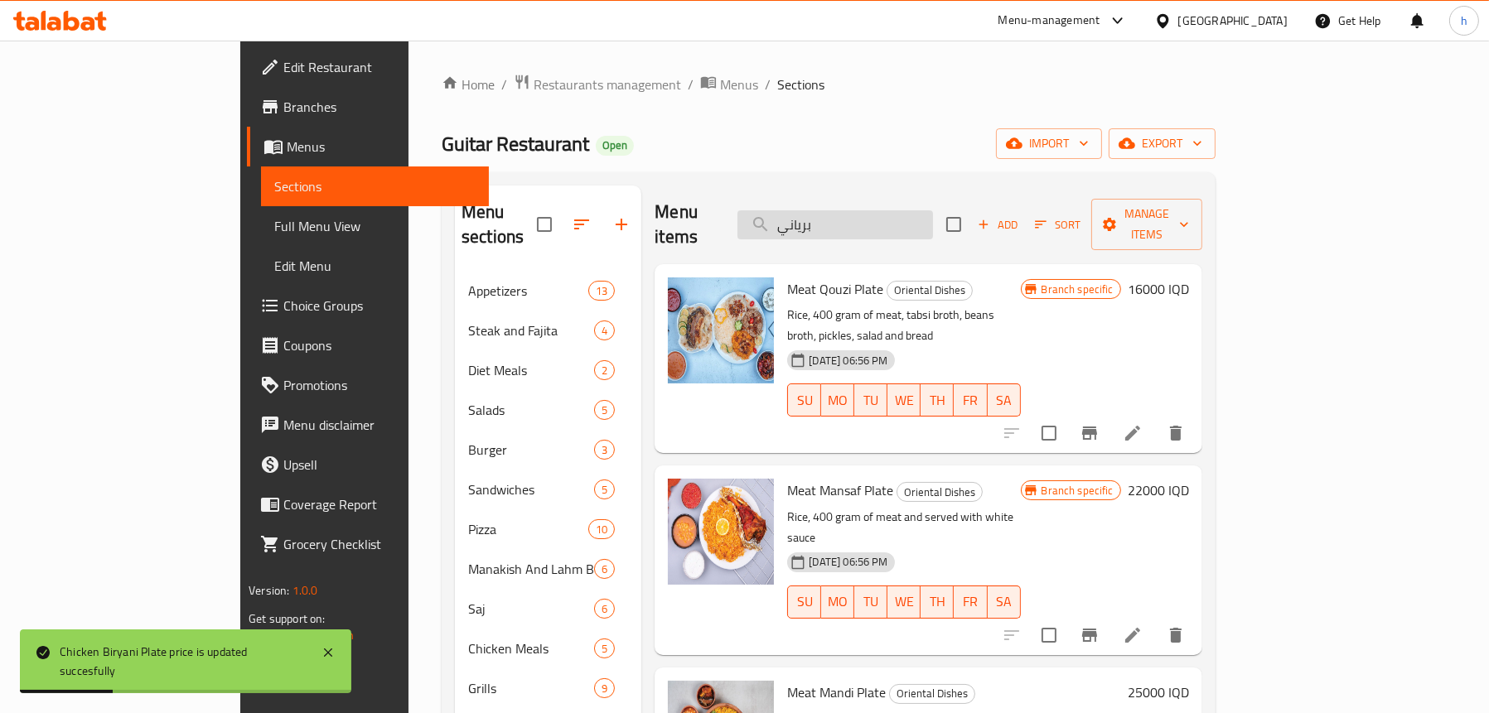
click at [905, 210] on input "برياني" at bounding box center [834, 224] width 195 height 29
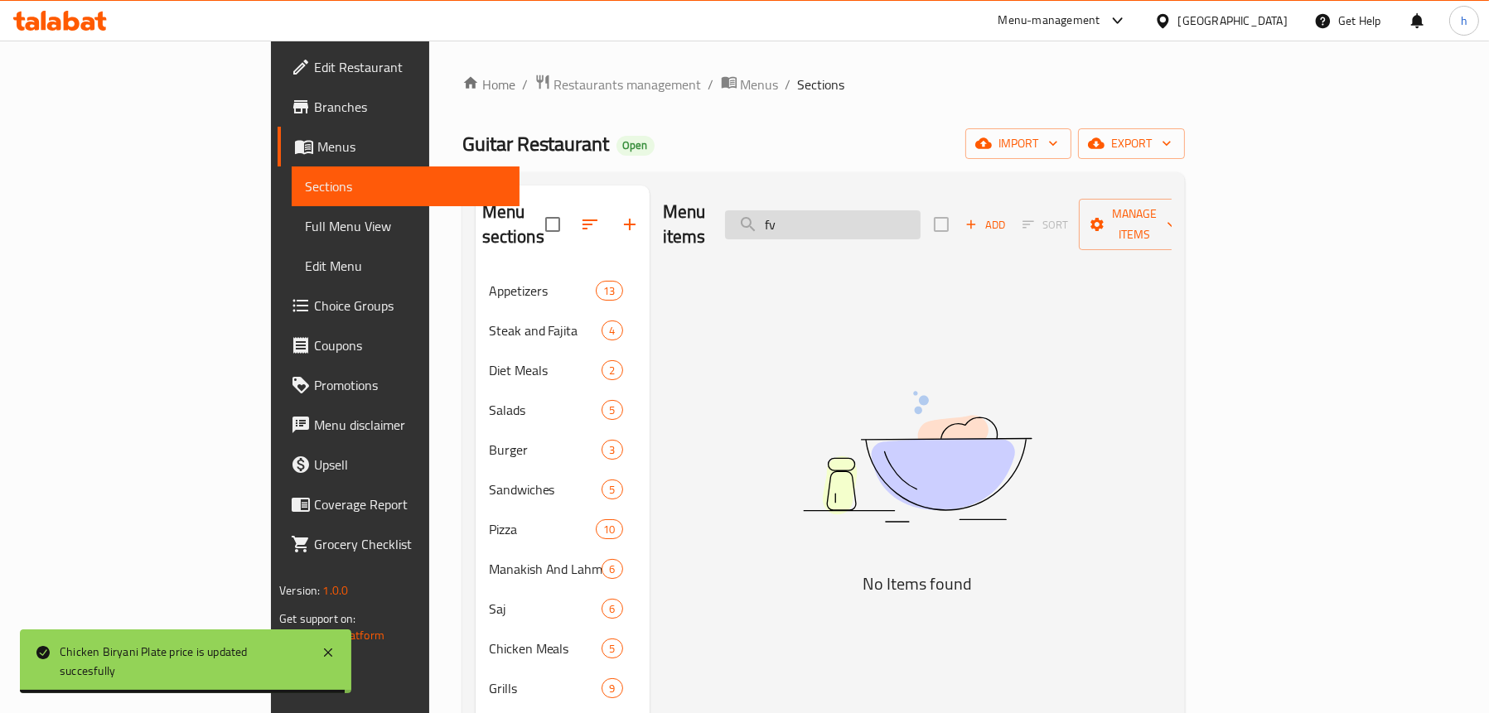
type input "f"
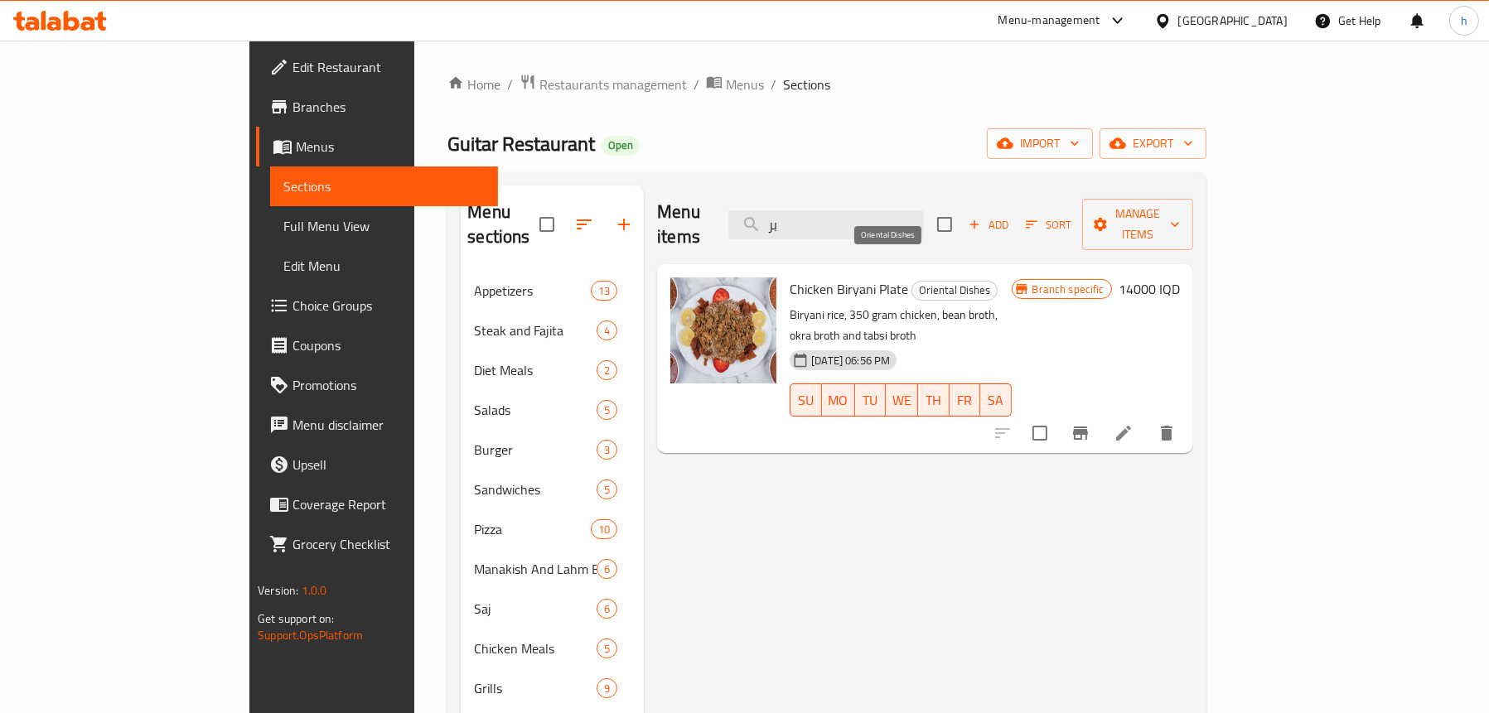
type input "ب"
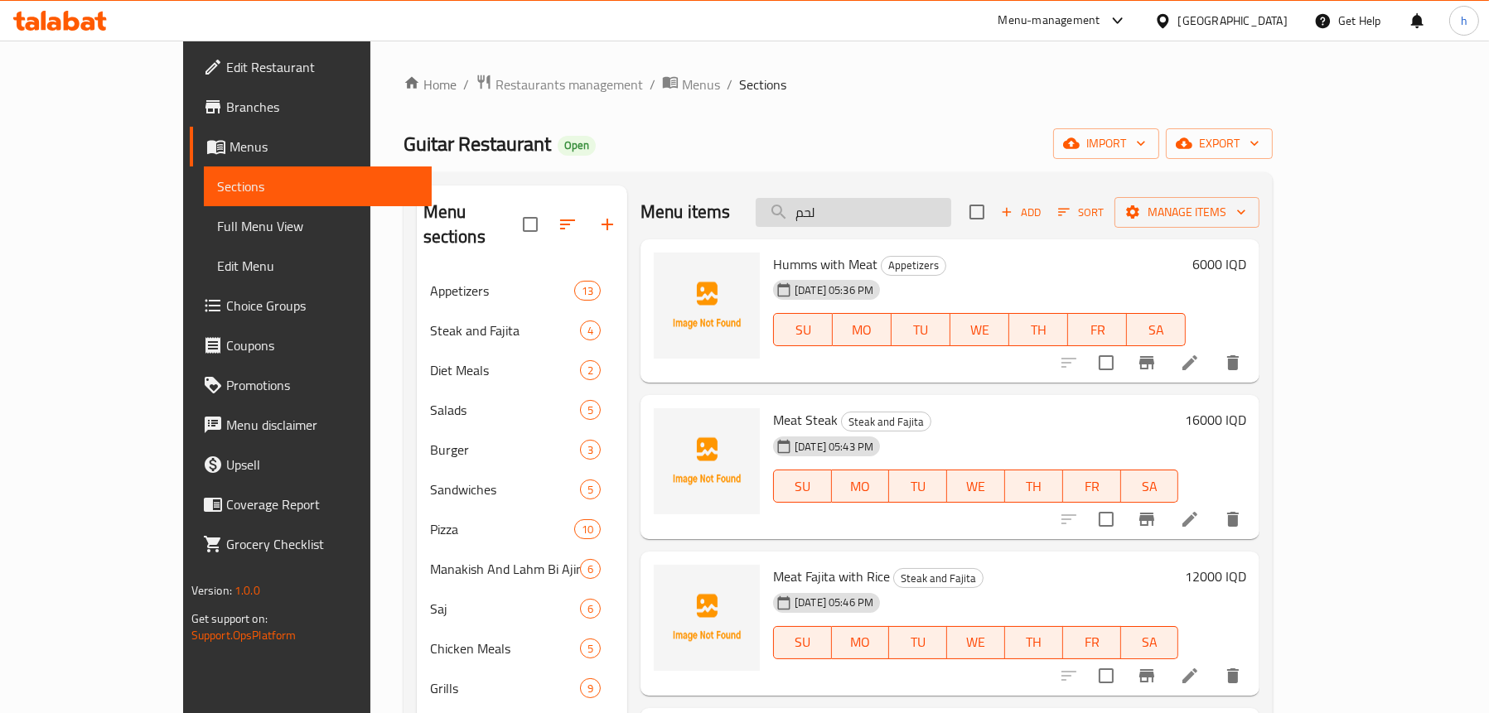
click at [915, 200] on input "لحم" at bounding box center [852, 212] width 195 height 29
paste input "قلوبة"
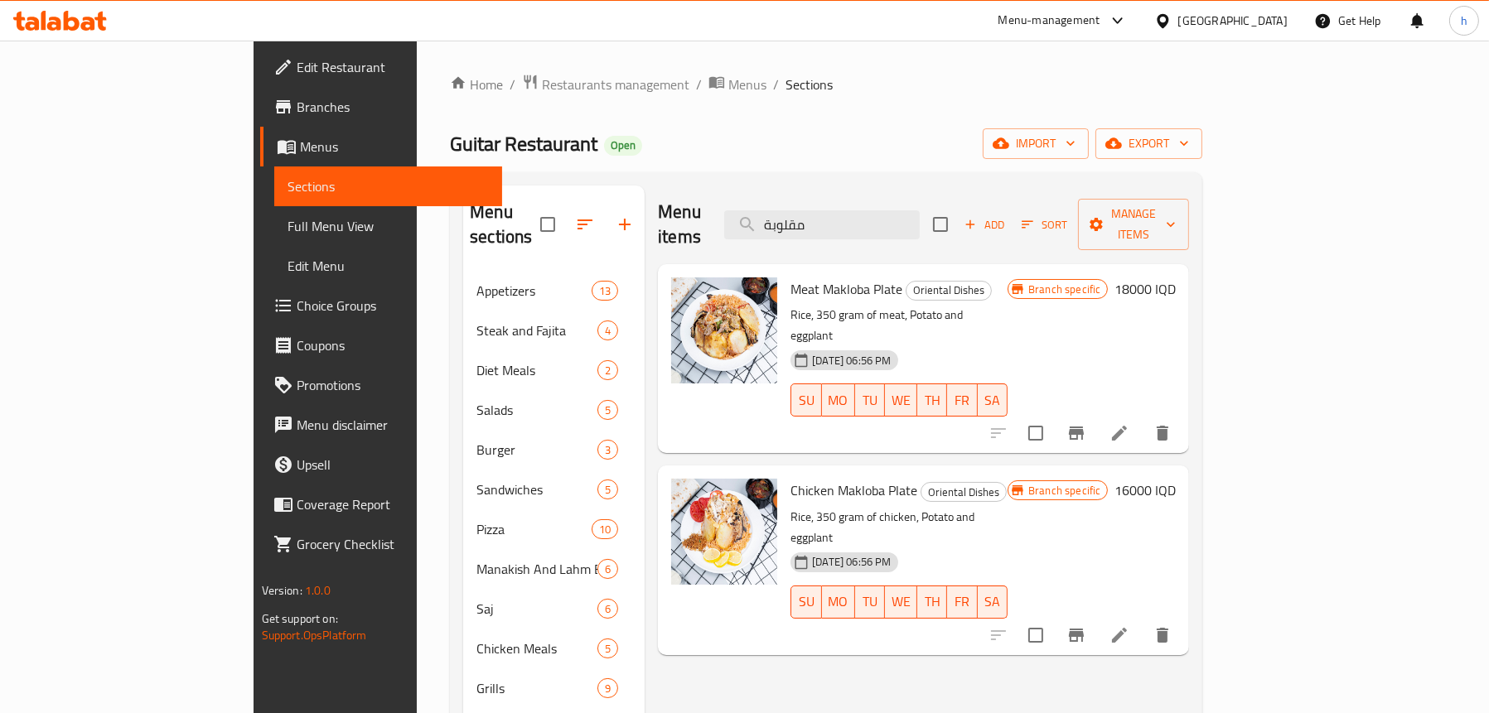
type input "مقلوبة"
click at [1175, 278] on h6 "18000 IQD" at bounding box center [1144, 289] width 61 height 23
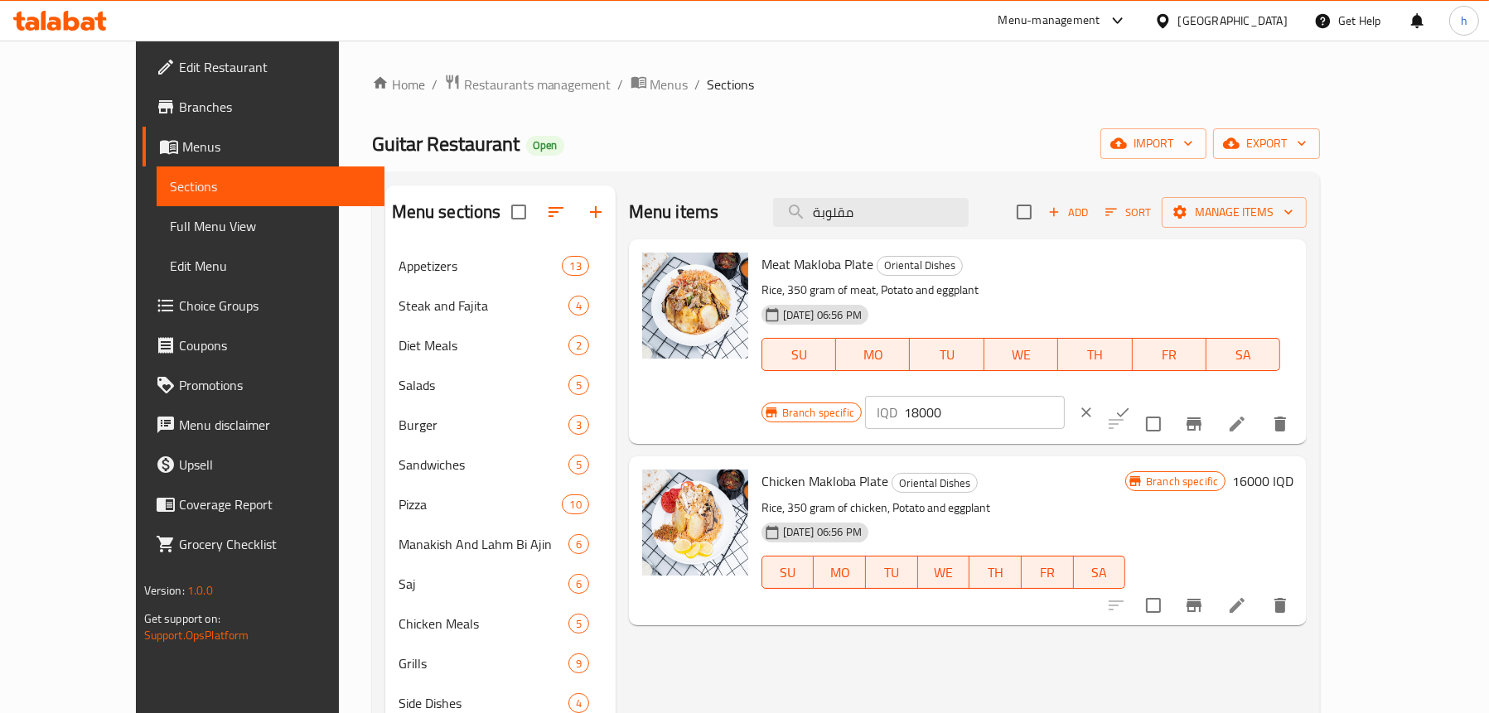
click at [1064, 396] on input "18000" at bounding box center [984, 412] width 161 height 33
type input "15000"
click at [1131, 404] on icon "ok" at bounding box center [1122, 412] width 17 height 17
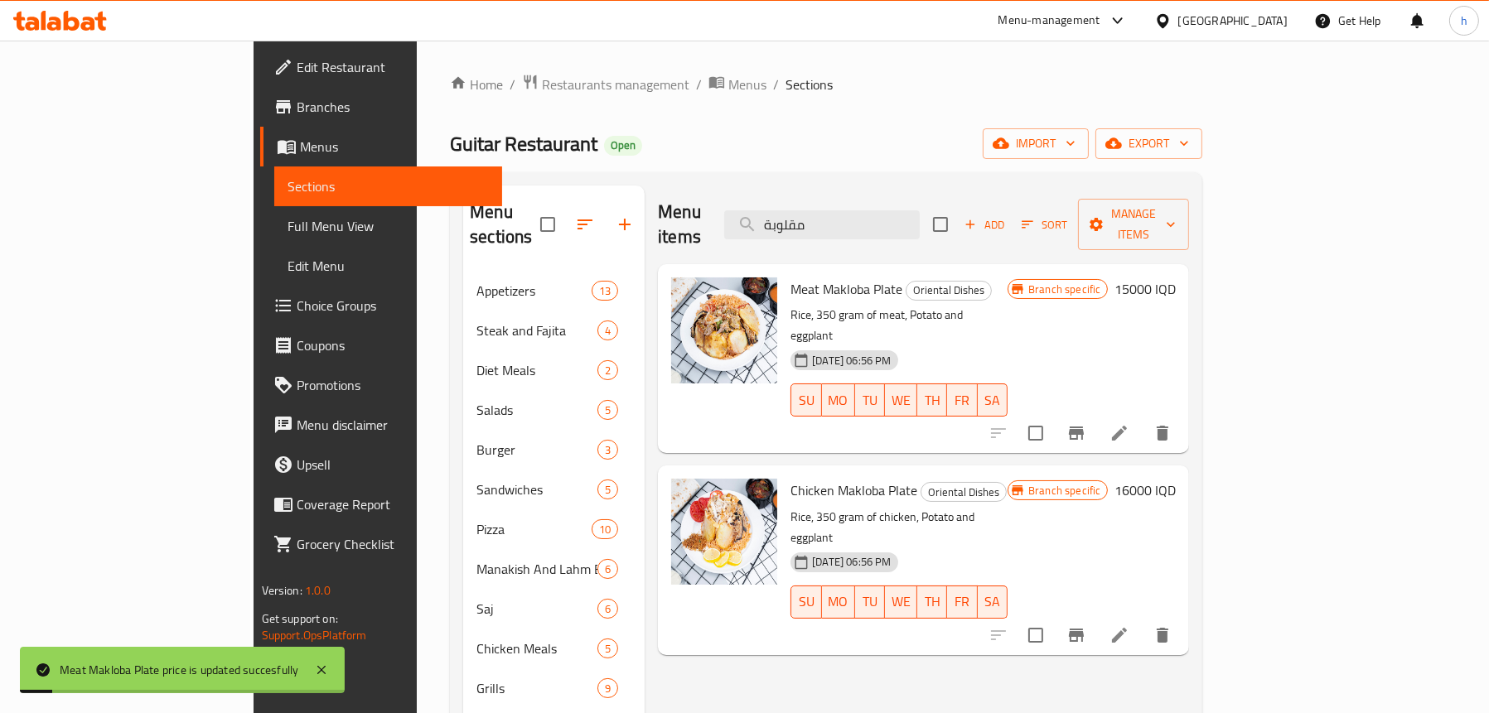
click at [1175, 479] on h6 "16000 IQD" at bounding box center [1144, 490] width 61 height 23
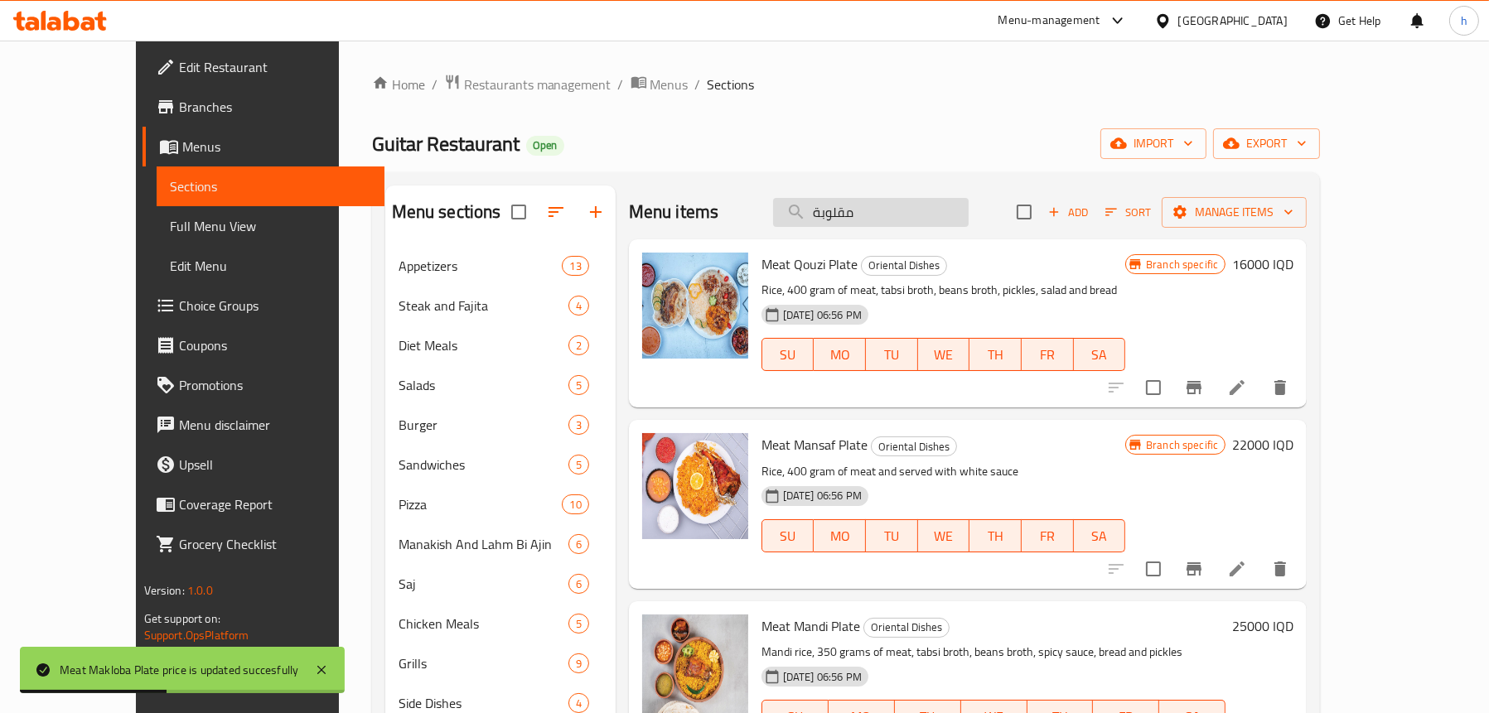
click at [889, 210] on input "مقلوبة" at bounding box center [870, 212] width 195 height 29
click at [923, 205] on input "مقلوبة" at bounding box center [870, 212] width 195 height 29
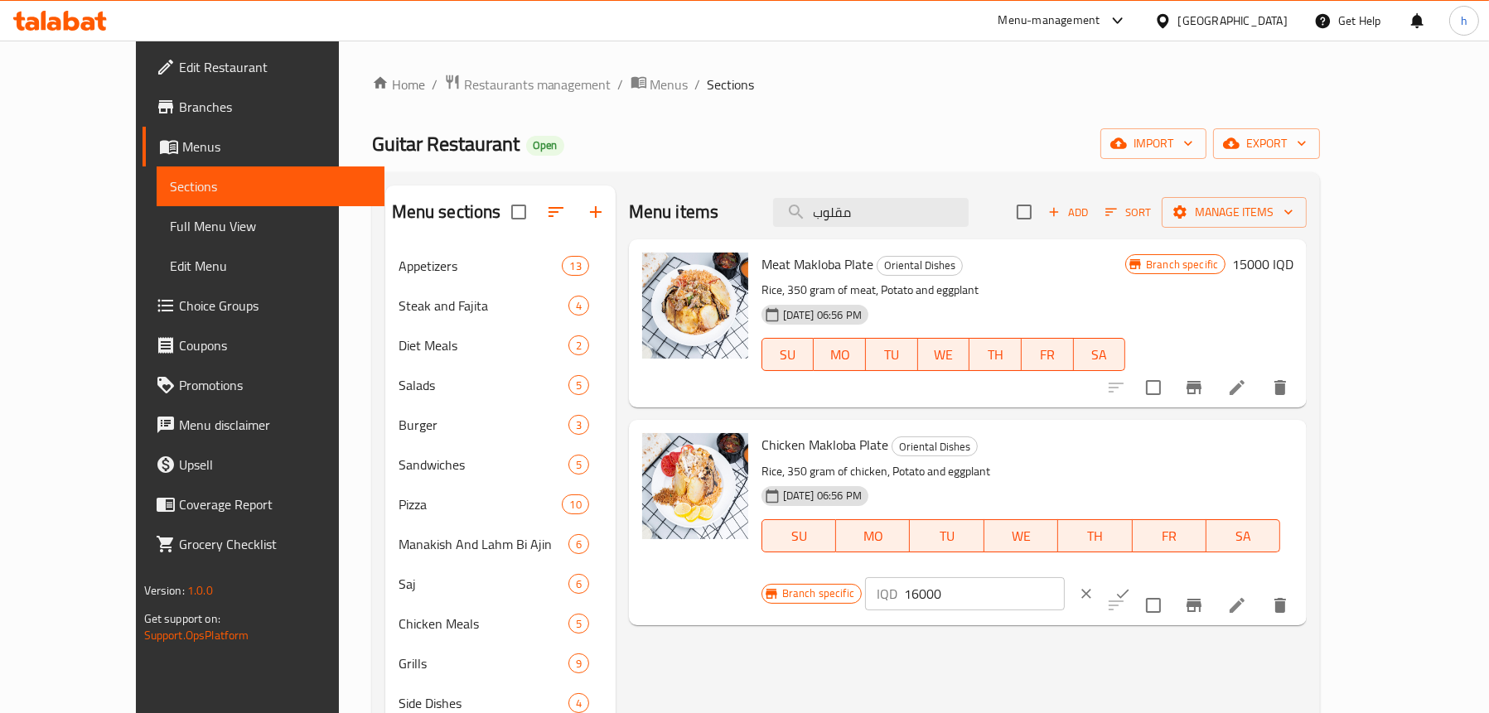
type input "مقلوب"
click at [1064, 577] on input "16000" at bounding box center [984, 593] width 161 height 33
type input "14000"
click at [1131, 586] on icon "ok" at bounding box center [1122, 594] width 17 height 17
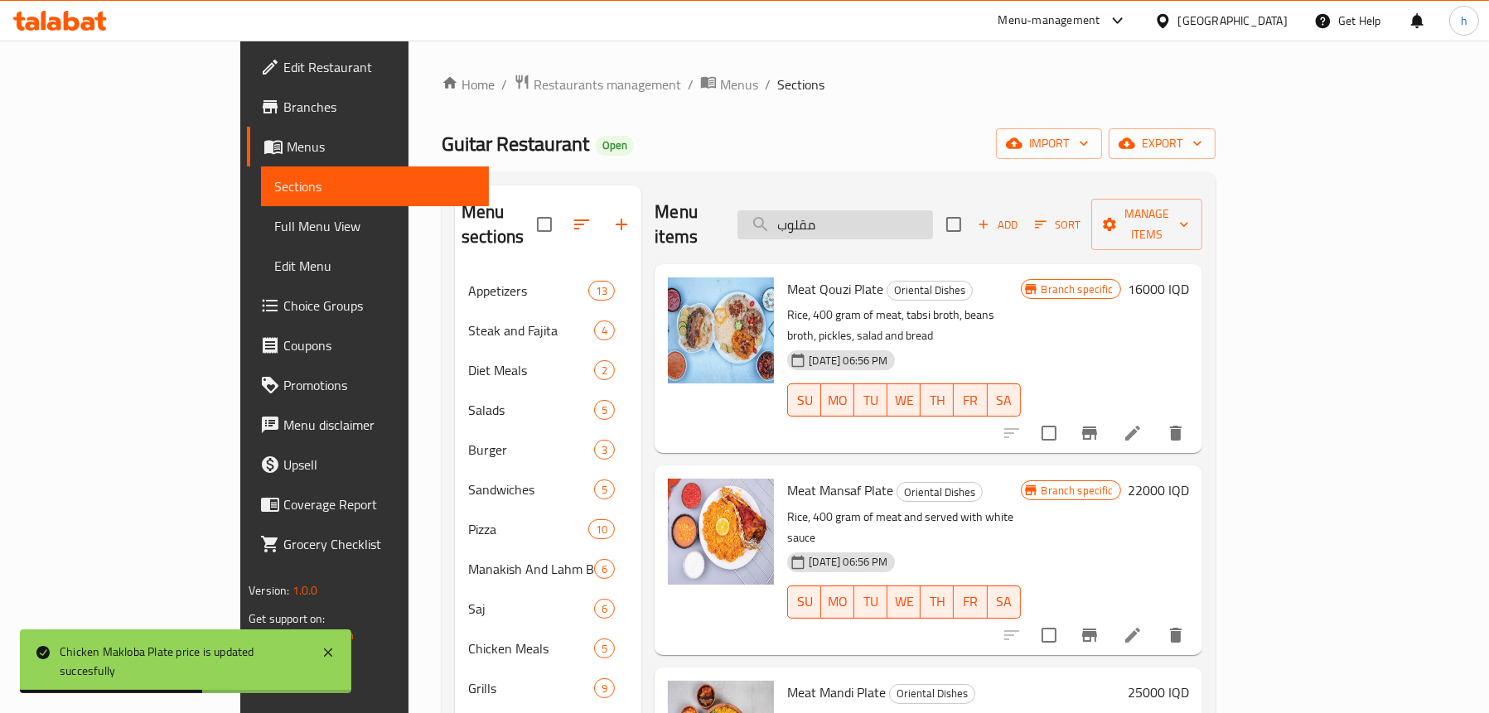
click at [933, 217] on input "مقلوب" at bounding box center [834, 224] width 195 height 29
paste input "دجاج متبل مع"
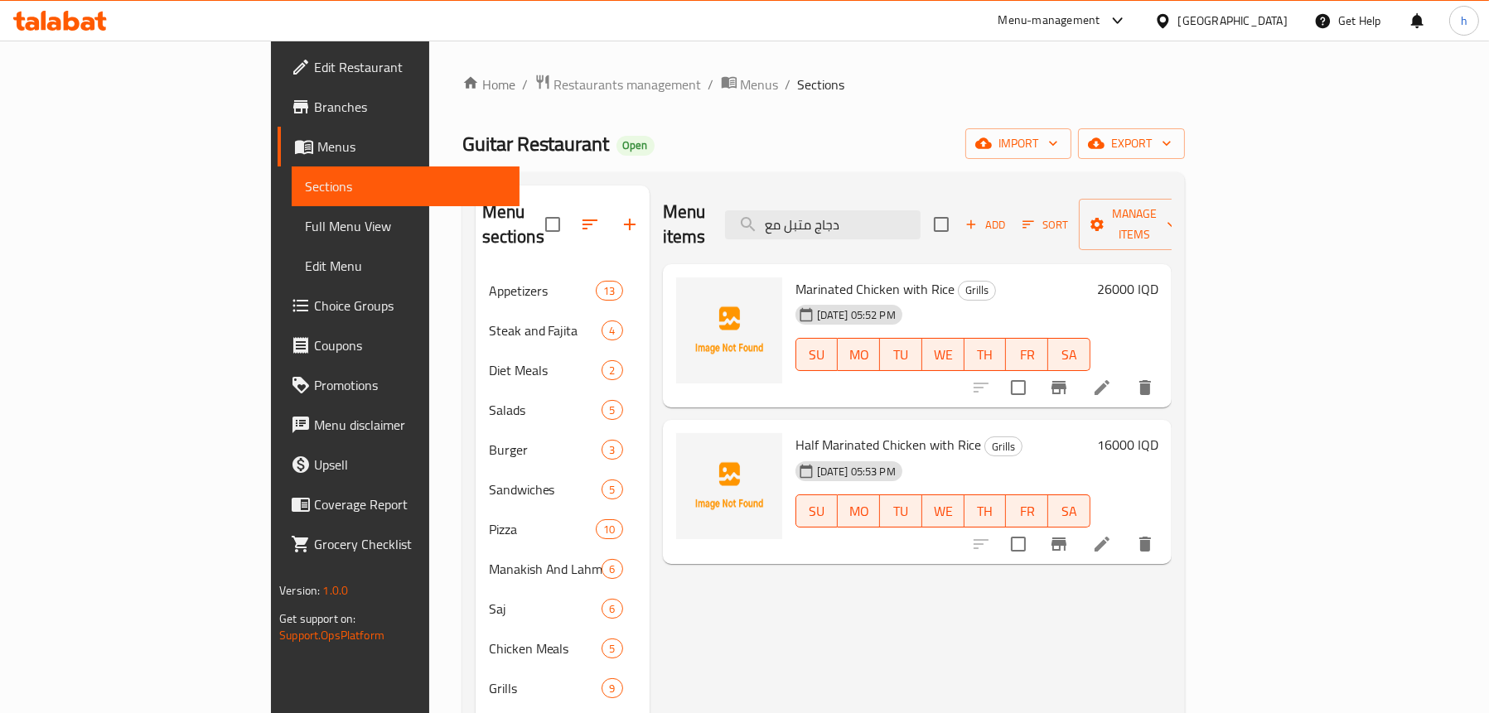
type input "دجاج متبل مع"
click at [1158, 278] on h6 "26000 IQD" at bounding box center [1127, 289] width 61 height 23
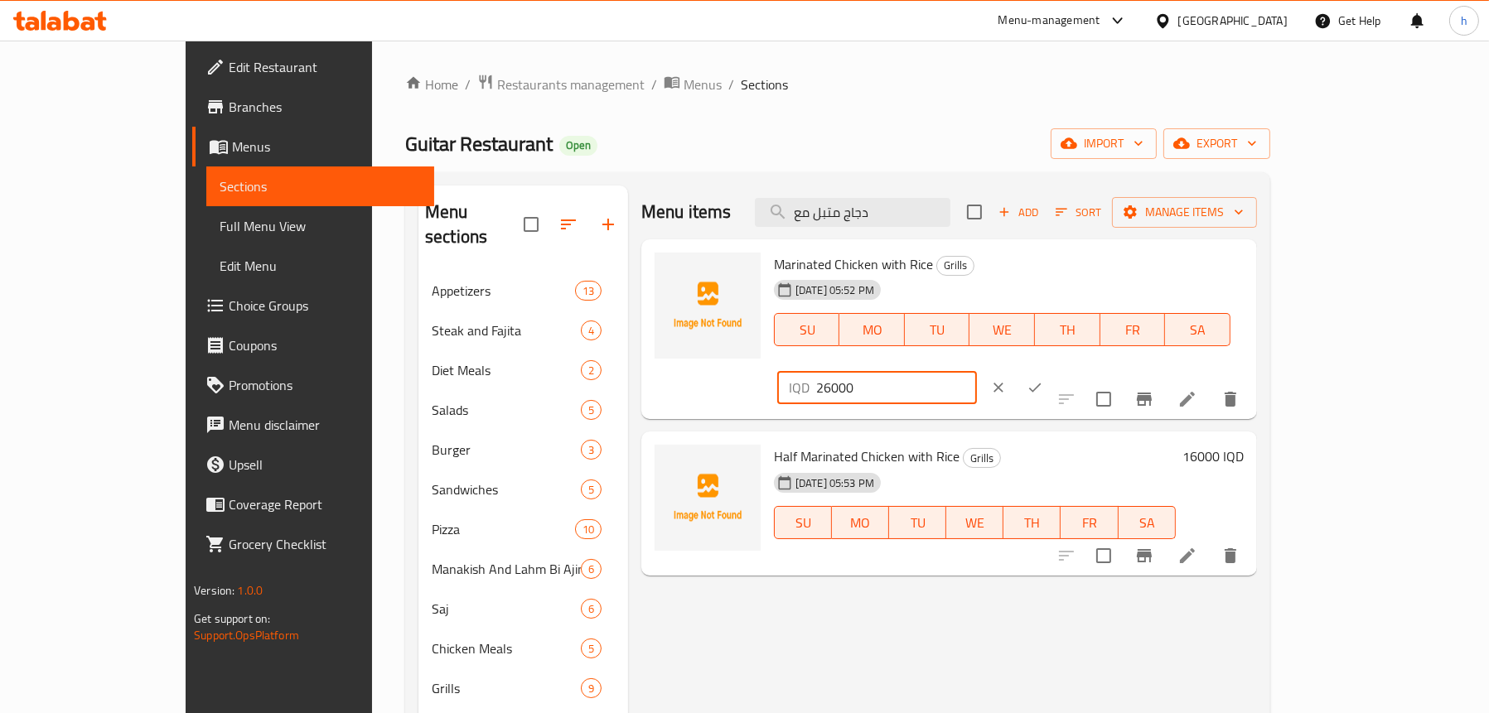
drag, startPoint x: 1239, startPoint y: 274, endPoint x: 1151, endPoint y: 276, distance: 87.8
click at [1151, 276] on div "Marinated Chicken with Rice Grills [DATE] 05:52 PM SU MO TU WE TH FR SA IQD 260…" at bounding box center [1008, 329] width 483 height 167
type input "17000"
click at [1053, 369] on button "ok" at bounding box center [1034, 387] width 36 height 36
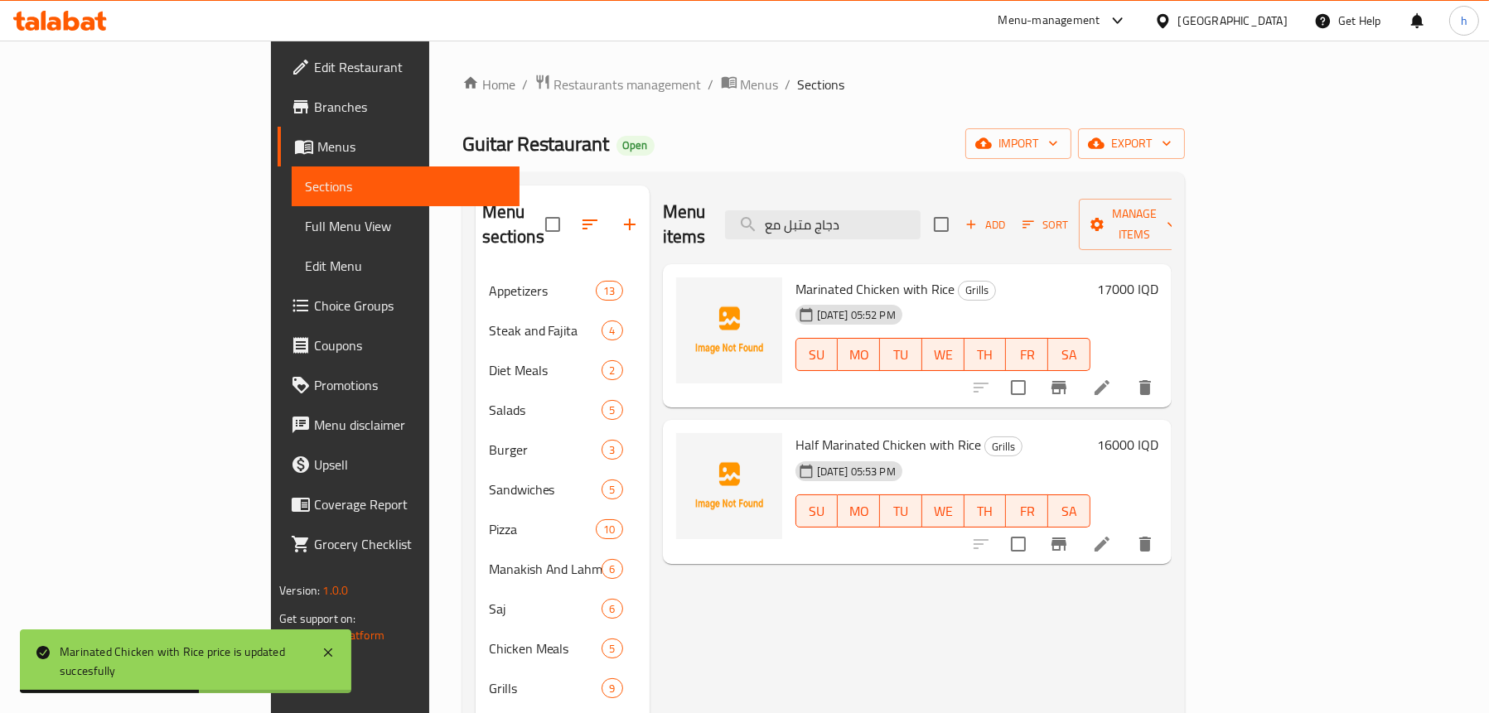
click at [1158, 433] on h6 "16000 IQD" at bounding box center [1127, 444] width 61 height 23
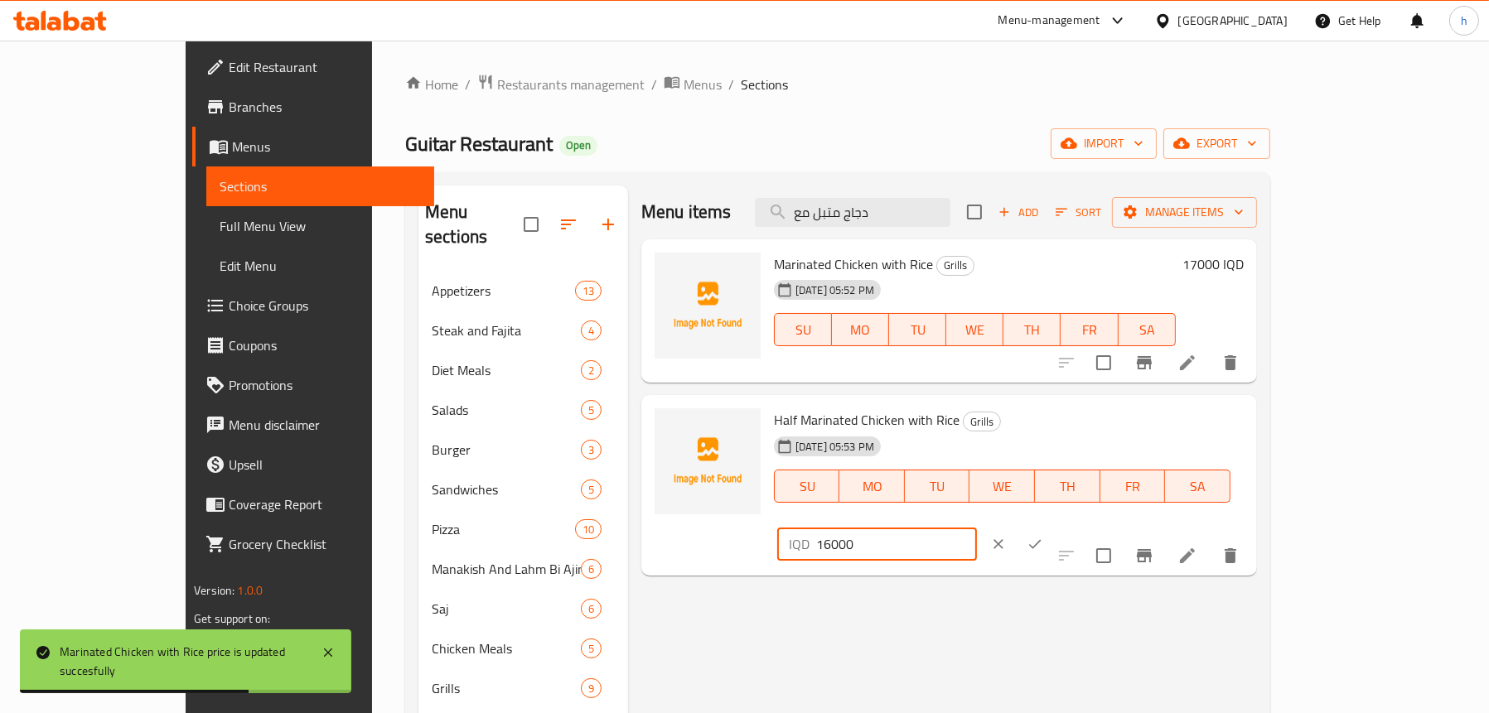
drag, startPoint x: 1228, startPoint y: 431, endPoint x: 1140, endPoint y: 432, distance: 87.8
click at [1140, 432] on div "Half Marinated Chicken with Rice Grills [DATE] 05:53 PM SU MO TU WE TH FR SA IQ…" at bounding box center [1008, 485] width 483 height 167
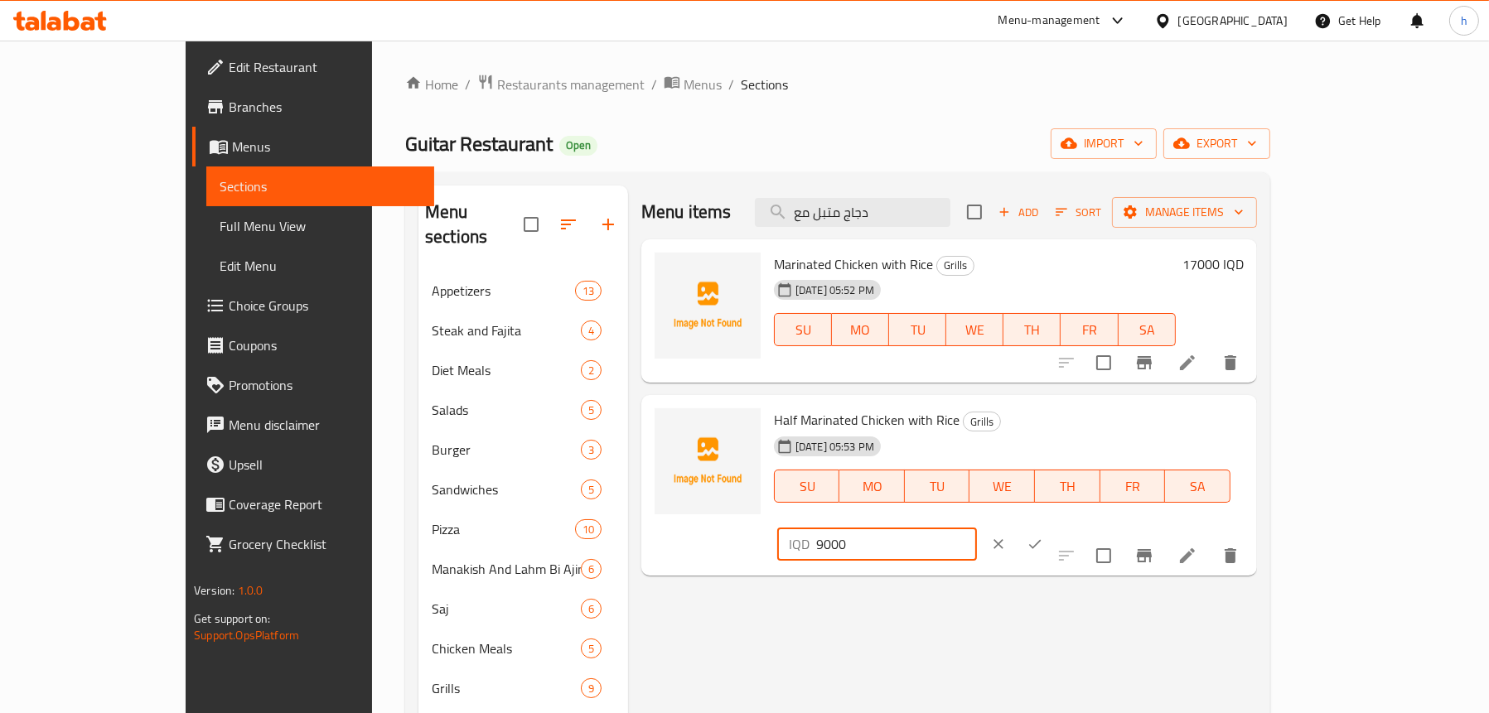
type input "9000"
click at [1041, 540] on icon "ok" at bounding box center [1035, 544] width 12 height 9
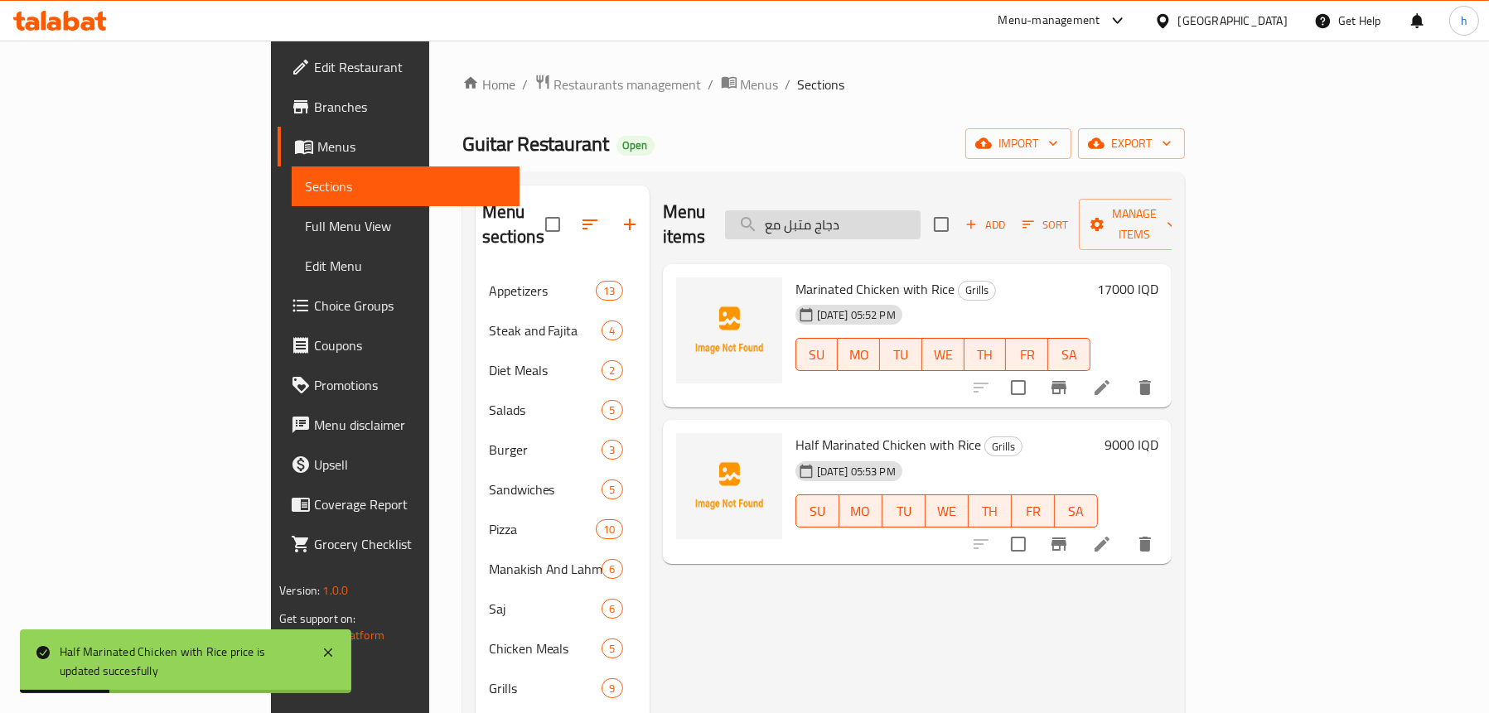
click at [920, 215] on input "دجاج متبل مع" at bounding box center [822, 224] width 195 height 29
paste input "منسف اردني"
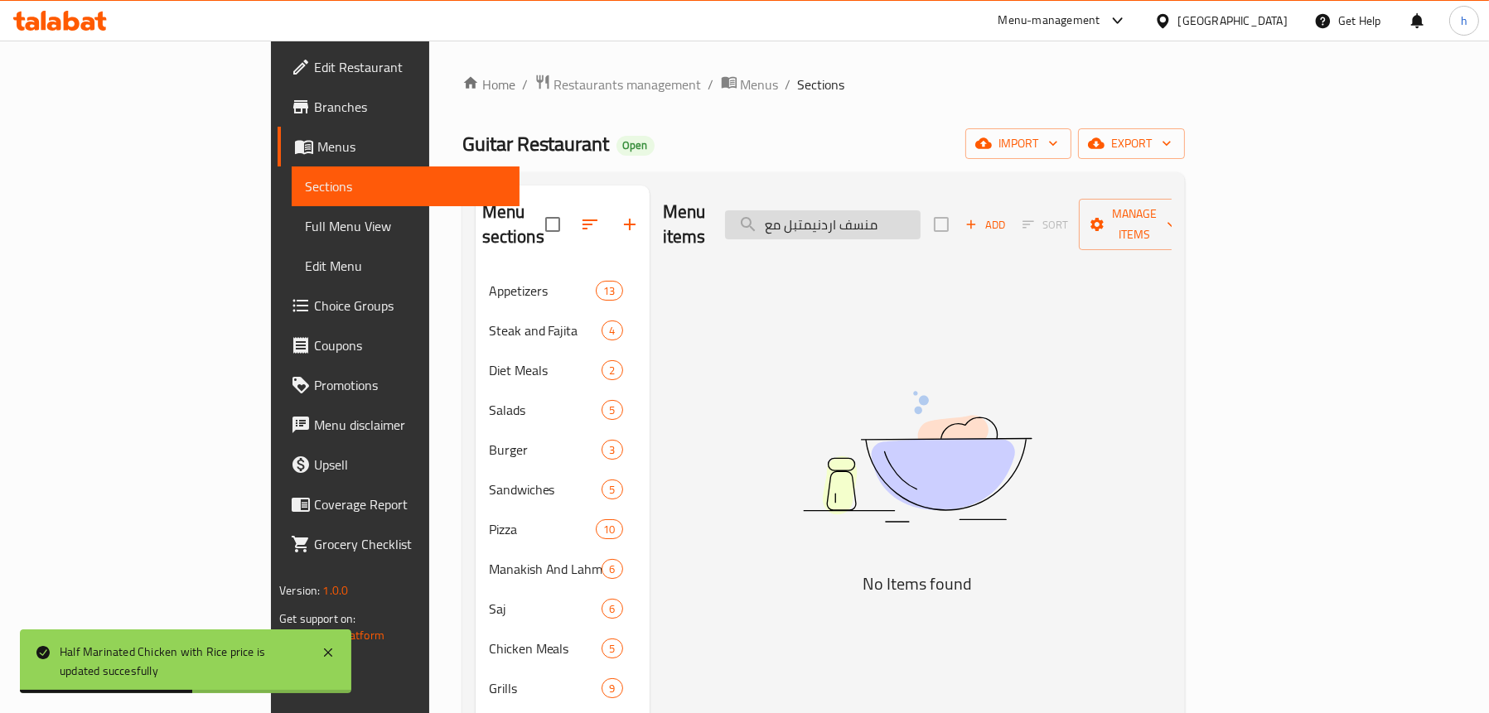
click at [920, 210] on input "منسف اردنيمتبل مع" at bounding box center [822, 224] width 195 height 29
paste input "search"
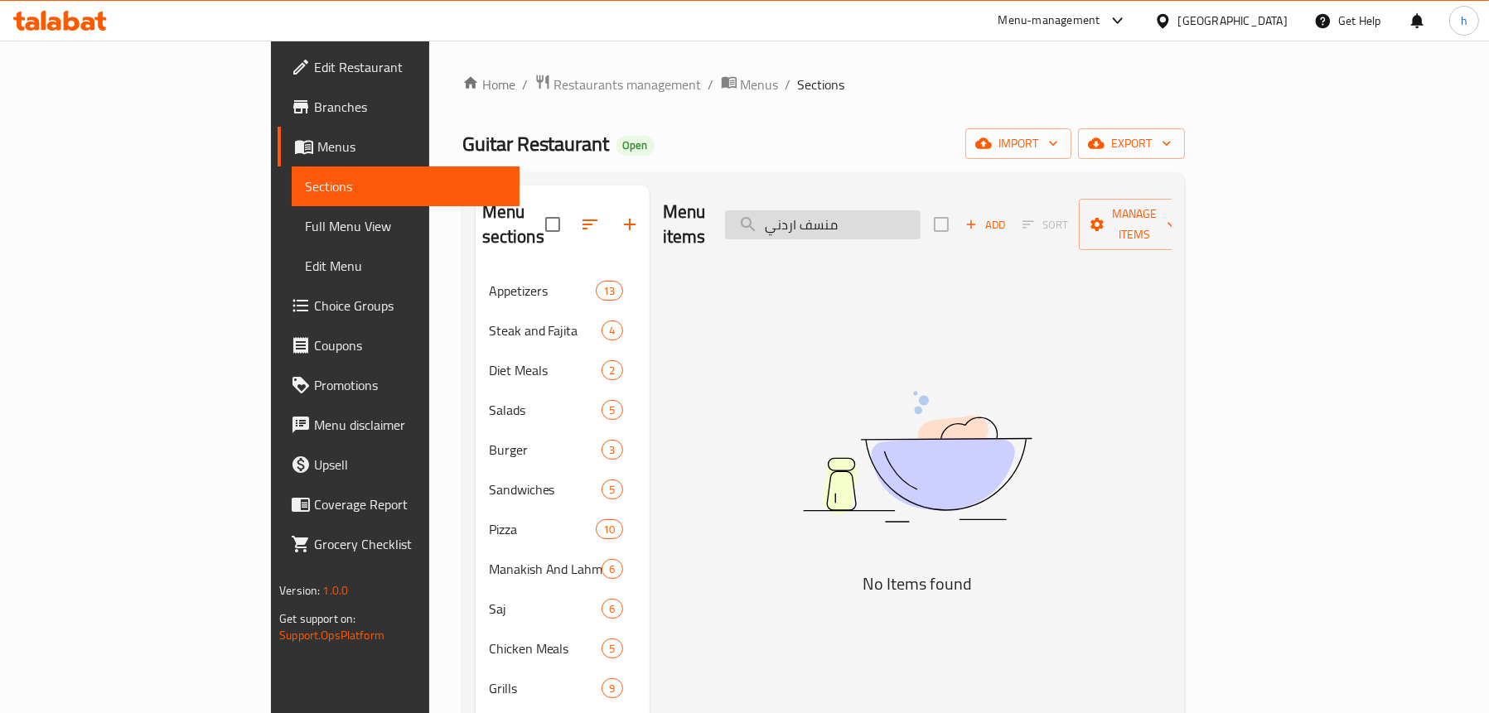
click at [914, 214] on input "منسف اردني" at bounding box center [822, 224] width 195 height 29
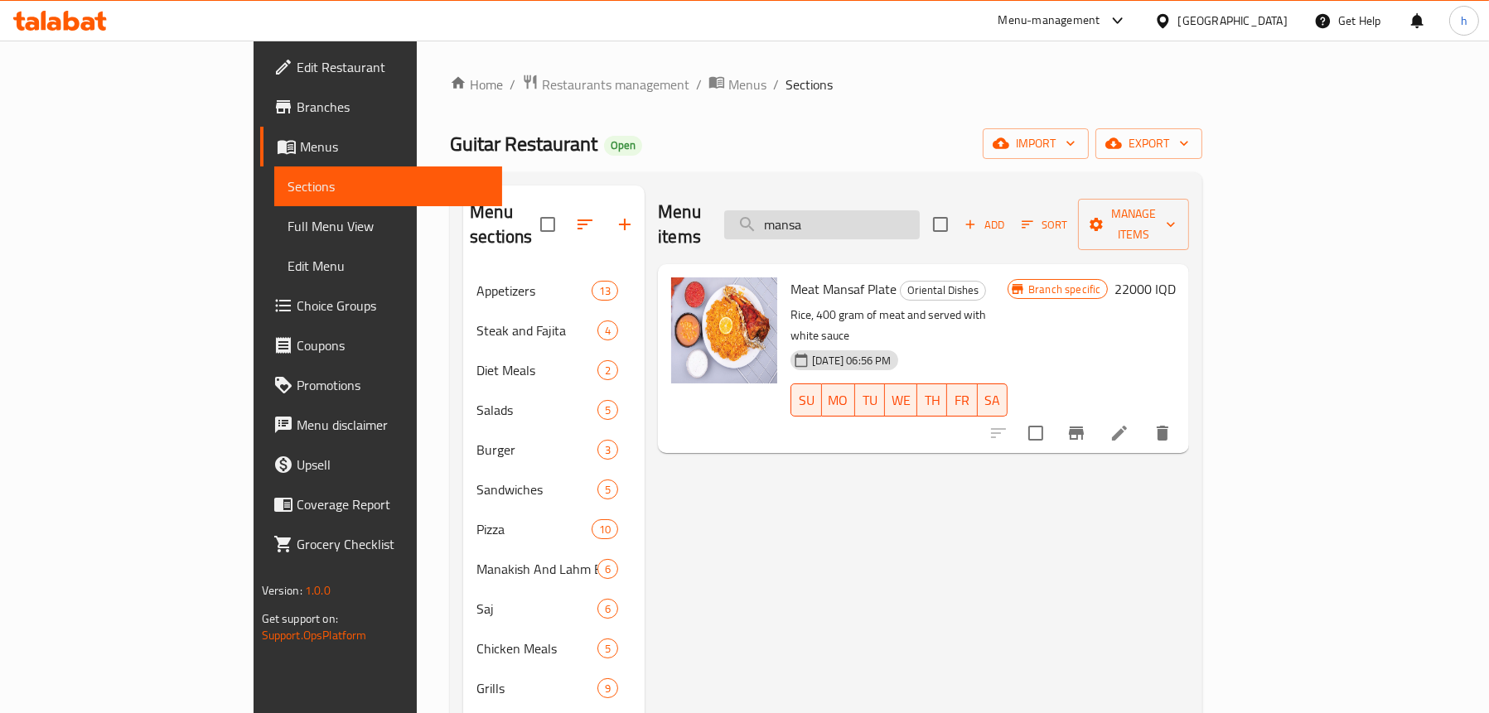
click at [916, 214] on input "mansa" at bounding box center [821, 224] width 195 height 29
paste input "منسف اردني"
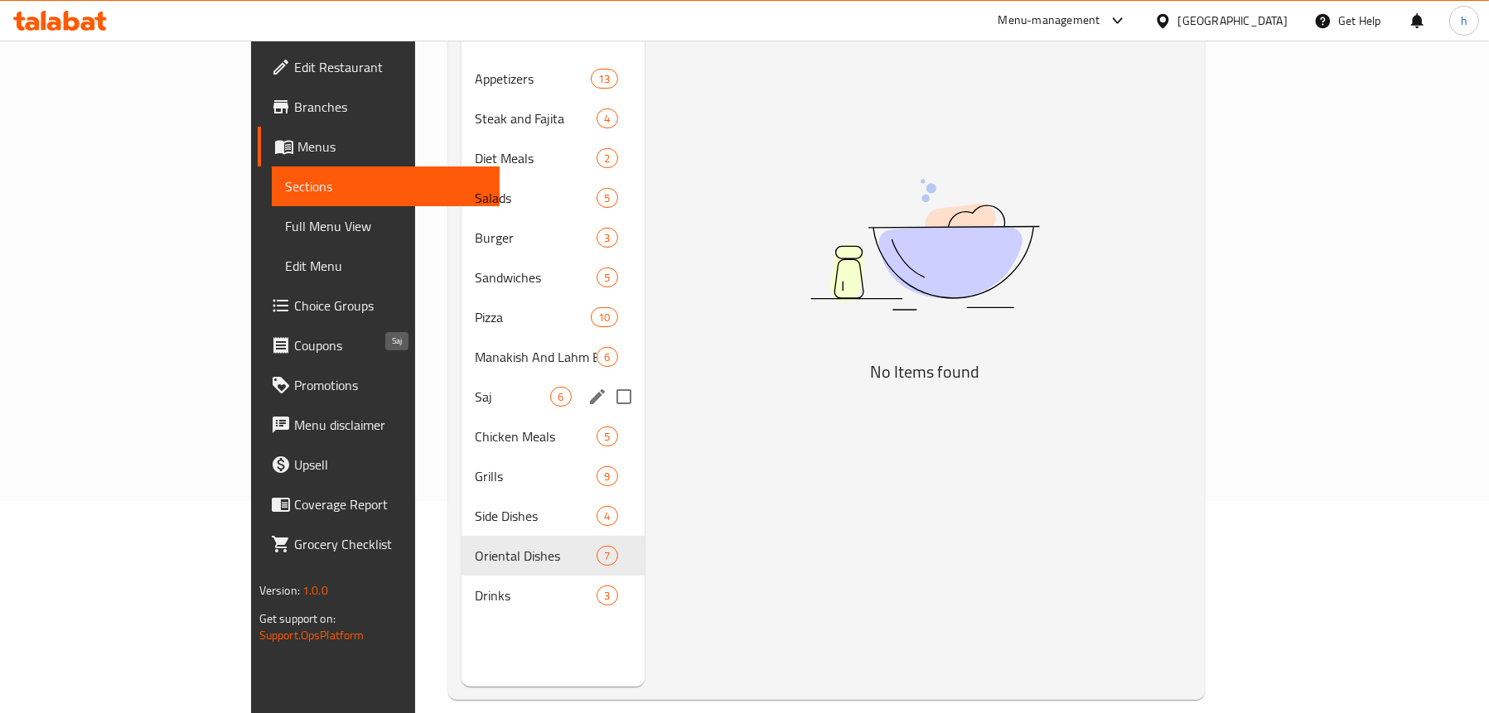
scroll to position [233, 0]
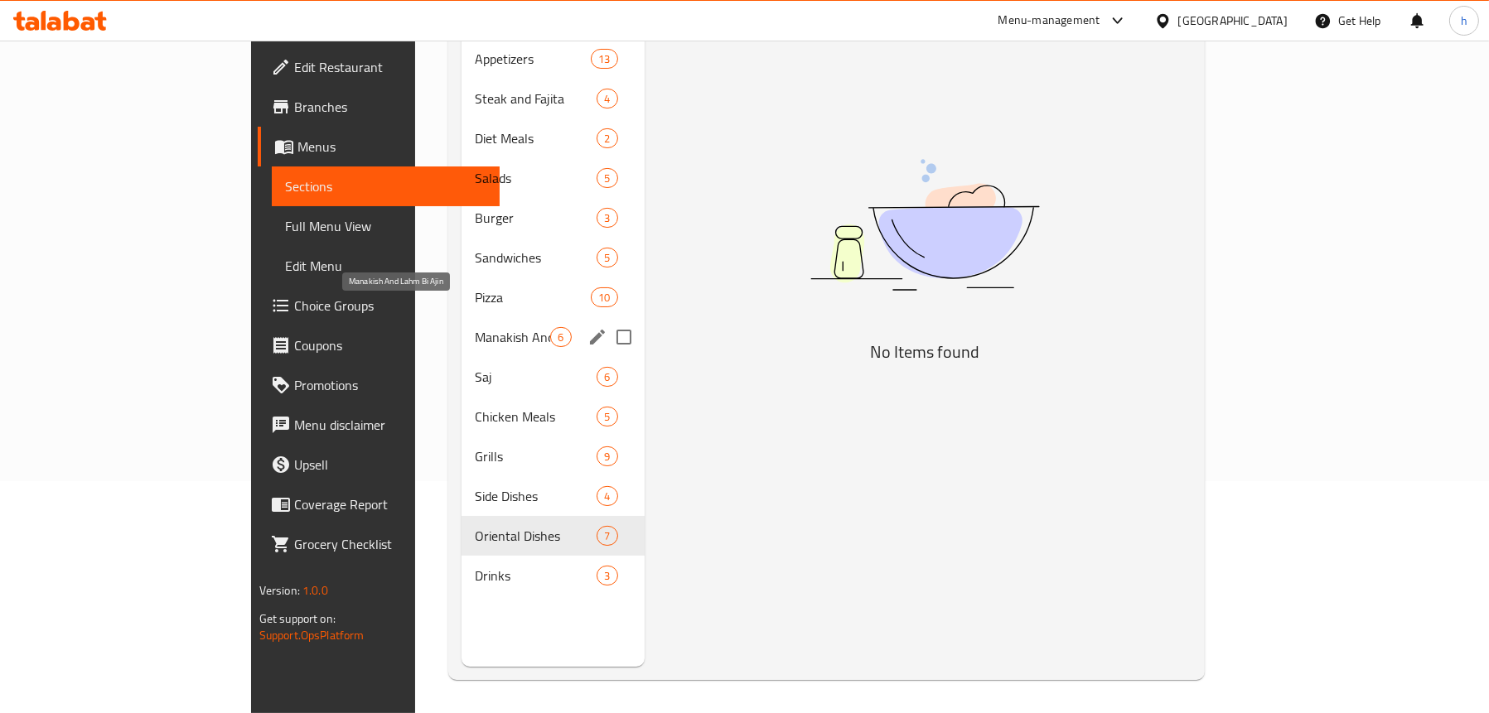
click at [475, 327] on span "Manakish And Lahm Bi Ajin" at bounding box center [512, 337] width 75 height 20
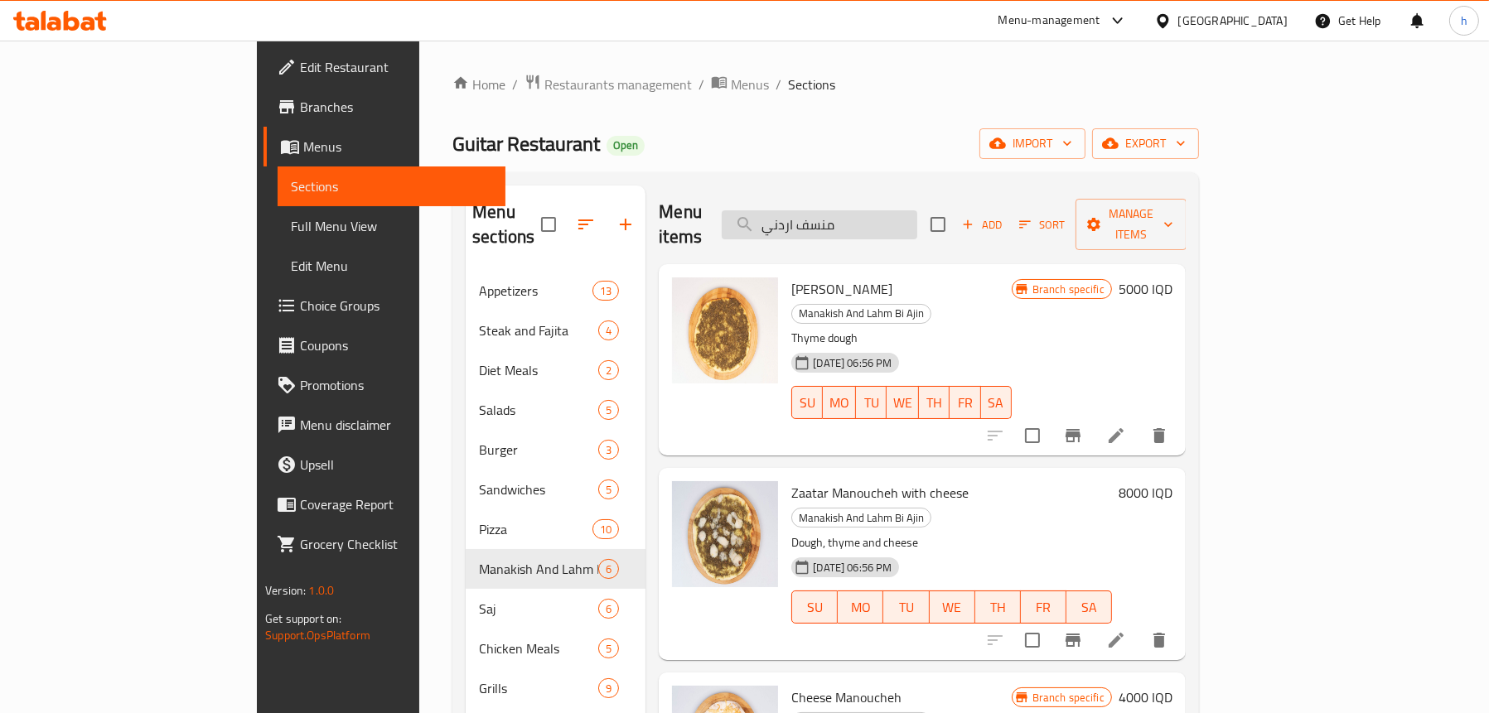
click at [917, 225] on input "منسف اردني" at bounding box center [819, 224] width 195 height 29
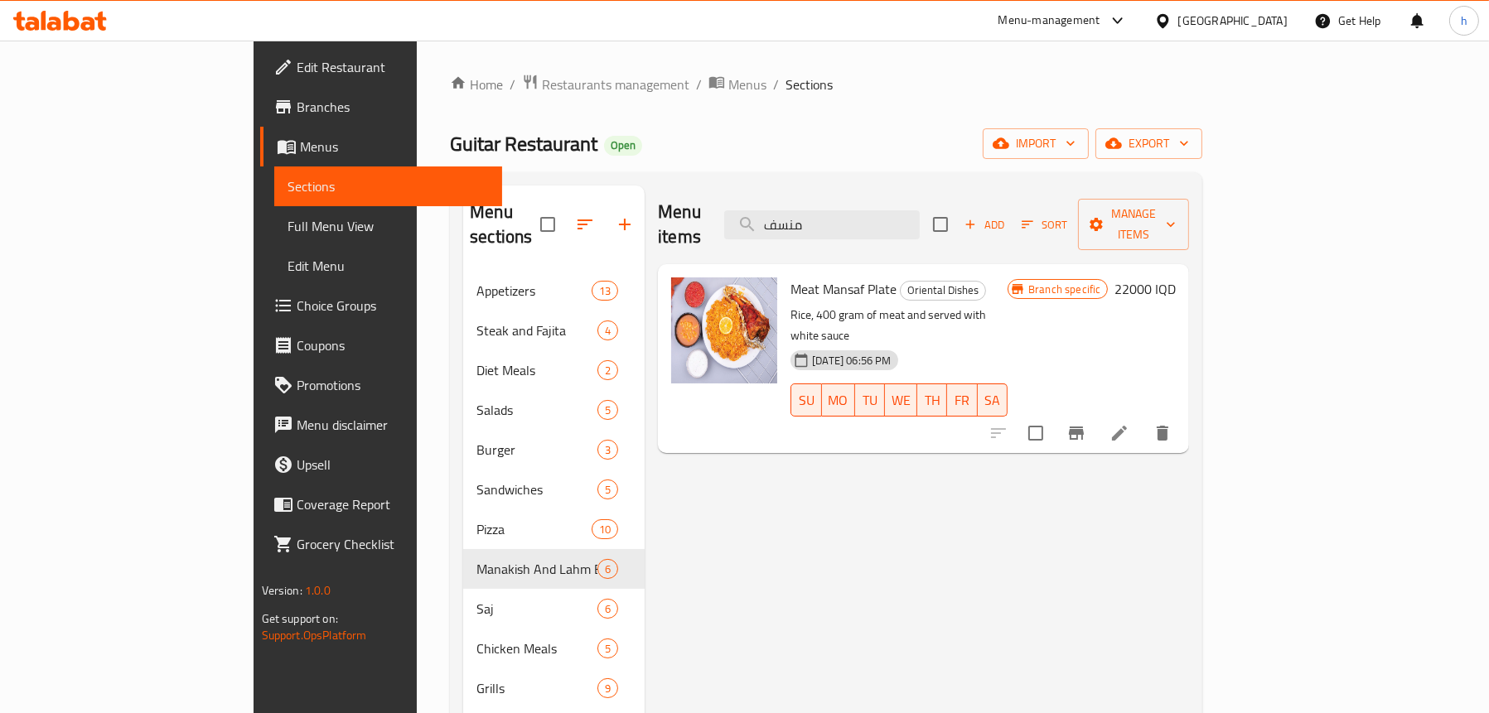
type input "منسف"
click at [1129, 423] on icon at bounding box center [1119, 433] width 20 height 20
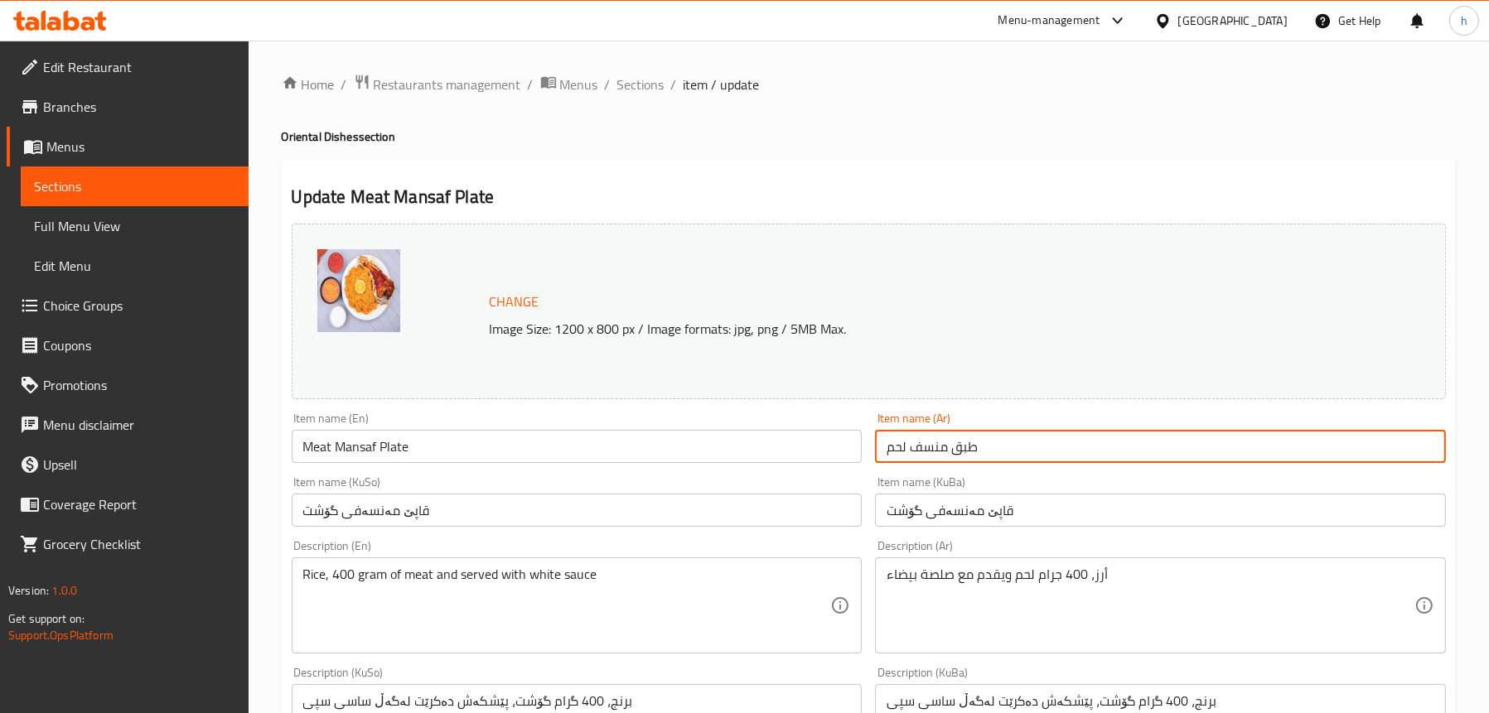
click at [975, 446] on input "طبق منسف لحم" at bounding box center [1160, 446] width 571 height 33
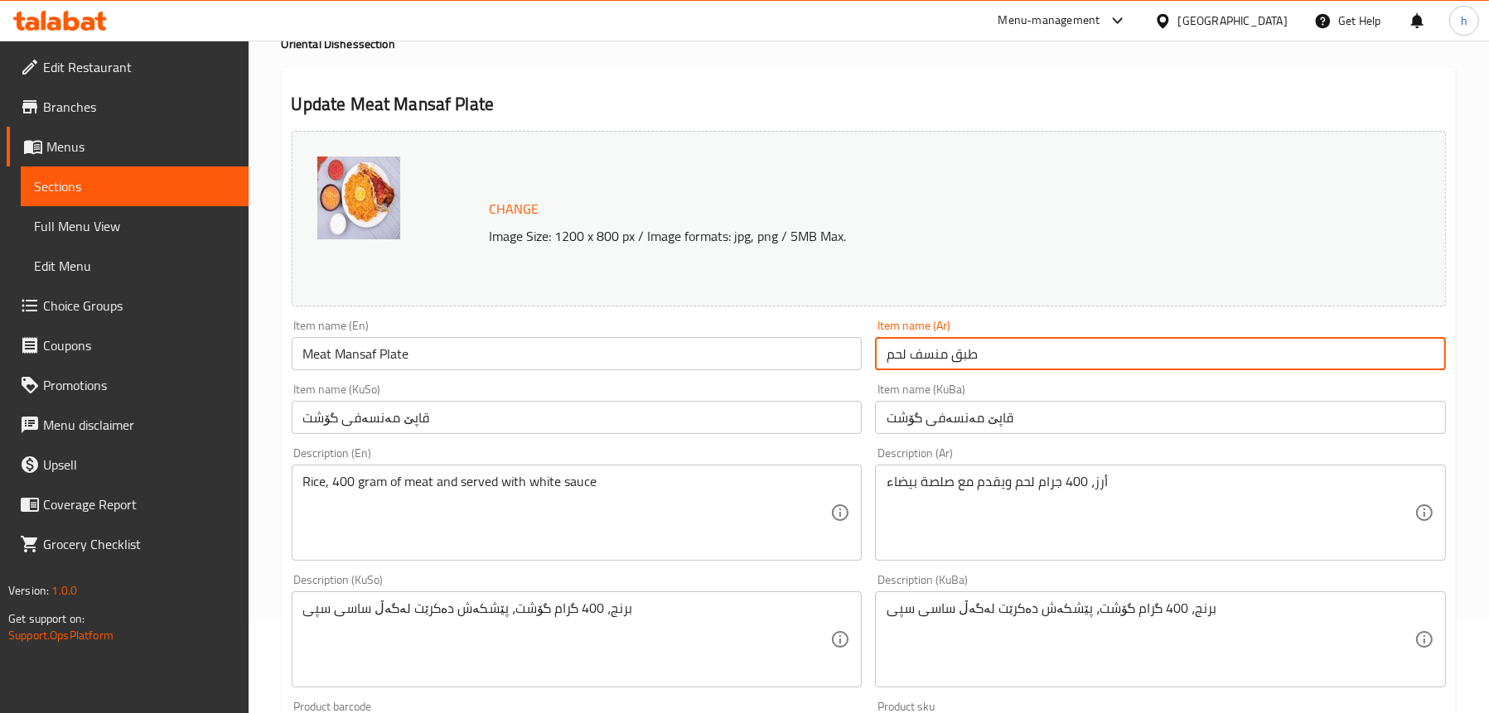
scroll to position [249, 0]
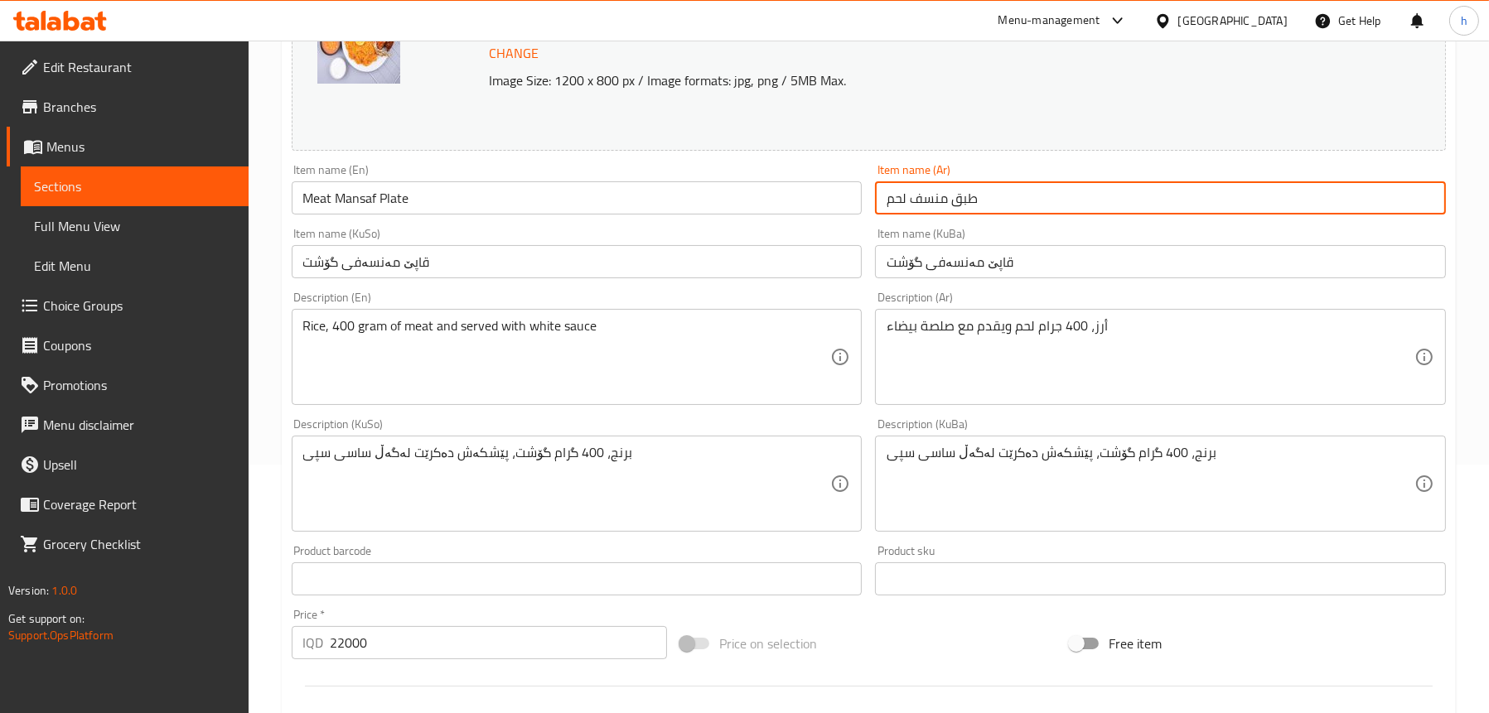
click at [110, 218] on span "Full Menu View" at bounding box center [134, 226] width 201 height 20
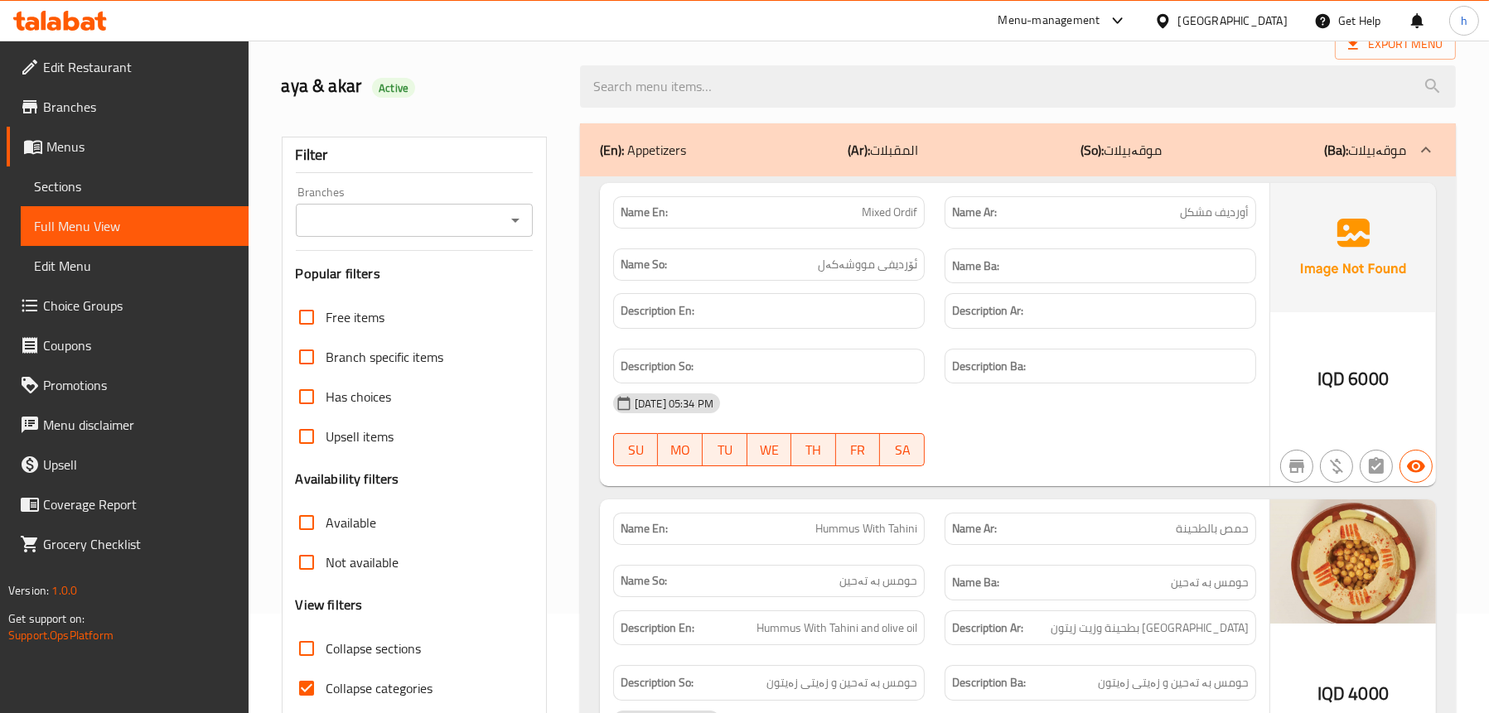
scroll to position [83, 0]
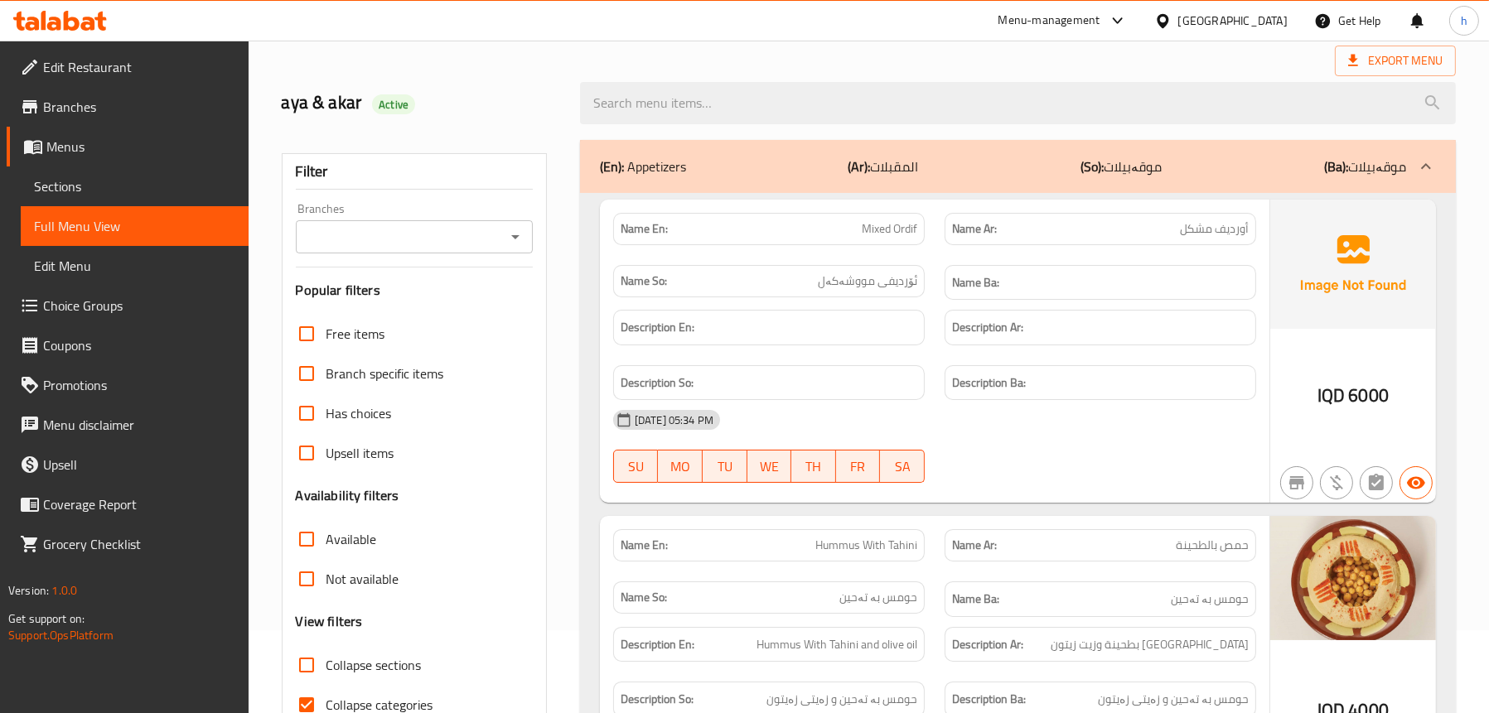
click at [509, 235] on icon "Open" at bounding box center [515, 237] width 20 height 20
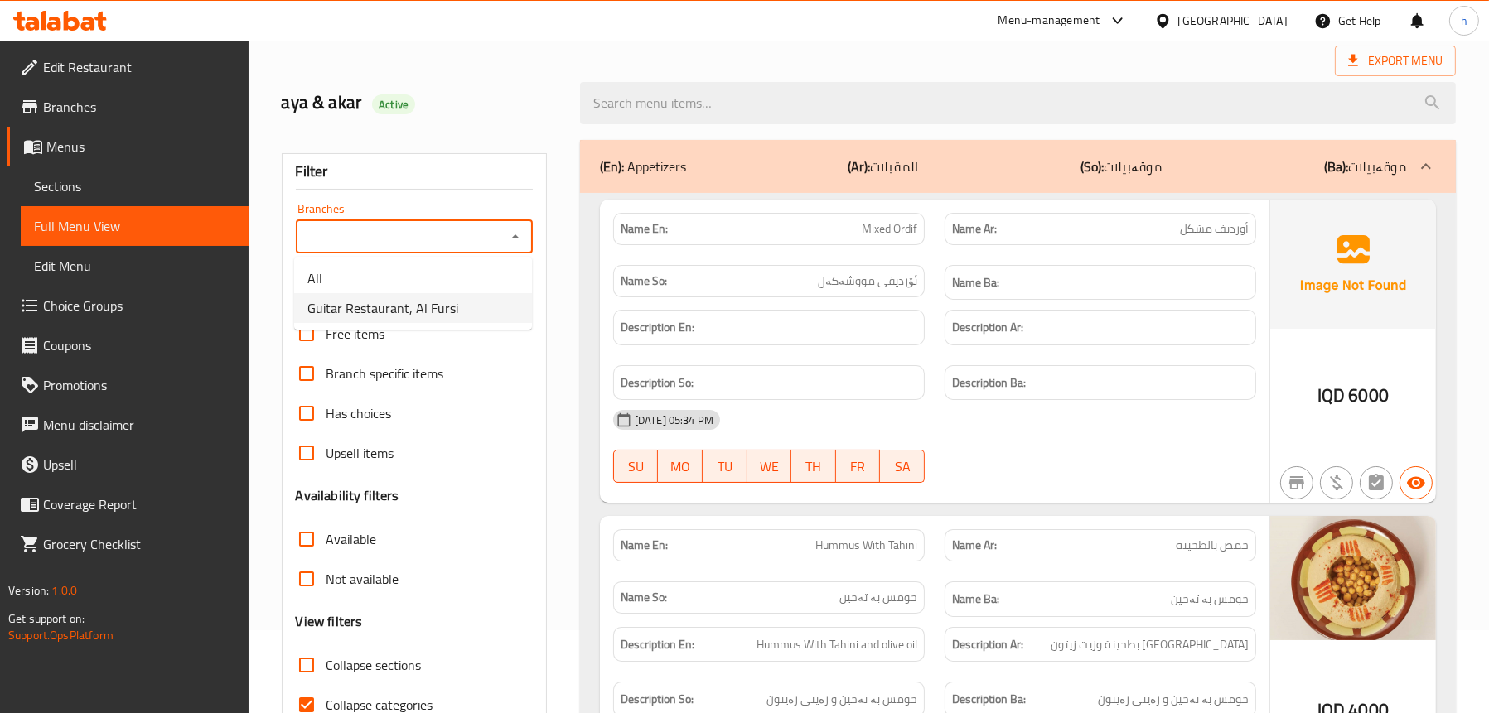
click at [392, 316] on span "Guitar Restaurant, Al Fursi" at bounding box center [382, 308] width 151 height 20
type input "Guitar Restaurant, Al Fursi"
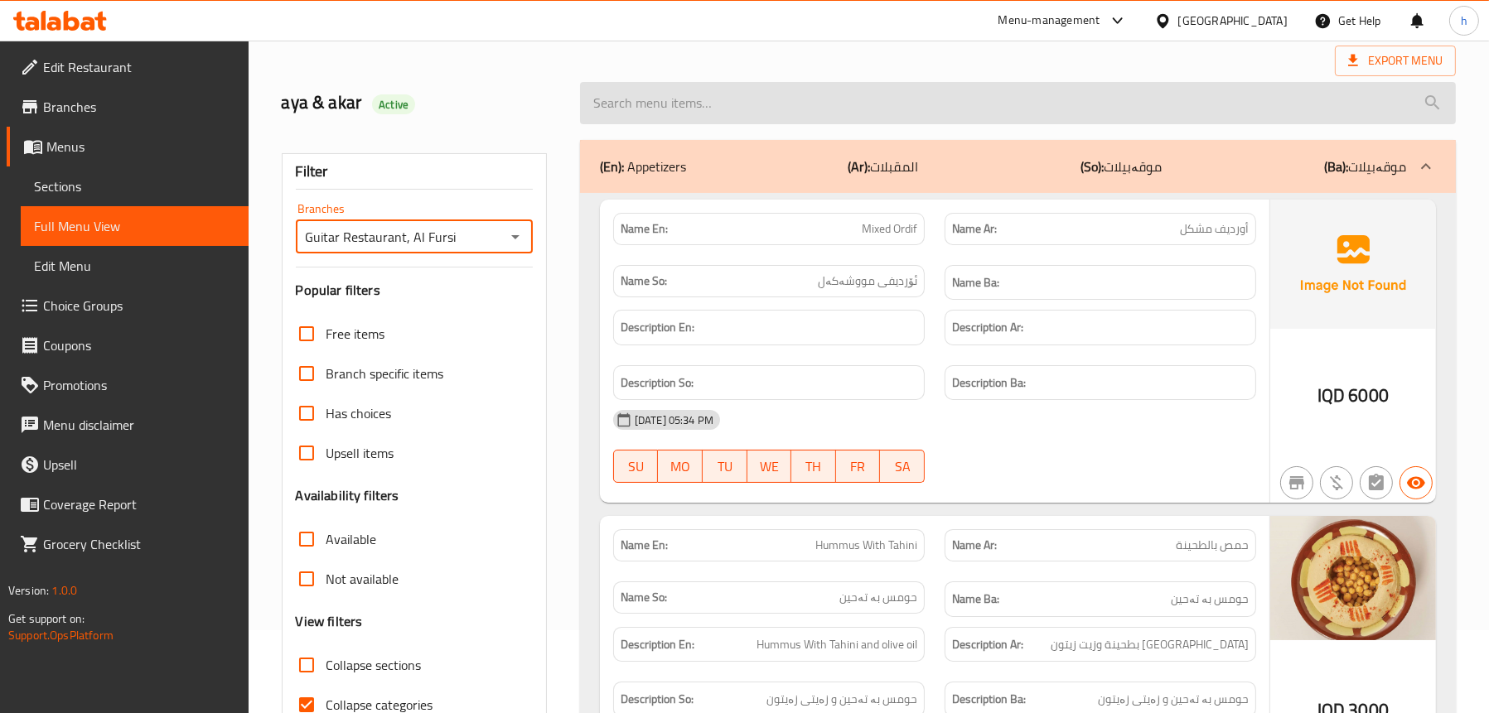
click at [799, 110] on input "search" at bounding box center [1018, 103] width 876 height 42
paste input "قوزي لحم"
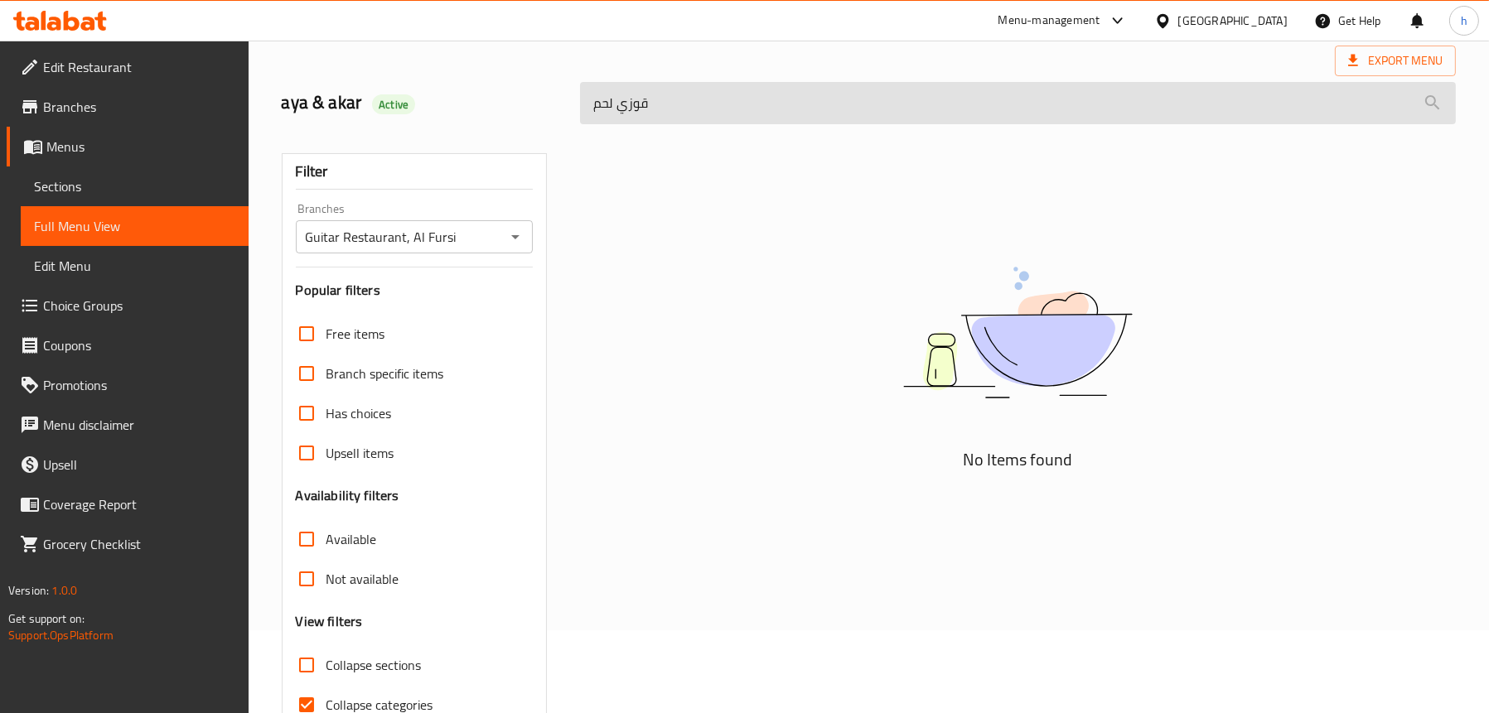
click at [653, 120] on input "قوزي لحم" at bounding box center [1018, 103] width 876 height 42
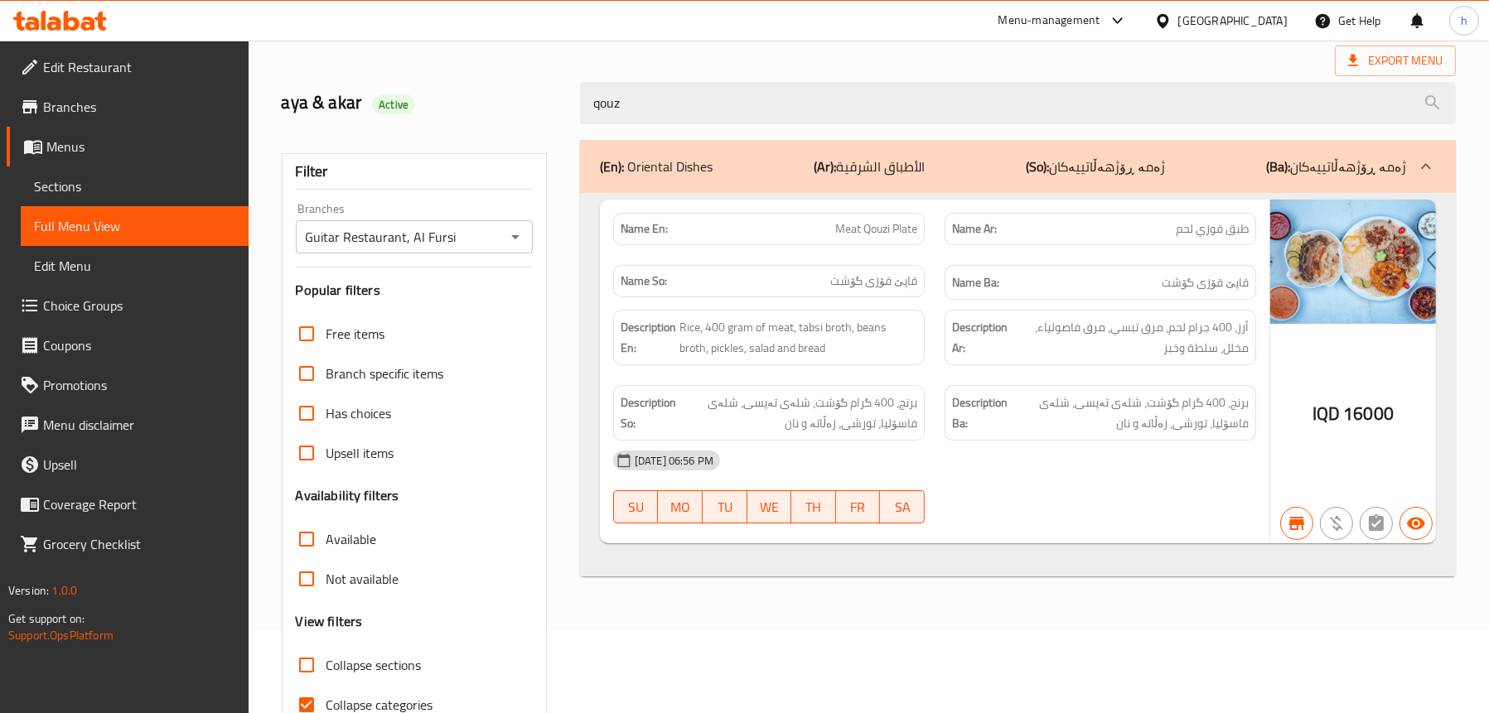
type input "qouz"
click at [92, 181] on span "Sections" at bounding box center [134, 186] width 201 height 20
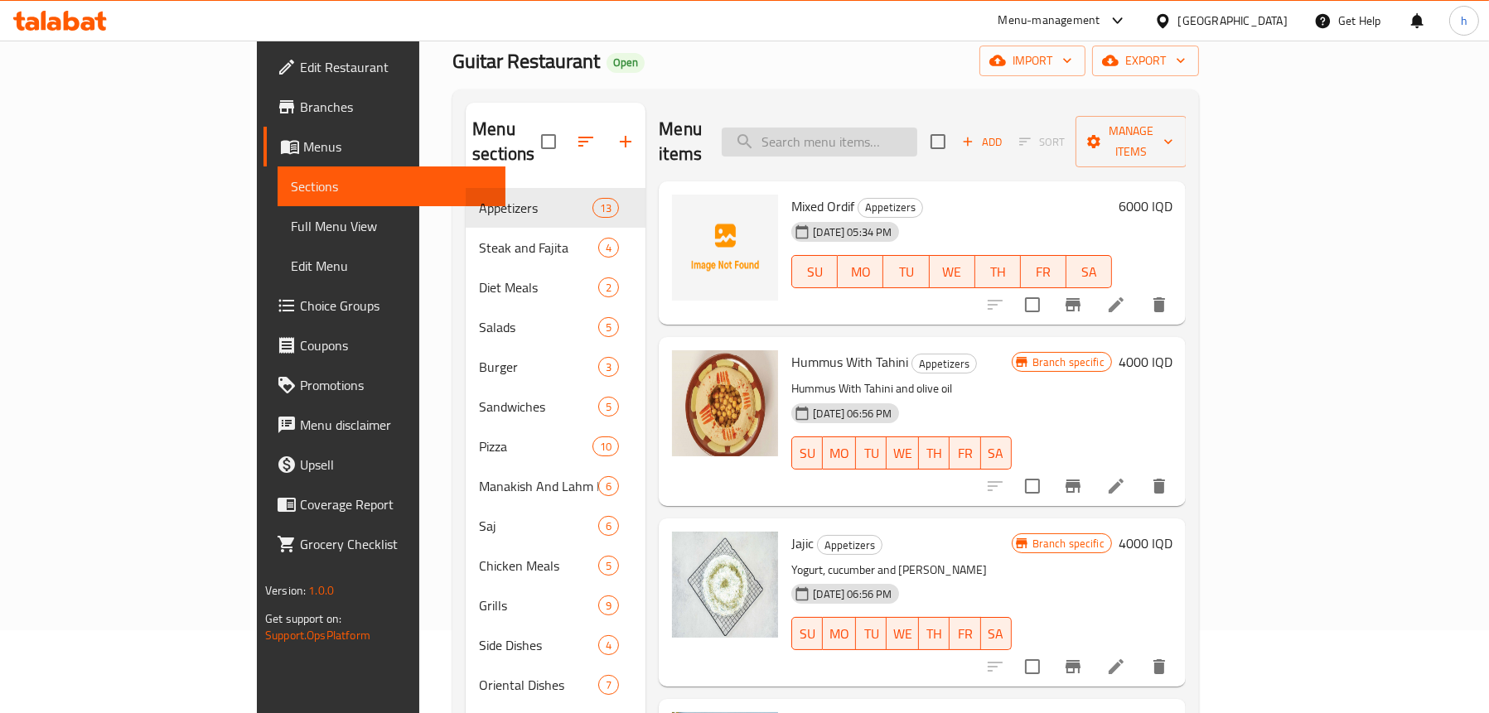
click at [917, 128] on input "search" at bounding box center [819, 142] width 195 height 29
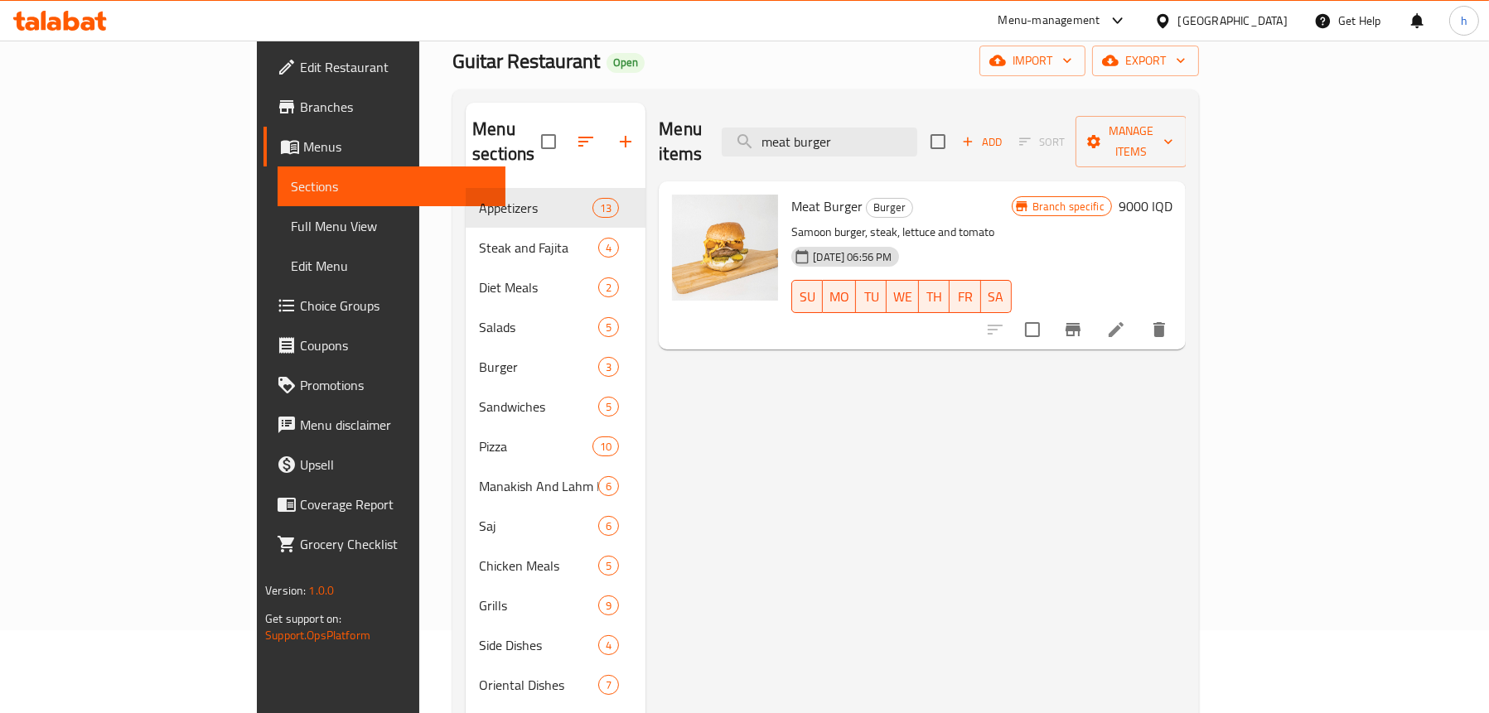
type input "meat burger"
click at [1172, 195] on h6 "9000 IQD" at bounding box center [1145, 206] width 54 height 23
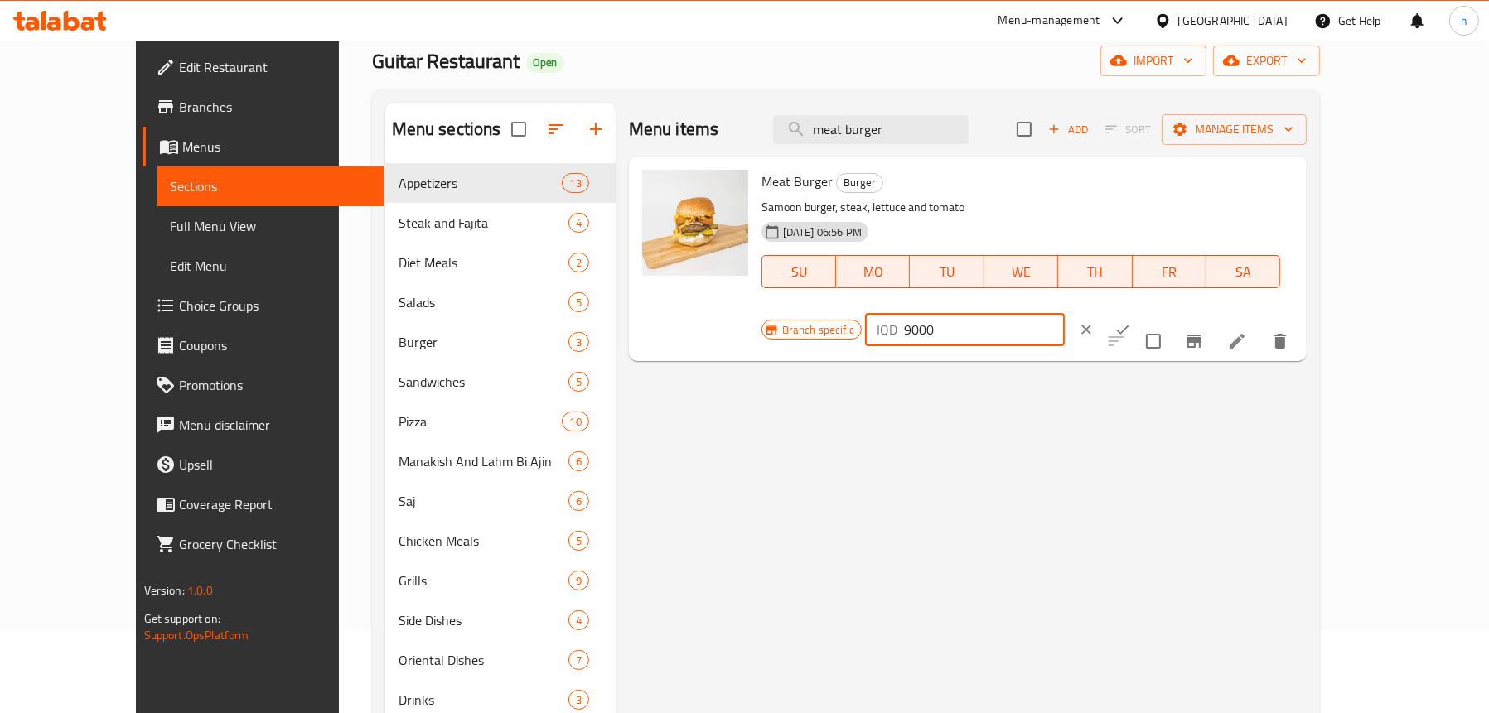
drag, startPoint x: 1181, startPoint y: 195, endPoint x: 1154, endPoint y: 198, distance: 27.4
click at [1154, 311] on div "Branch specific IQD 9000 ​" at bounding box center [962, 329] width 403 height 36
type input "6000"
click at [1131, 321] on icon "ok" at bounding box center [1122, 329] width 17 height 17
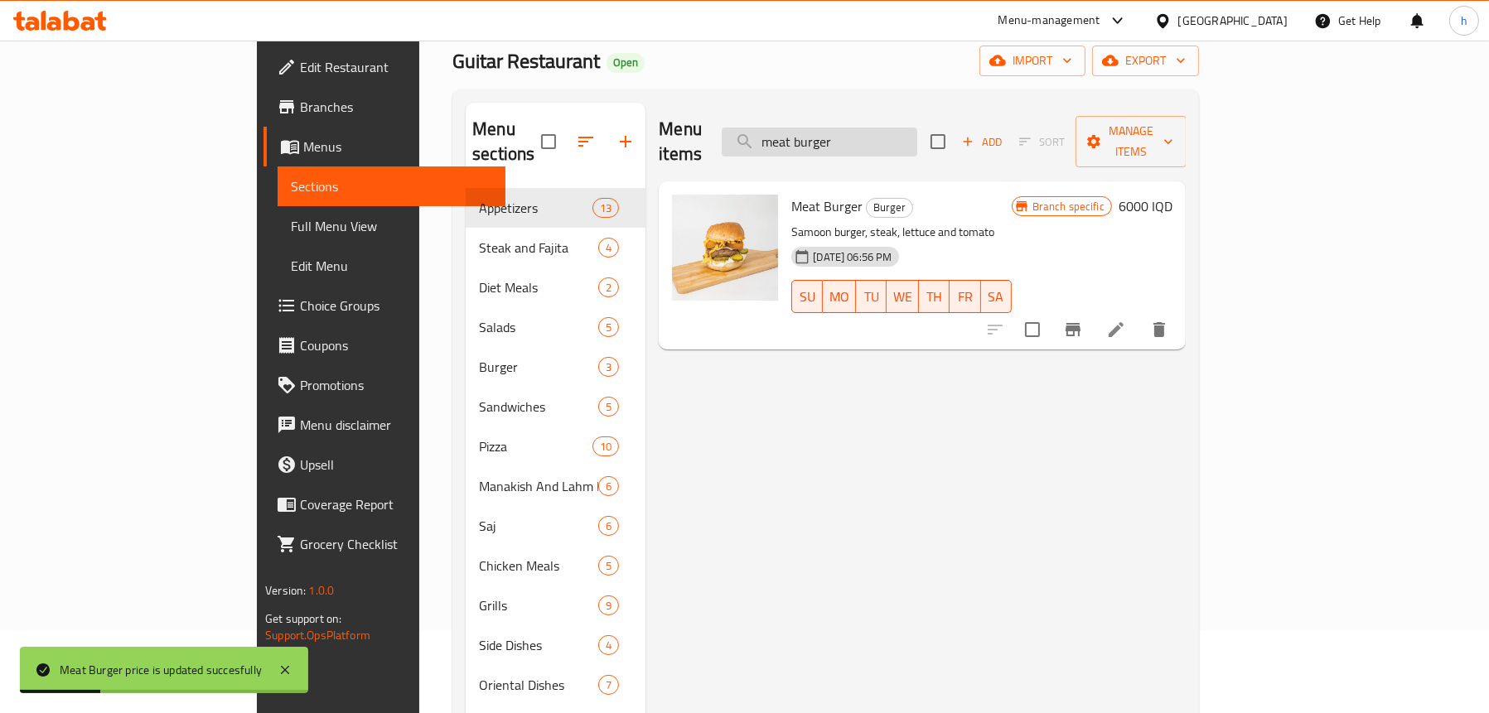
click at [917, 128] on input "meat burger" at bounding box center [819, 142] width 195 height 29
click at [881, 128] on input "meat burger" at bounding box center [819, 142] width 195 height 29
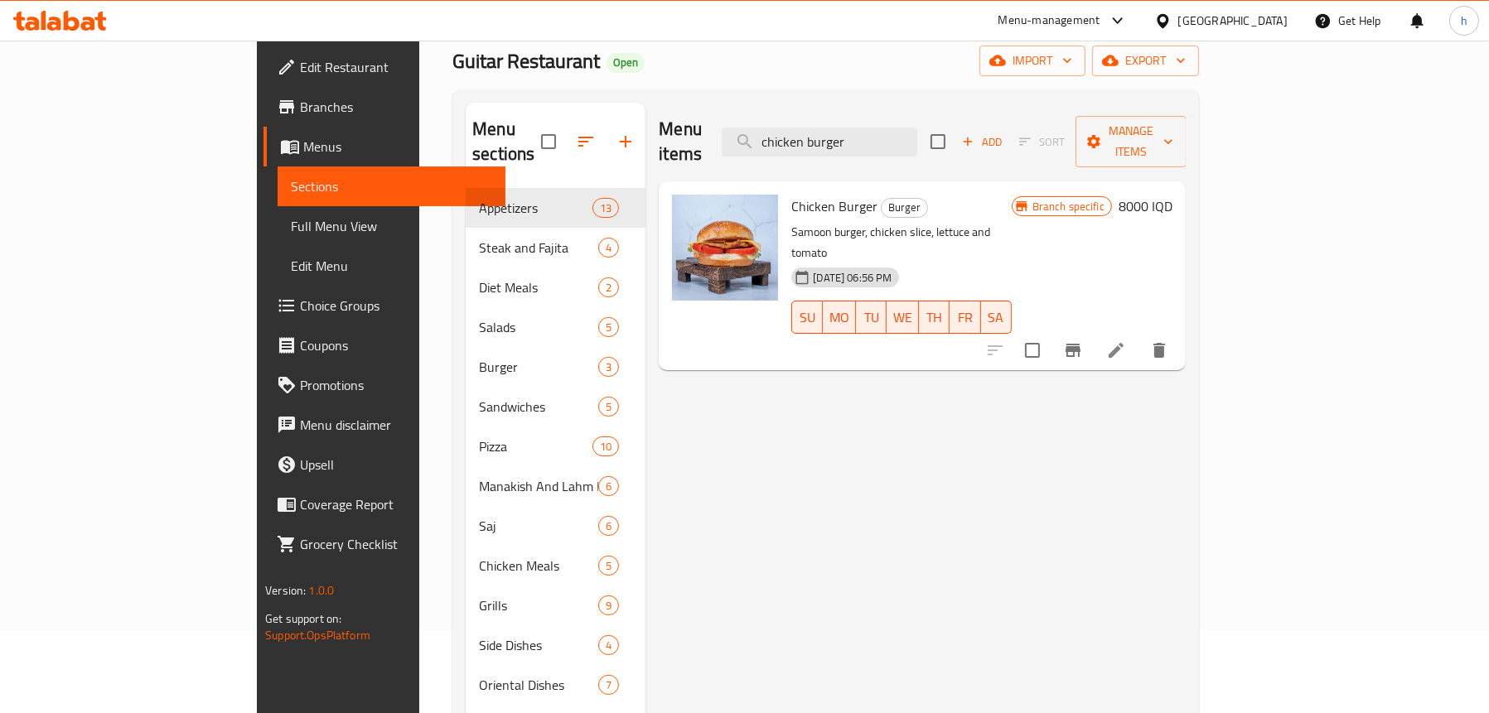
type input "chicken burger"
click at [1172, 195] on h6 "8000 IQD" at bounding box center [1145, 206] width 54 height 23
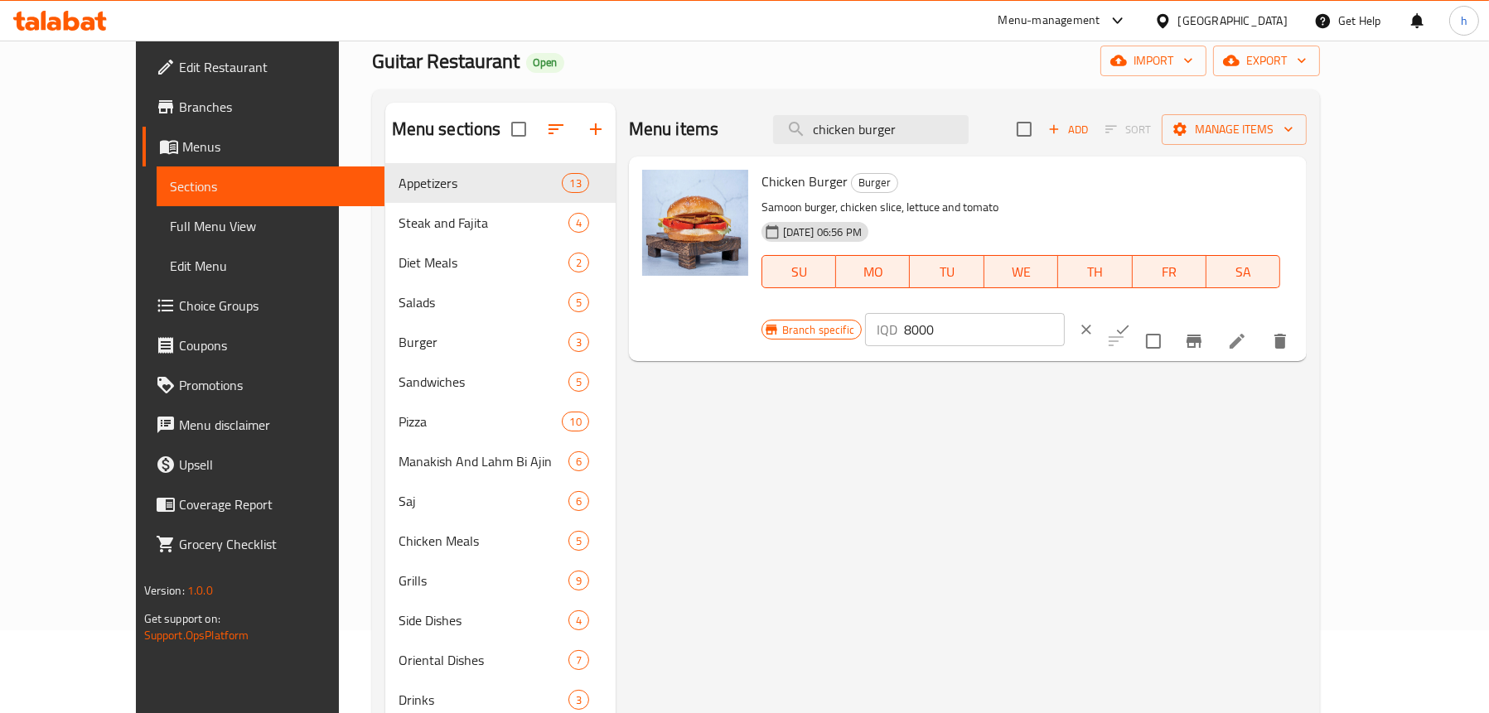
click at [1064, 313] on input "8000" at bounding box center [984, 329] width 161 height 33
type input "5000"
click at [1131, 321] on icon "ok" at bounding box center [1122, 329] width 17 height 17
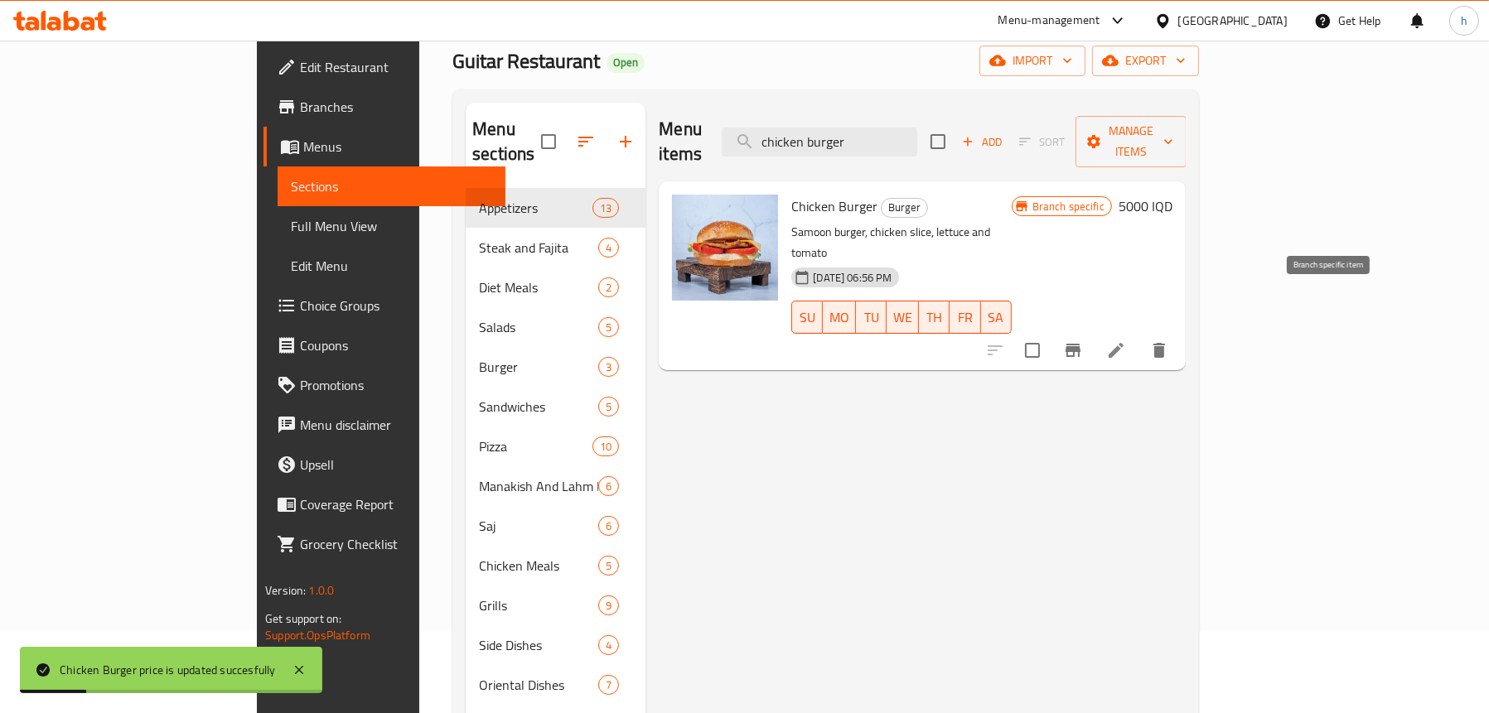
click at [1080, 344] on icon "Branch-specific-item" at bounding box center [1072, 350] width 15 height 13
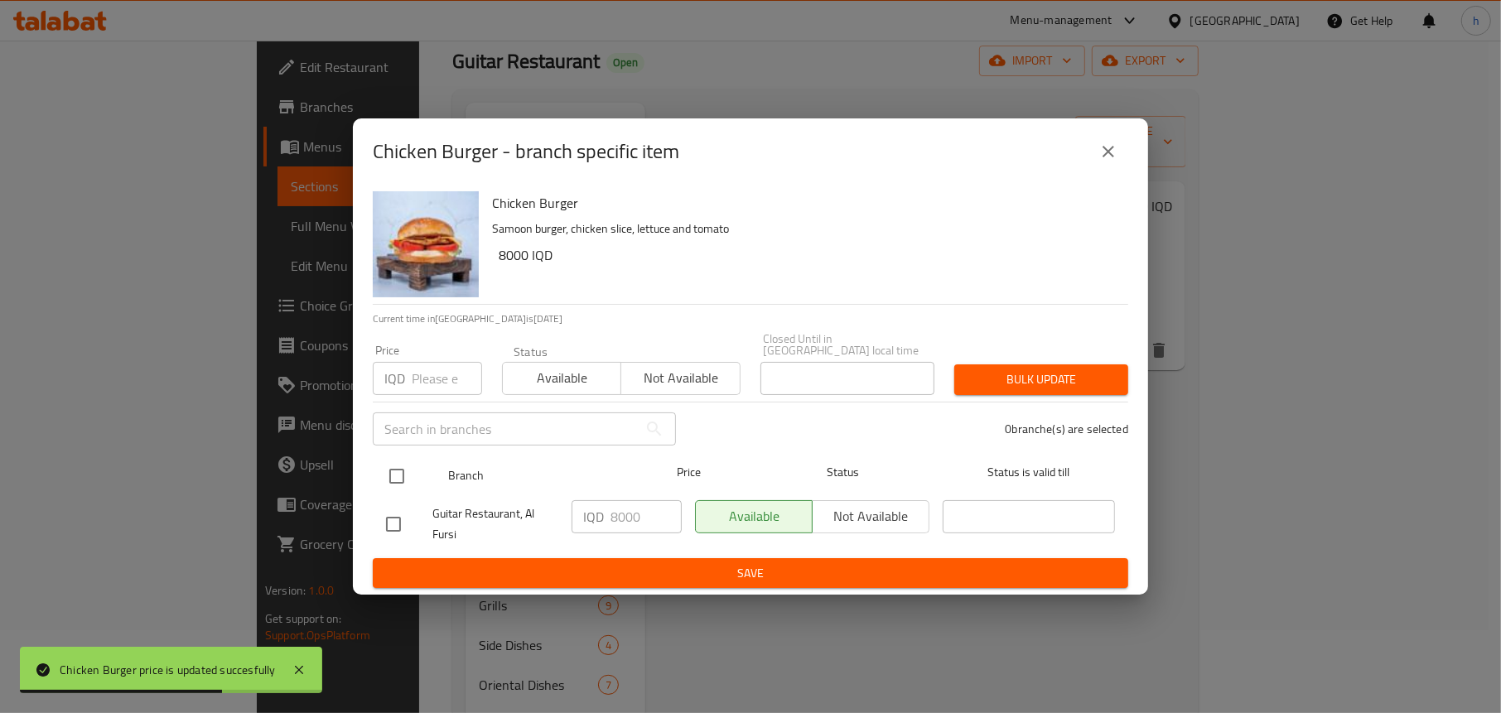
click at [397, 466] on input "checkbox" at bounding box center [396, 476] width 35 height 35
checkbox input "true"
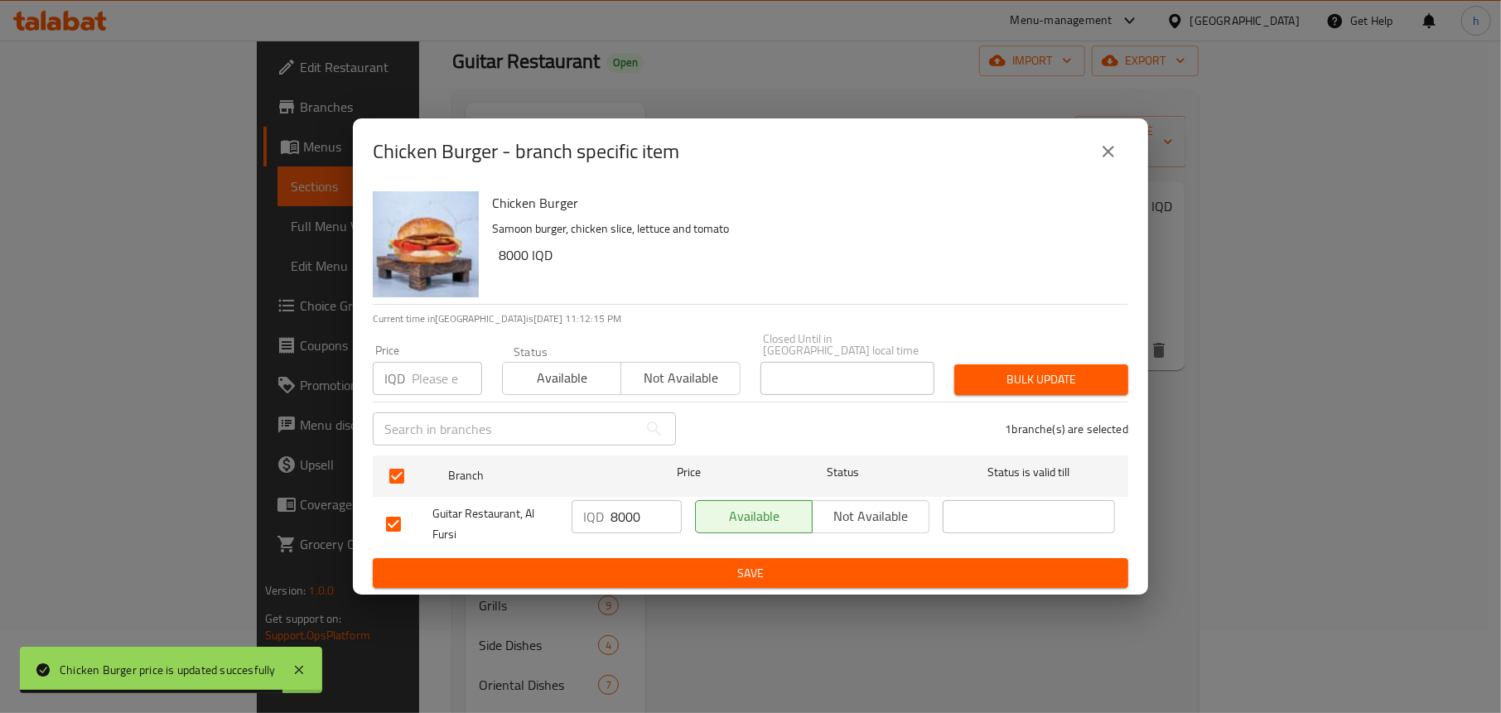
click at [620, 507] on input "8000" at bounding box center [646, 516] width 71 height 33
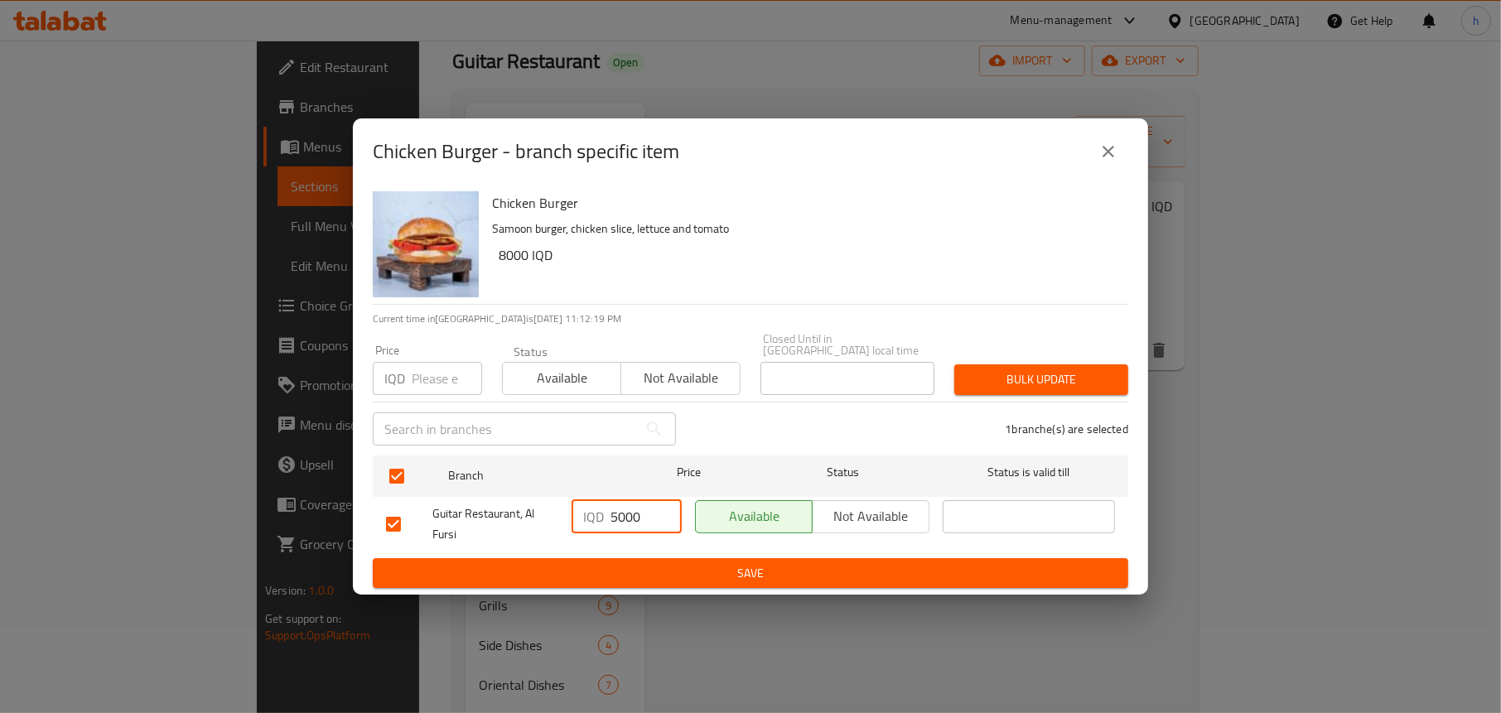
type input "5000"
click at [676, 558] on button "Save" at bounding box center [750, 573] width 755 height 31
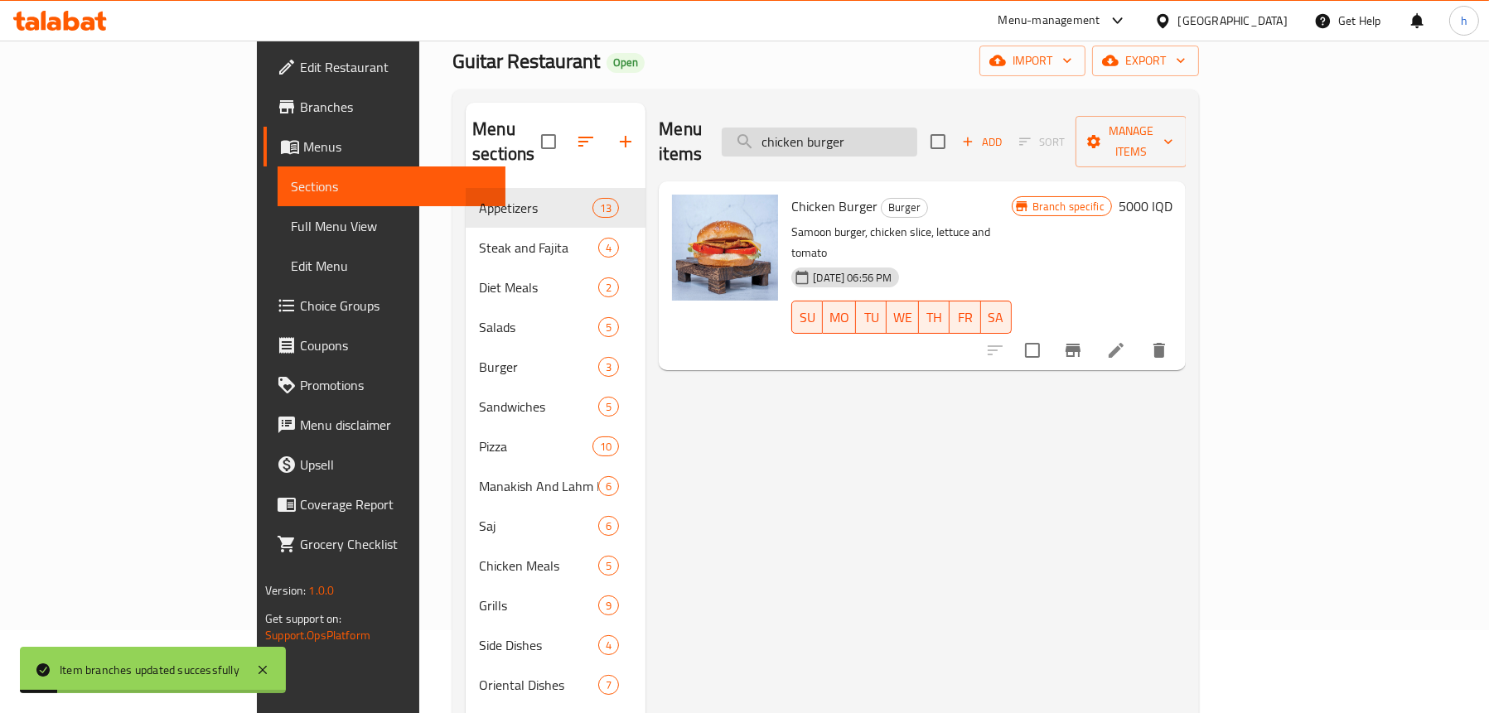
click at [917, 134] on input "chicken burger" at bounding box center [819, 142] width 195 height 29
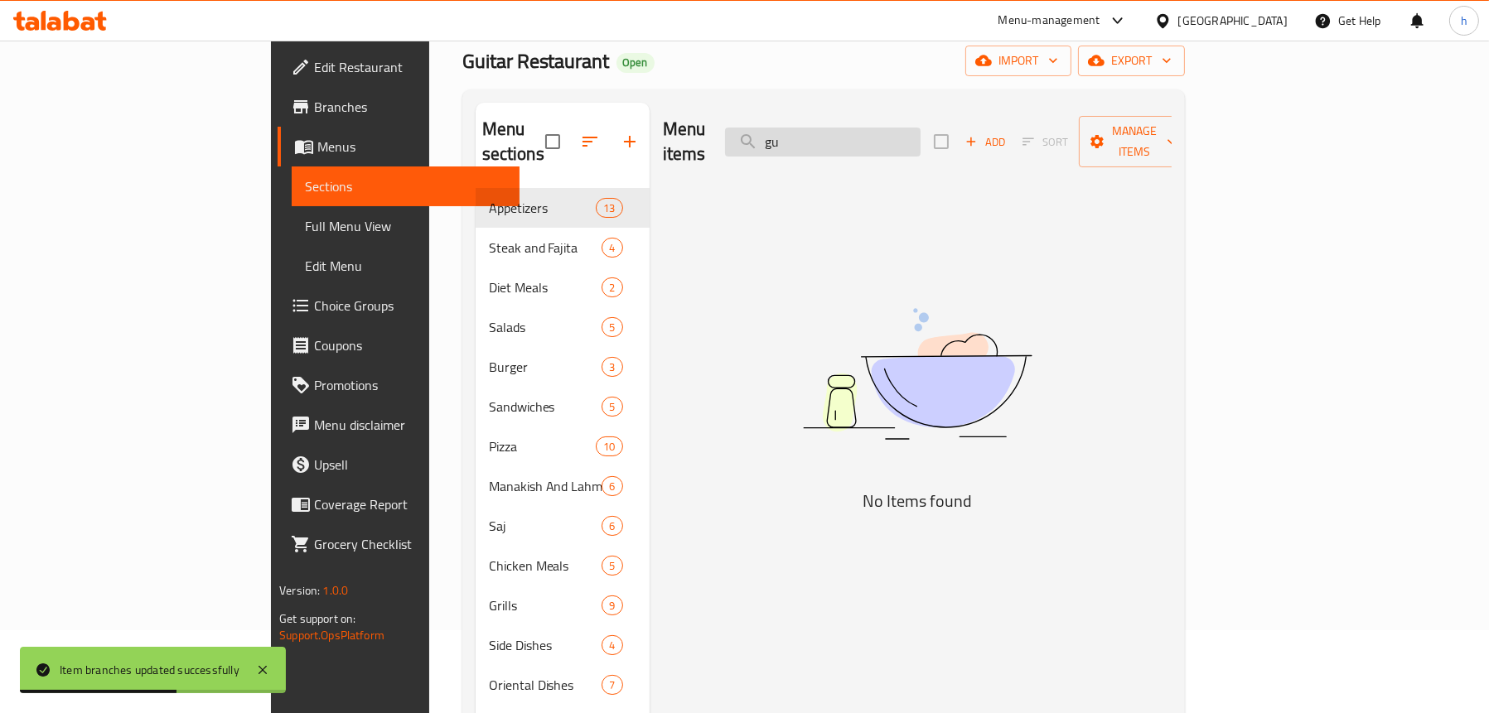
type input "g"
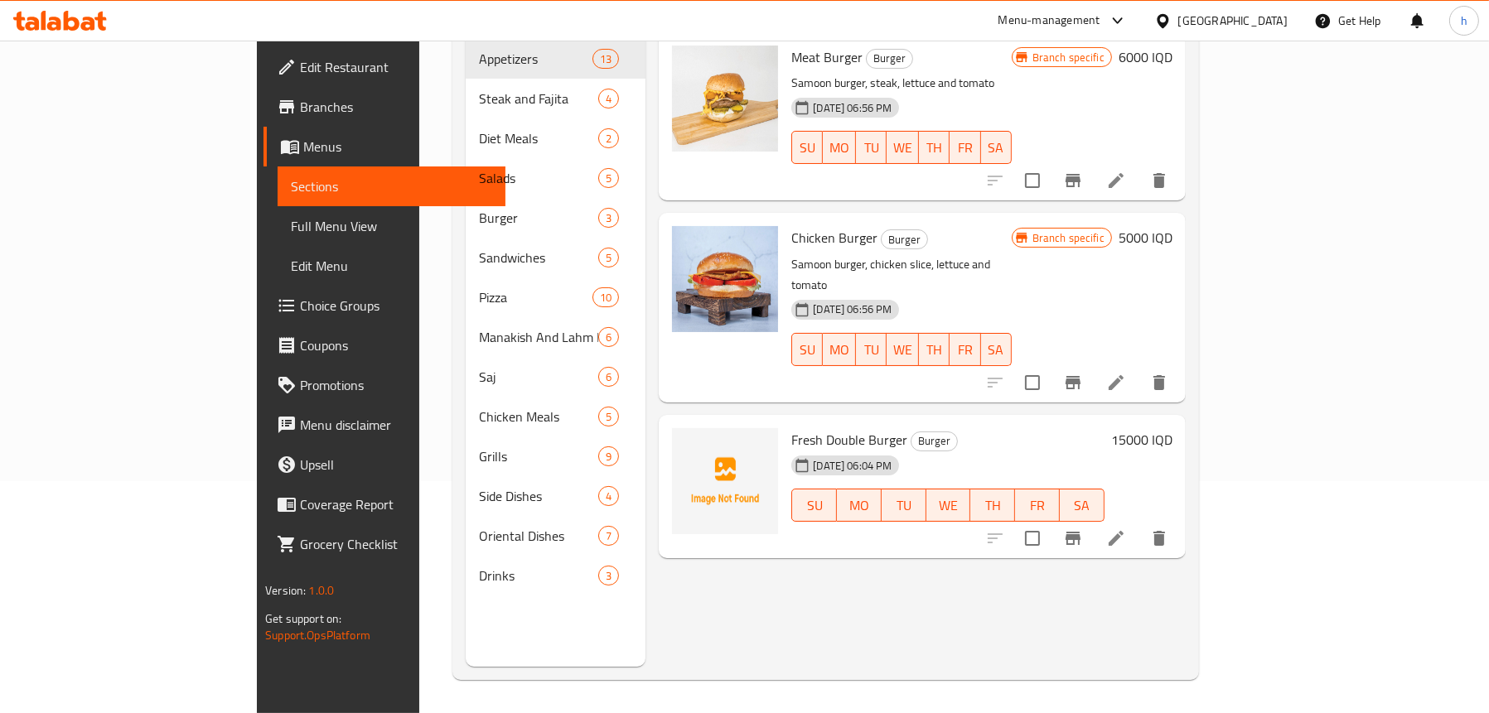
scroll to position [67, 0]
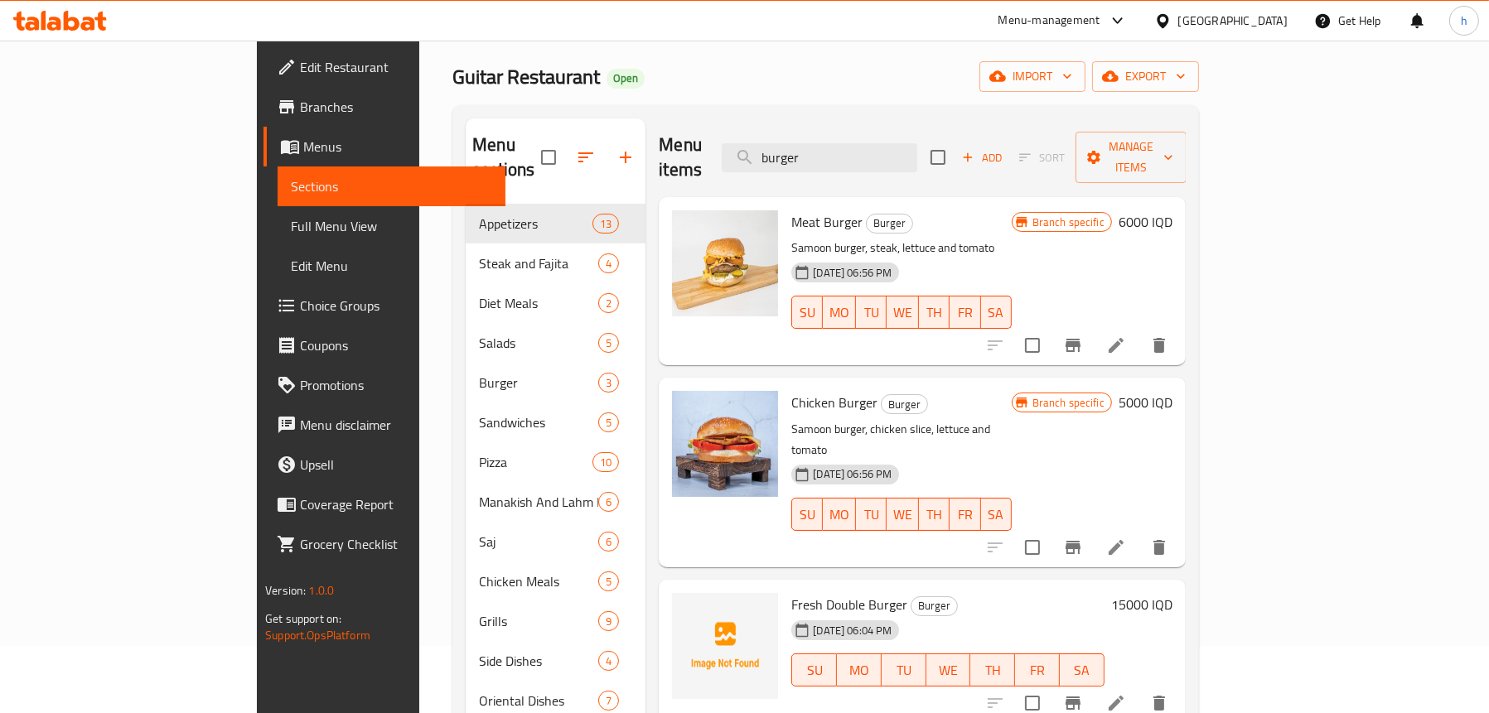
type input "burger"
click at [278, 210] on link "Full Menu View" at bounding box center [392, 226] width 228 height 40
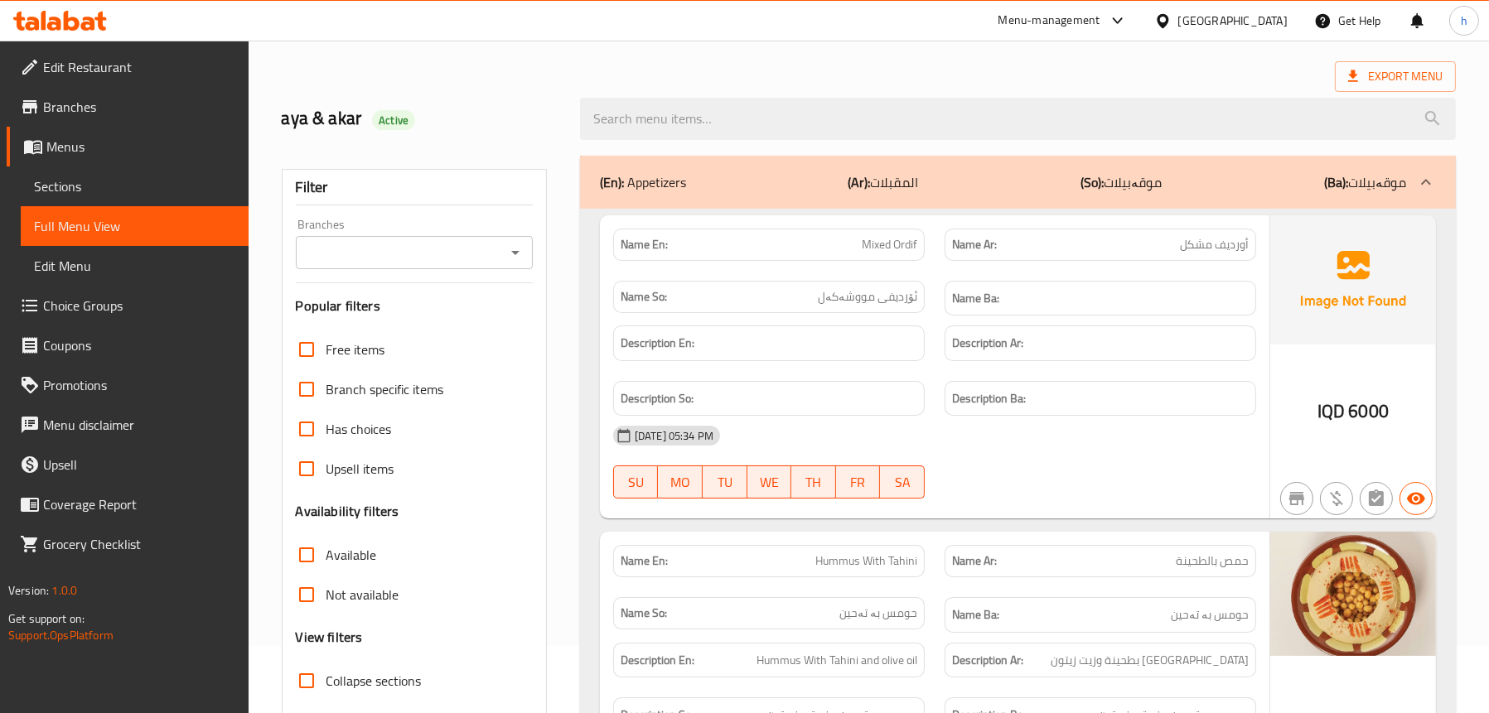
click at [514, 248] on icon "Open" at bounding box center [515, 253] width 20 height 20
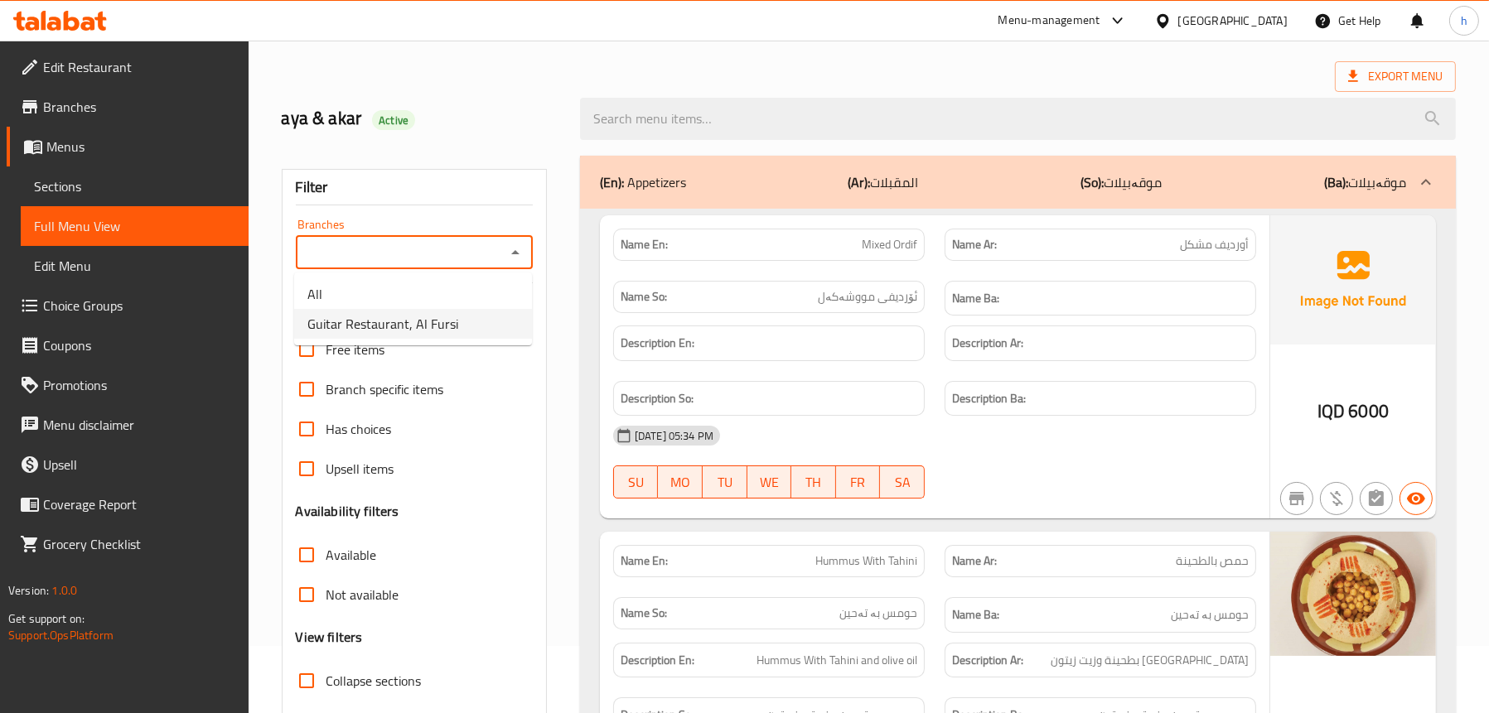
click at [432, 326] on span "Guitar Restaurant, Al Fursi" at bounding box center [382, 324] width 151 height 20
type input "Guitar Restaurant, Al Fursi"
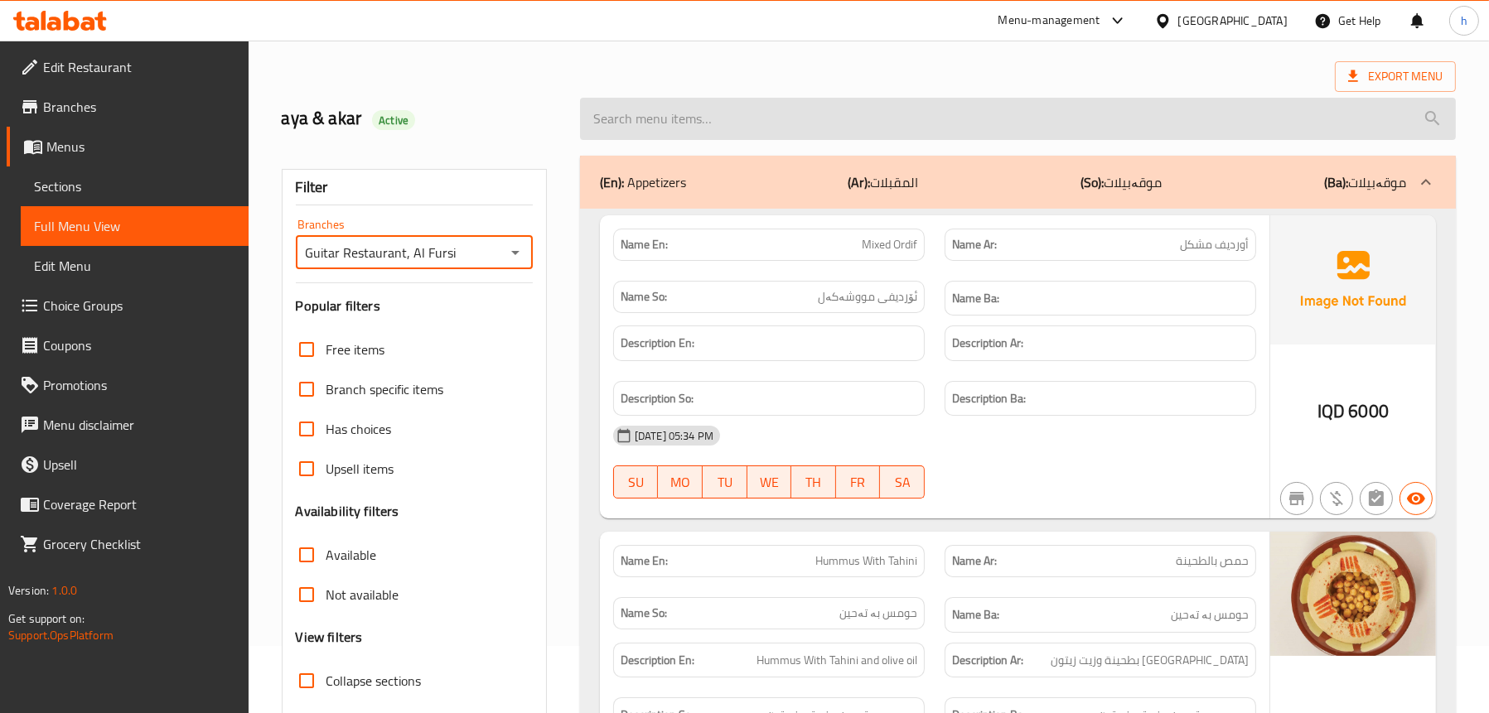
click at [766, 114] on input "search" at bounding box center [1018, 119] width 876 height 42
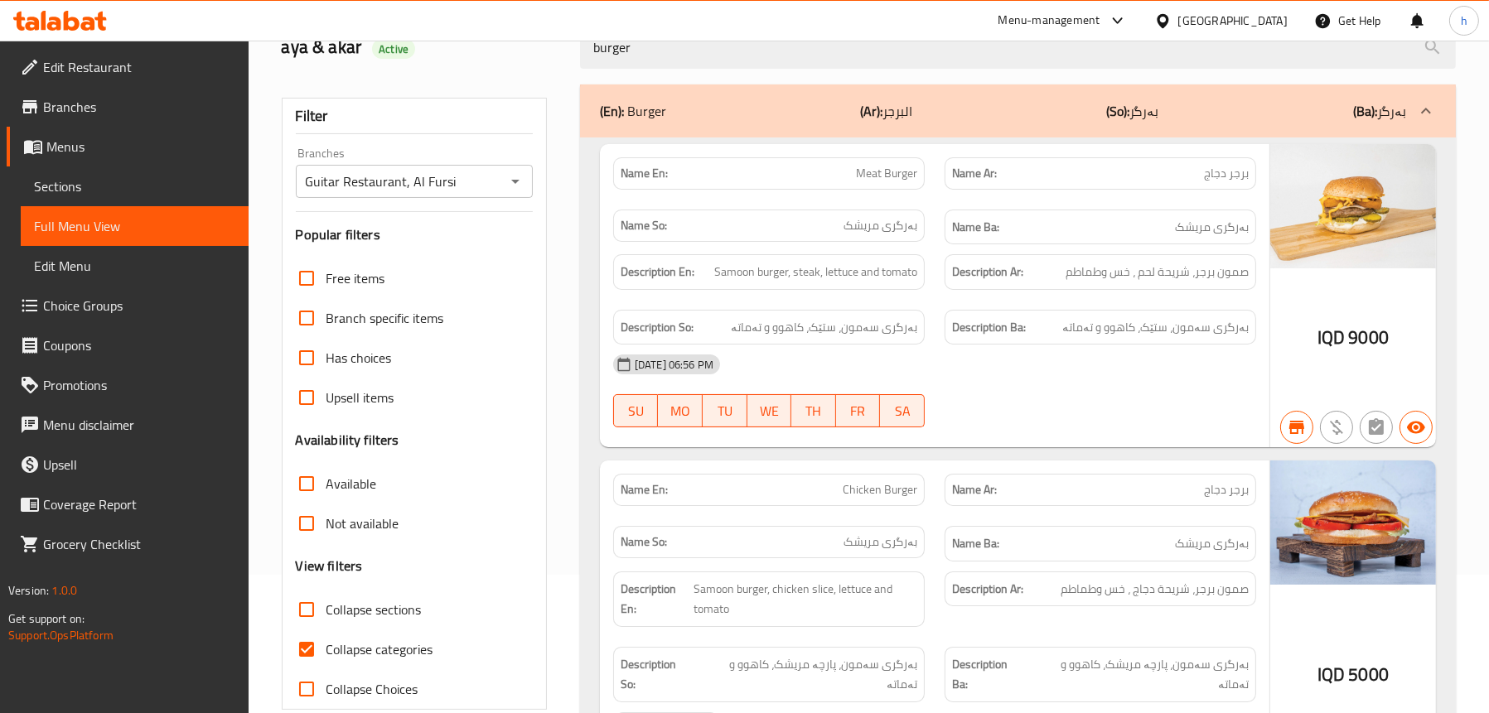
scroll to position [233, 0]
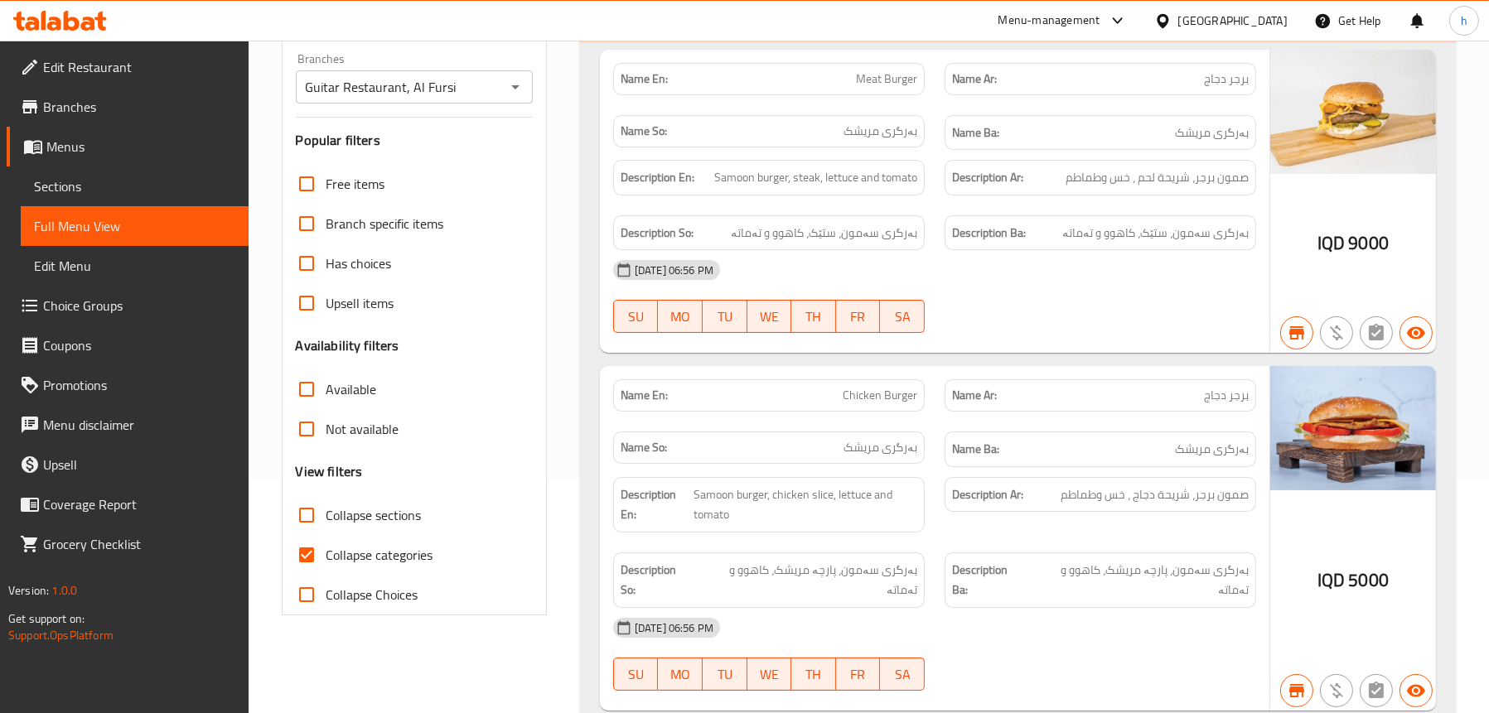
type input "burger"
click at [64, 186] on span "Sections" at bounding box center [134, 186] width 201 height 20
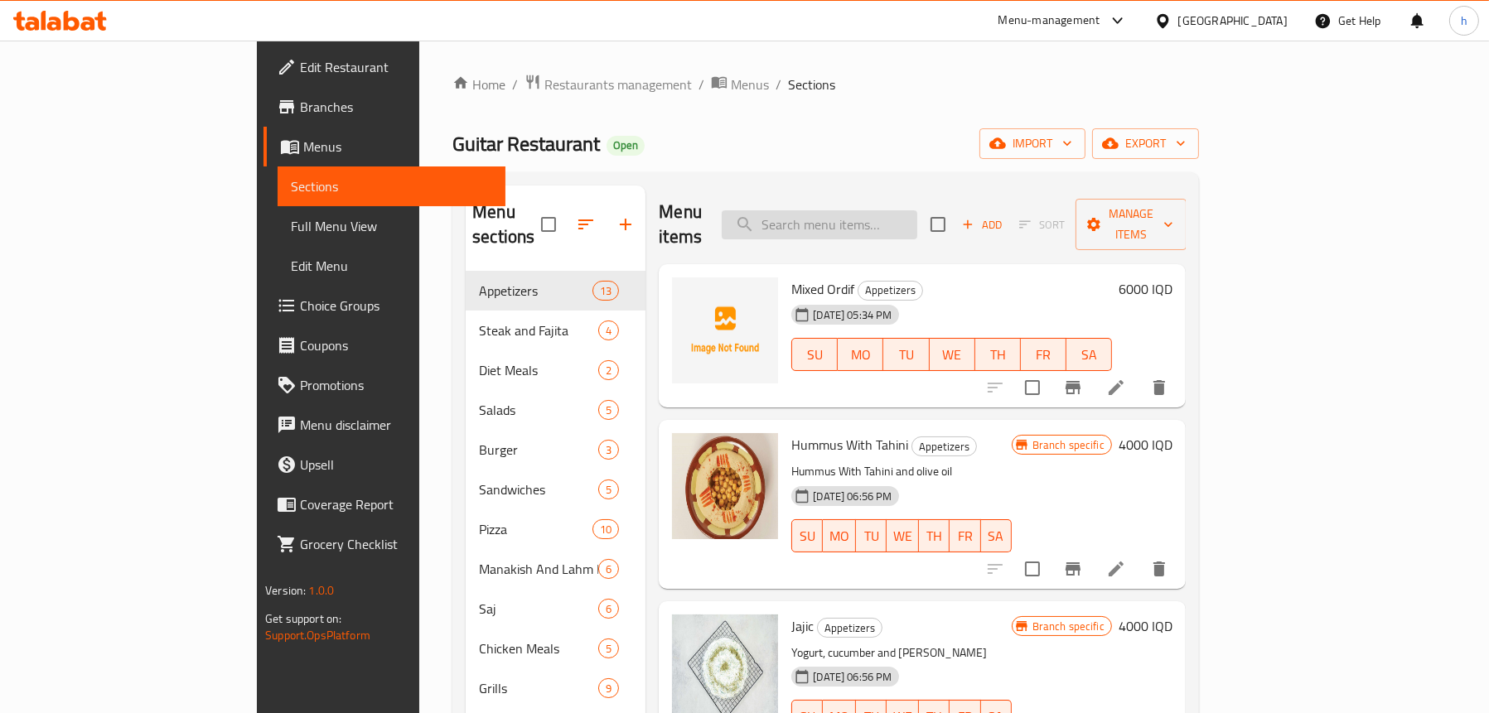
click at [867, 210] on input "search" at bounding box center [819, 224] width 195 height 29
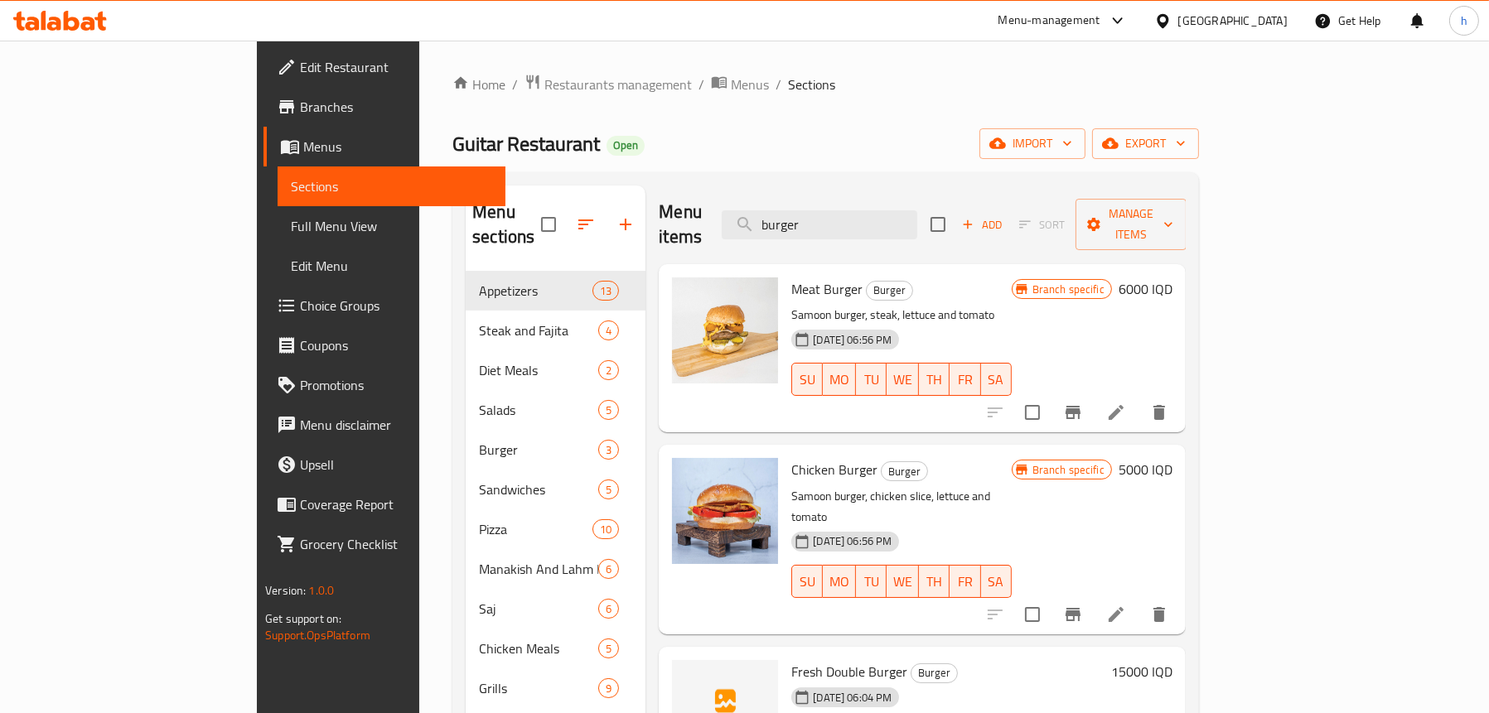
type input "burger"
click at [1080, 406] on icon "Branch-specific-item" at bounding box center [1072, 412] width 15 height 13
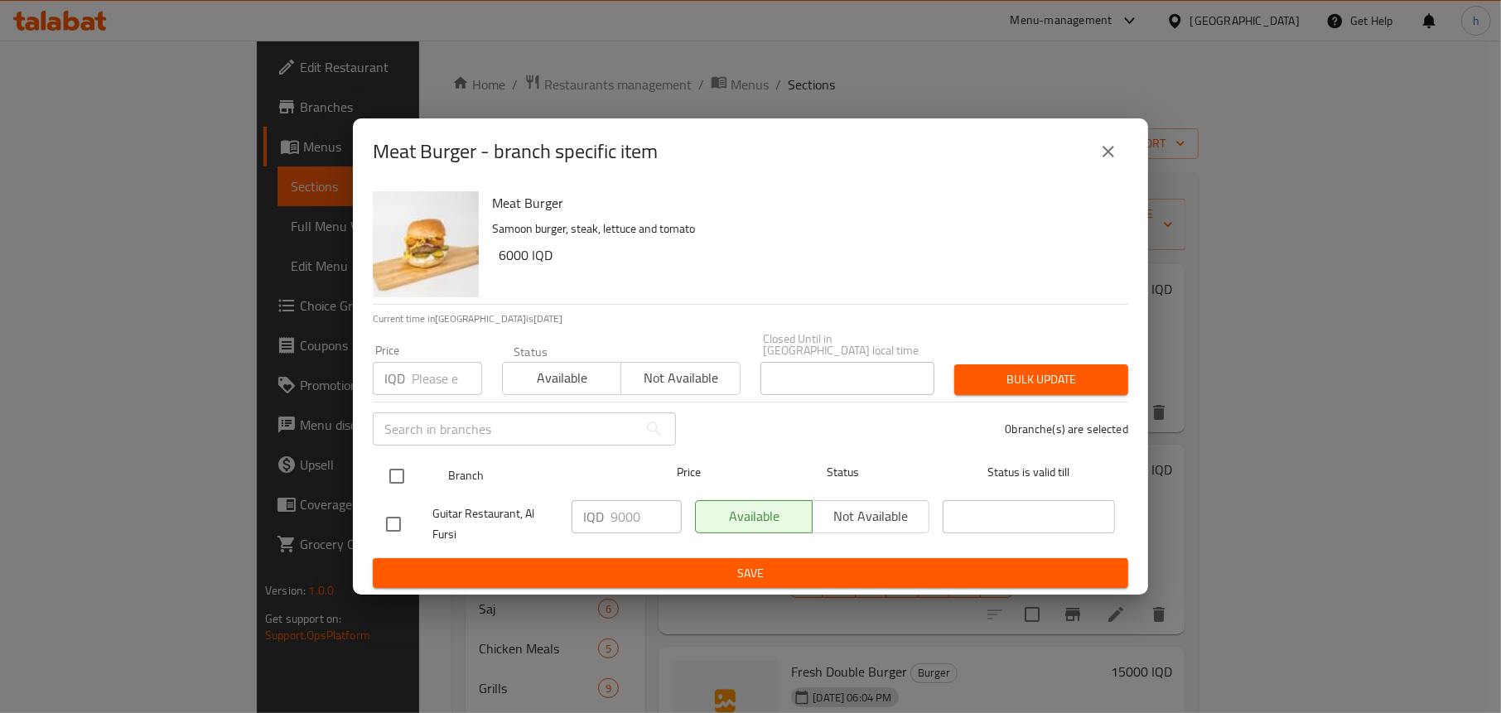
click at [387, 466] on input "checkbox" at bounding box center [396, 476] width 35 height 35
checkbox input "true"
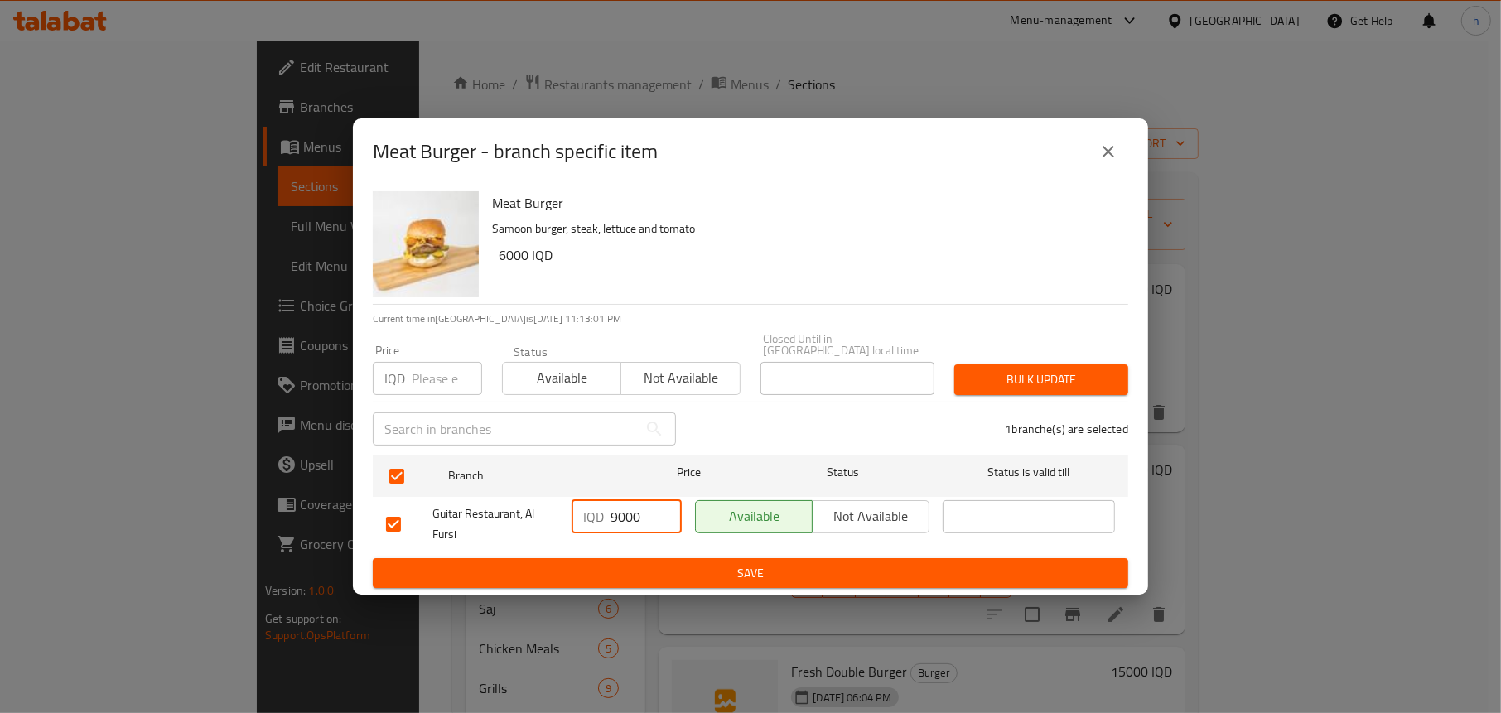
click at [620, 514] on input "9000" at bounding box center [646, 516] width 71 height 33
type input "6000"
click at [630, 563] on span "Save" at bounding box center [750, 573] width 729 height 21
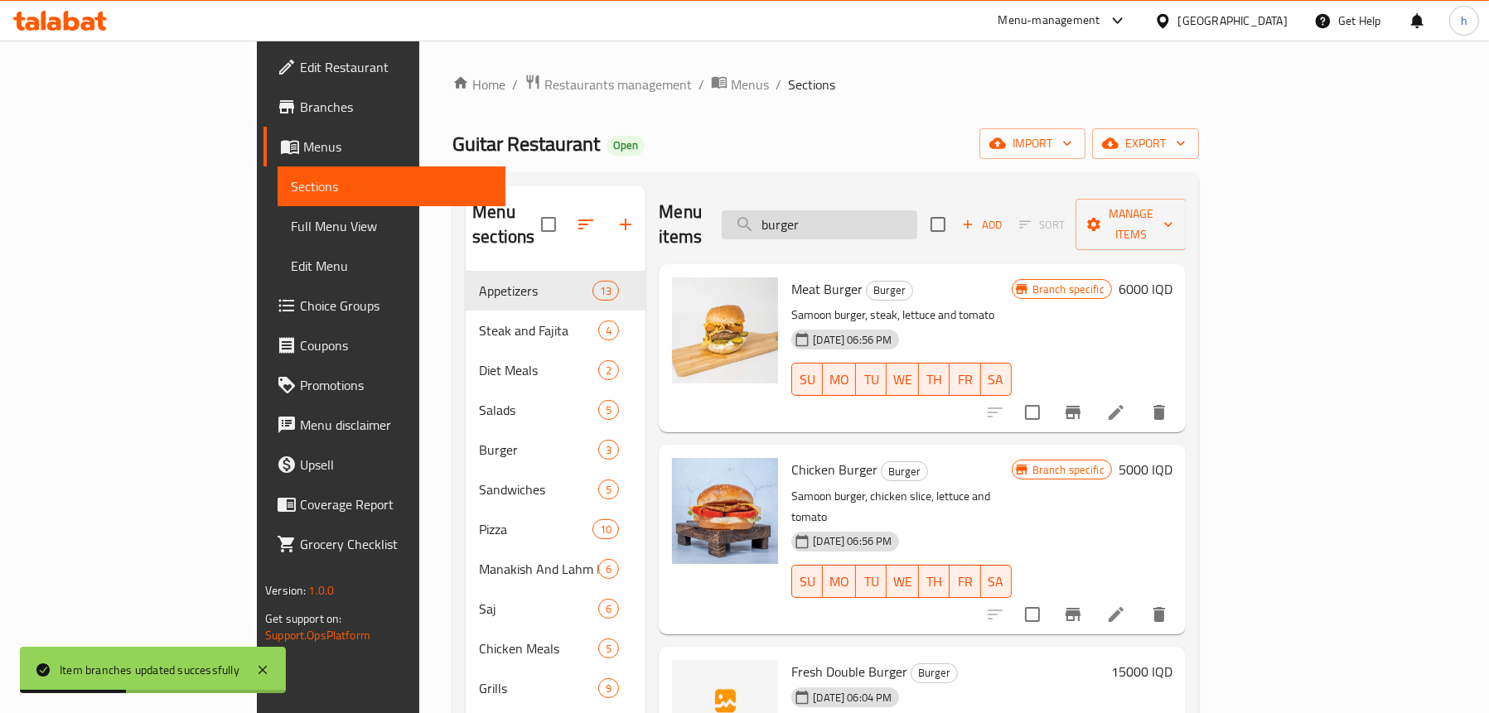
click at [912, 210] on input "burger" at bounding box center [819, 224] width 195 height 29
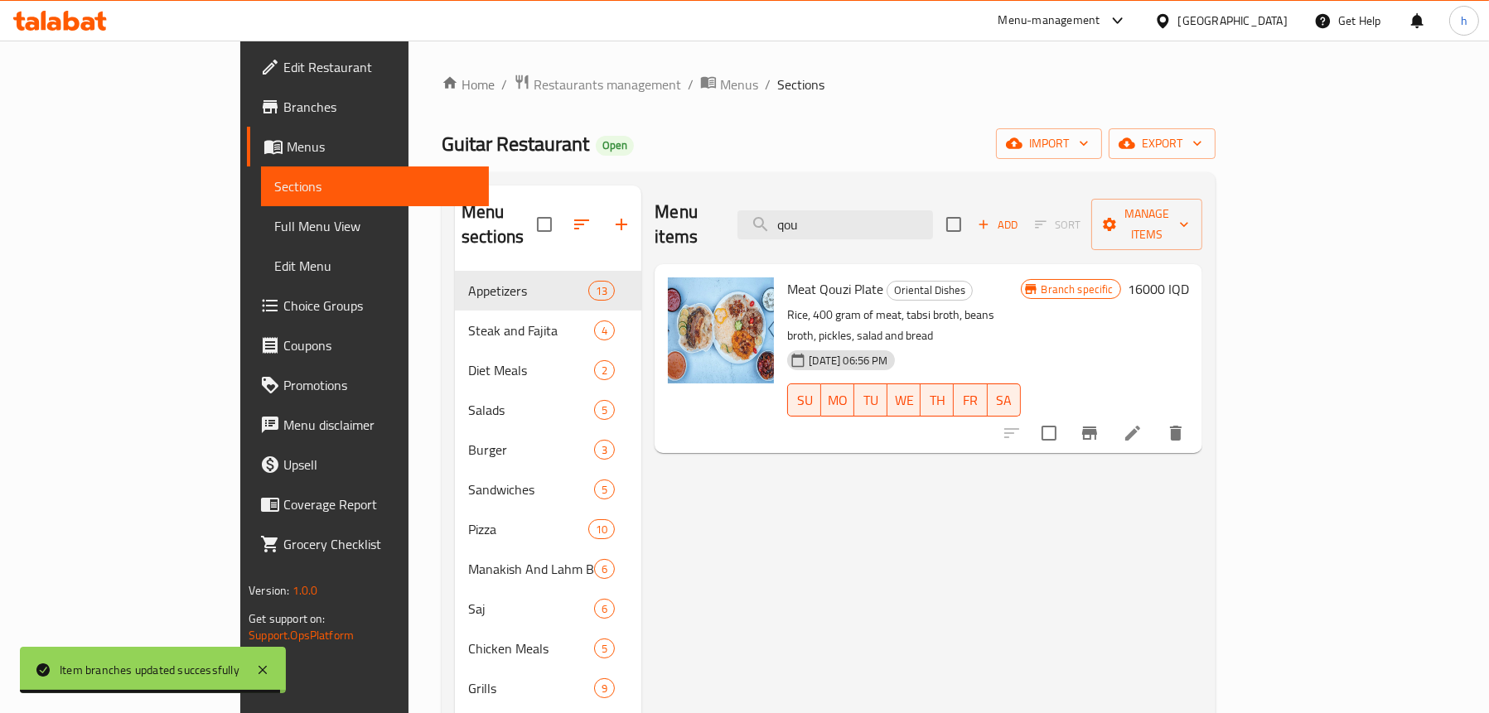
click at [1109, 413] on button "Branch-specific-item" at bounding box center [1089, 433] width 40 height 40
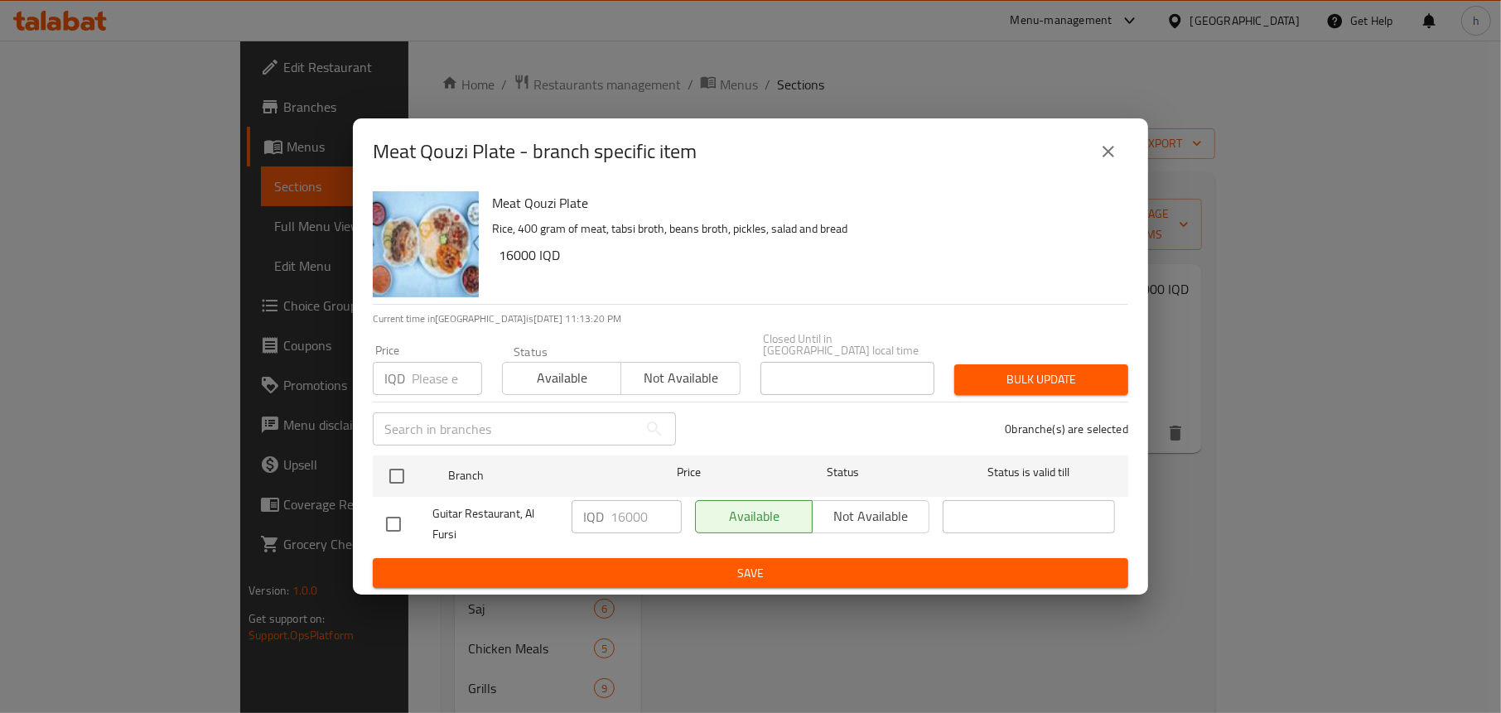
click at [1110, 151] on icon "close" at bounding box center [1108, 152] width 20 height 20
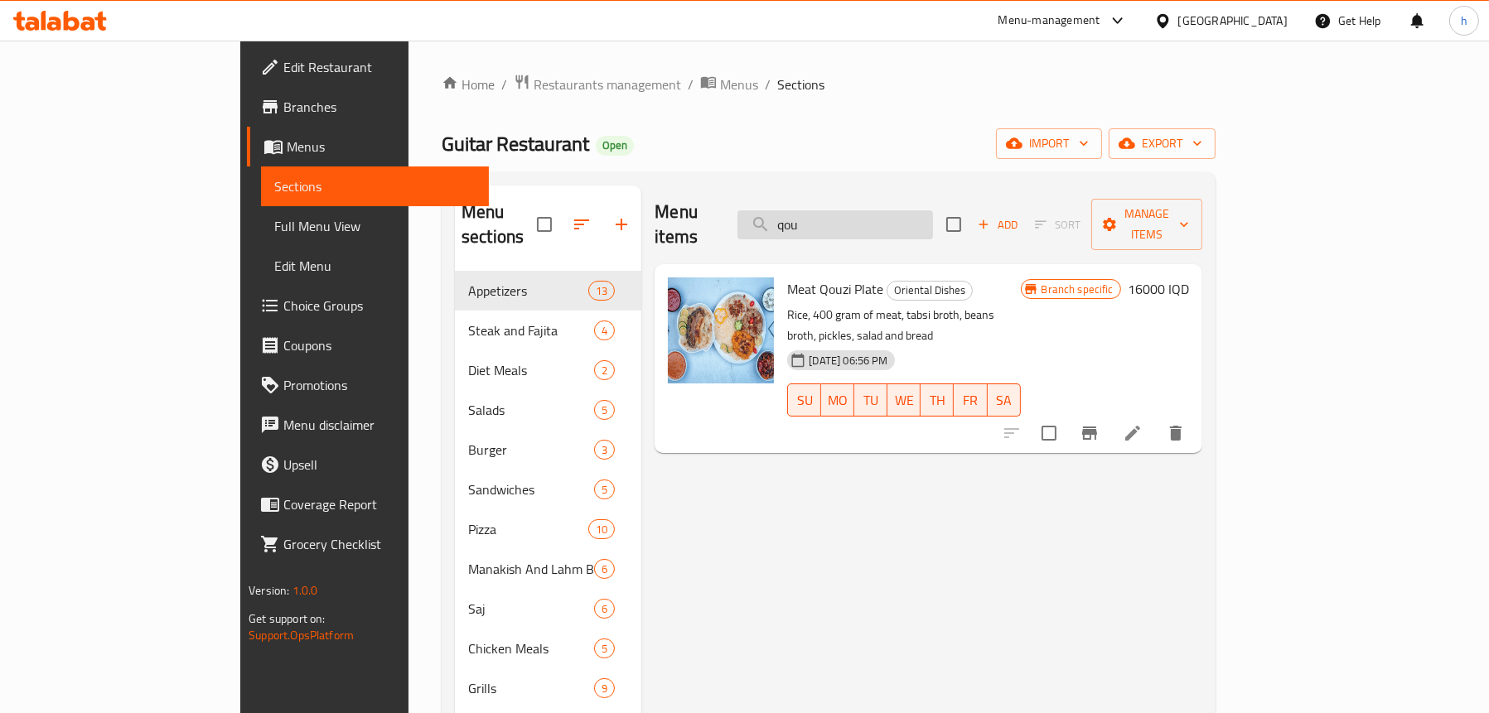
click at [892, 210] on input "qou" at bounding box center [834, 224] width 195 height 29
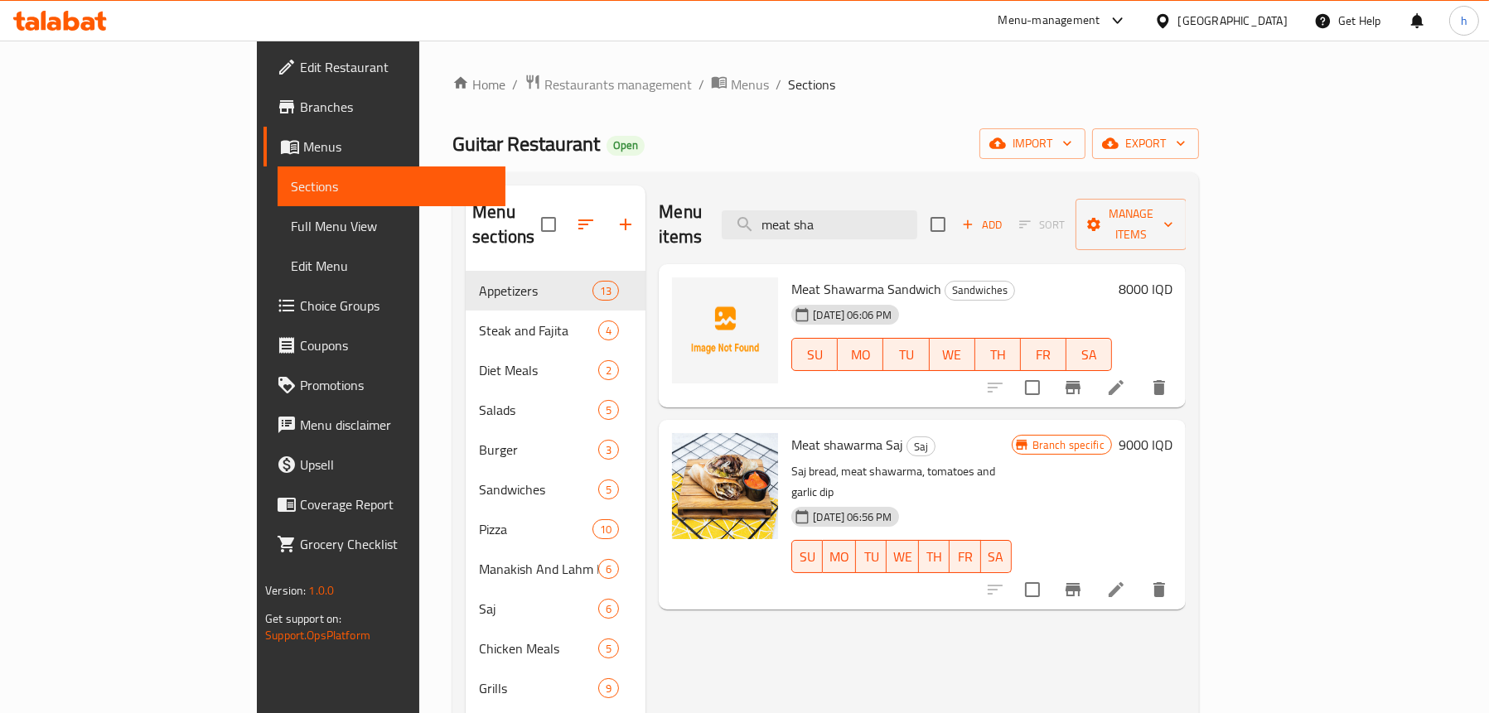
type input "meat sha"
click at [1172, 278] on h6 "8000 IQD" at bounding box center [1145, 289] width 54 height 23
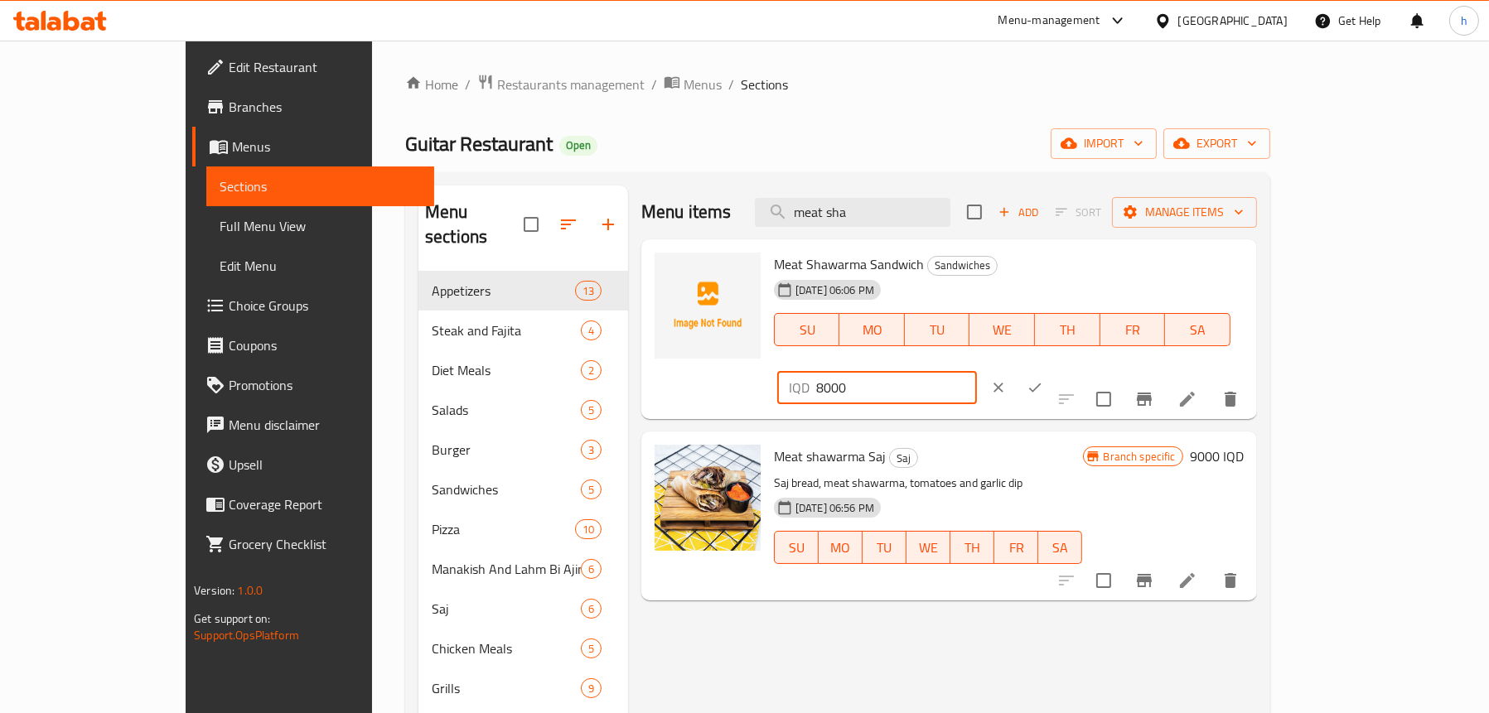
drag, startPoint x: 1195, startPoint y: 278, endPoint x: 1173, endPoint y: 278, distance: 22.4
click at [977, 371] on div "IQD 8000 ​" at bounding box center [877, 387] width 200 height 33
type input "5500"
click at [1043, 379] on icon "ok" at bounding box center [1034, 387] width 17 height 17
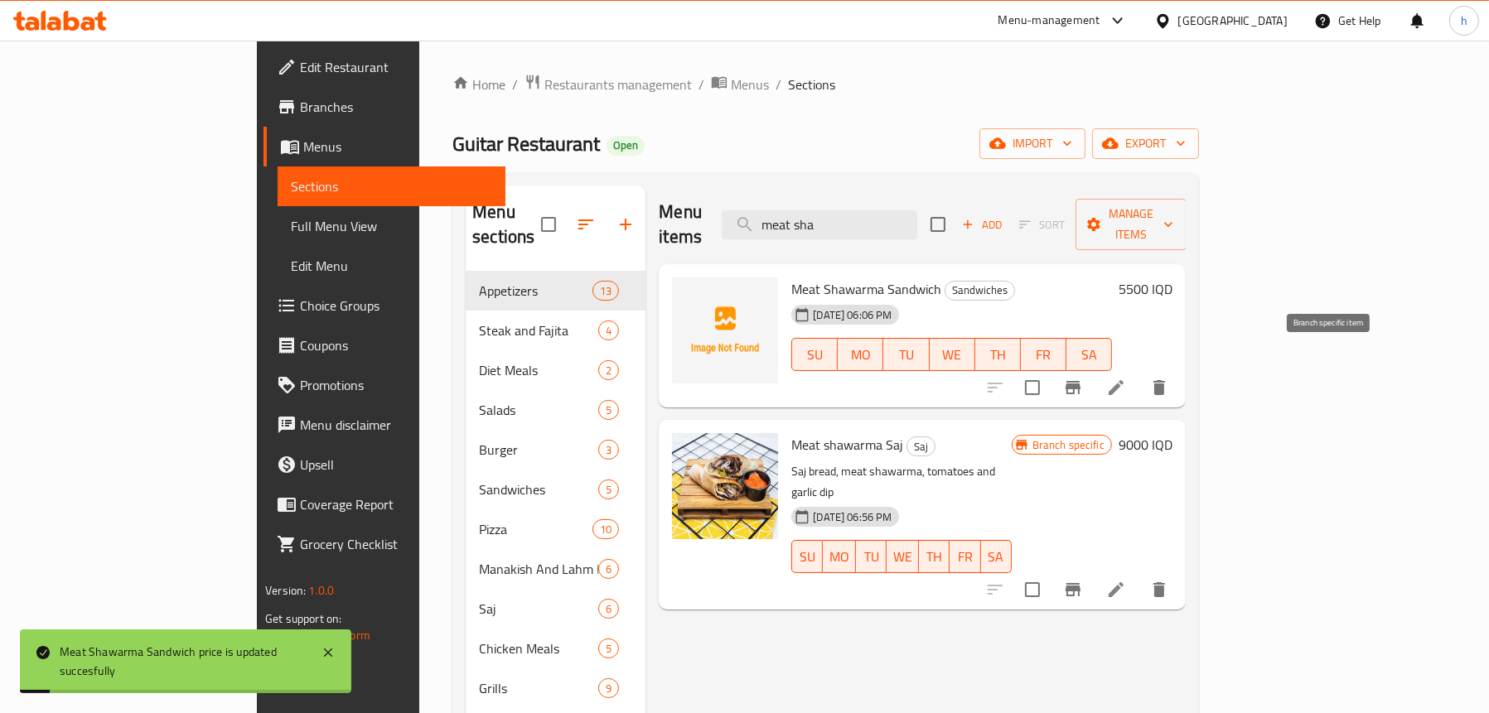
click at [1080, 381] on icon "Branch-specific-item" at bounding box center [1072, 387] width 15 height 13
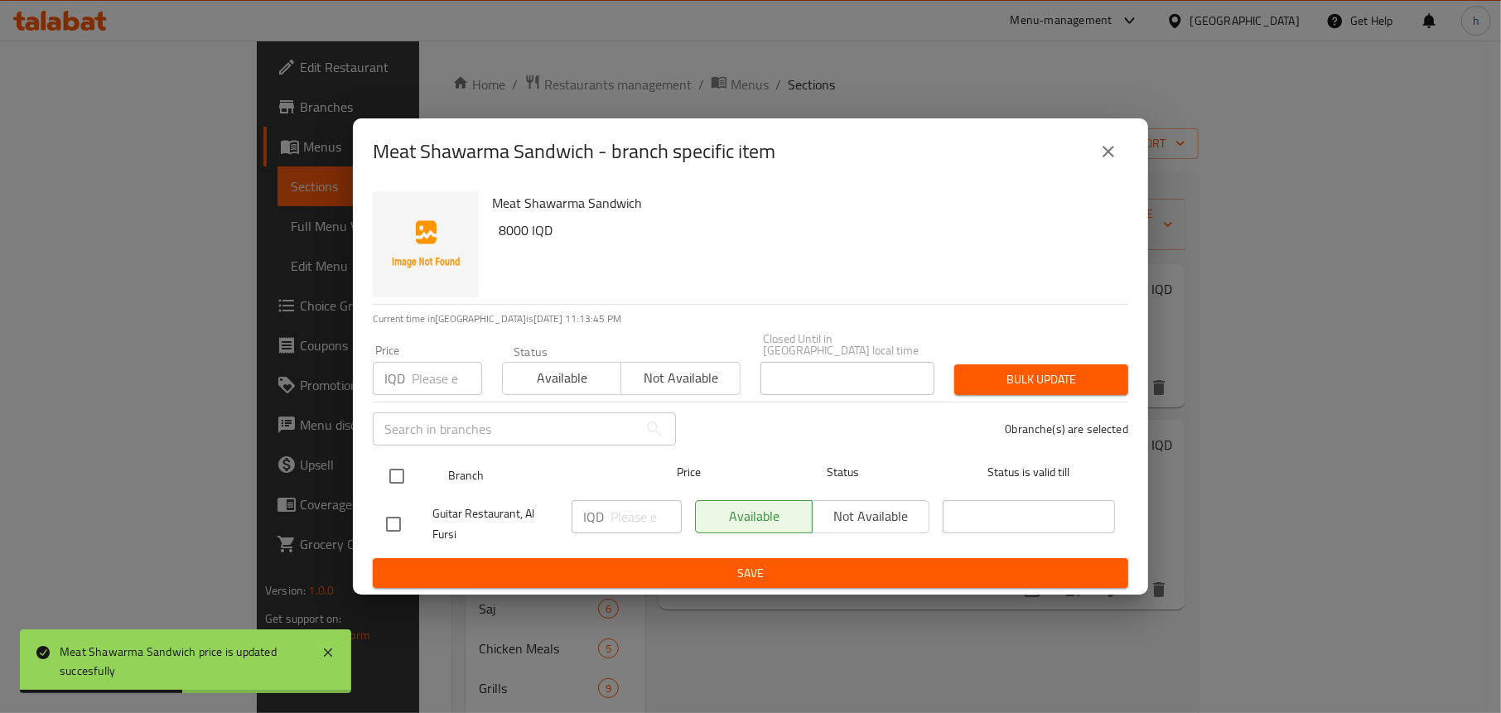
click at [392, 469] on input "checkbox" at bounding box center [396, 476] width 35 height 35
checkbox input "true"
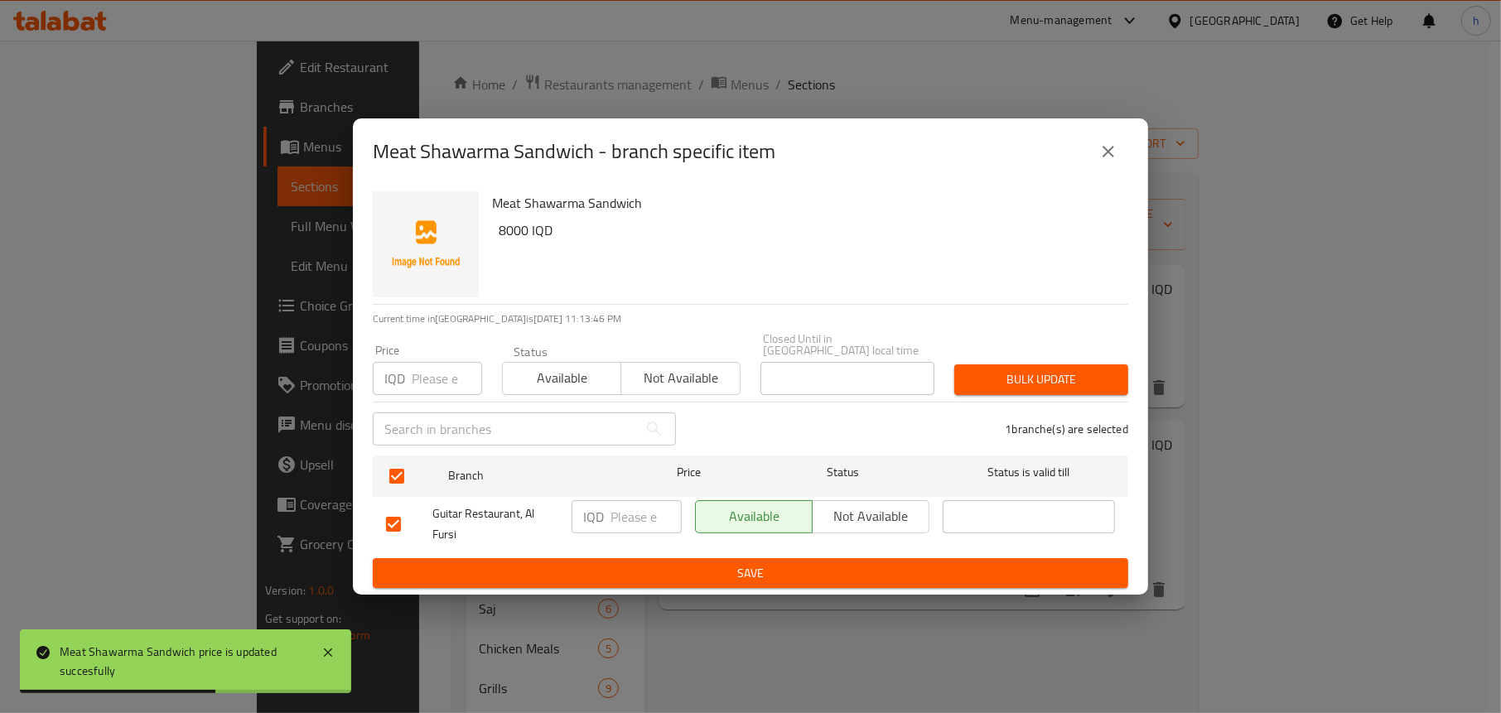
click at [649, 514] on input "number" at bounding box center [646, 516] width 71 height 33
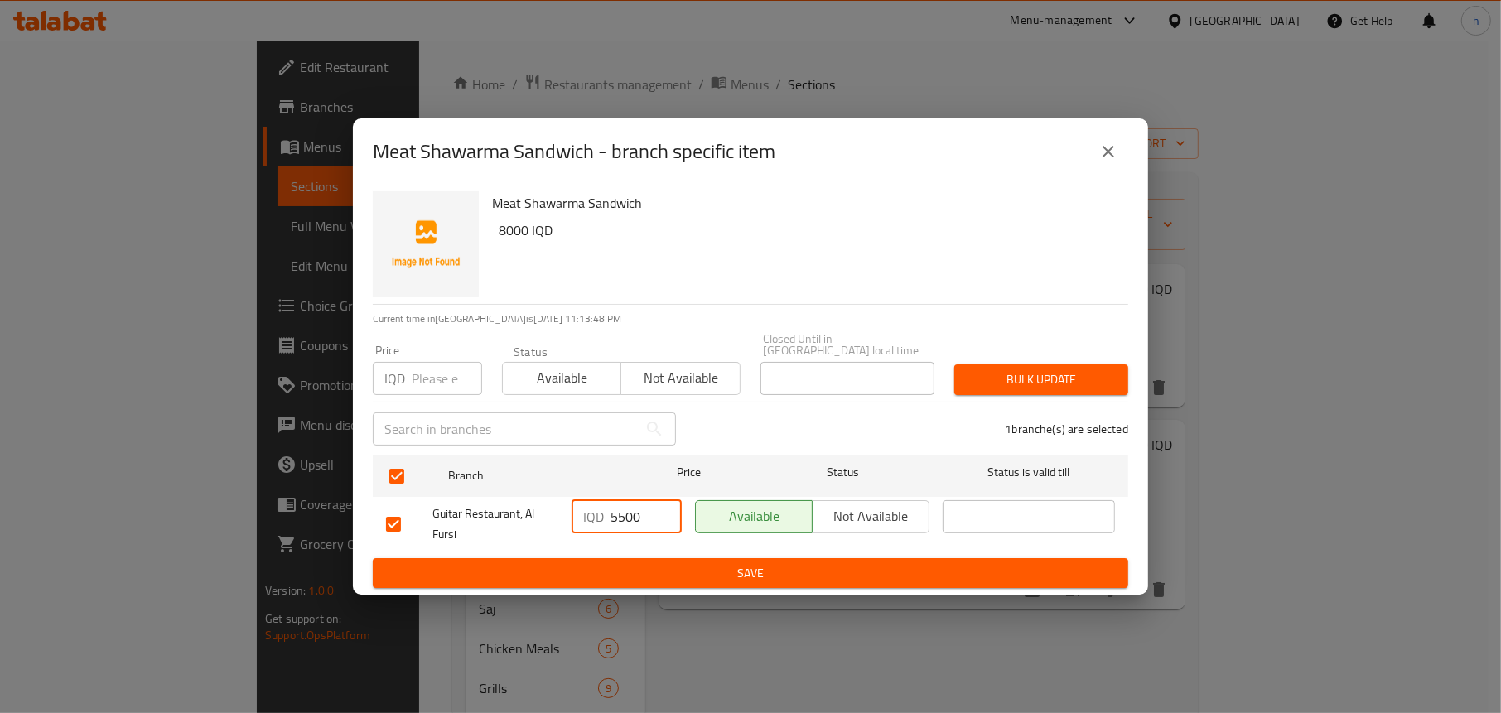
type input "5500"
click at [702, 563] on span "Save" at bounding box center [750, 573] width 729 height 21
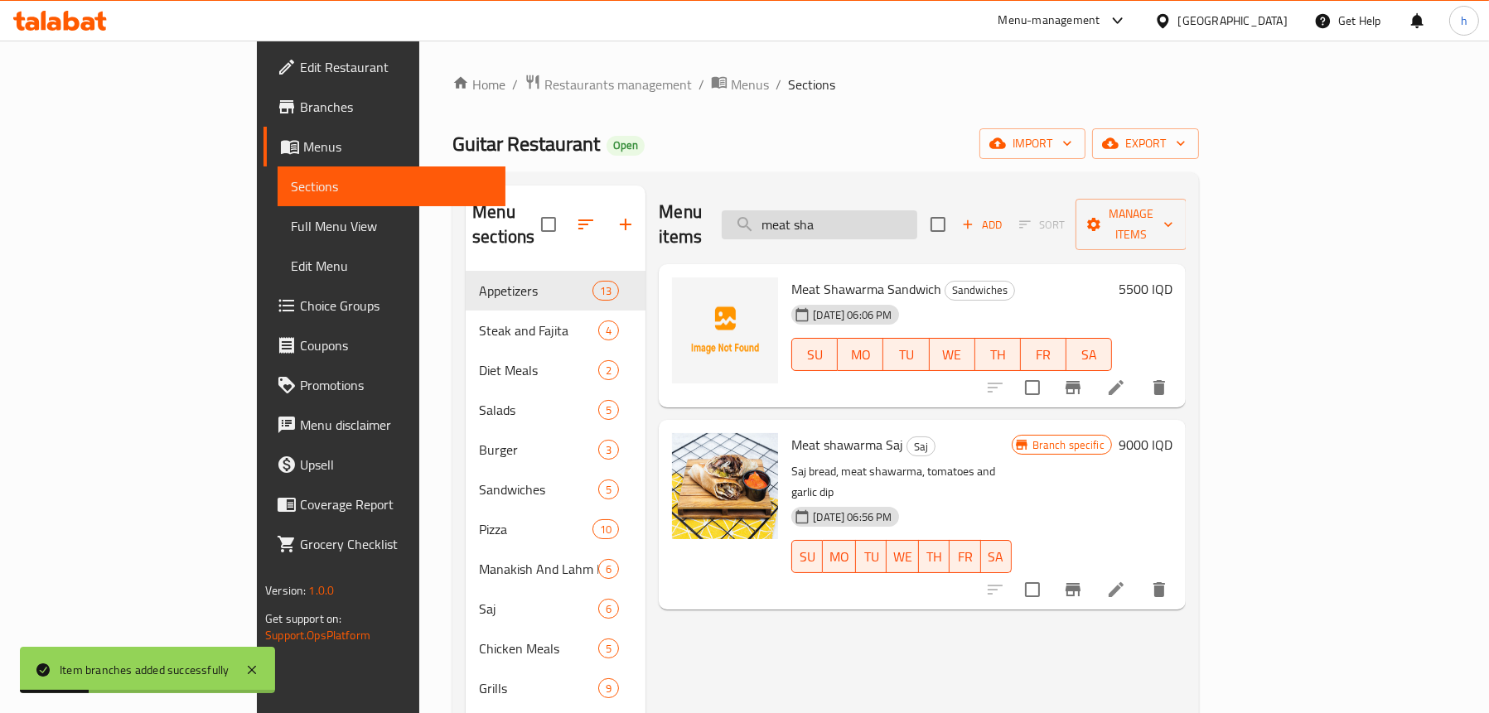
click at [889, 218] on input "meat sha" at bounding box center [819, 224] width 195 height 29
click at [888, 218] on input "meat sha" at bounding box center [819, 224] width 195 height 29
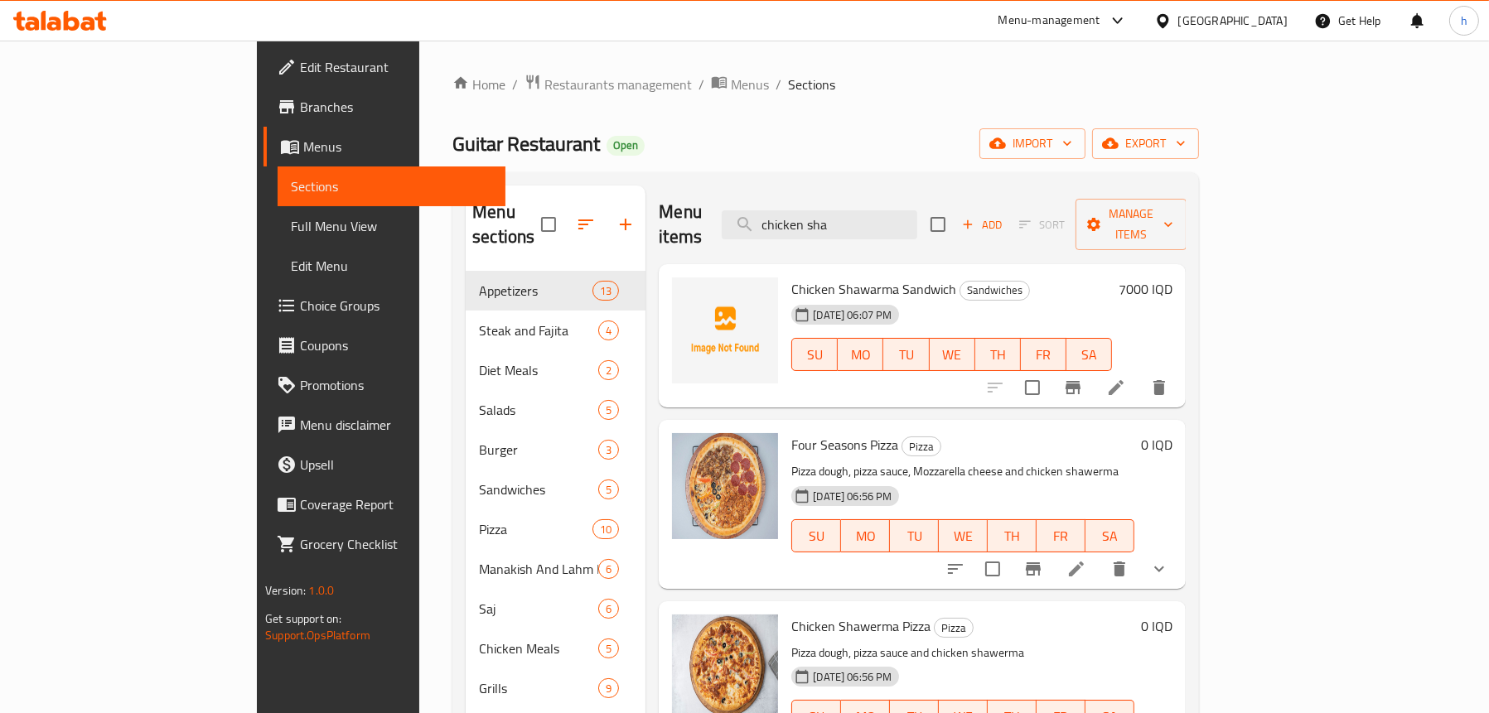
type input "chicken sha"
click at [1172, 278] on div "7000 IQD" at bounding box center [1142, 289] width 60 height 23
click at [1172, 278] on h6 "7000 IQD" at bounding box center [1145, 289] width 54 height 23
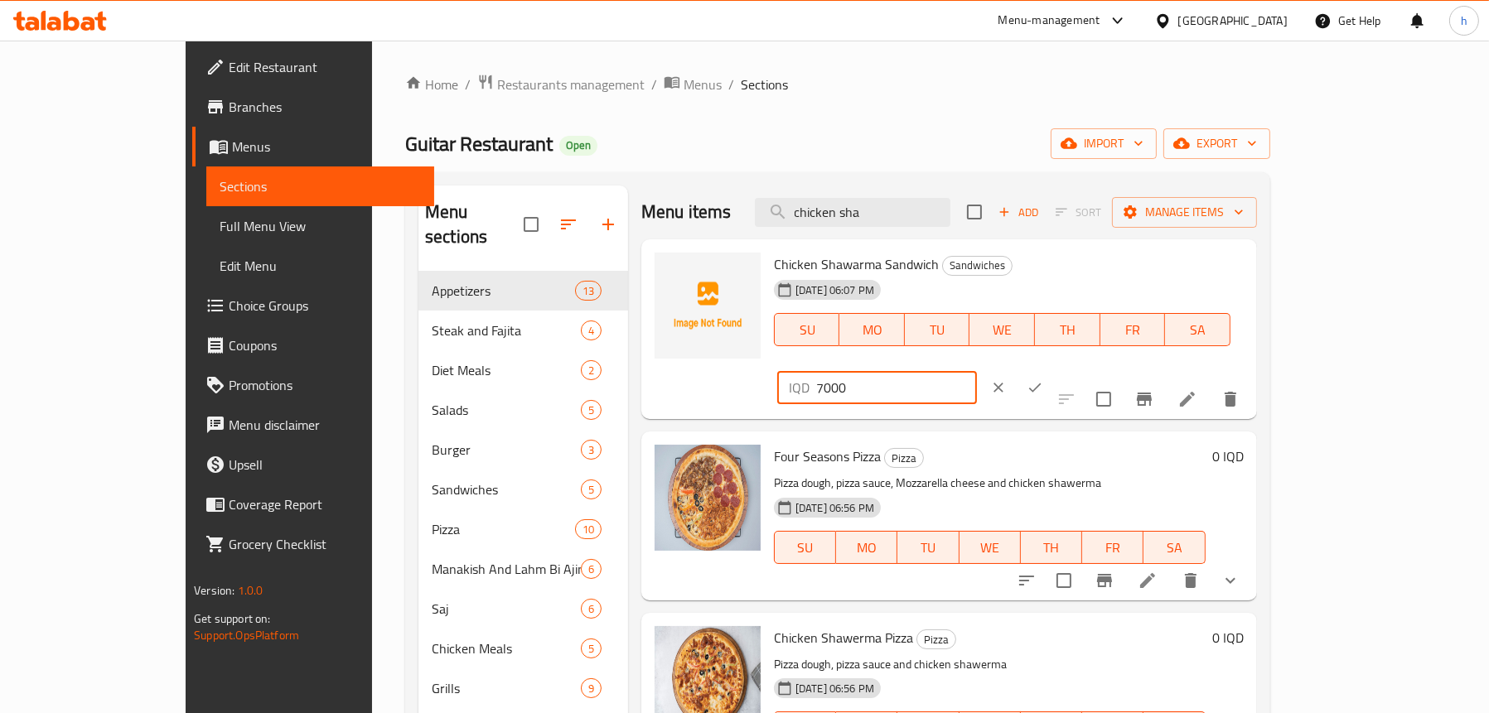
drag, startPoint x: 1219, startPoint y: 268, endPoint x: 1176, endPoint y: 263, distance: 42.5
click at [977, 371] on div "IQD 7000 ​" at bounding box center [877, 387] width 200 height 33
click at [977, 371] on input "7000" at bounding box center [896, 387] width 161 height 33
type input "5000"
click at [1053, 369] on button "ok" at bounding box center [1034, 387] width 36 height 36
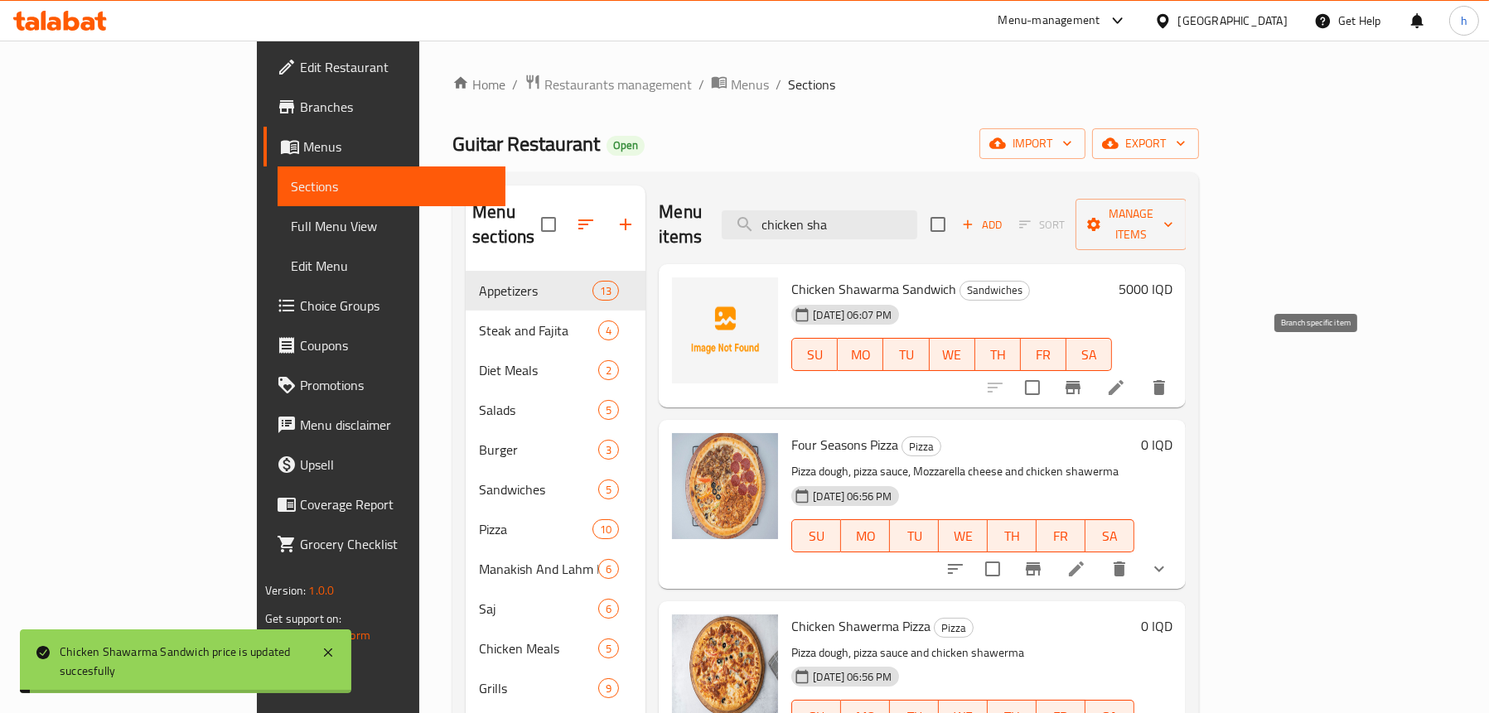
click at [1083, 378] on icon "Branch-specific-item" at bounding box center [1073, 388] width 20 height 20
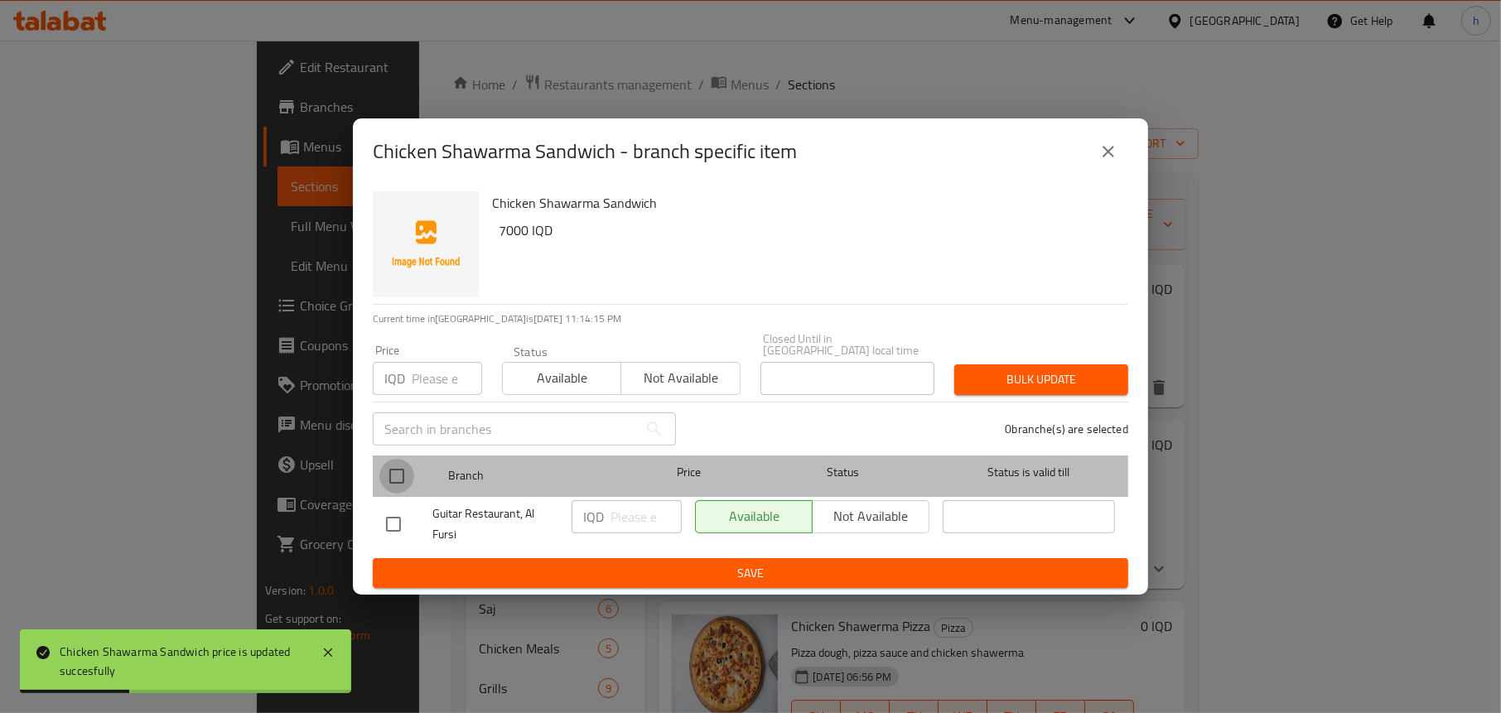
click at [394, 461] on input "checkbox" at bounding box center [396, 476] width 35 height 35
checkbox input "true"
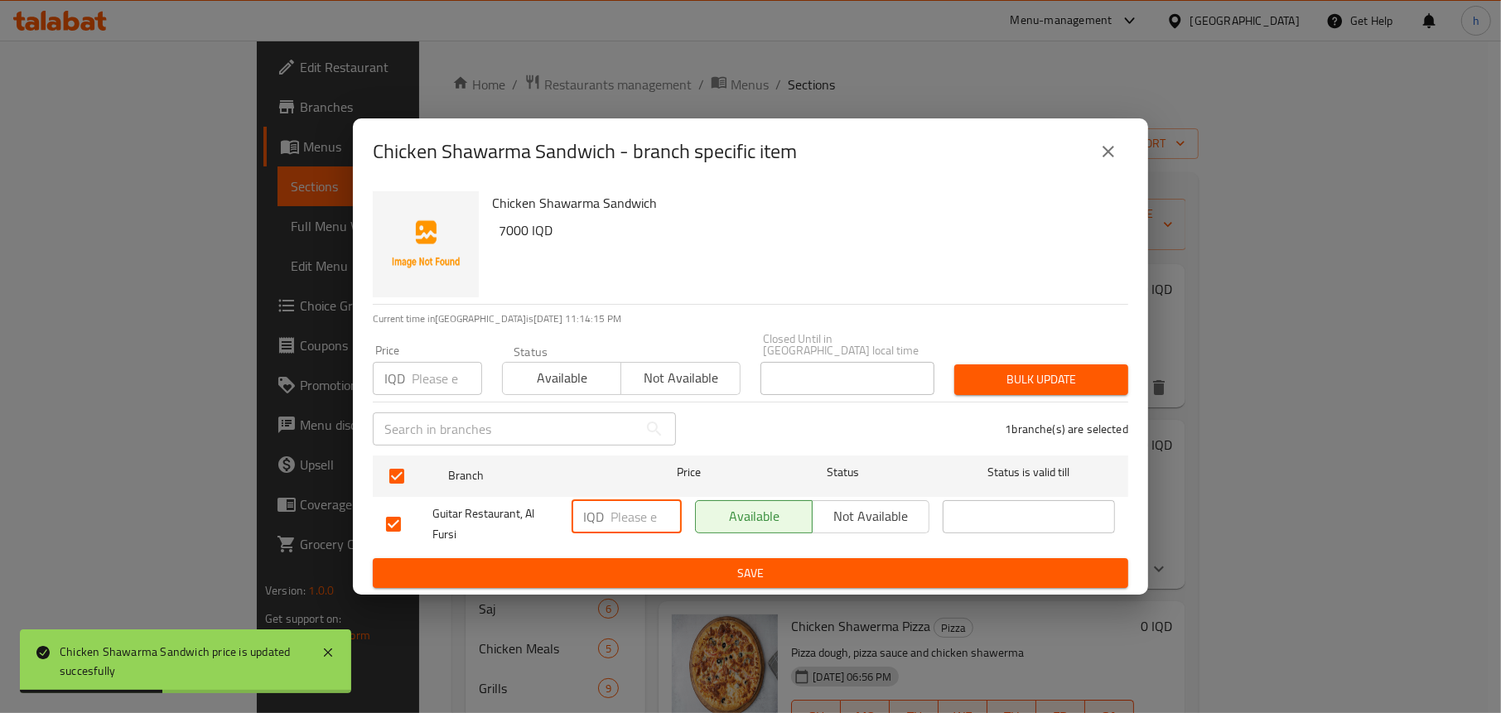
click at [626, 518] on input "number" at bounding box center [646, 516] width 71 height 33
type input "5000"
click at [619, 577] on button "Save" at bounding box center [750, 573] width 755 height 31
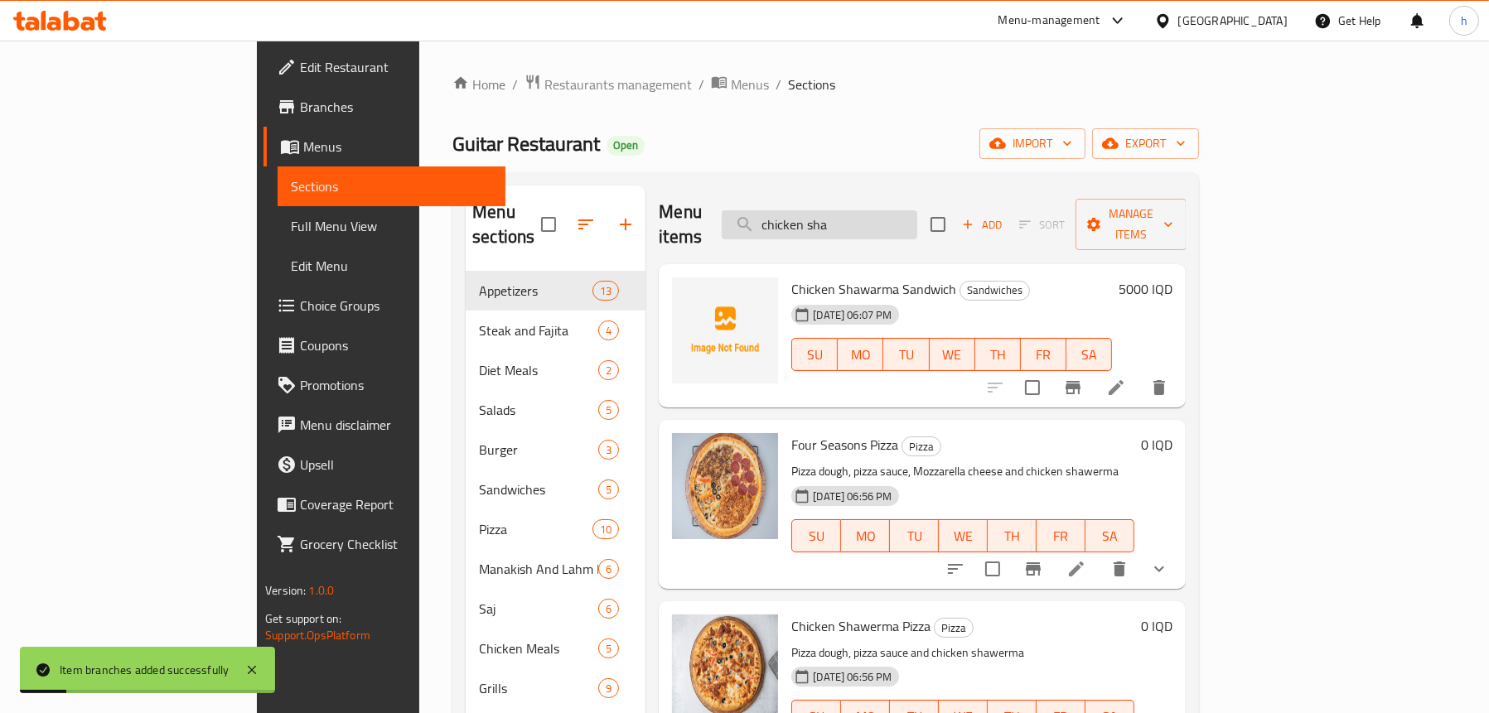
click at [917, 210] on input "chicken sha" at bounding box center [819, 224] width 195 height 29
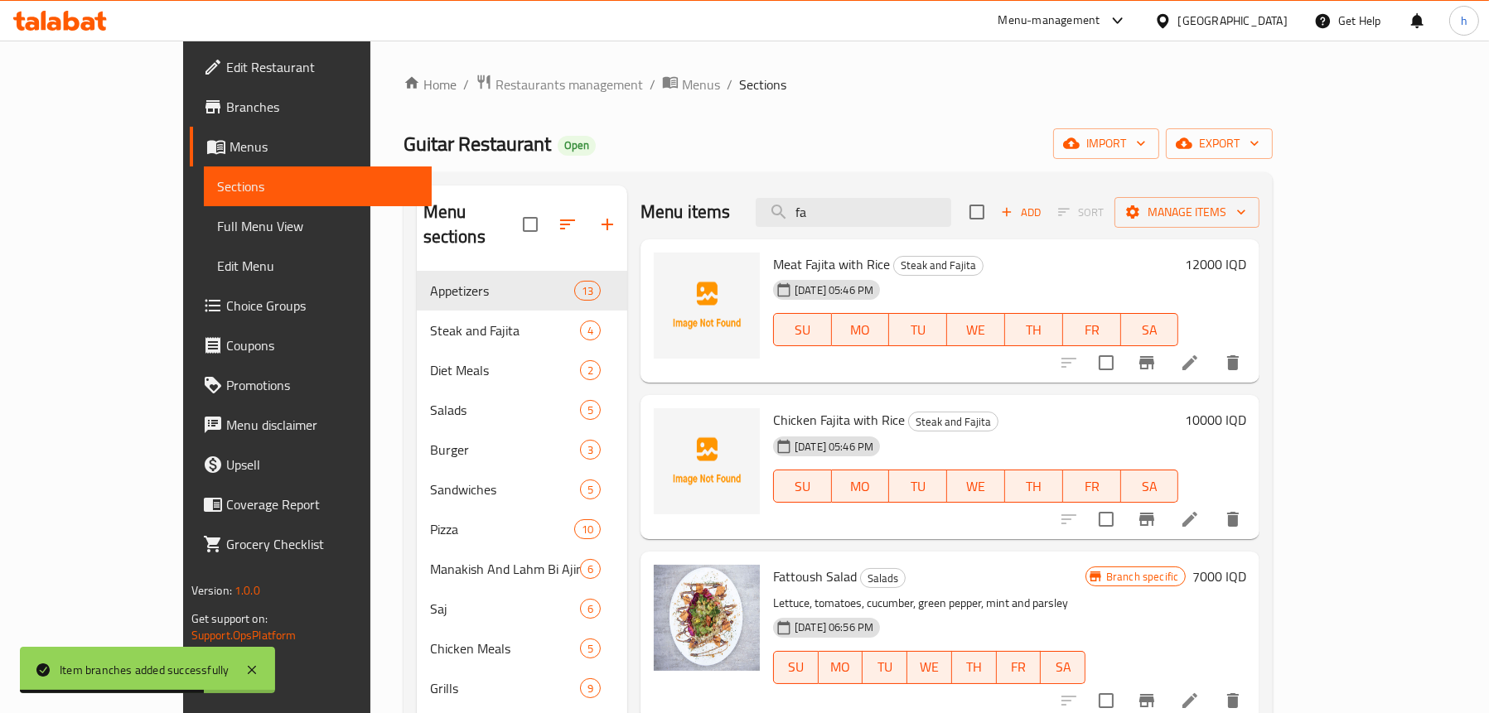
type input "fa"
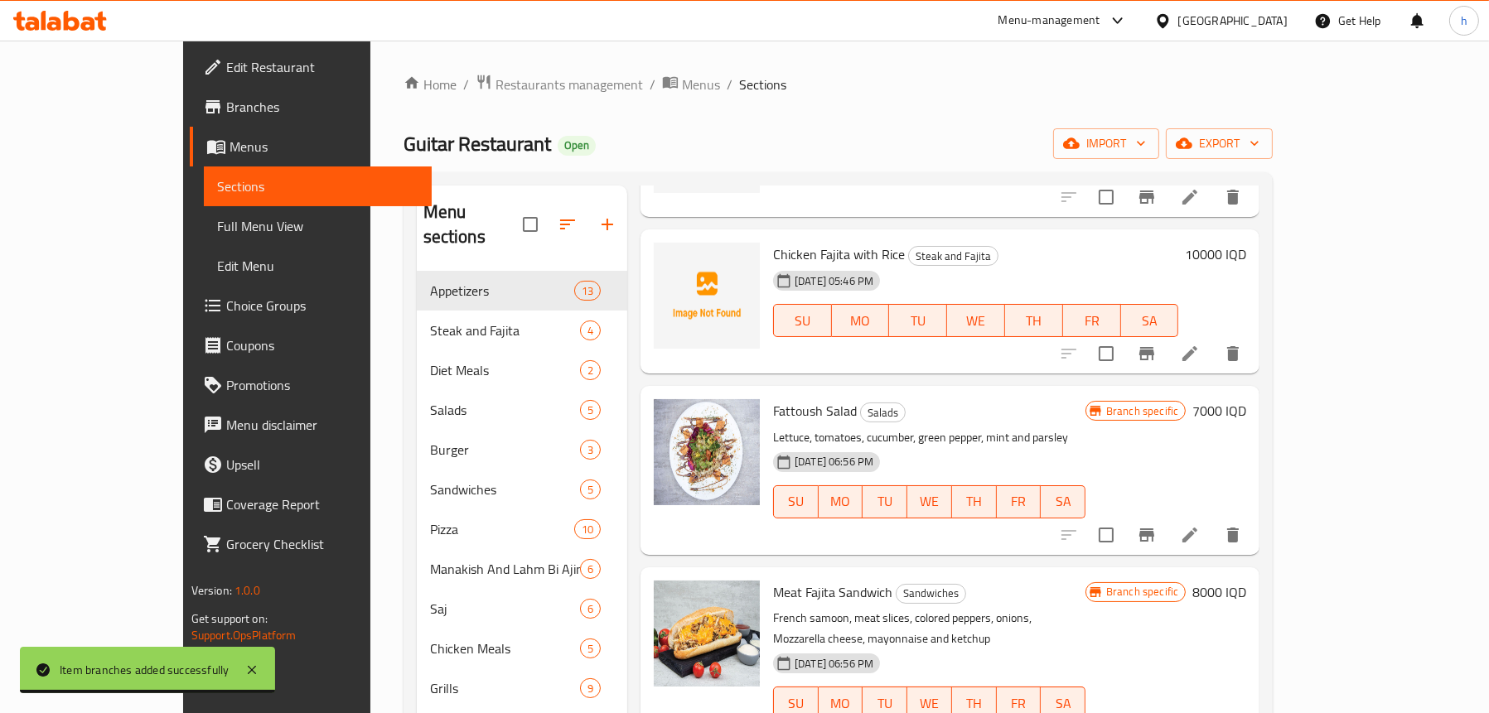
scroll to position [182, 0]
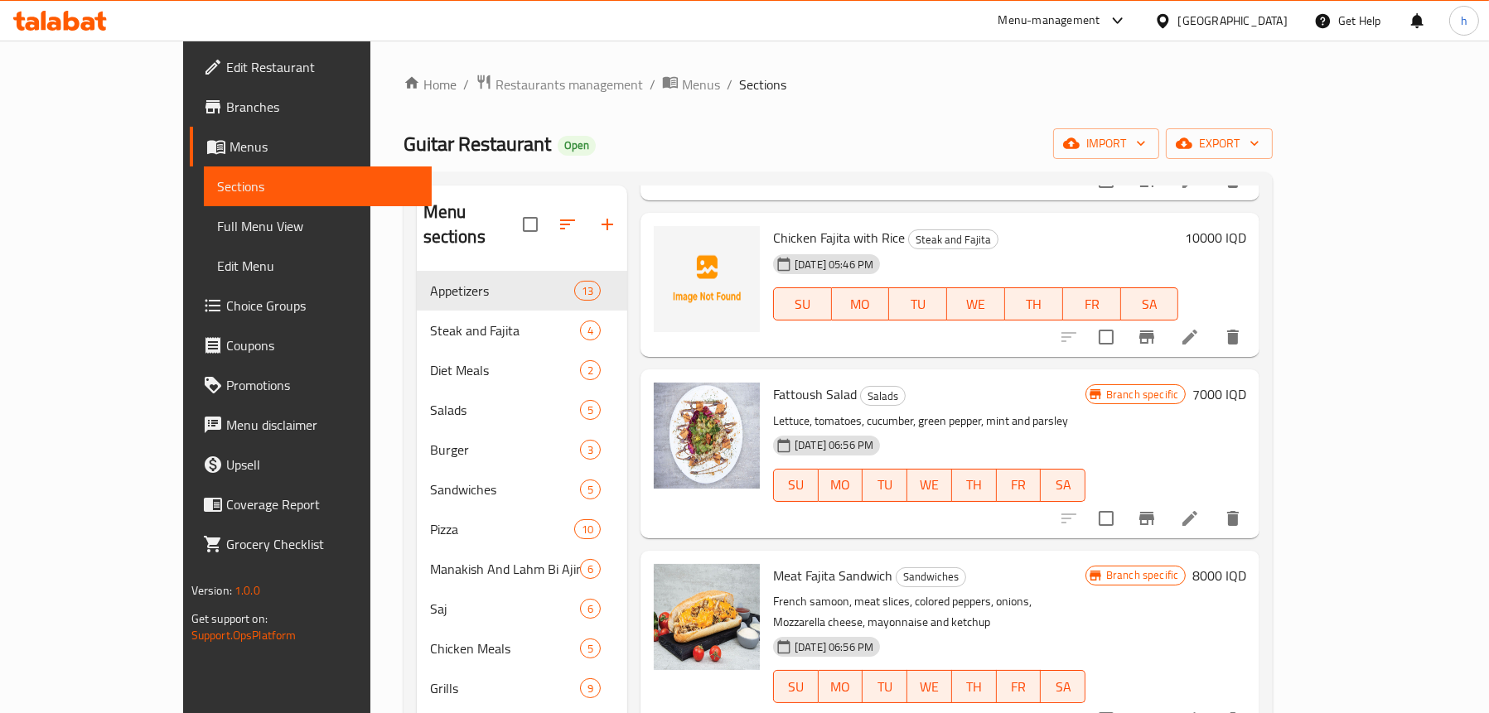
click at [1246, 572] on h6 "8000 IQD" at bounding box center [1219, 575] width 54 height 23
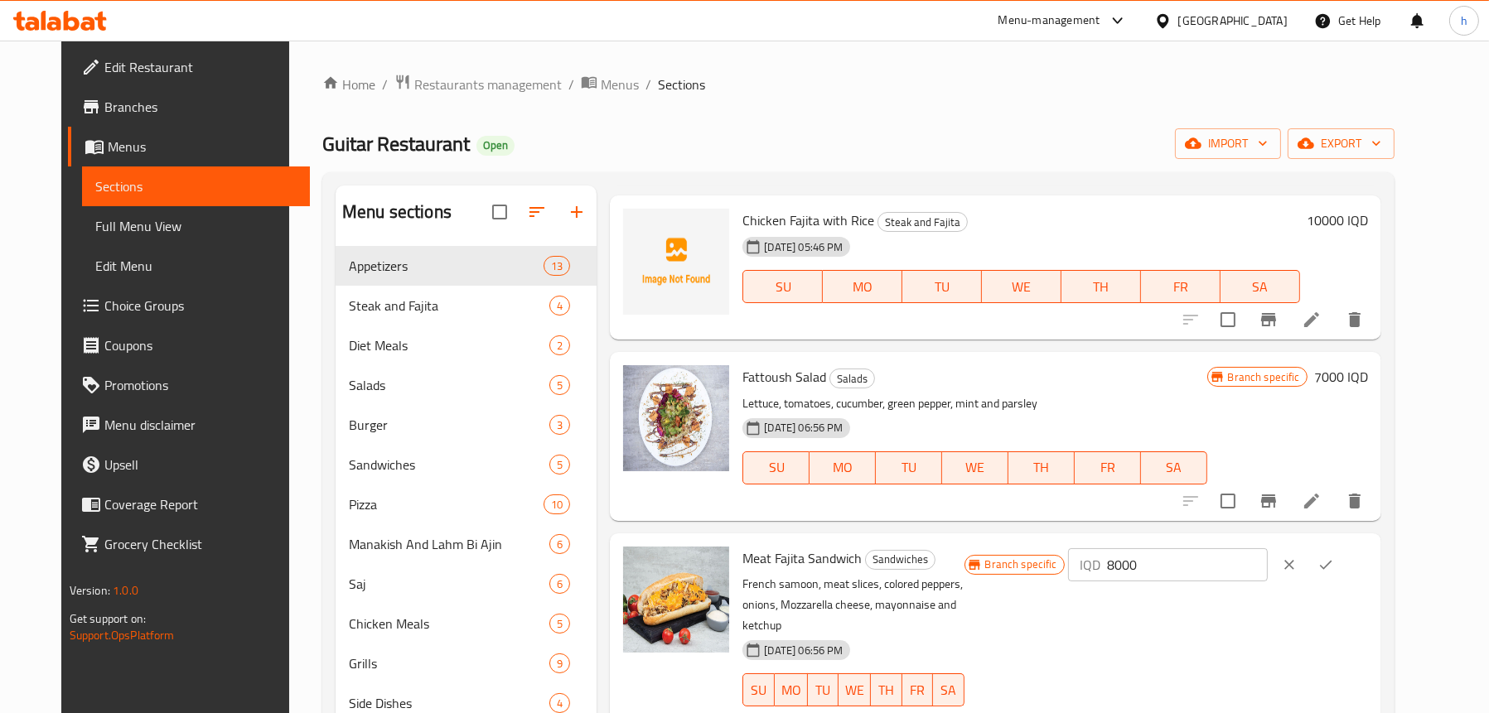
scroll to position [203, 0]
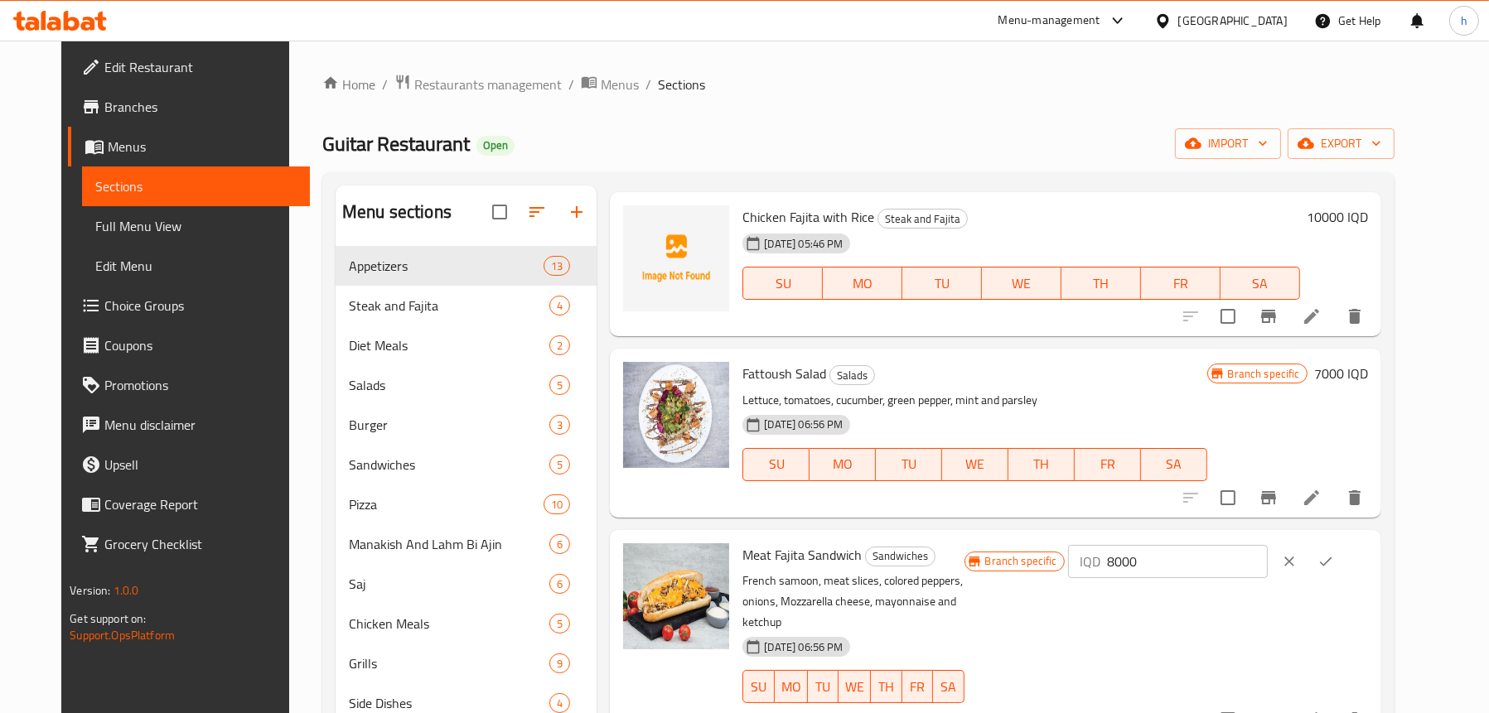
click at [1190, 555] on input "8000" at bounding box center [1187, 561] width 161 height 33
type input "6000"
click at [1334, 558] on icon "ok" at bounding box center [1325, 561] width 17 height 17
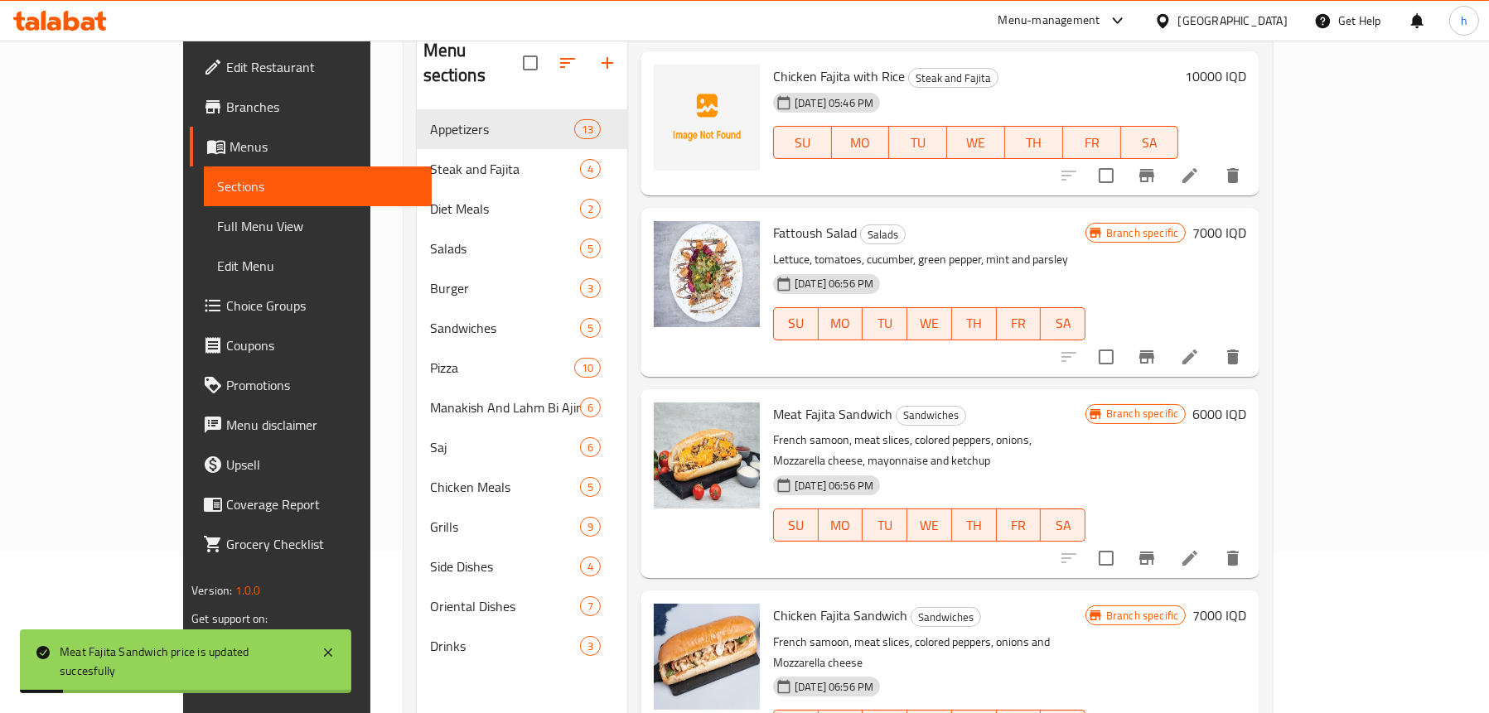
scroll to position [166, 0]
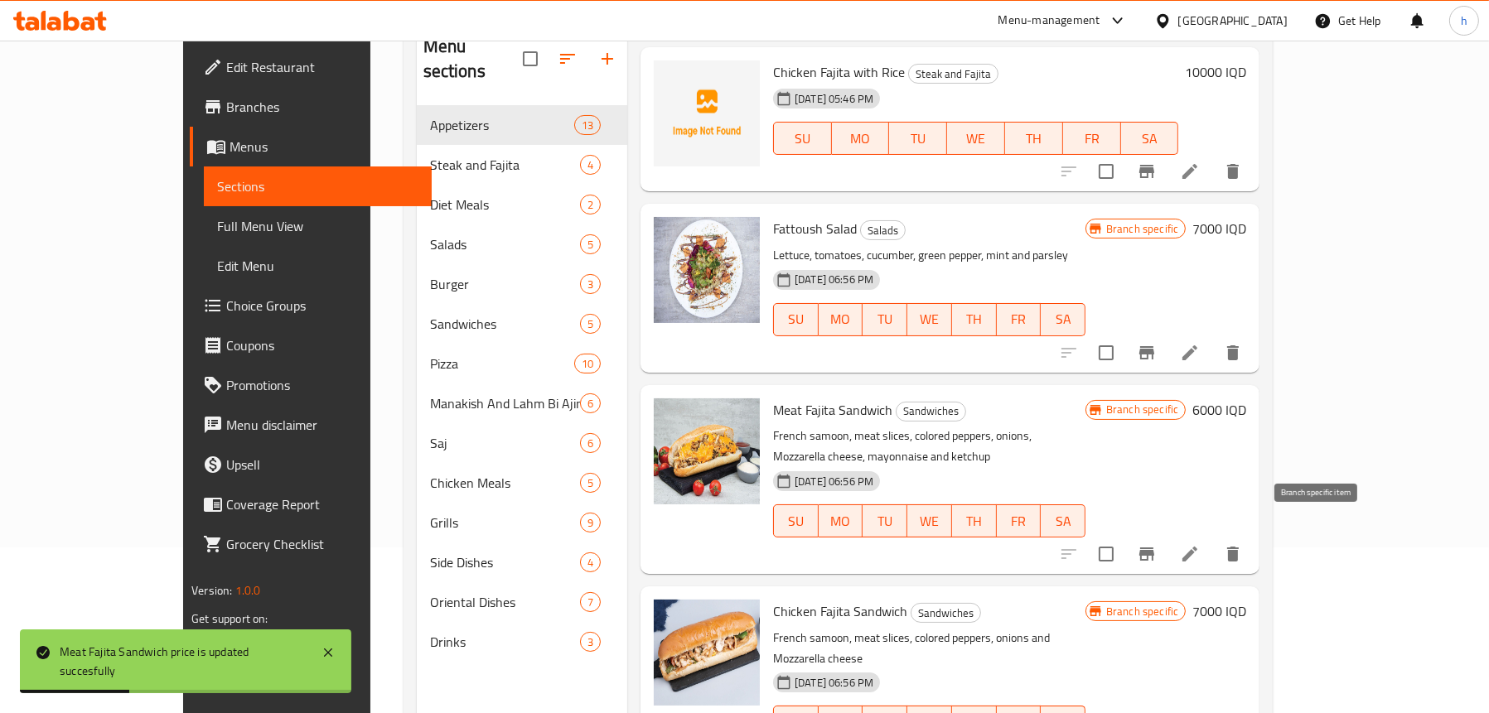
click at [1154, 548] on icon "Branch-specific-item" at bounding box center [1146, 554] width 15 height 13
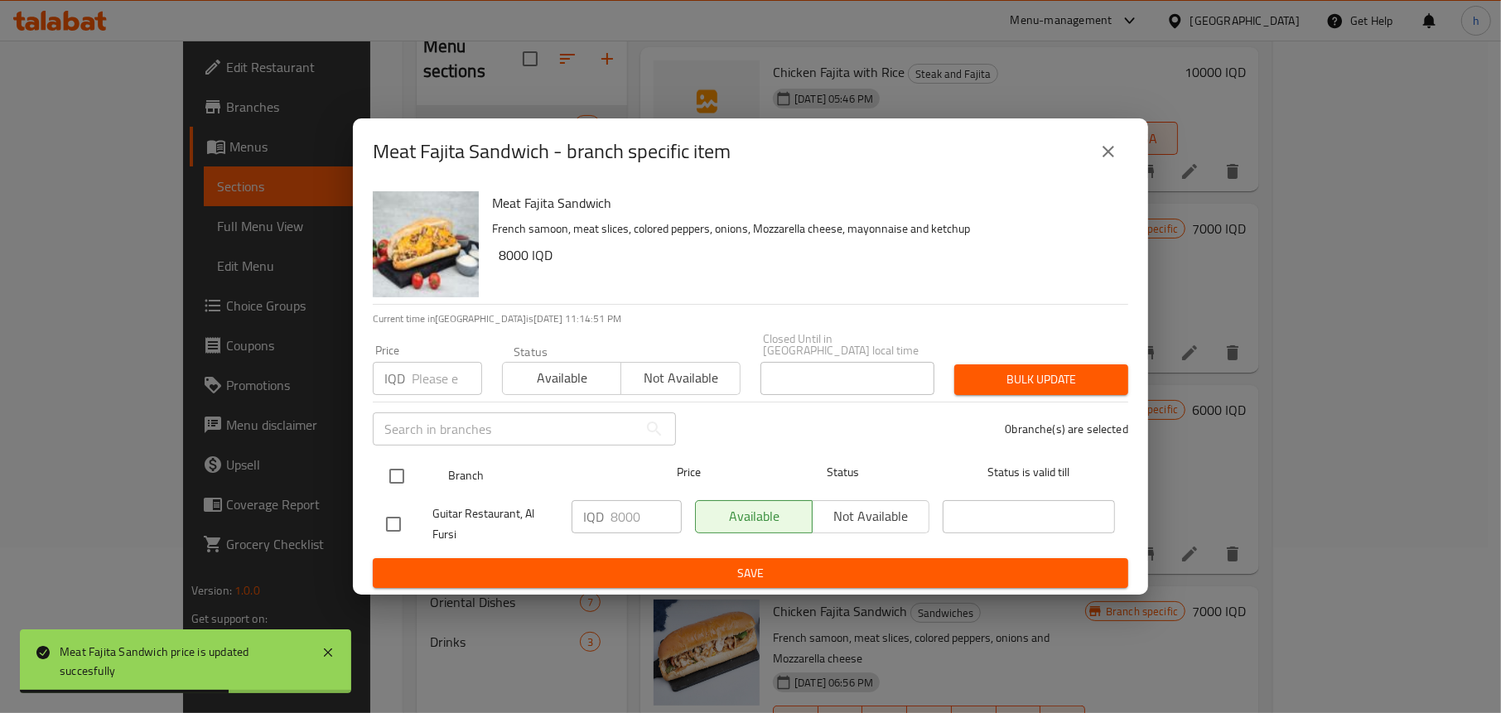
click at [398, 459] on input "checkbox" at bounding box center [396, 476] width 35 height 35
checkbox input "true"
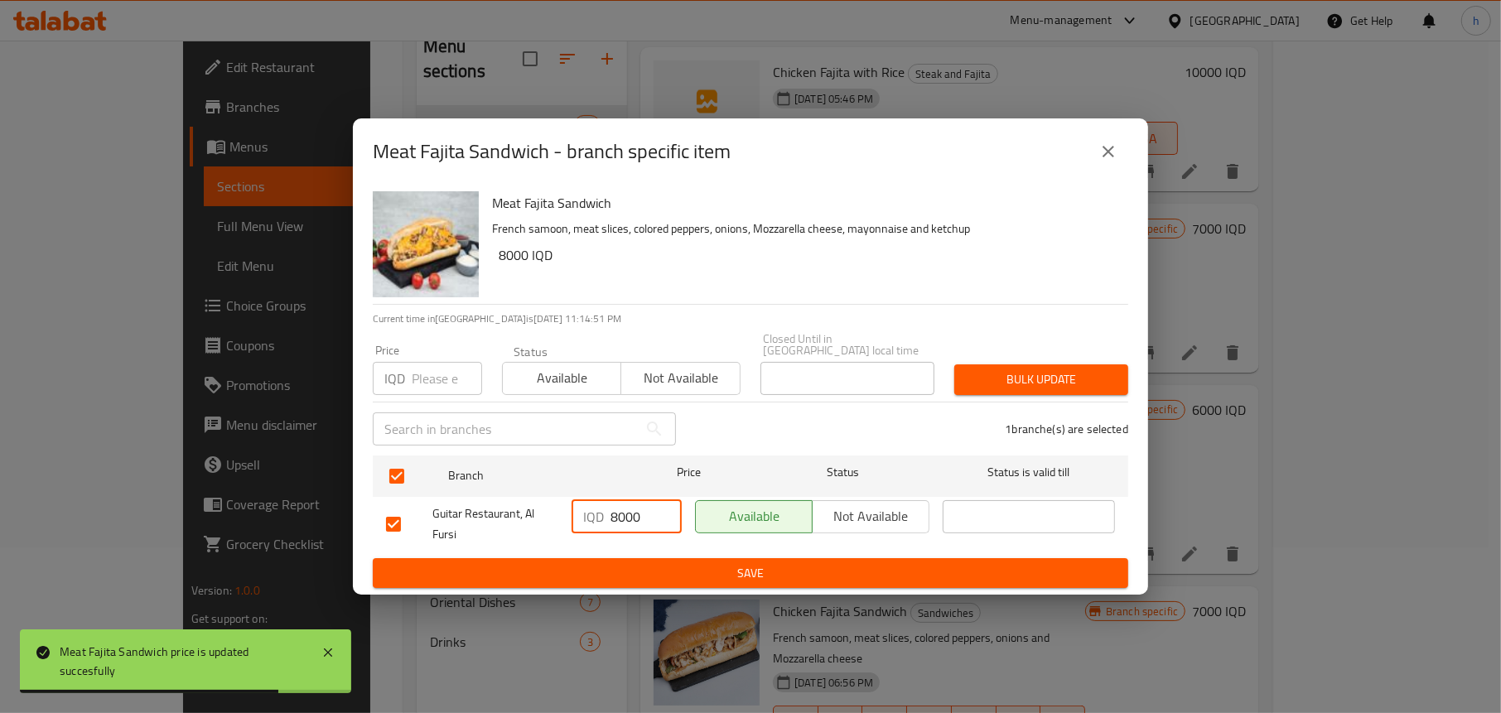
click at [621, 507] on input "8000" at bounding box center [646, 516] width 71 height 33
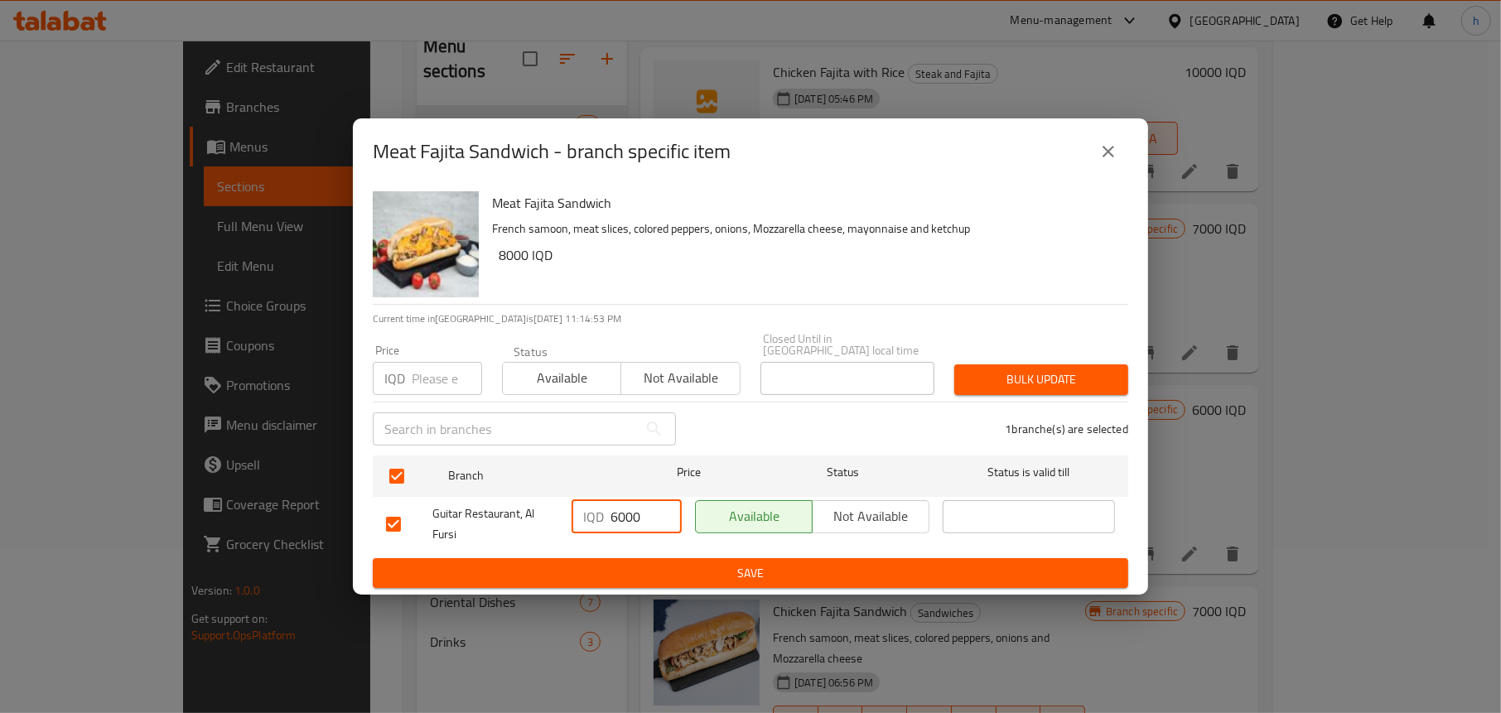
type input "6000"
click at [644, 558] on button "Save" at bounding box center [750, 573] width 755 height 31
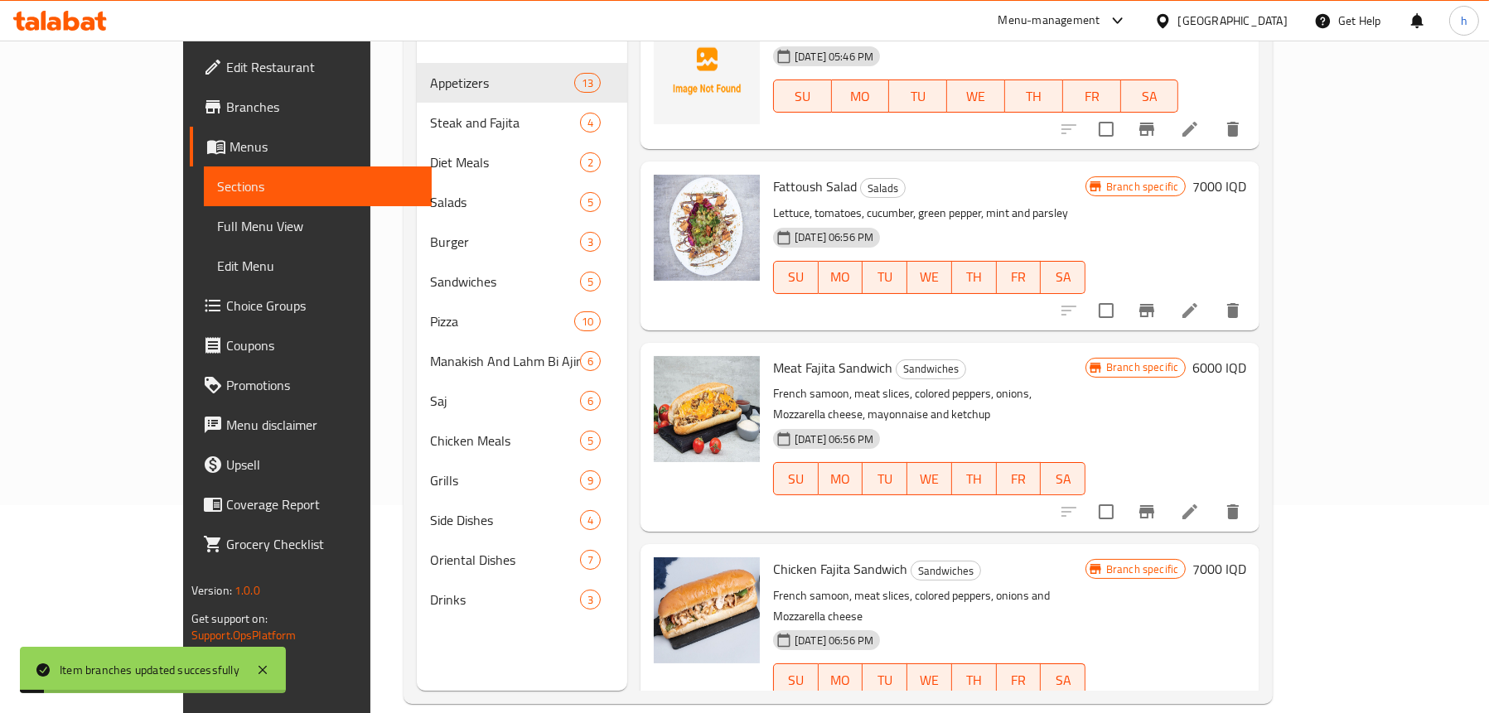
scroll to position [233, 0]
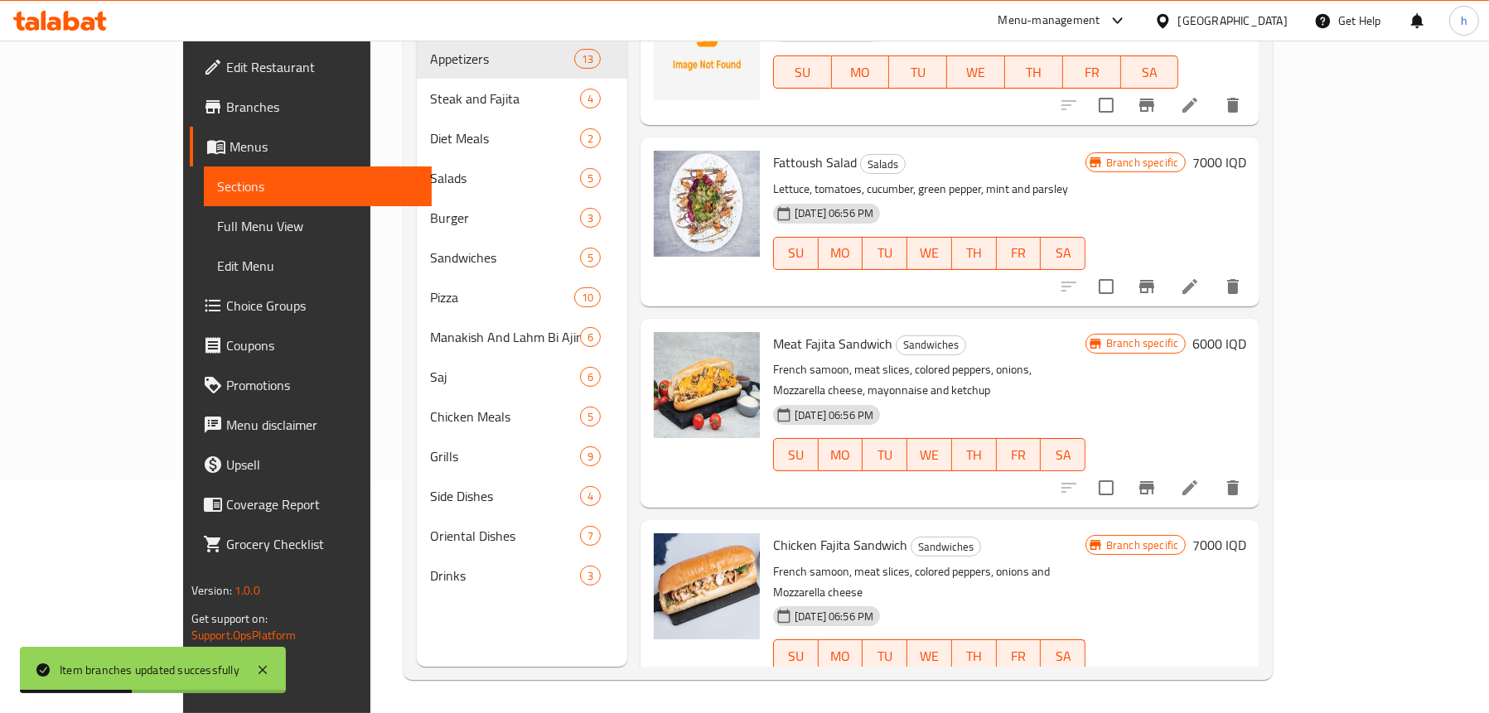
click at [1246, 533] on h6 "7000 IQD" at bounding box center [1219, 544] width 54 height 23
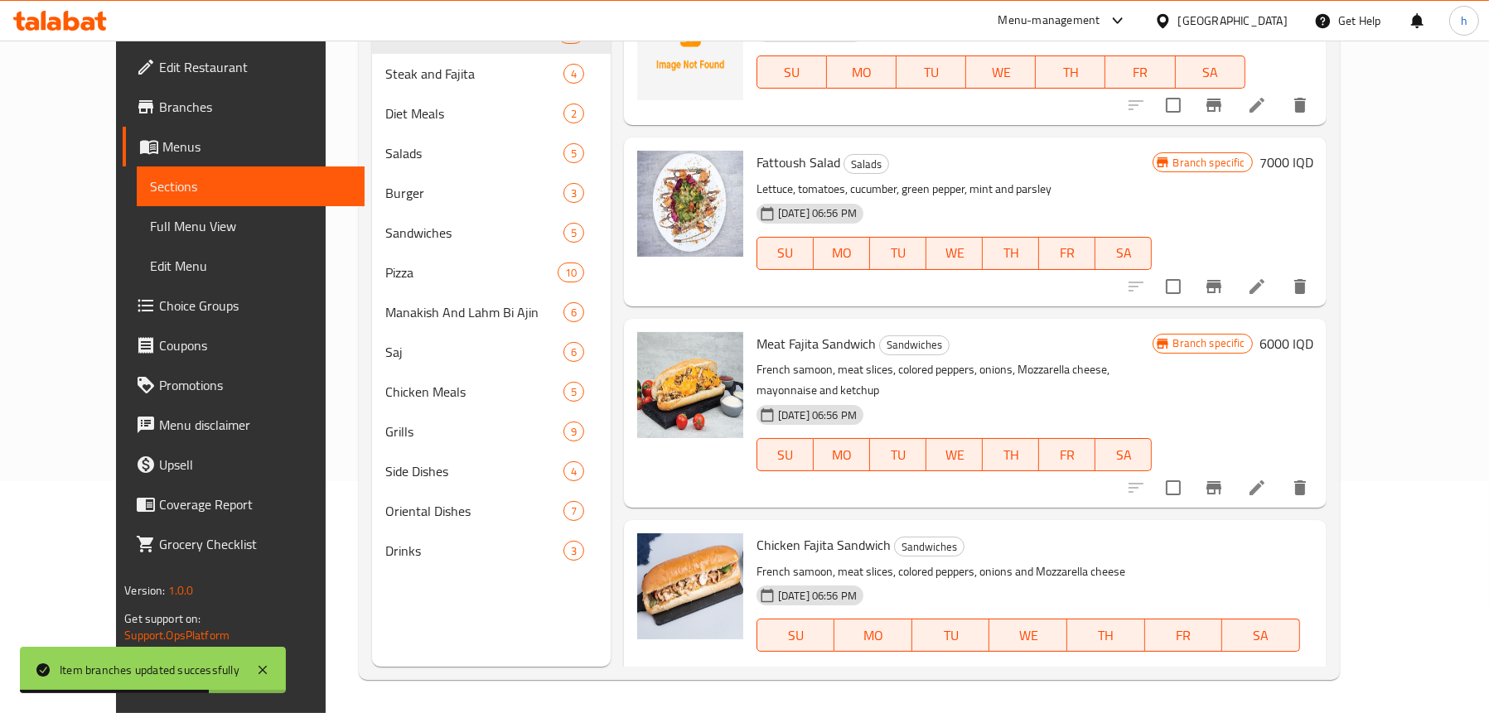
click at [1059, 677] on input "7000" at bounding box center [979, 693] width 161 height 33
type input "5000"
click at [1126, 685] on icon "ok" at bounding box center [1117, 693] width 17 height 17
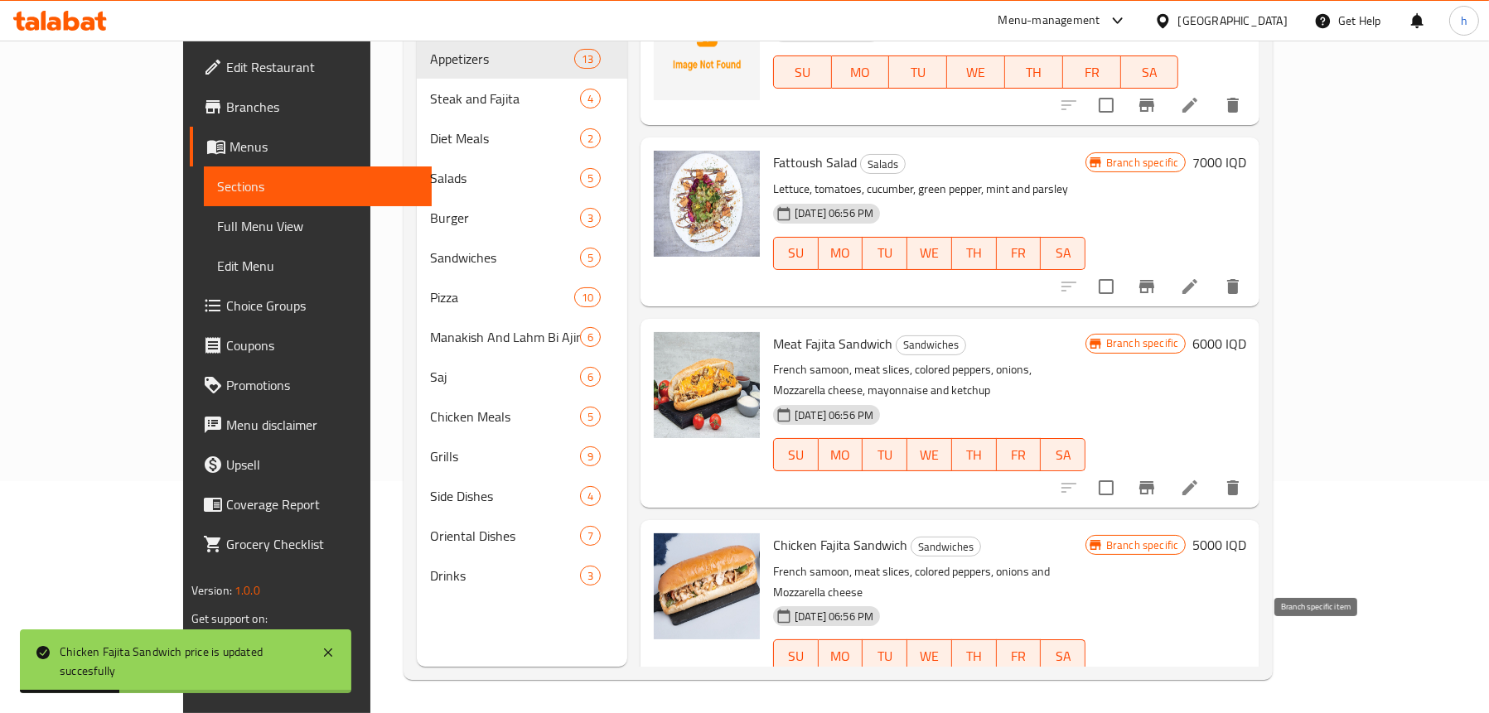
click at [1166, 669] on button "Branch-specific-item" at bounding box center [1147, 689] width 40 height 40
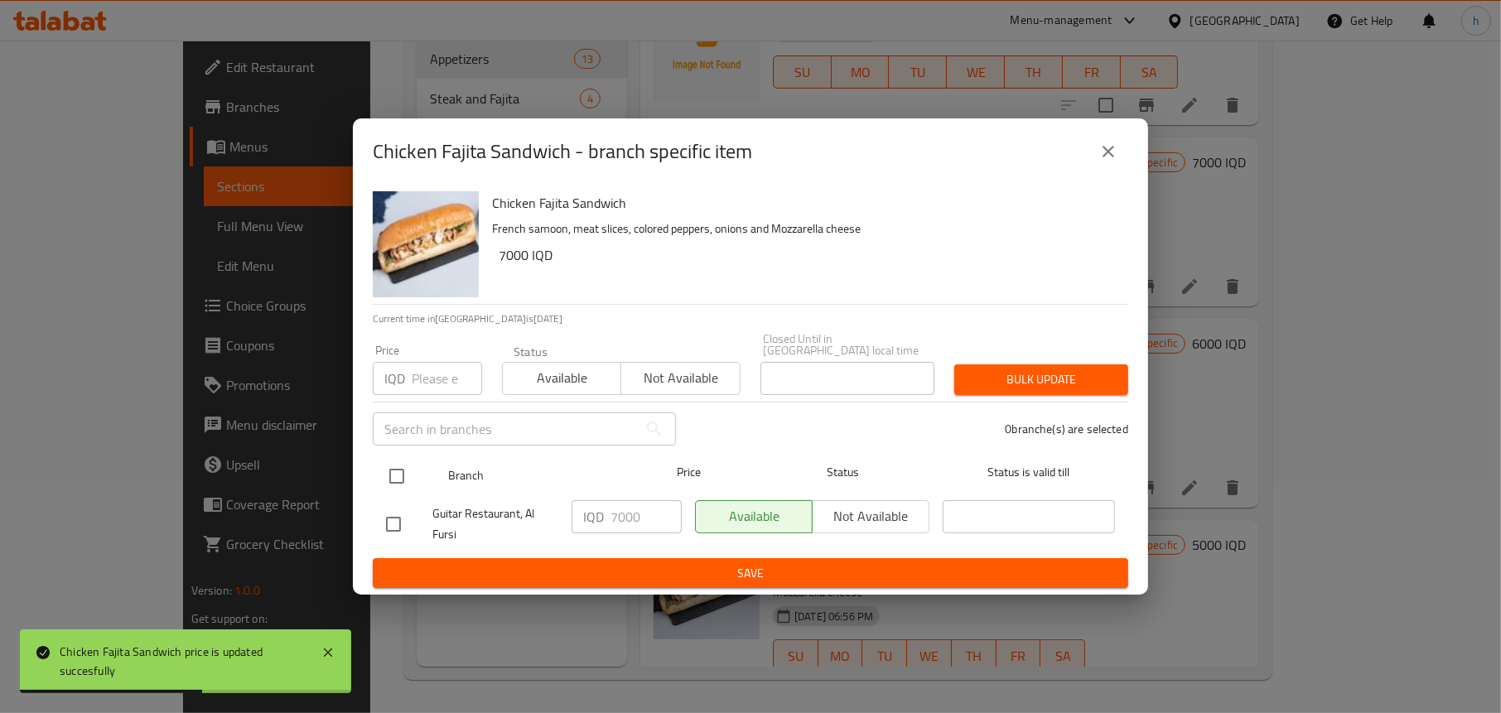
click at [406, 466] on input "checkbox" at bounding box center [396, 476] width 35 height 35
checkbox input "true"
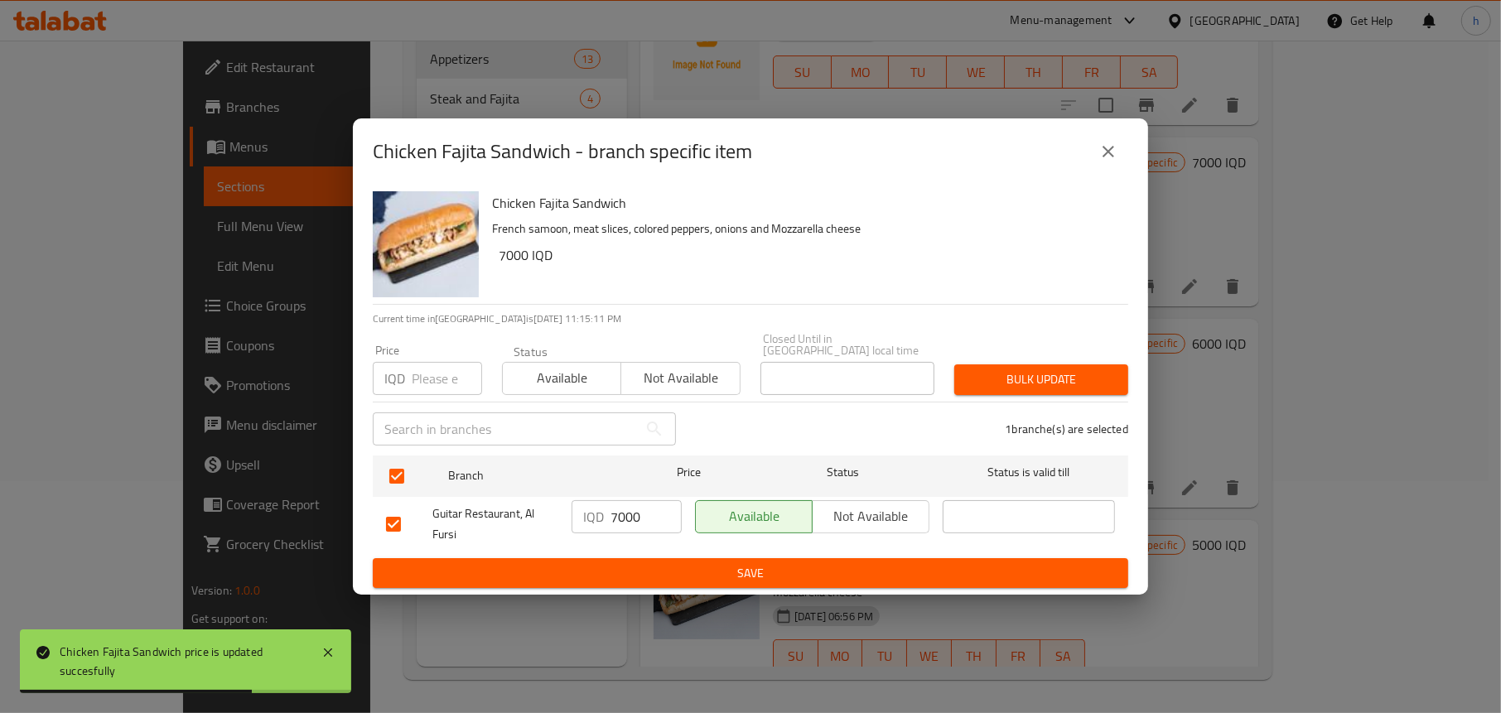
click at [619, 506] on input "7000" at bounding box center [646, 516] width 71 height 33
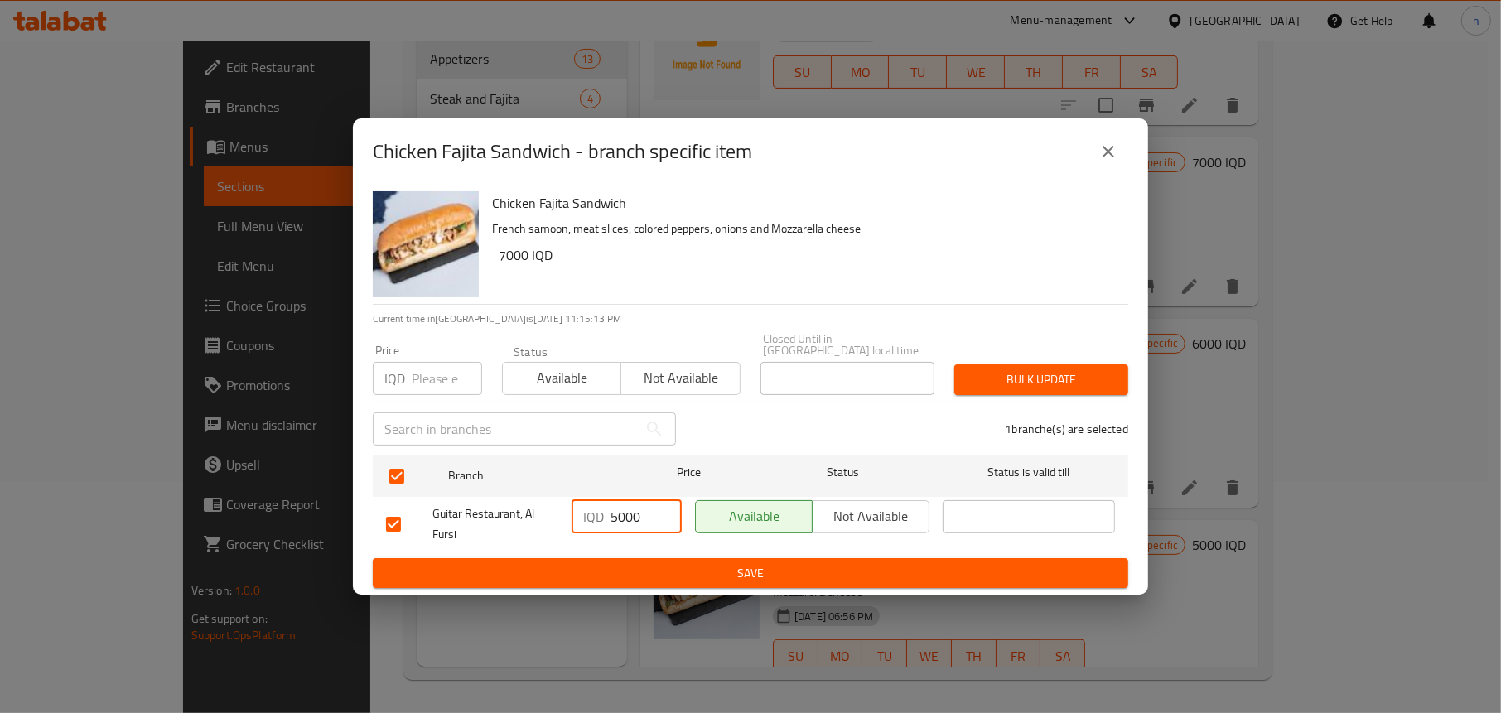
type input "5000"
click at [665, 576] on span "Save" at bounding box center [750, 573] width 729 height 21
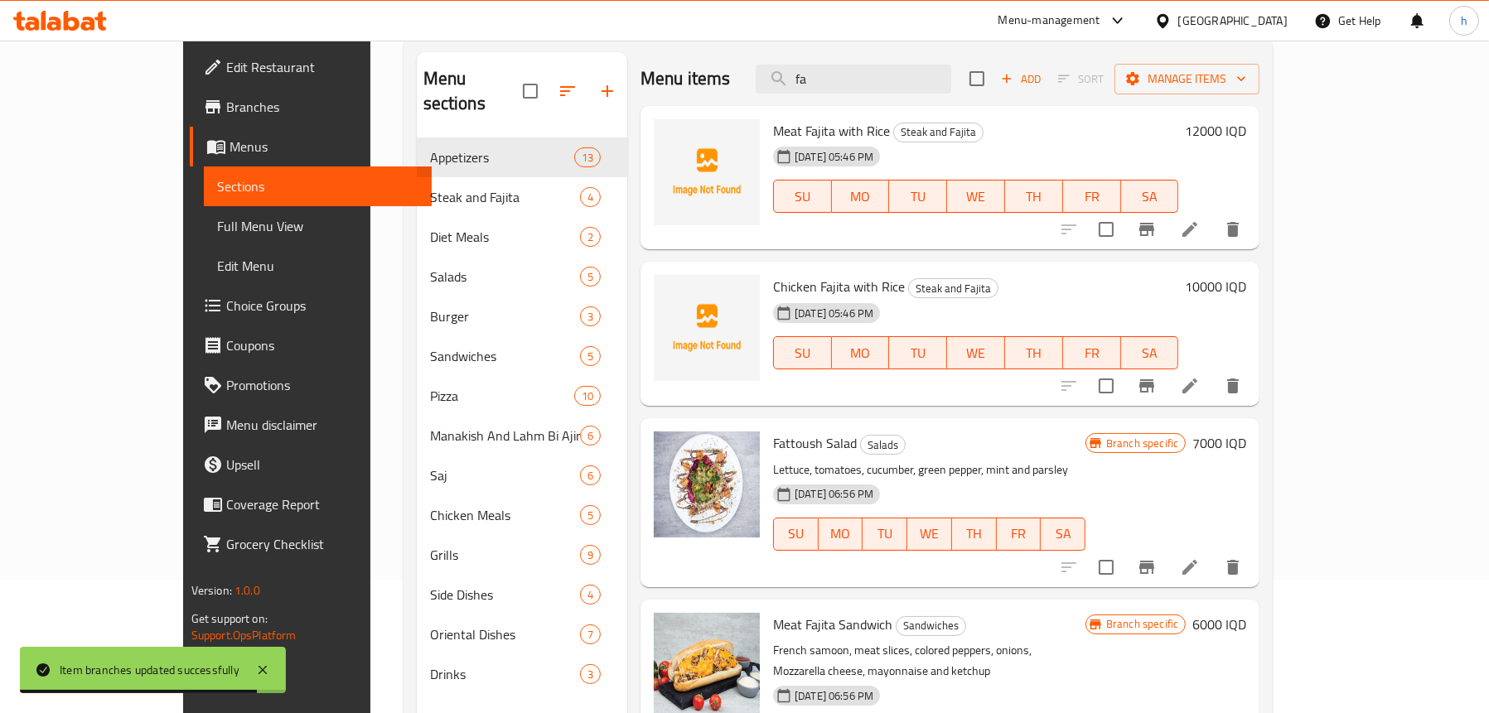
scroll to position [0, 0]
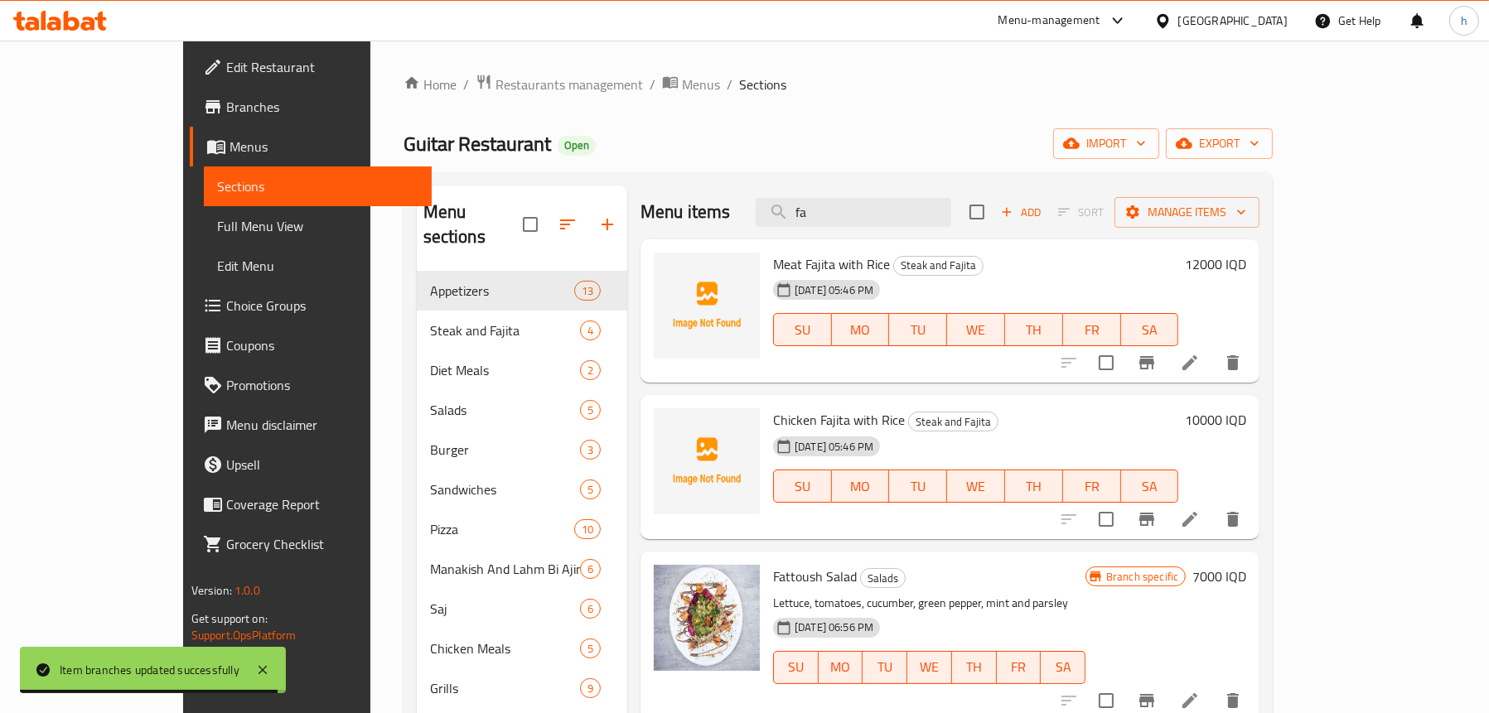
click at [217, 224] on span "Full Menu View" at bounding box center [317, 226] width 201 height 20
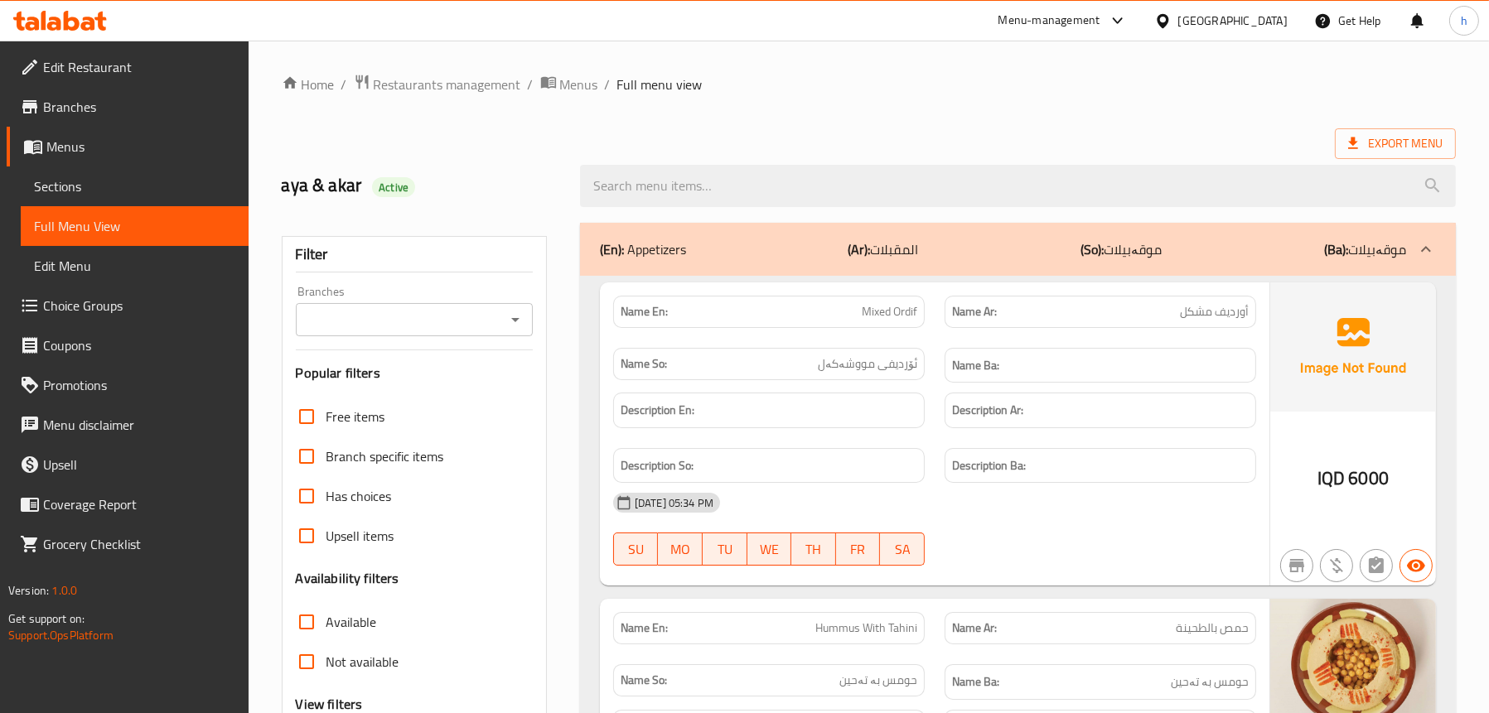
click at [518, 322] on icon "Open" at bounding box center [515, 320] width 20 height 20
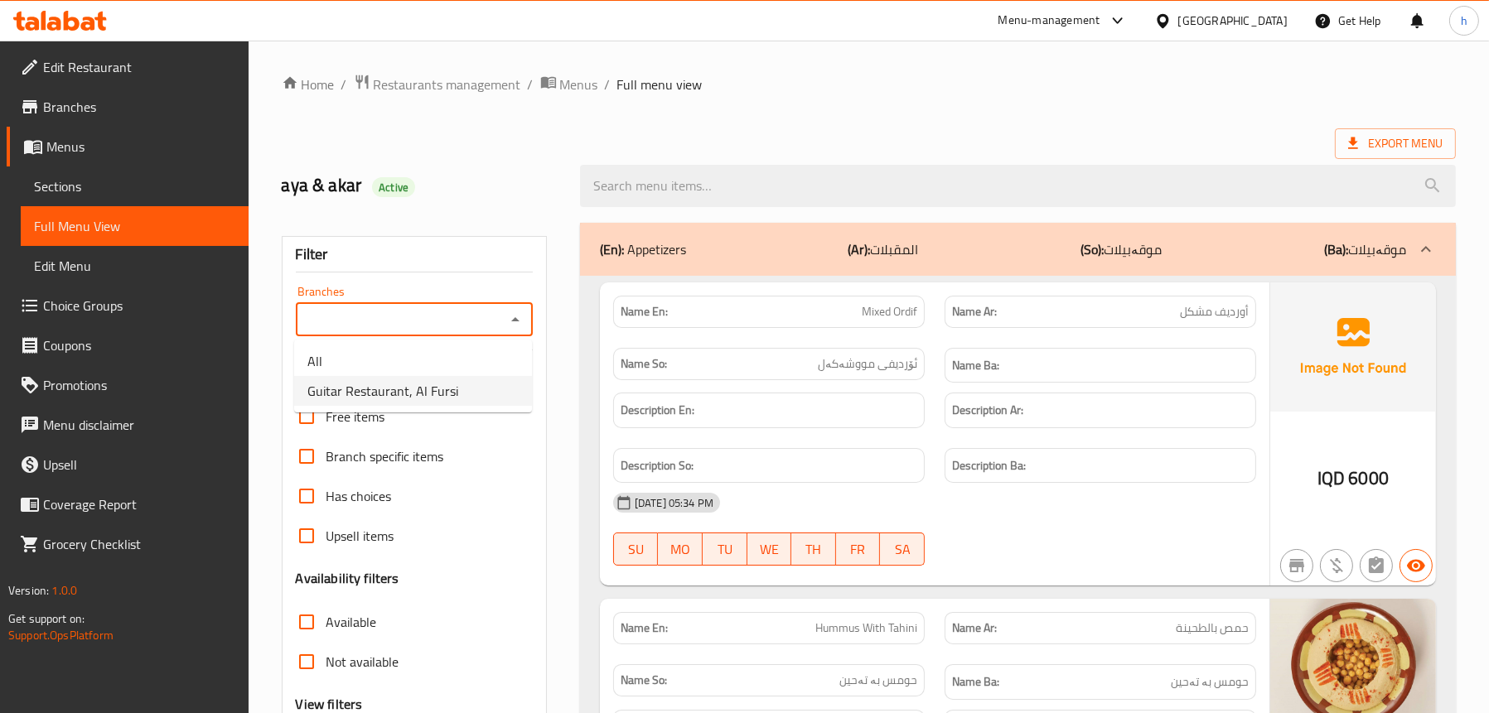
click at [503, 385] on li "Guitar Restaurant, Al Fursi" at bounding box center [413, 391] width 238 height 30
type input "Guitar Restaurant, Al Fursi"
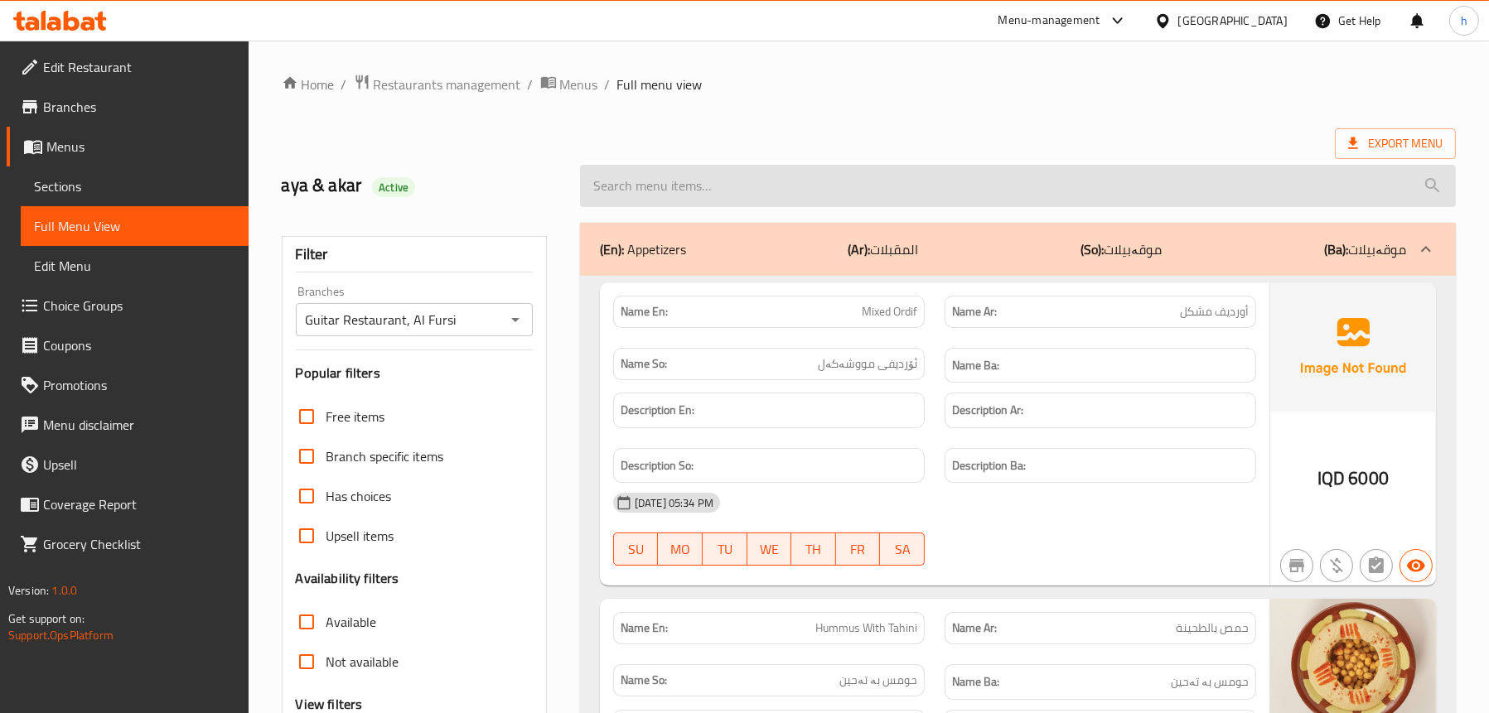
click at [782, 182] on input "search" at bounding box center [1018, 186] width 876 height 42
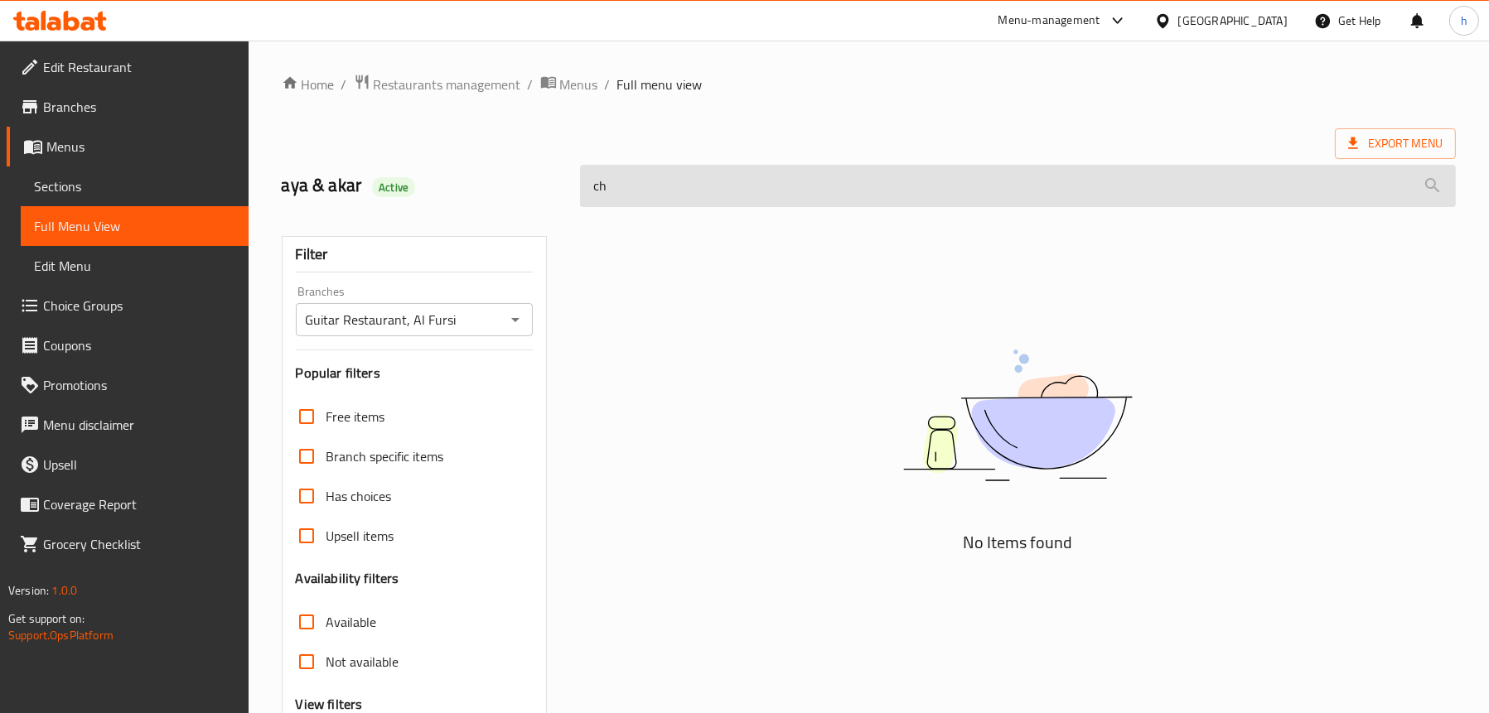
type input "c"
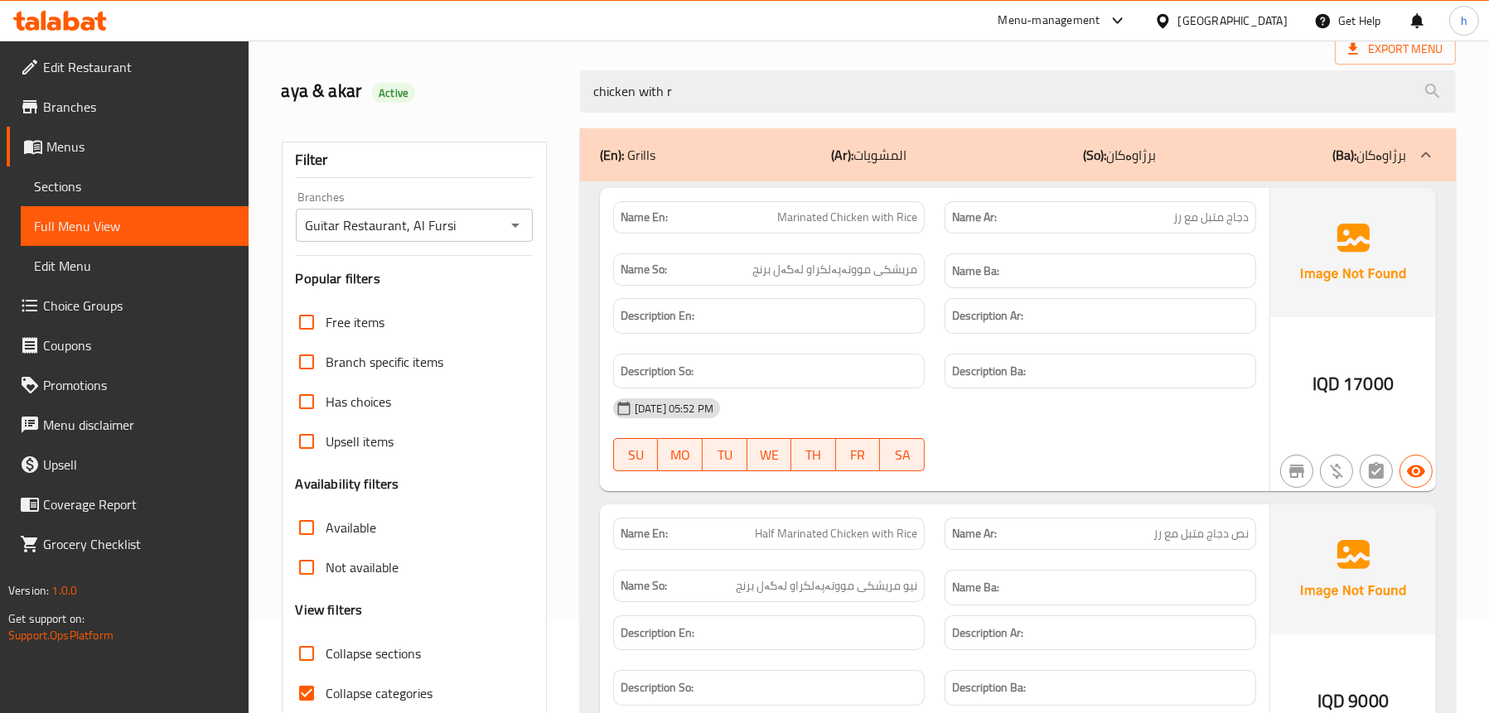
scroll to position [89, 0]
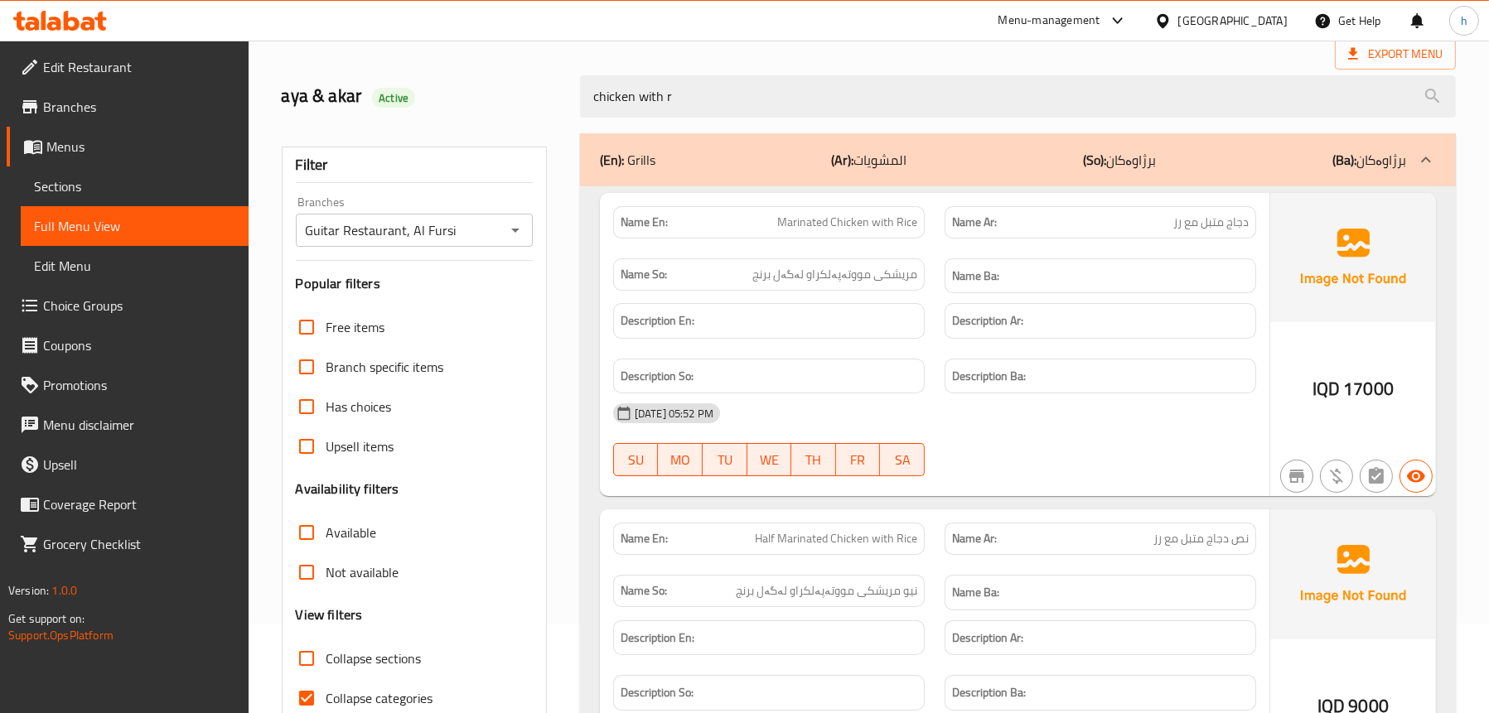
type input "chicken with r"
click at [65, 181] on span "Sections" at bounding box center [134, 186] width 201 height 20
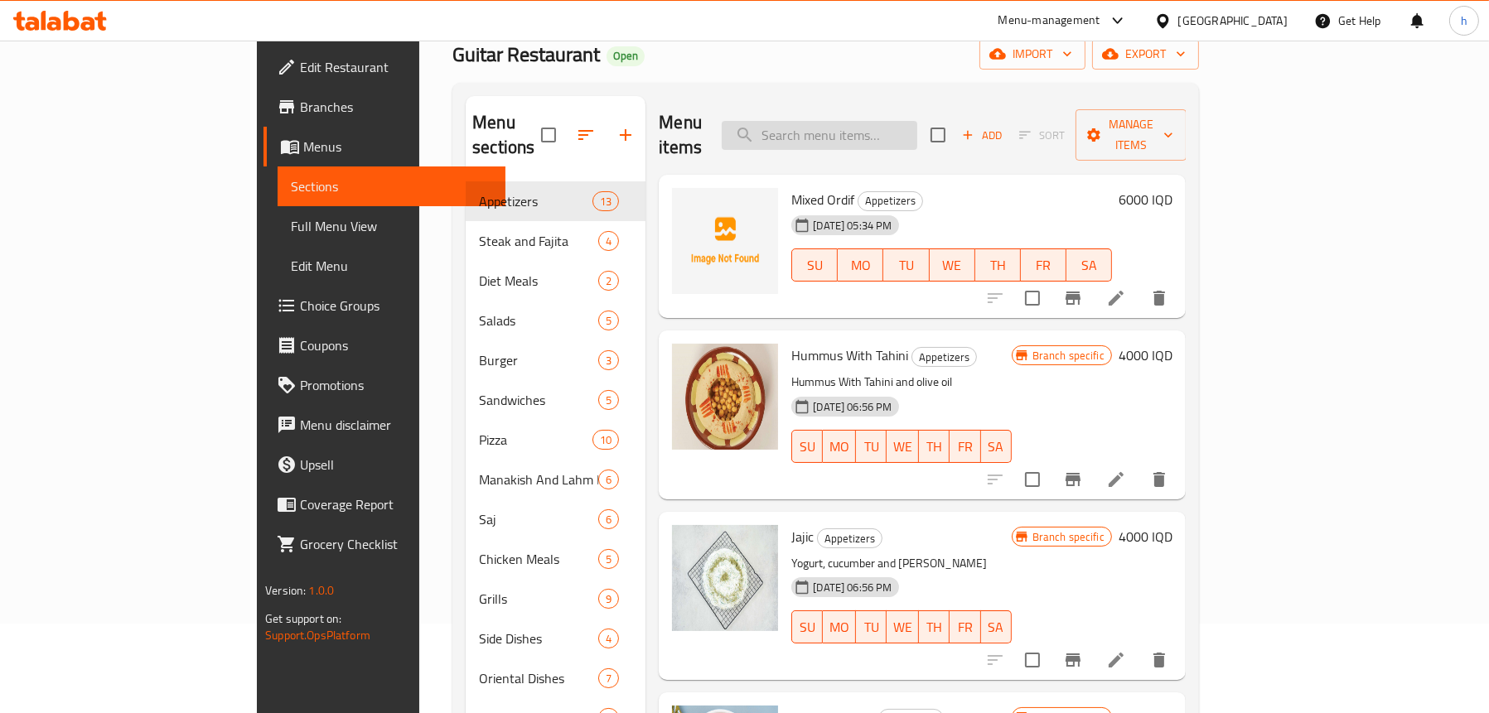
click at [917, 121] on input "search" at bounding box center [819, 135] width 195 height 29
paste input "دجاج عالفحم مع الرز"
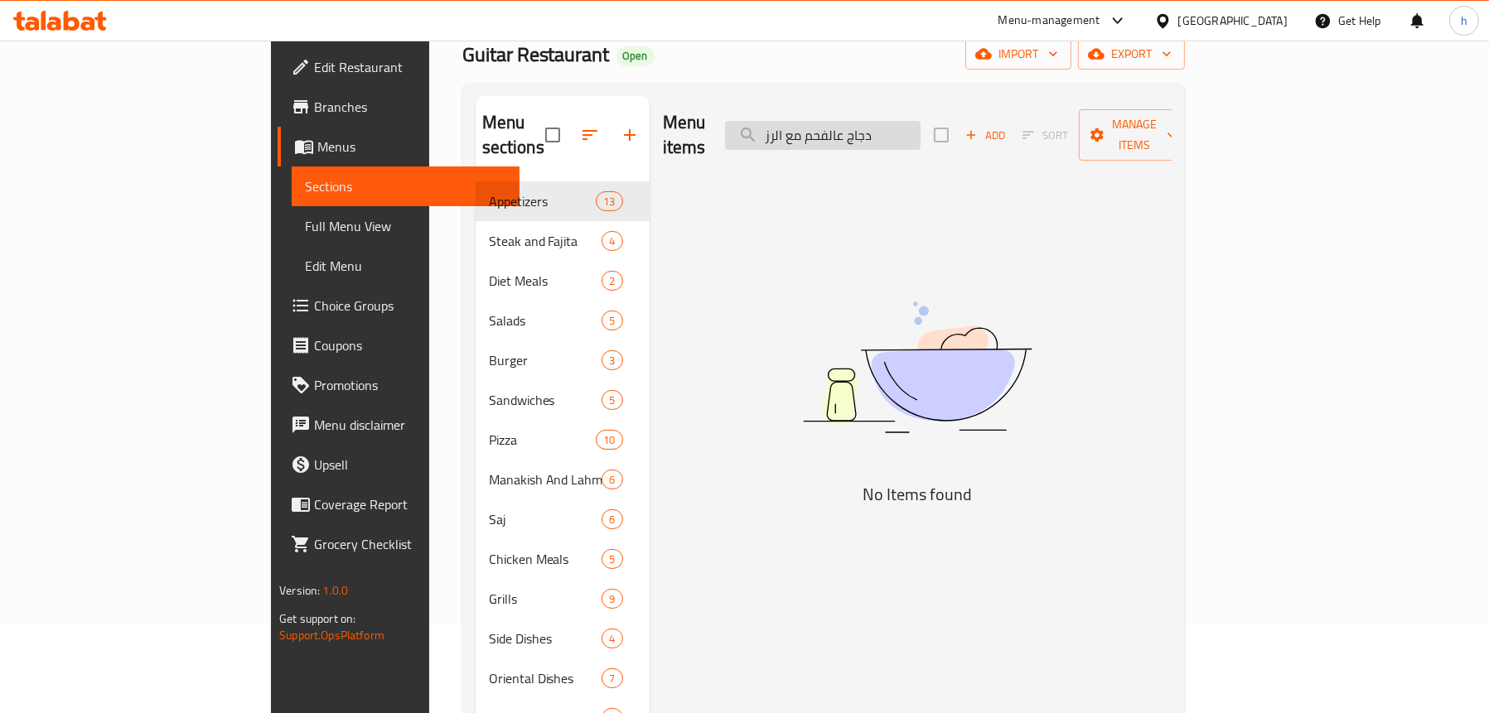
drag, startPoint x: 977, startPoint y: 122, endPoint x: 826, endPoint y: 123, distance: 151.6
click at [826, 123] on input "دجاج عالفحم مع الرز" at bounding box center [822, 135] width 195 height 29
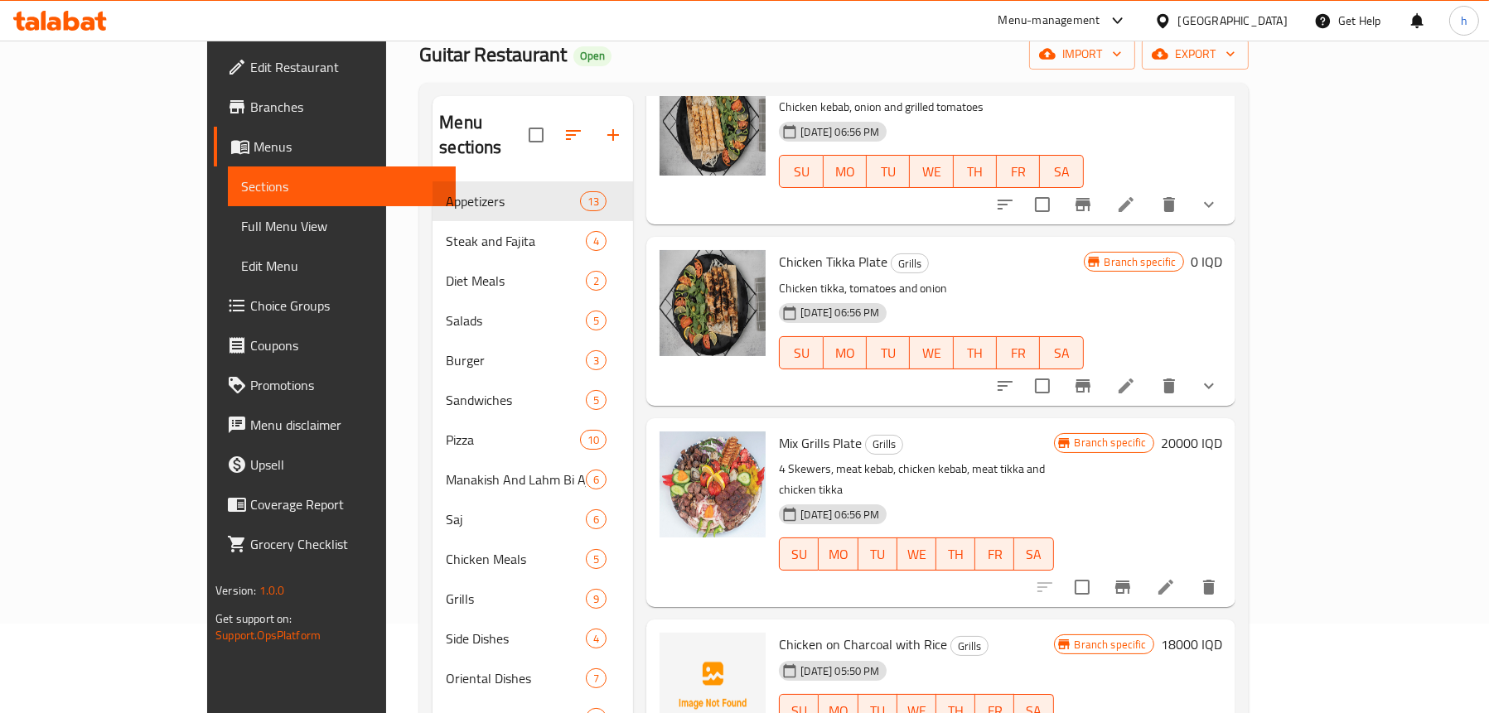
scroll to position [3645, 0]
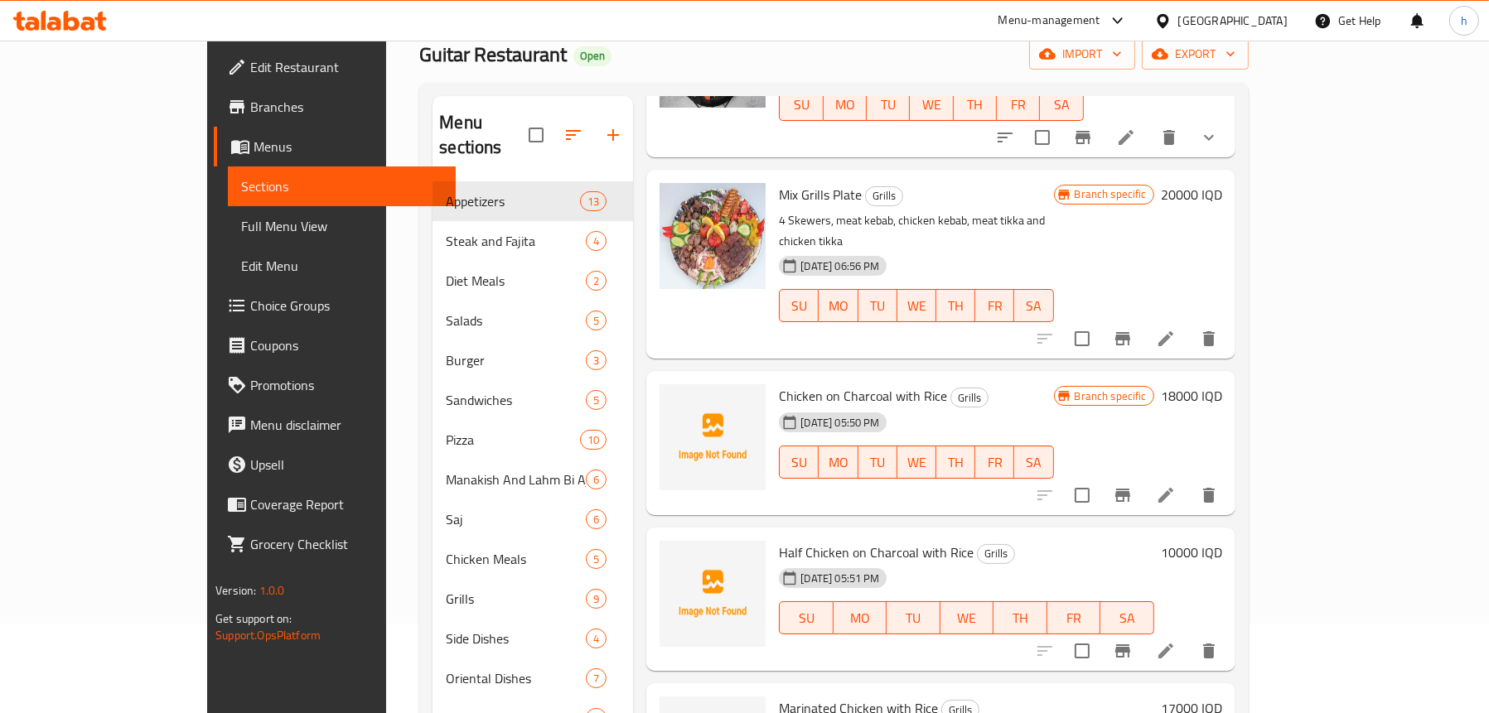
type input "chicken"
click at [1132, 485] on icon "Branch-specific-item" at bounding box center [1122, 495] width 20 height 20
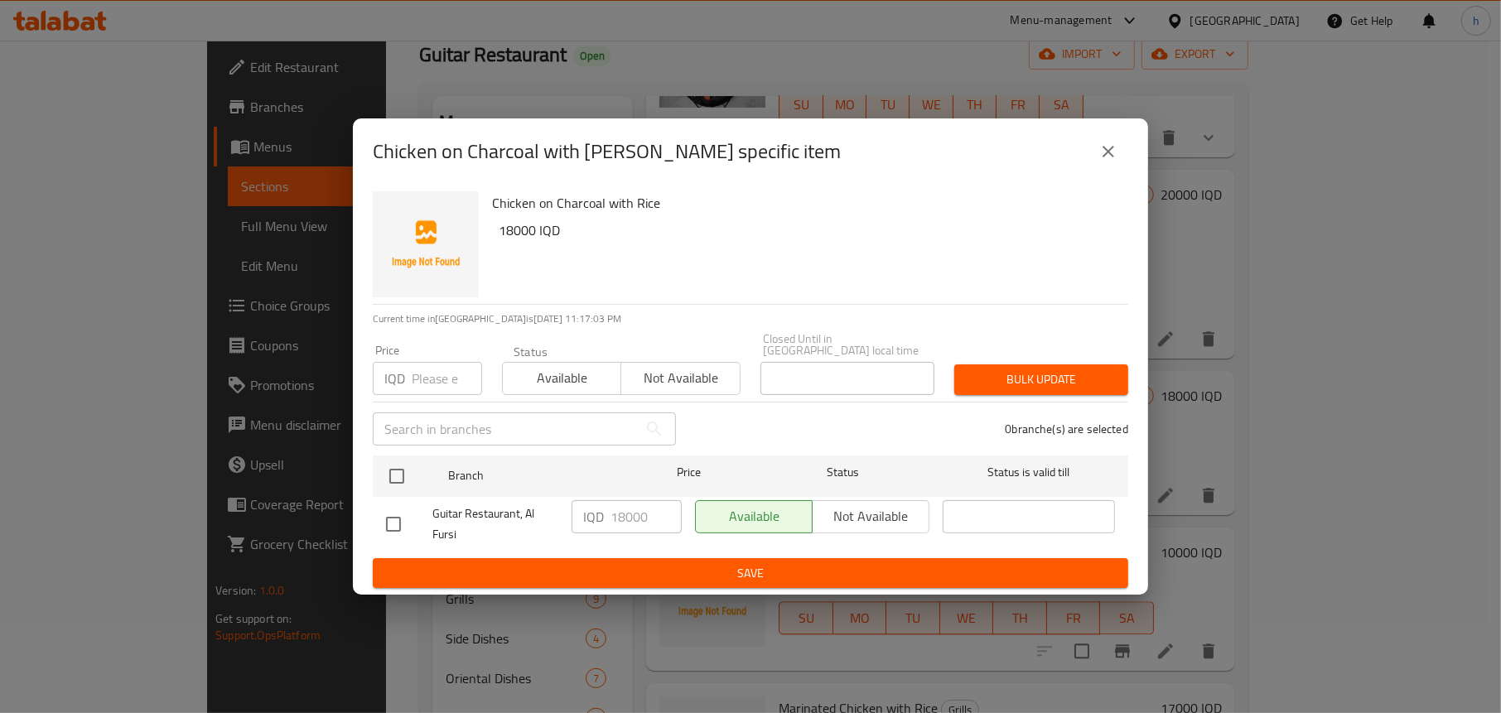
click at [1106, 152] on icon "close" at bounding box center [1108, 152] width 20 height 20
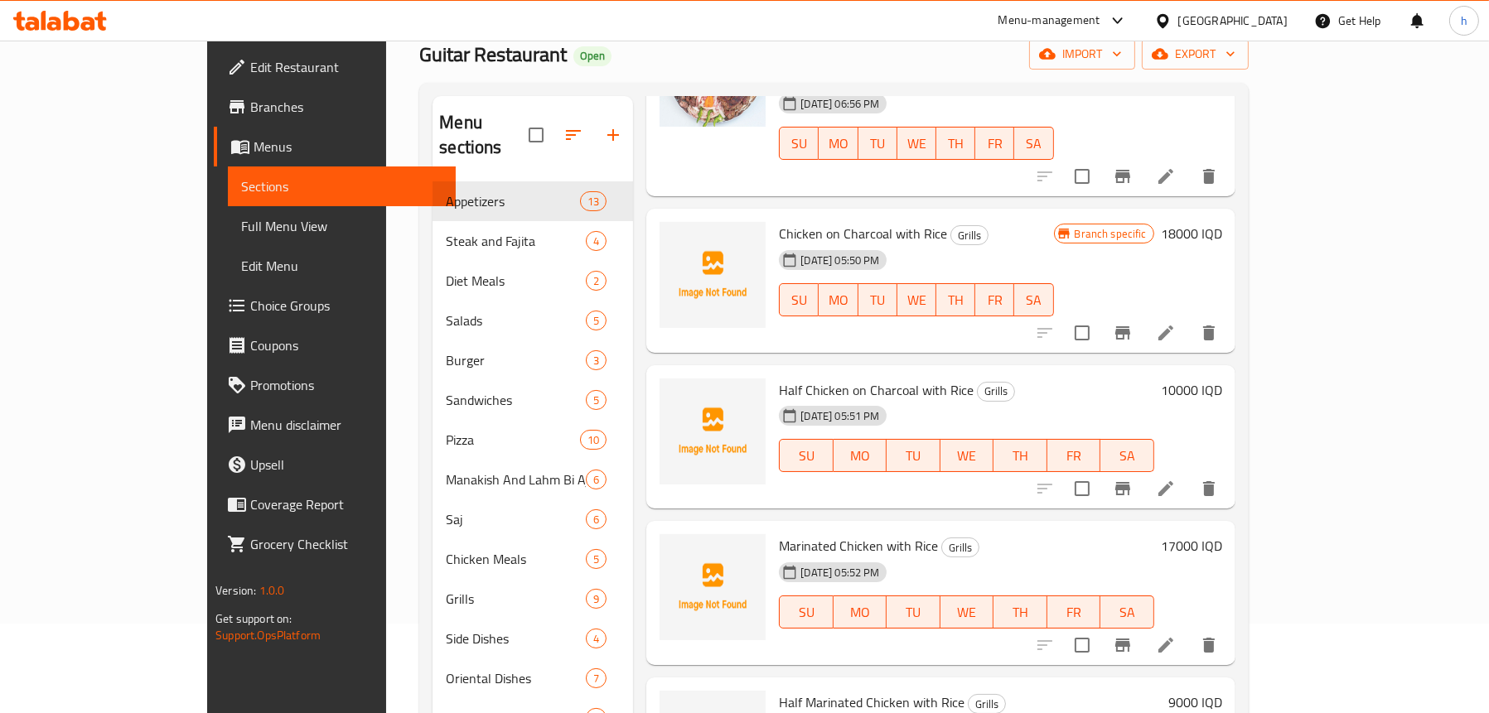
scroll to position [3810, 0]
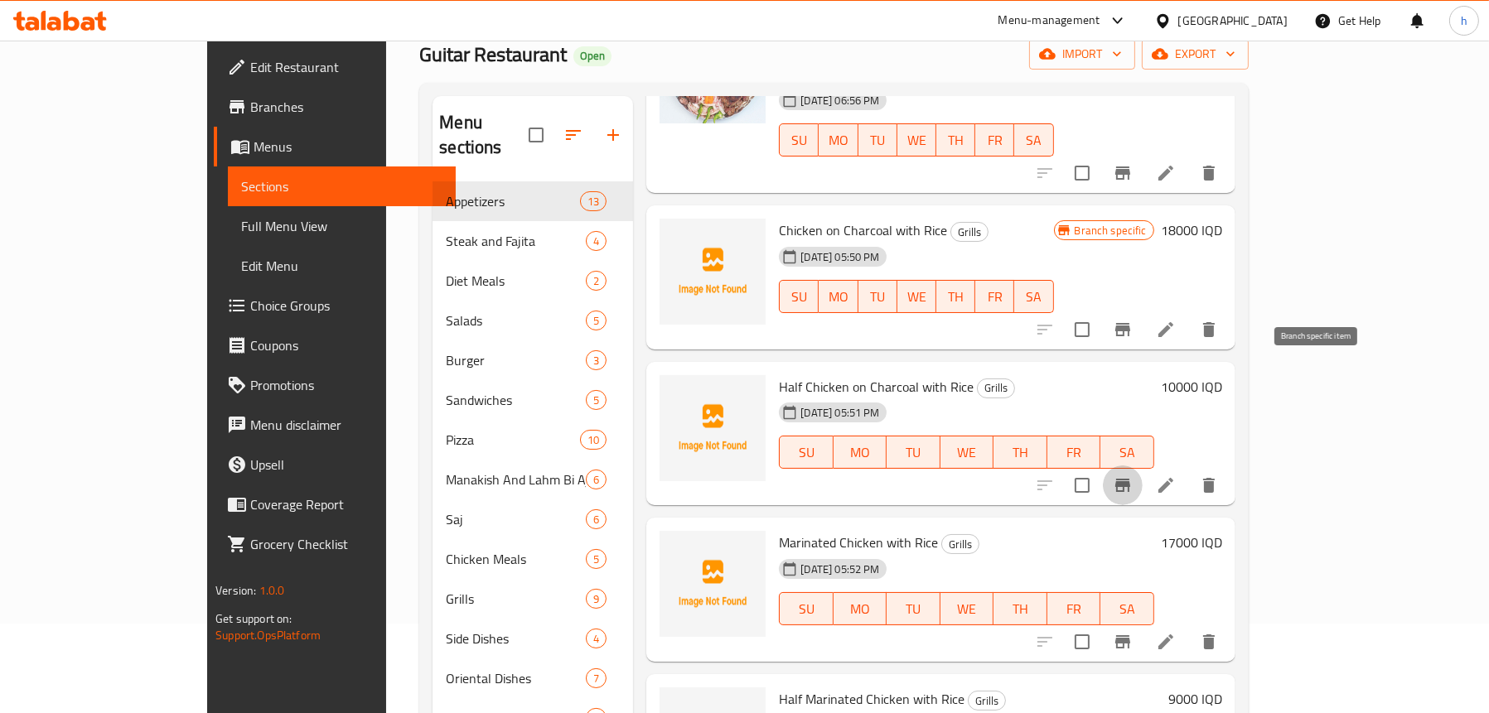
click at [1132, 475] on icon "Branch-specific-item" at bounding box center [1122, 485] width 20 height 20
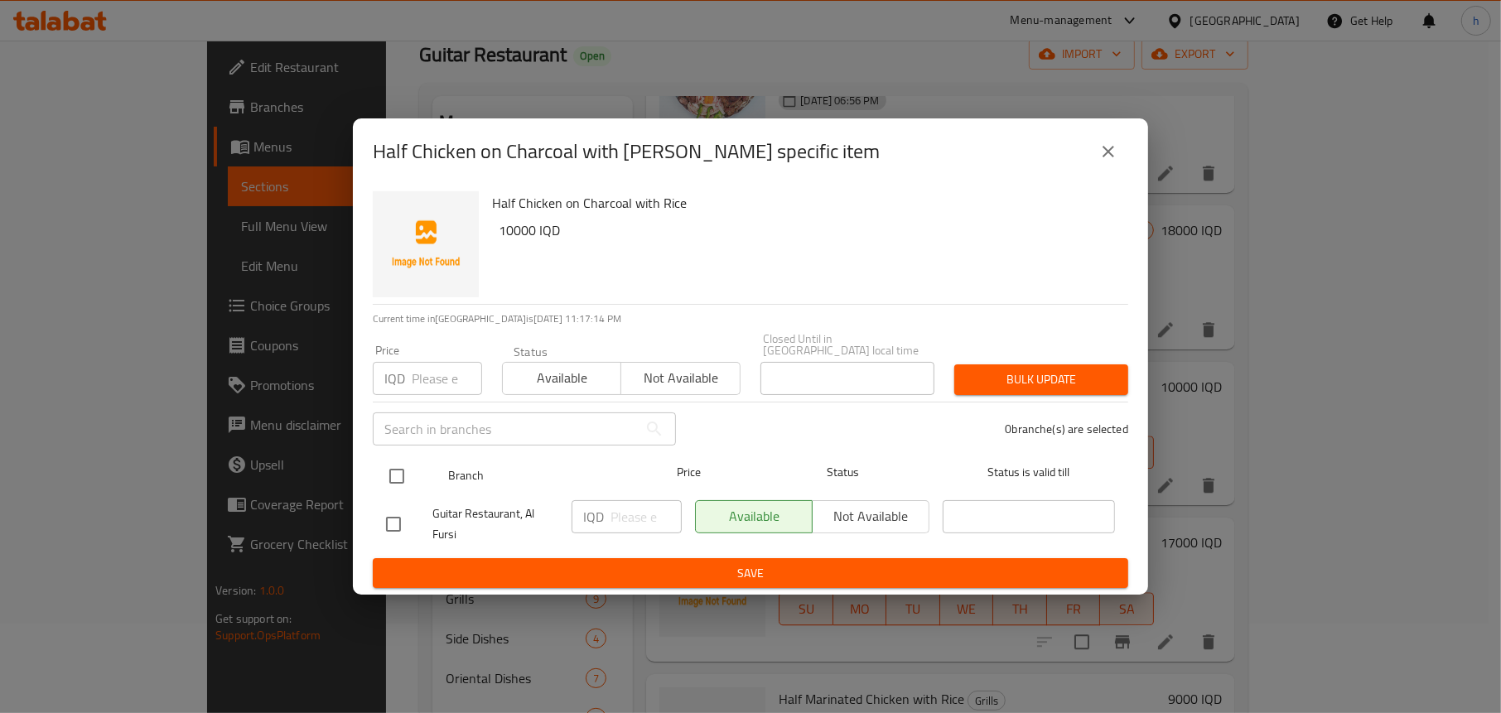
click at [393, 466] on input "checkbox" at bounding box center [396, 476] width 35 height 35
checkbox input "true"
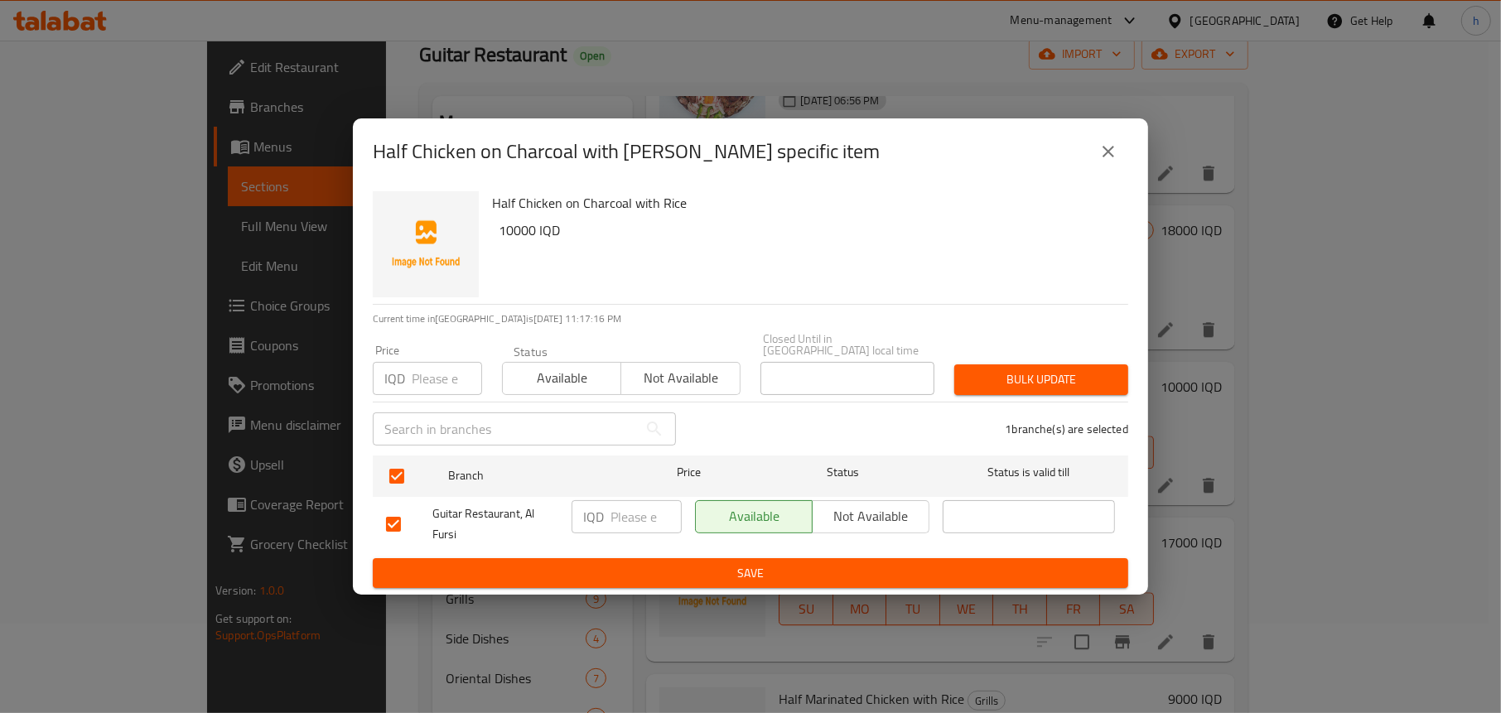
click at [522, 234] on h6 "10000 IQD" at bounding box center [807, 230] width 616 height 23
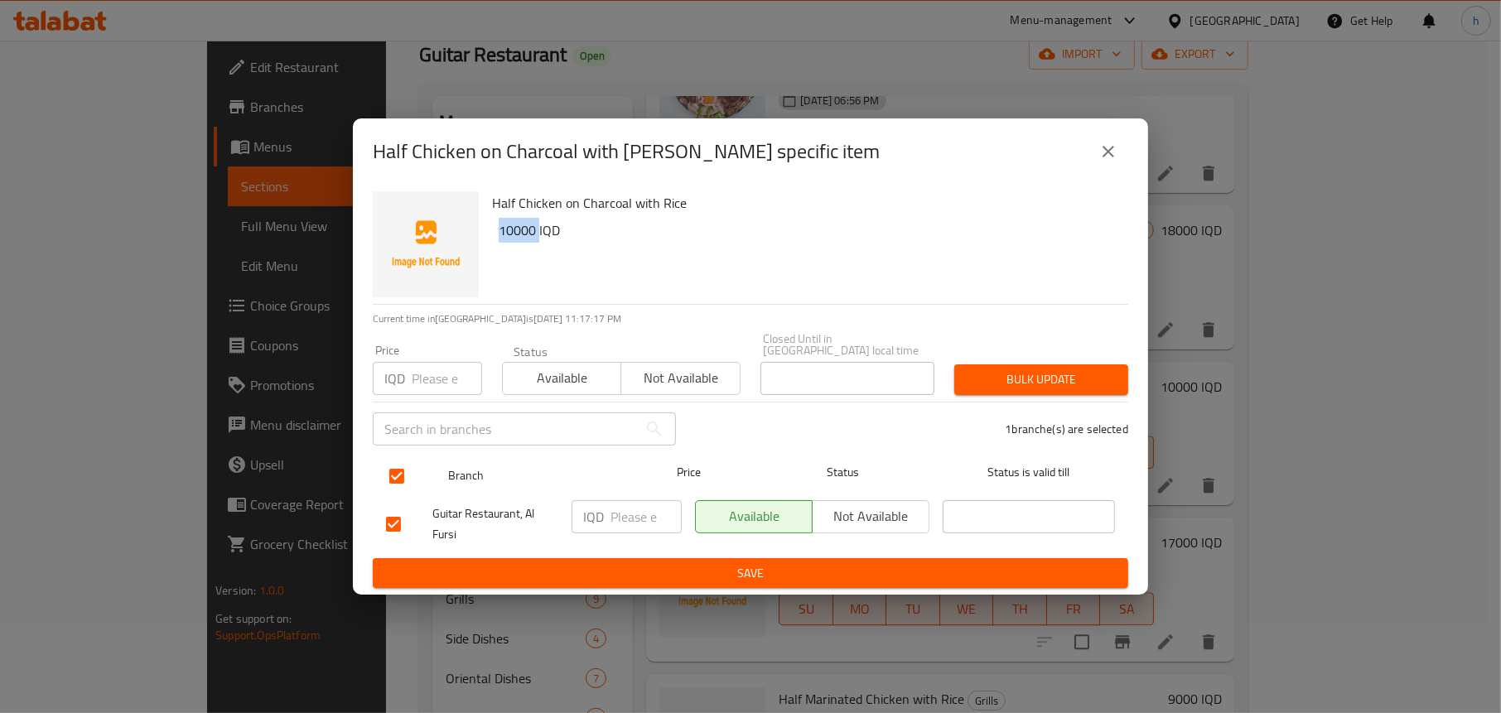
copy h6 "10000"
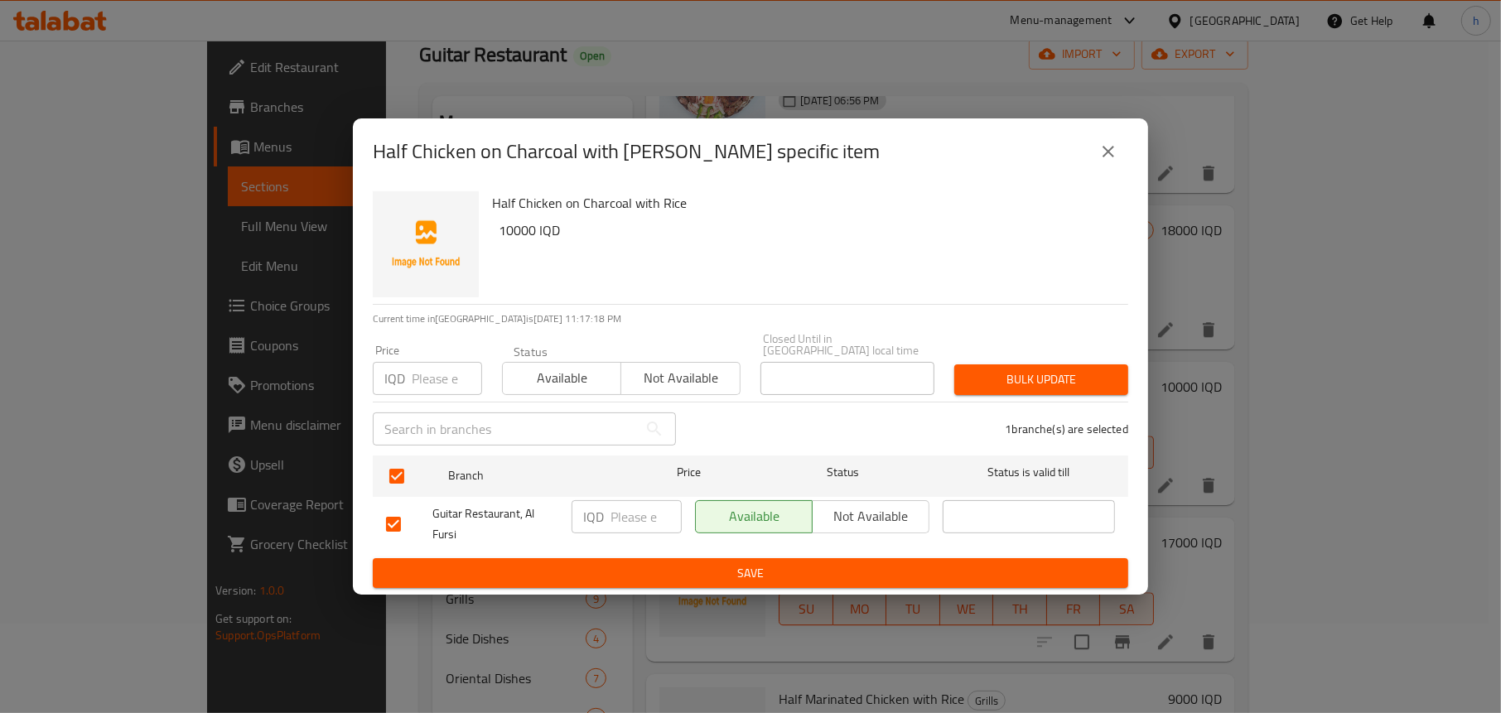
click at [606, 511] on div "IQD ​" at bounding box center [627, 516] width 110 height 33
paste input "10000"
type input "10000"
click at [746, 563] on span "Save" at bounding box center [750, 573] width 729 height 21
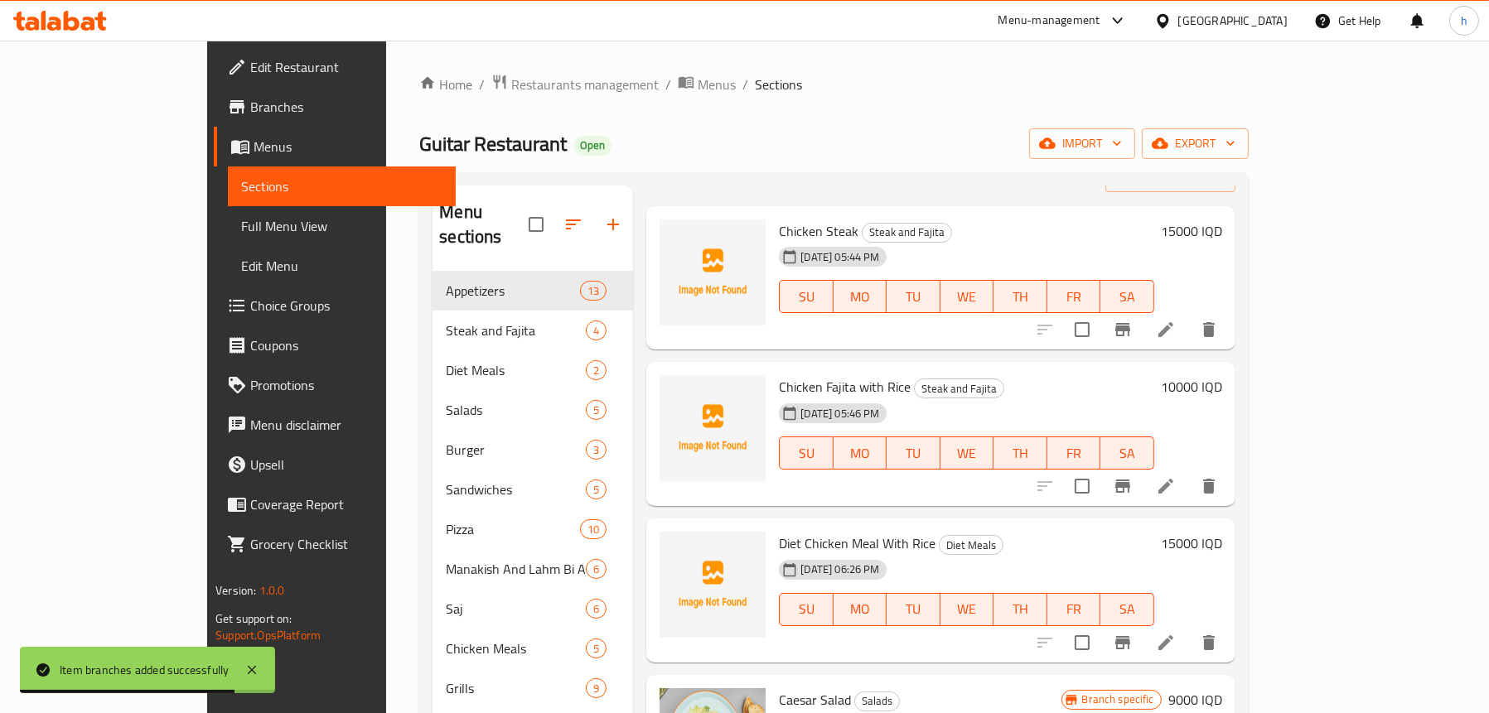
scroll to position [0, 0]
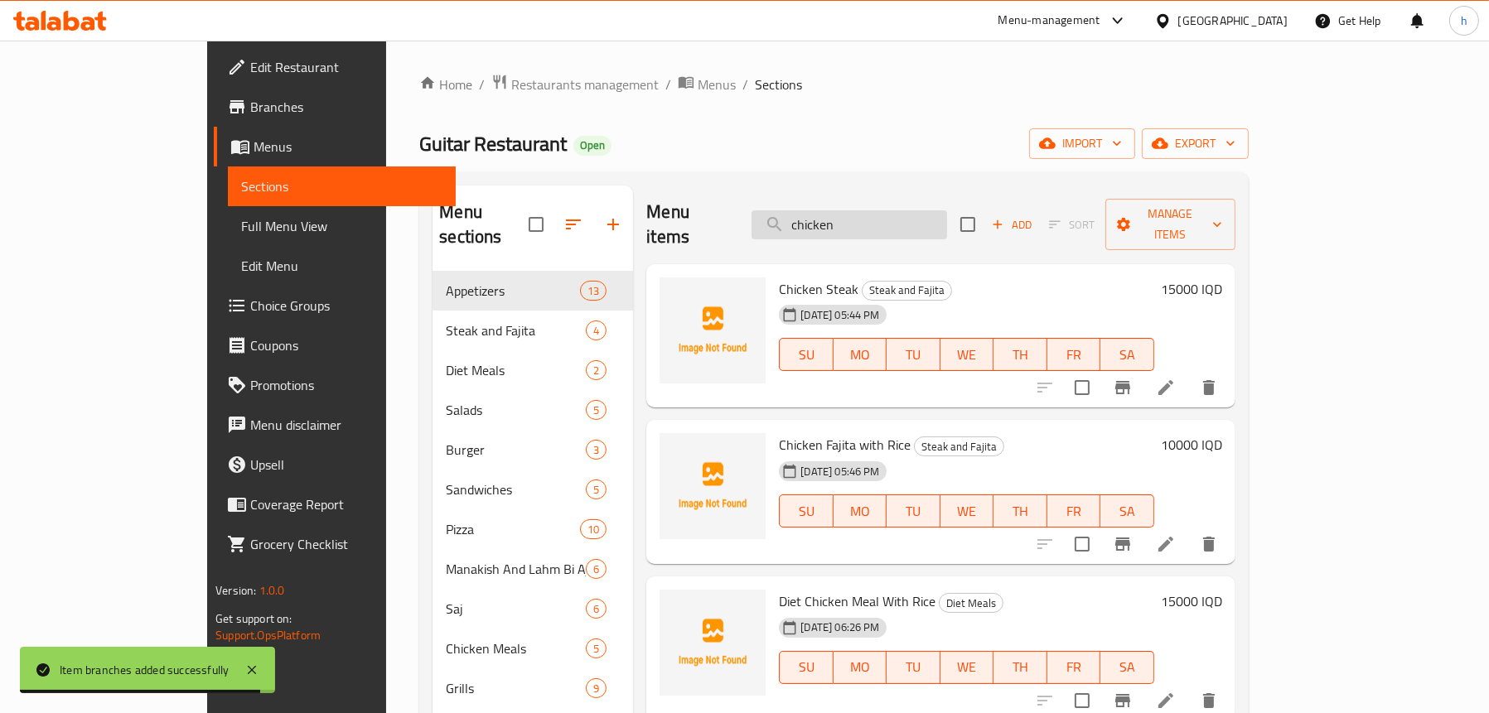
click at [919, 213] on input "chicken" at bounding box center [848, 224] width 195 height 29
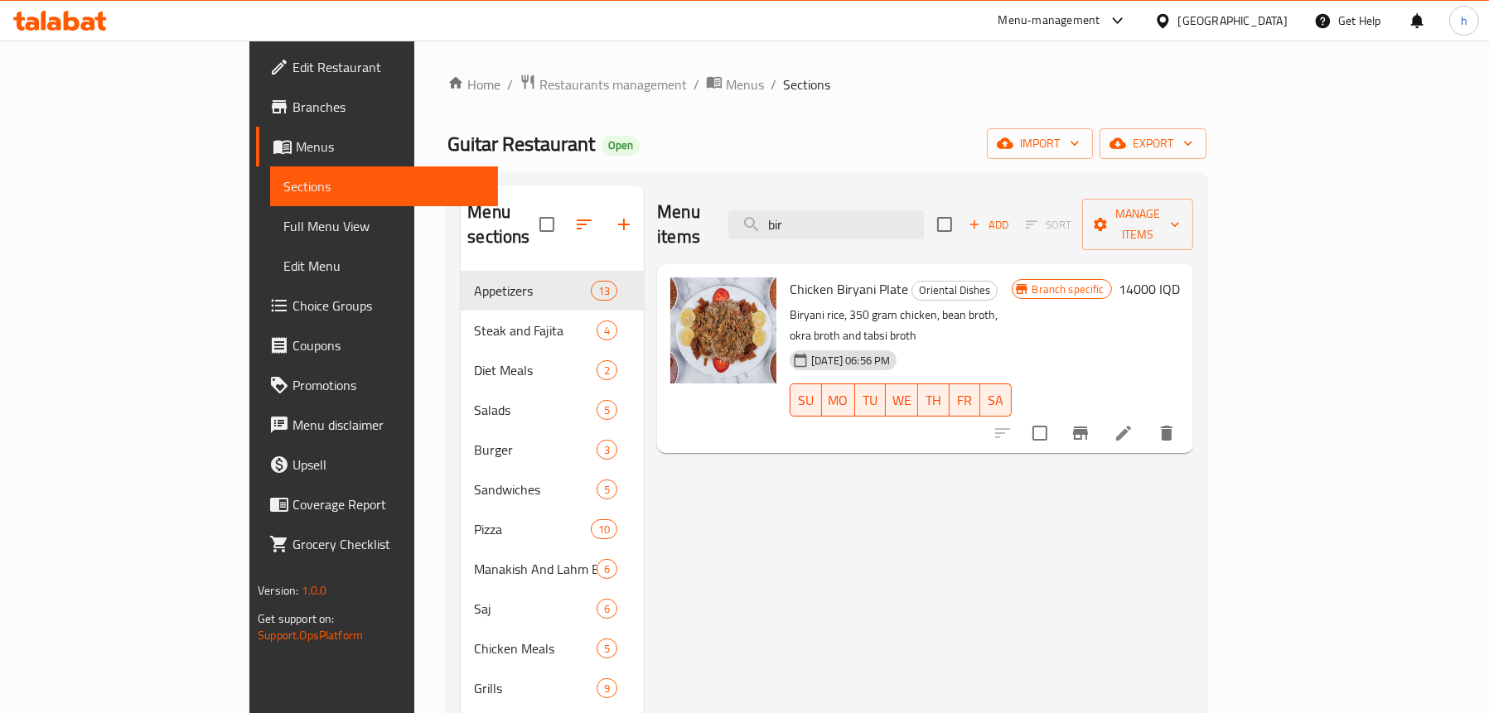
type input "bir"
click at [1088, 427] on icon "Branch-specific-item" at bounding box center [1080, 433] width 15 height 13
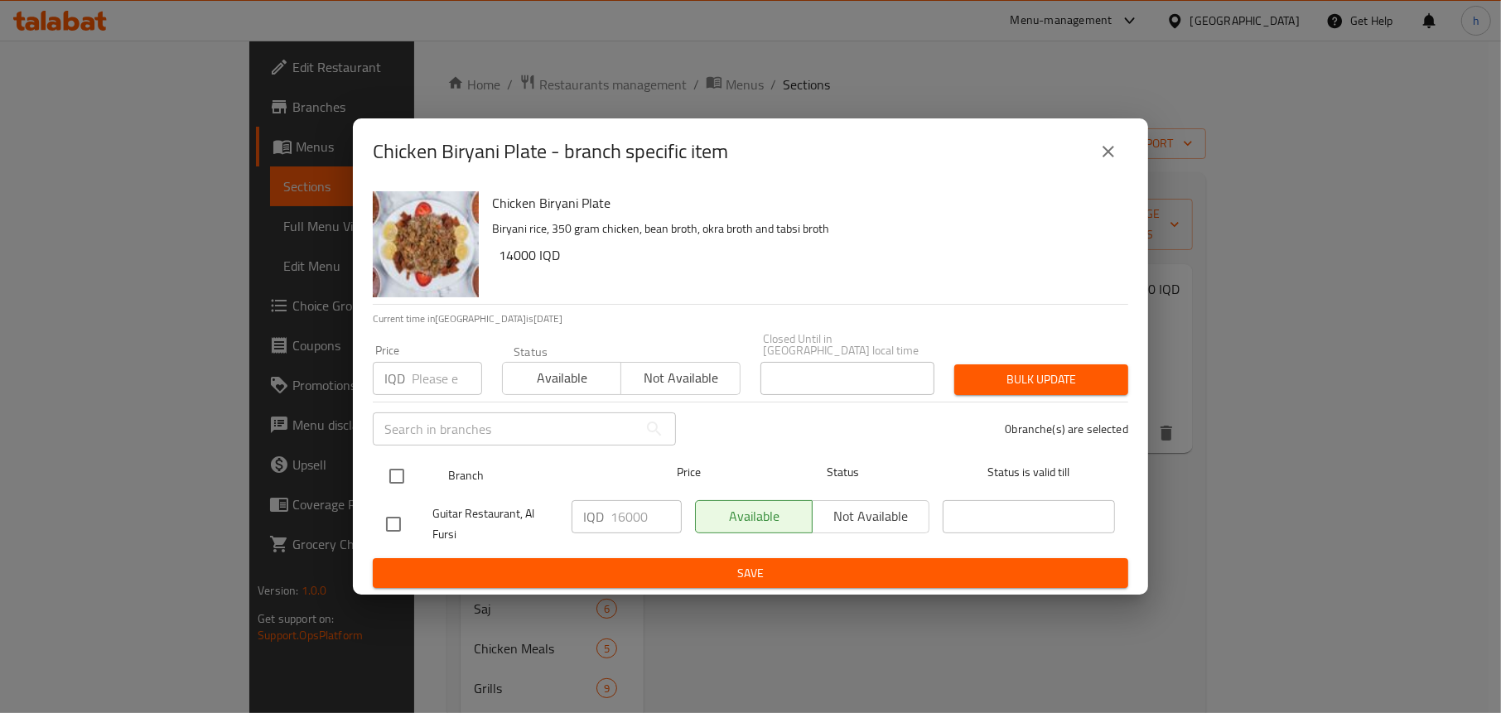
click at [394, 470] on input "checkbox" at bounding box center [396, 476] width 35 height 35
checkbox input "true"
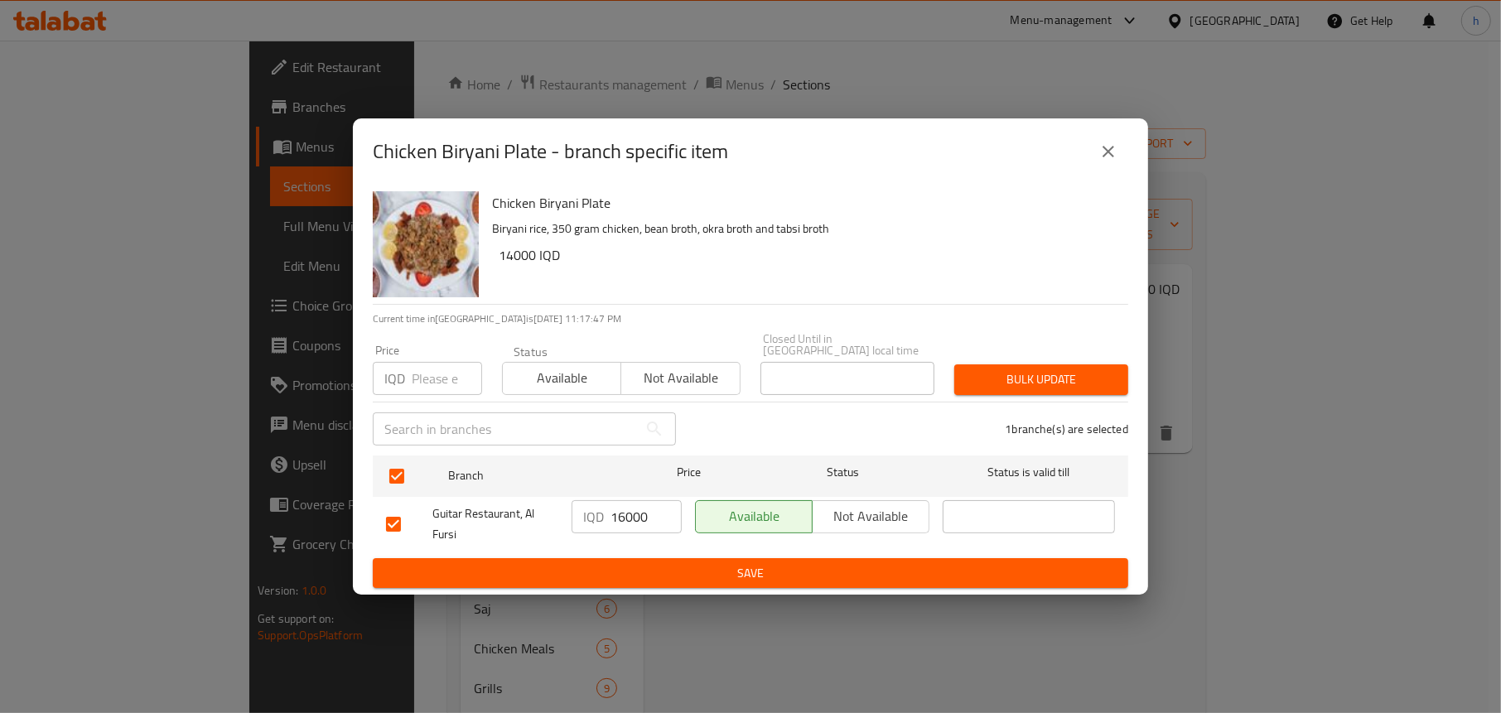
click at [630, 506] on input "16000" at bounding box center [646, 516] width 71 height 33
type input "14000"
click at [665, 563] on span "Save" at bounding box center [750, 573] width 729 height 21
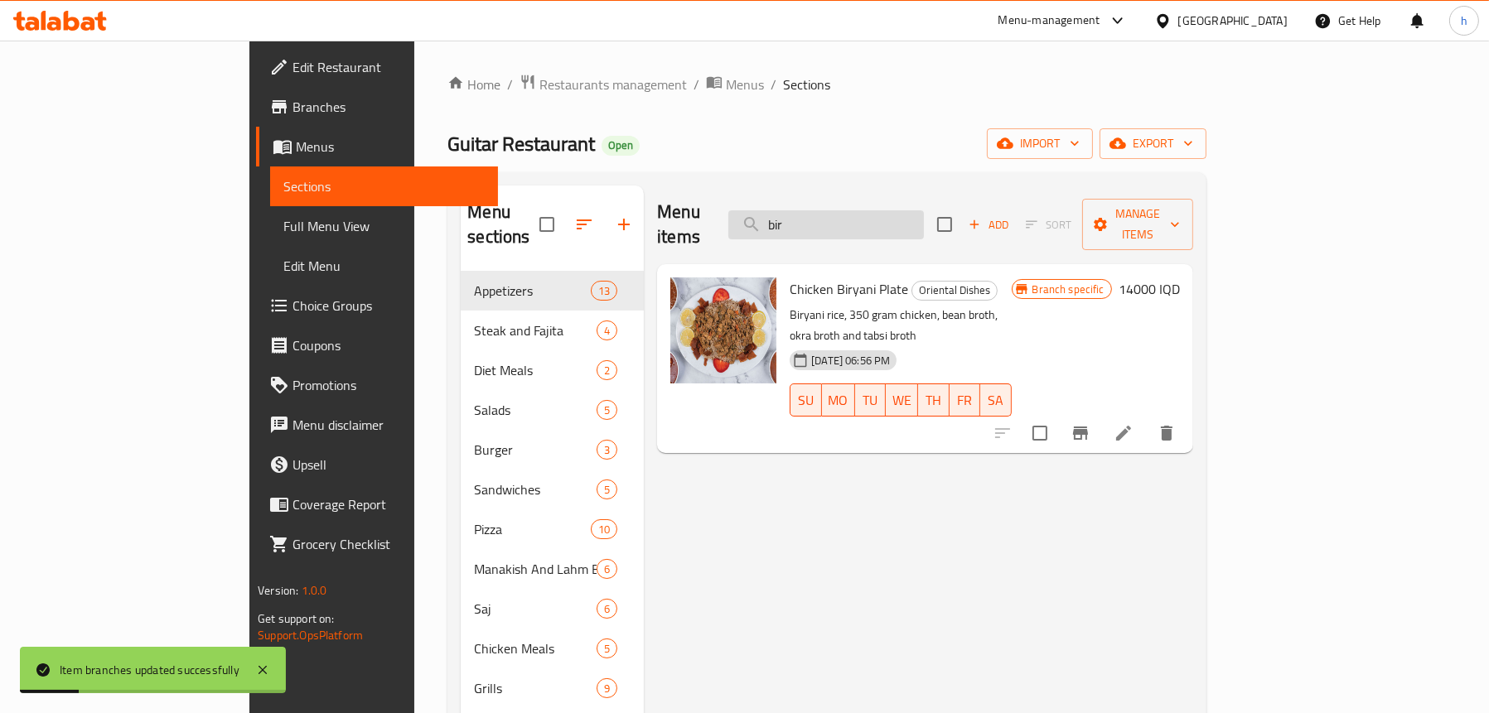
click at [895, 215] on input "bir" at bounding box center [825, 224] width 195 height 29
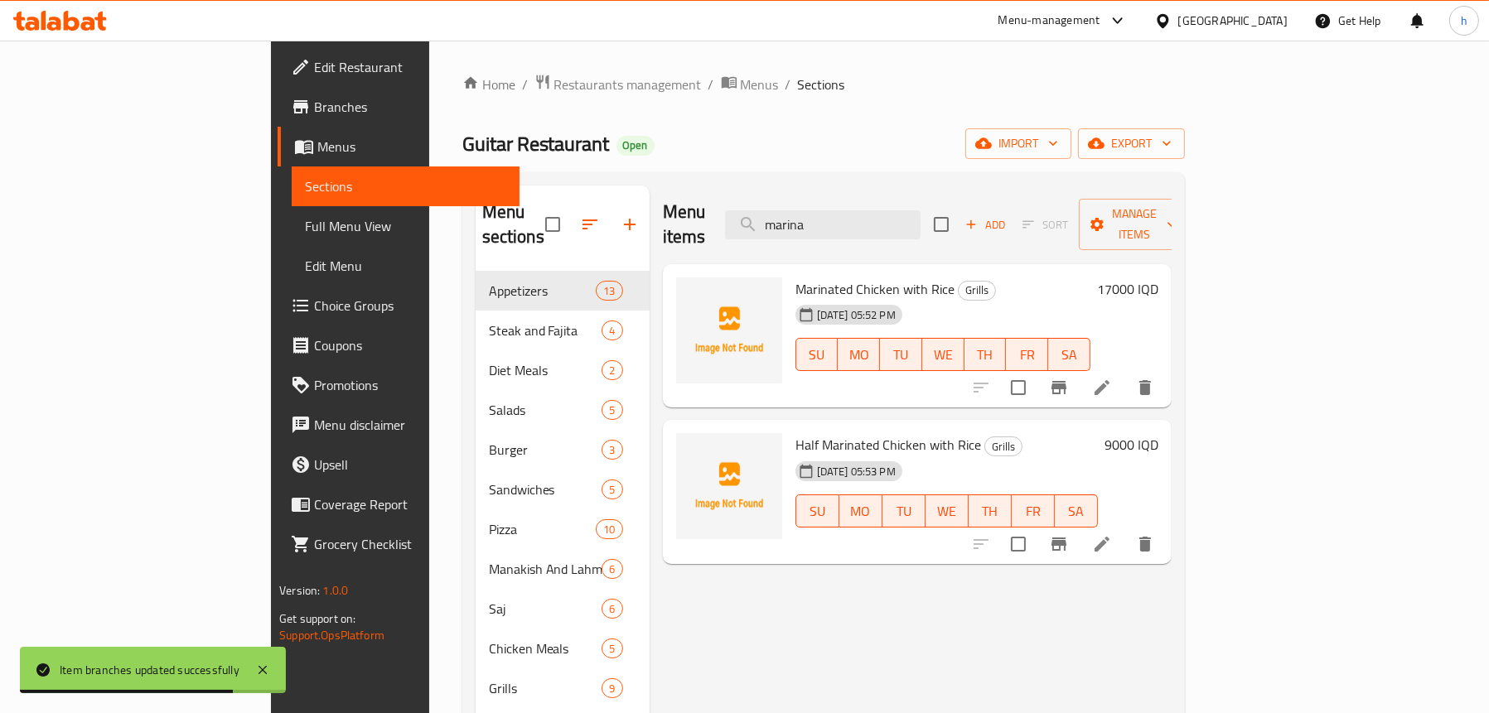
type input "marina"
click at [1079, 370] on button "Branch-specific-item" at bounding box center [1059, 388] width 40 height 40
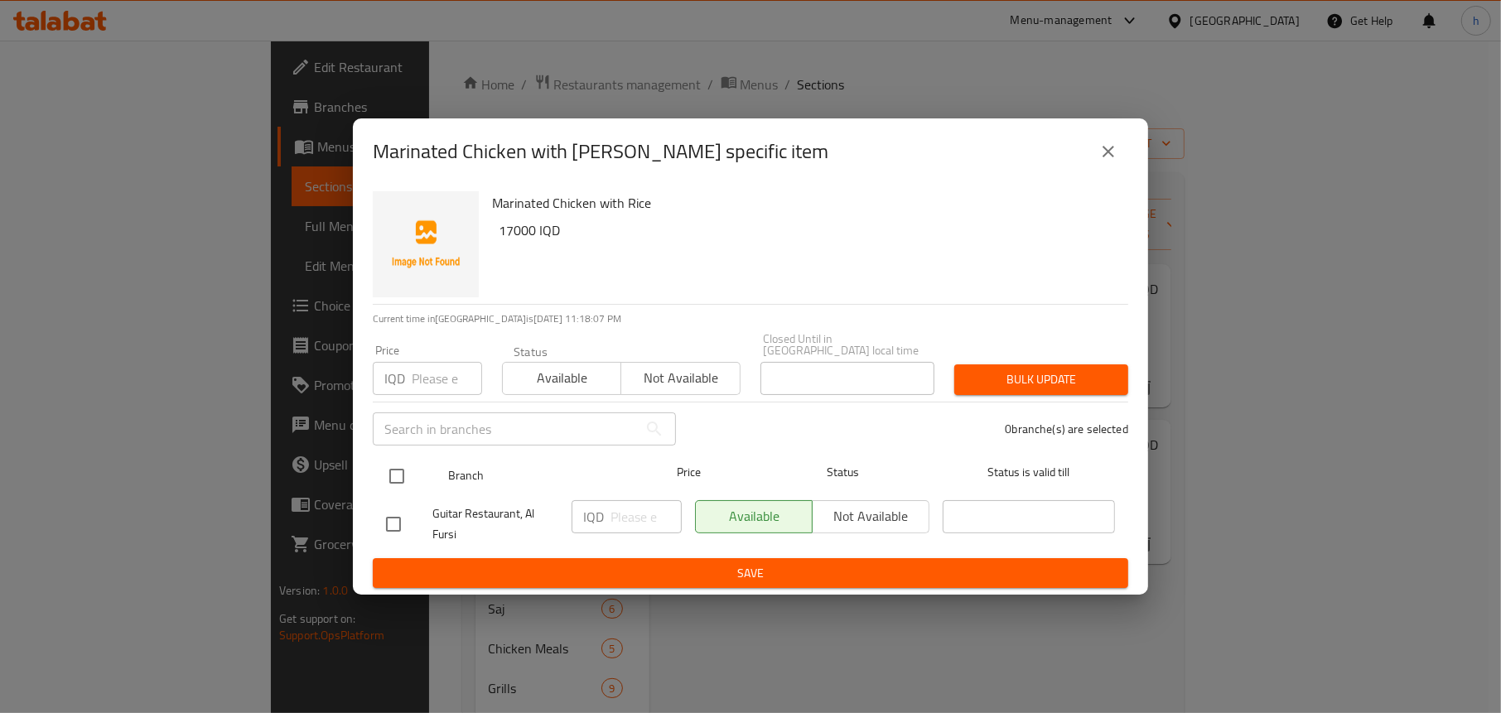
click at [398, 462] on input "checkbox" at bounding box center [396, 476] width 35 height 35
checkbox input "true"
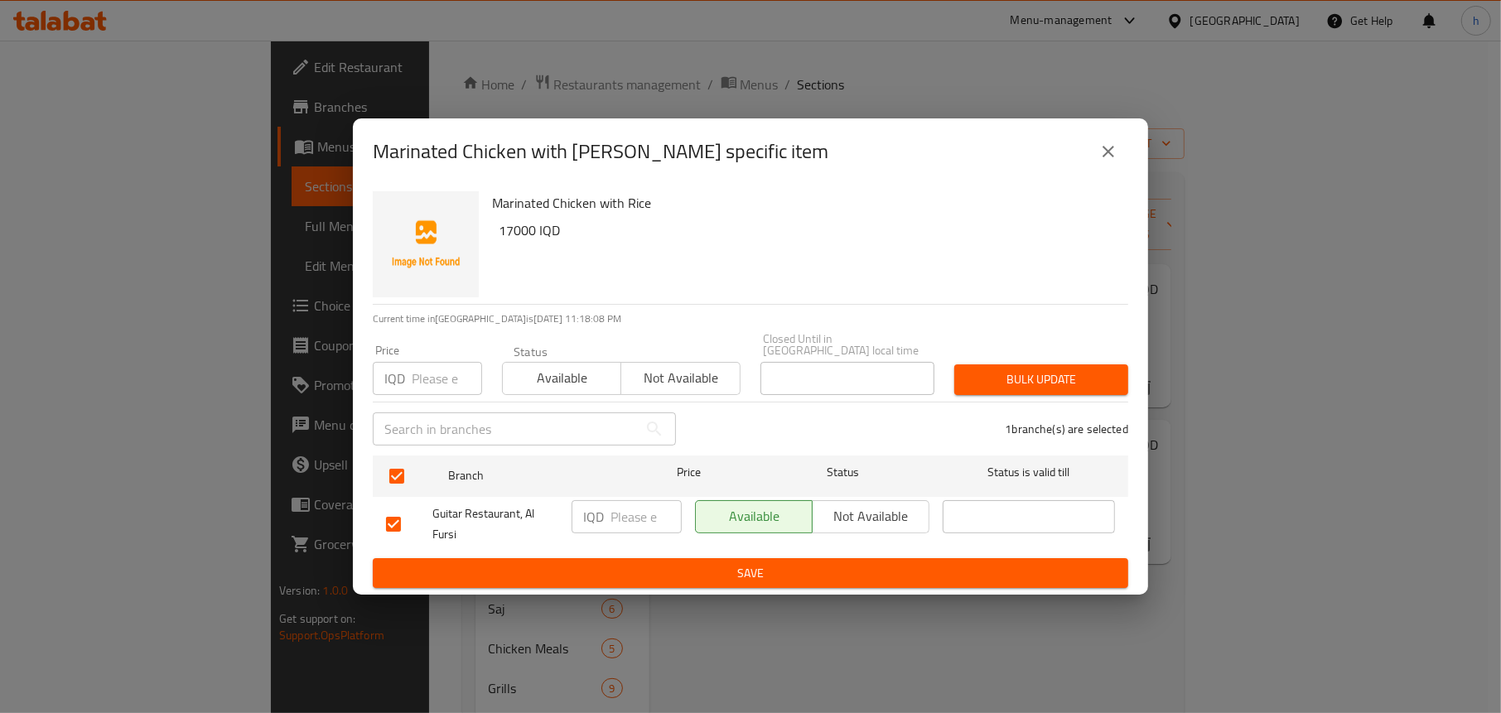
click at [639, 504] on input "number" at bounding box center [646, 516] width 71 height 33
type input "17000"
click at [716, 563] on span "Save" at bounding box center [750, 573] width 729 height 21
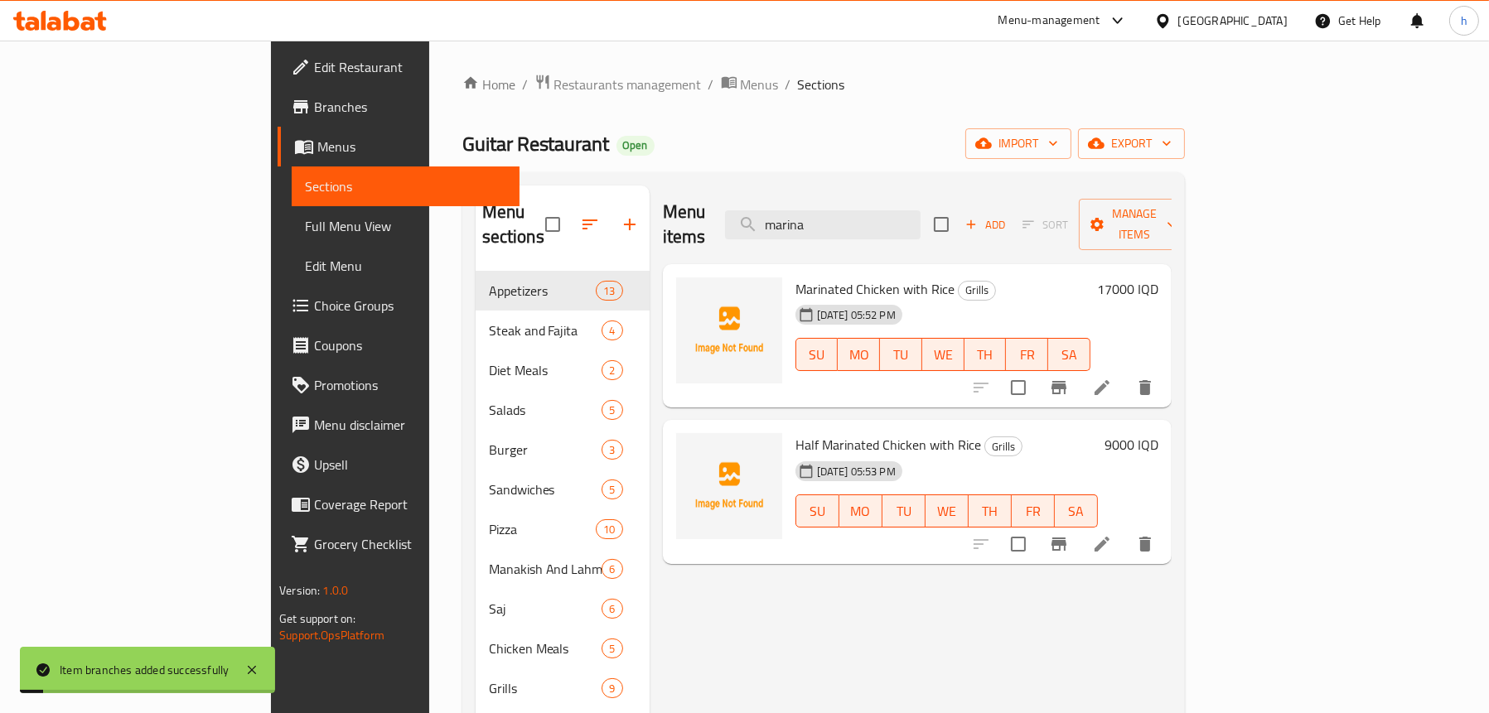
click at [1079, 535] on button "Branch-specific-item" at bounding box center [1059, 544] width 40 height 40
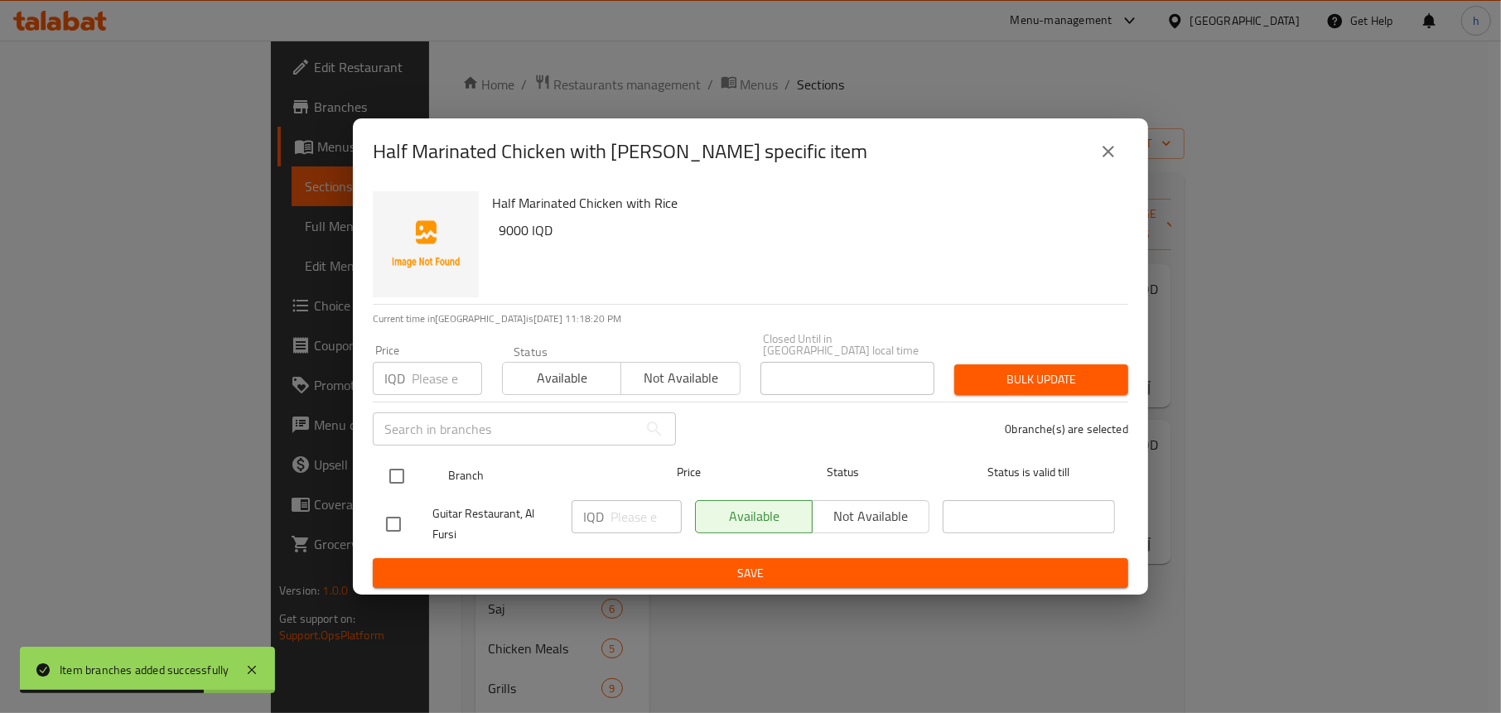
click at [398, 468] on input "checkbox" at bounding box center [396, 476] width 35 height 35
checkbox input "true"
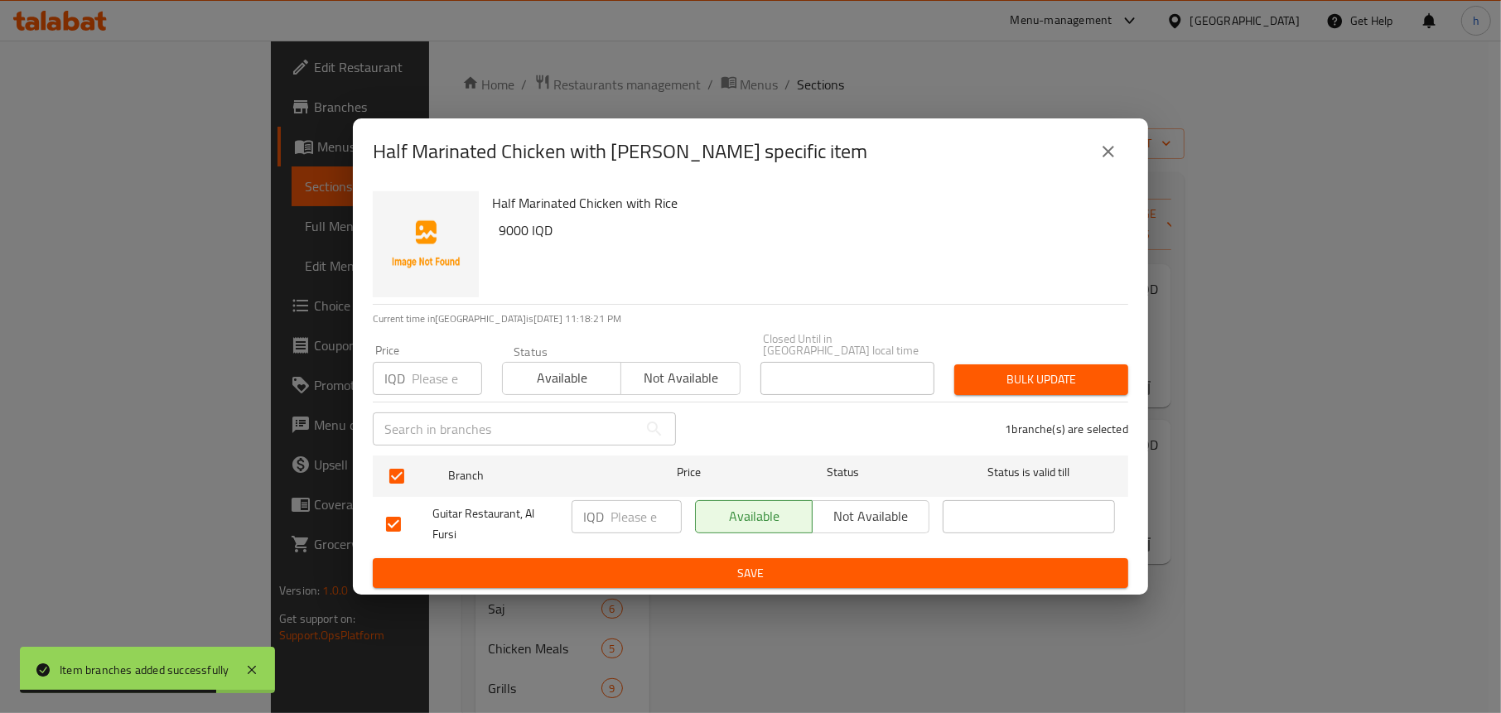
click at [514, 240] on h6 "9000 IQD" at bounding box center [807, 230] width 616 height 23
copy h6 "9000"
click at [629, 503] on input "number" at bounding box center [646, 516] width 71 height 33
paste input "9000"
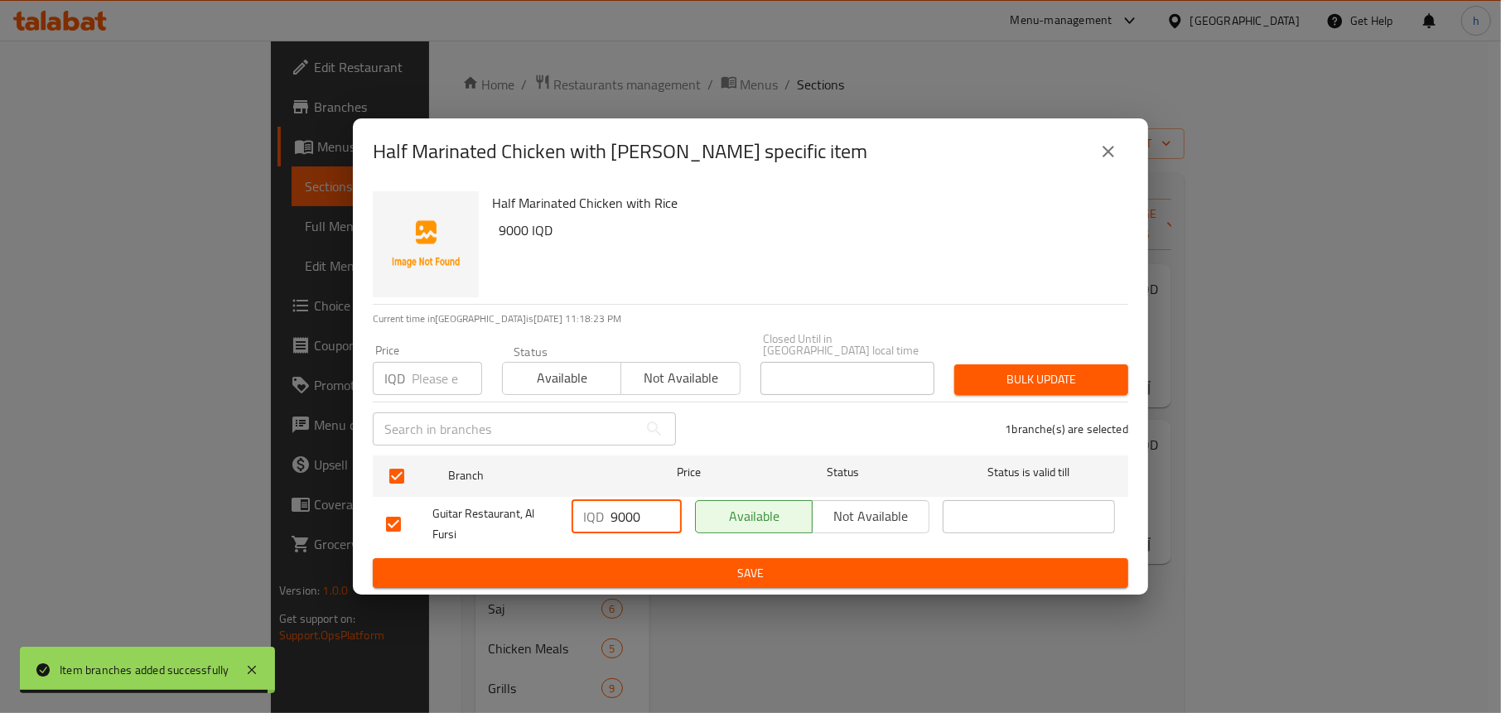
type input "9000"
click at [690, 563] on span "Save" at bounding box center [750, 573] width 729 height 21
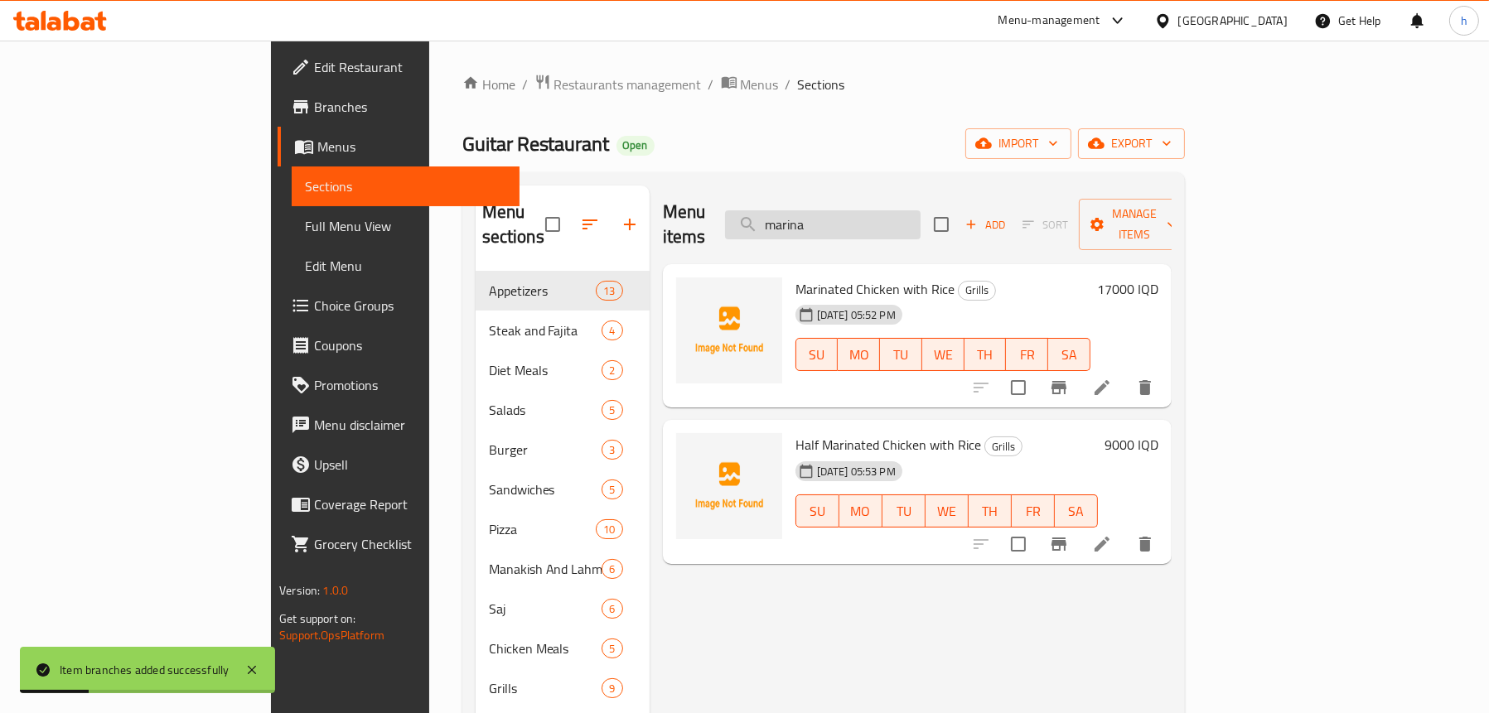
click at [920, 225] on input "marina" at bounding box center [822, 224] width 195 height 29
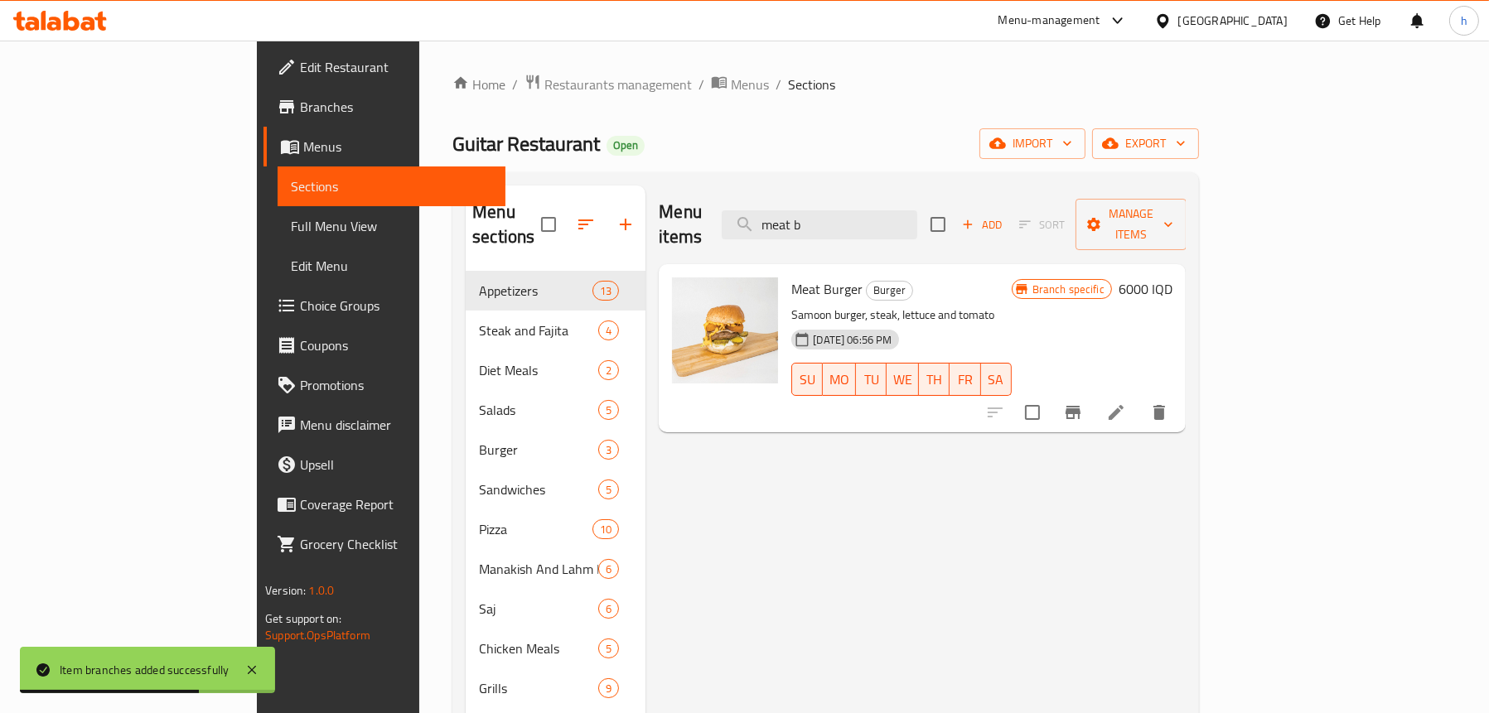
click at [1080, 406] on icon "Branch-specific-item" at bounding box center [1072, 412] width 15 height 13
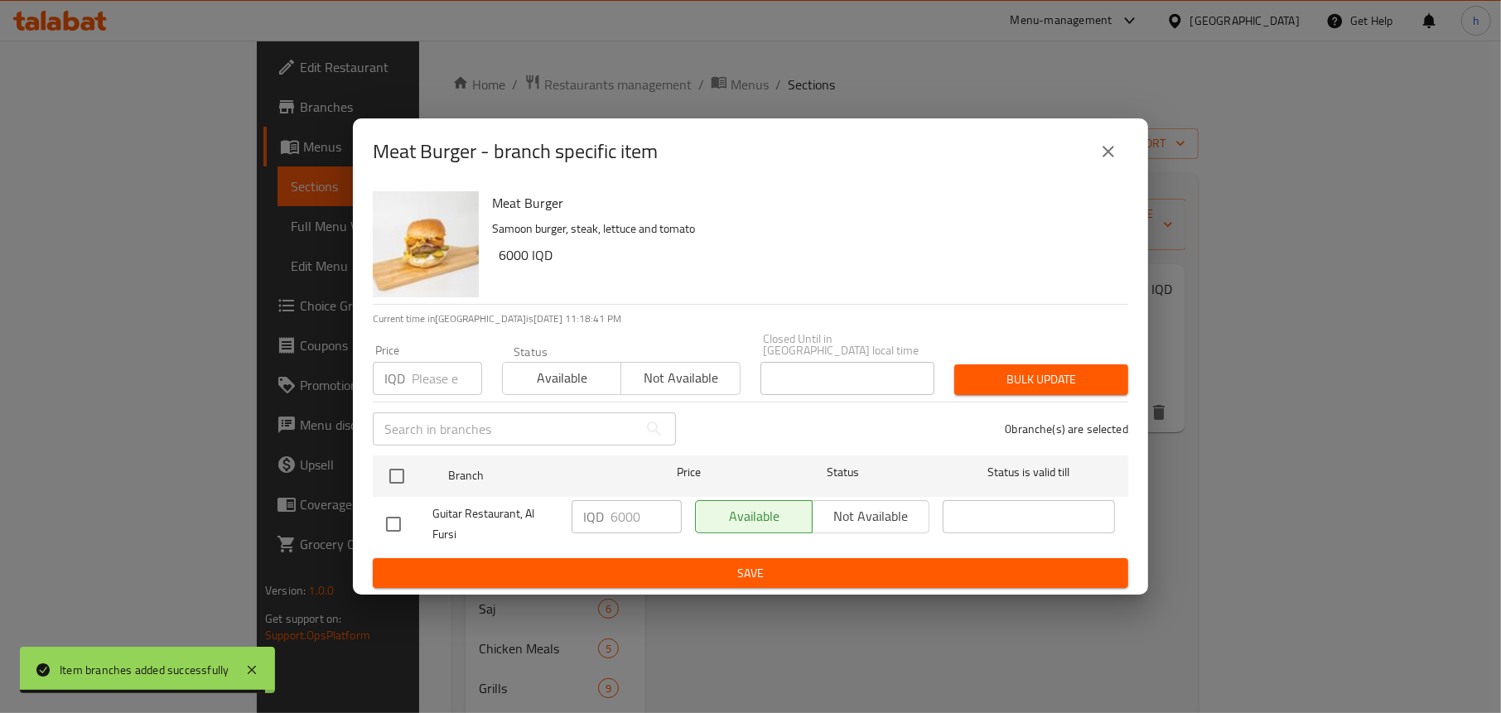
click at [1104, 158] on icon "close" at bounding box center [1108, 152] width 20 height 20
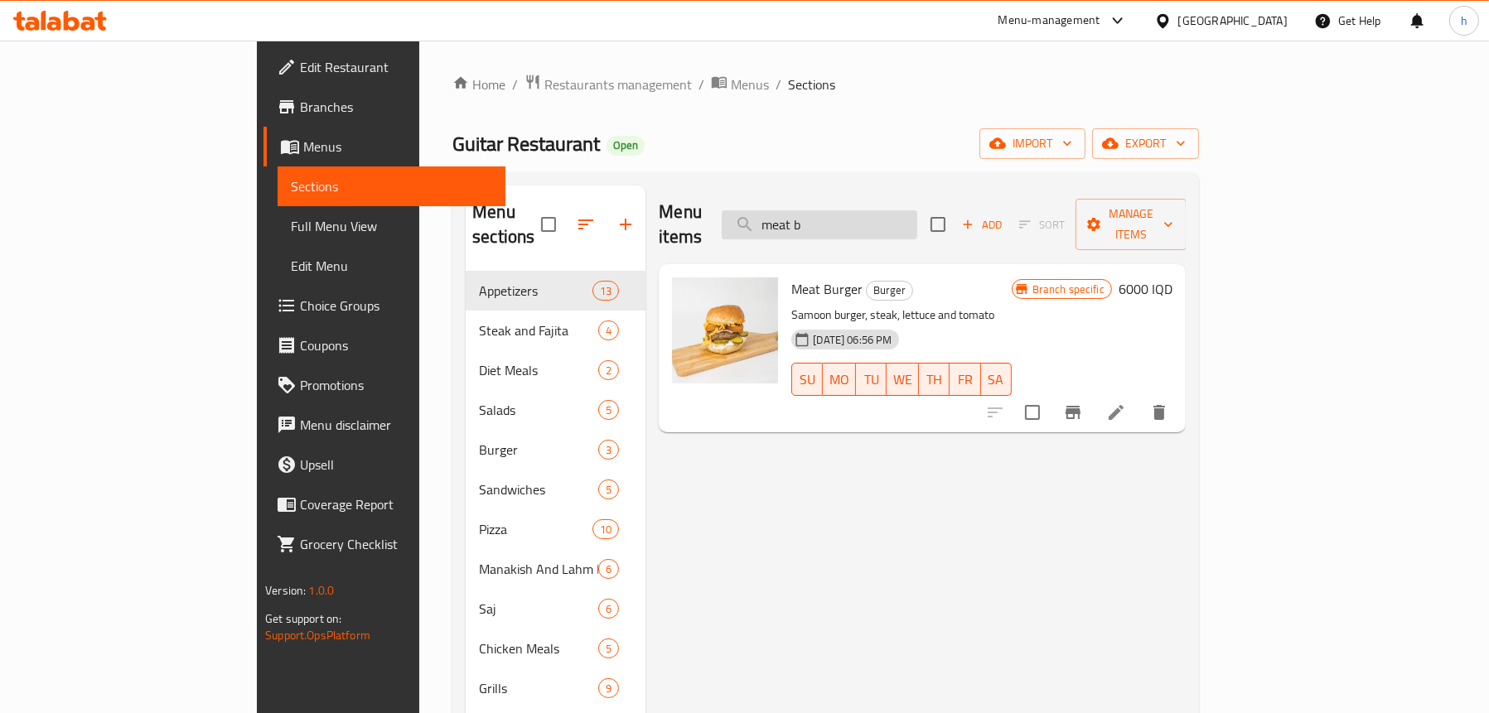
click at [909, 211] on input "meat b" at bounding box center [819, 224] width 195 height 29
click at [881, 211] on input "meat b" at bounding box center [819, 224] width 195 height 29
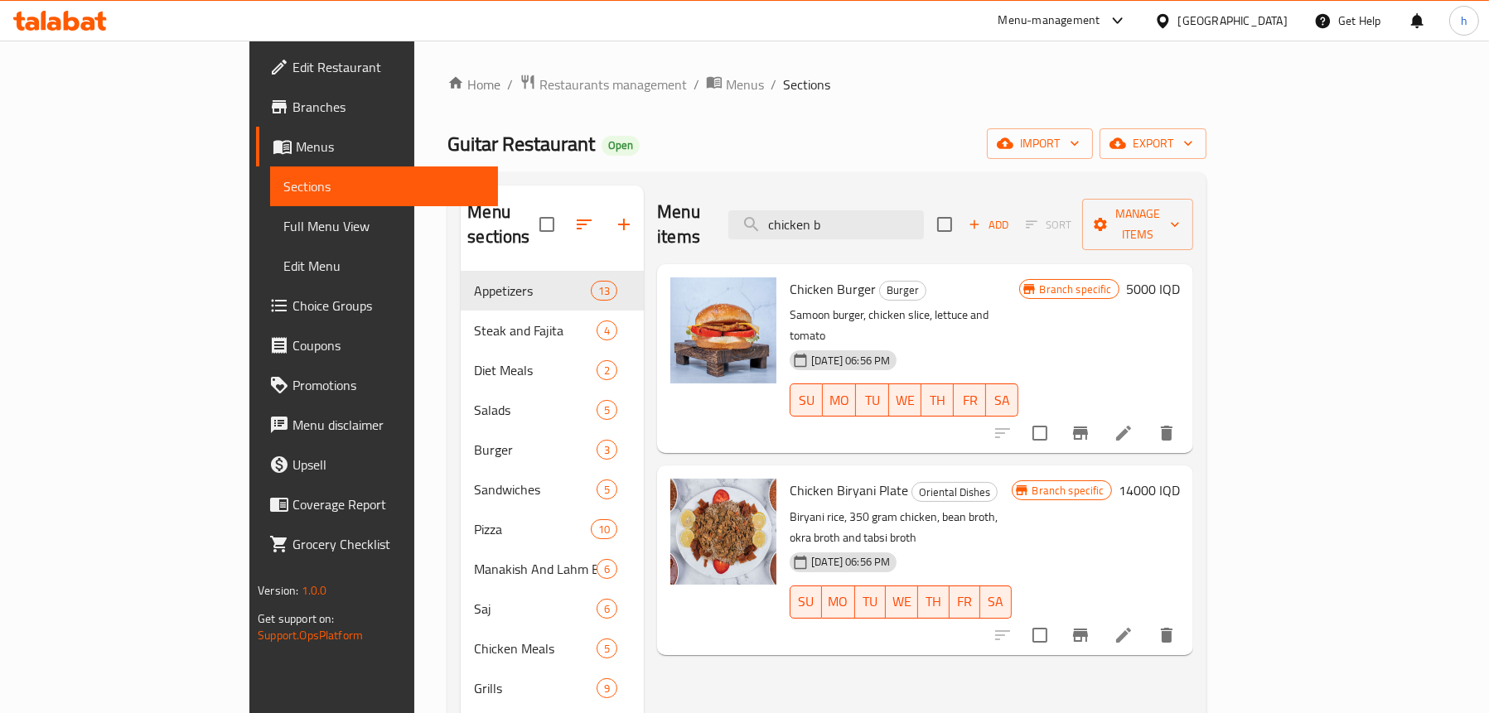
click at [1100, 413] on button "Branch-specific-item" at bounding box center [1080, 433] width 40 height 40
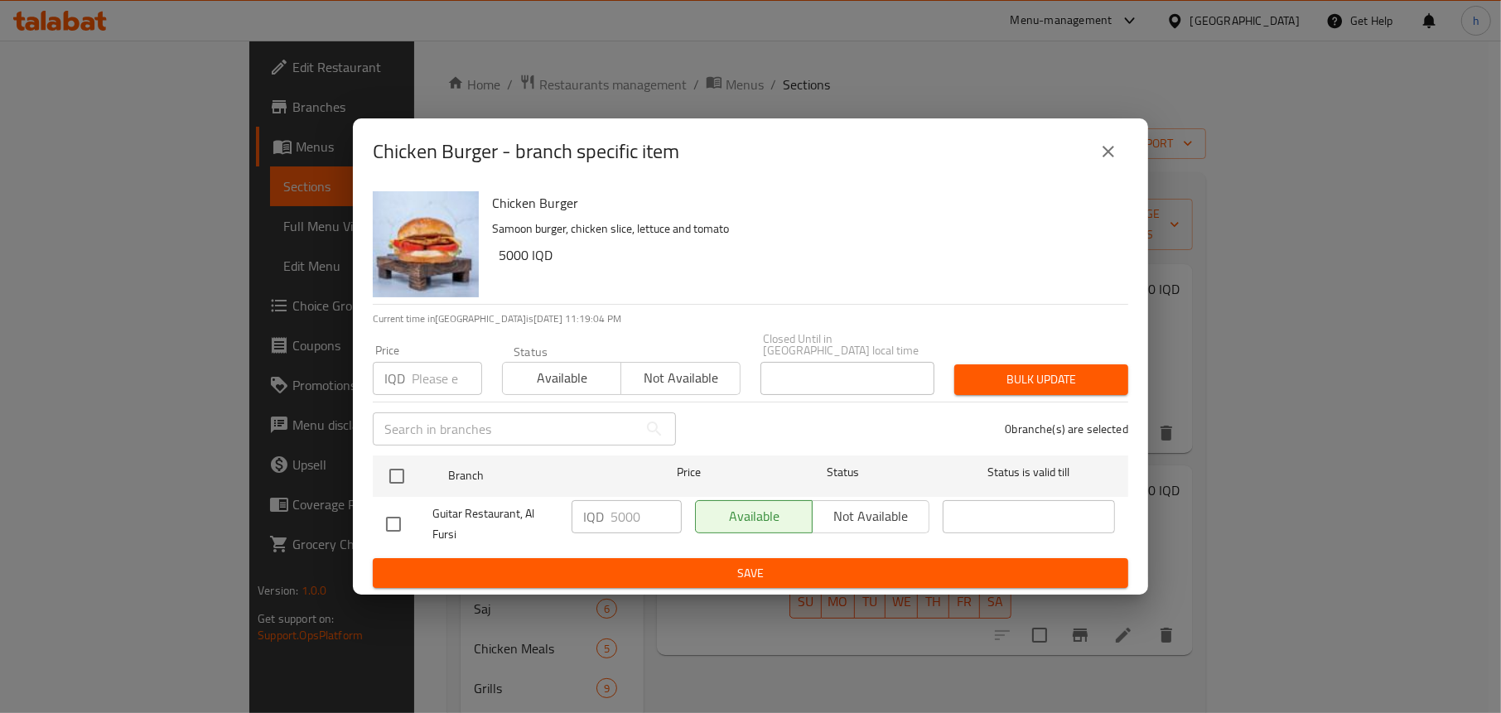
click at [1103, 151] on icon "close" at bounding box center [1108, 152] width 20 height 20
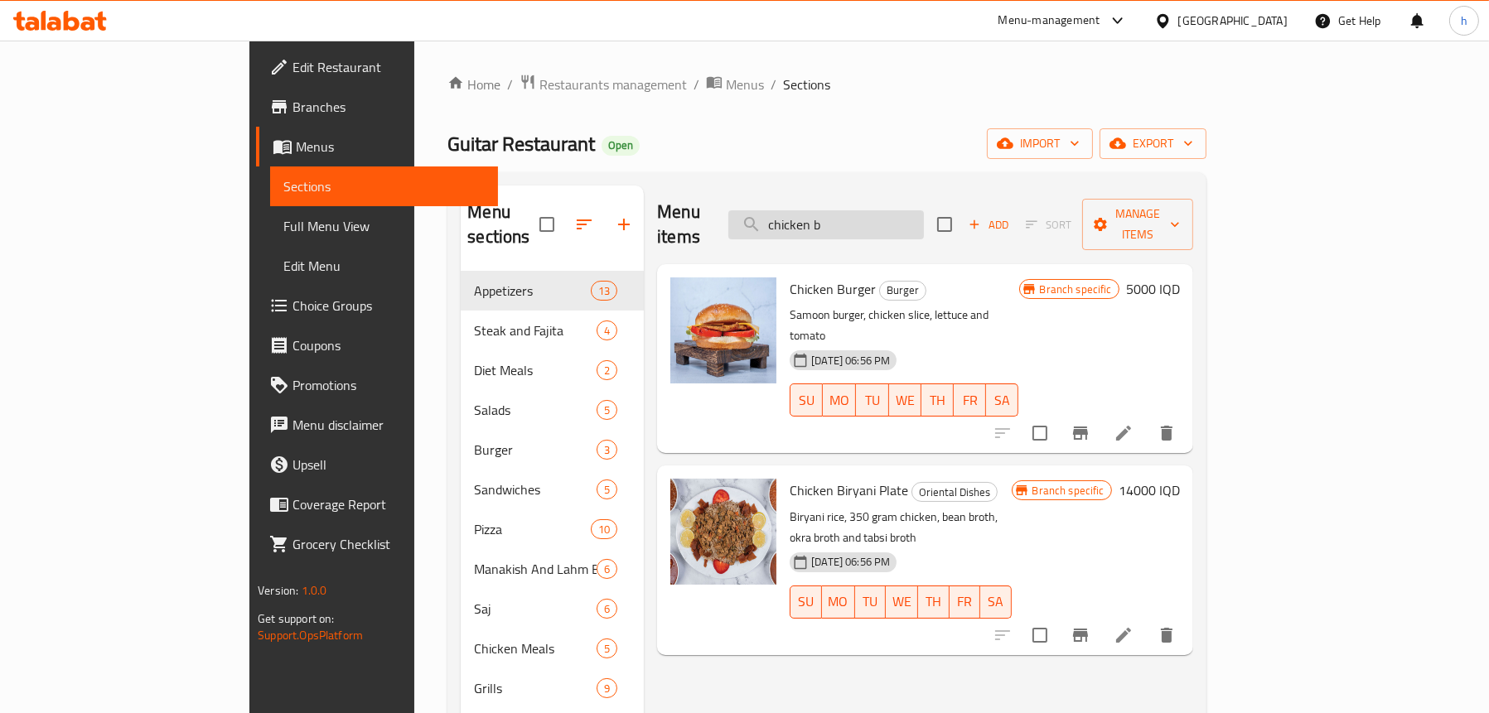
click at [924, 215] on input "chicken b" at bounding box center [825, 224] width 195 height 29
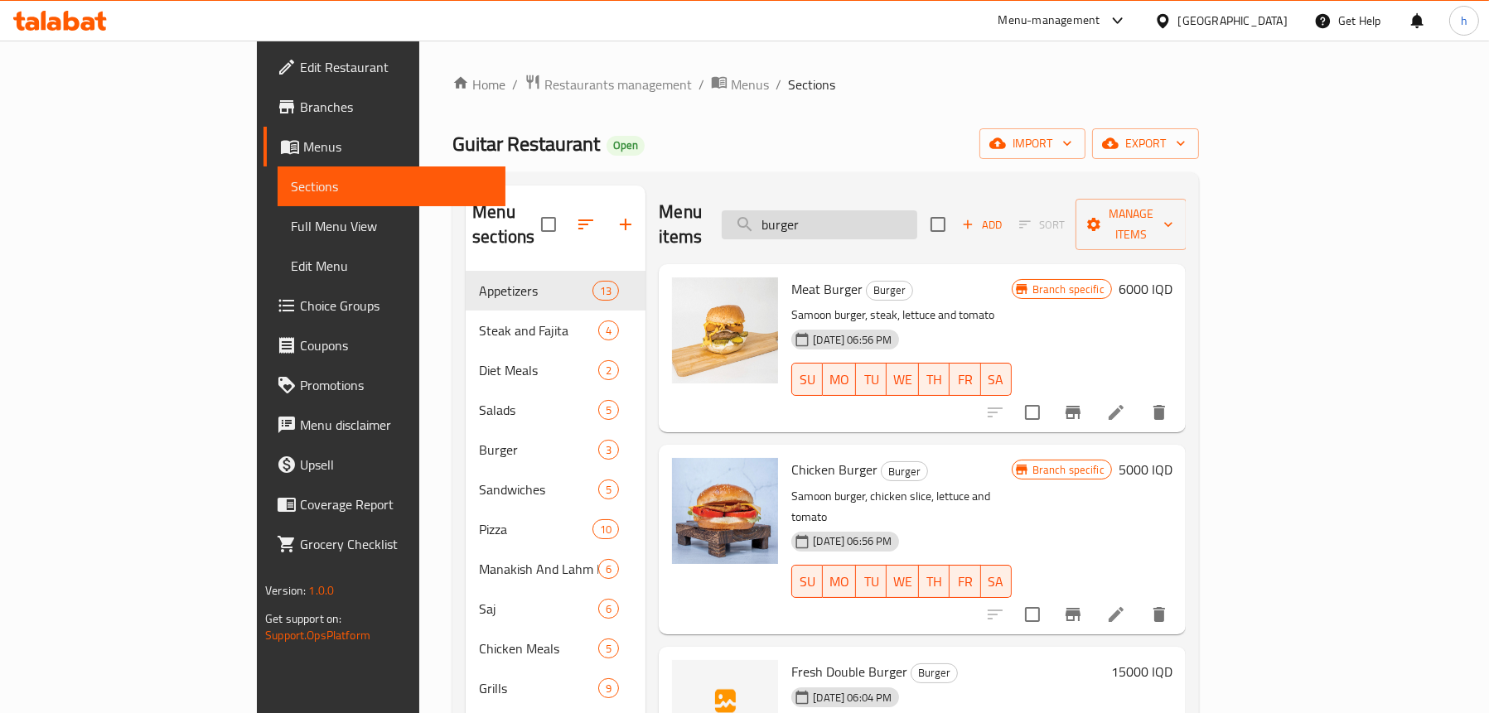
click at [899, 215] on input "burger" at bounding box center [819, 224] width 195 height 29
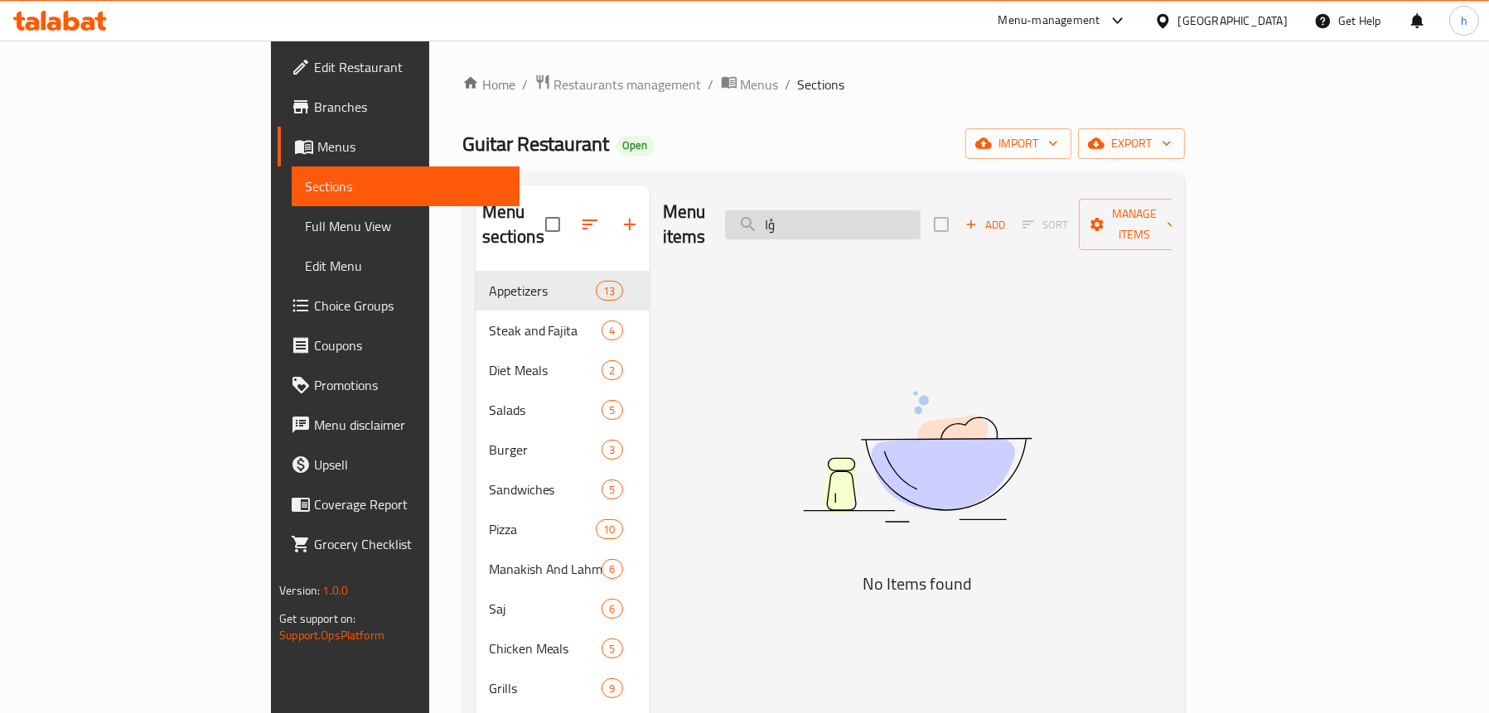
type input "ؤ"
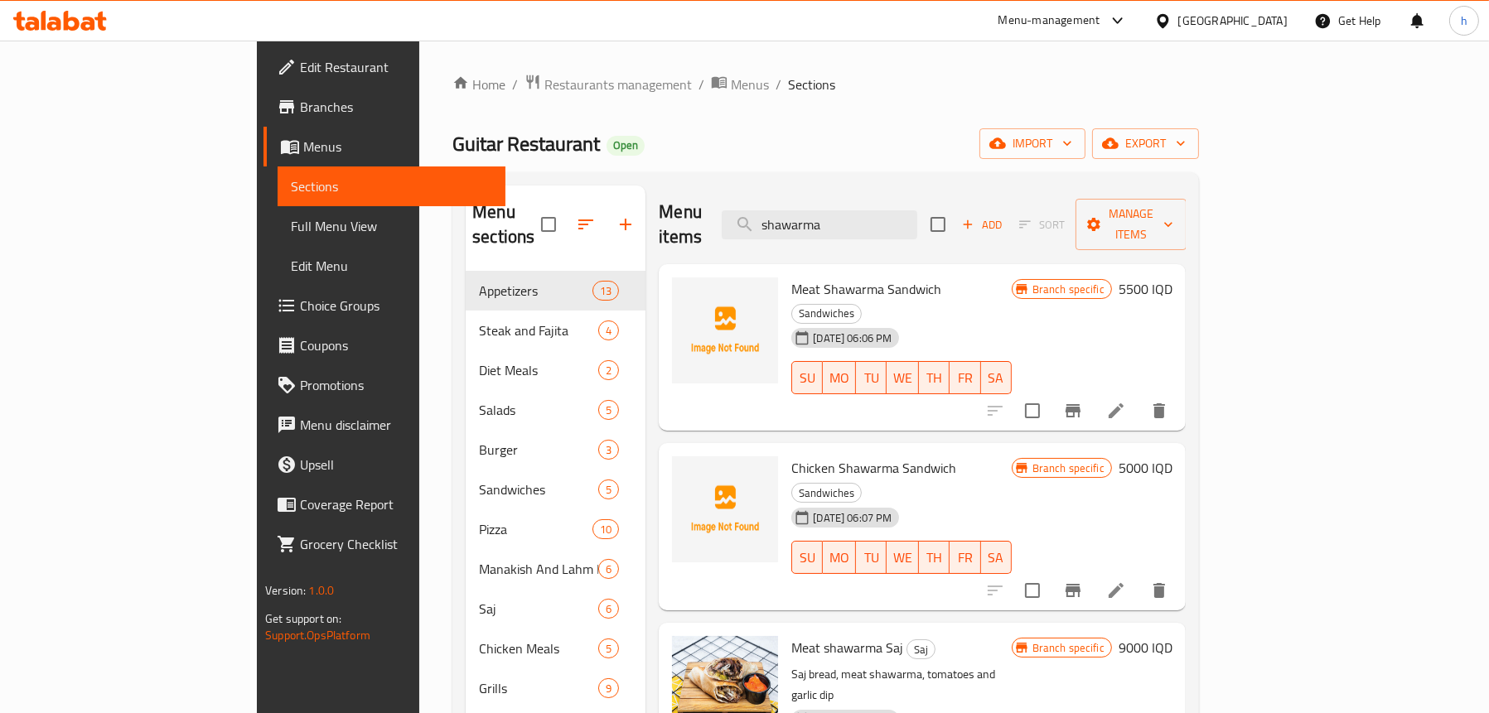
click at [1080, 404] on icon "Branch-specific-item" at bounding box center [1072, 410] width 15 height 13
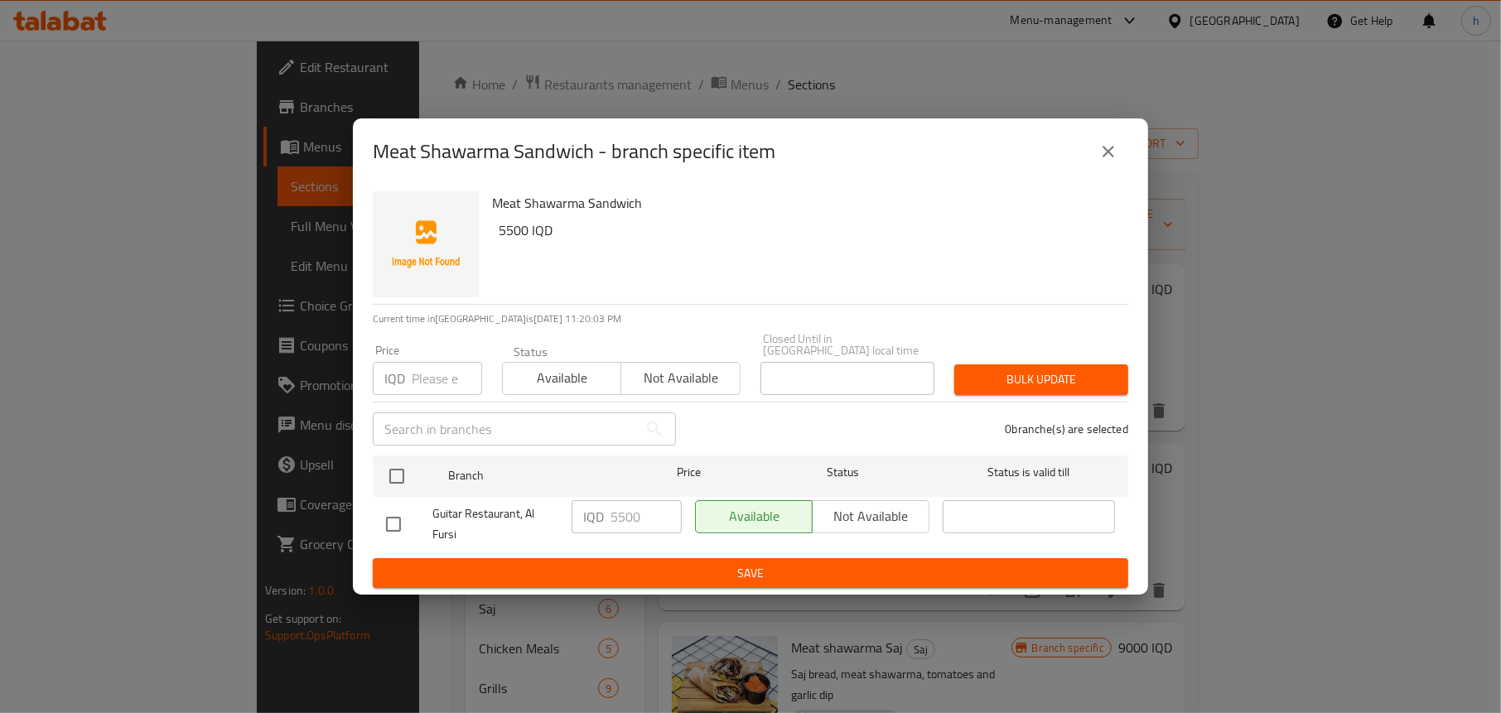
click at [1111, 147] on button "close" at bounding box center [1108, 152] width 40 height 40
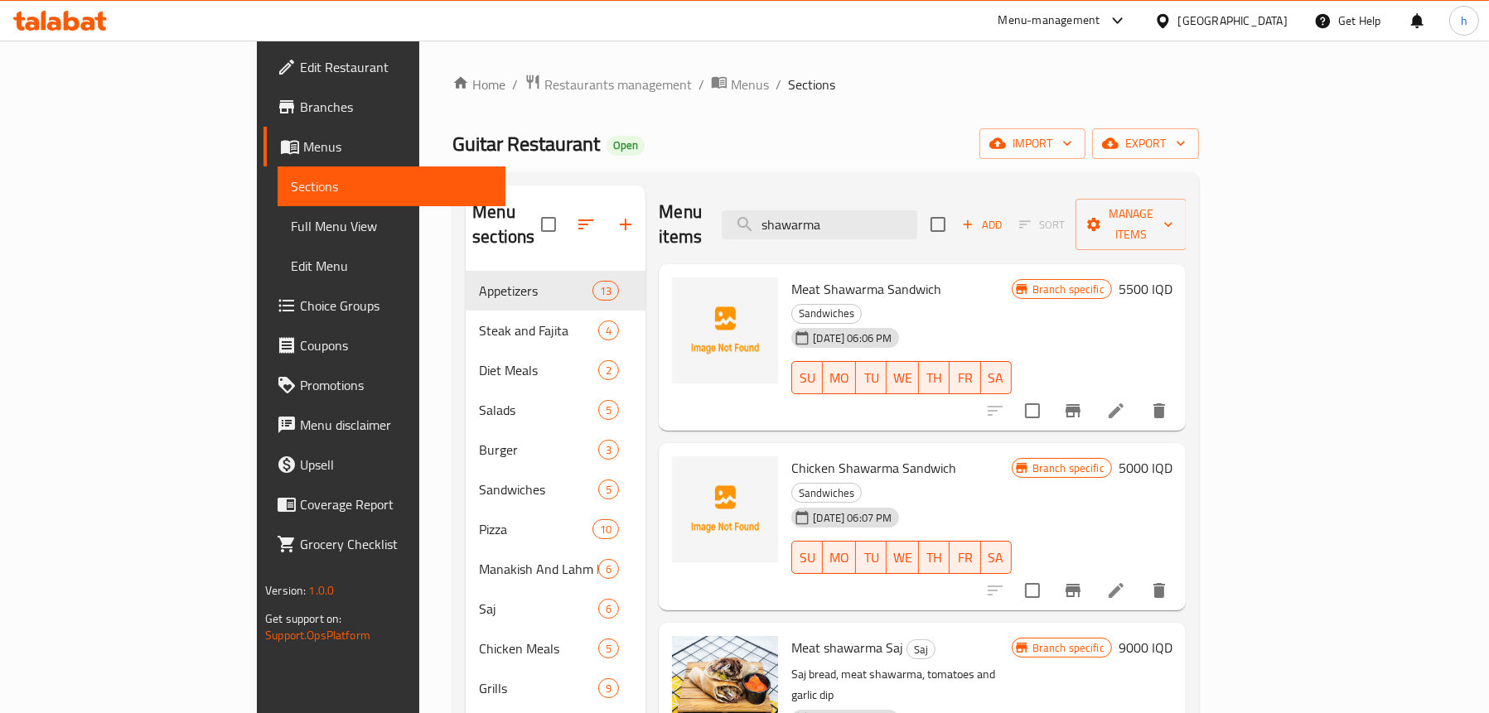
scroll to position [1, 0]
click at [1080, 583] on icon "Branch-specific-item" at bounding box center [1072, 589] width 15 height 13
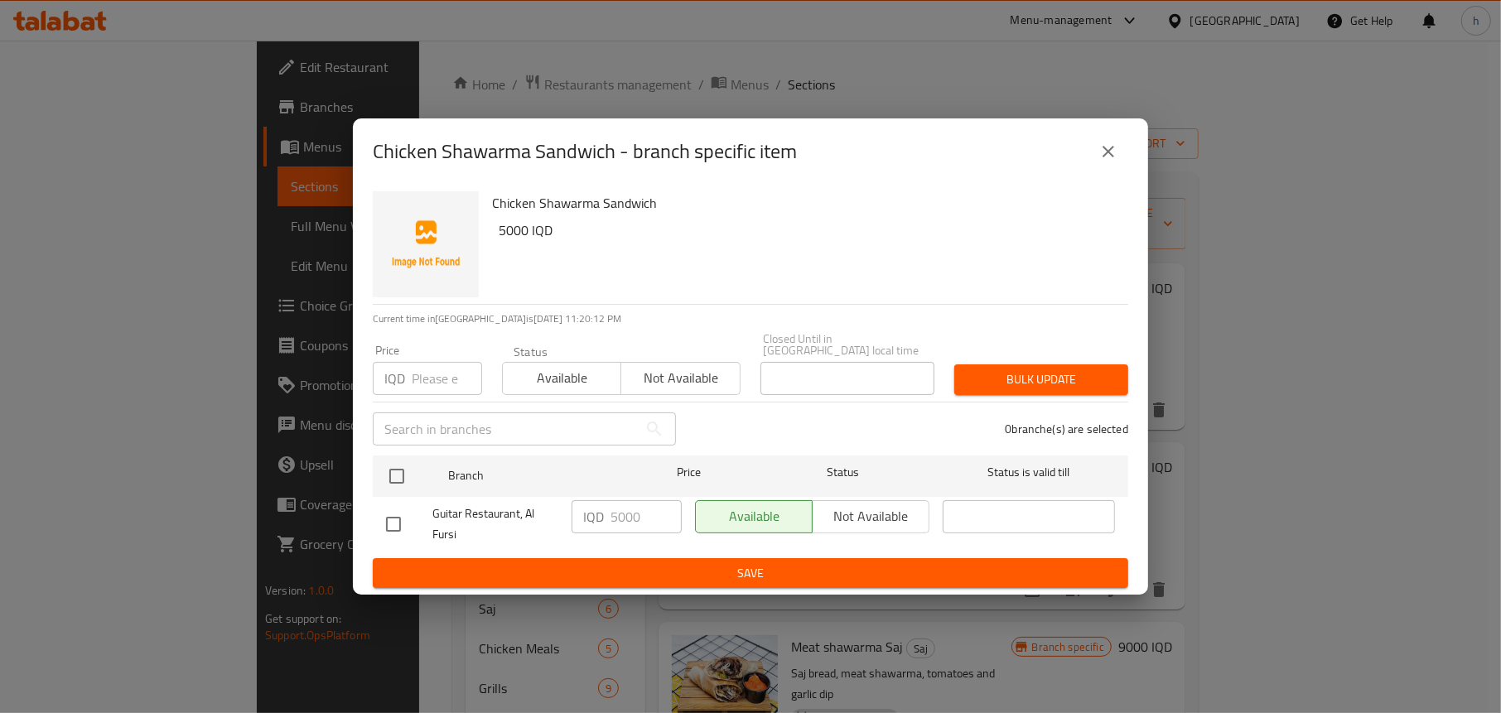
click at [1099, 161] on icon "close" at bounding box center [1108, 152] width 20 height 20
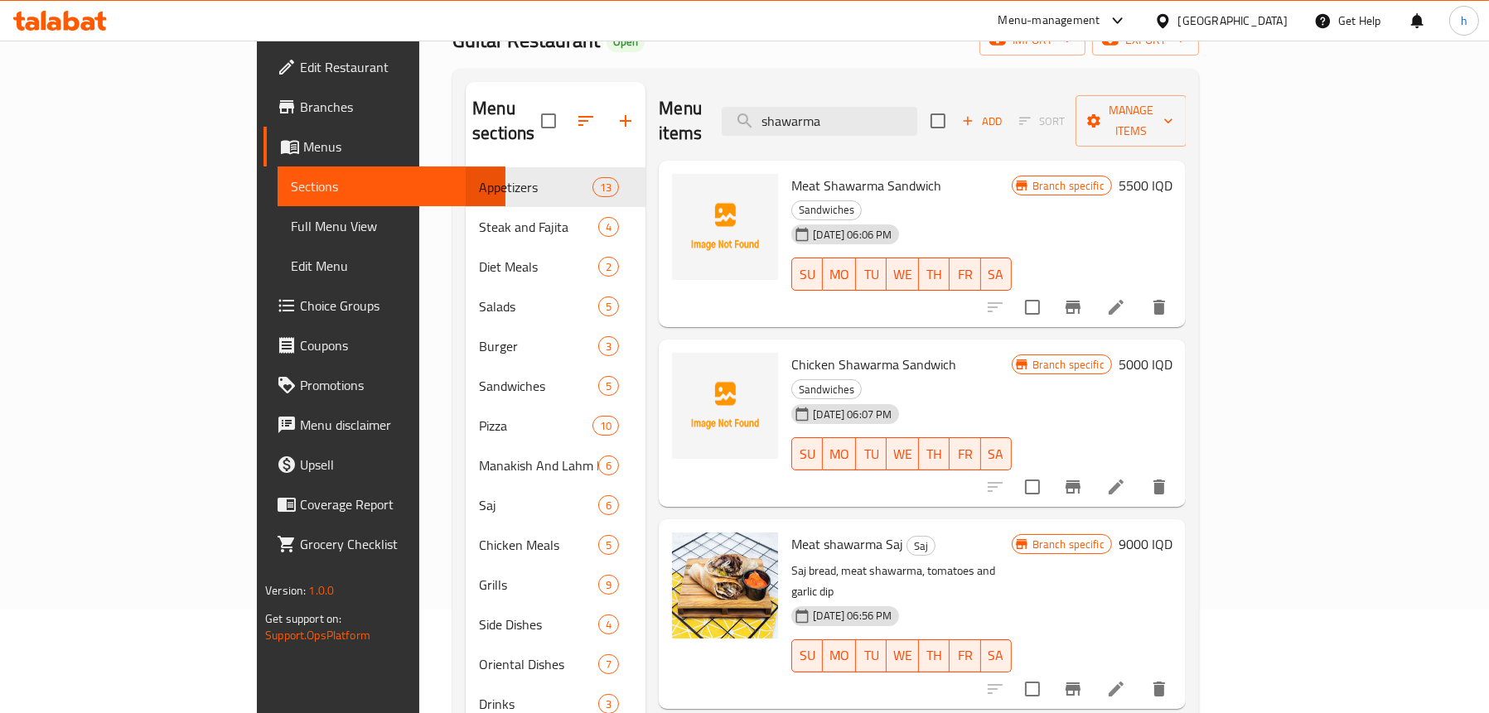
scroll to position [0, 0]
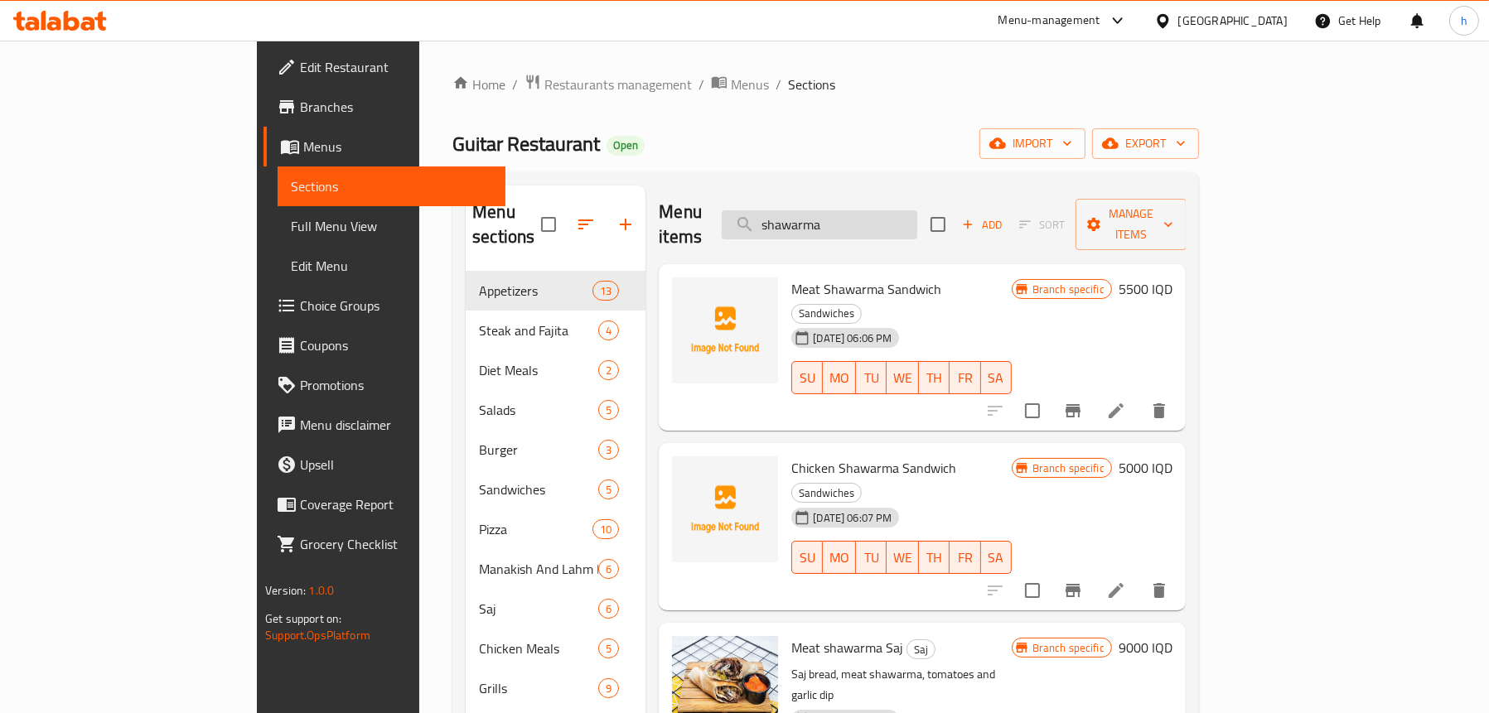
click at [903, 217] on input "shawarma" at bounding box center [819, 224] width 195 height 29
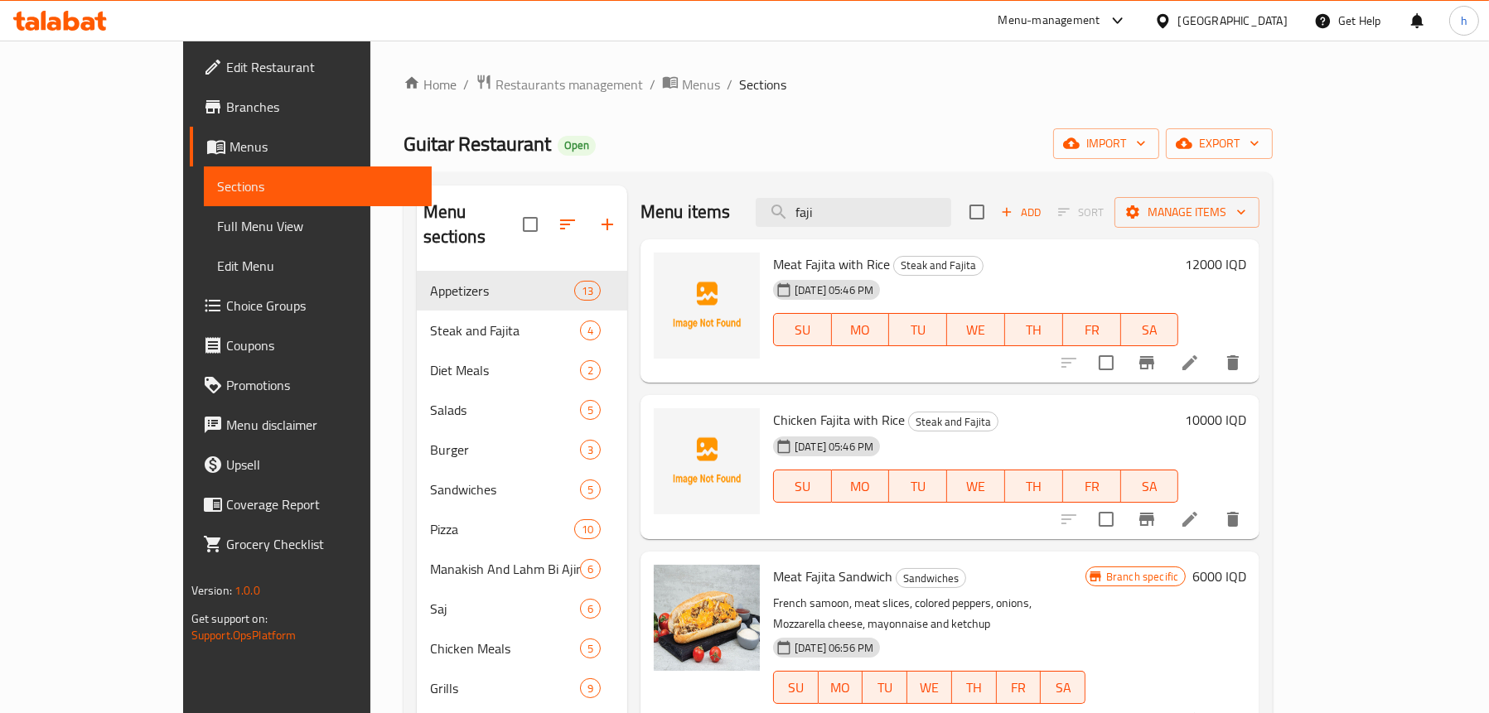
type input "faji"
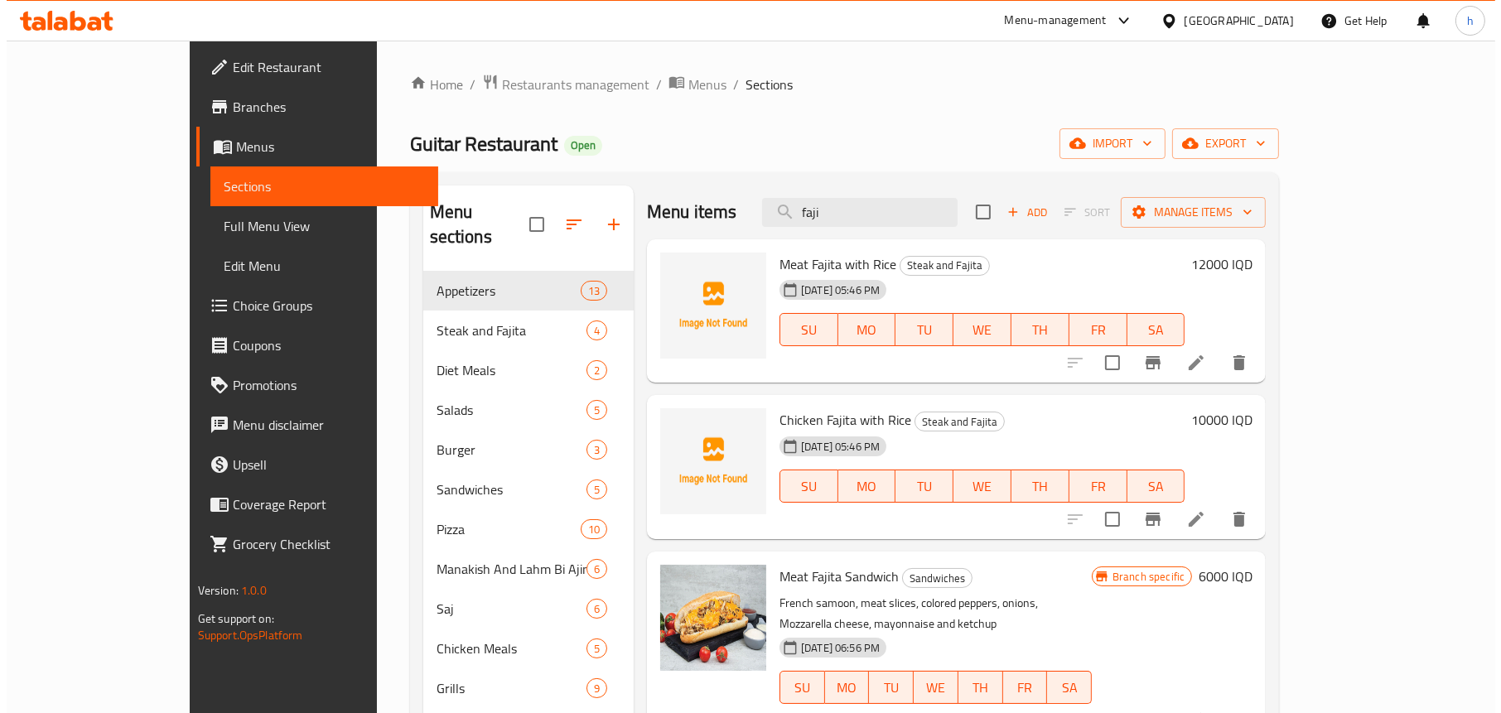
scroll to position [1, 0]
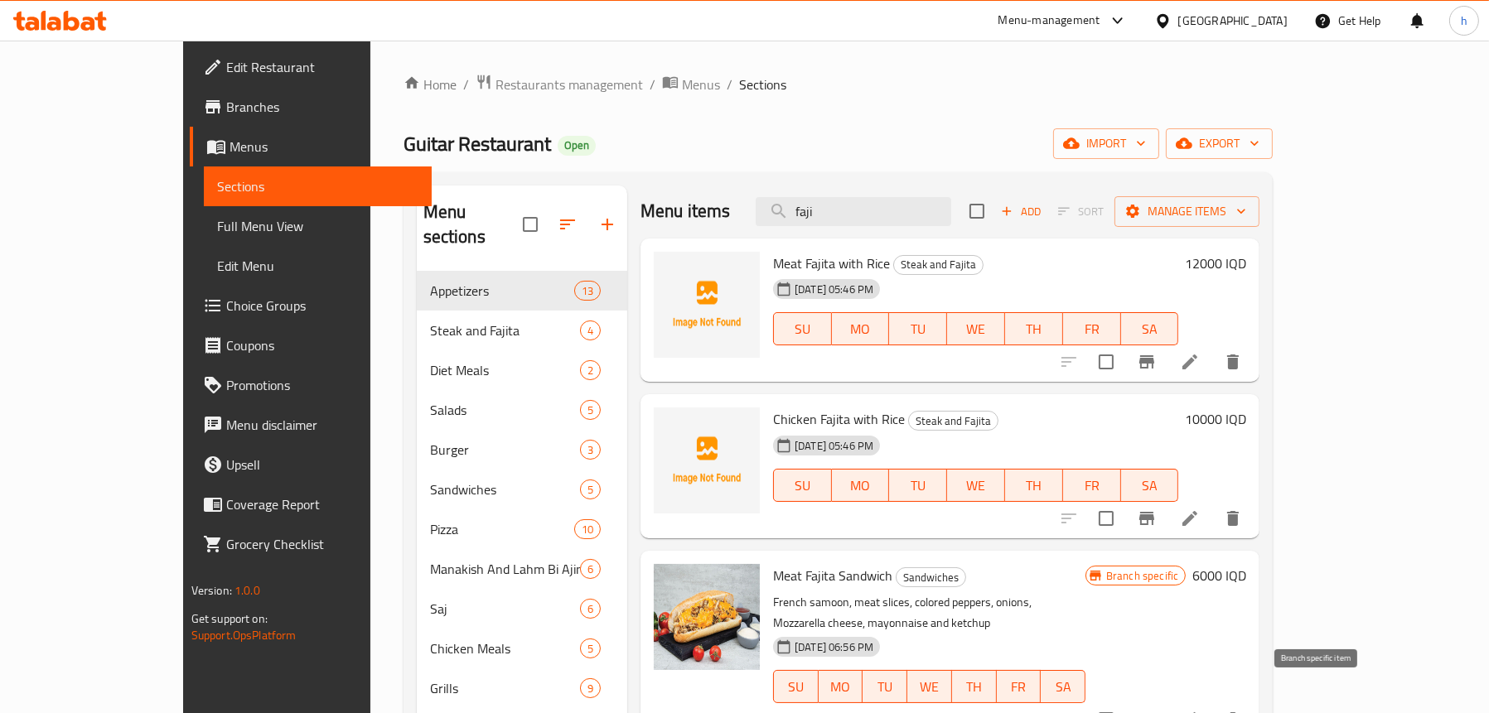
click at [1156, 710] on icon "Branch-specific-item" at bounding box center [1147, 720] width 20 height 20
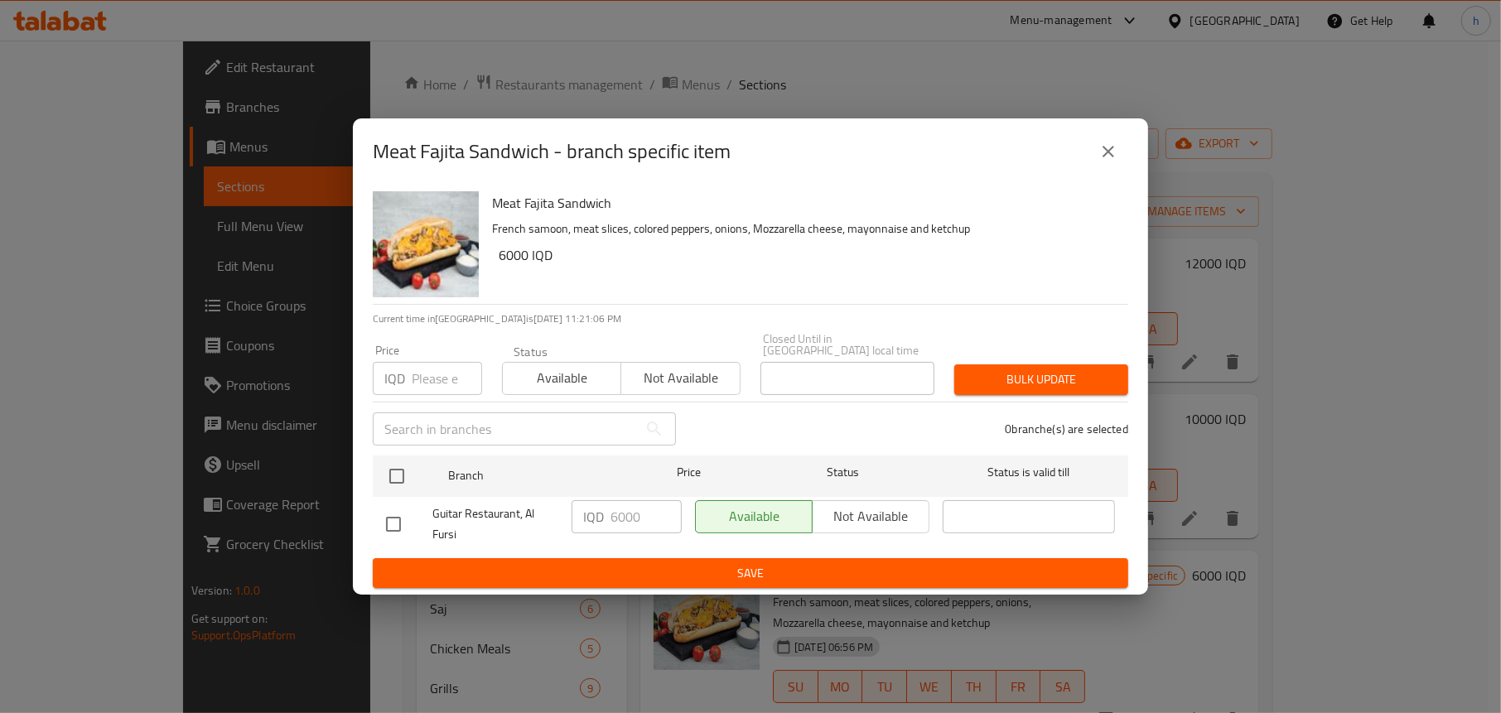
click at [1103, 155] on icon "close" at bounding box center [1108, 152] width 20 height 20
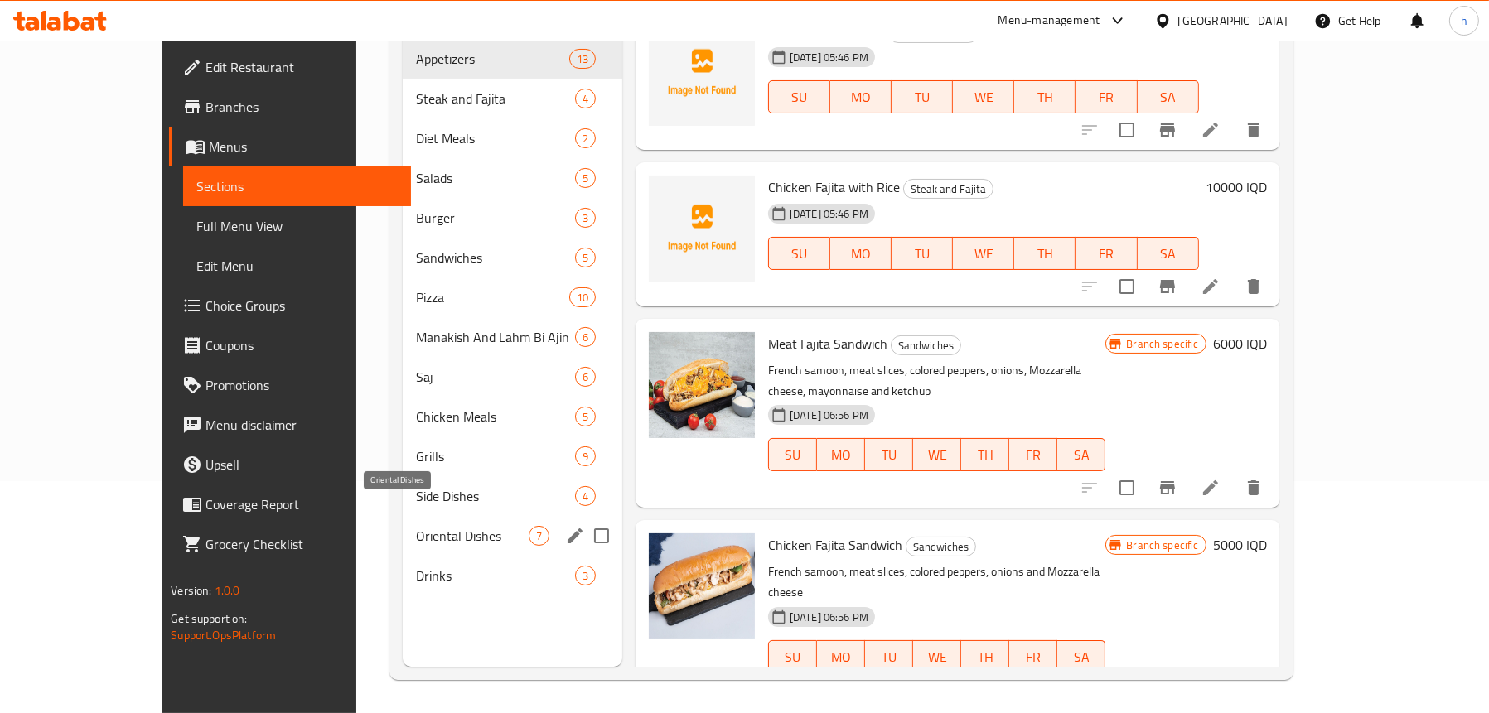
scroll to position [233, 0]
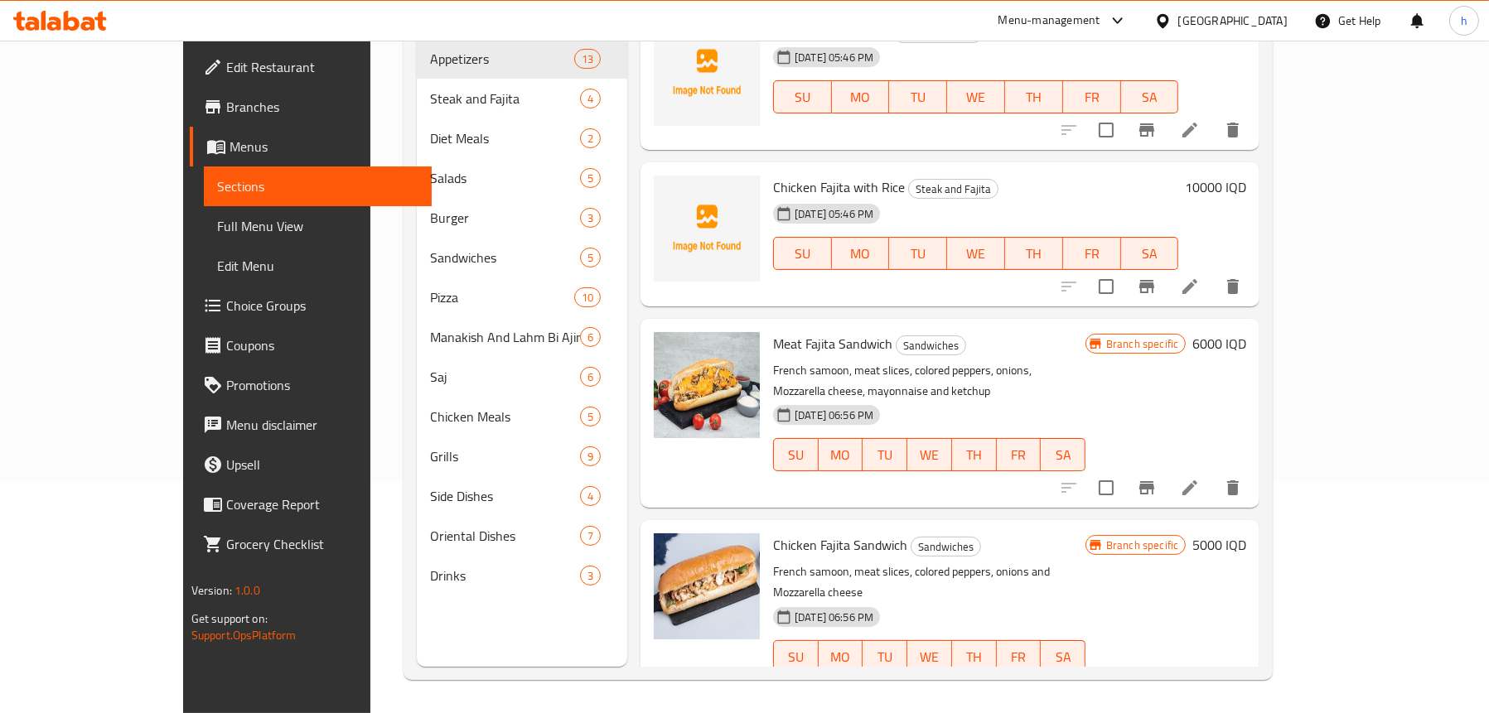
click at [1156, 680] on icon "Branch-specific-item" at bounding box center [1147, 690] width 20 height 20
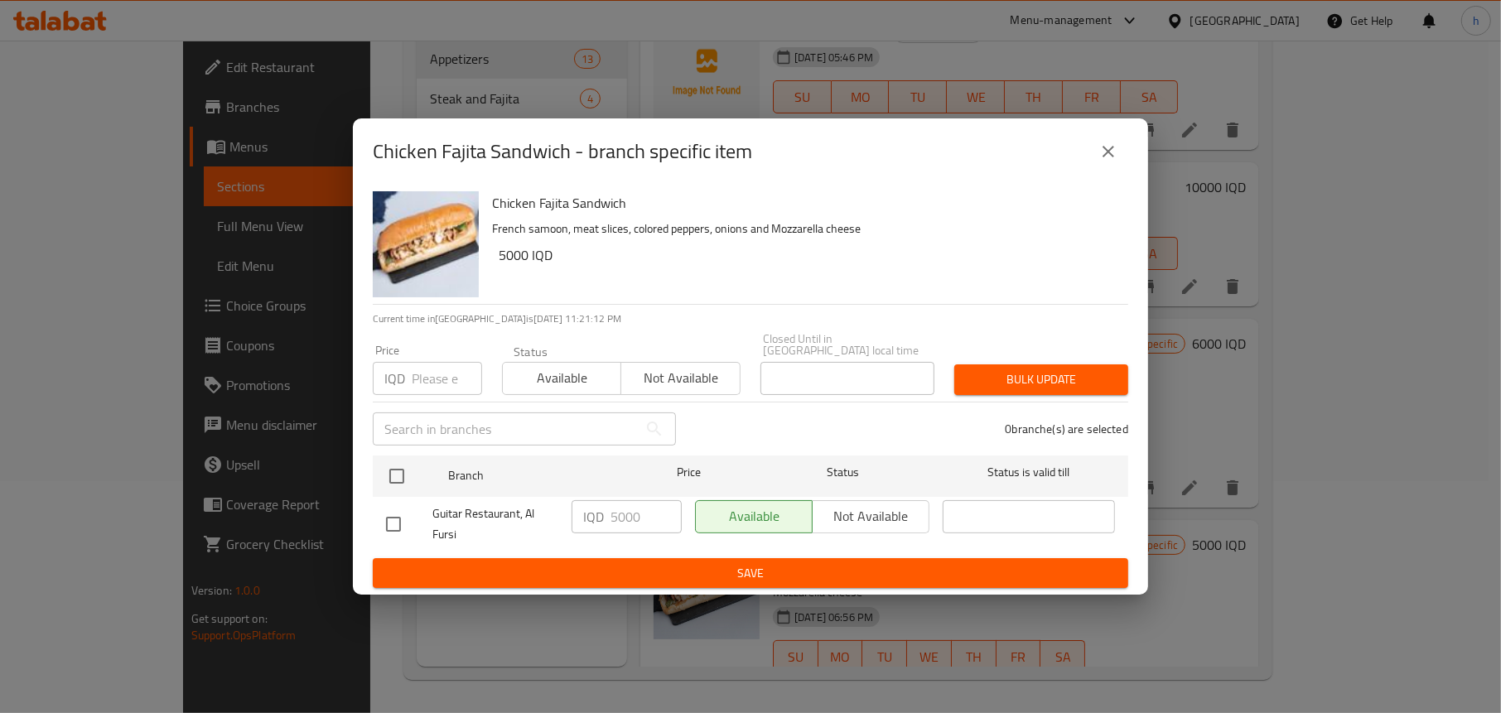
click at [1110, 157] on icon "close" at bounding box center [1108, 152] width 20 height 20
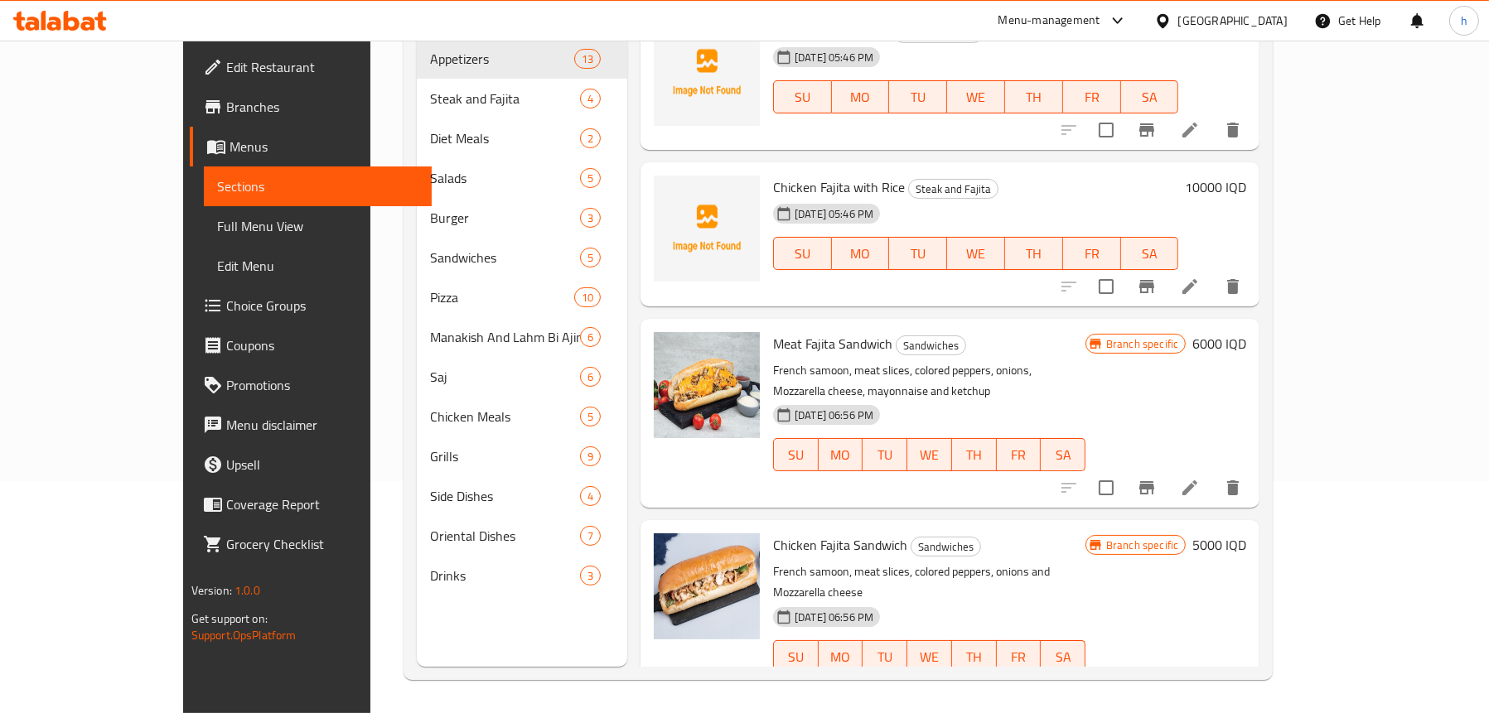
click at [204, 238] on link "Full Menu View" at bounding box center [318, 226] width 228 height 40
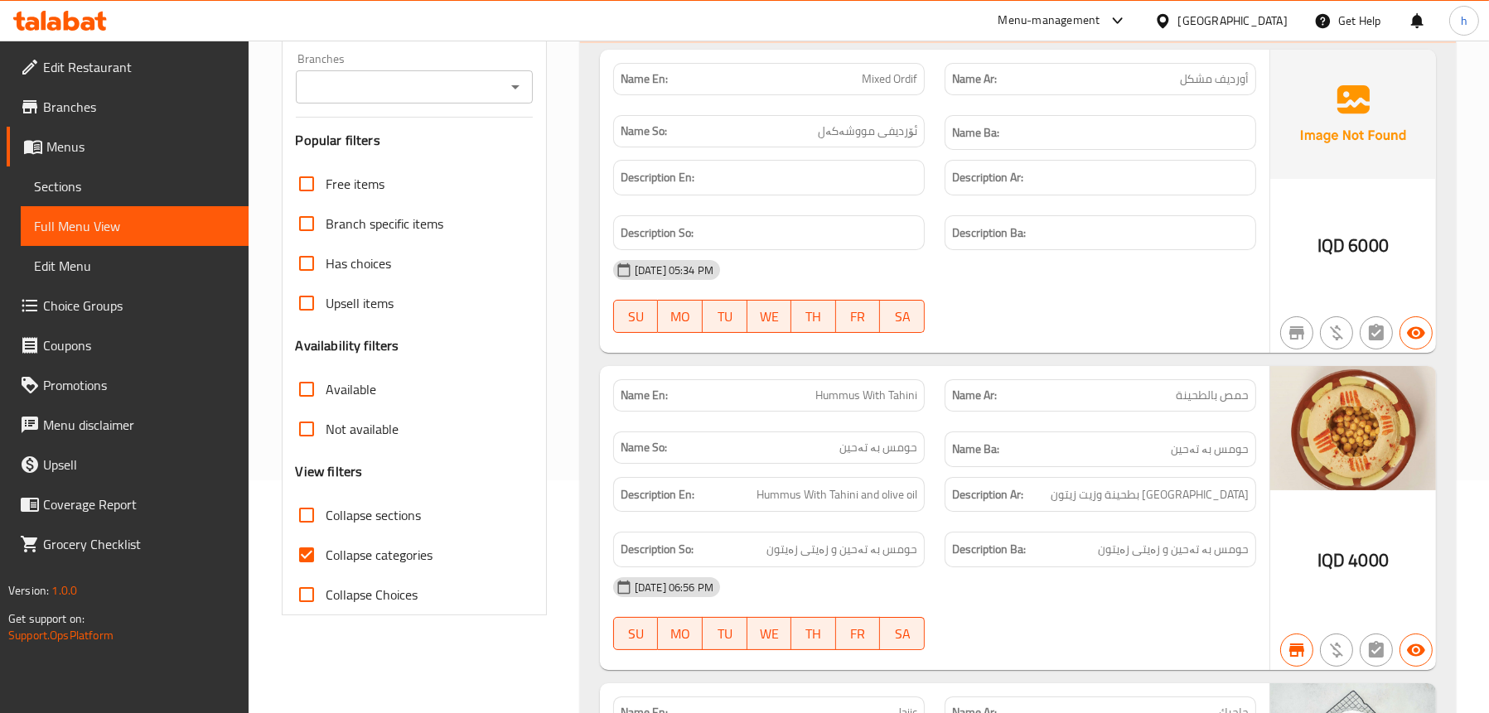
click at [523, 96] on icon "Open" at bounding box center [515, 87] width 20 height 20
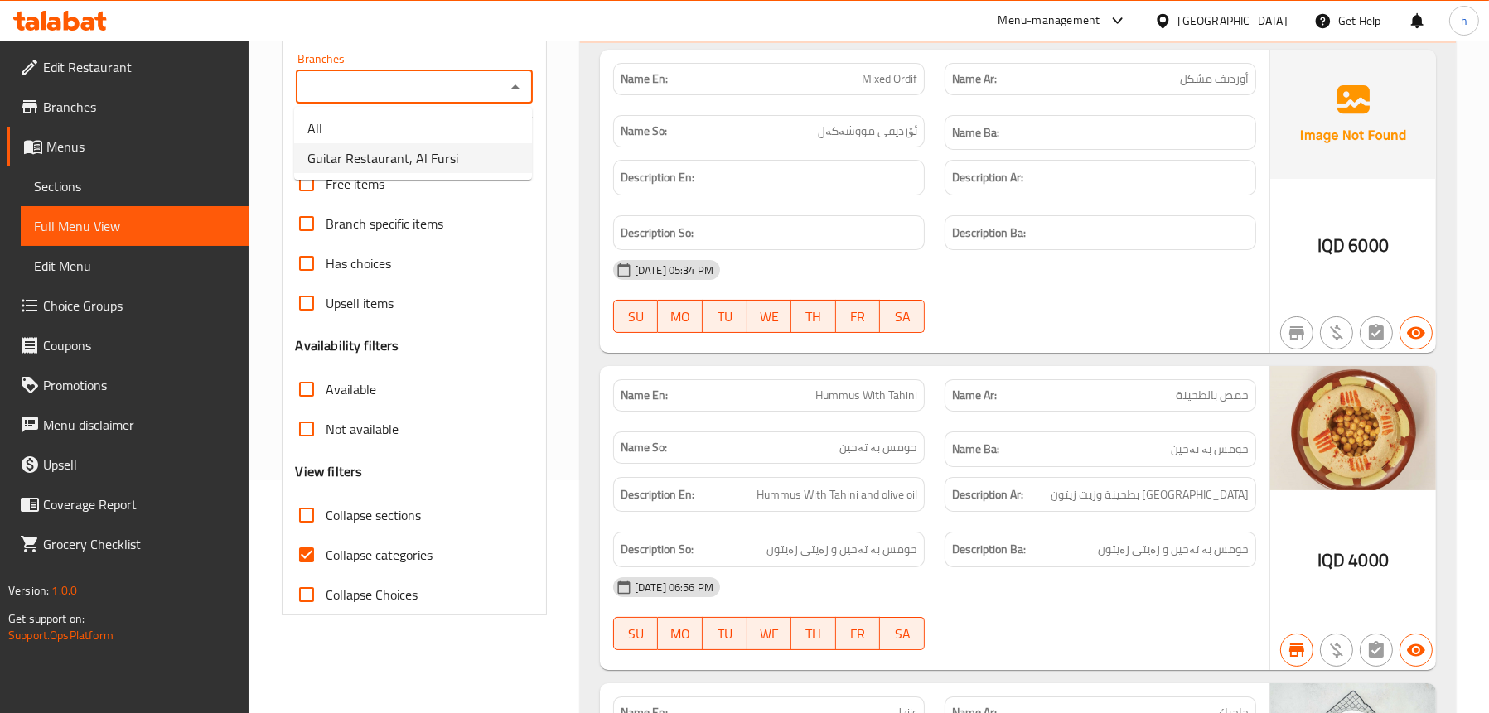
click at [461, 168] on li "Guitar Restaurant, Al Fursi" at bounding box center [413, 158] width 238 height 30
type input "Guitar Restaurant, Al Fursi"
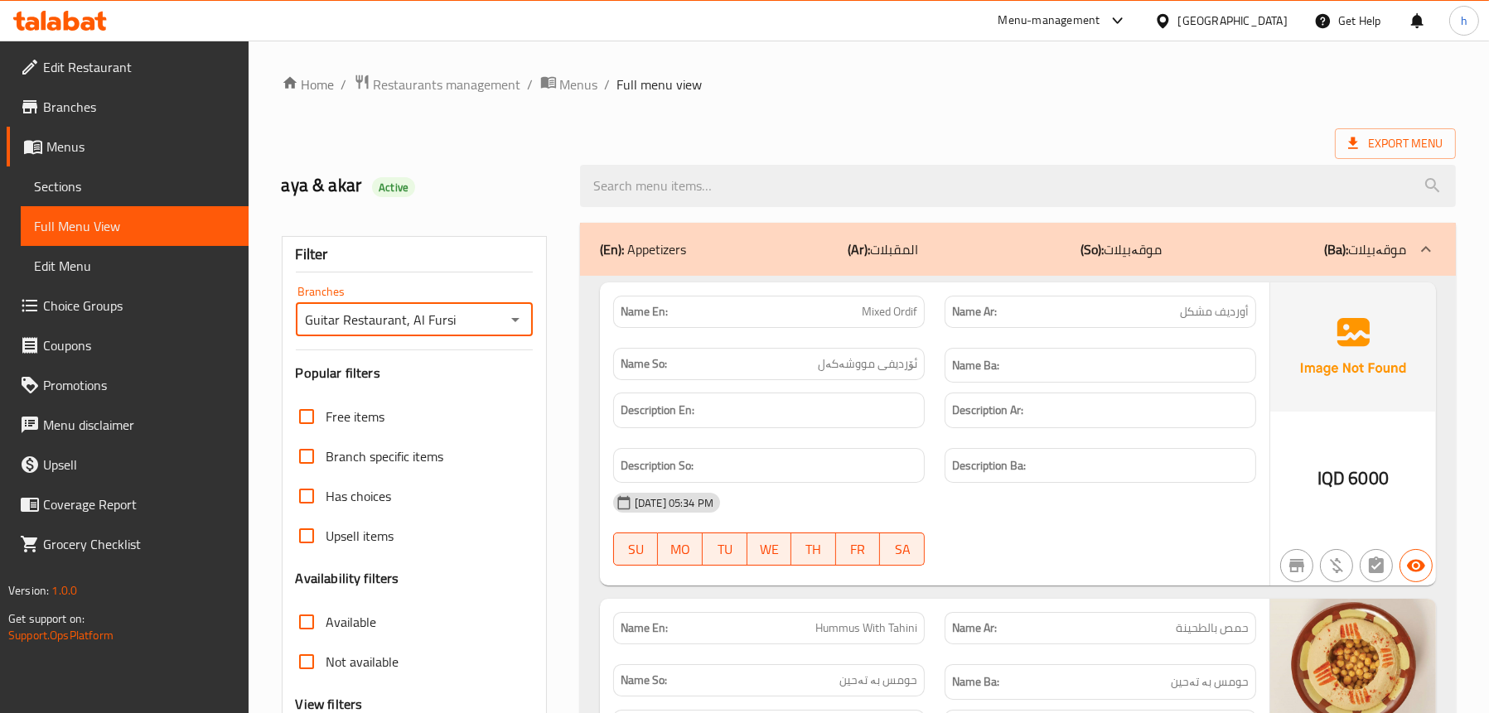
click at [699, 256] on div "(En): Appetizers (Ar): المقبلات (So): موقەبیلات (Ba): موقەبیلات" at bounding box center [1003, 249] width 806 height 20
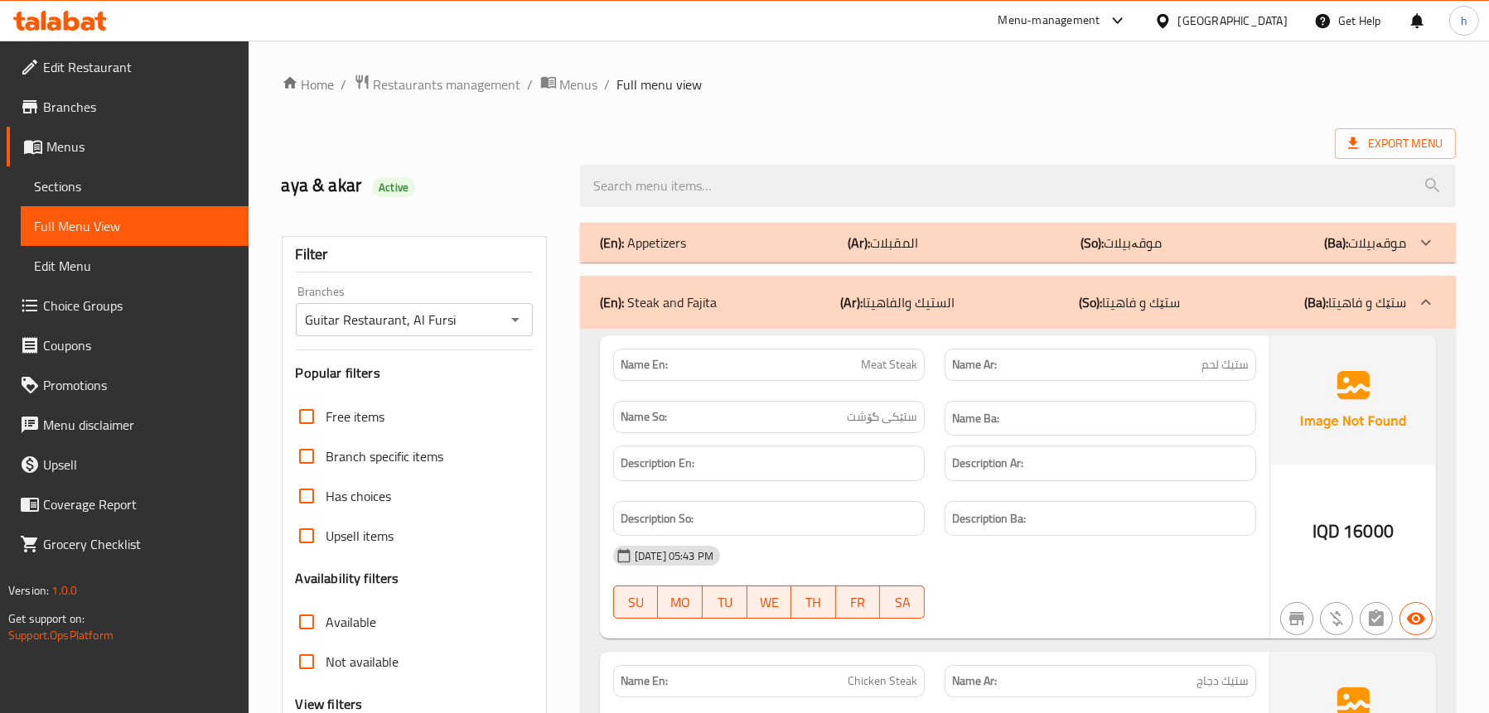
click at [875, 299] on p "(Ar): الستيك والفاهيتا" at bounding box center [898, 302] width 114 height 20
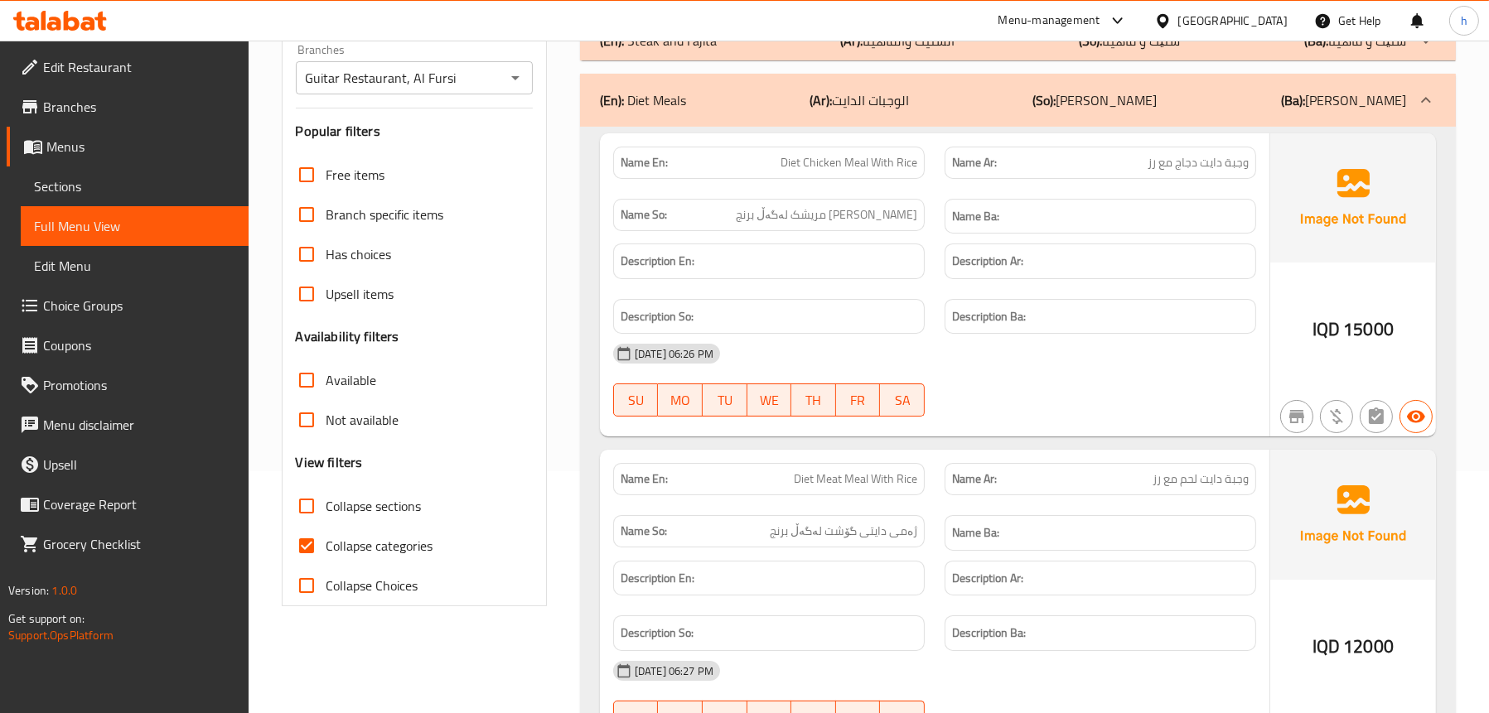
scroll to position [249, 0]
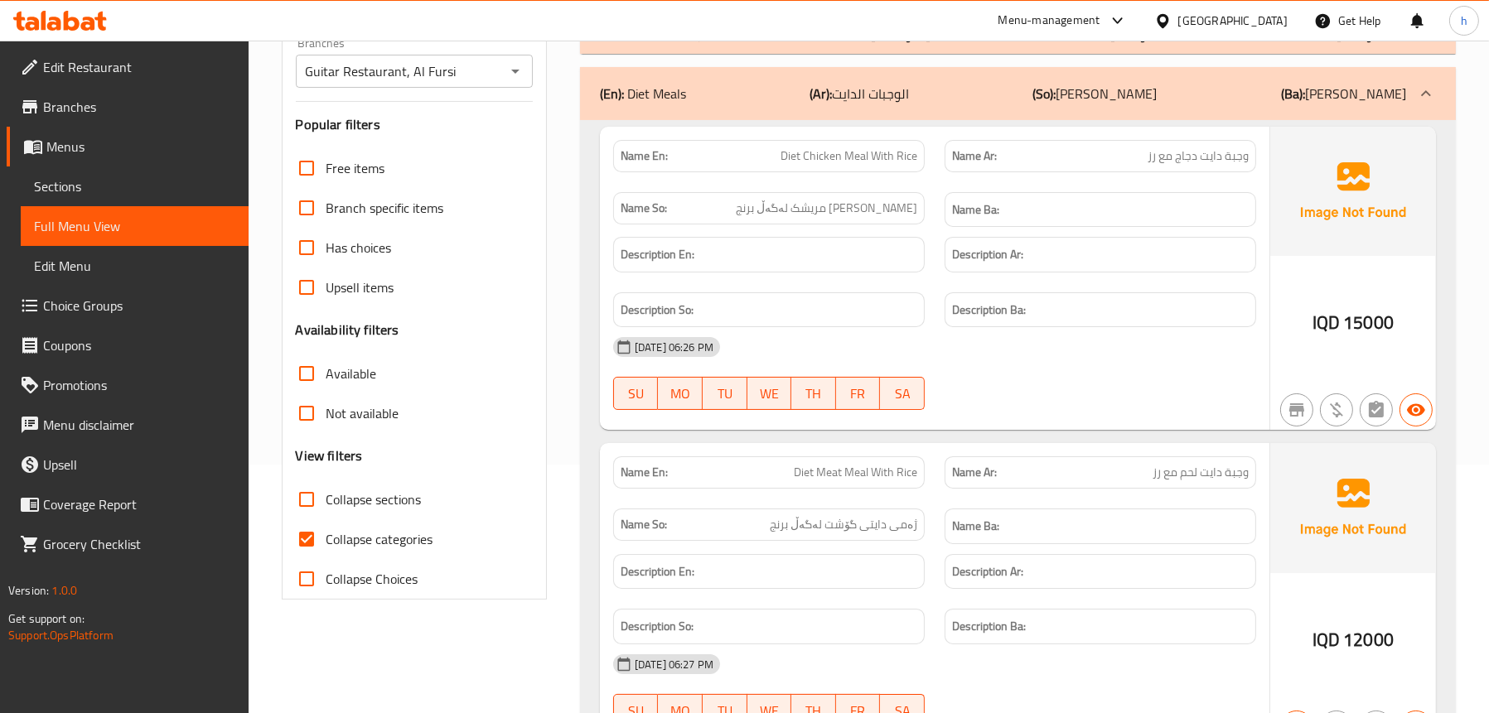
click at [909, 98] on p "(Ar): الوجبات الدايت" at bounding box center [858, 94] width 99 height 20
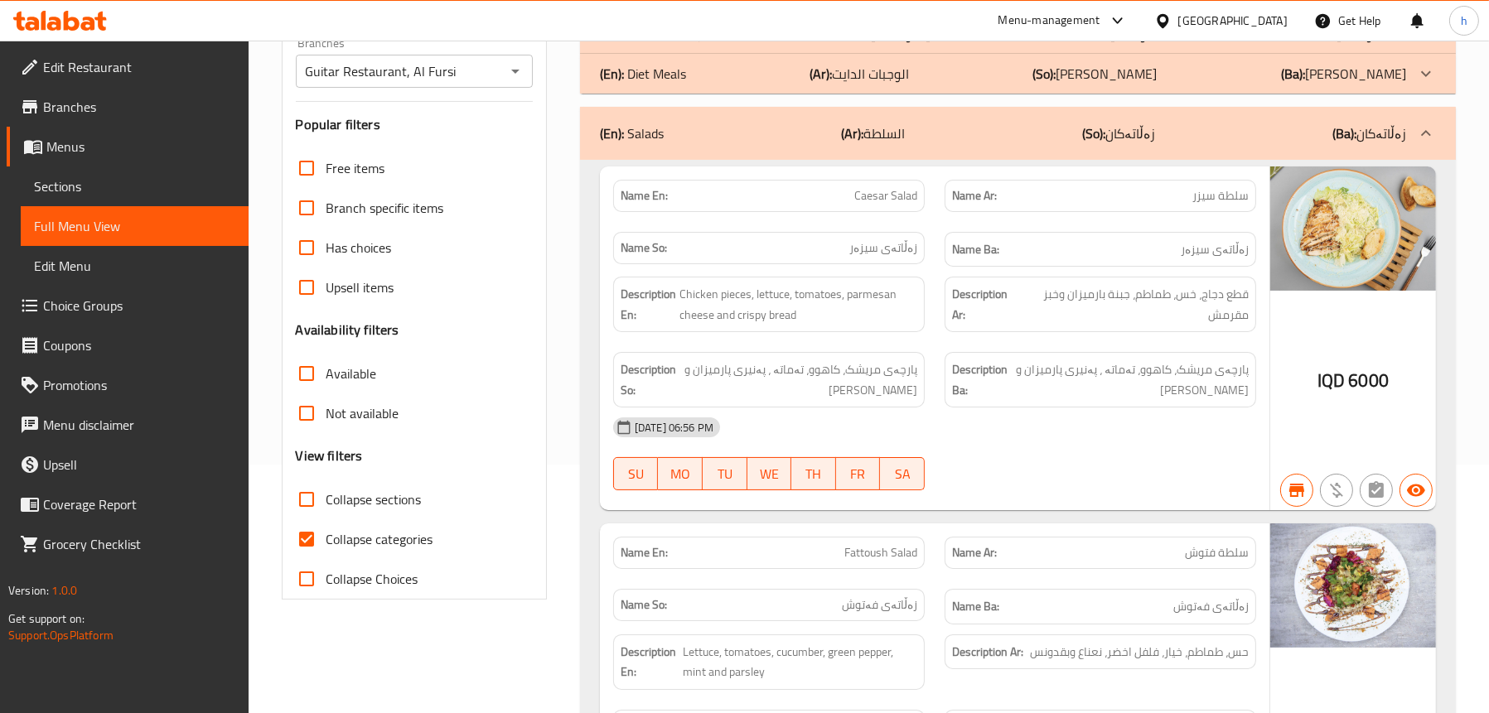
click at [847, 127] on b "(Ar):" at bounding box center [852, 133] width 22 height 25
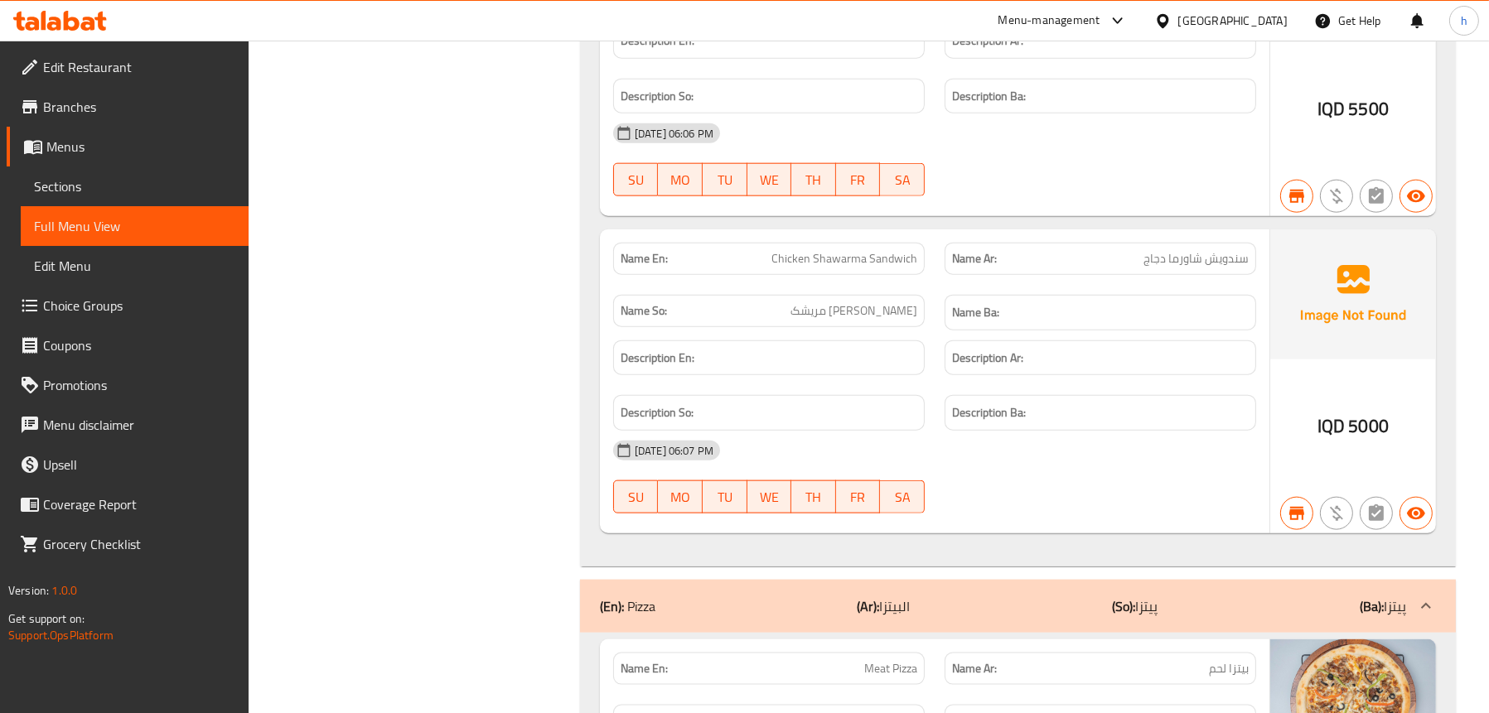
scroll to position [2816, 0]
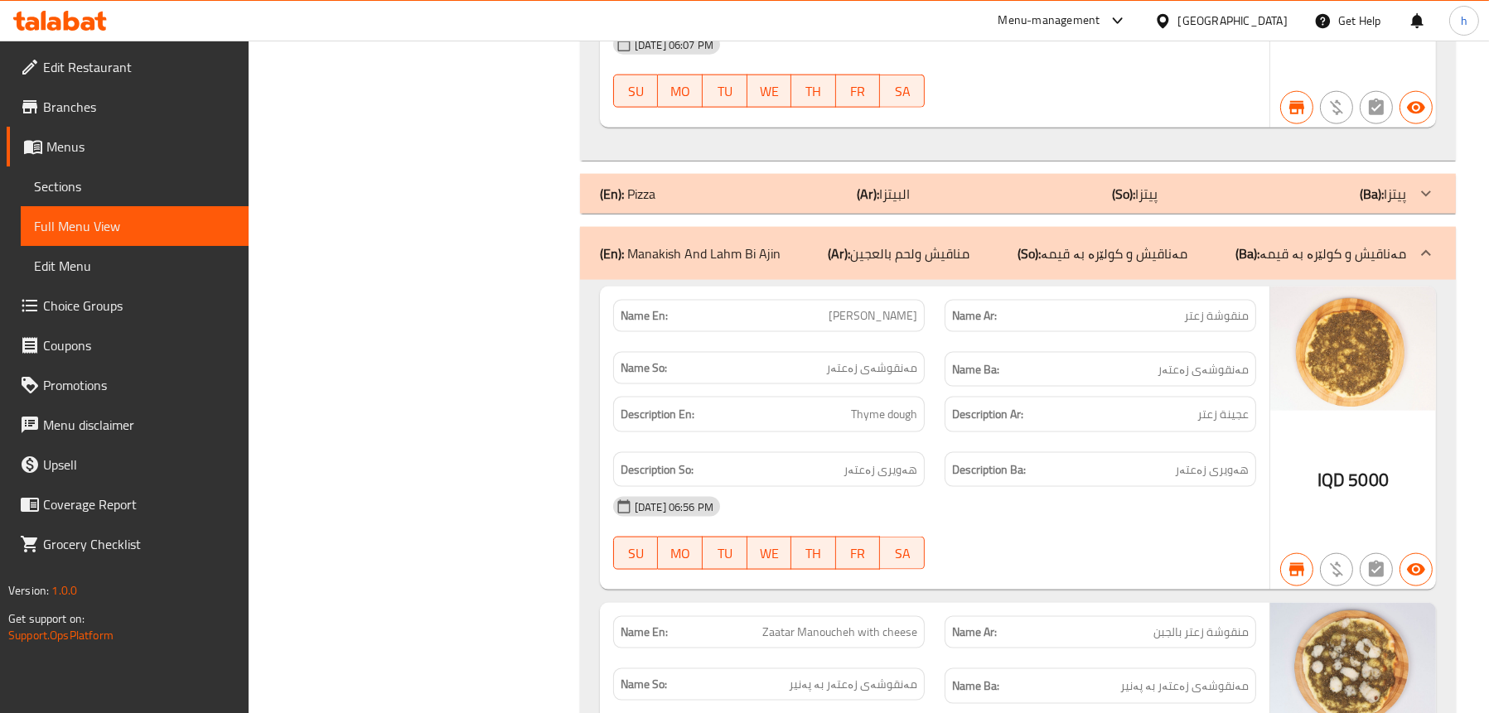
scroll to position [3148, 0]
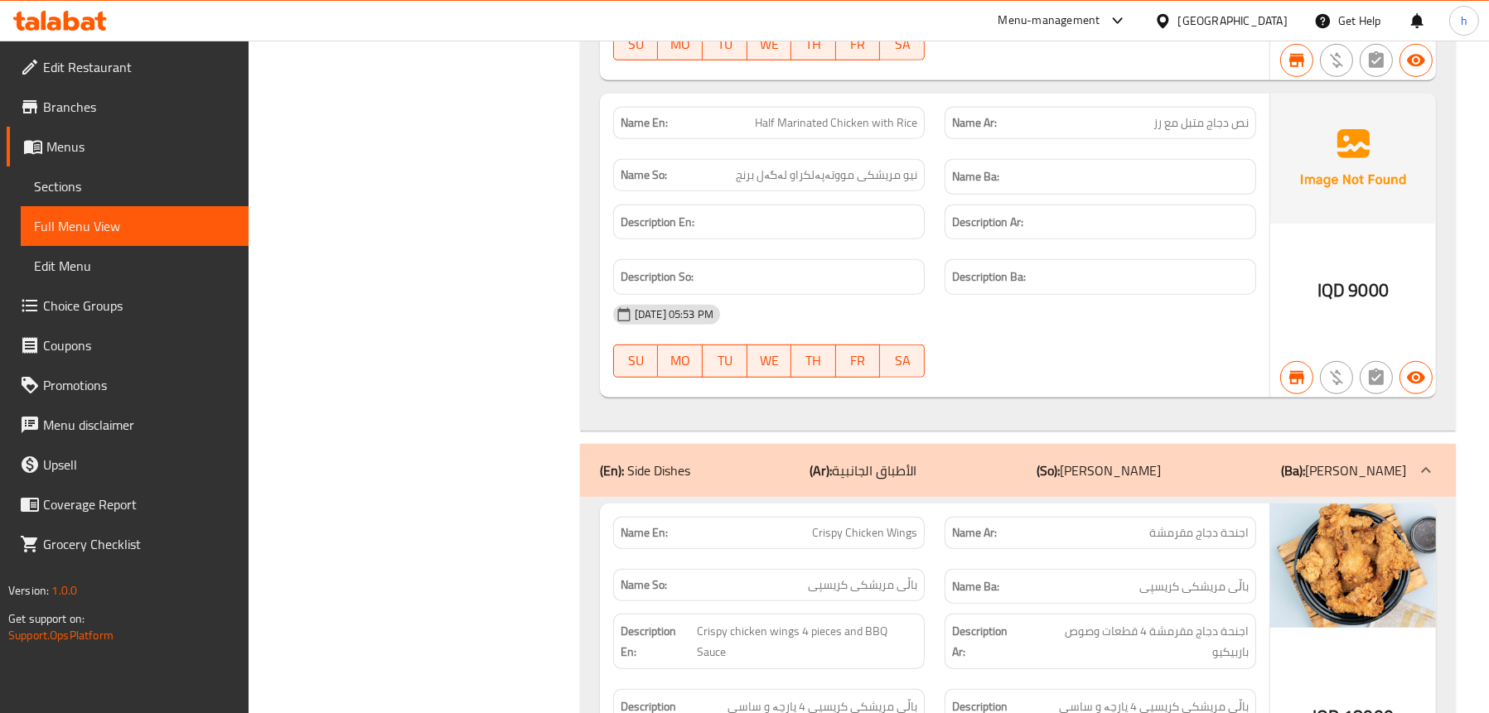
scroll to position [10189, 0]
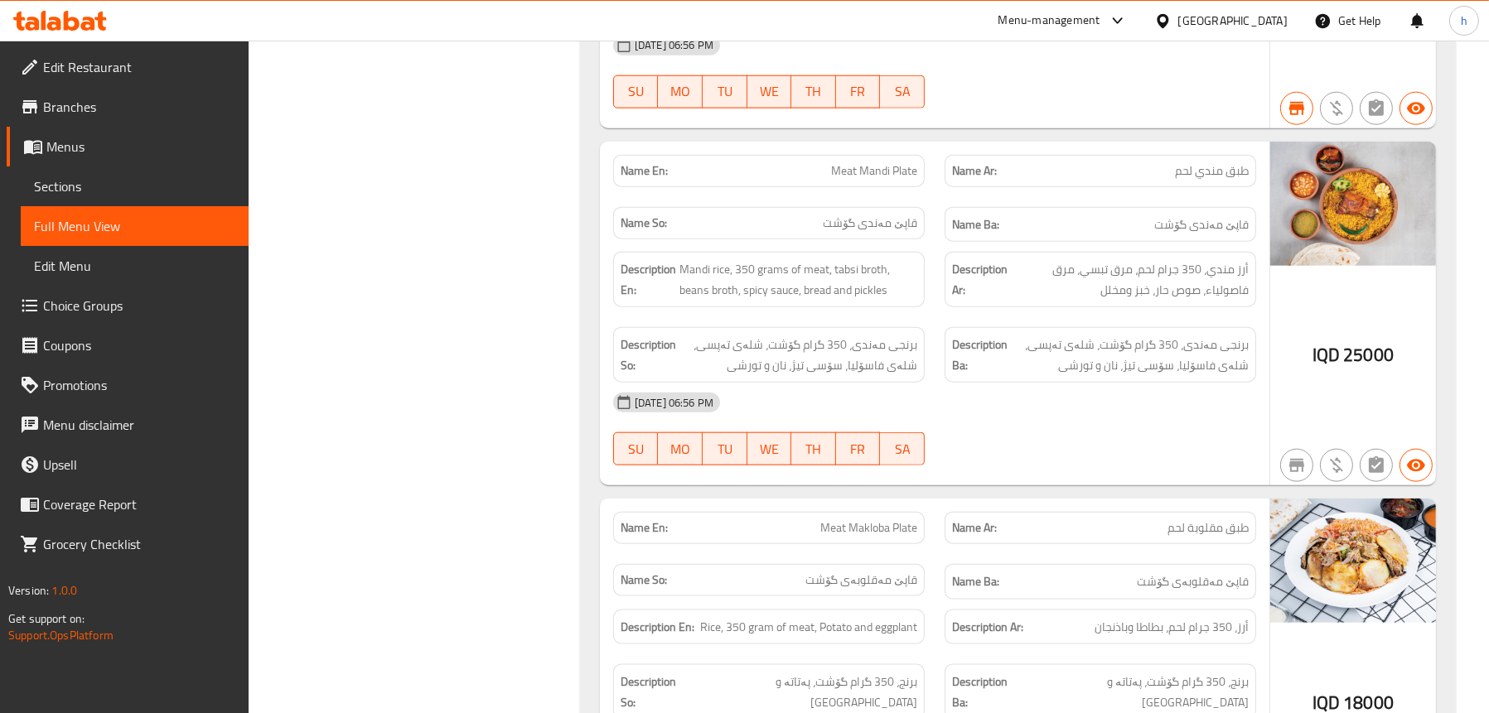
scroll to position [11635, 0]
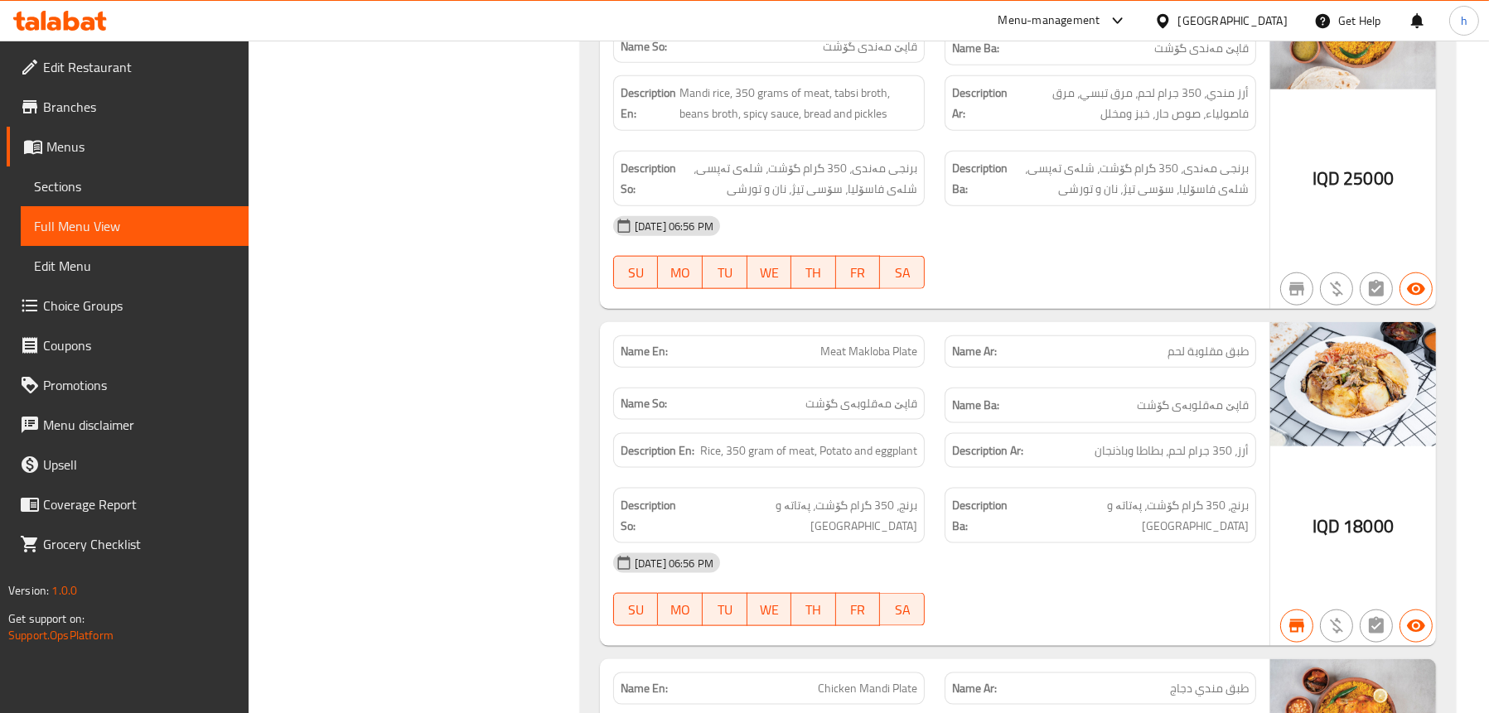
click at [79, 176] on span "Sections" at bounding box center [134, 186] width 201 height 20
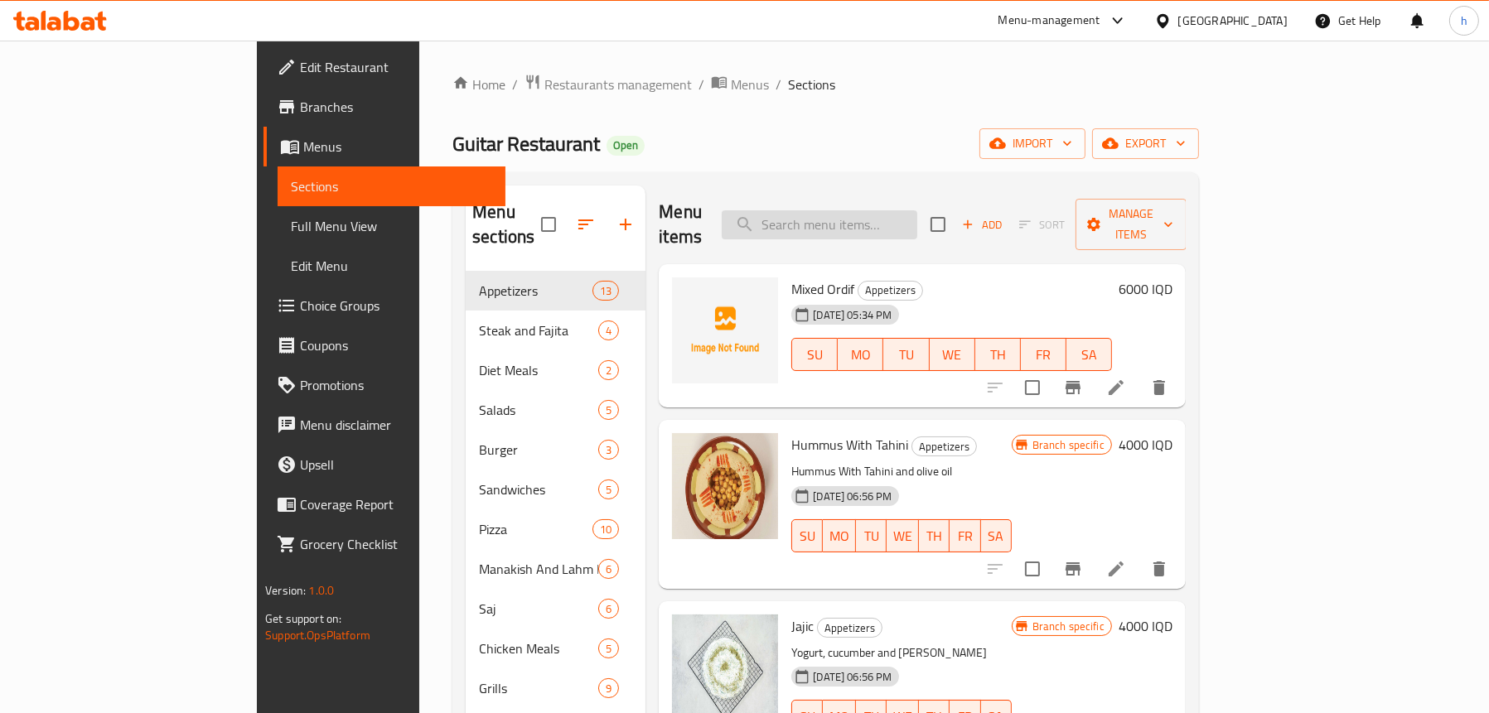
click at [883, 210] on input "search" at bounding box center [819, 224] width 195 height 29
paste input "مقلوبة لحم"
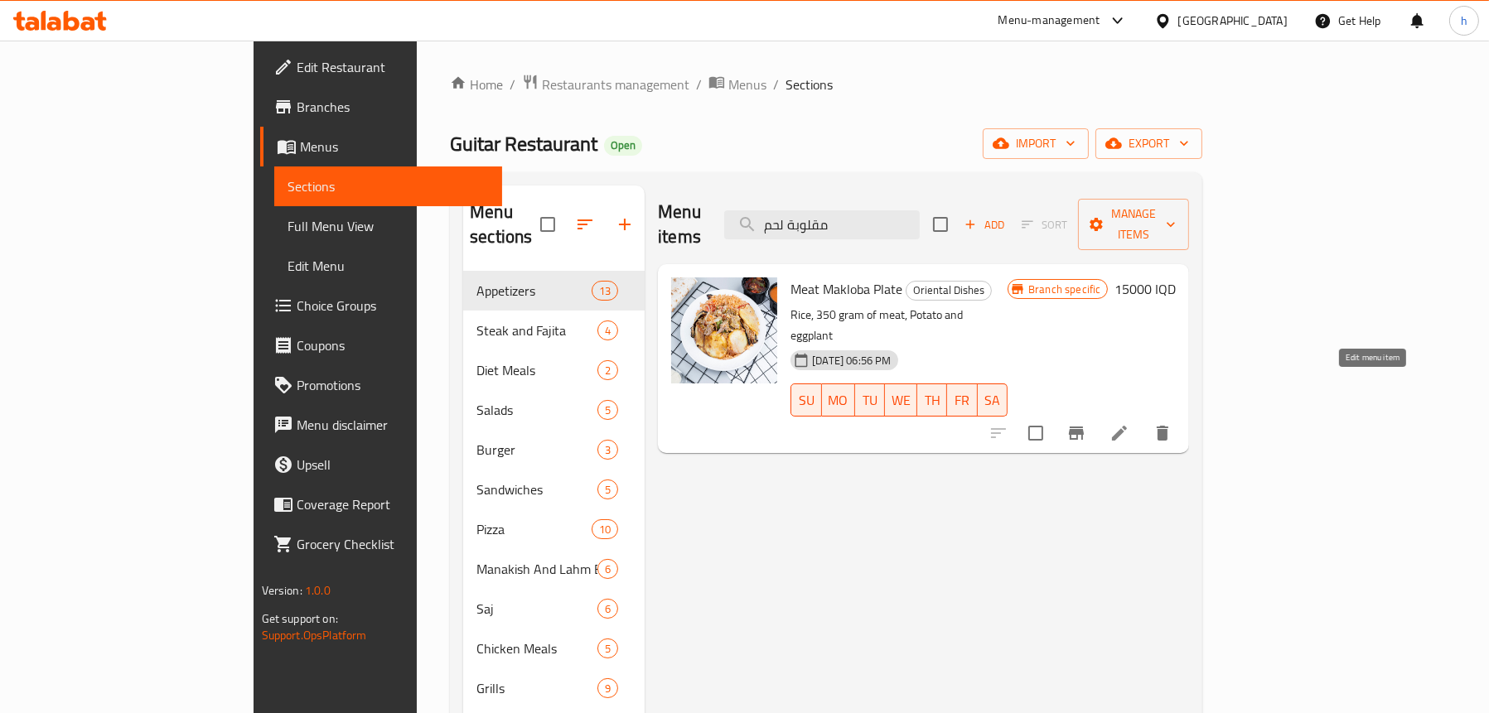
type input "مقلوبة لحم"
click at [1129, 423] on icon at bounding box center [1119, 433] width 20 height 20
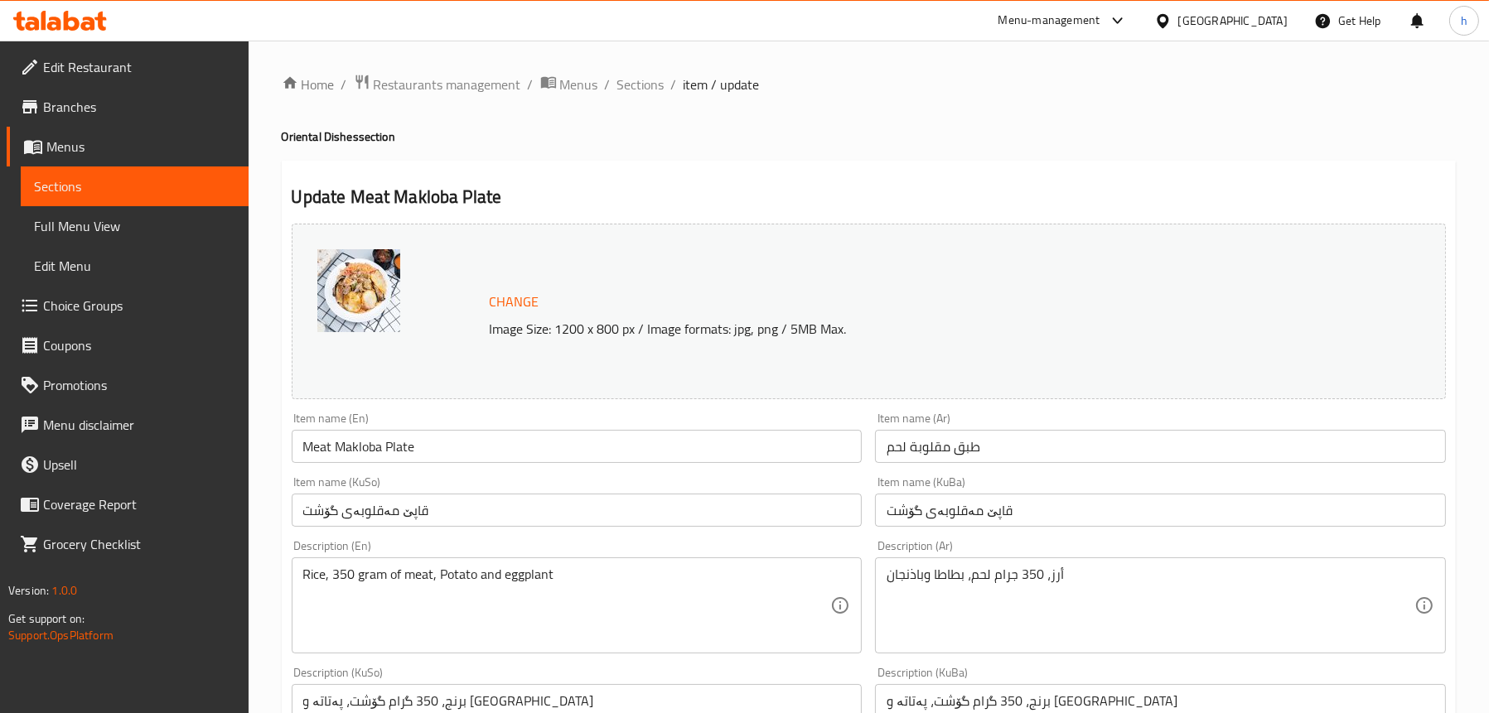
click at [117, 190] on span "Sections" at bounding box center [134, 186] width 201 height 20
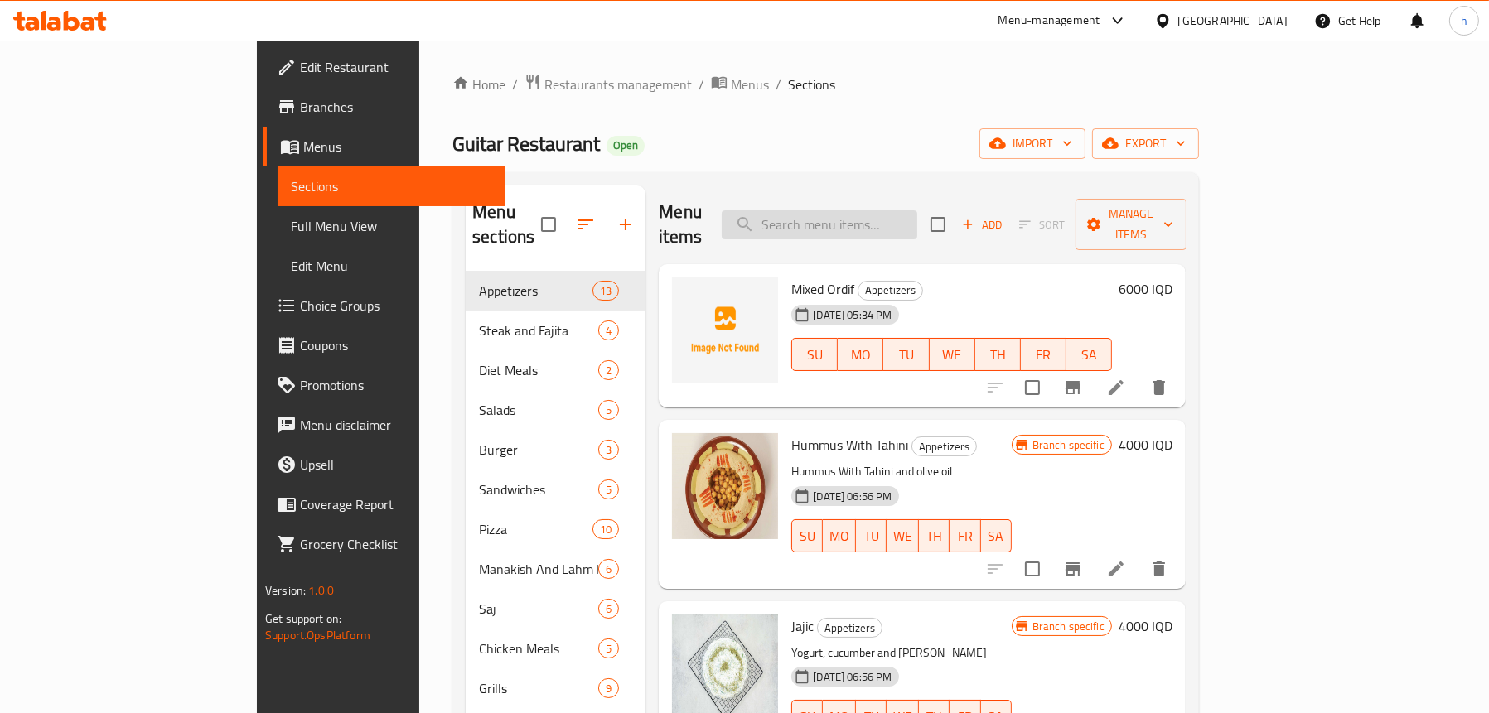
click at [907, 215] on input "search" at bounding box center [819, 224] width 195 height 29
paste input "مقلوبة لحم"
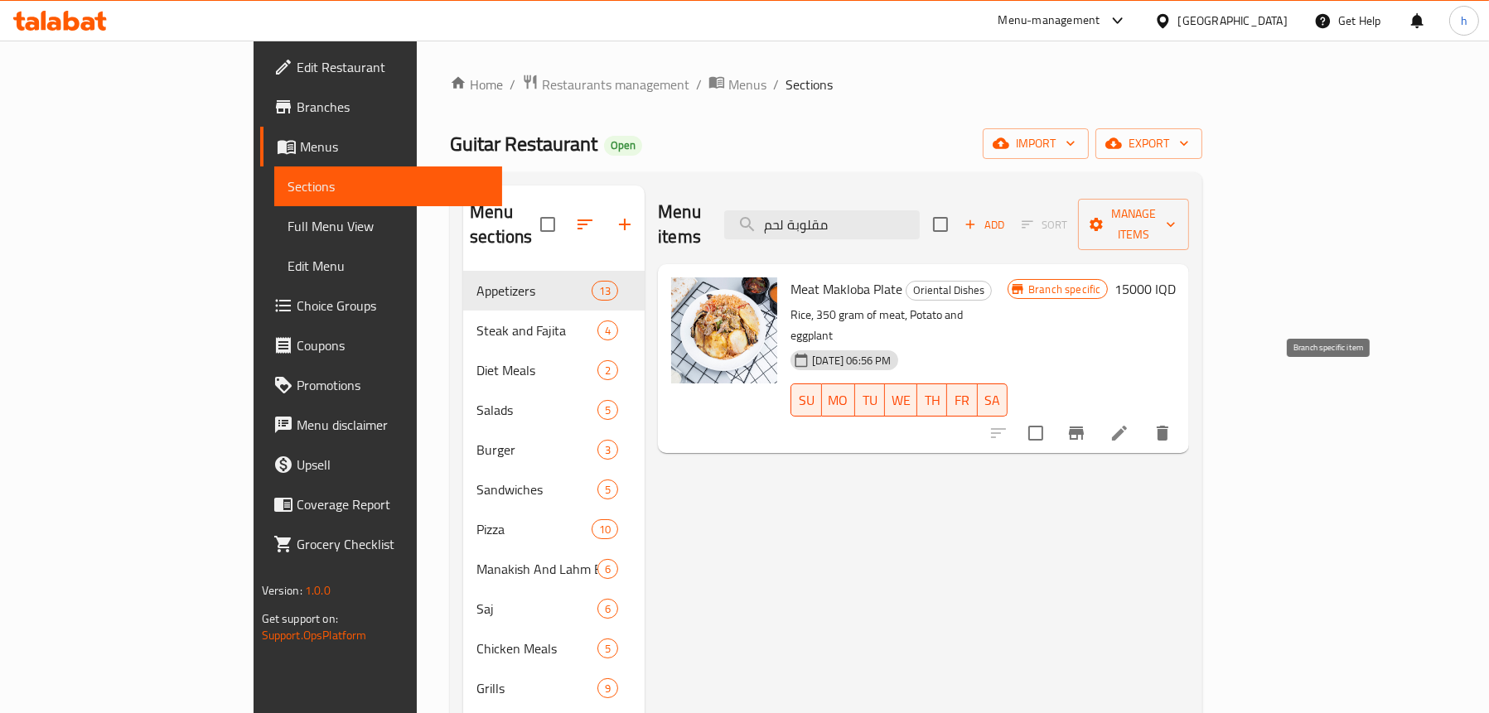
type input "مقلوبة لحم"
click at [1086, 423] on icon "Branch-specific-item" at bounding box center [1076, 433] width 20 height 20
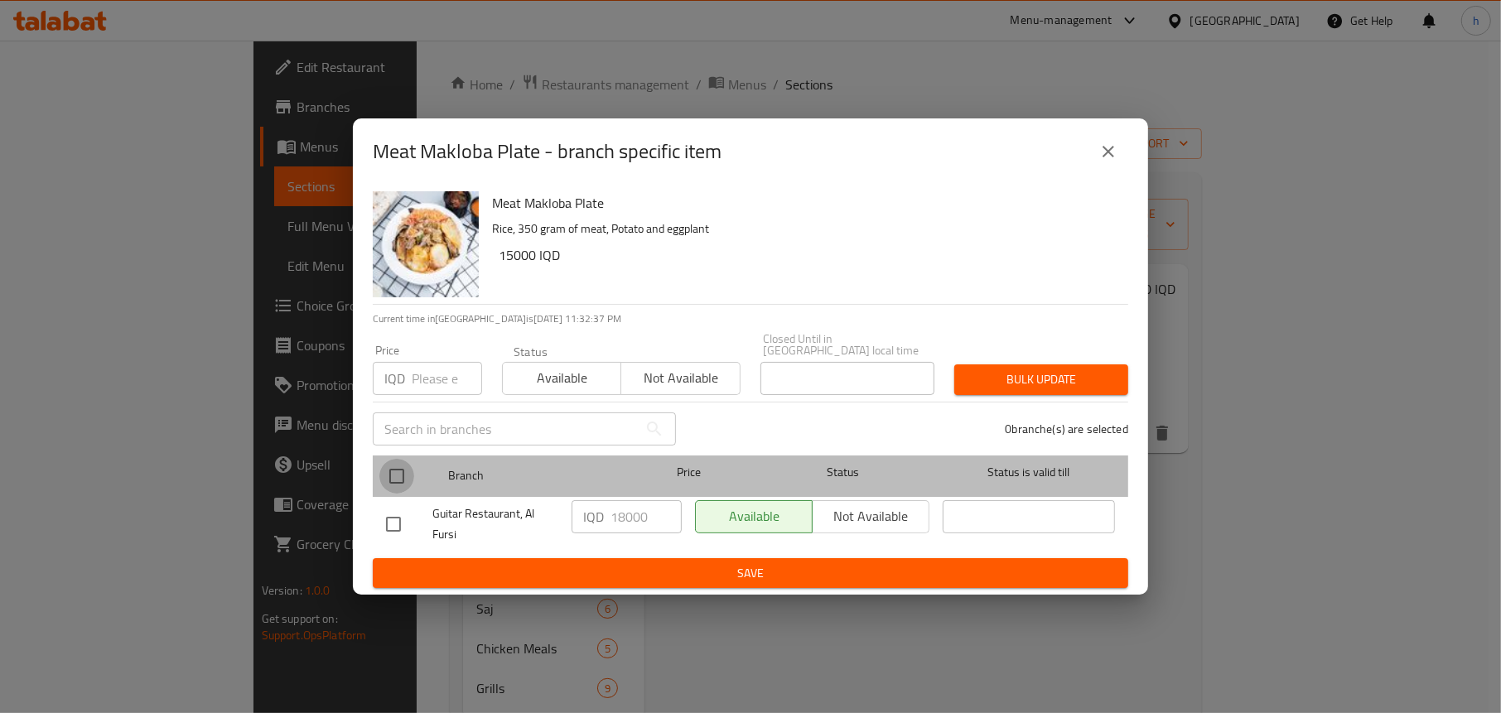
click at [383, 466] on input "checkbox" at bounding box center [396, 476] width 35 height 35
checkbox input "true"
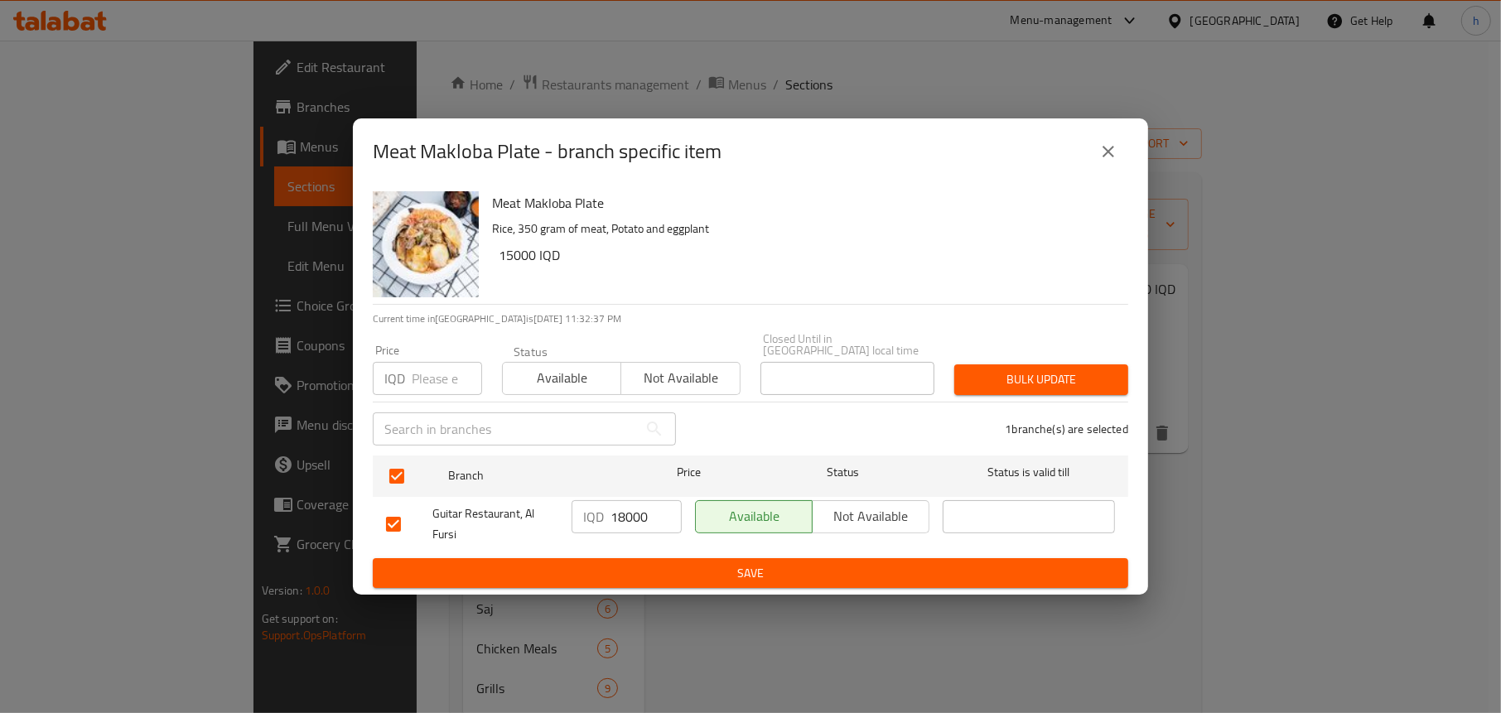
click at [621, 504] on input "18000" at bounding box center [646, 516] width 71 height 33
type input "15000"
click at [674, 567] on span "Save" at bounding box center [750, 573] width 729 height 21
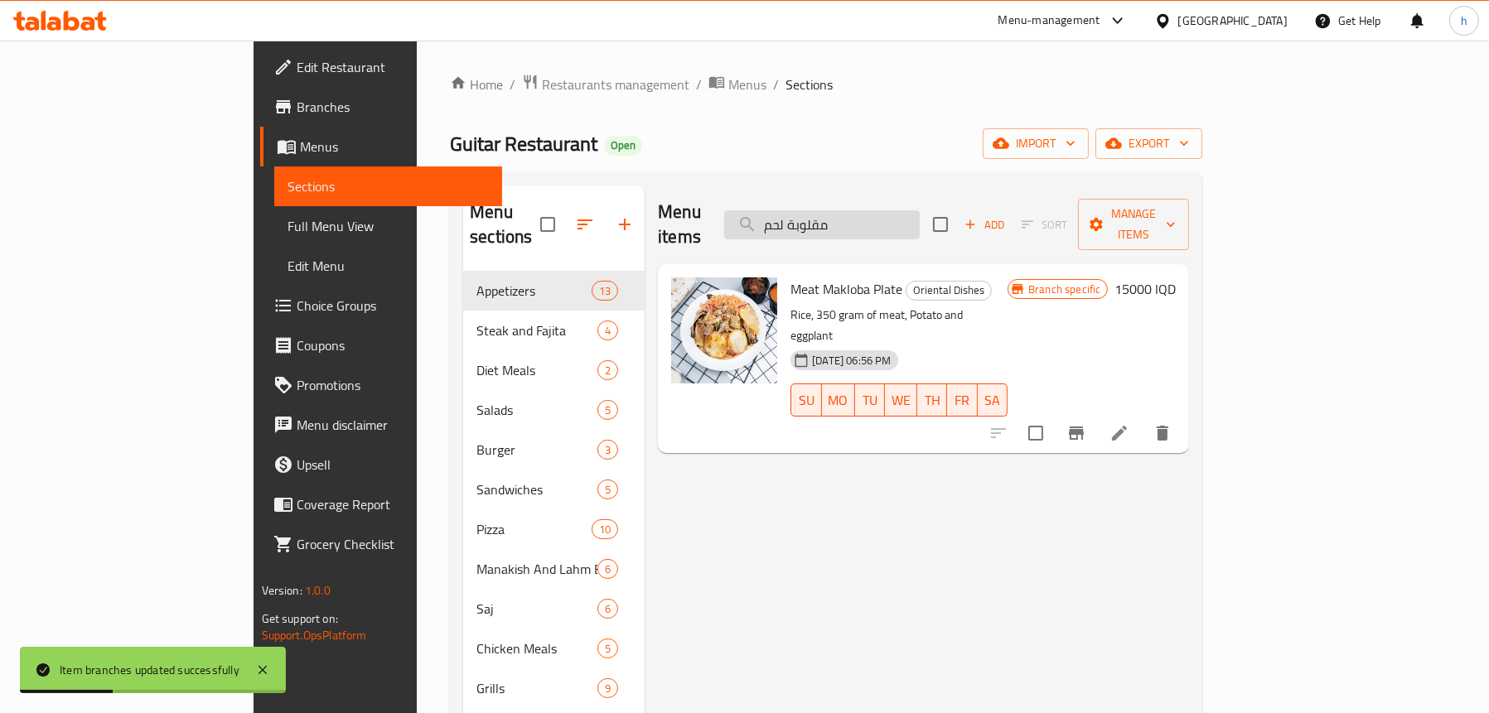
click at [919, 215] on input "مقلوبة لحم" at bounding box center [821, 224] width 195 height 29
click at [871, 210] on input "مقلوبة لحم" at bounding box center [821, 224] width 195 height 29
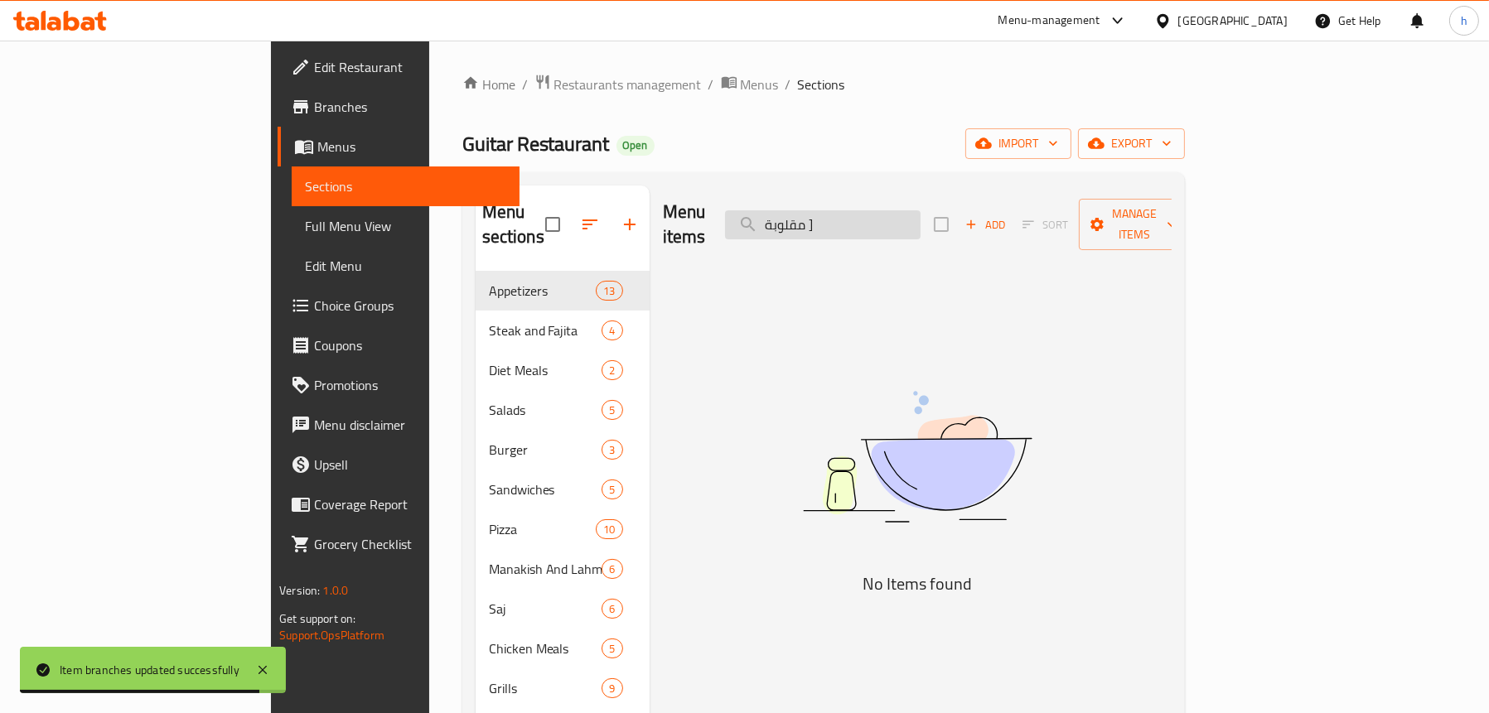
drag, startPoint x: 913, startPoint y: 216, endPoint x: 903, endPoint y: 218, distance: 10.1
click at [903, 218] on input "مقلوبة ]" at bounding box center [822, 224] width 195 height 29
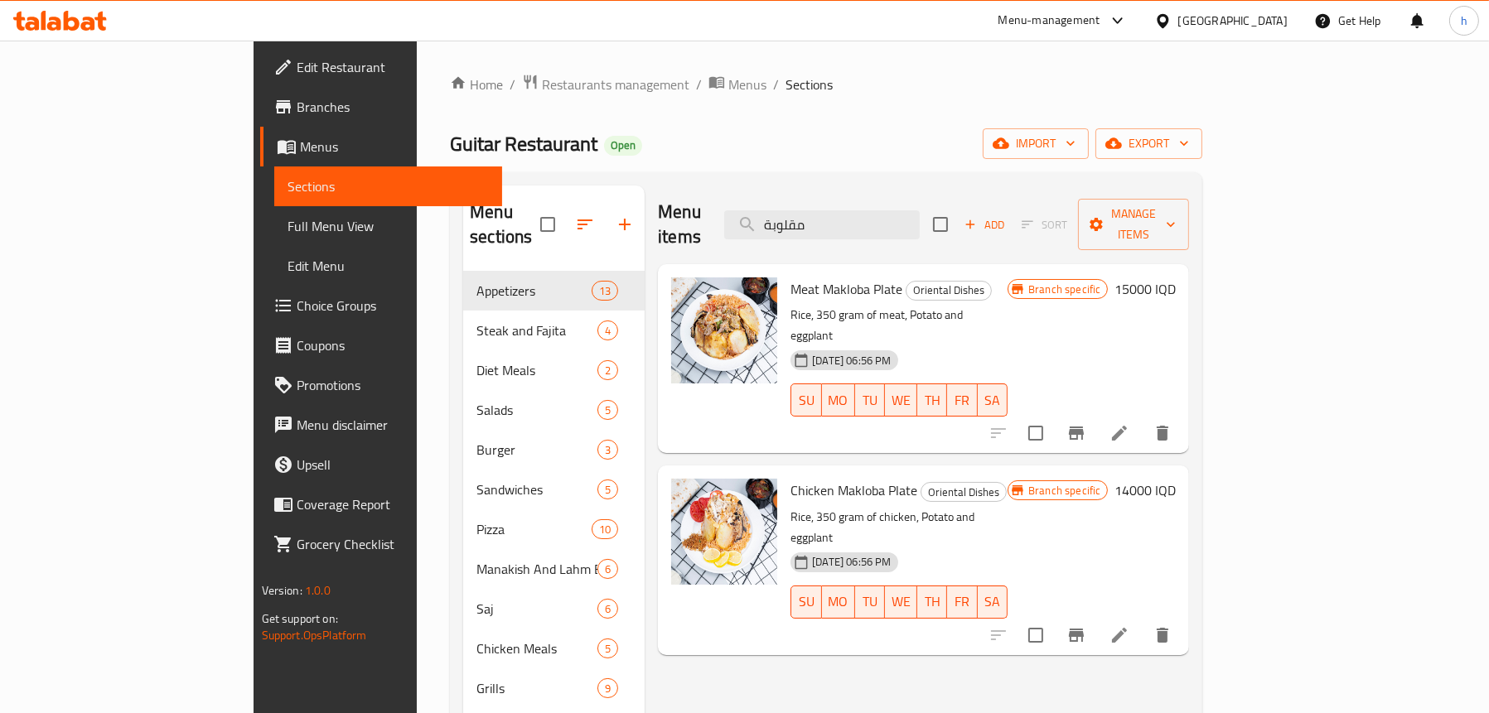
type input "مقلوبة"
click at [1096, 615] on button "Branch-specific-item" at bounding box center [1076, 635] width 40 height 40
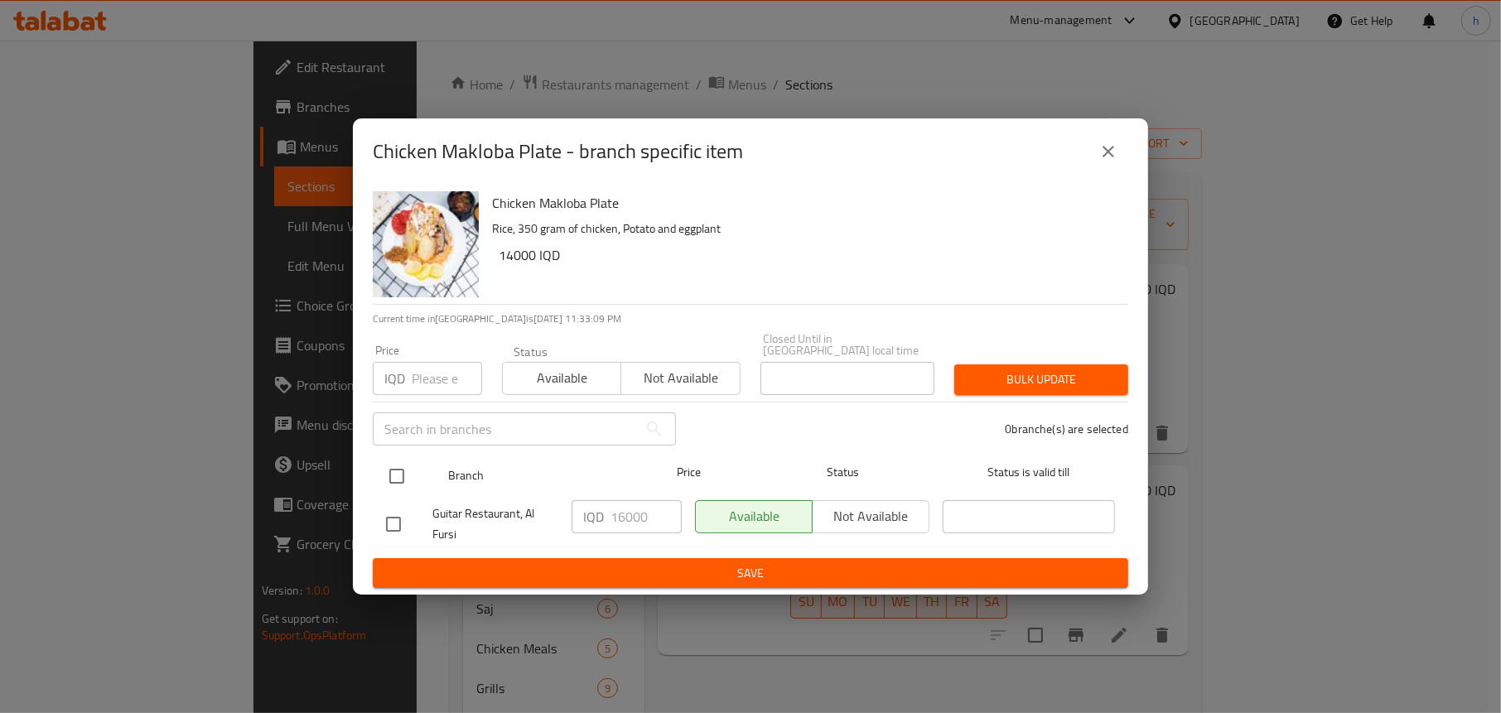
click at [397, 459] on input "checkbox" at bounding box center [396, 476] width 35 height 35
checkbox input "true"
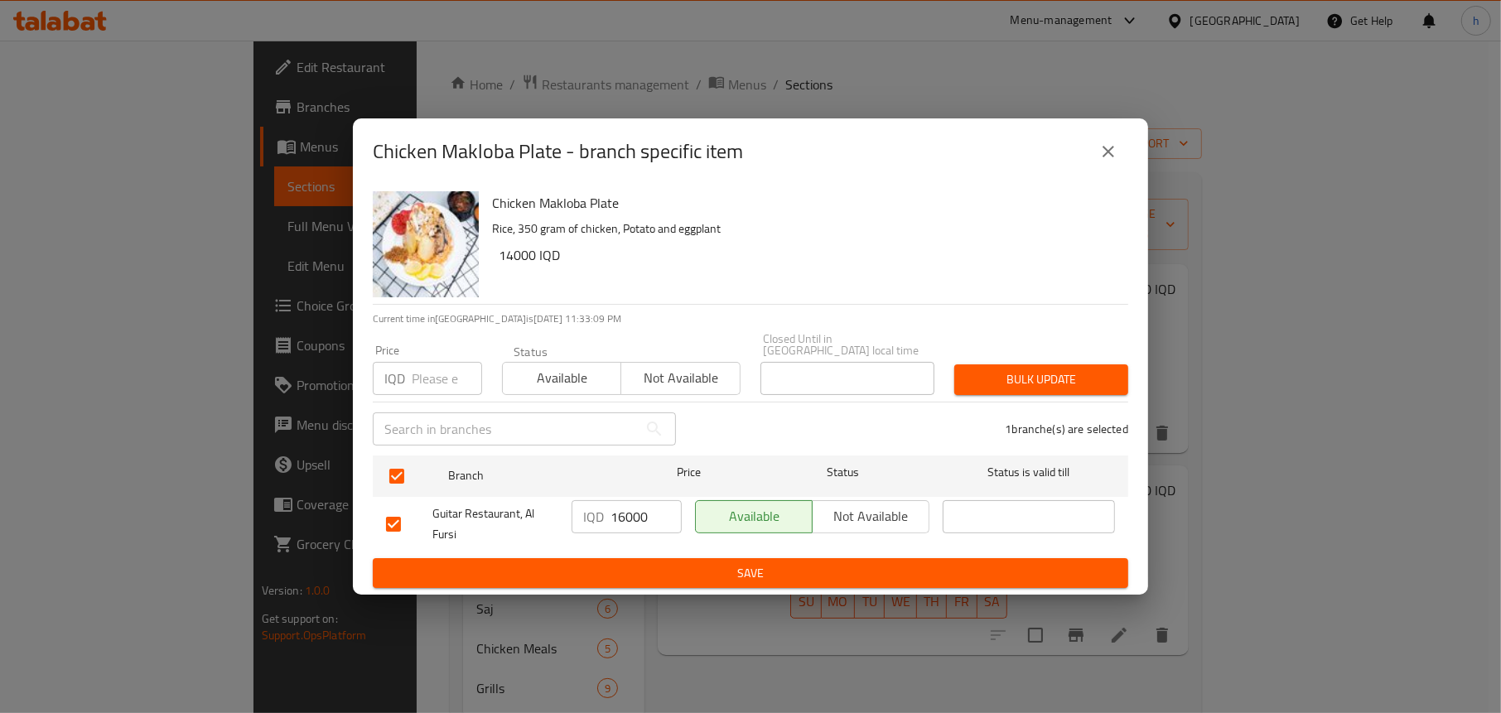
click at [615, 506] on input "16000" at bounding box center [646, 516] width 71 height 33
type input "14000"
click at [660, 577] on button "Save" at bounding box center [750, 573] width 755 height 31
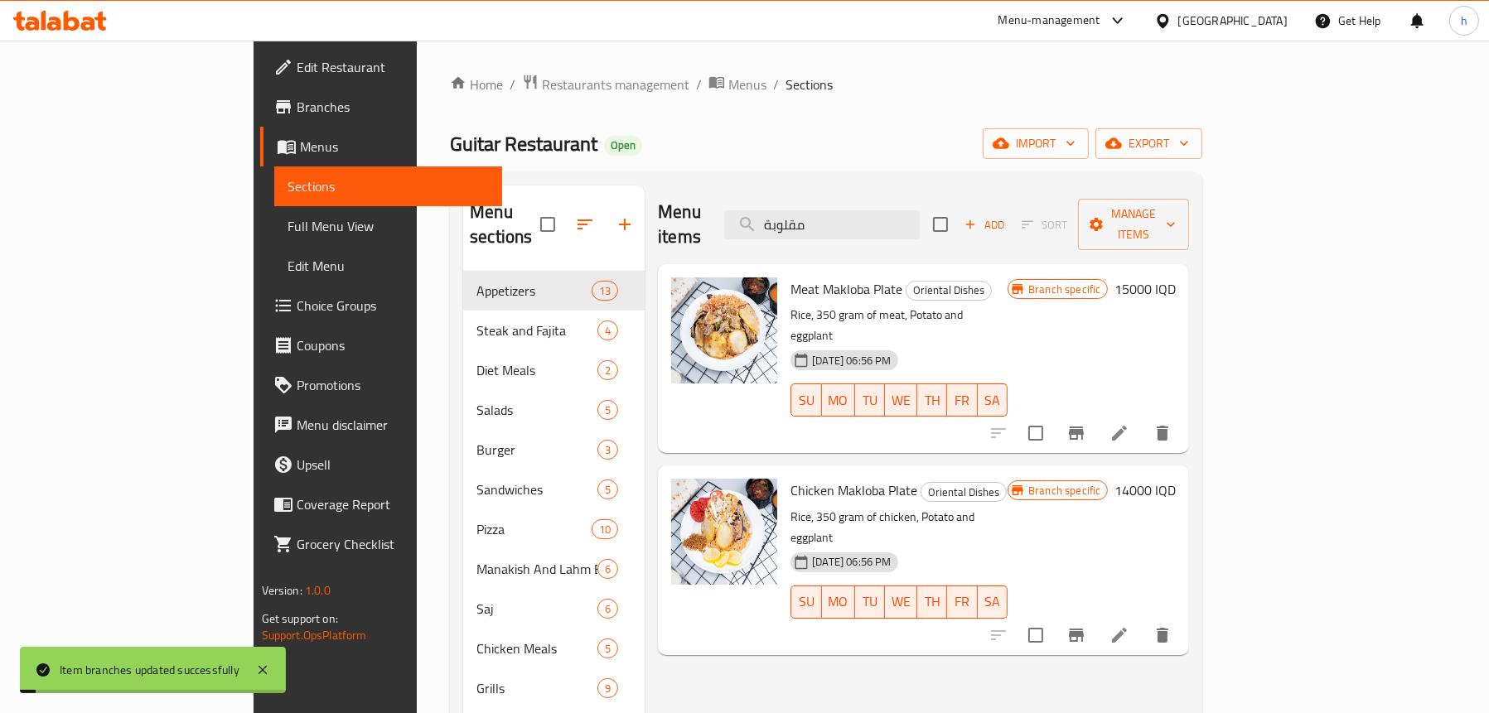
click at [287, 222] on span "Full Menu View" at bounding box center [387, 226] width 201 height 20
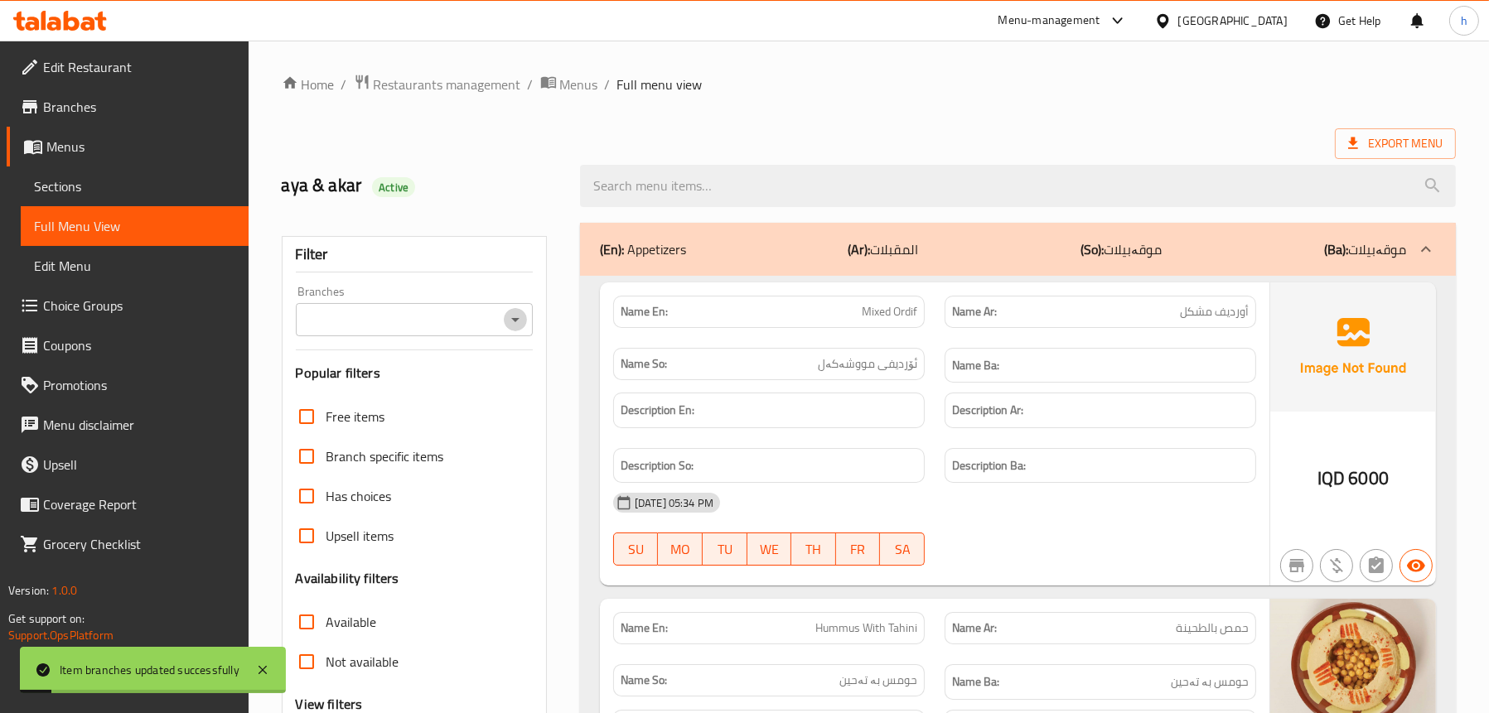
click at [517, 312] on icon "Open" at bounding box center [515, 320] width 20 height 20
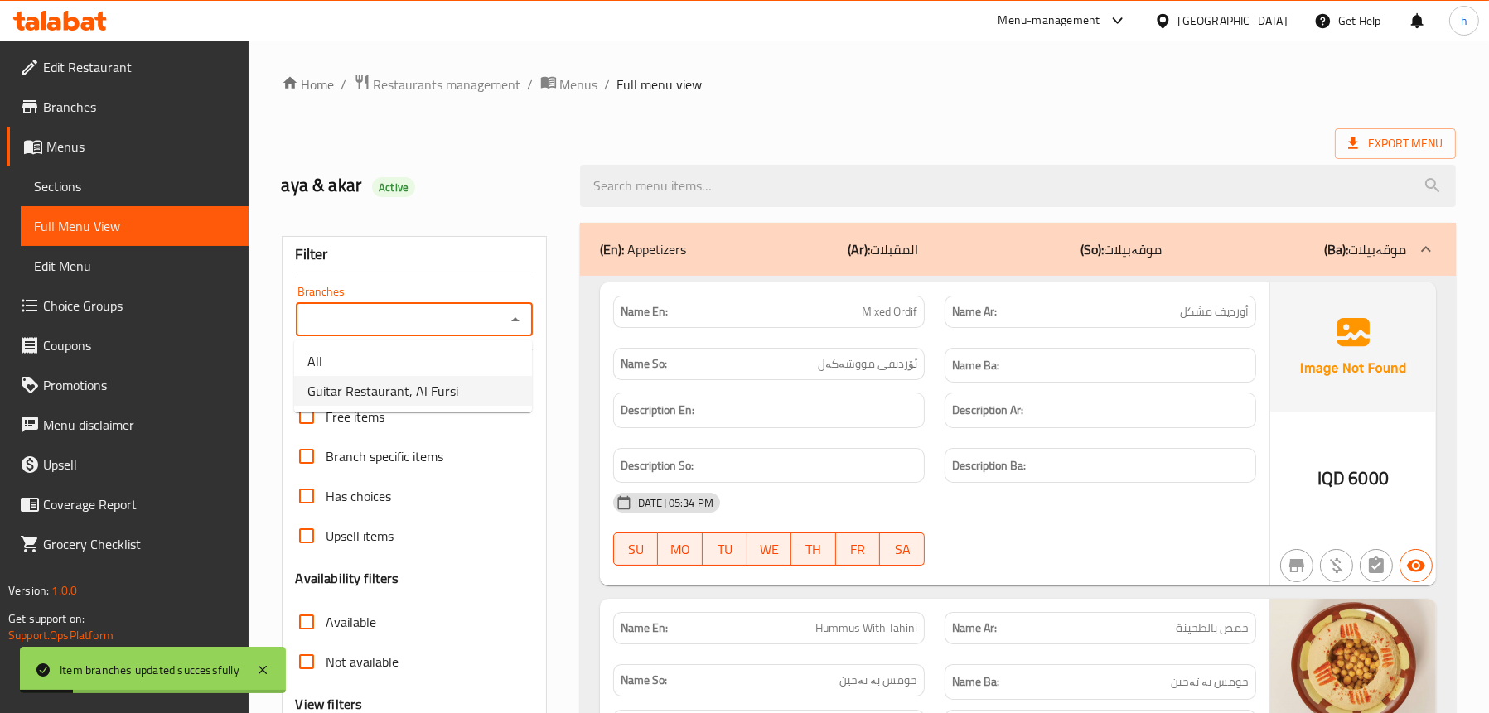
click at [456, 387] on li "Guitar Restaurant, Al Fursi" at bounding box center [413, 391] width 238 height 30
type input "Guitar Restaurant, Al Fursi"
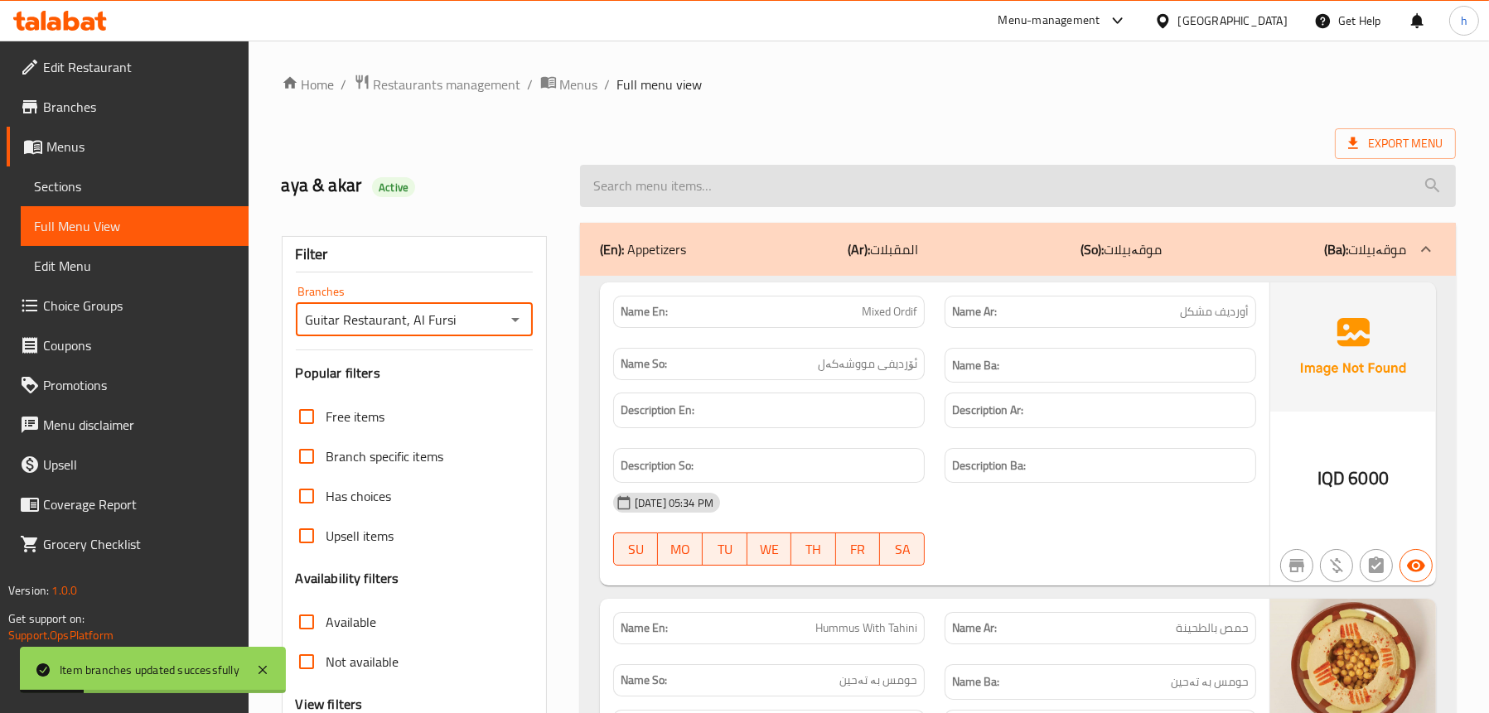
click at [770, 190] on input "search" at bounding box center [1018, 186] width 876 height 42
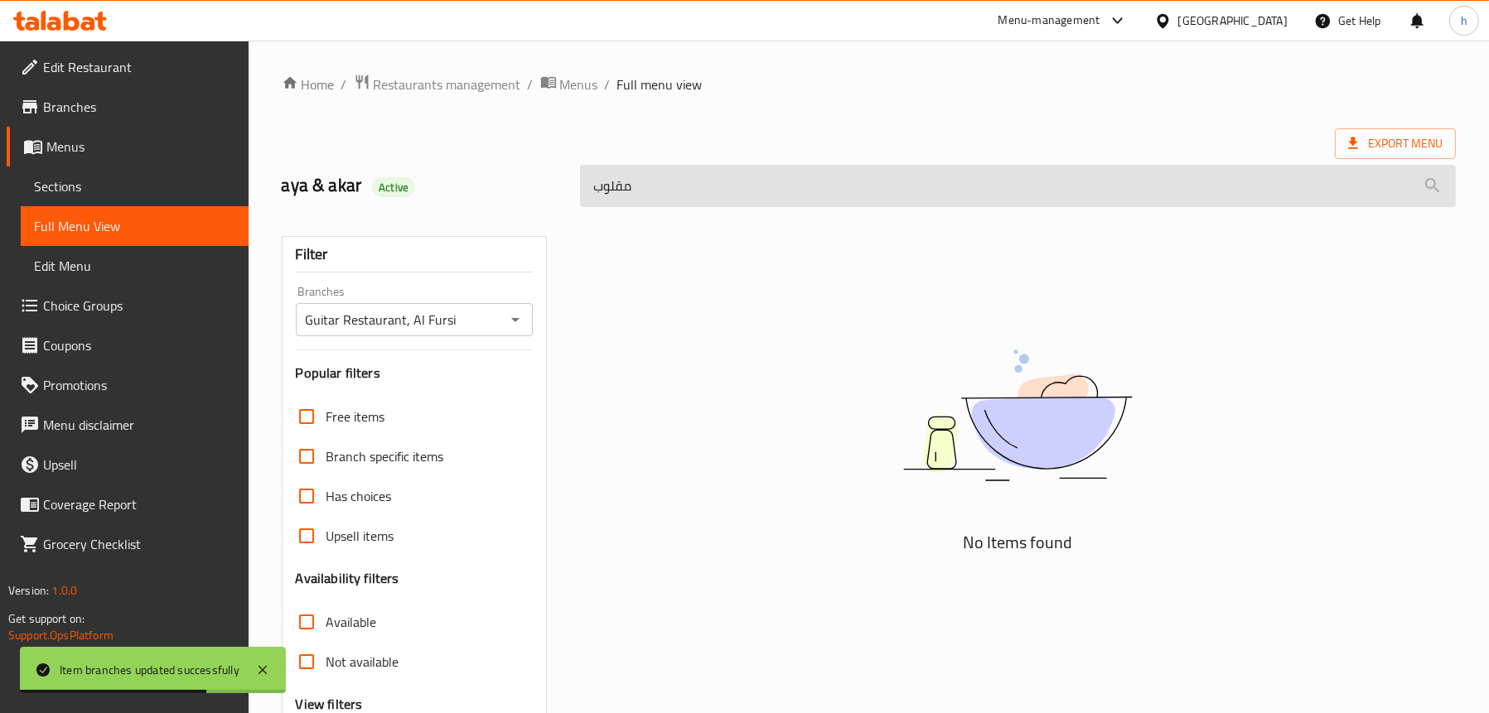
click at [666, 182] on input "مقلوب" at bounding box center [1018, 186] width 876 height 42
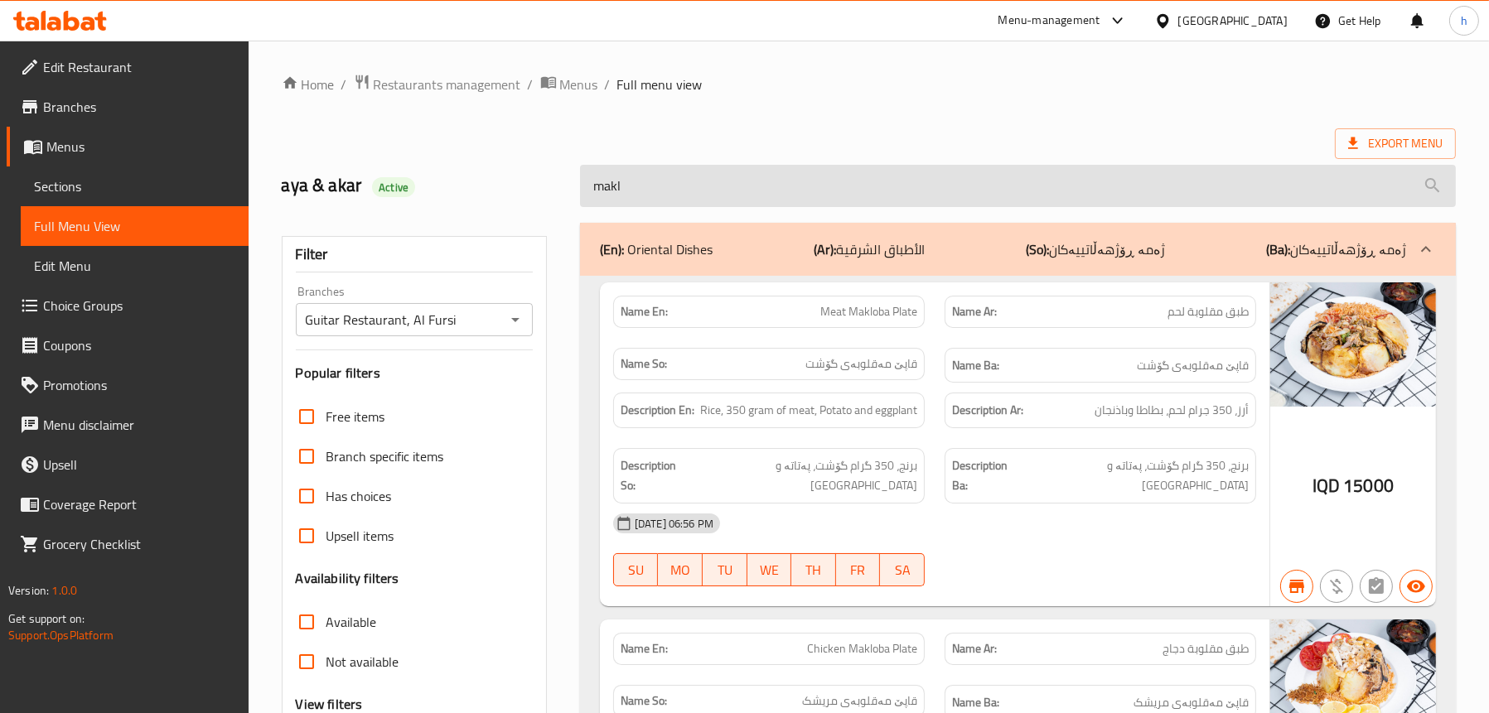
click at [649, 187] on input "makl" at bounding box center [1018, 186] width 876 height 42
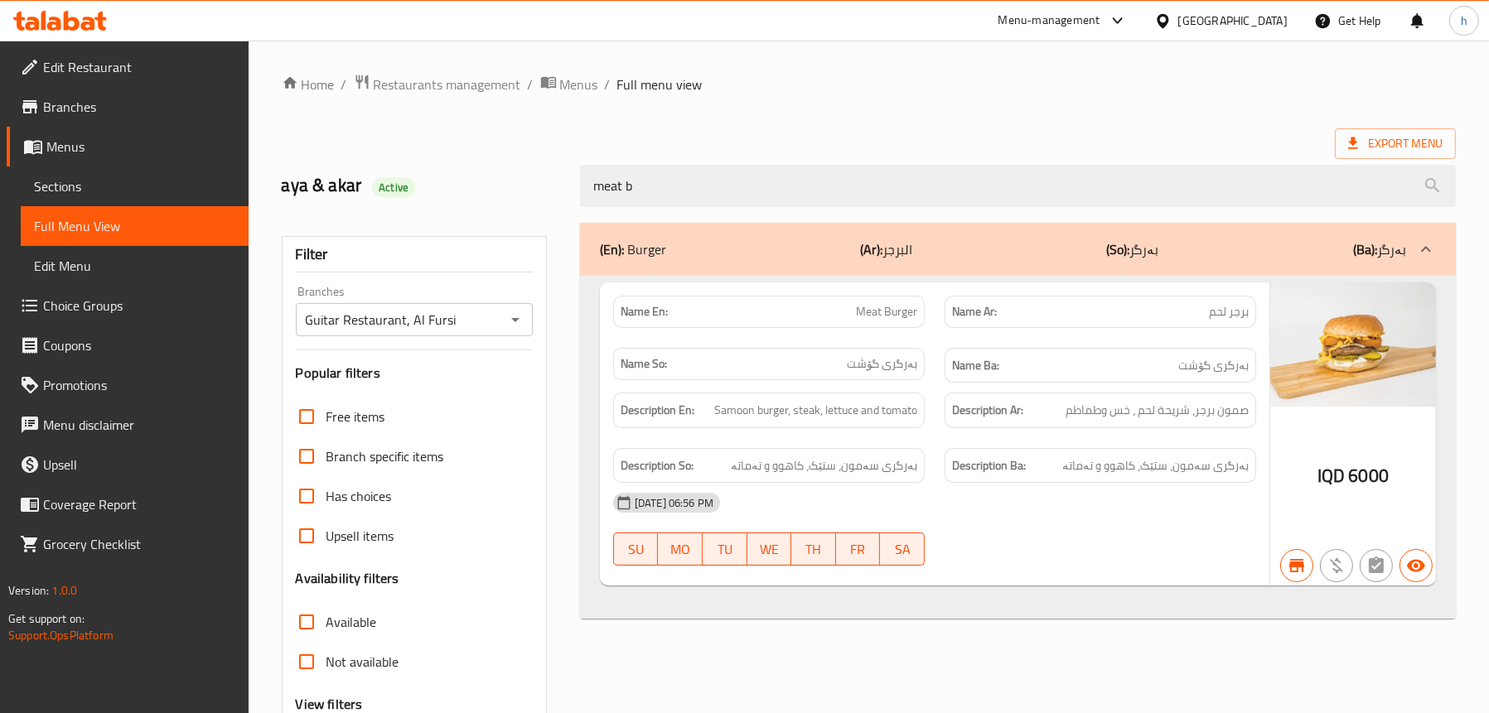
type input "meat b"
